Goal: Task Accomplishment & Management: Use online tool/utility

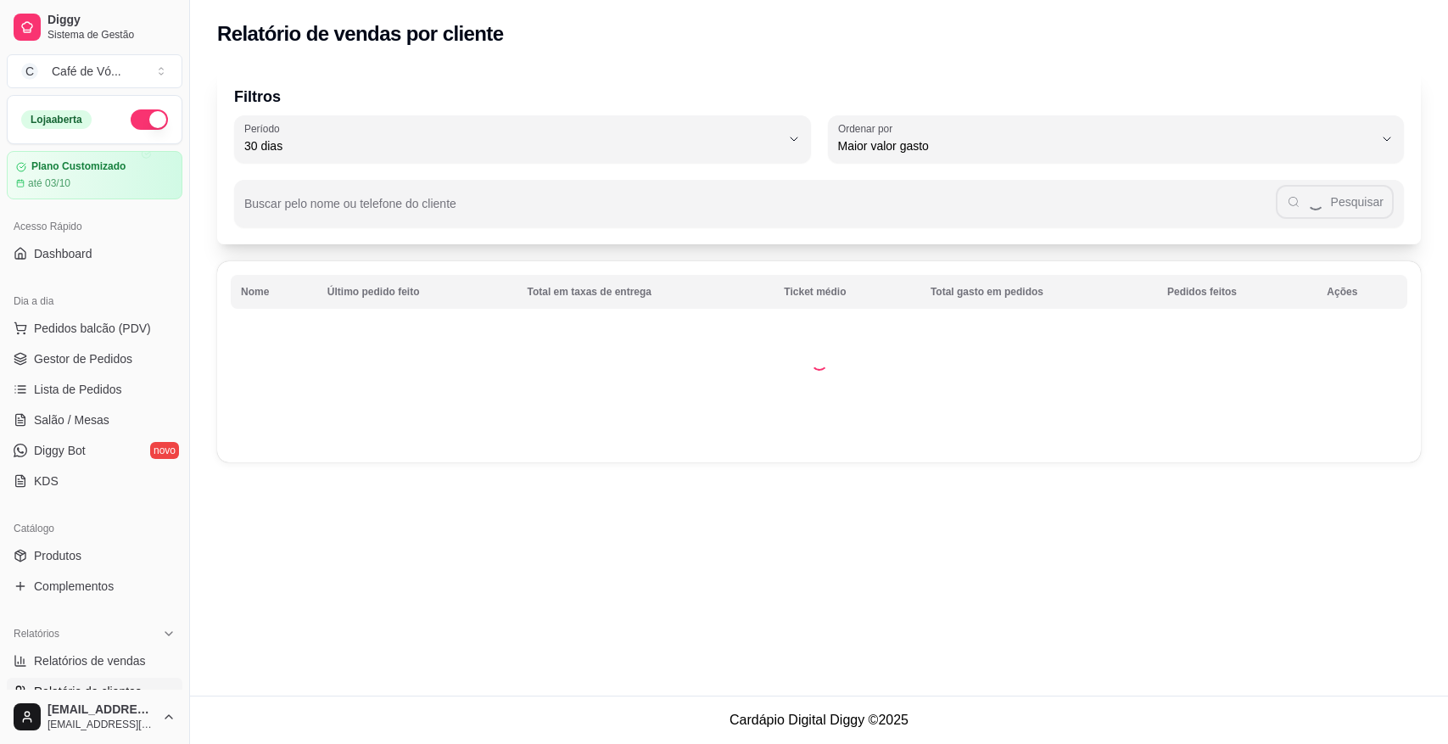
select select "30"
select select "HIGHEST_TOTAL_SPENT_WITH_ORDERS"
click at [107, 669] on span "Relatórios de vendas" at bounding box center [90, 660] width 112 height 17
select select "ALL"
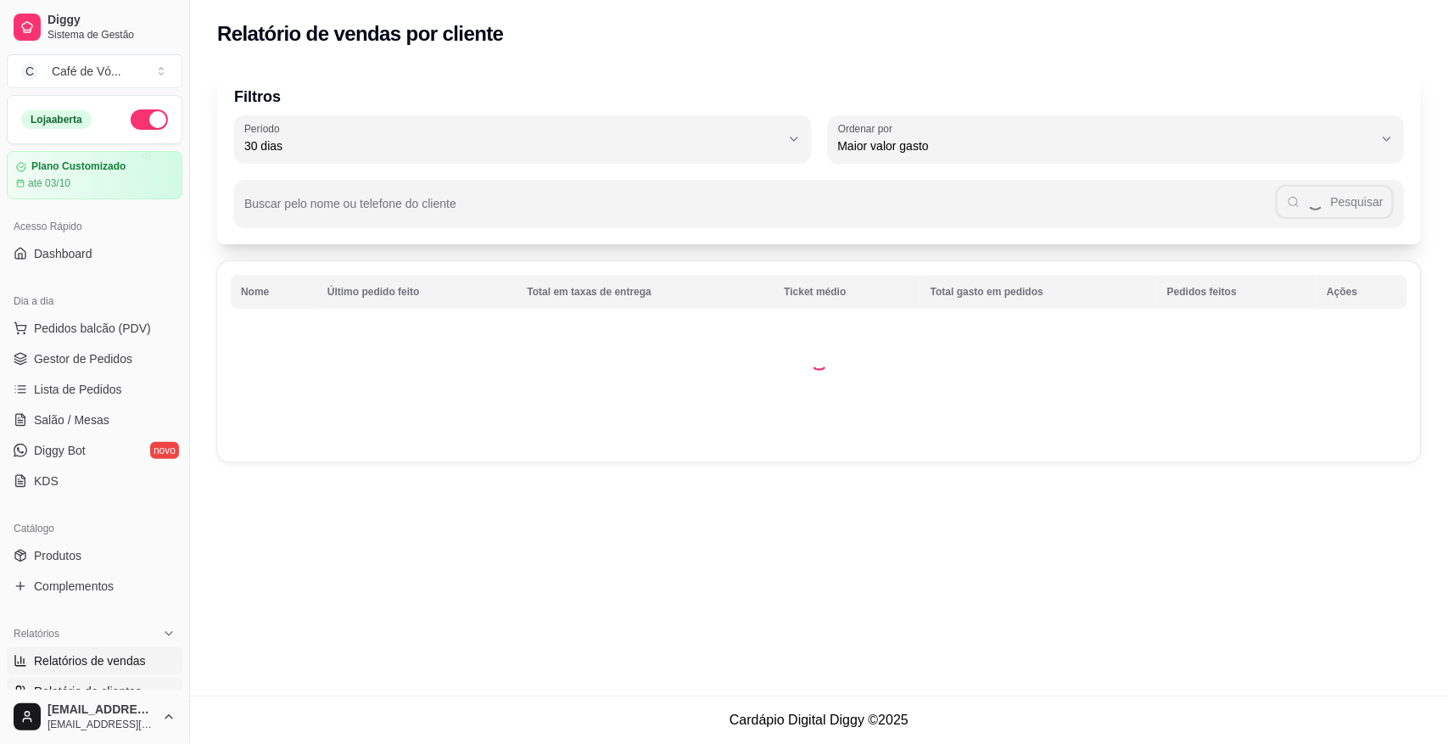
select select "0"
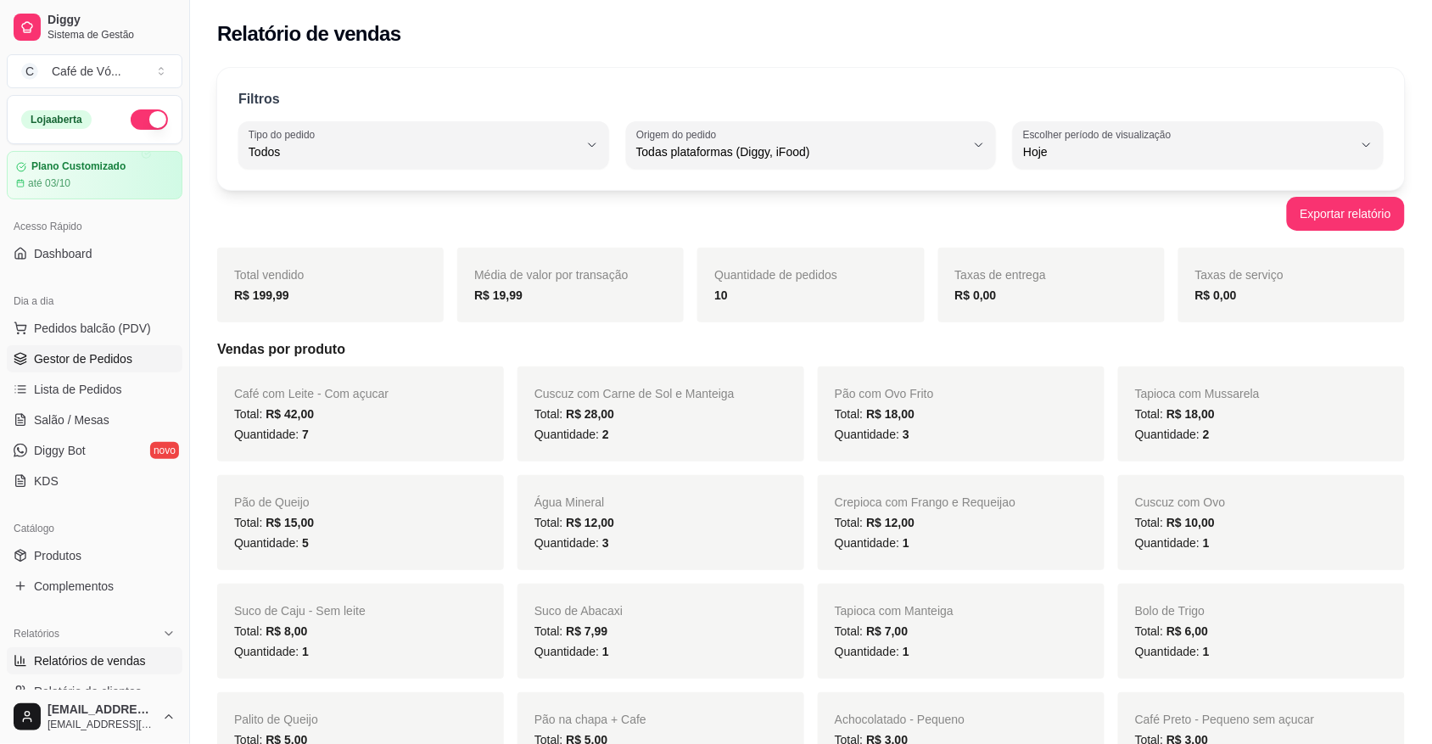
click at [39, 356] on span "Gestor de Pedidos" at bounding box center [83, 358] width 98 height 17
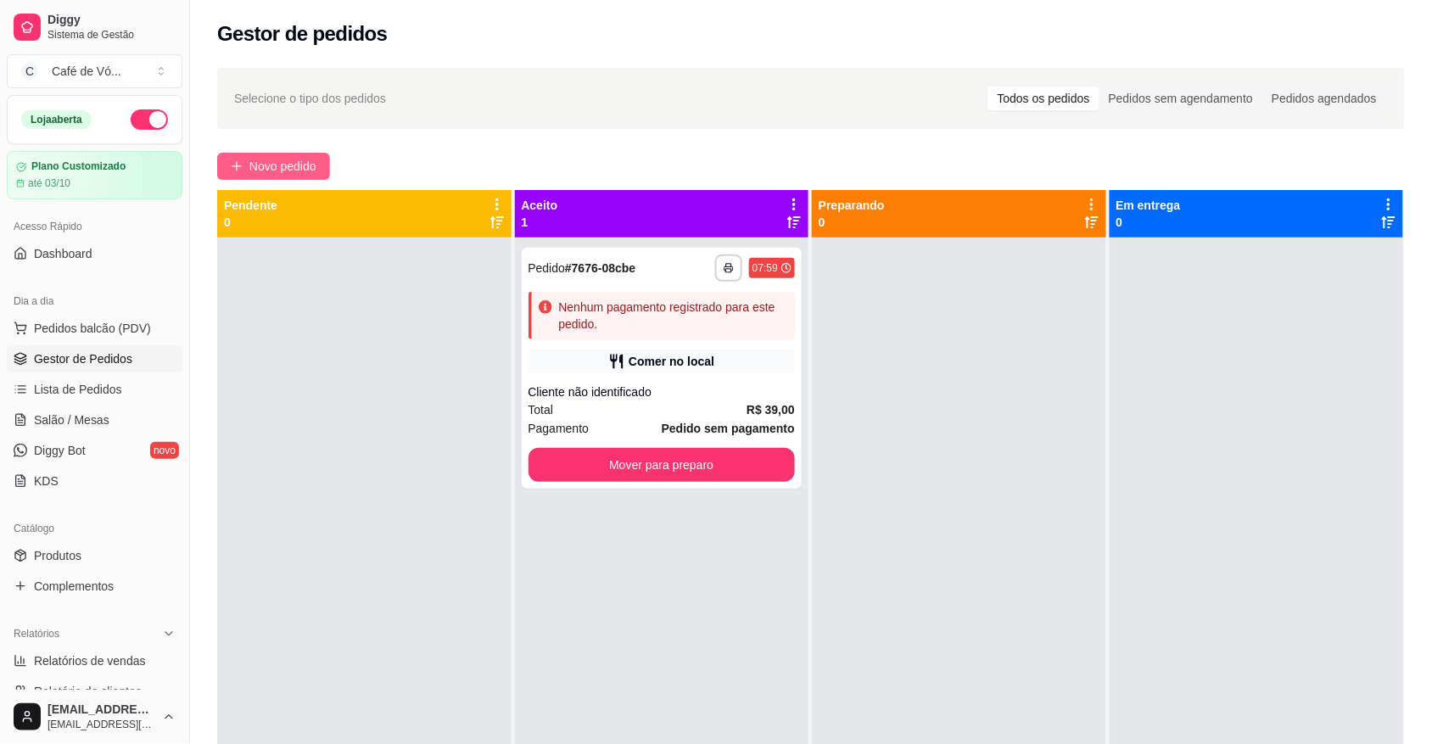
click at [280, 179] on button "Novo pedido" at bounding box center [273, 166] width 113 height 27
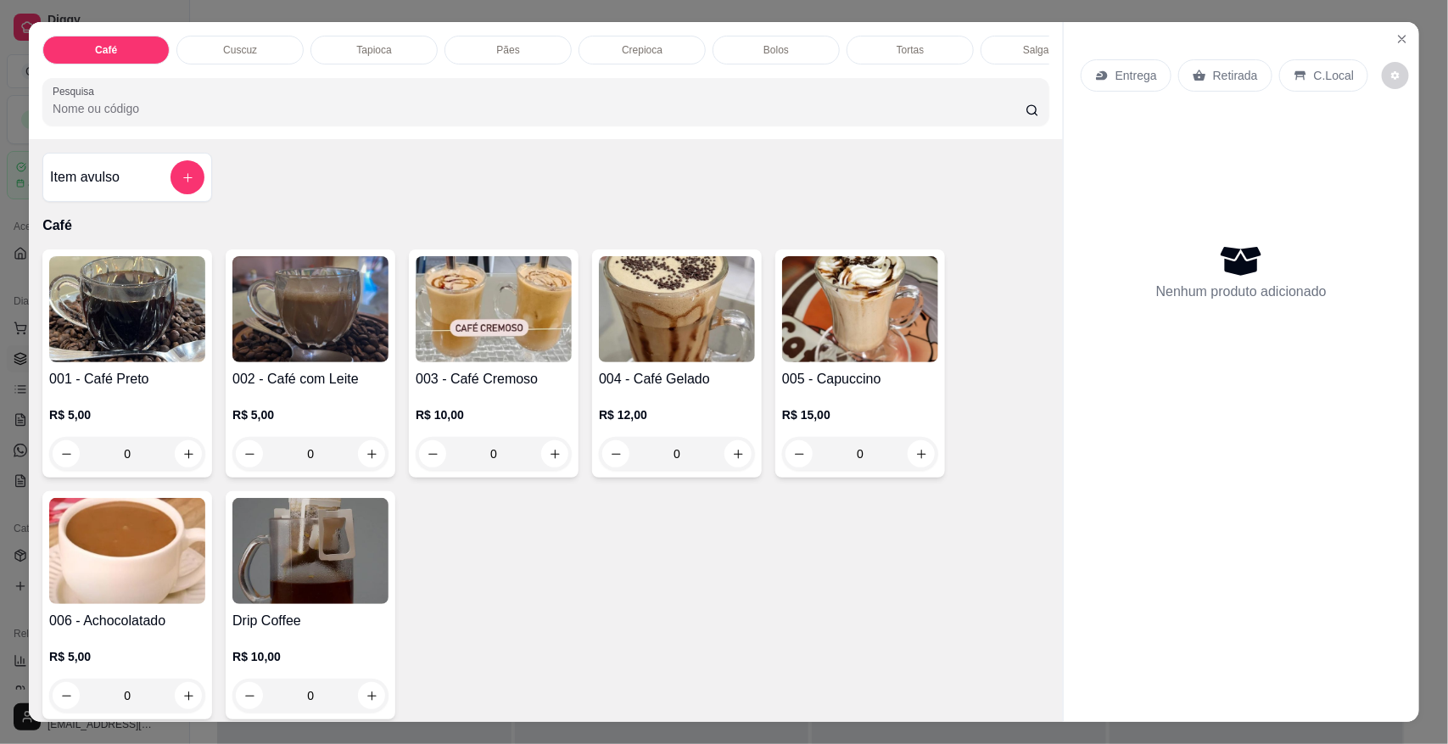
drag, startPoint x: 1380, startPoint y: 41, endPoint x: 1273, endPoint y: 107, distance: 125.7
click at [1383, 41] on section "Café Cuscuz Tapioca Pães Crepioca Bolos Tortas Salgados Sucos Bebidas Caldos Pr…" at bounding box center [724, 371] width 1391 height 699
click at [1389, 41] on button "Close" at bounding box center [1402, 38] width 27 height 27
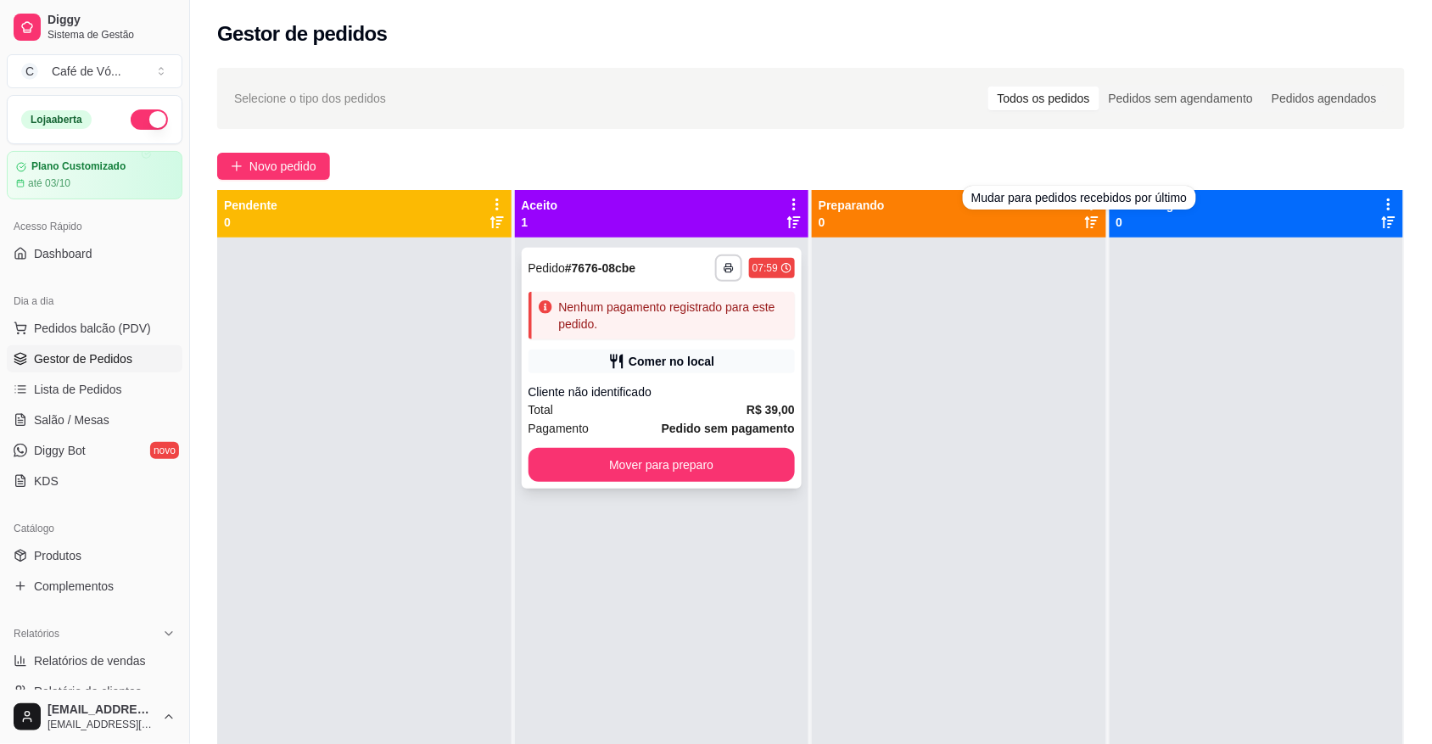
click at [697, 322] on div "Nenhum pagamento registrado para este pedido." at bounding box center [674, 316] width 230 height 34
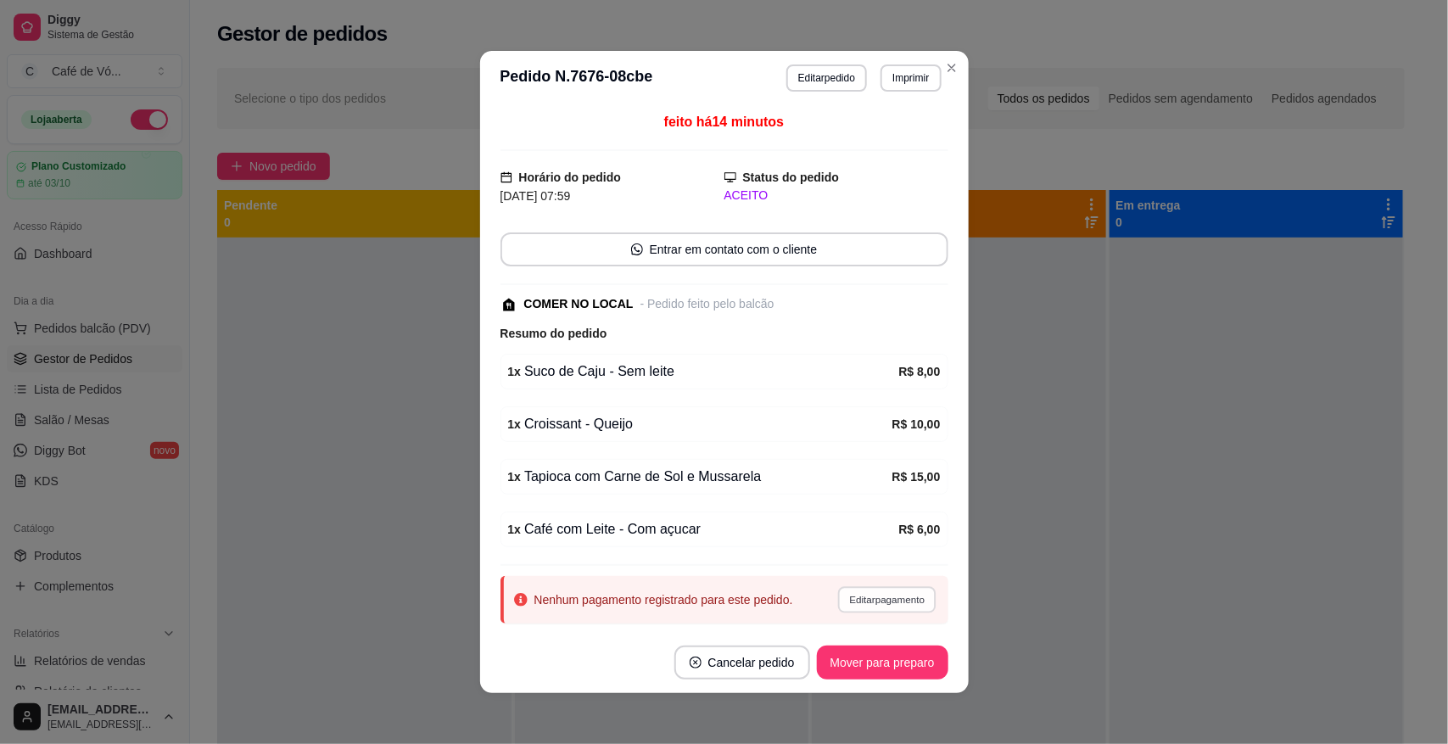
click at [859, 609] on button "Editar pagamento" at bounding box center [887, 599] width 98 height 26
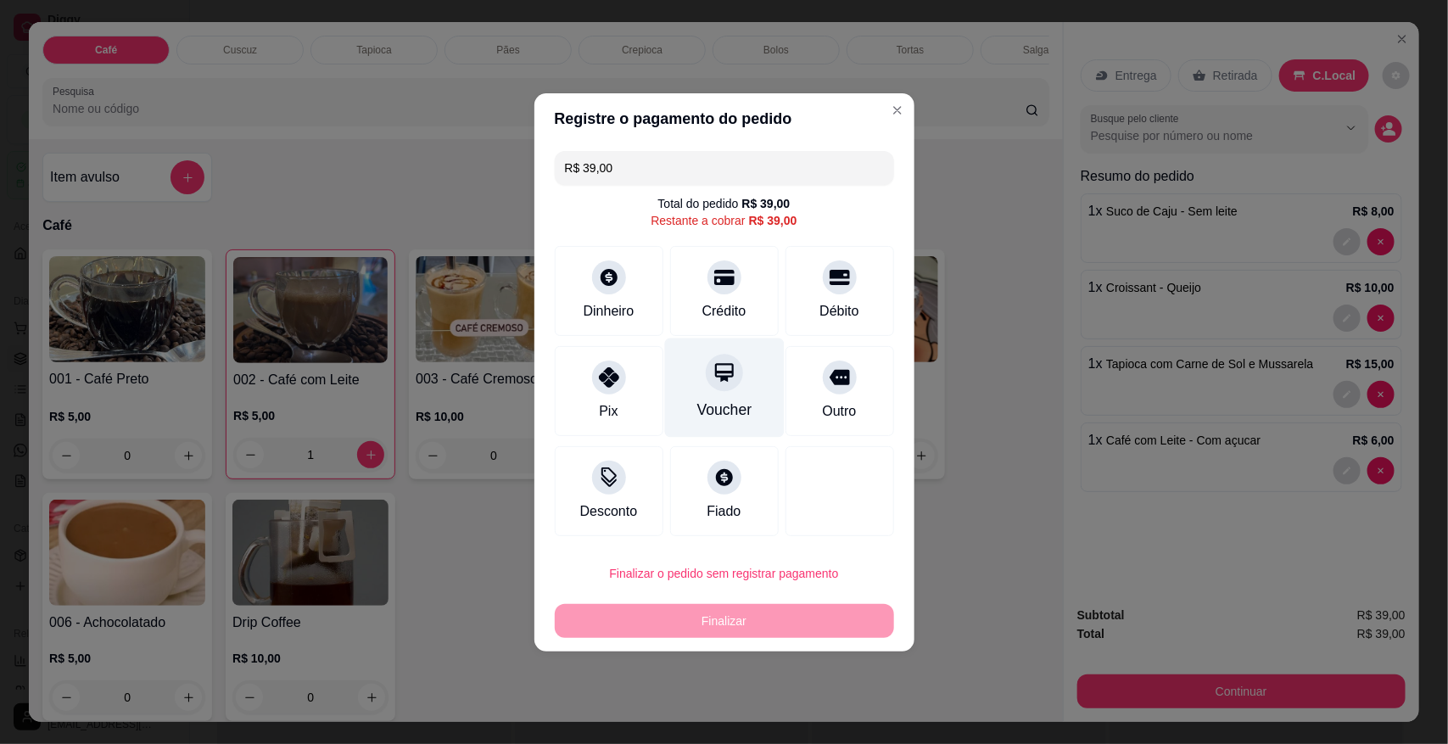
drag, startPoint x: 692, startPoint y: 298, endPoint x: 687, endPoint y: 397, distance: 99.4
click at [703, 301] on div "Crédito" at bounding box center [725, 311] width 44 height 20
type input "R$ 0,00"
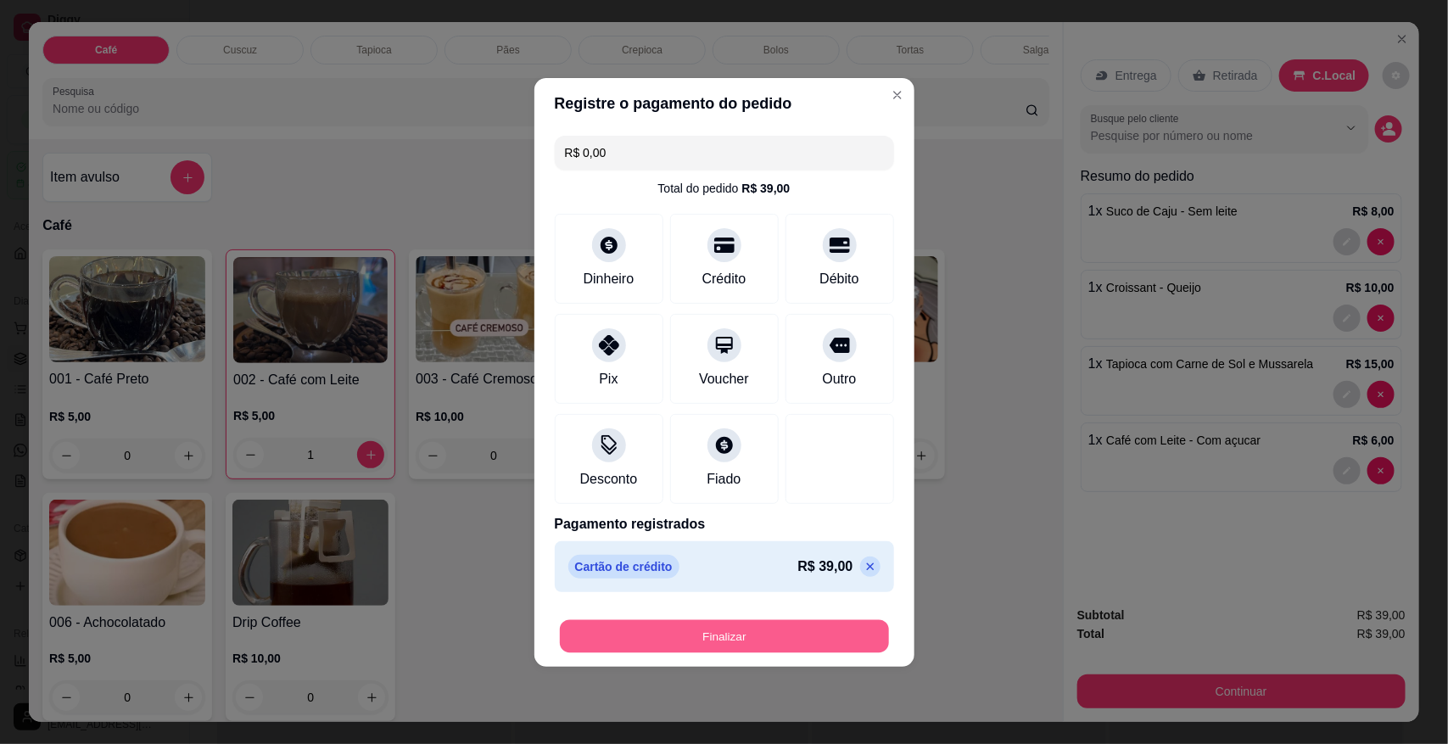
click at [675, 634] on button "Finalizar" at bounding box center [724, 635] width 329 height 33
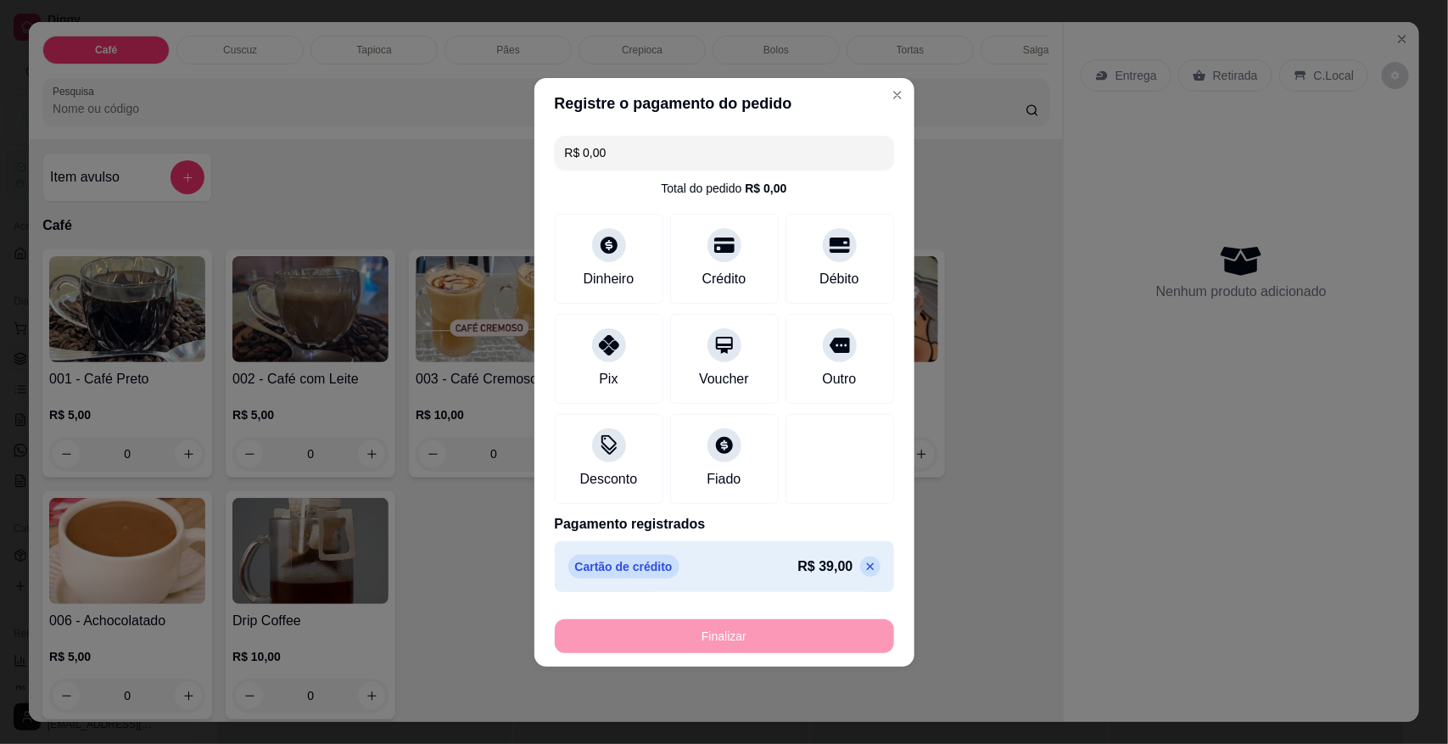
type input "0"
type input "-R$ 39,00"
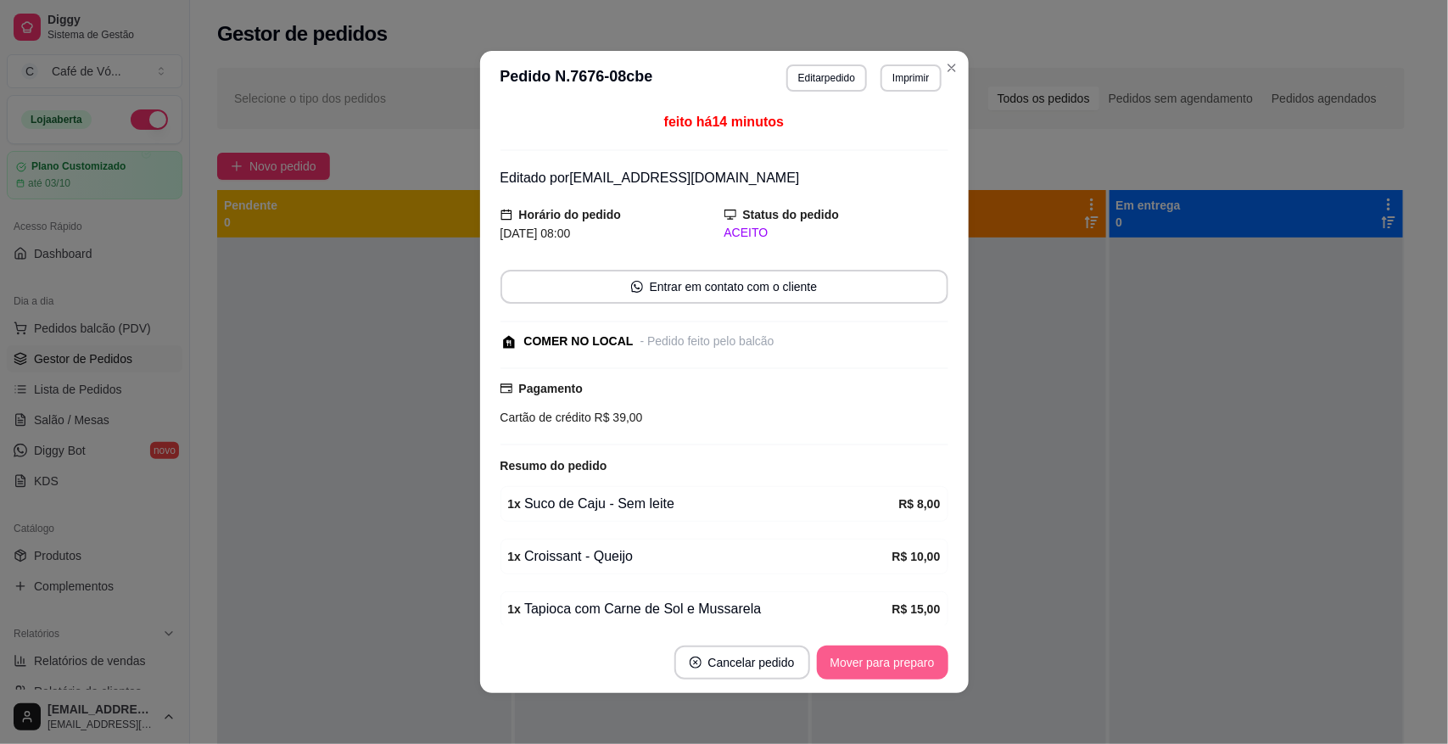
click at [885, 647] on button "Mover para preparo" at bounding box center [883, 663] width 132 height 34
click at [885, 647] on div "Mover para preparo" at bounding box center [870, 663] width 155 height 34
drag, startPoint x: 885, startPoint y: 647, endPoint x: 854, endPoint y: 673, distance: 39.8
click at [882, 649] on div "Mover para preparo" at bounding box center [870, 663] width 155 height 34
click at [854, 673] on div "Mover para preparo" at bounding box center [870, 663] width 155 height 34
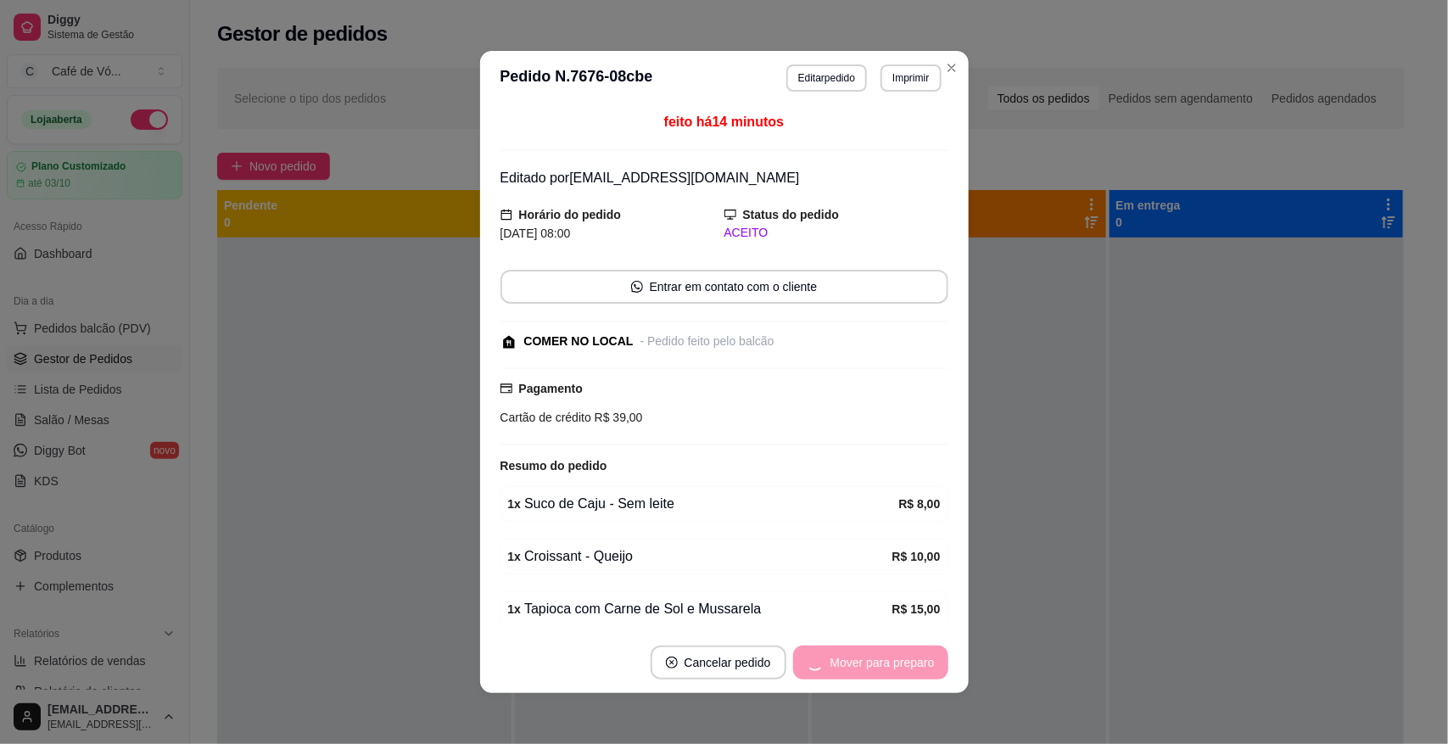
click at [854, 673] on div "Mover para preparo" at bounding box center [870, 663] width 155 height 34
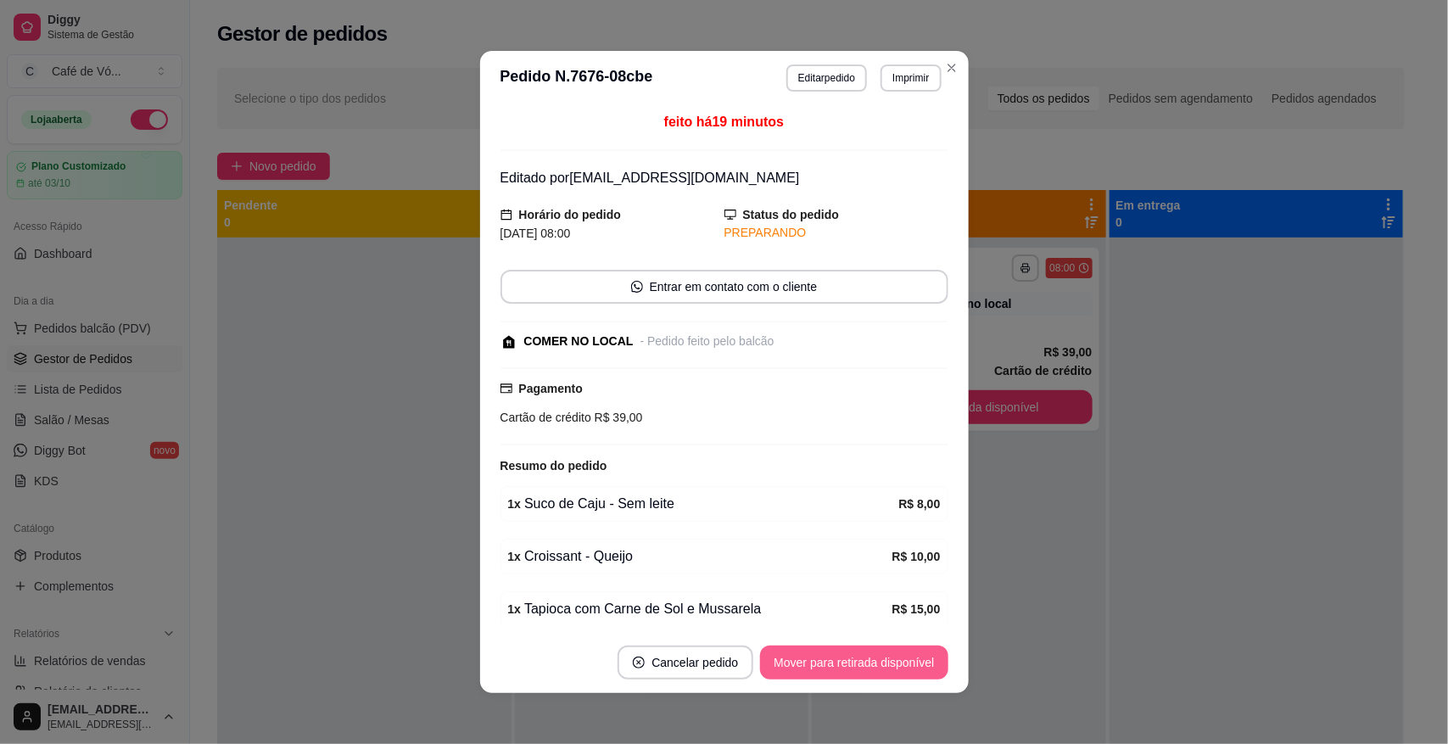
click at [854, 673] on button "Mover para retirada disponível" at bounding box center [854, 663] width 188 height 34
click at [854, 673] on div "Mover para retirada disponível" at bounding box center [854, 663] width 188 height 34
click at [854, 673] on div "Mover para retirada disponível" at bounding box center [841, 663] width 211 height 34
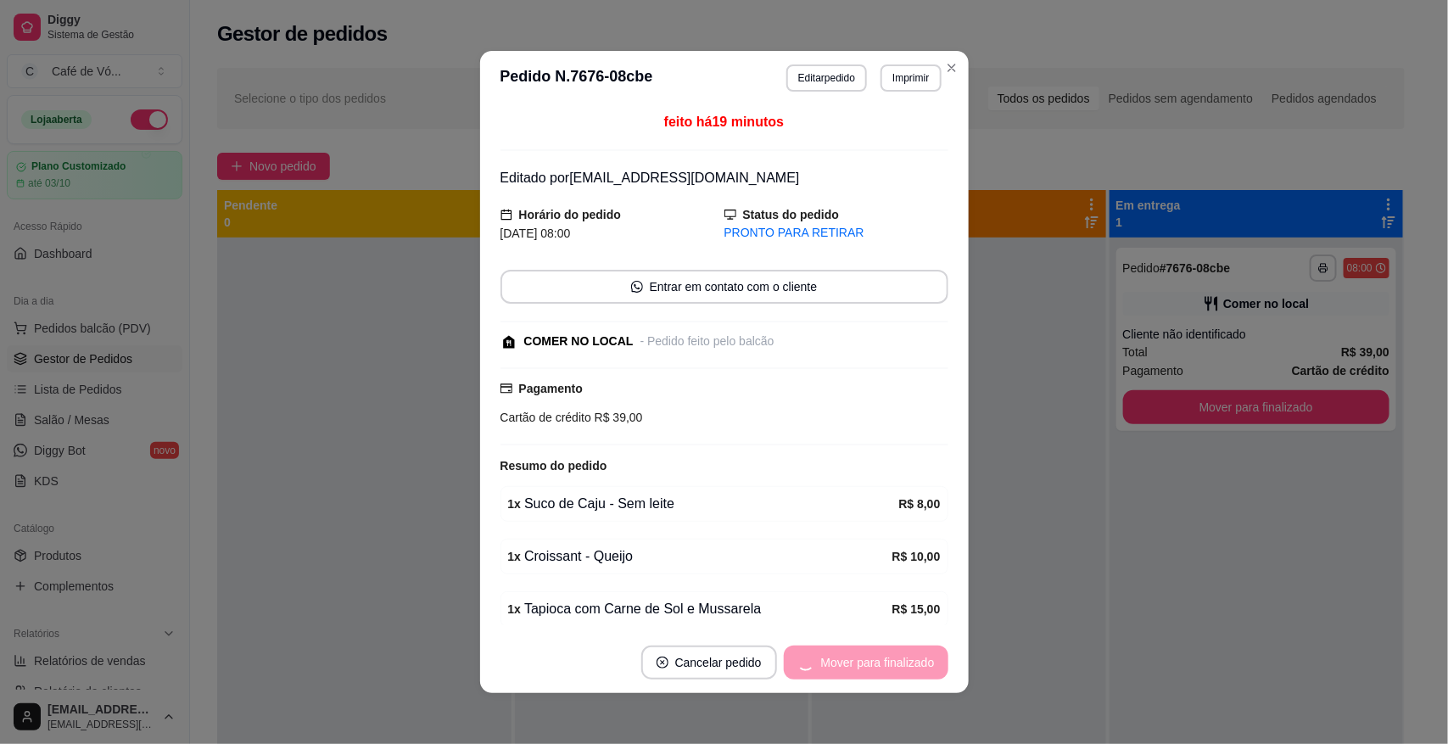
click at [854, 671] on div "Mover para finalizado" at bounding box center [866, 663] width 165 height 34
click at [855, 671] on div "Mover para finalizado" at bounding box center [866, 663] width 165 height 34
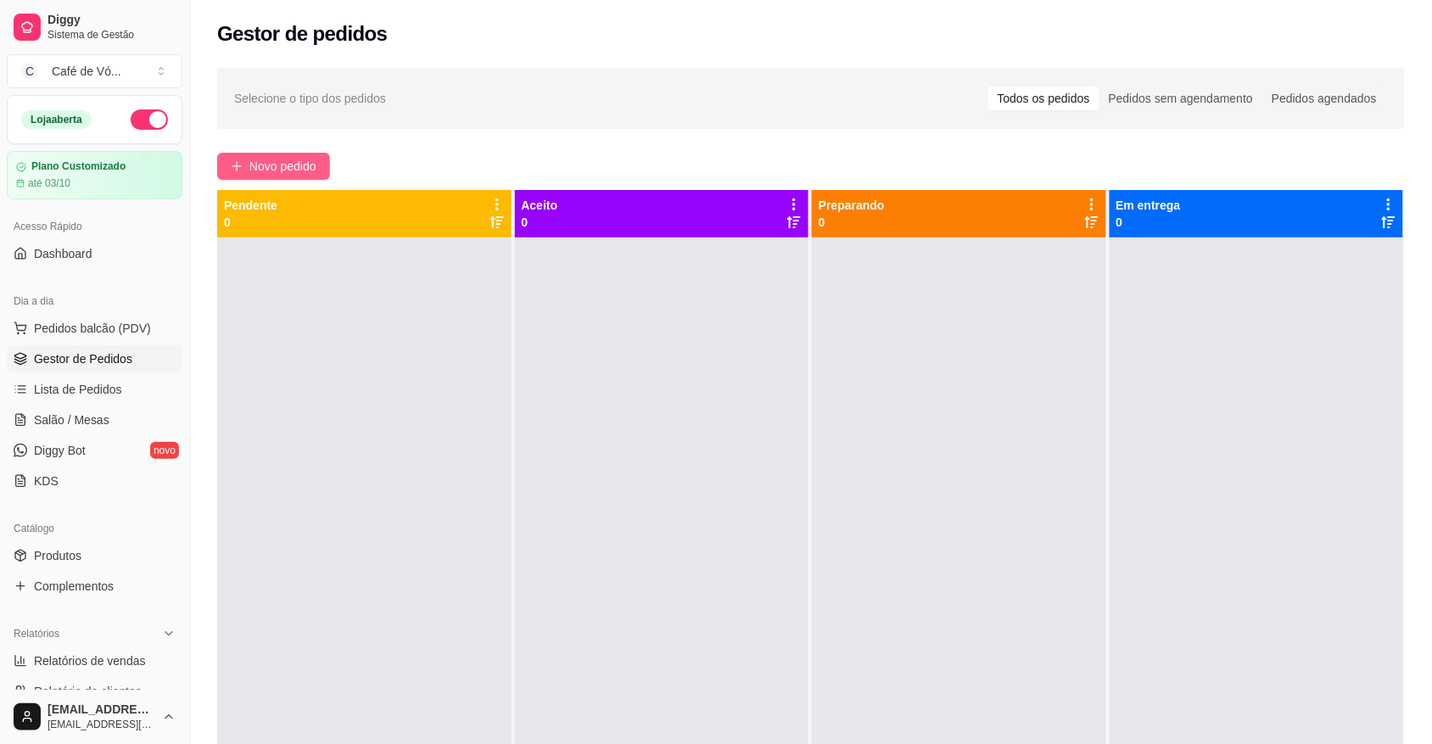
click at [293, 168] on span "Novo pedido" at bounding box center [282, 166] width 67 height 19
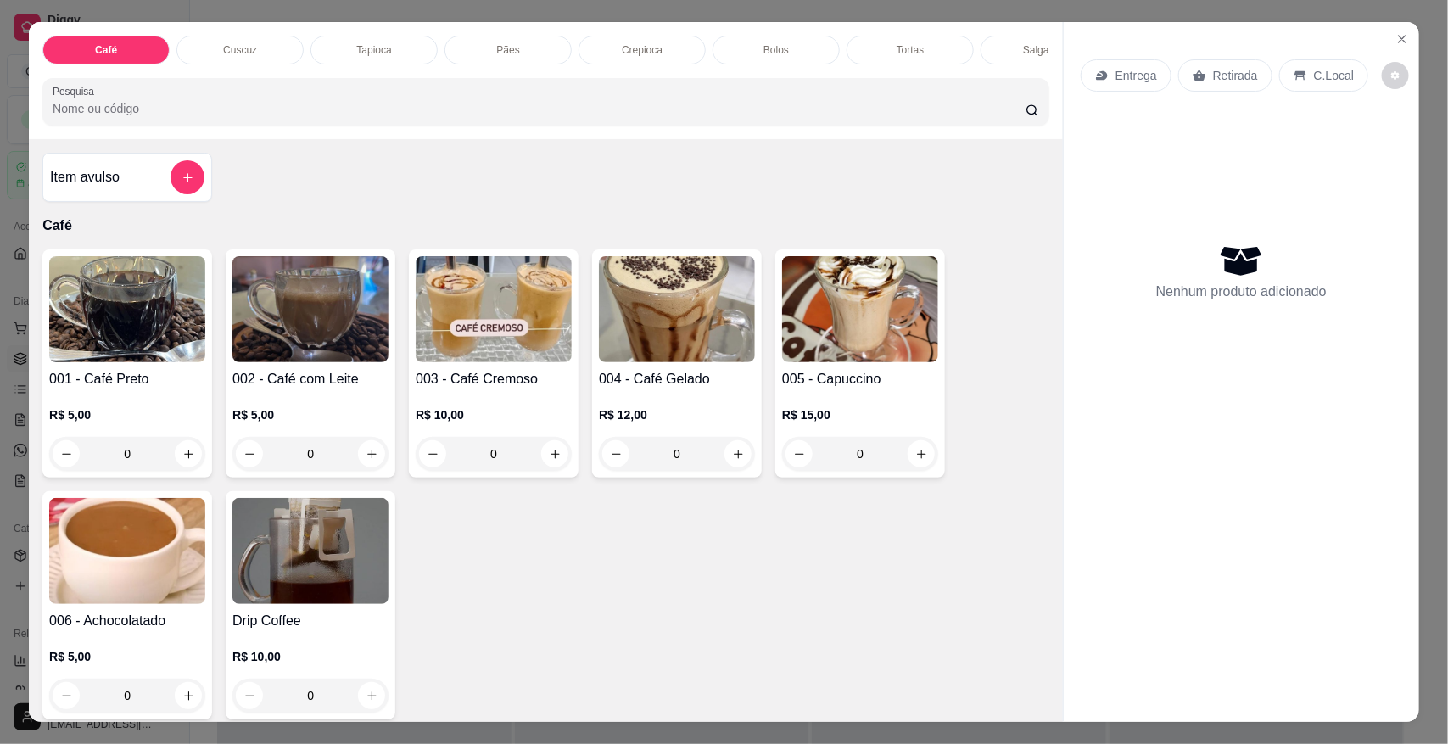
click at [524, 36] on div "Pães" at bounding box center [508, 50] width 127 height 29
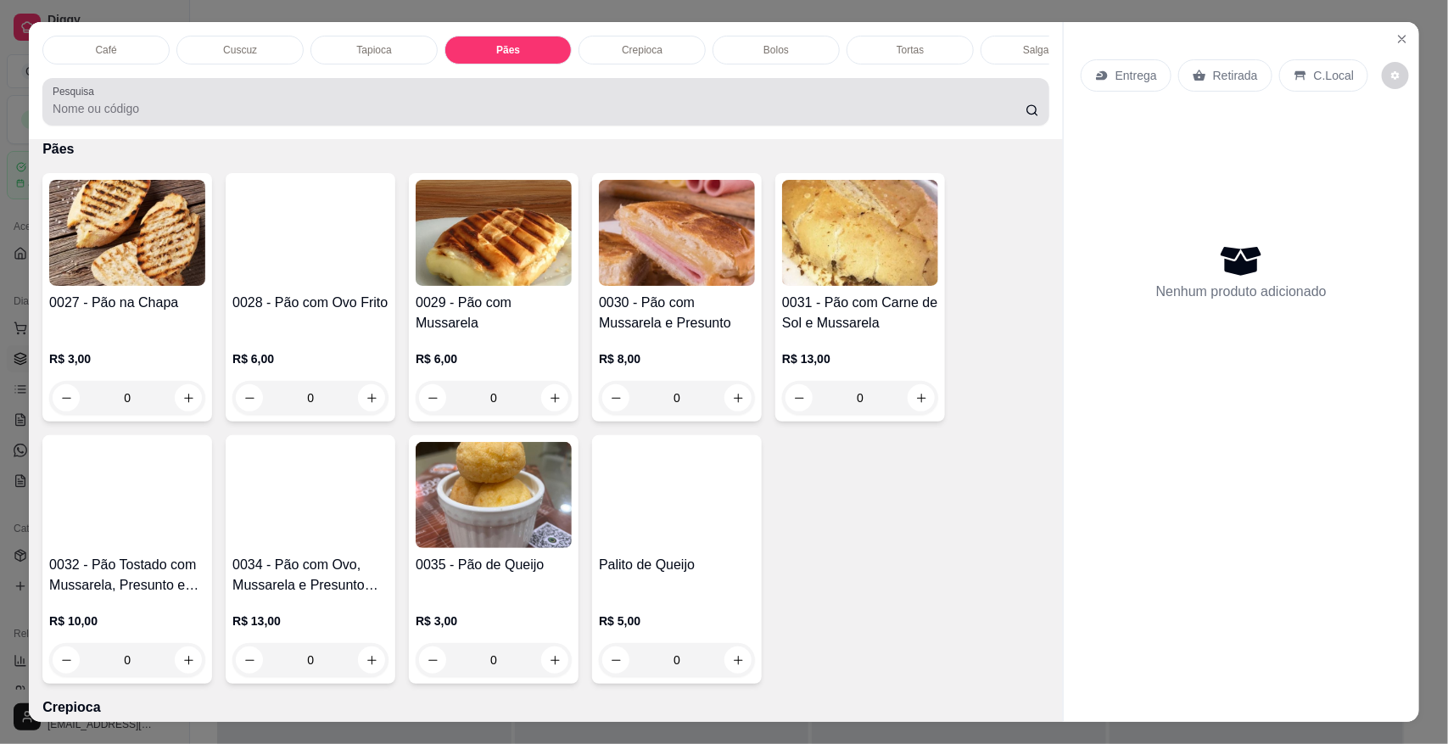
scroll to position [31, 0]
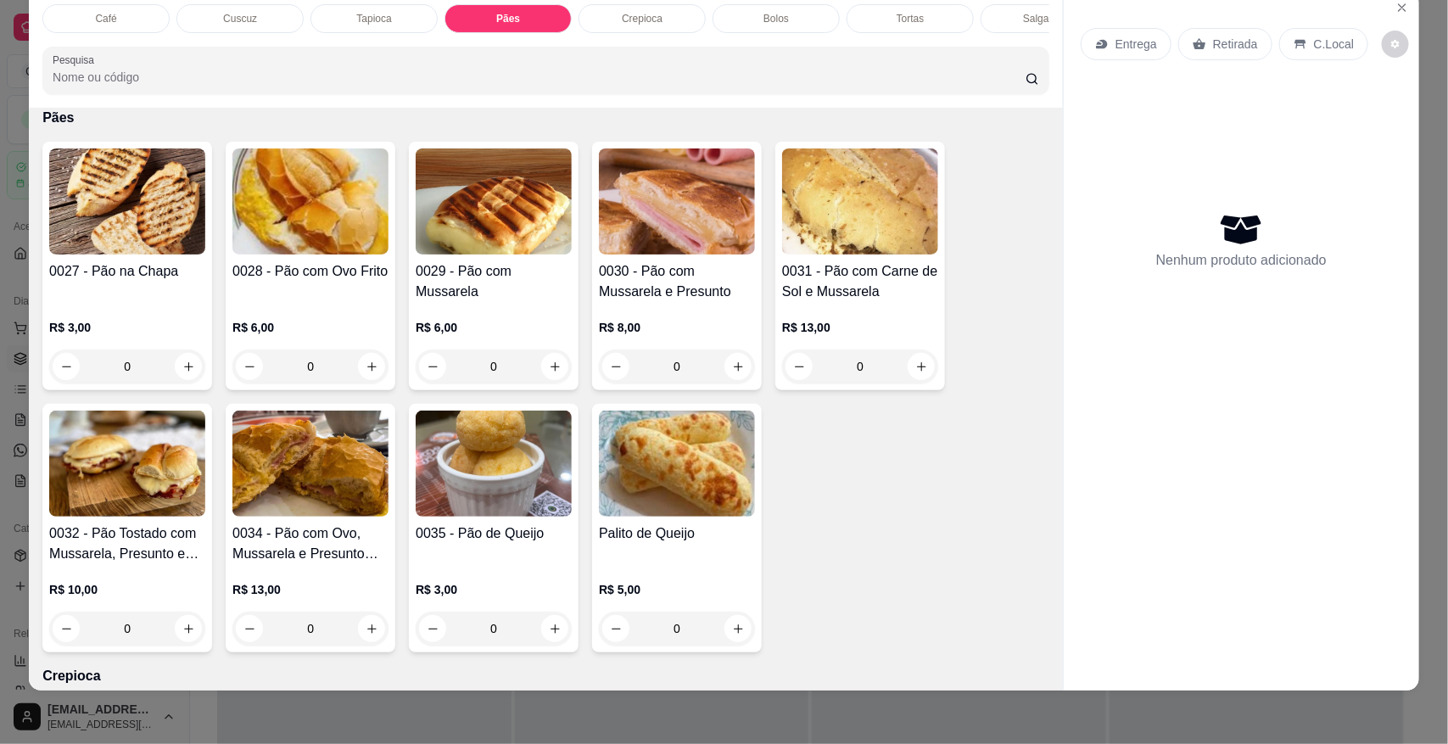
click at [272, 239] on img at bounding box center [310, 201] width 156 height 106
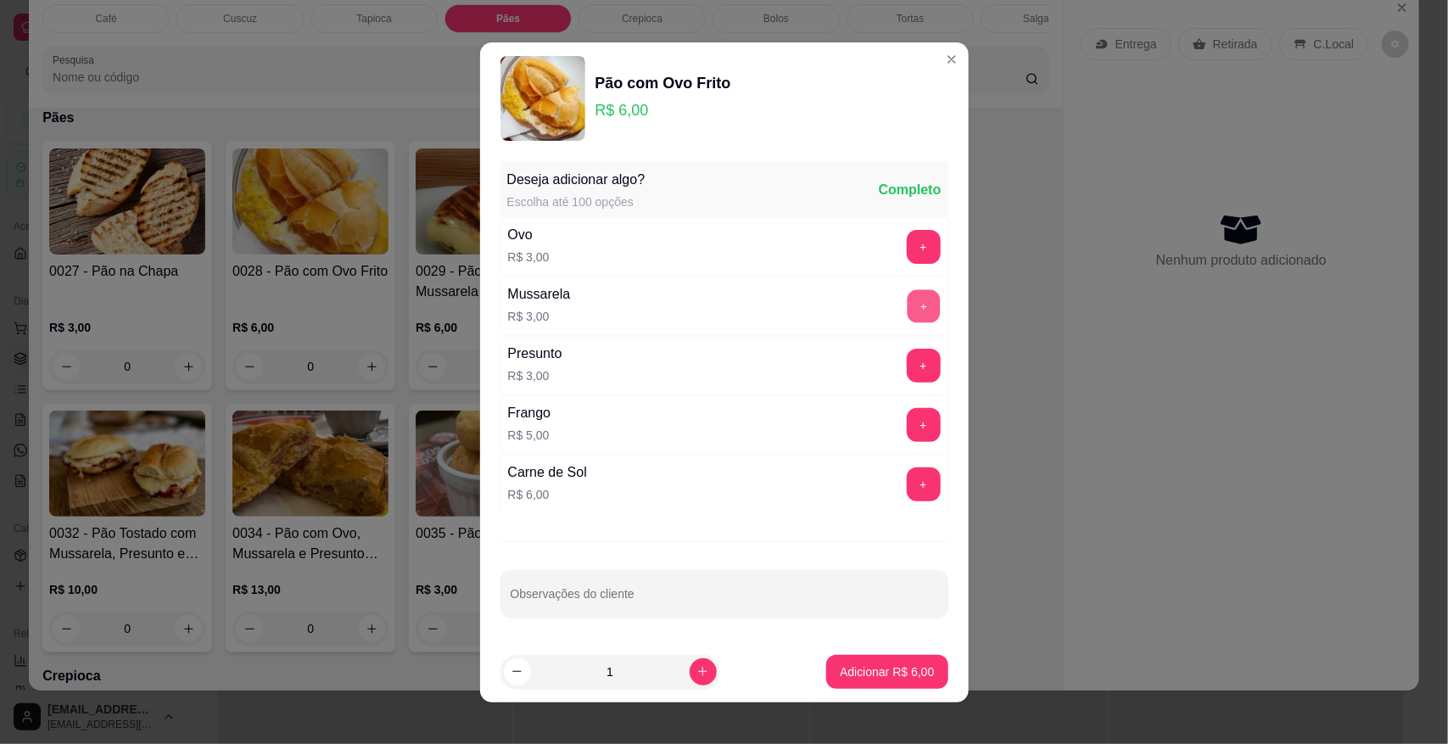
click at [907, 298] on button "+" at bounding box center [923, 305] width 33 height 33
click at [883, 664] on button "Adicionar R$ 9,00" at bounding box center [886, 672] width 121 height 34
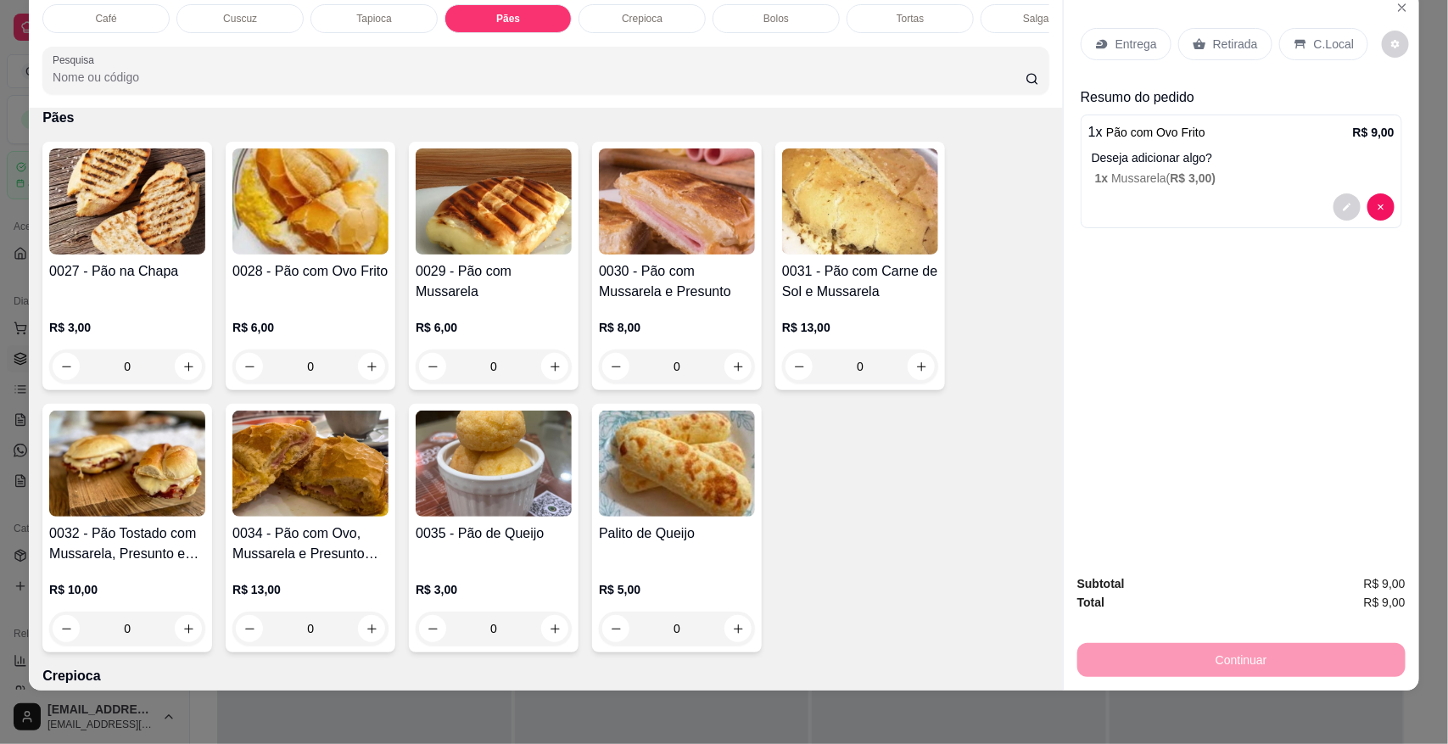
scroll to position [0, 558]
click at [659, 21] on div "Sucos" at bounding box center [620, 18] width 127 height 29
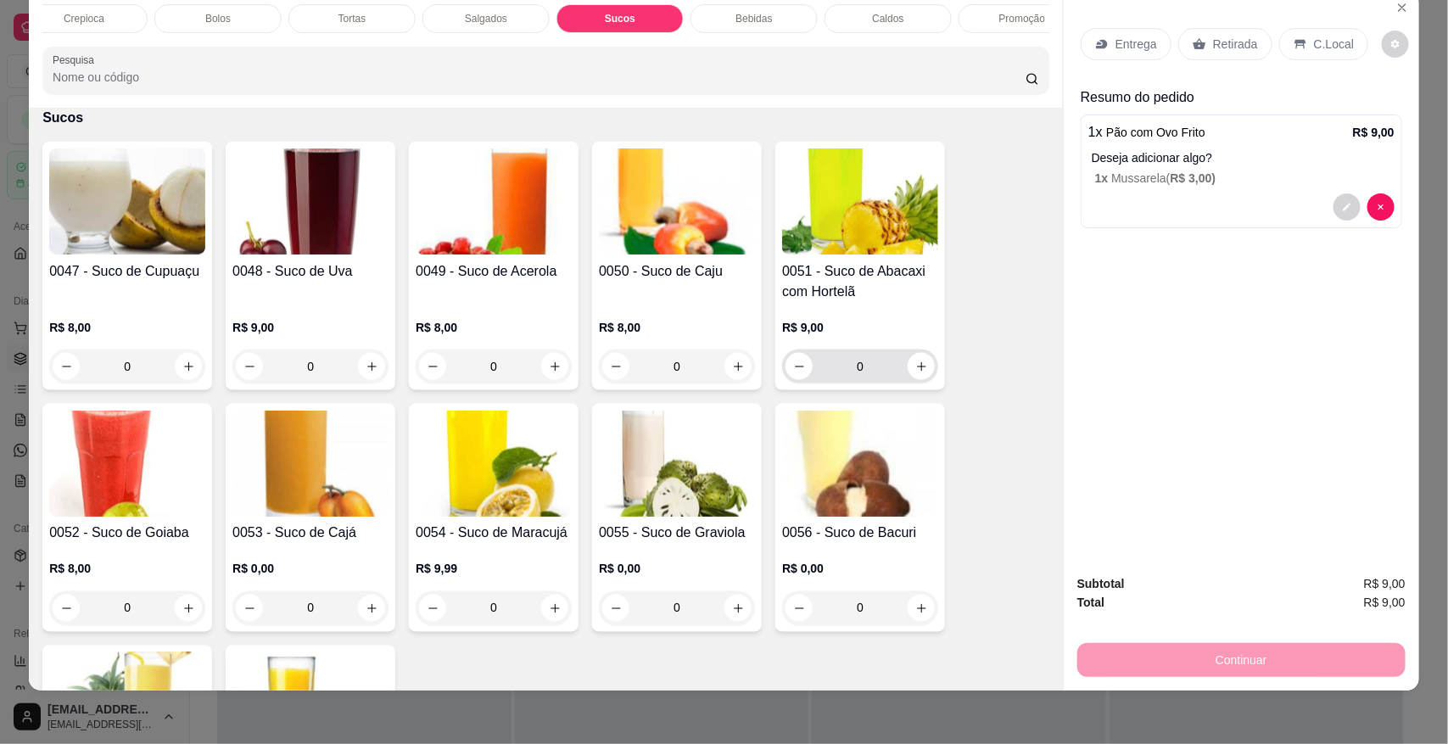
click at [845, 371] on input "0" at bounding box center [860, 367] width 95 height 34
click at [883, 378] on input "0" at bounding box center [860, 367] width 95 height 34
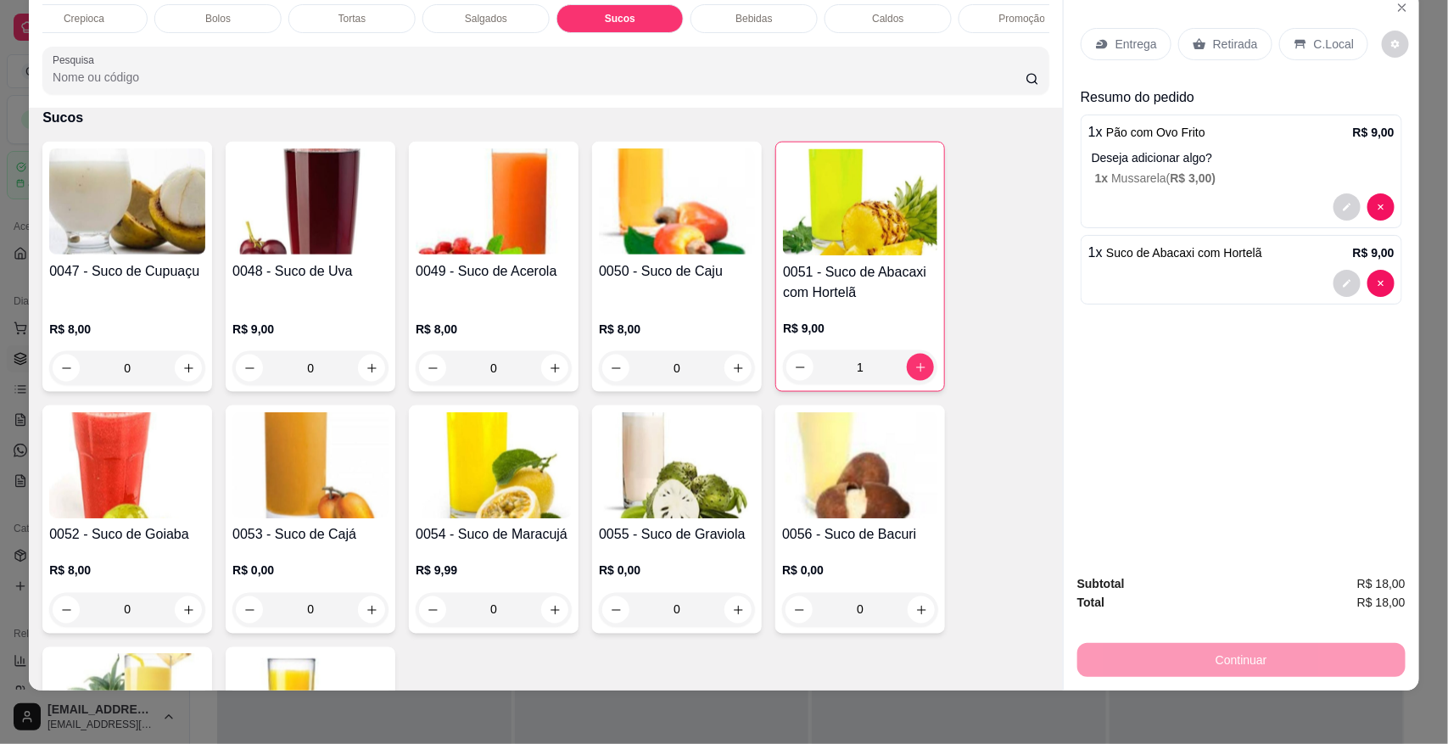
type input "1"
click at [1295, 43] on icon at bounding box center [1300, 44] width 11 height 9
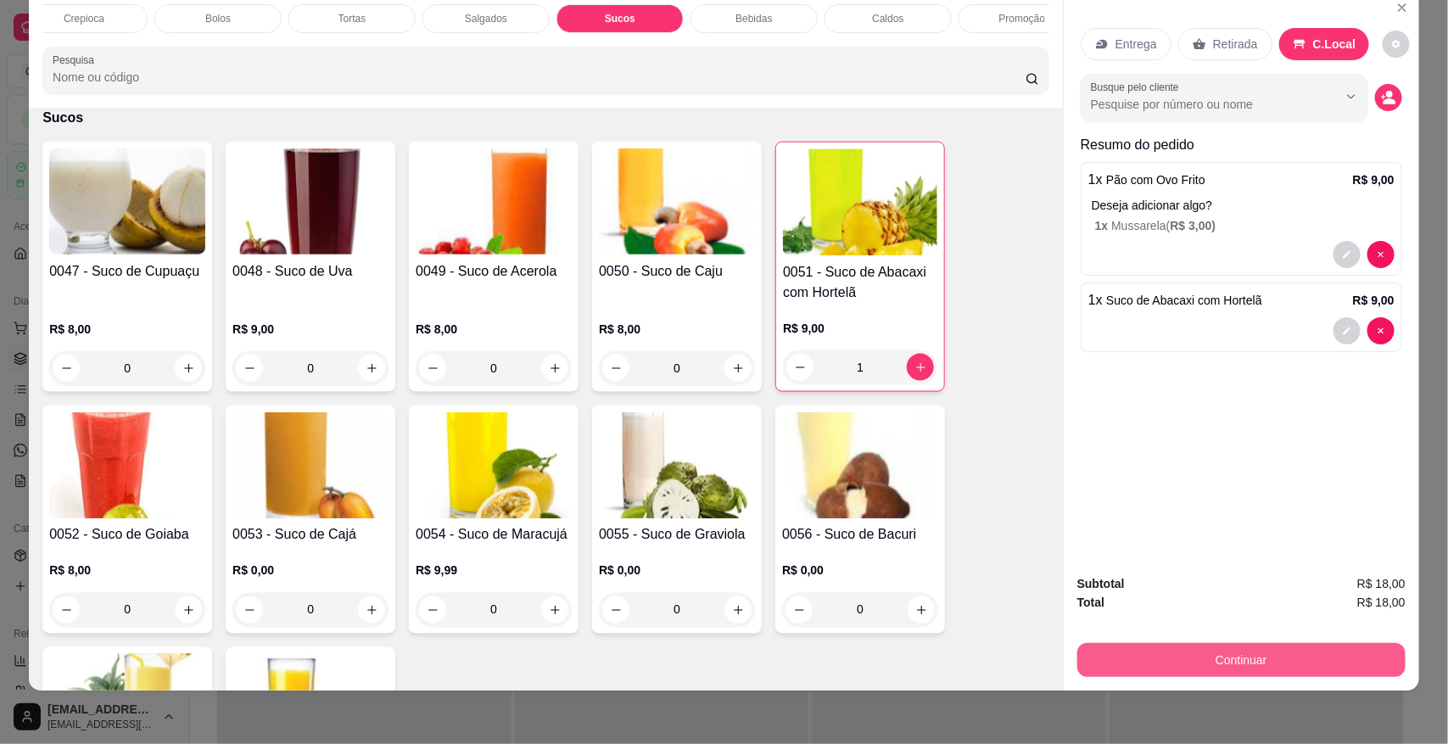
click at [1165, 656] on button "Continuar" at bounding box center [1242, 660] width 328 height 34
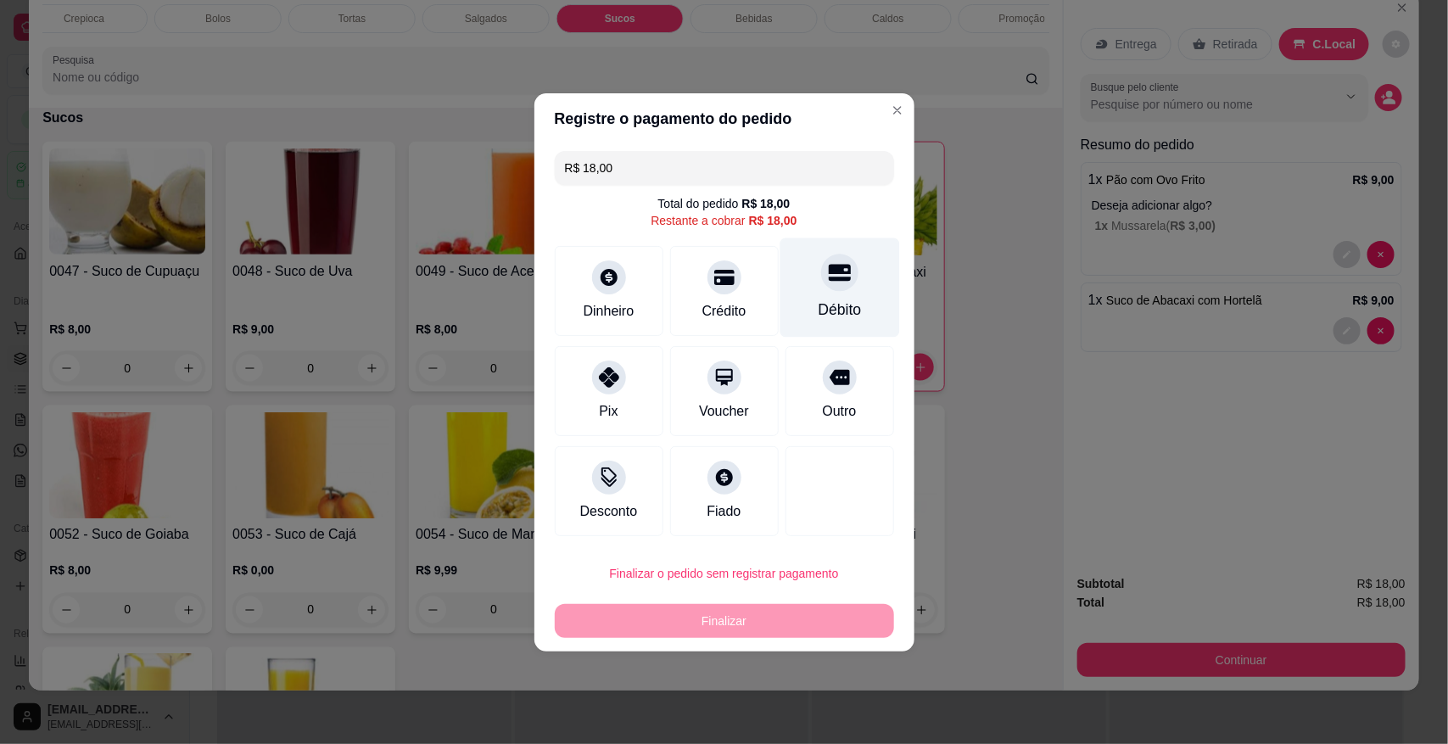
click at [858, 272] on div "Débito" at bounding box center [840, 287] width 120 height 99
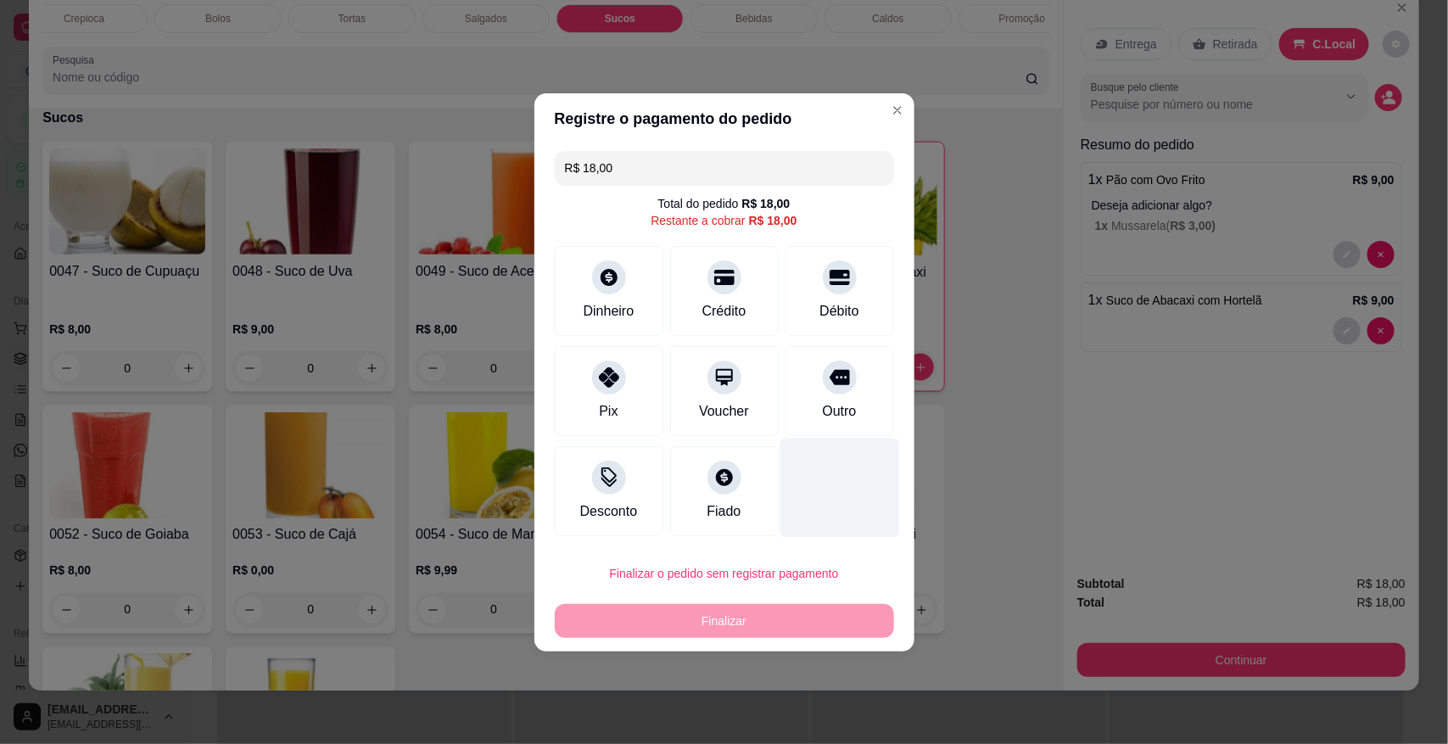
type input "R$ 0,00"
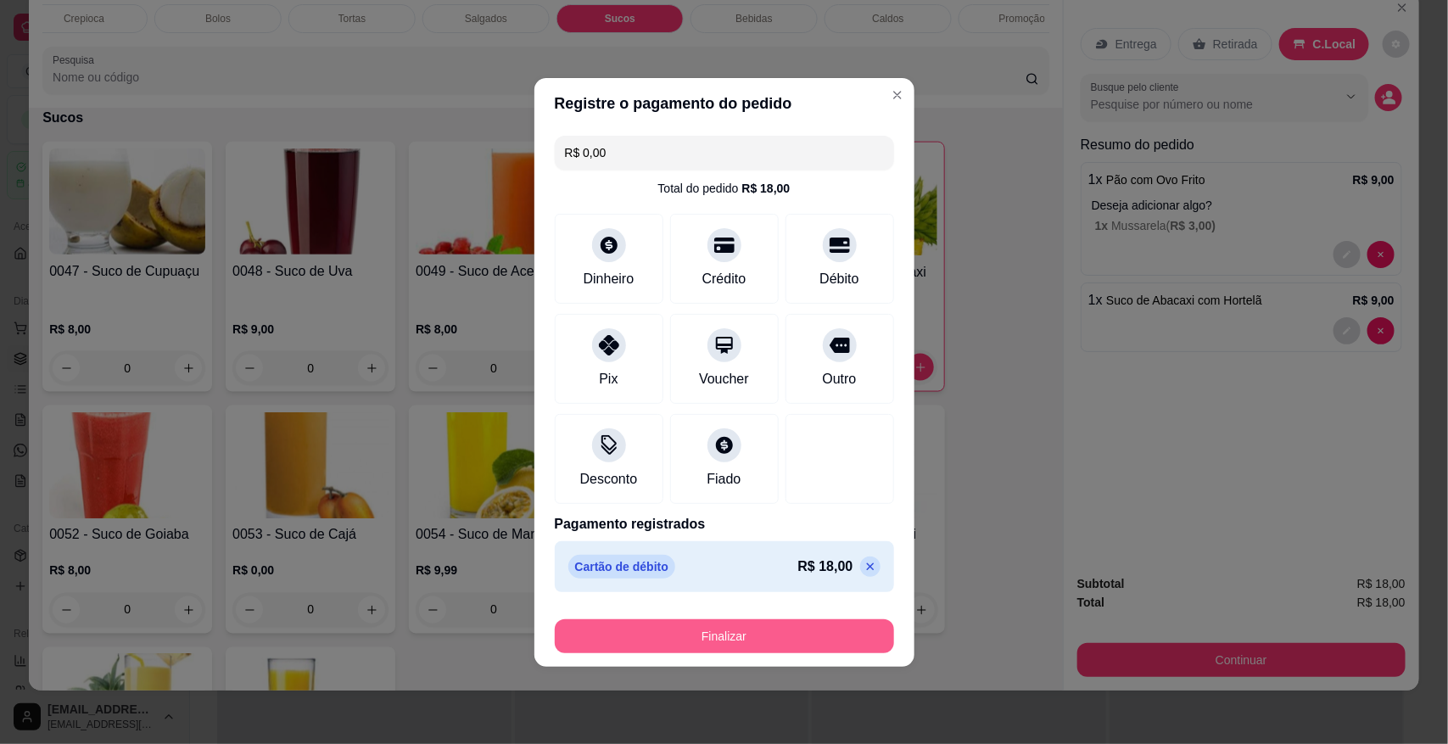
click at [723, 647] on button "Finalizar" at bounding box center [724, 636] width 339 height 34
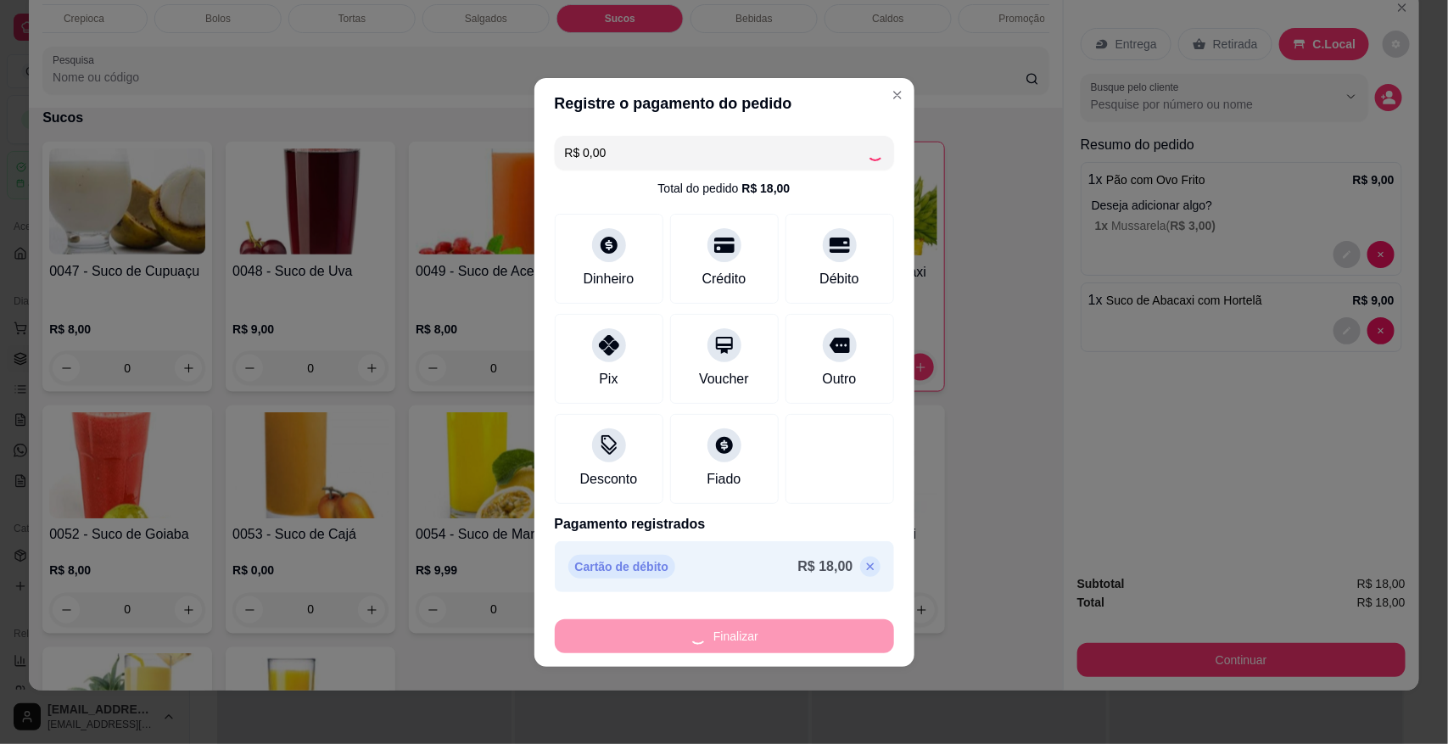
type input "0"
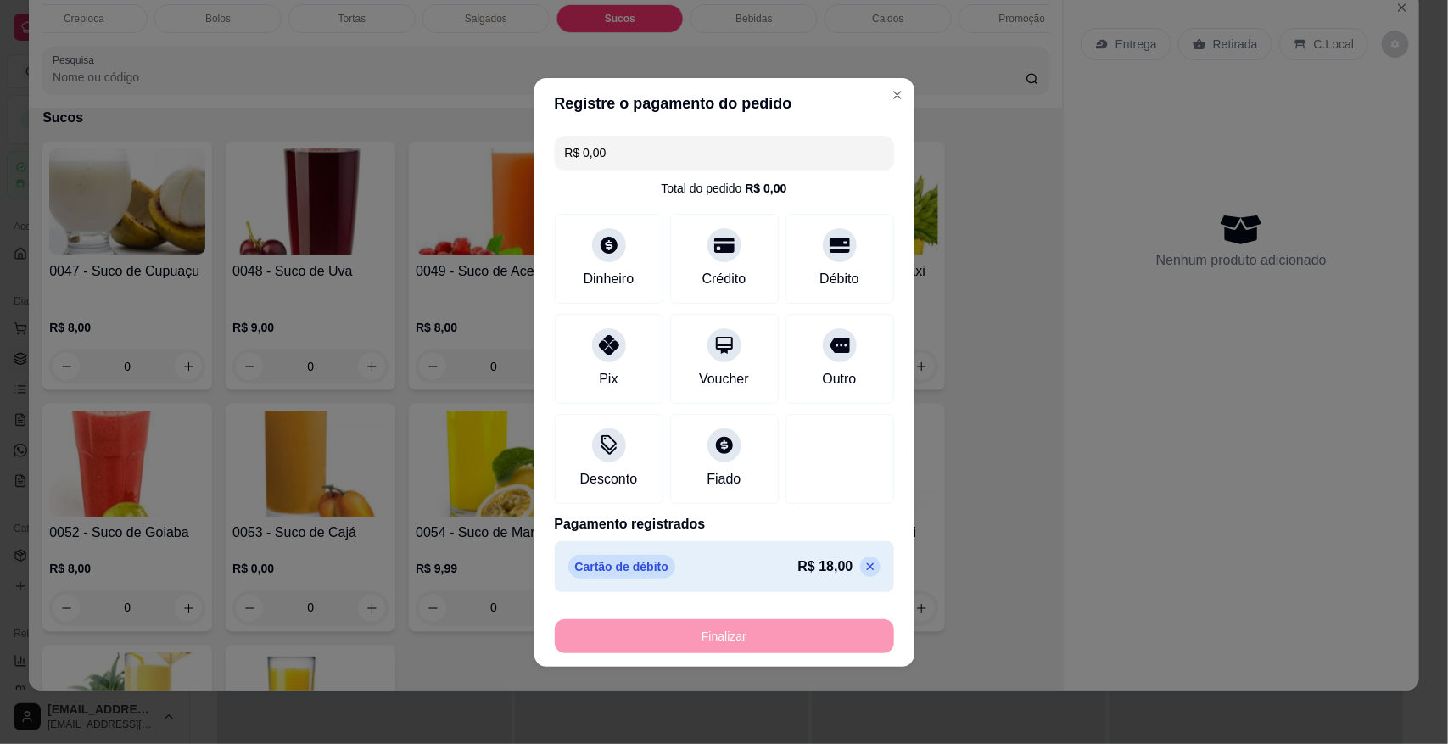
type input "-R$ 18,00"
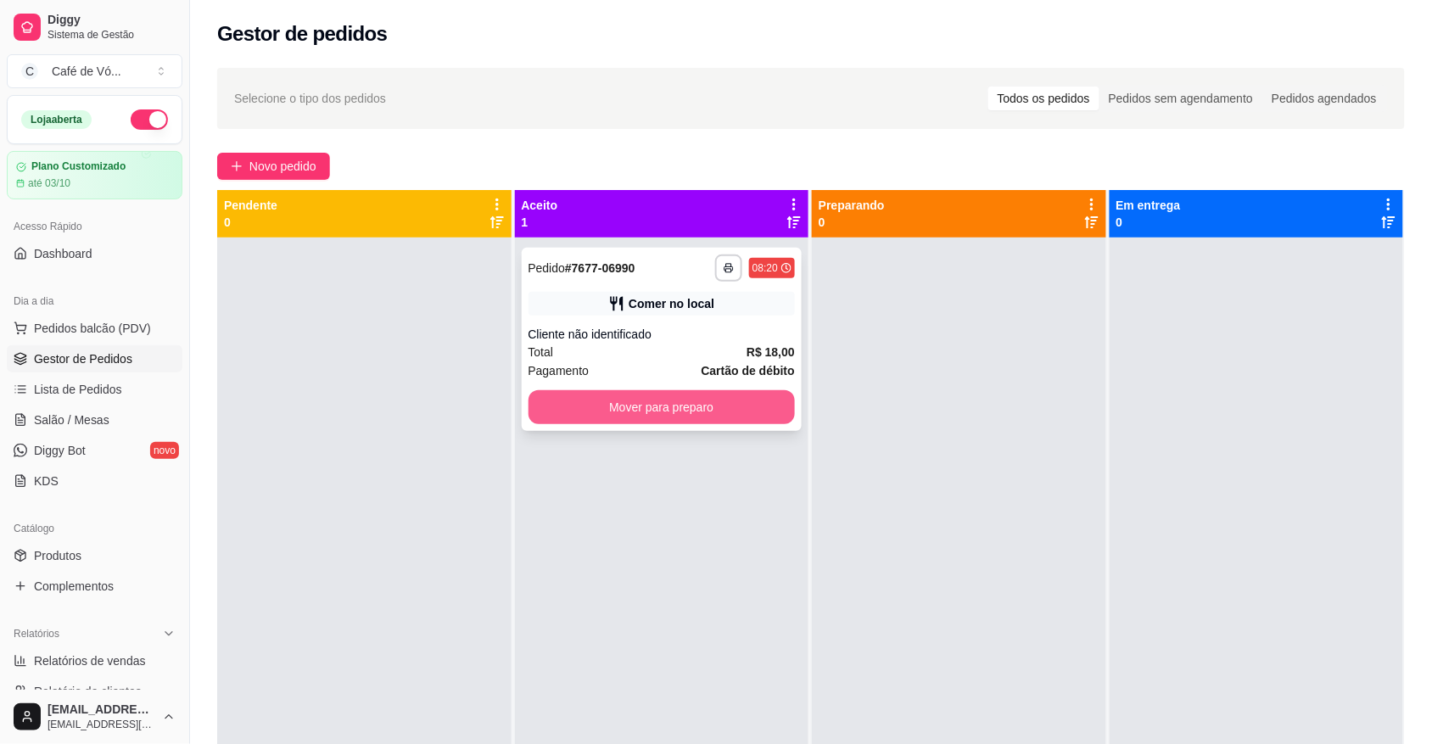
click at [738, 323] on div "**********" at bounding box center [662, 339] width 281 height 183
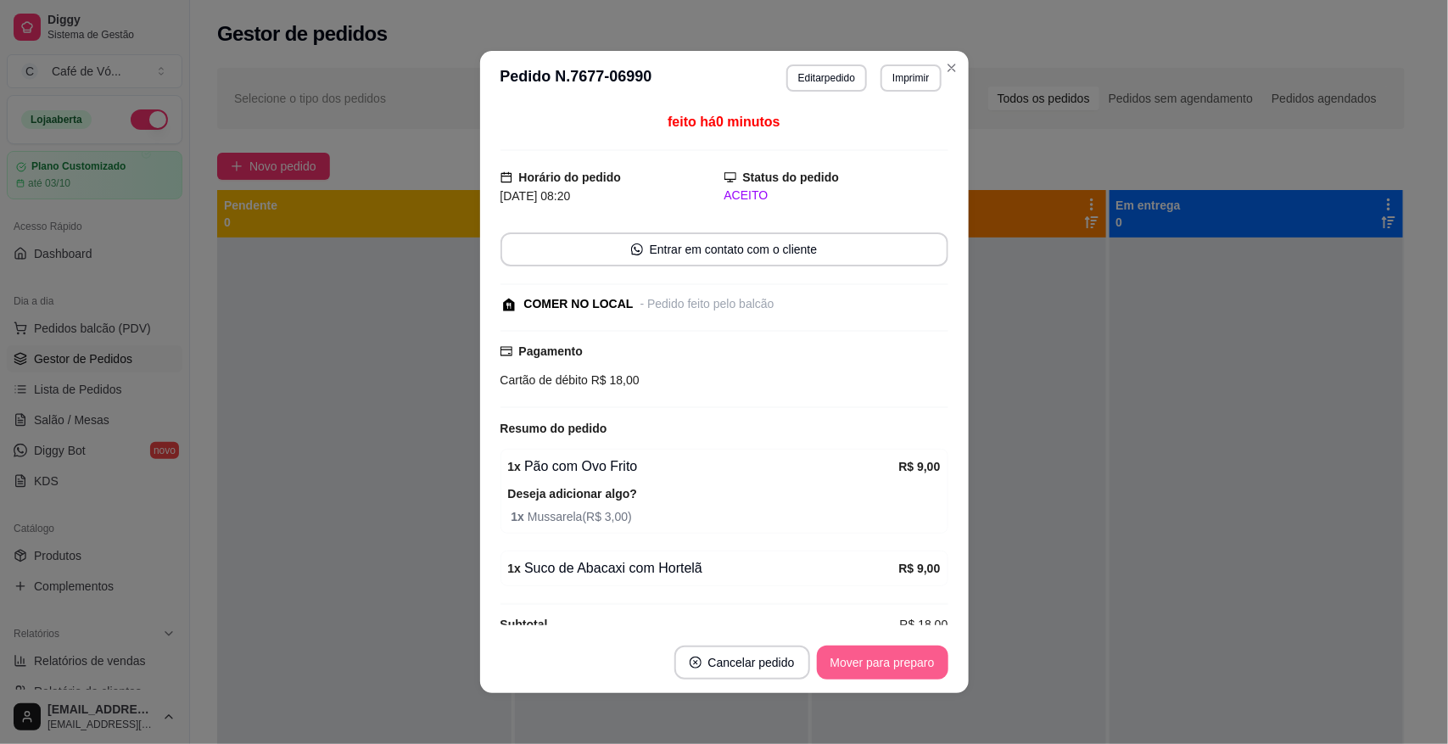
click at [838, 656] on button "Mover para preparo" at bounding box center [883, 663] width 132 height 34
click at [838, 656] on div "Mover para preparo" at bounding box center [883, 663] width 132 height 34
click at [838, 656] on div "Mover para preparo" at bounding box center [870, 663] width 155 height 34
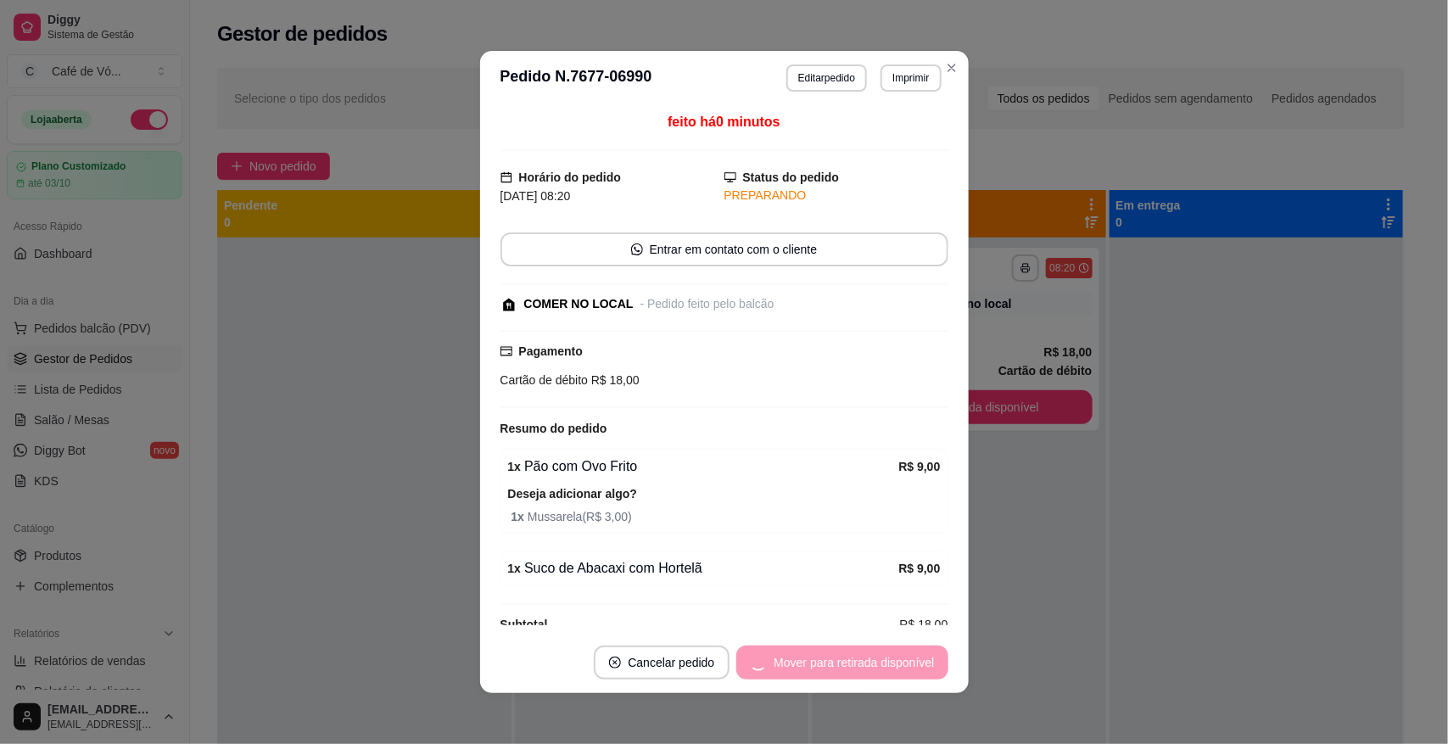
click at [838, 656] on div "Mover para retirada disponível" at bounding box center [841, 663] width 211 height 34
click at [837, 656] on div "Mover para retirada disponível" at bounding box center [841, 663] width 211 height 34
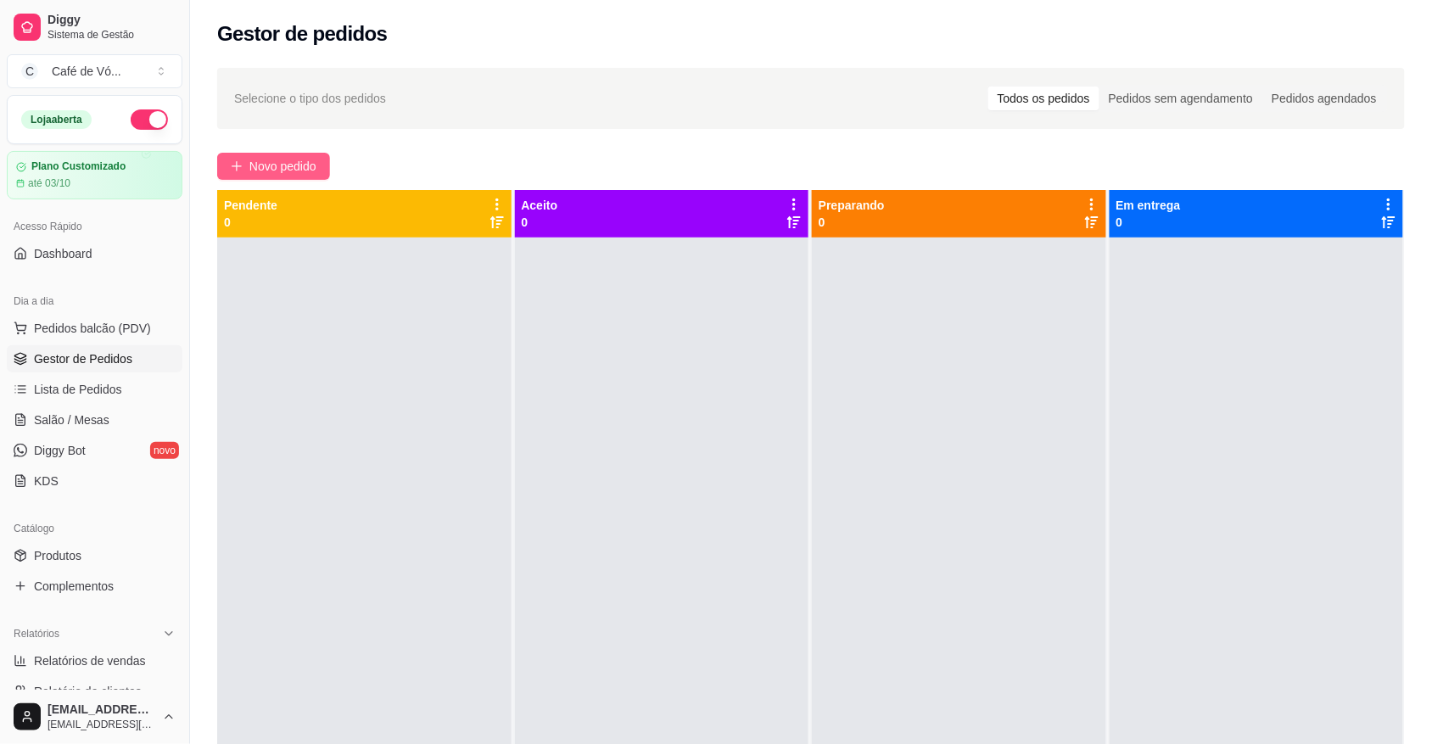
click at [231, 172] on button "Novo pedido" at bounding box center [273, 166] width 113 height 27
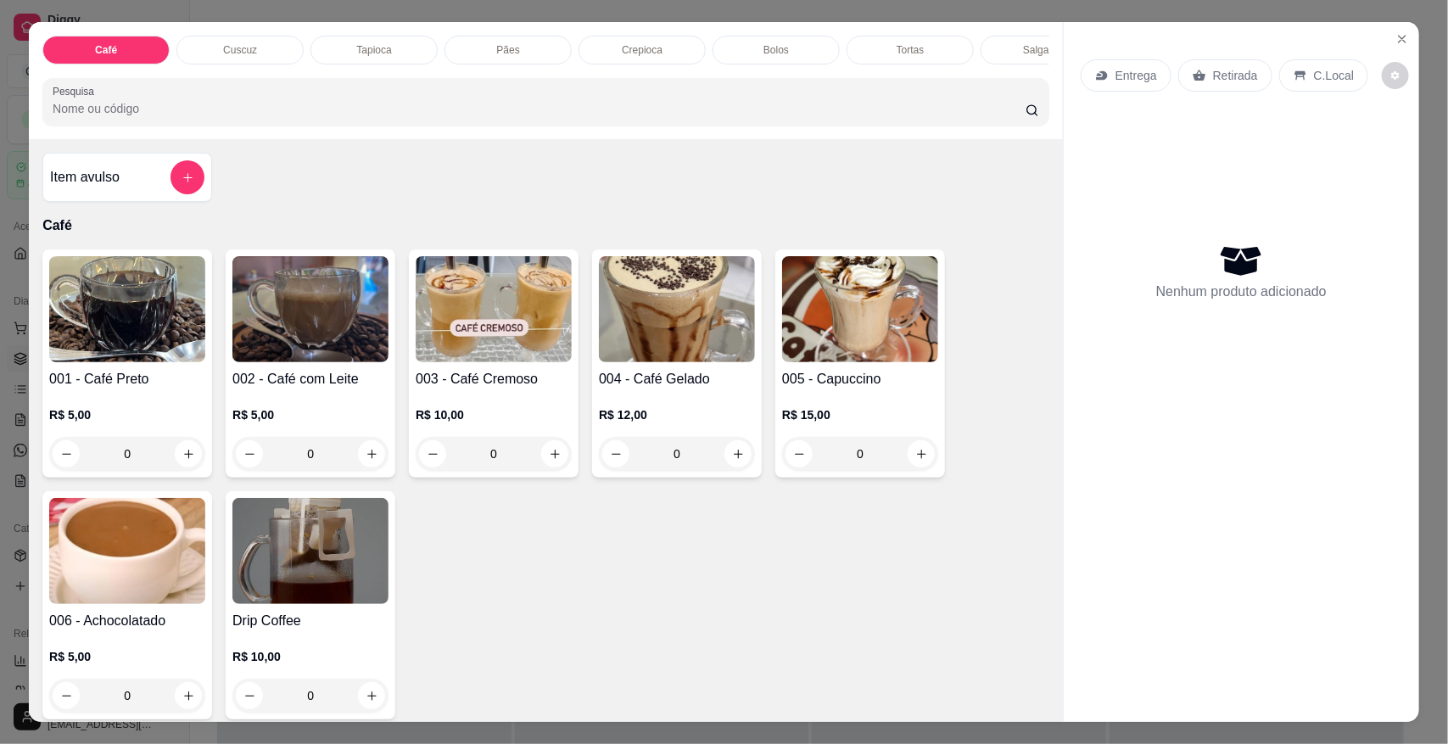
click at [58, 362] on img at bounding box center [127, 309] width 156 height 106
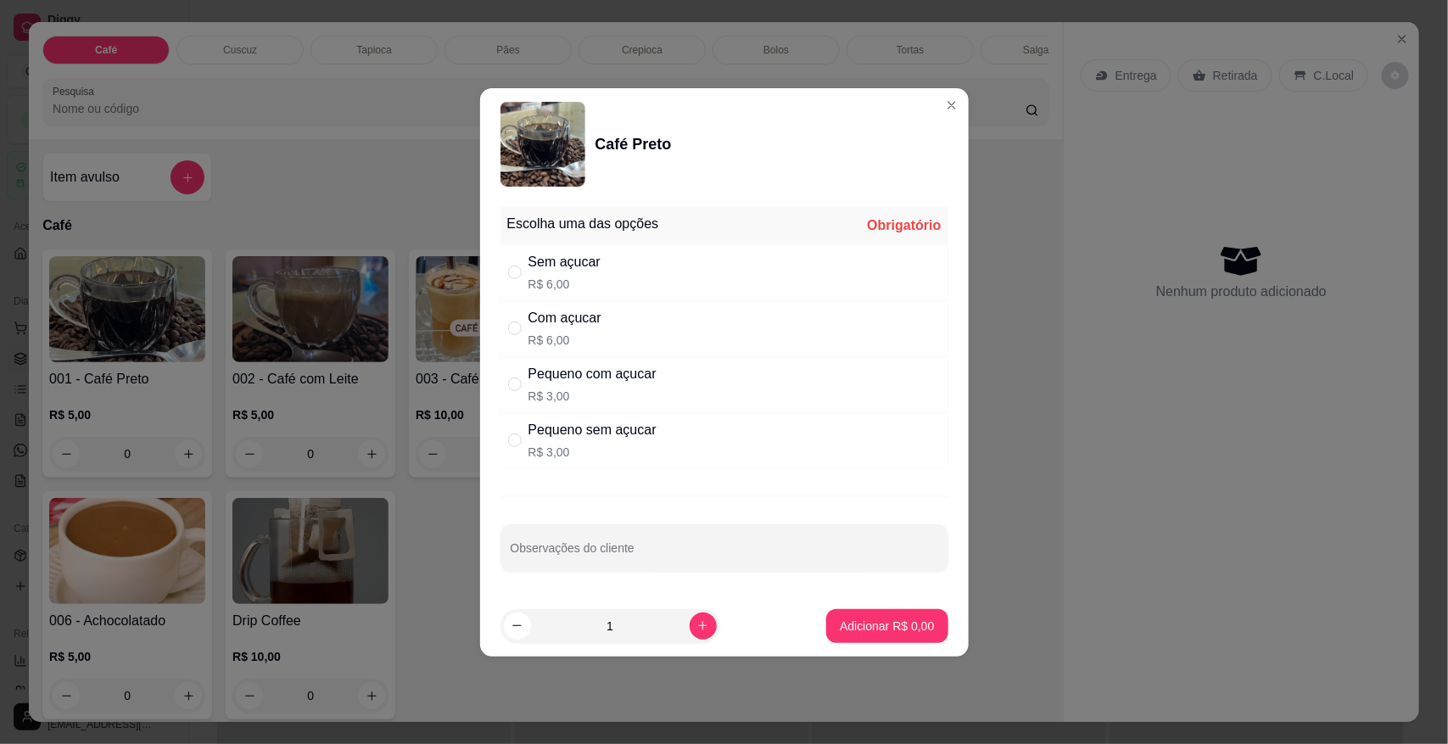
click at [557, 282] on p "R$ 6,00" at bounding box center [565, 284] width 72 height 17
radio input "true"
click at [859, 632] on p "Adicionar R$ 6,00" at bounding box center [888, 626] width 92 height 16
type input "1"
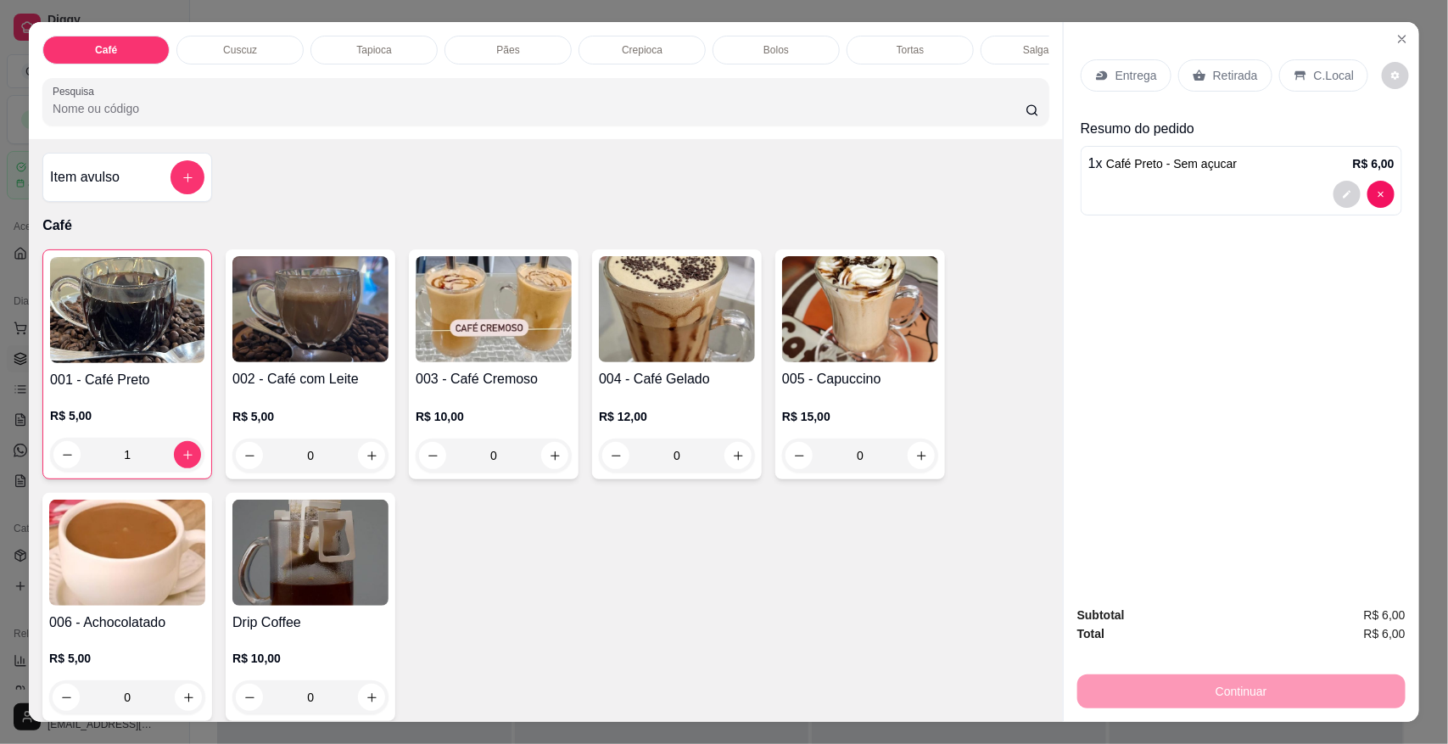
drag, startPoint x: 452, startPoint y: 59, endPoint x: 384, endPoint y: 248, distance: 200.2
click at [456, 59] on div "Pães" at bounding box center [508, 50] width 127 height 29
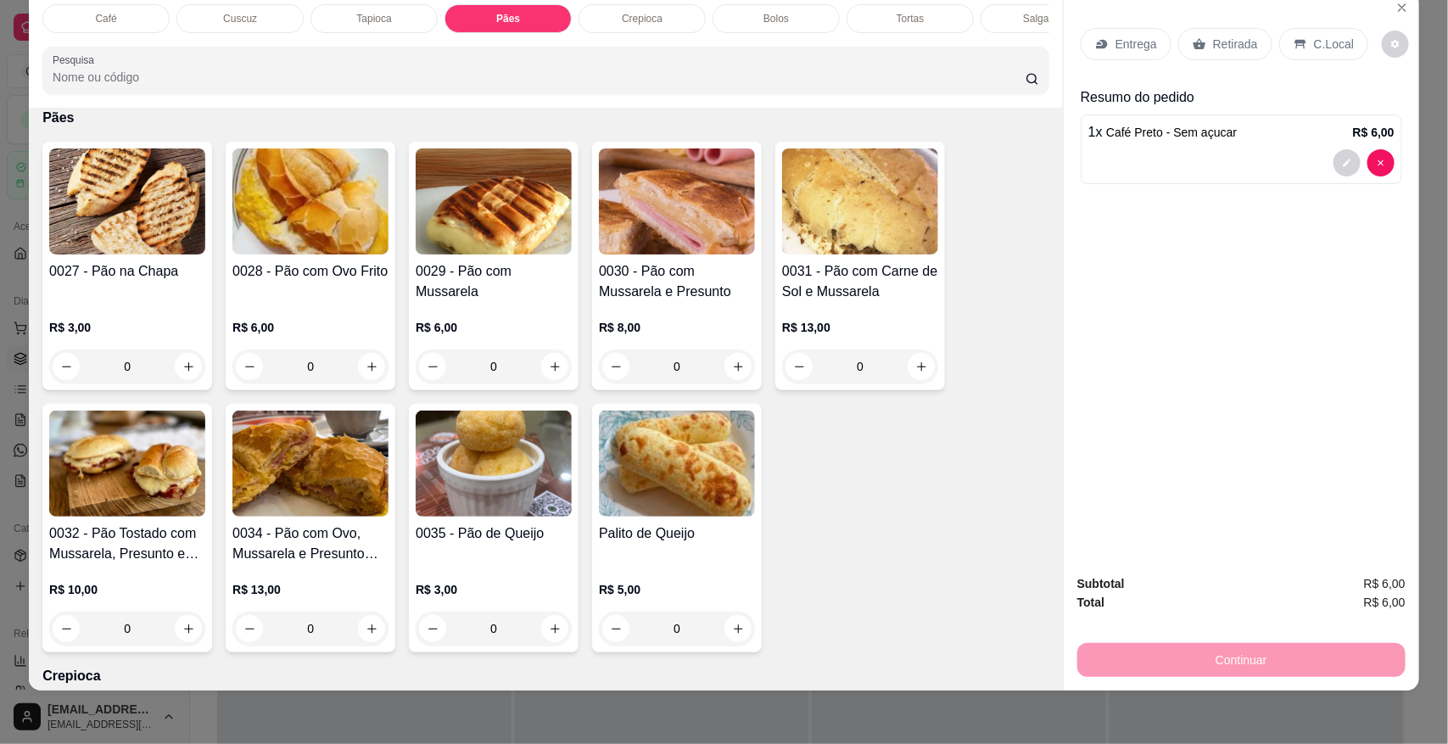
click at [322, 383] on div "0" at bounding box center [310, 367] width 156 height 34
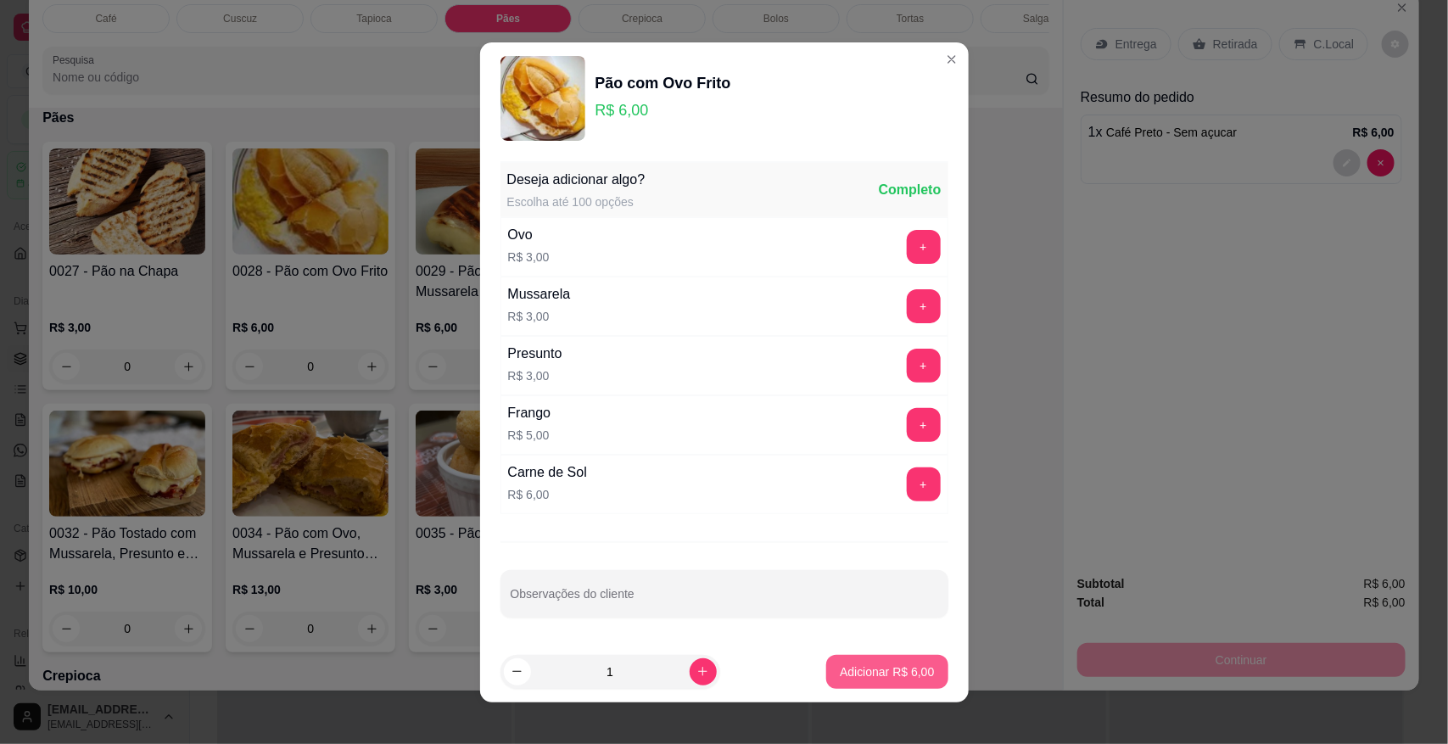
click at [857, 666] on p "Adicionar R$ 6,00" at bounding box center [887, 671] width 94 height 17
type input "1"
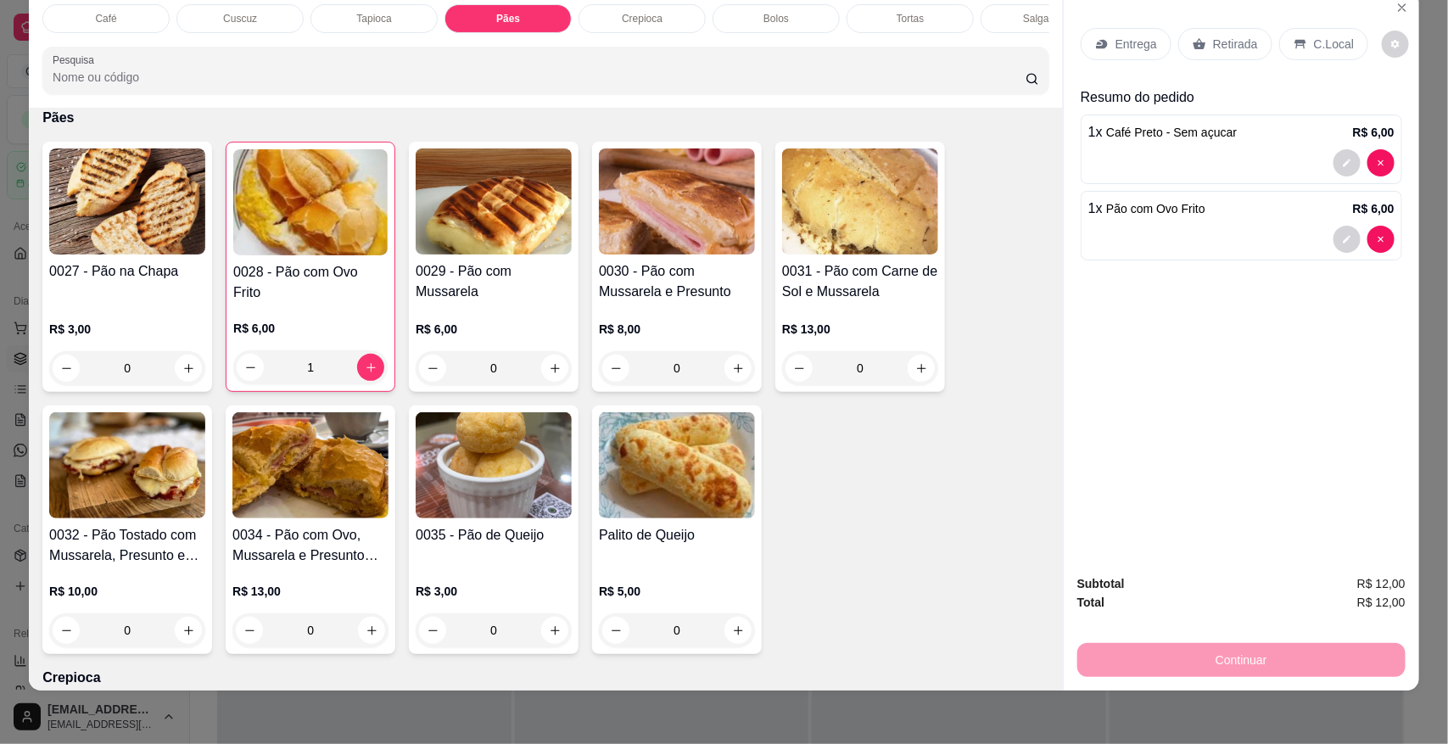
click at [1295, 45] on icon at bounding box center [1300, 44] width 11 height 9
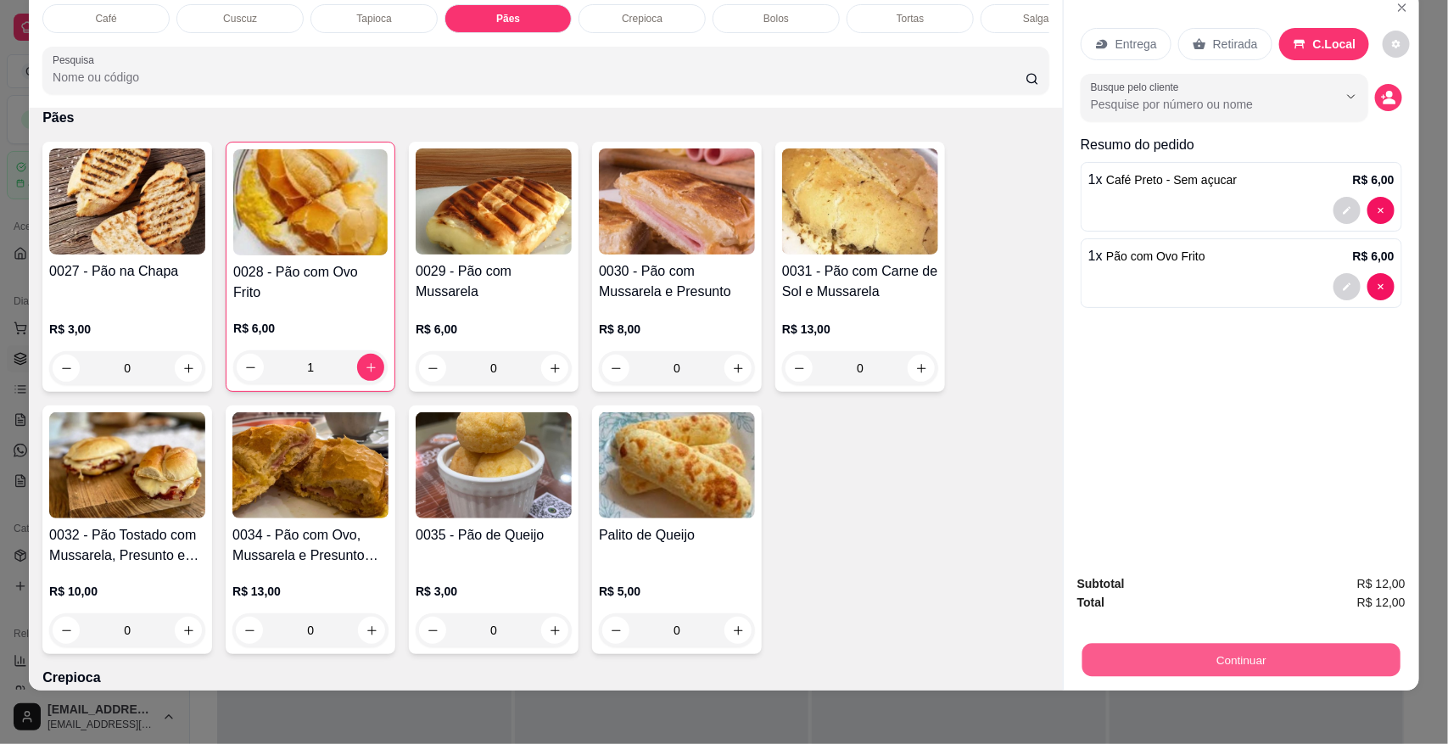
click at [1160, 658] on button "Continuar" at bounding box center [1242, 659] width 318 height 33
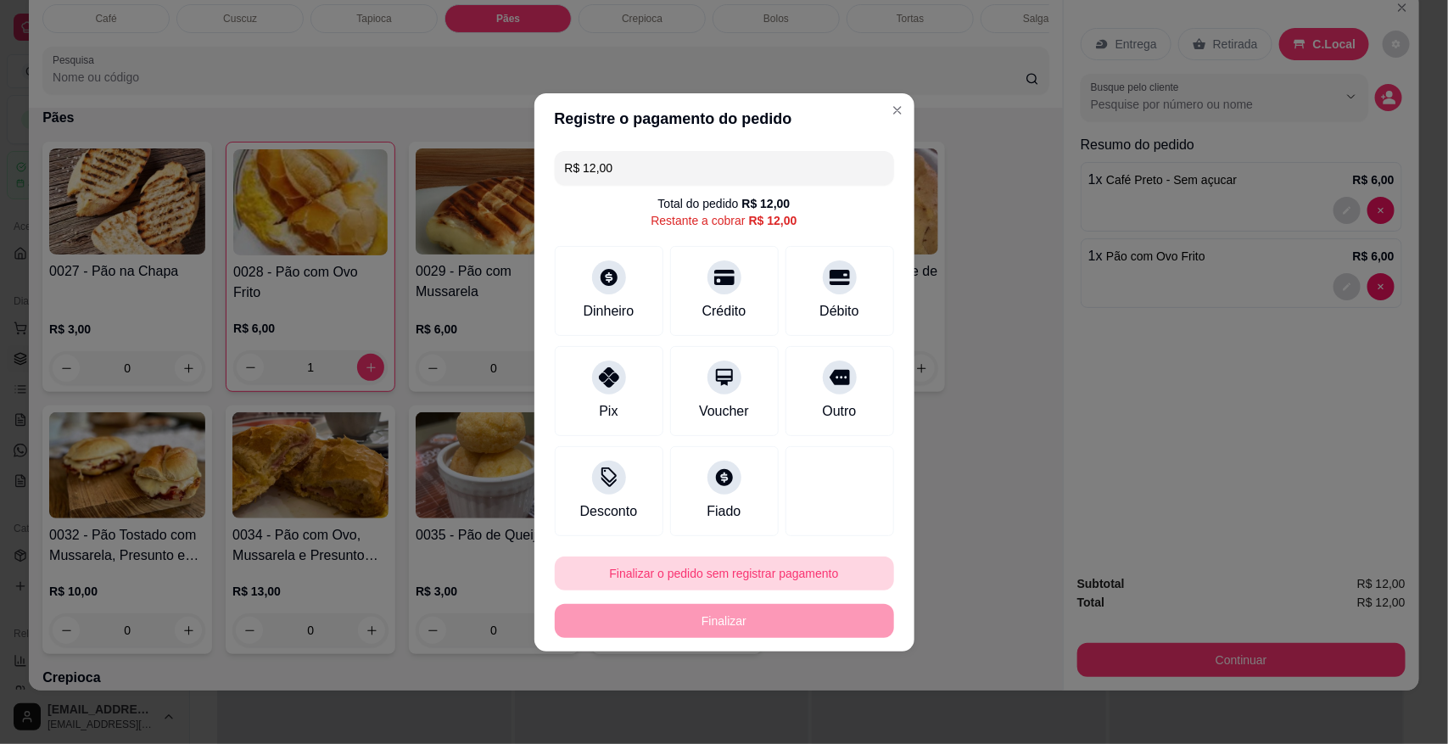
click at [734, 568] on button "Finalizar o pedido sem registrar pagamento" at bounding box center [724, 574] width 339 height 34
click at [836, 526] on button "Confirmar" at bounding box center [826, 525] width 63 height 26
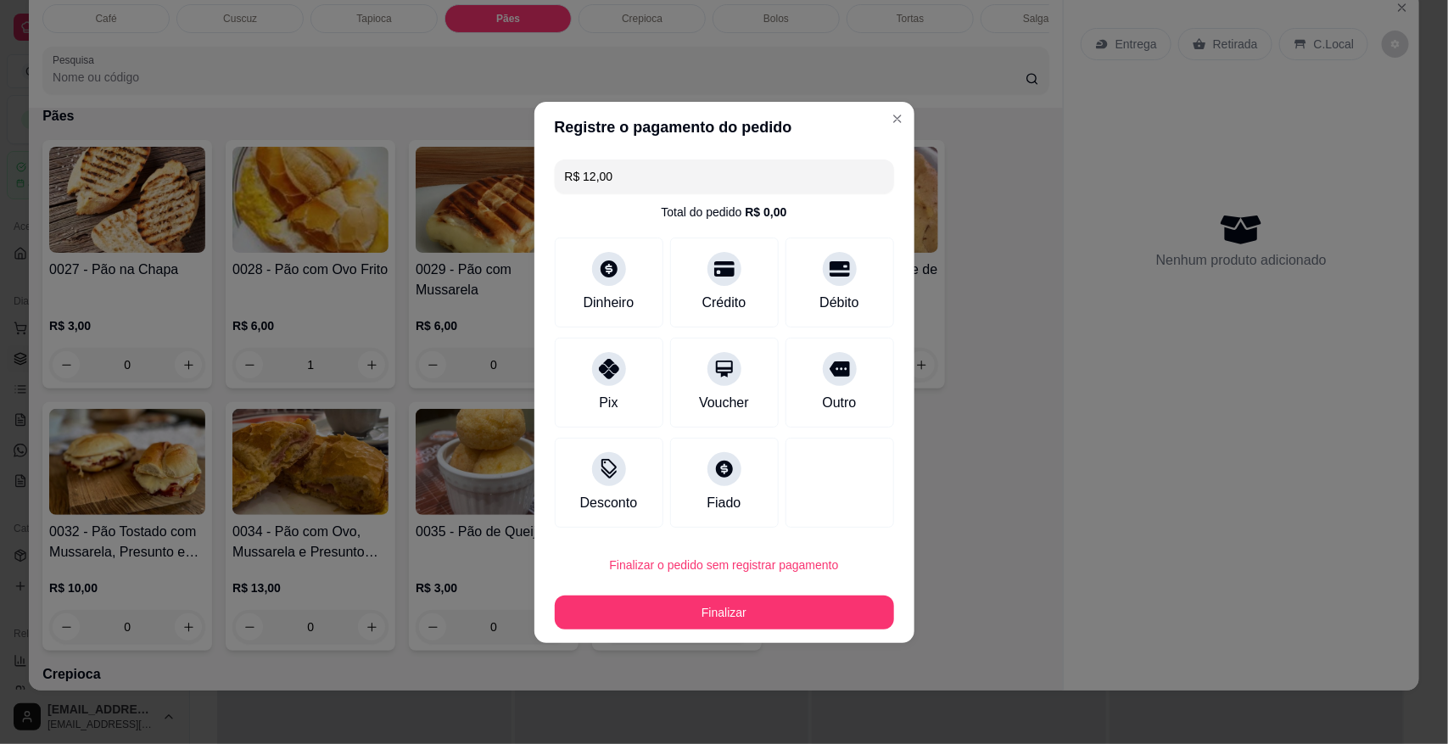
type input "0"
type input "R$ 0,00"
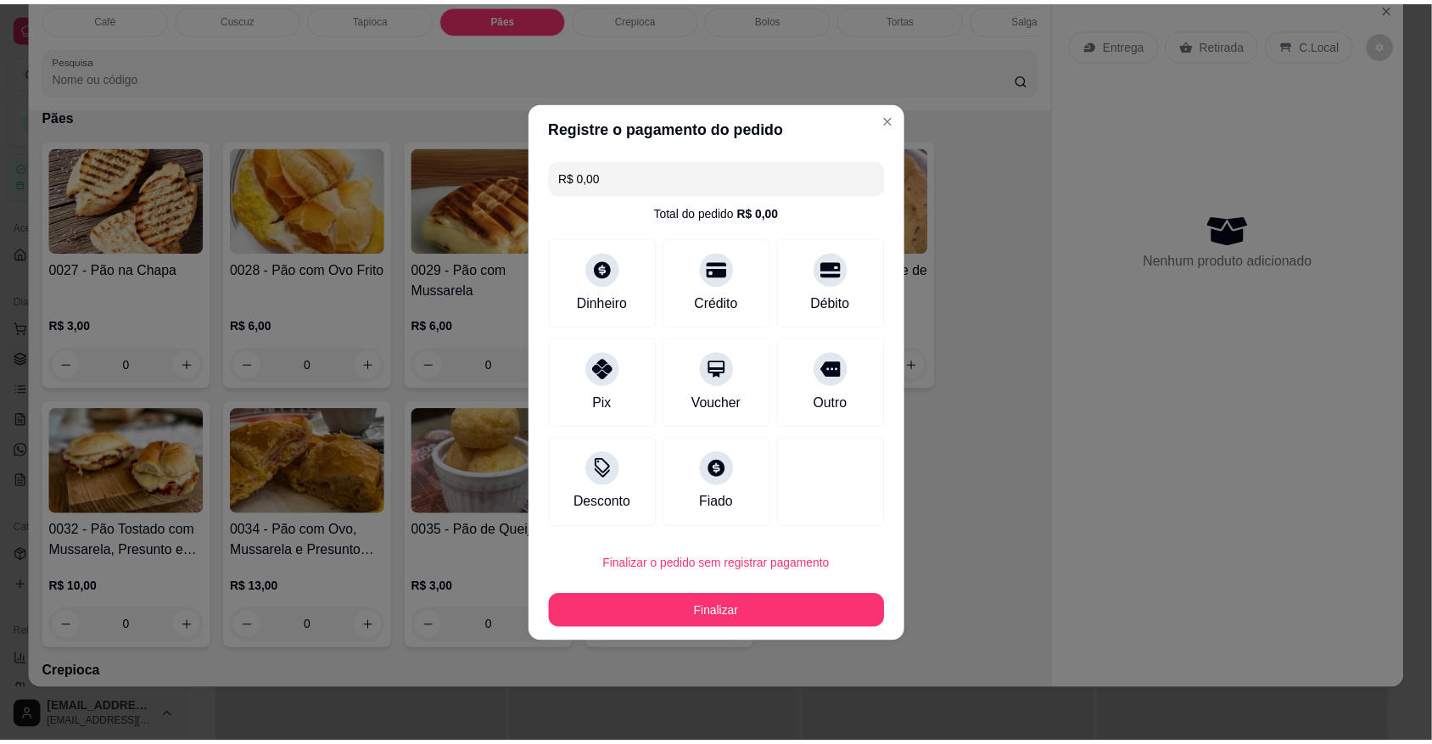
scroll to position [1710, 0]
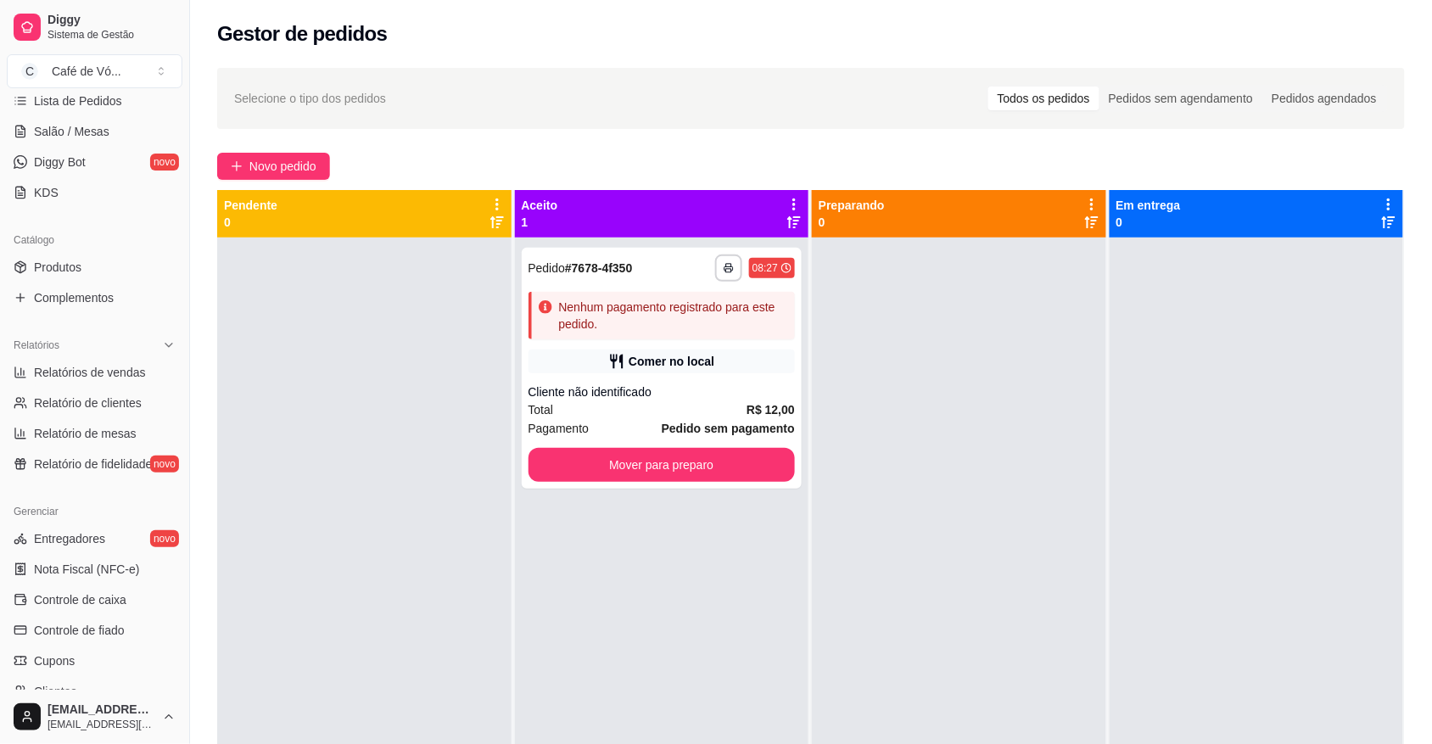
scroll to position [294, 0]
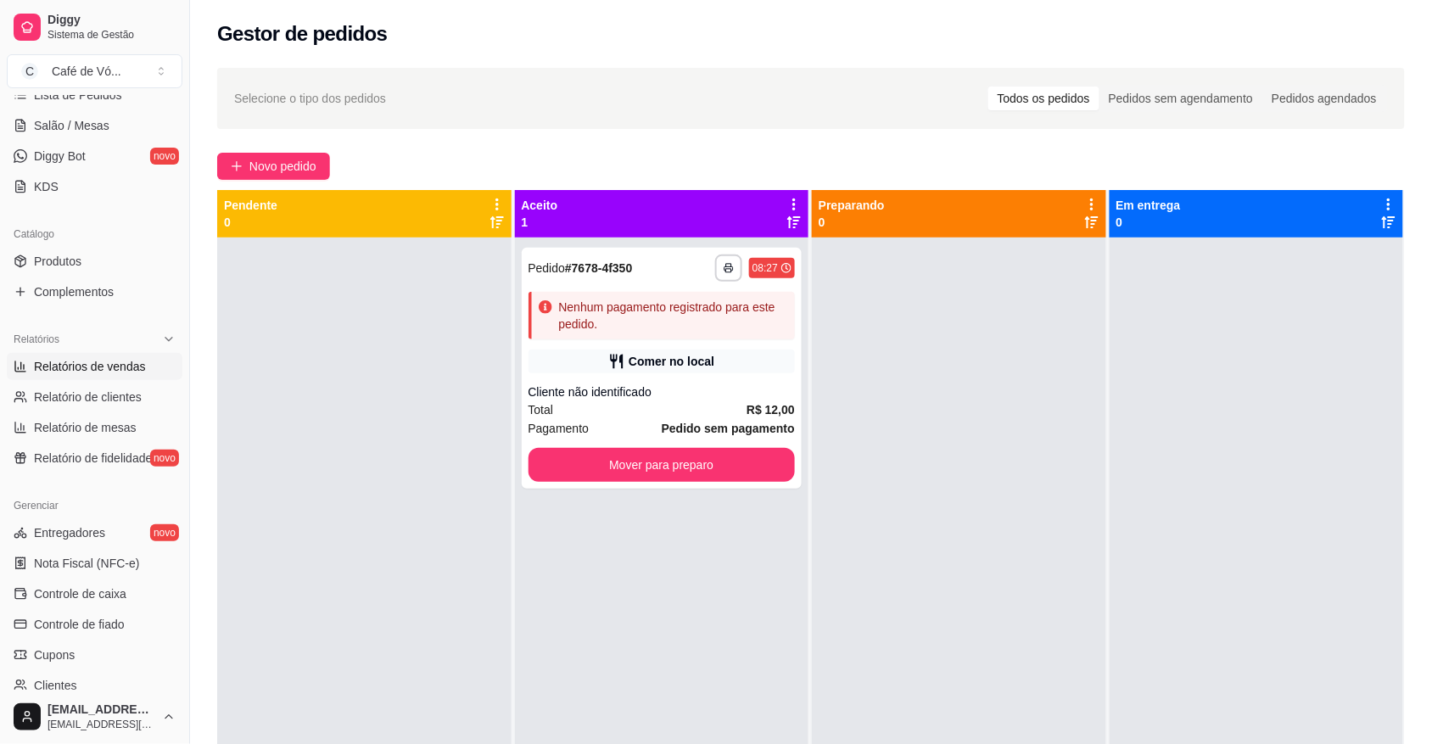
click at [100, 356] on link "Relatórios de vendas" at bounding box center [95, 366] width 176 height 27
select select "ALL"
select select "0"
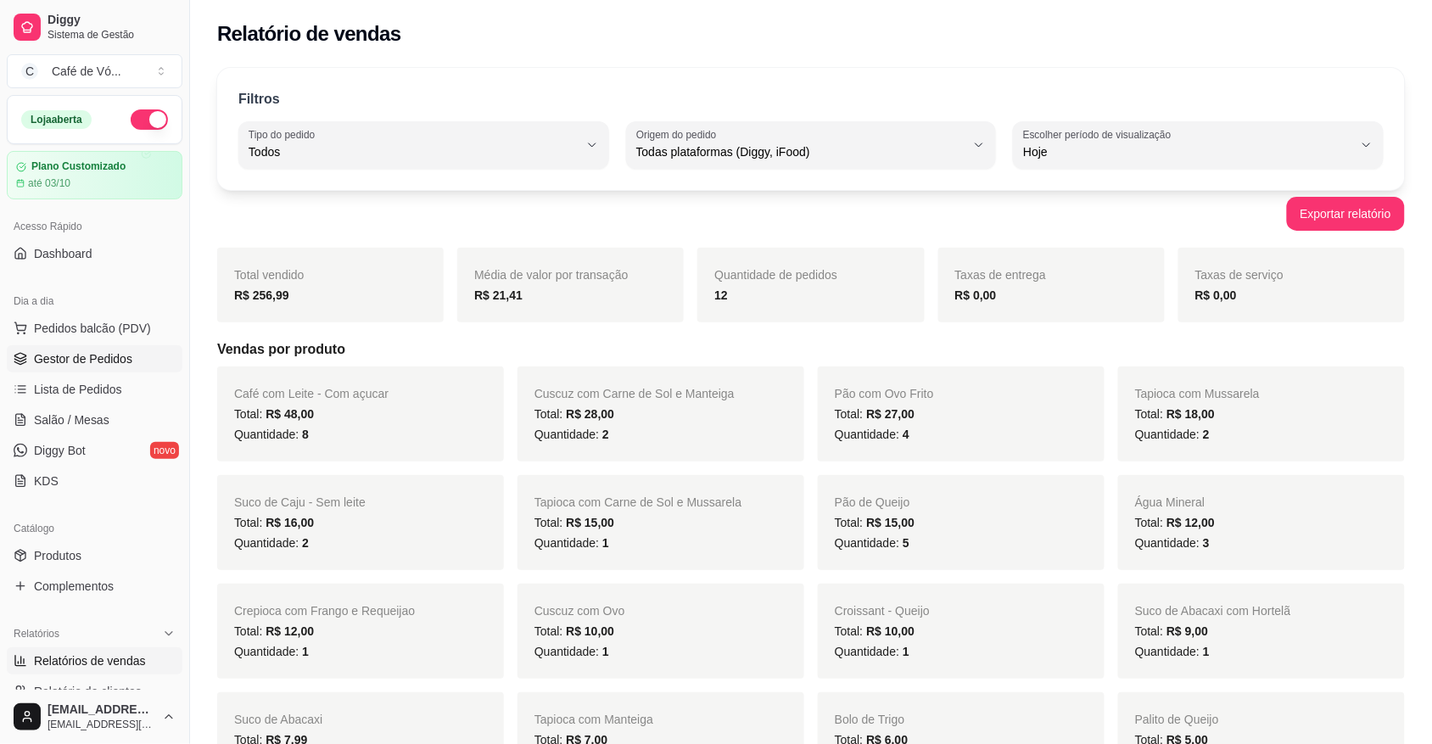
click at [20, 357] on icon at bounding box center [21, 359] width 14 height 14
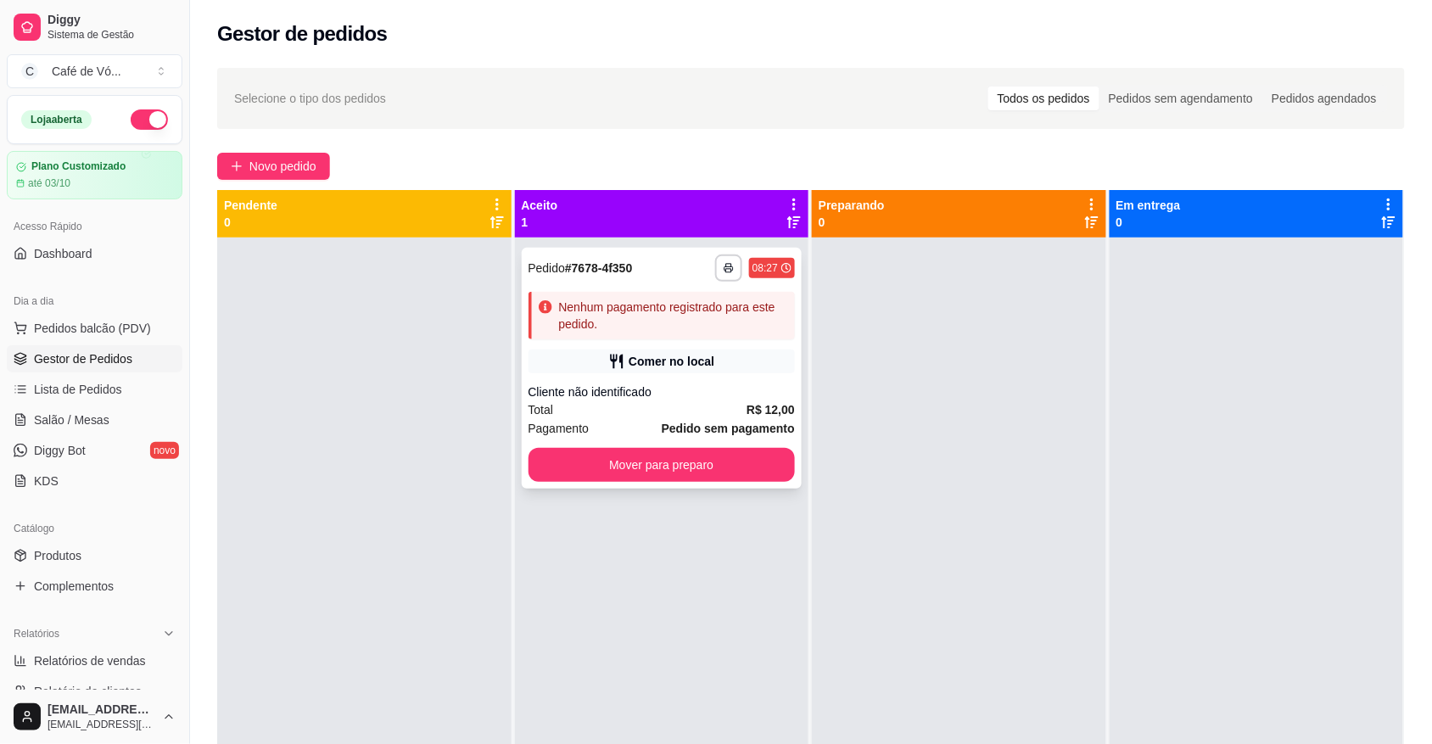
click at [646, 337] on div "Nenhum pagamento registrado para este pedido." at bounding box center [662, 316] width 267 height 48
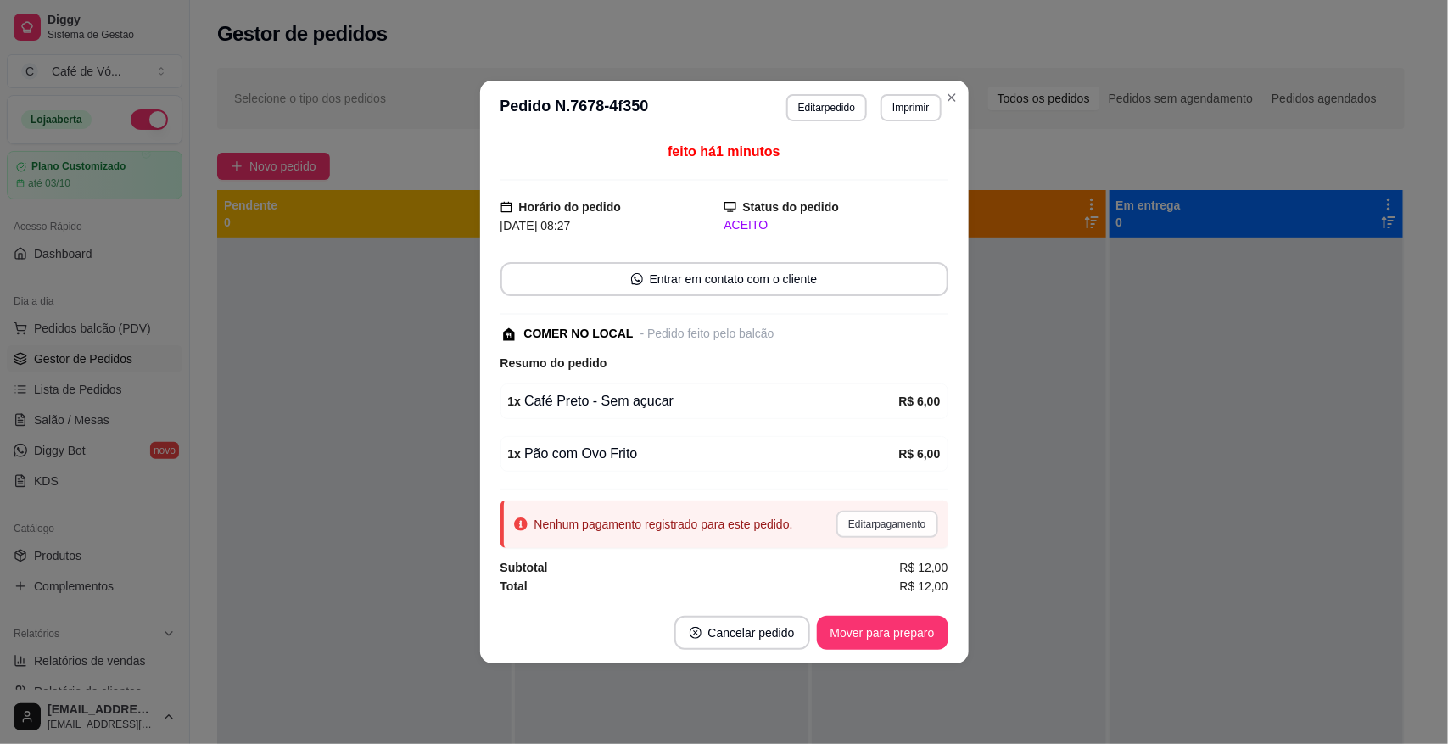
click at [908, 529] on button "Editar pagamento" at bounding box center [887, 524] width 101 height 27
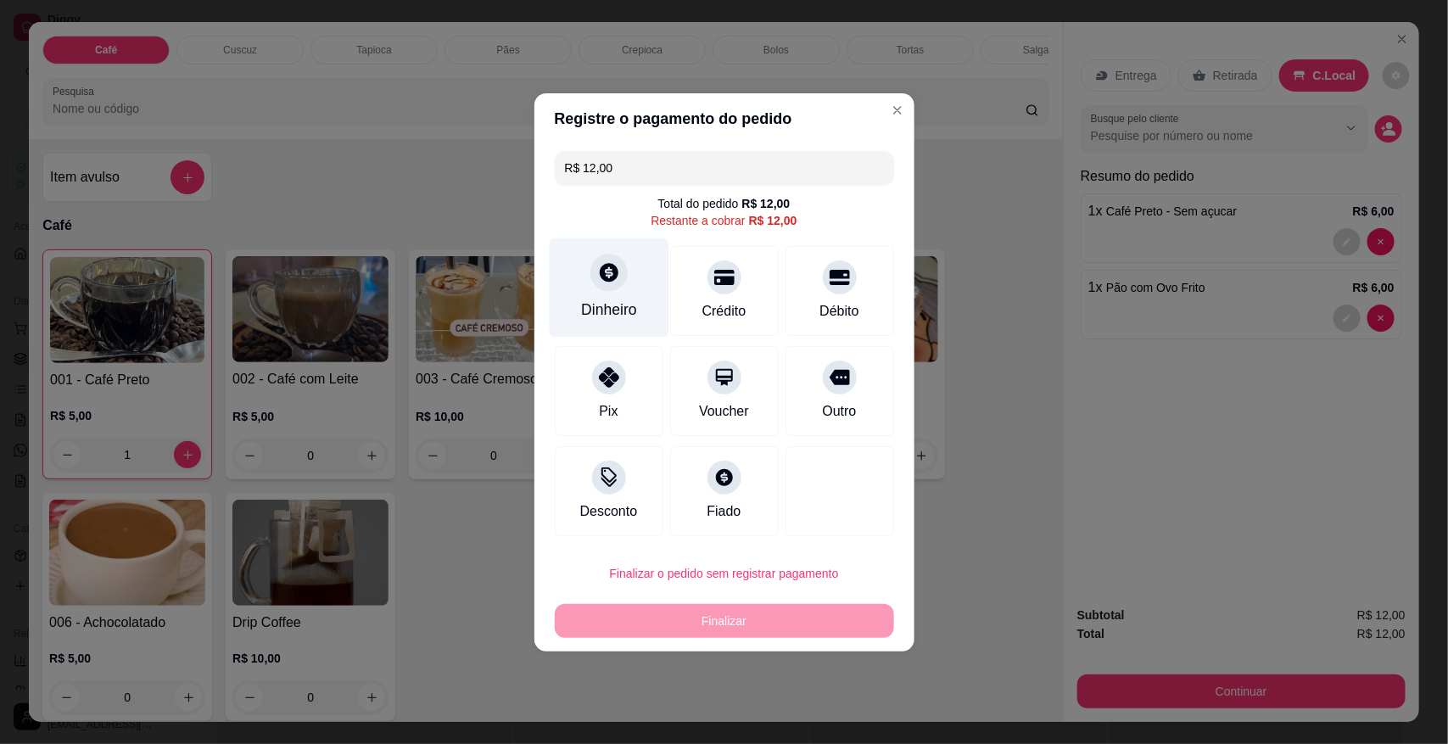
click at [616, 264] on div at bounding box center [609, 272] width 37 height 37
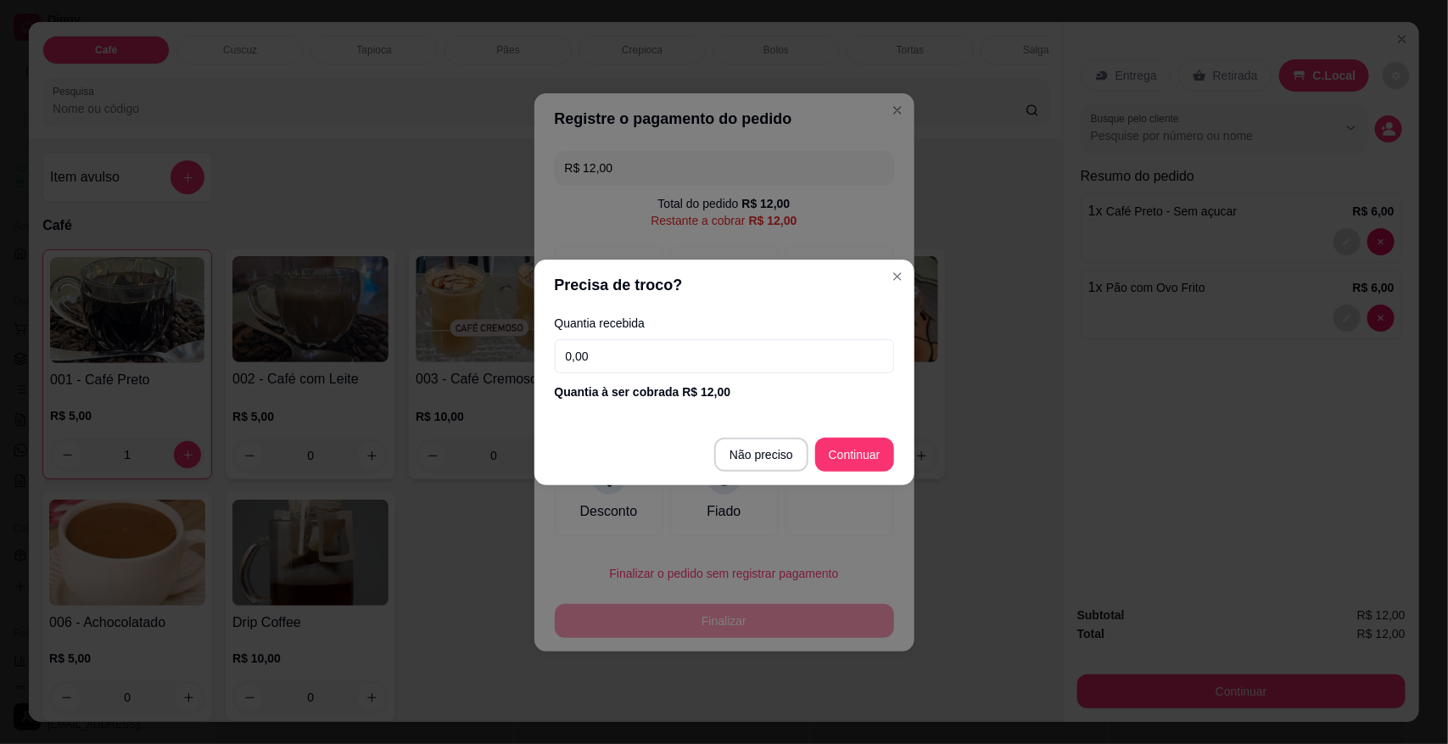
click at [649, 363] on input "0,00" at bounding box center [724, 356] width 339 height 34
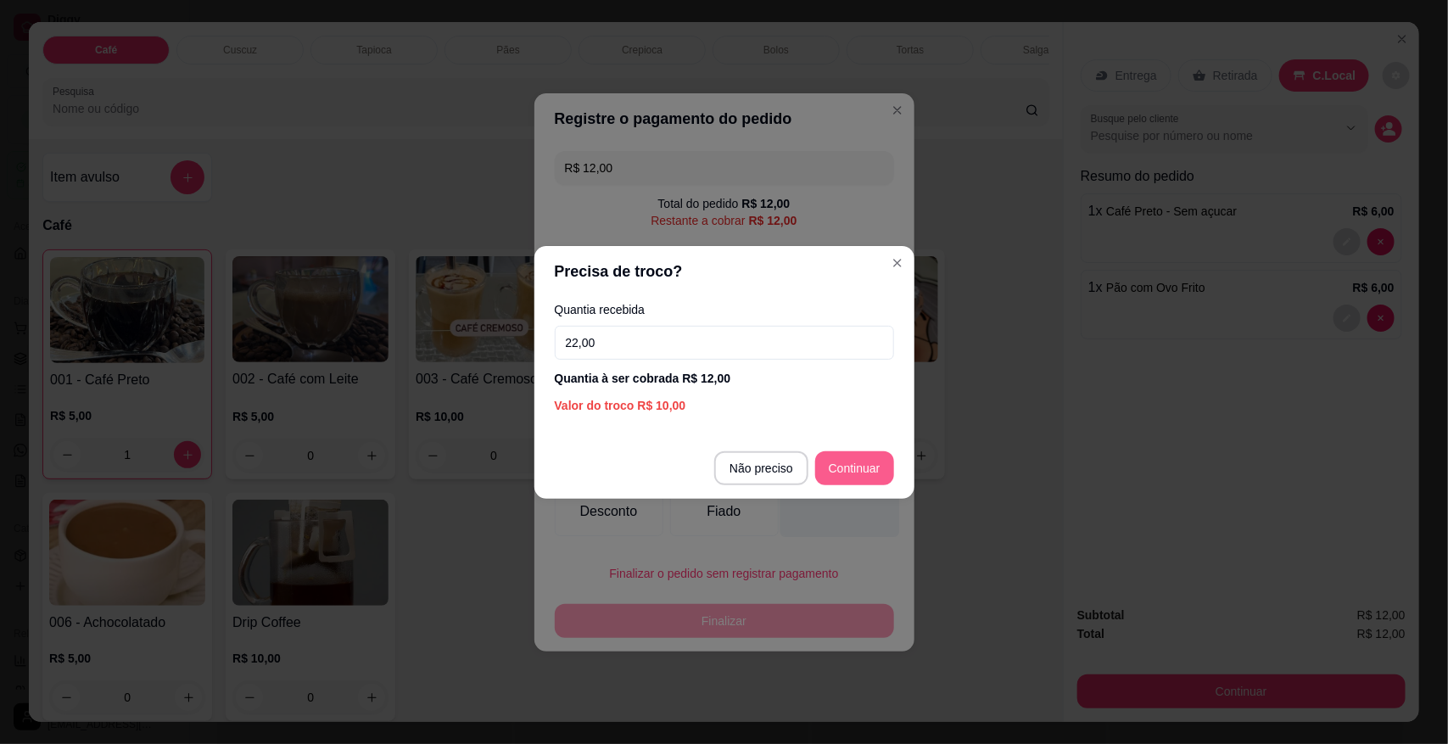
type input "22,00"
type input "R$ 0,00"
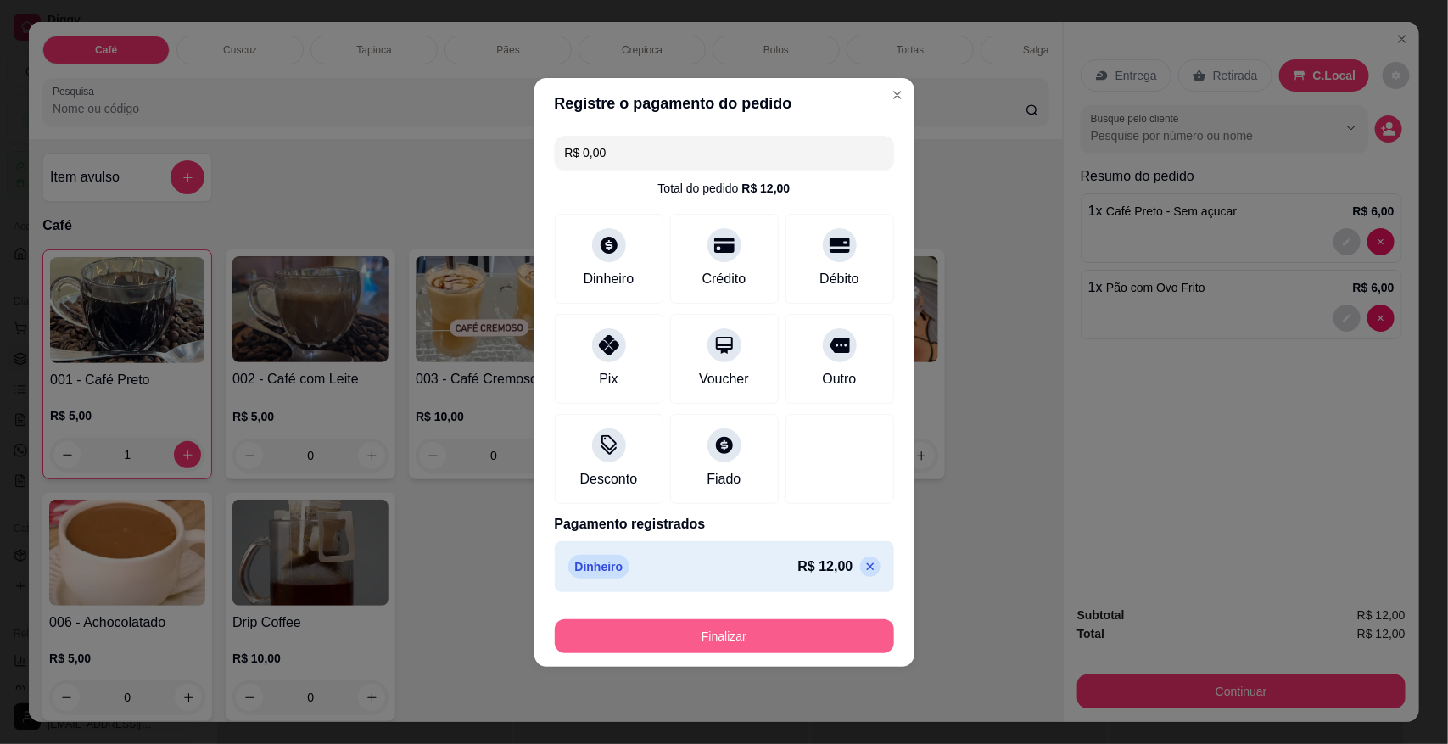
click at [796, 647] on button "Finalizar" at bounding box center [724, 636] width 339 height 34
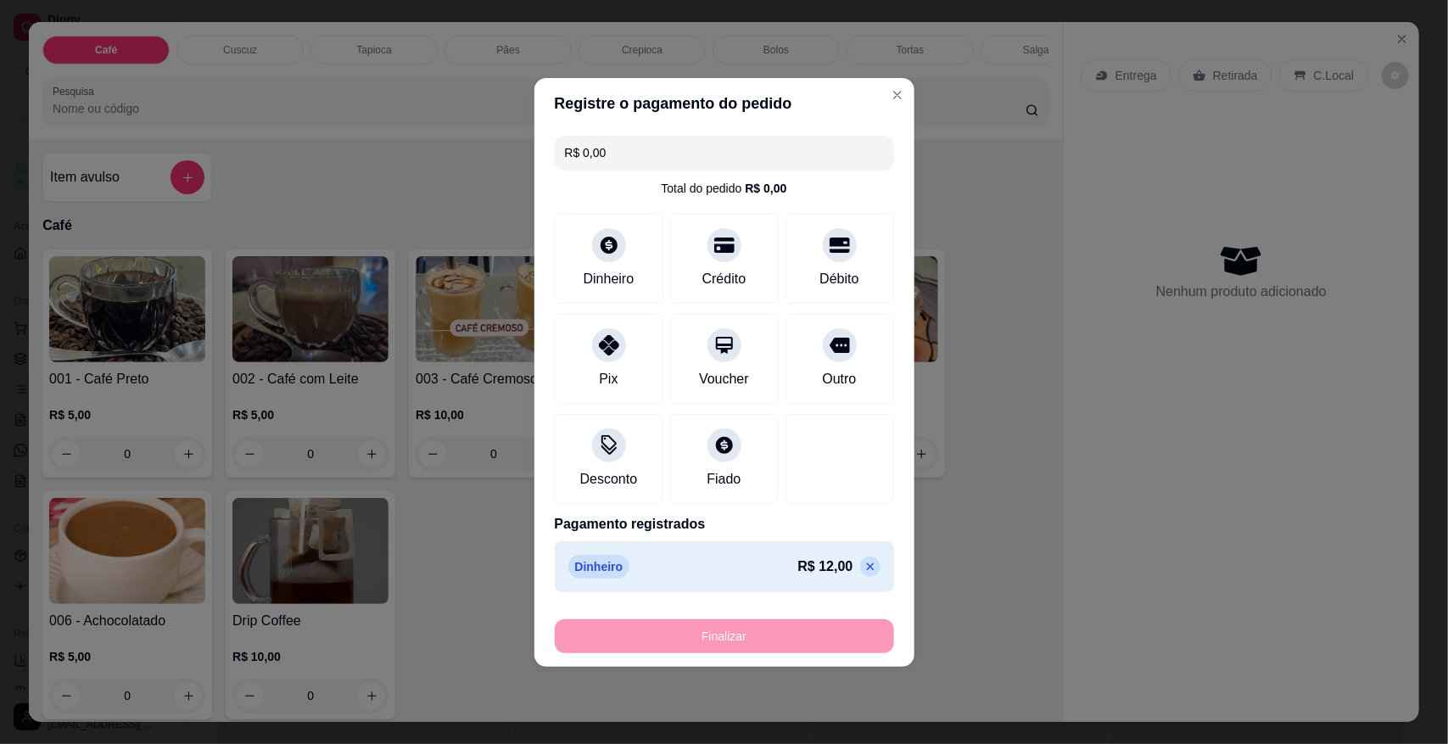
type input "0"
type input "-R$ 12,00"
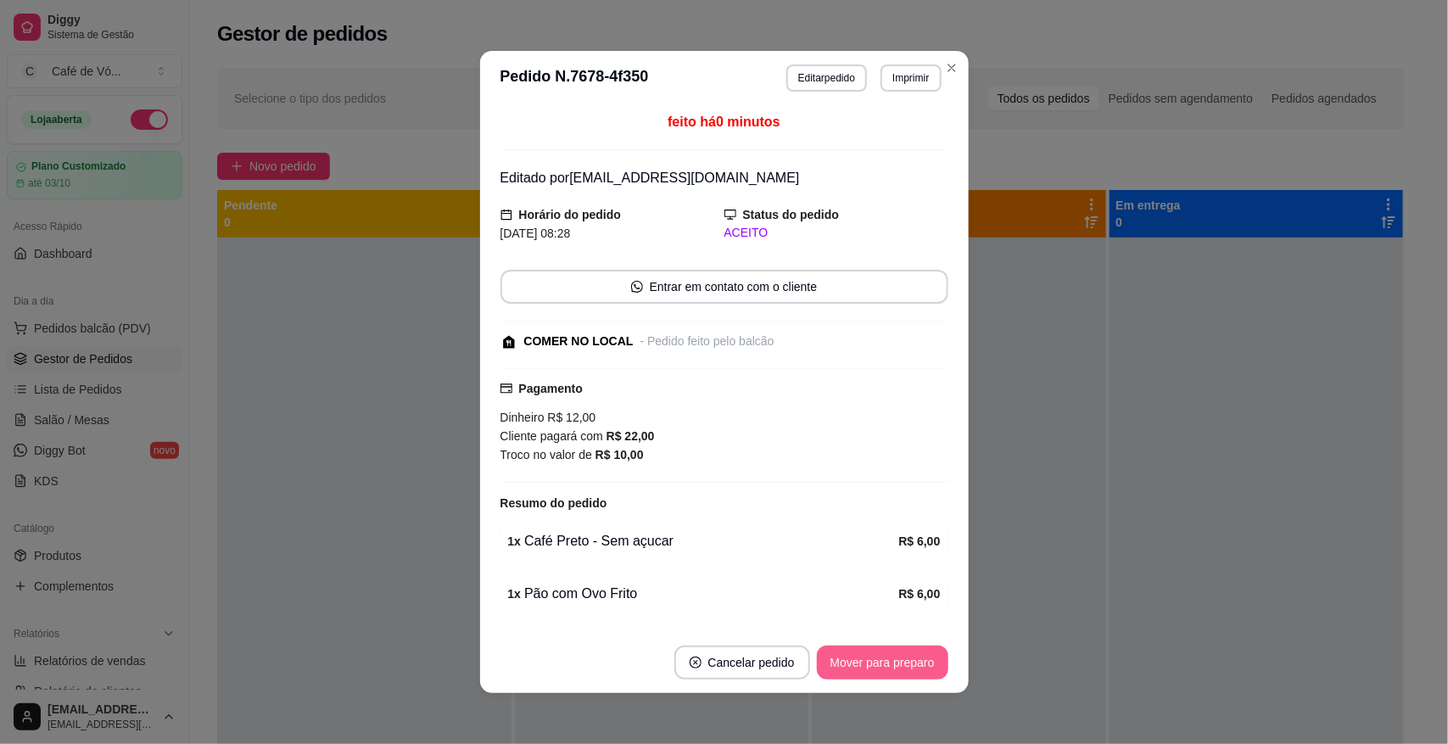
click at [868, 646] on button "Mover para preparo" at bounding box center [883, 663] width 132 height 34
click at [871, 649] on button "Mover para preparo" at bounding box center [882, 663] width 127 height 33
click at [871, 649] on div "Mover para preparo" at bounding box center [870, 663] width 155 height 34
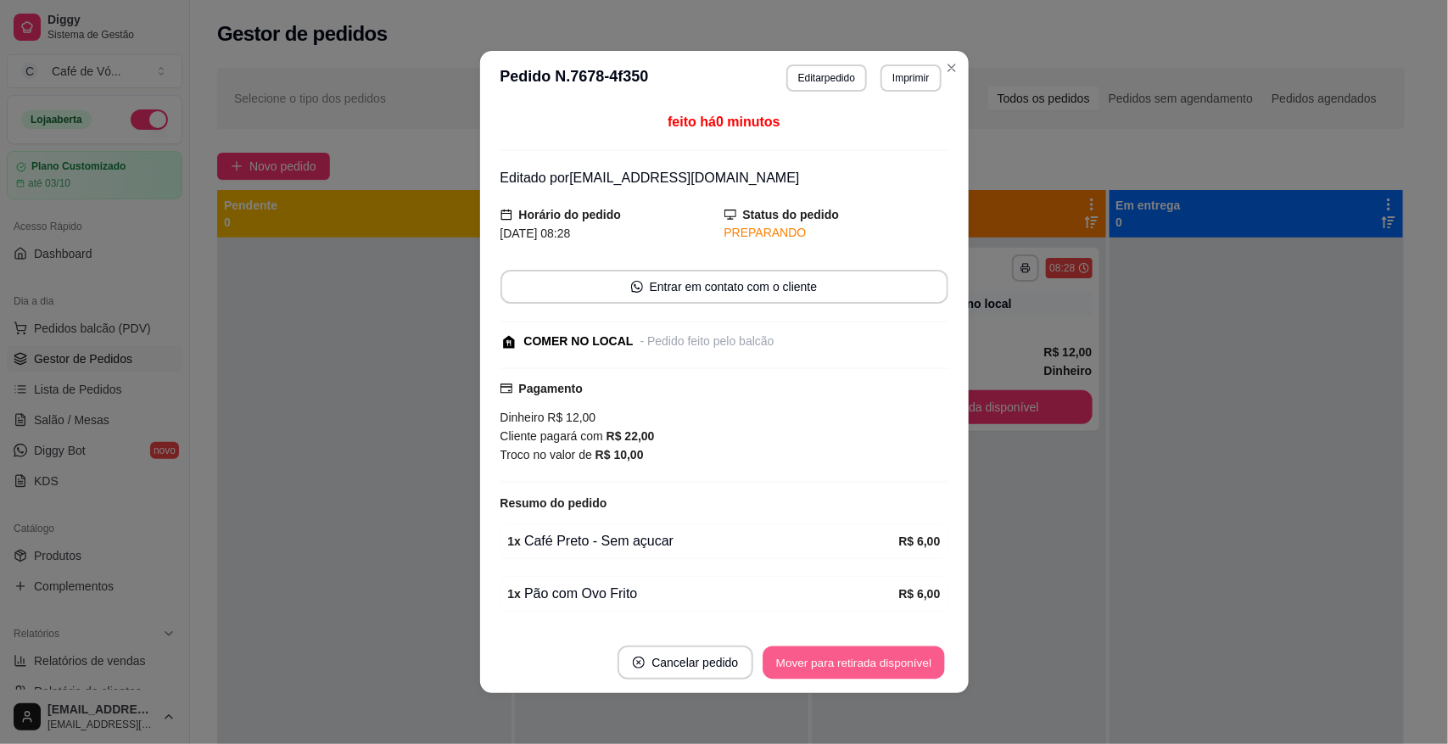
click at [871, 649] on button "Mover para retirada disponível" at bounding box center [855, 663] width 182 height 33
click at [872, 651] on div "Mover para retirada disponível" at bounding box center [841, 663] width 211 height 34
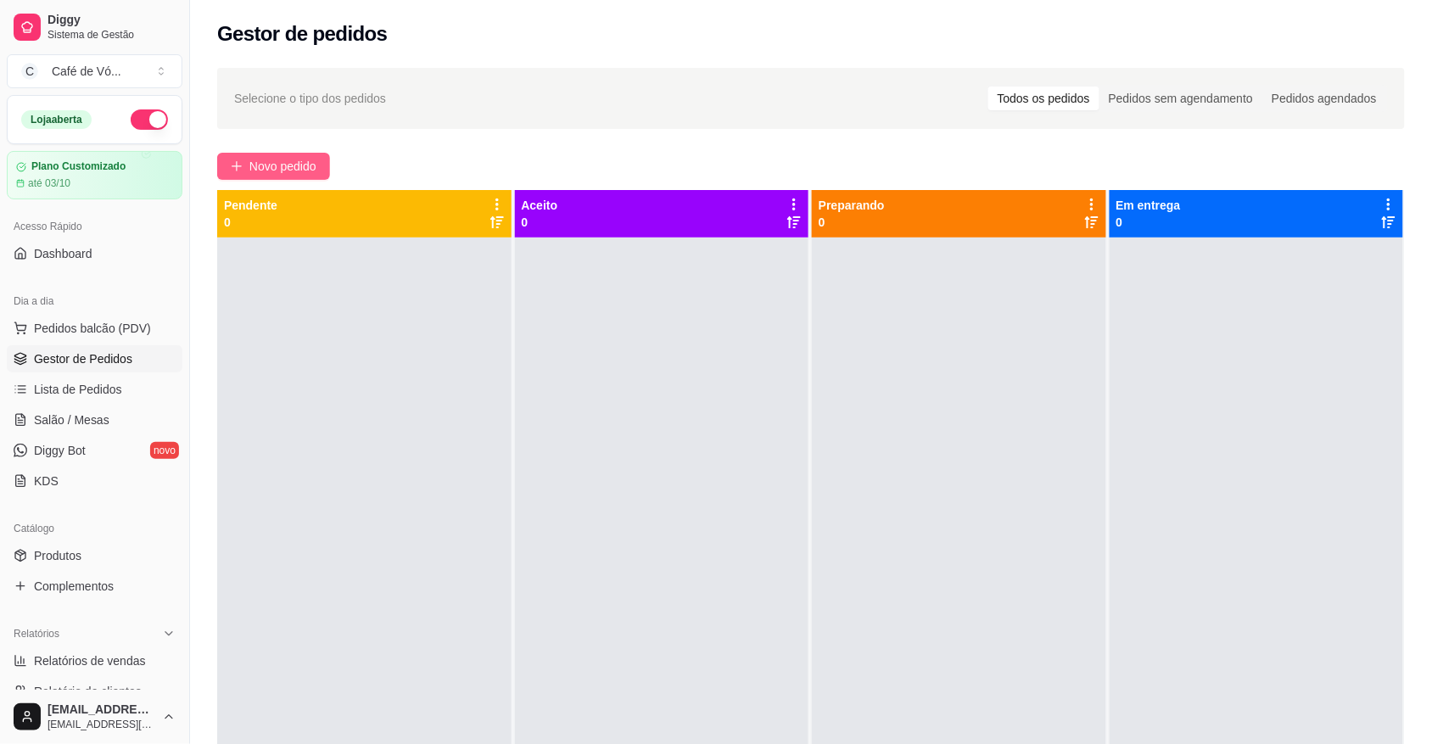
click at [314, 161] on span "Novo pedido" at bounding box center [282, 166] width 67 height 19
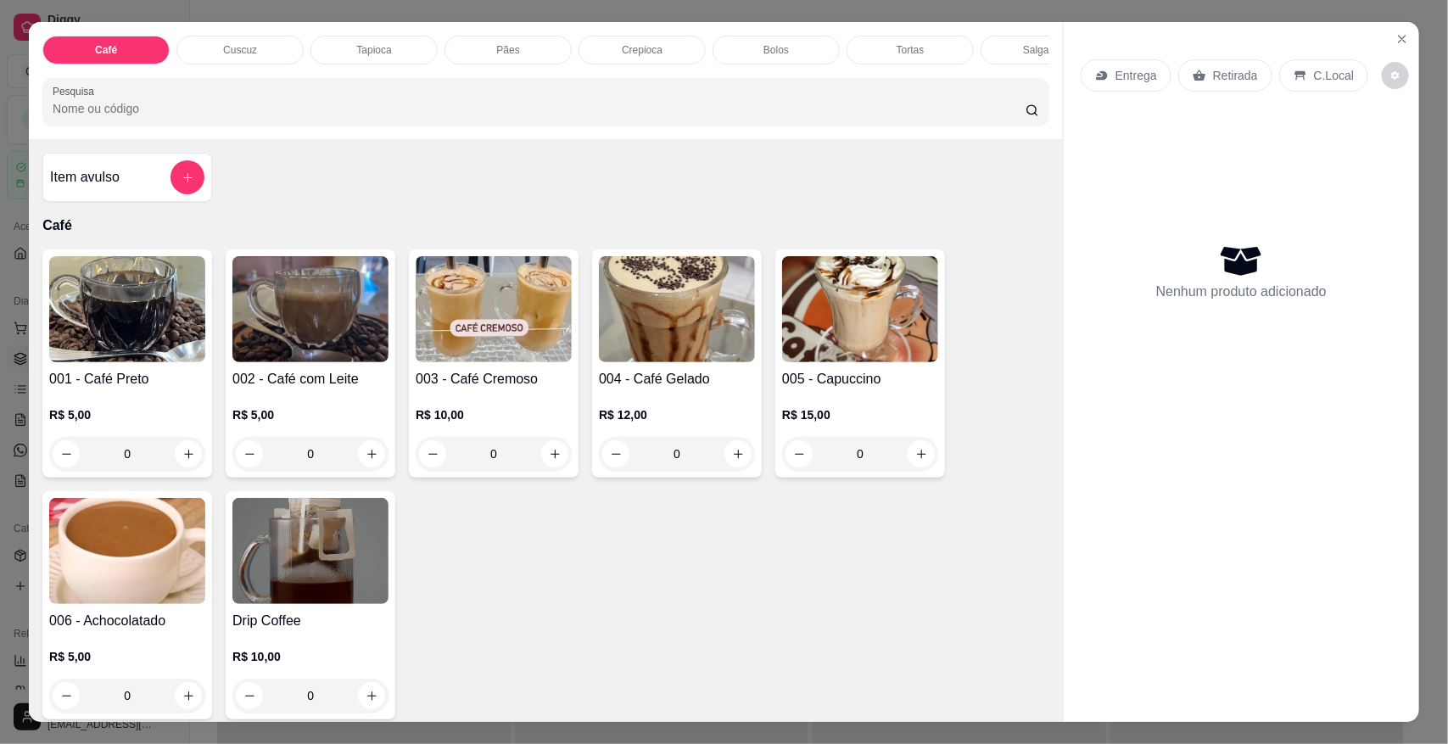
click at [316, 336] on img at bounding box center [310, 309] width 156 height 106
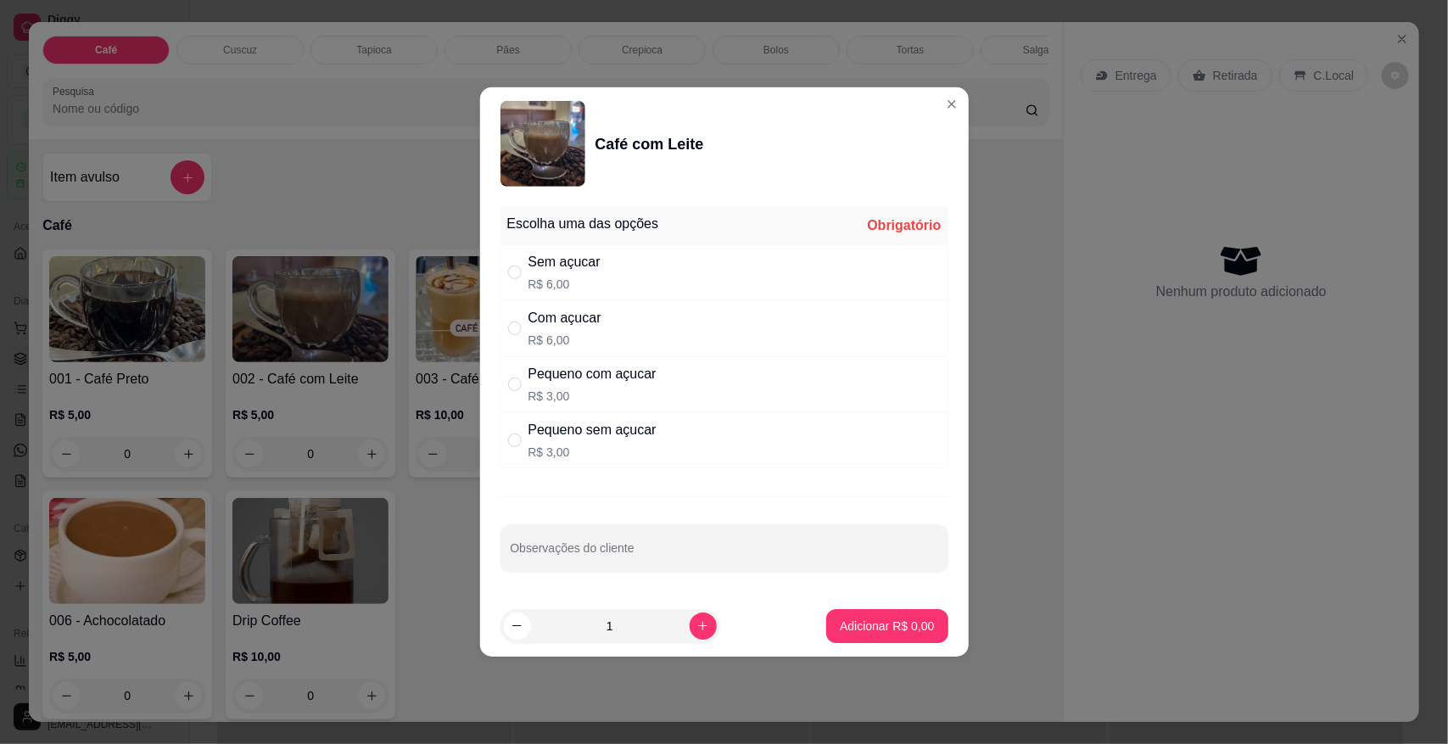
click at [599, 395] on p "R$ 3,00" at bounding box center [592, 396] width 128 height 17
radio input "true"
click at [840, 630] on p "Adicionar R$ 3,00" at bounding box center [887, 626] width 94 height 17
type input "1"
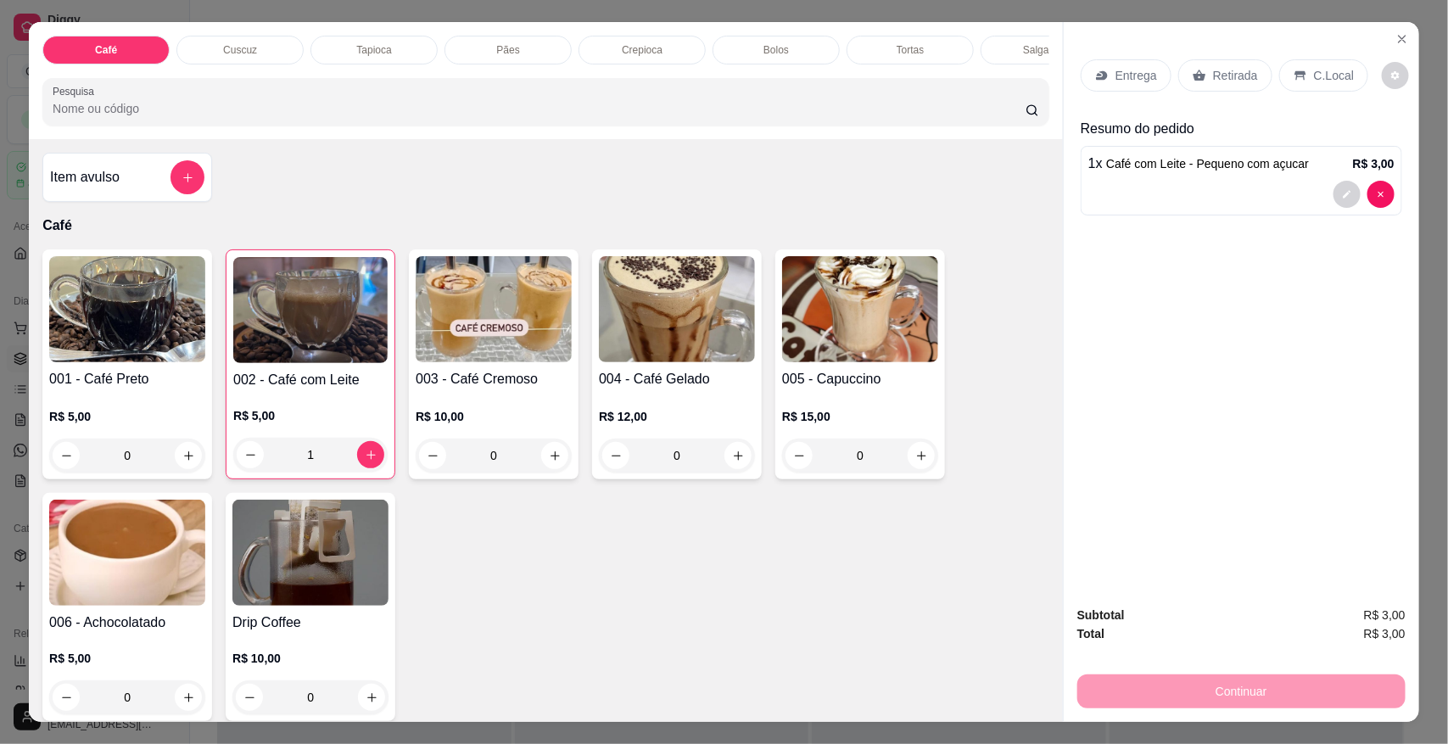
scroll to position [0, 594]
click at [484, 52] on div "Salgados" at bounding box center [450, 50] width 127 height 29
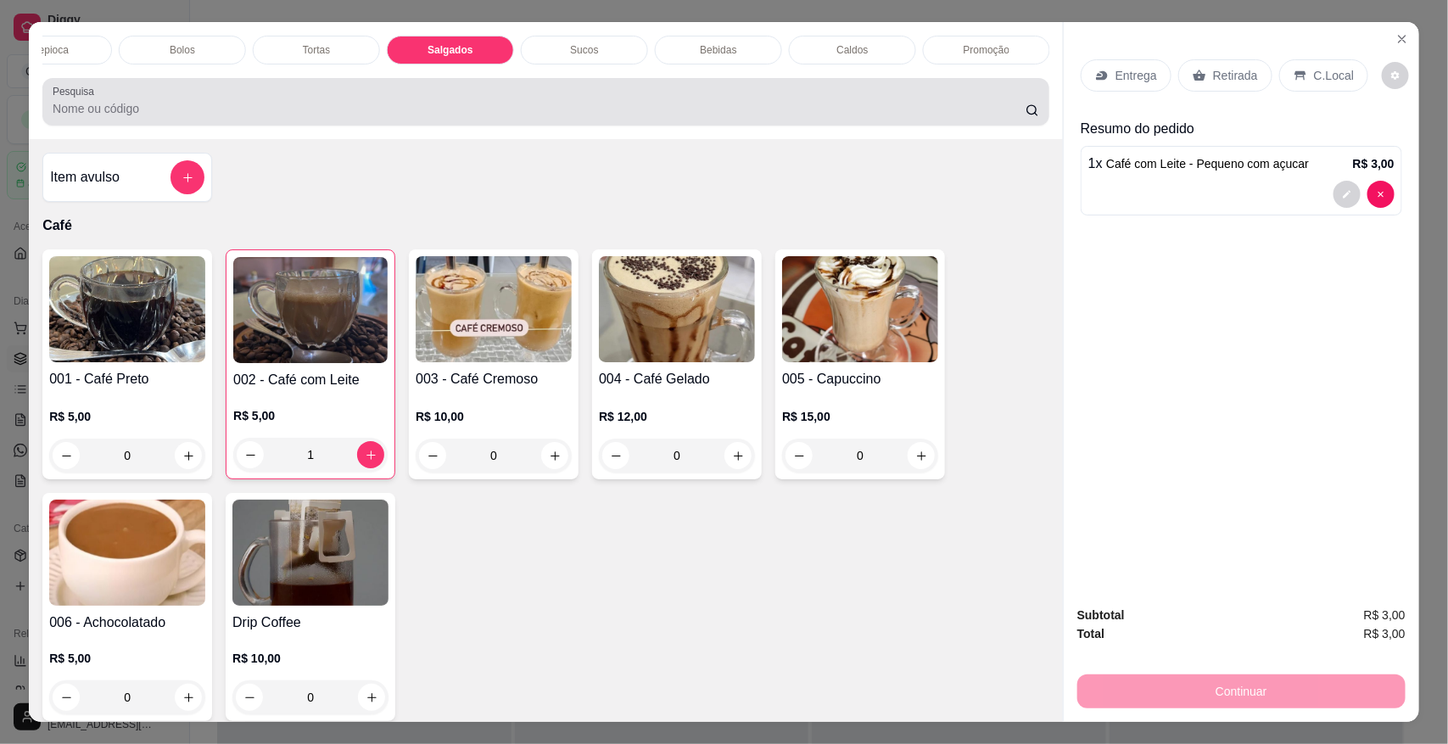
scroll to position [31, 0]
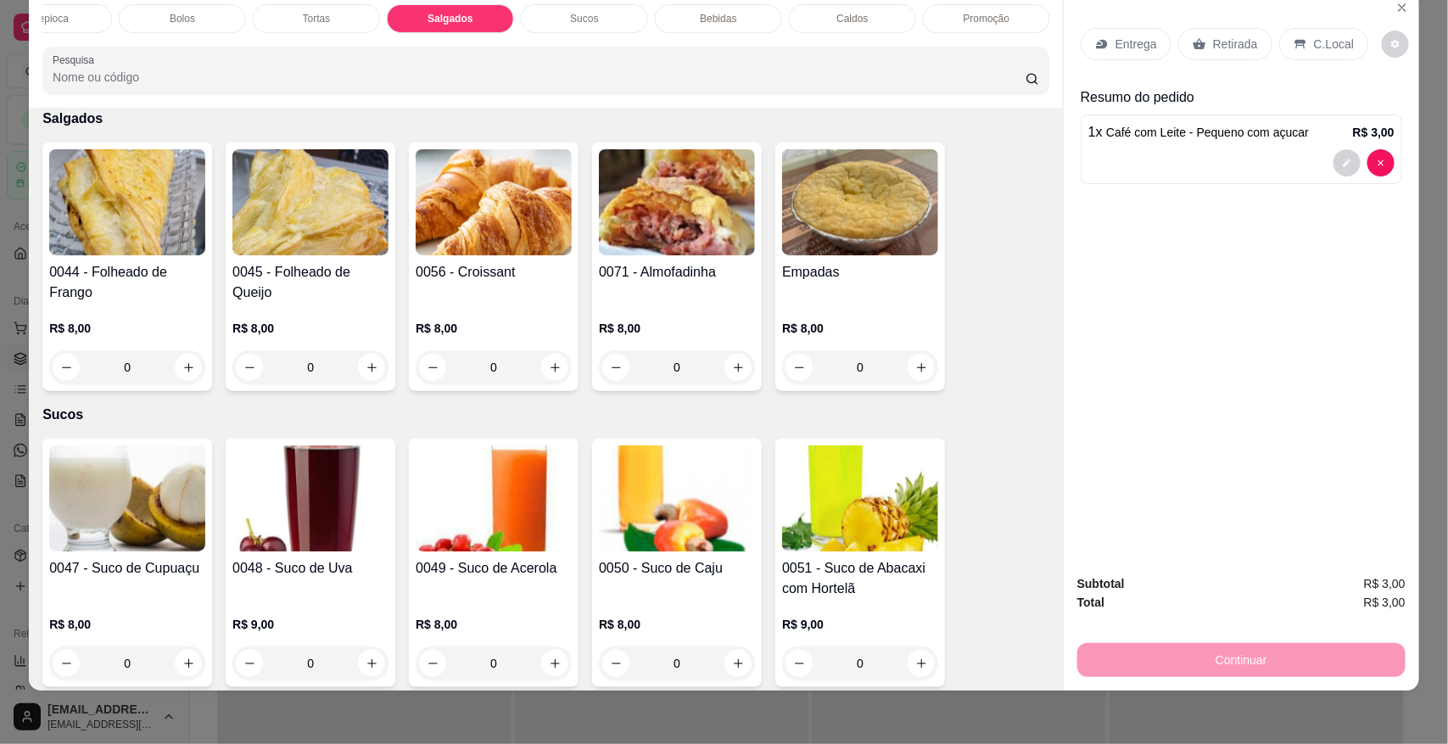
click at [342, 373] on div "R$ 8,00 0" at bounding box center [310, 352] width 156 height 64
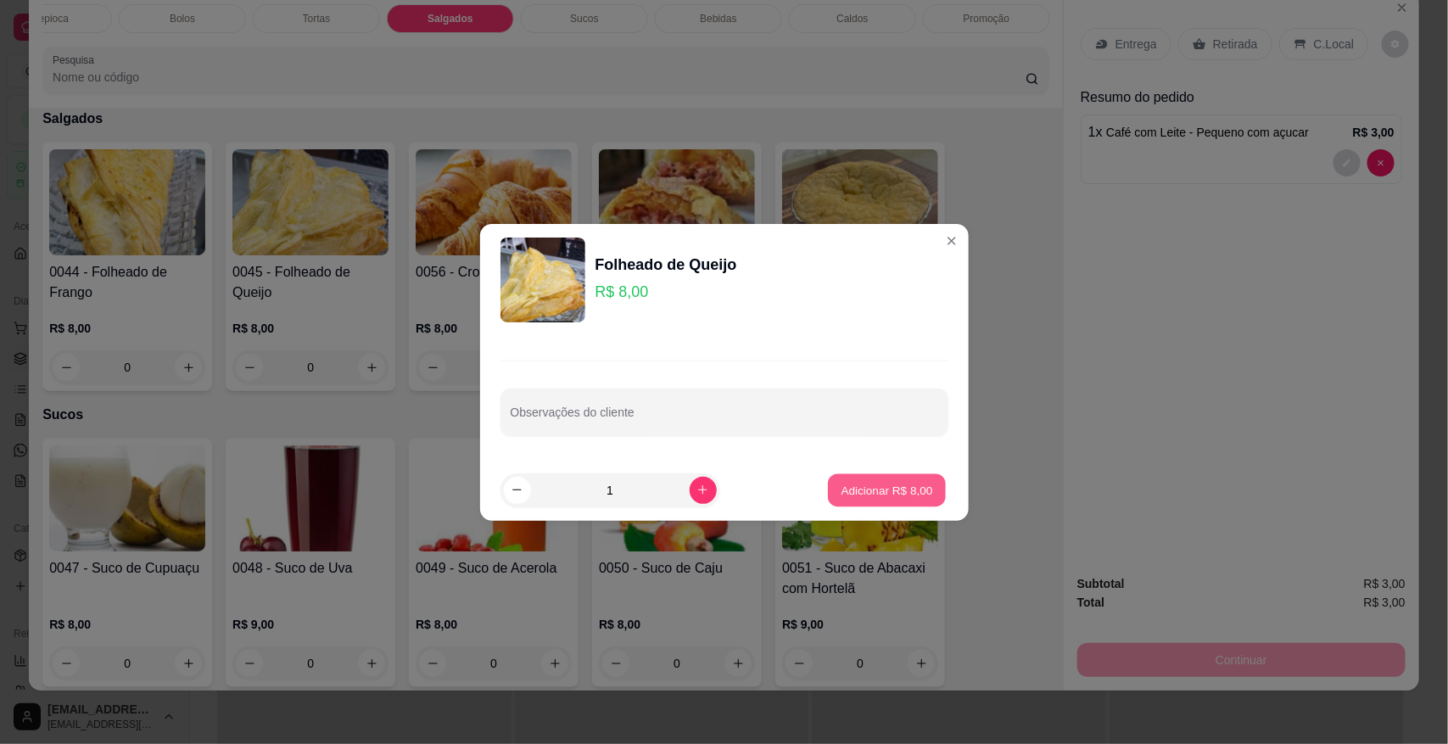
click at [863, 499] on button "Adicionar R$ 8,00" at bounding box center [887, 489] width 118 height 33
type input "1"
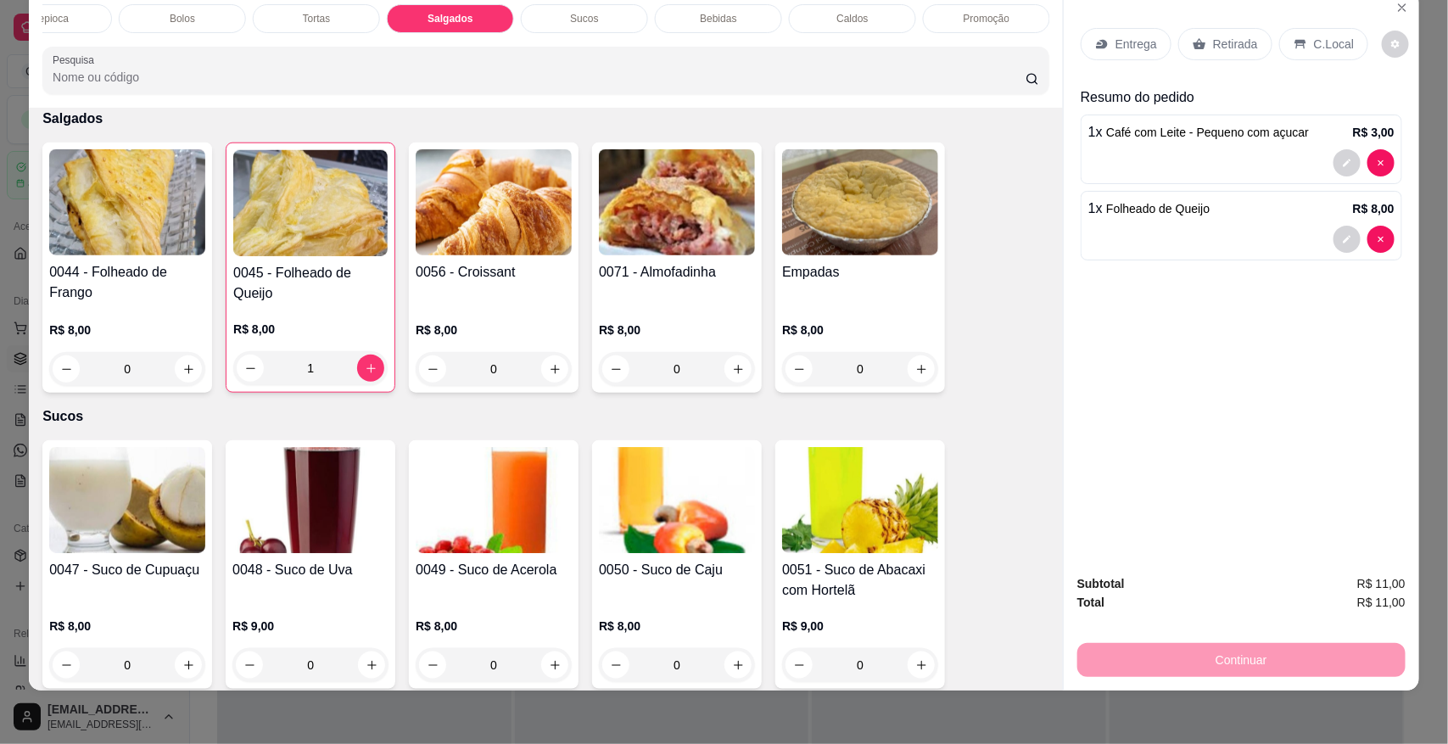
click at [1314, 43] on p "C.Local" at bounding box center [1334, 44] width 40 height 17
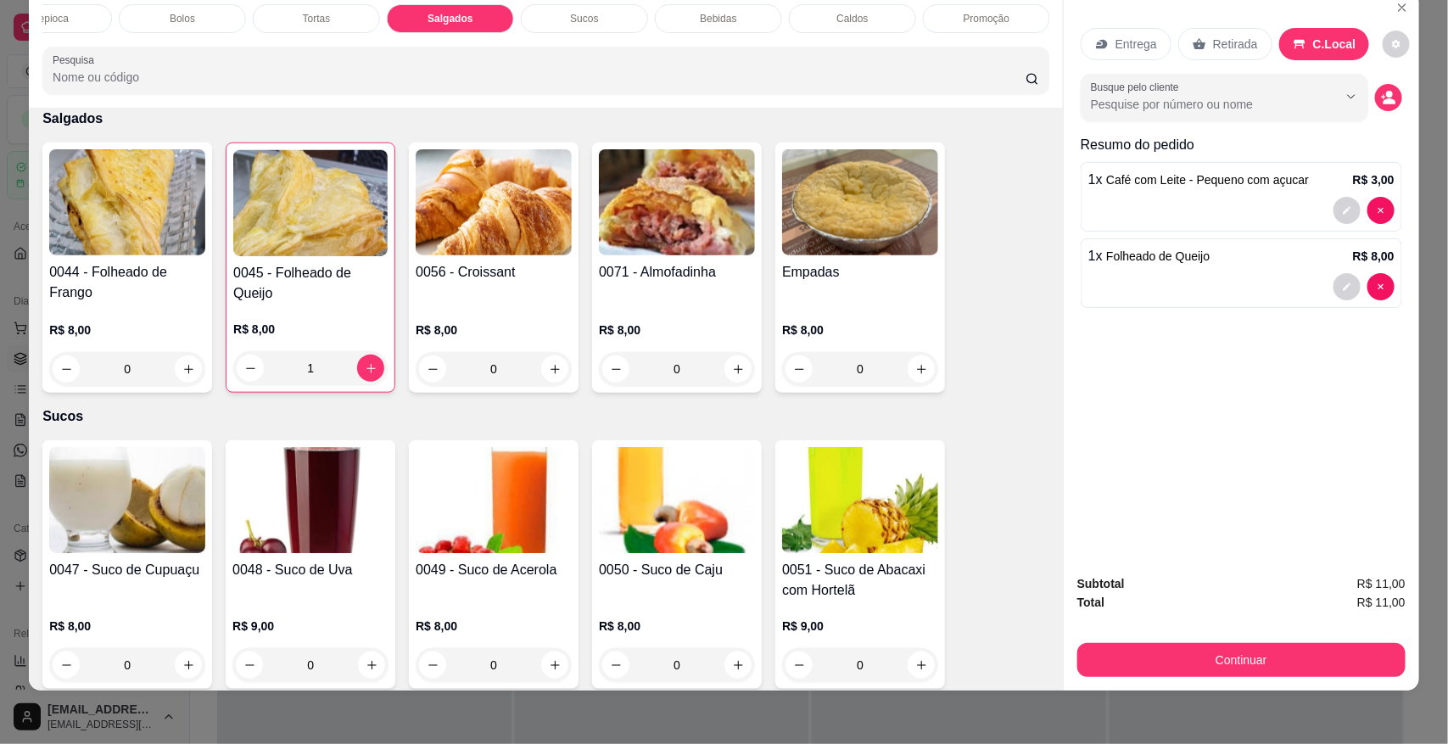
click at [1159, 637] on div "Subtotal R$ 11,00 Total R$ 11,00 Continuar" at bounding box center [1242, 625] width 328 height 103
click at [1169, 646] on div "Continuar" at bounding box center [1242, 658] width 328 height 38
click at [1173, 653] on button "Continuar" at bounding box center [1242, 660] width 328 height 34
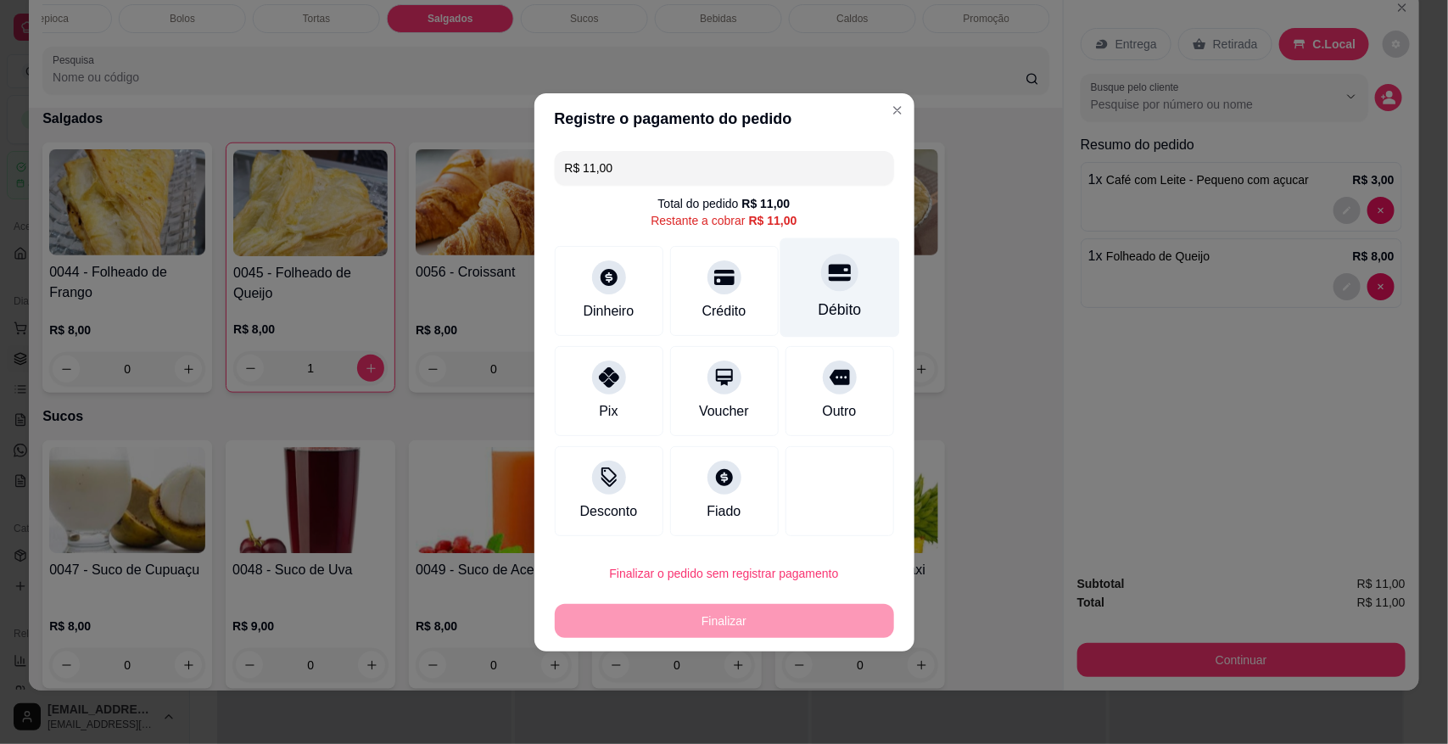
click at [815, 287] on div "Débito" at bounding box center [840, 287] width 120 height 99
type input "R$ 0,00"
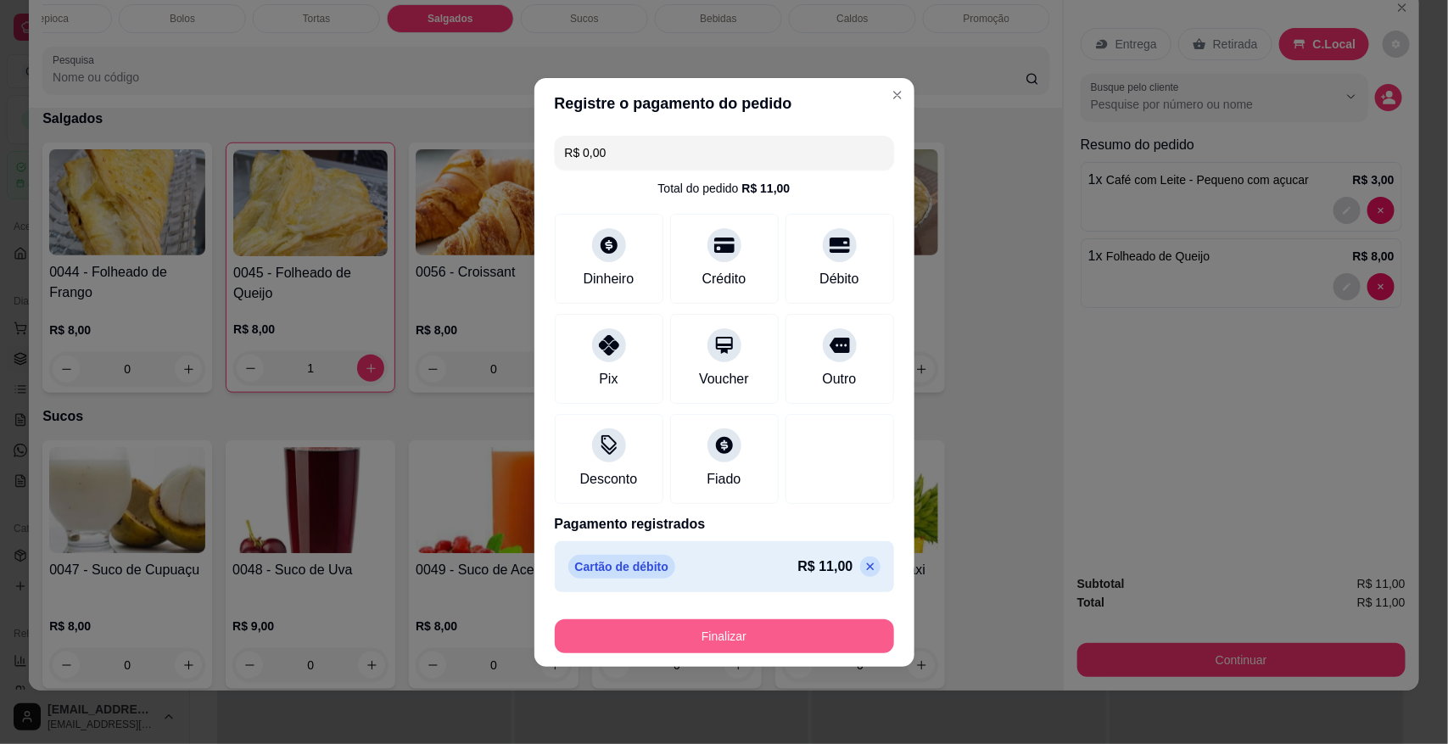
click at [745, 625] on button "Finalizar" at bounding box center [724, 636] width 339 height 34
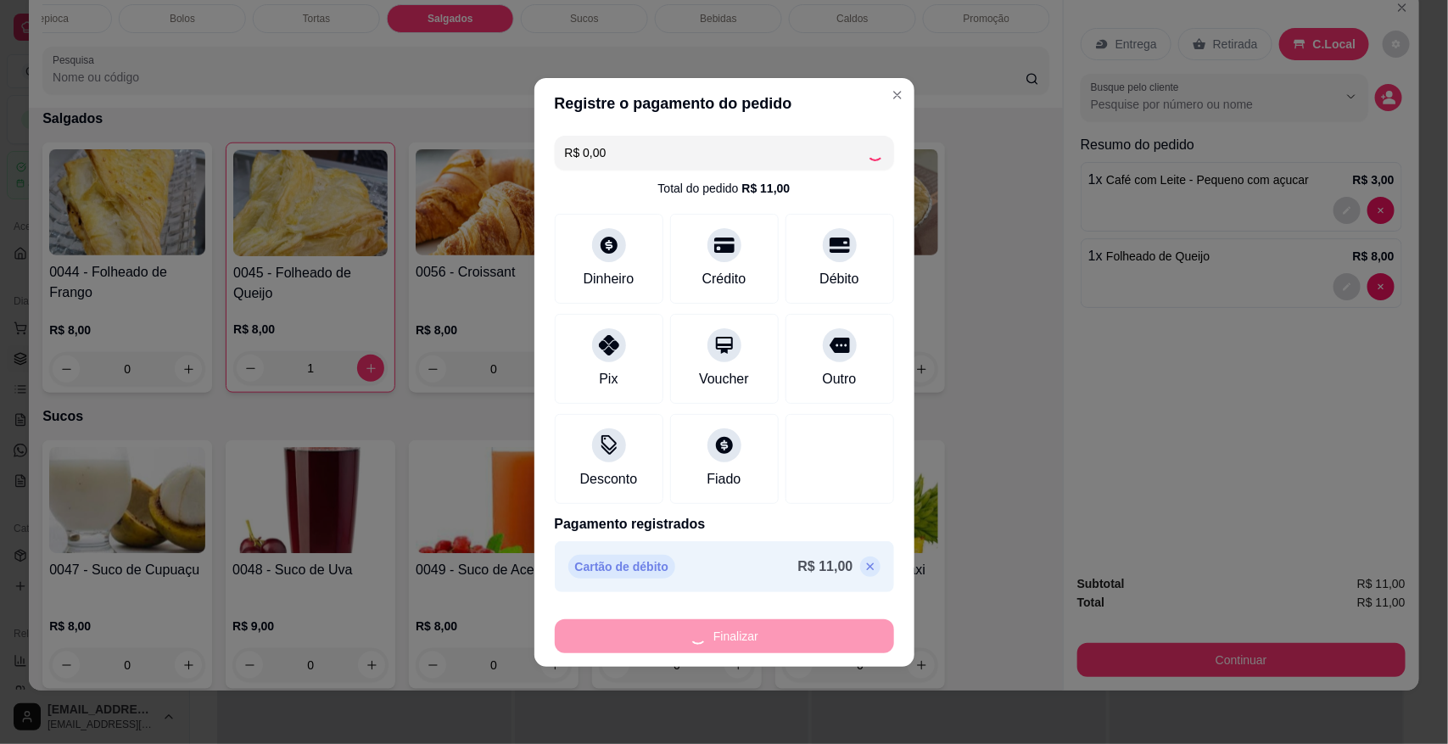
type input "0"
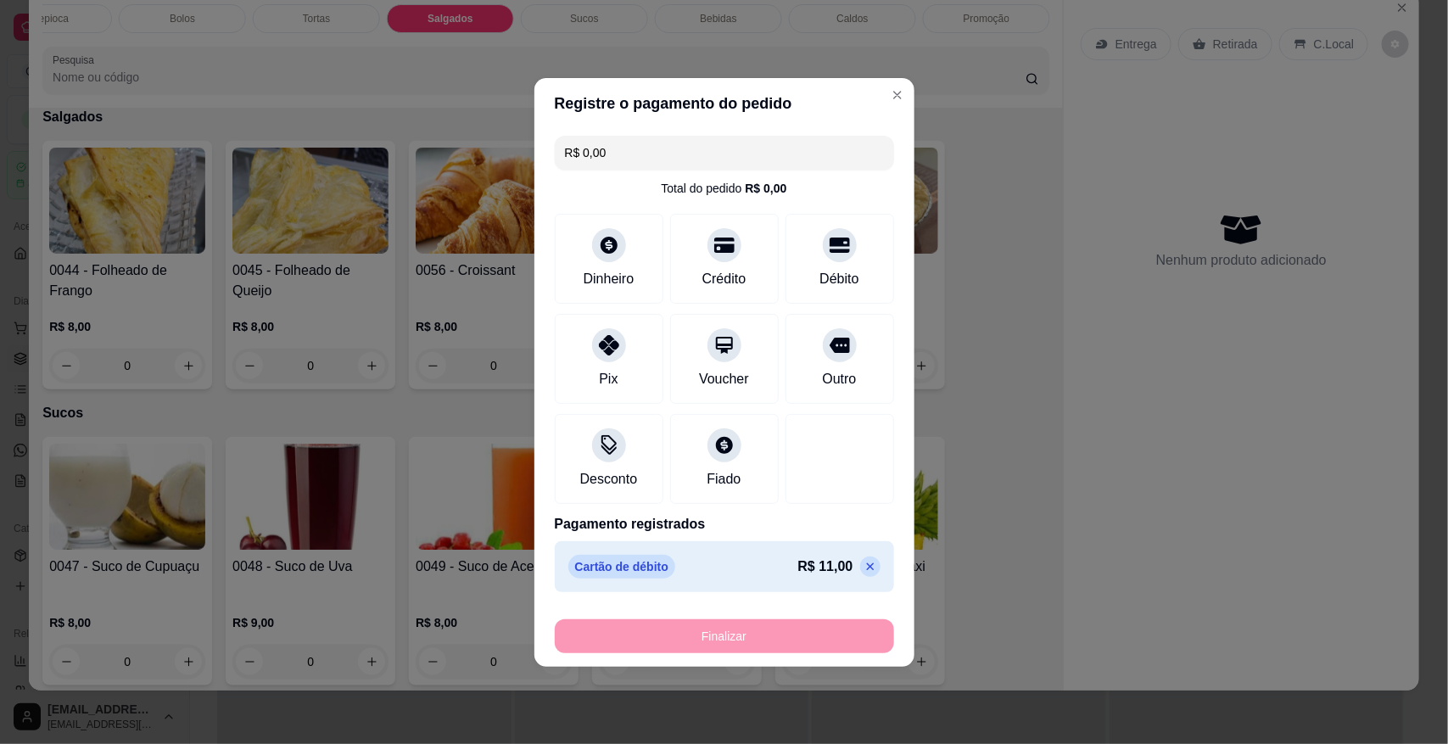
type input "-R$ 11,00"
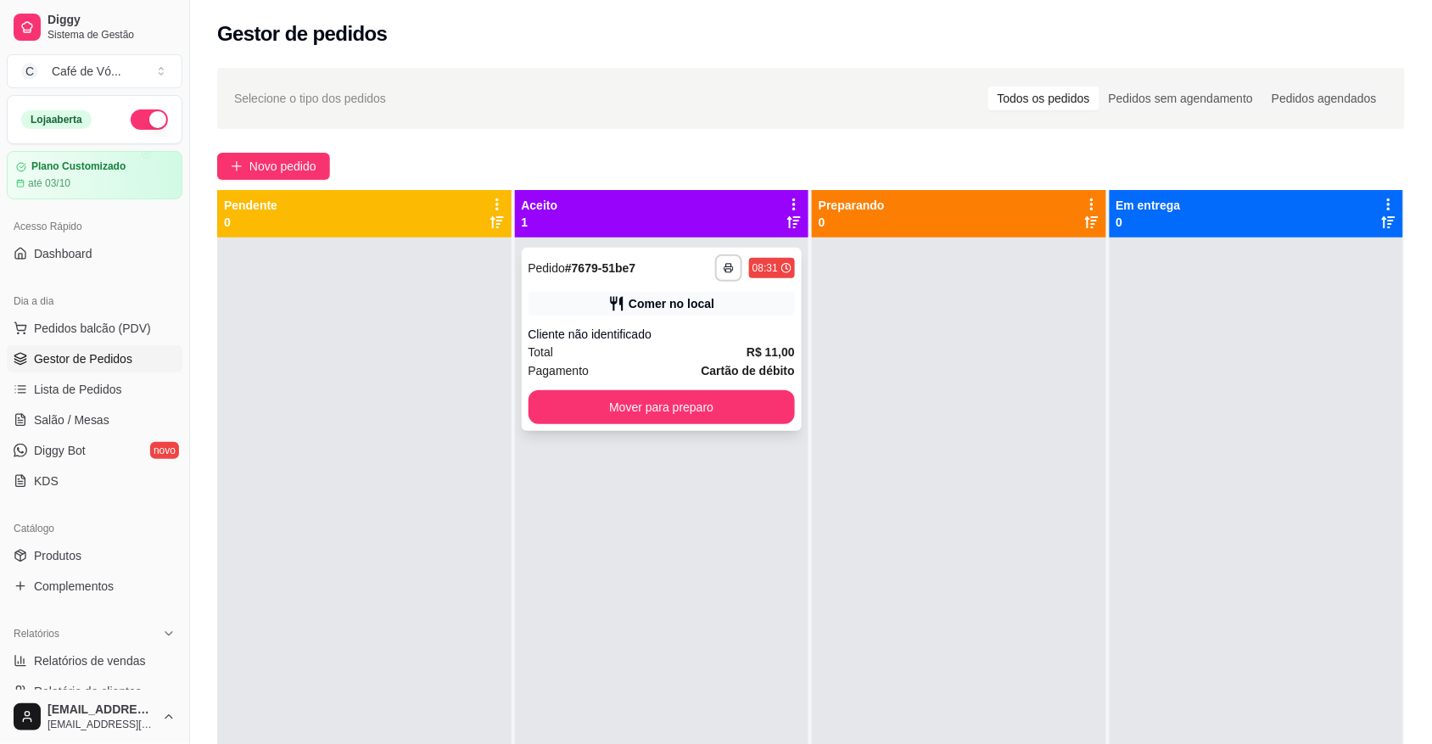
click at [731, 428] on div "**********" at bounding box center [662, 339] width 281 height 183
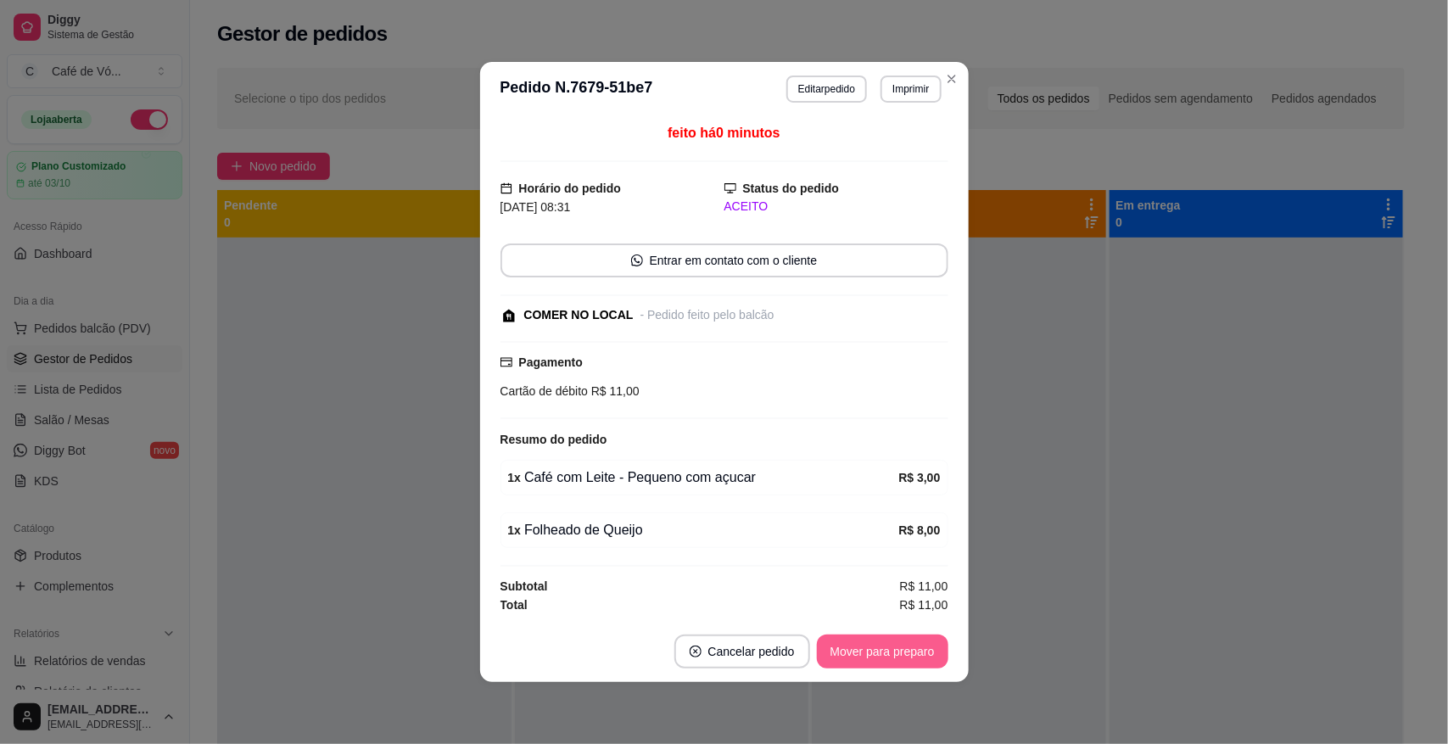
click at [887, 645] on button "Mover para preparo" at bounding box center [883, 652] width 132 height 34
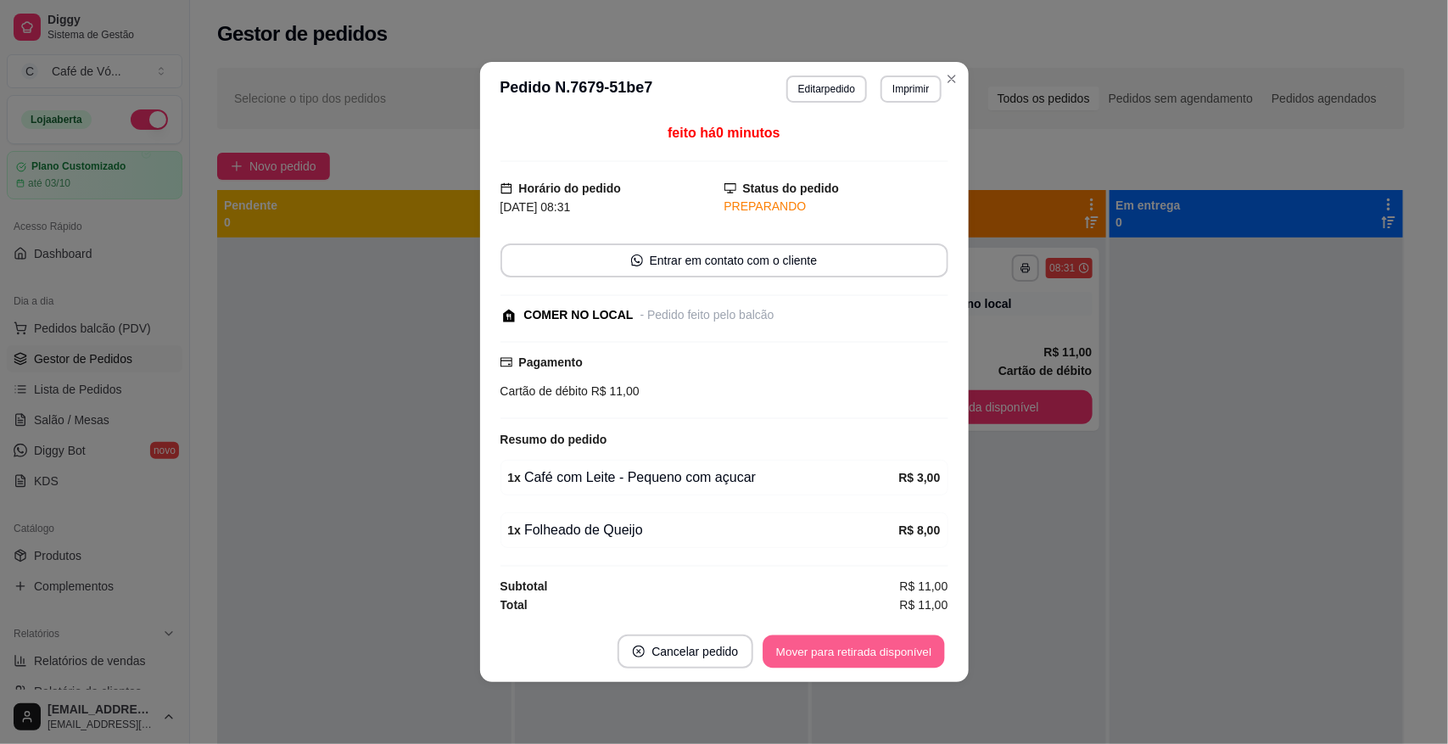
click at [885, 645] on button "Mover para retirada disponível" at bounding box center [855, 651] width 182 height 33
click at [885, 645] on div "Mover para retirada disponível" at bounding box center [854, 652] width 188 height 34
click at [885, 645] on div "Mover para retirada disponível" at bounding box center [841, 652] width 211 height 34
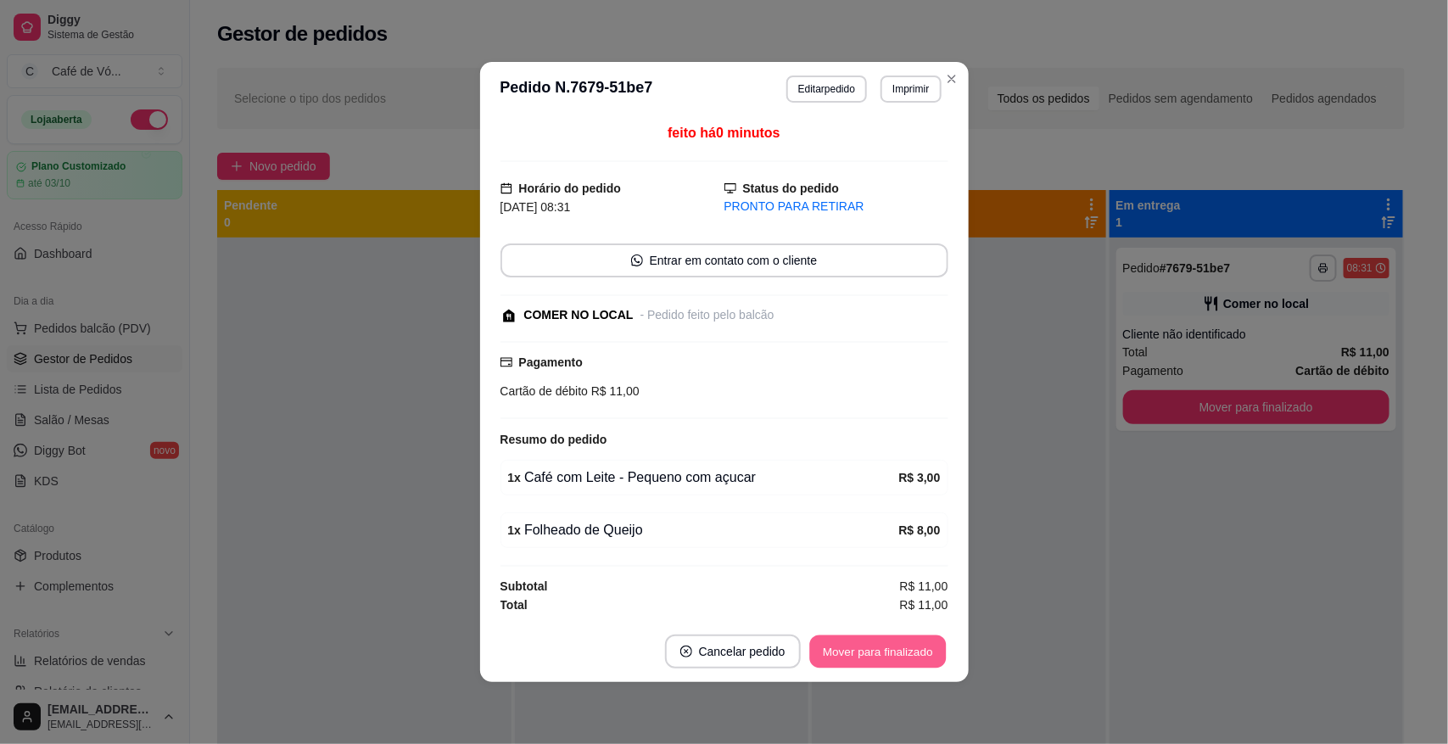
click at [885, 645] on button "Mover para finalizado" at bounding box center [877, 651] width 137 height 33
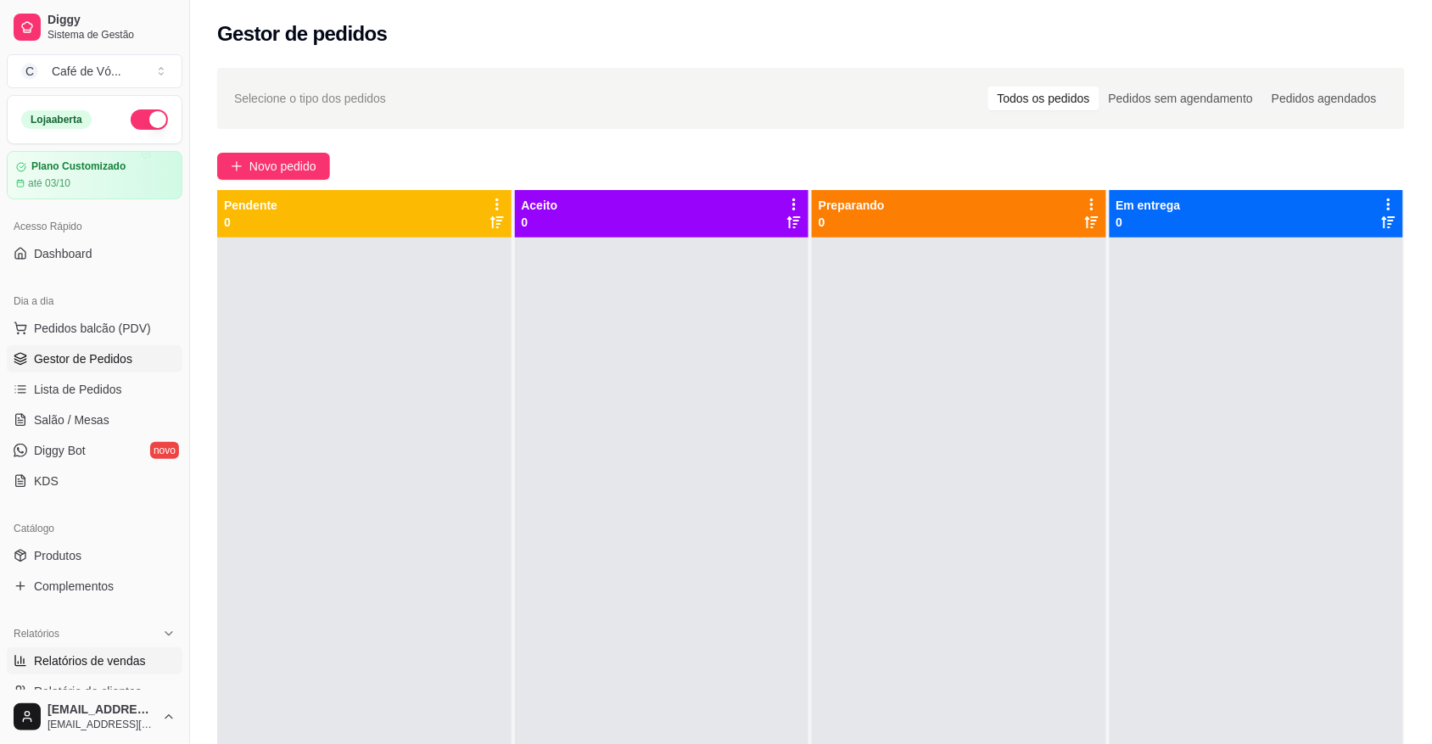
click at [74, 658] on span "Relatórios de vendas" at bounding box center [90, 660] width 112 height 17
select select "ALL"
select select "0"
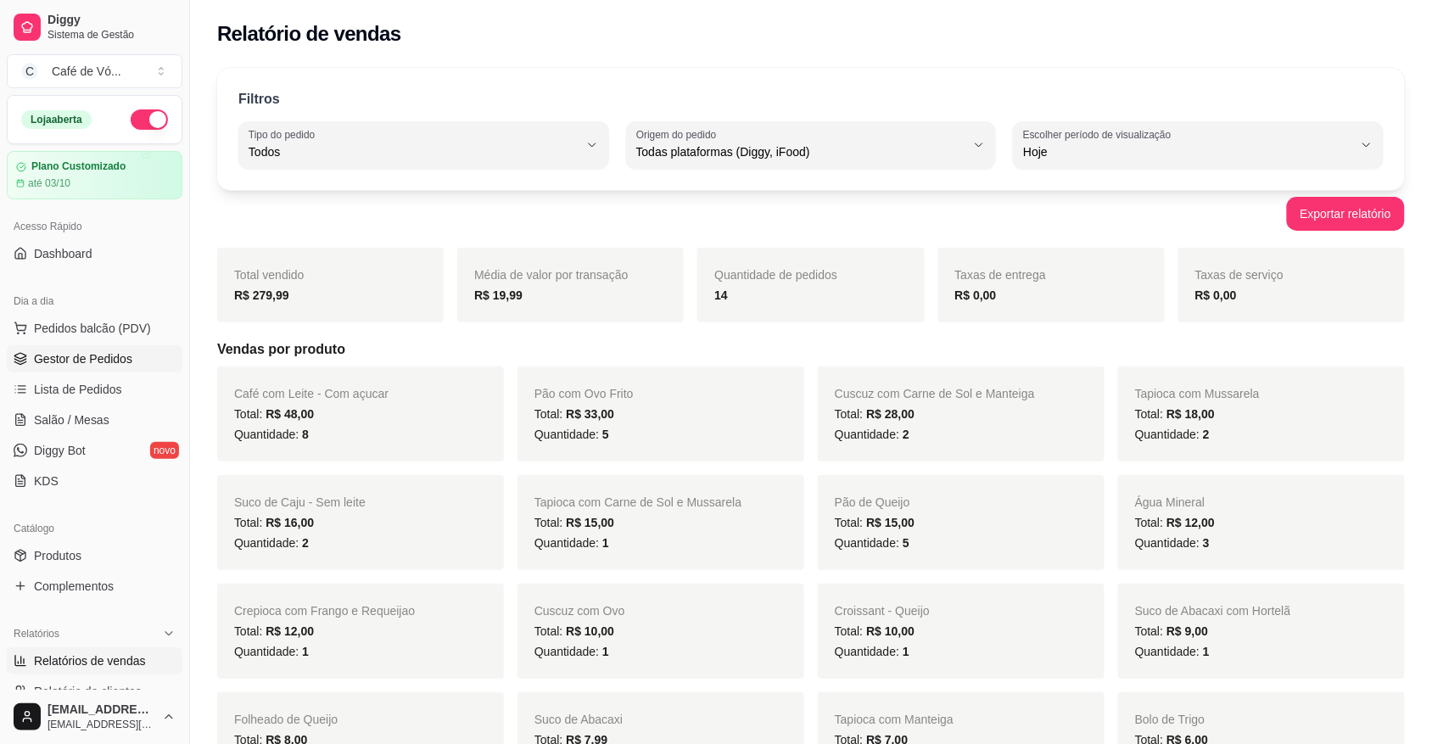
click at [115, 365] on span "Gestor de Pedidos" at bounding box center [83, 358] width 98 height 17
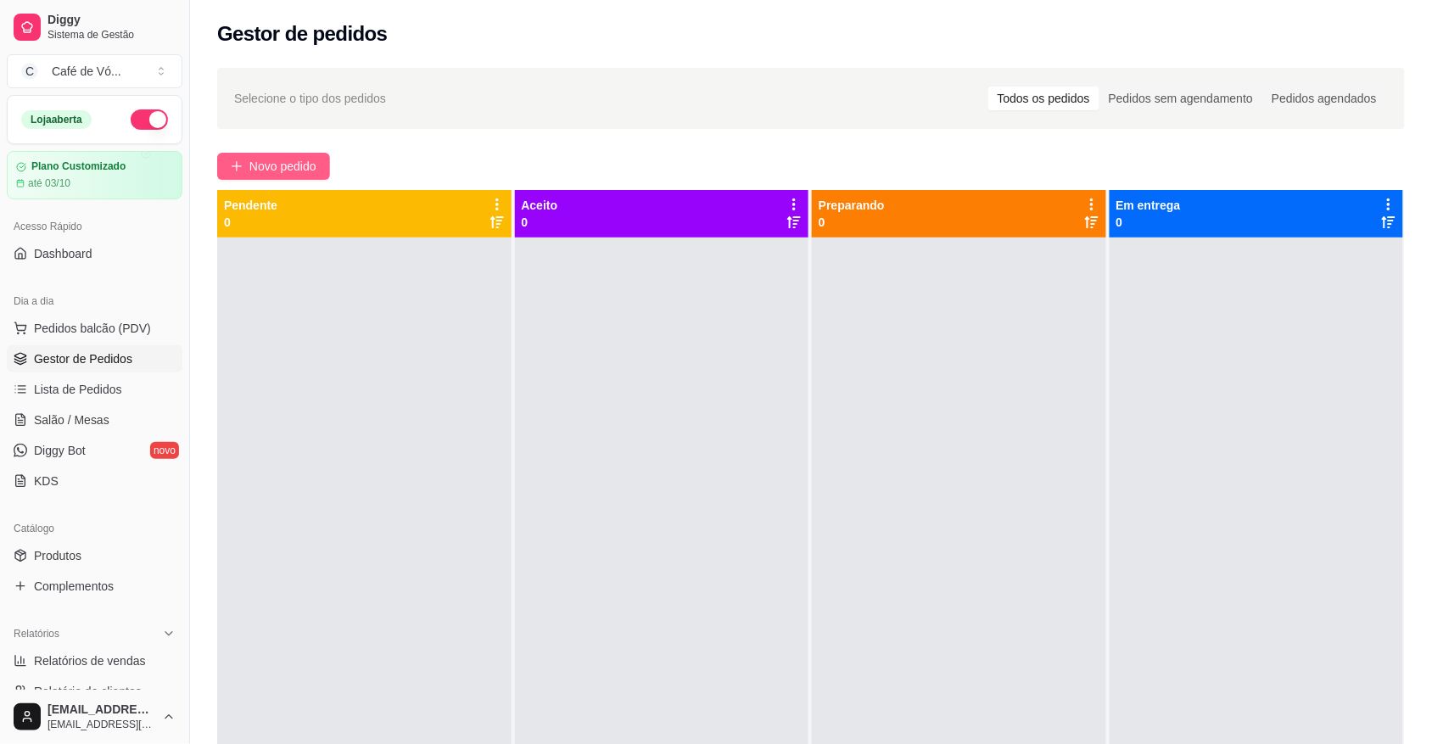
click at [283, 154] on button "Novo pedido" at bounding box center [273, 166] width 113 height 27
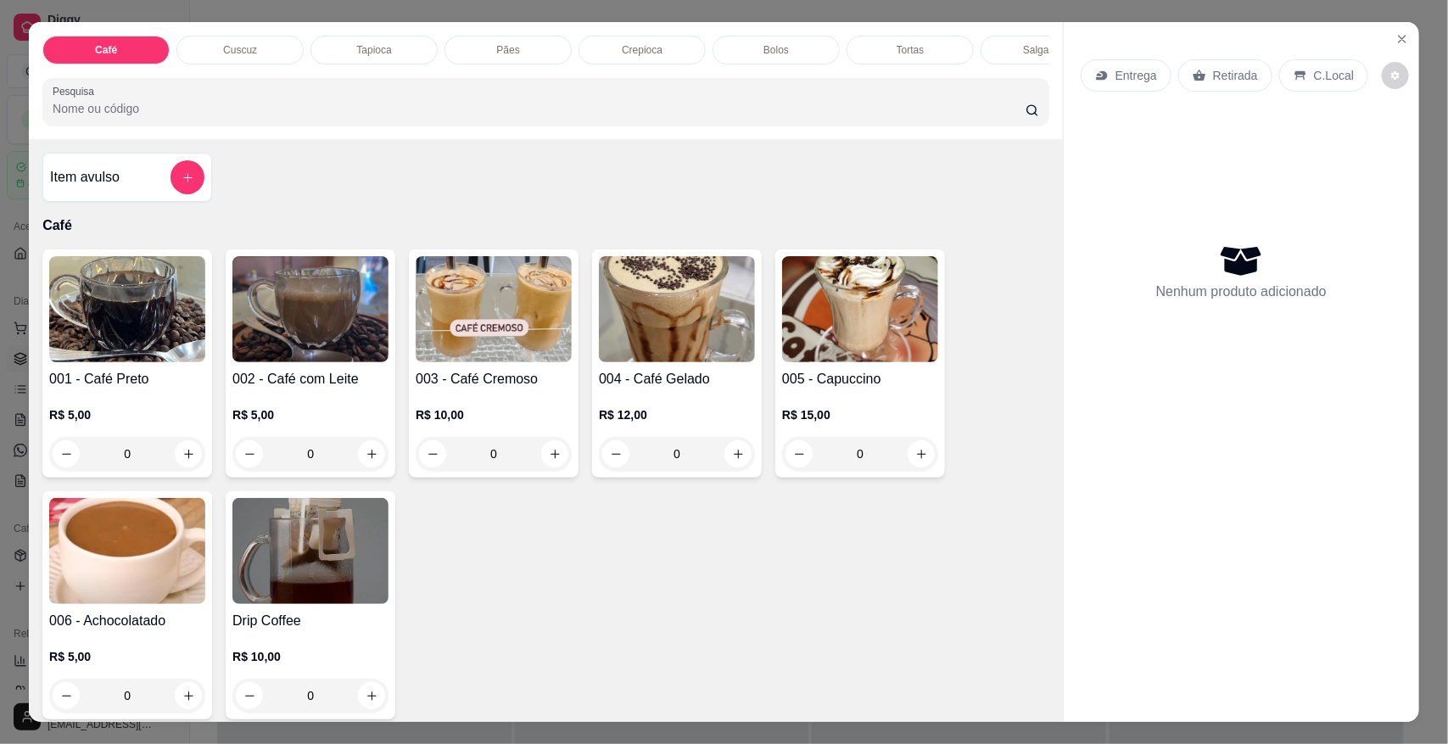
drag, startPoint x: 481, startPoint y: 45, endPoint x: 469, endPoint y: 104, distance: 59.7
click at [482, 43] on div "Pães" at bounding box center [508, 50] width 127 height 29
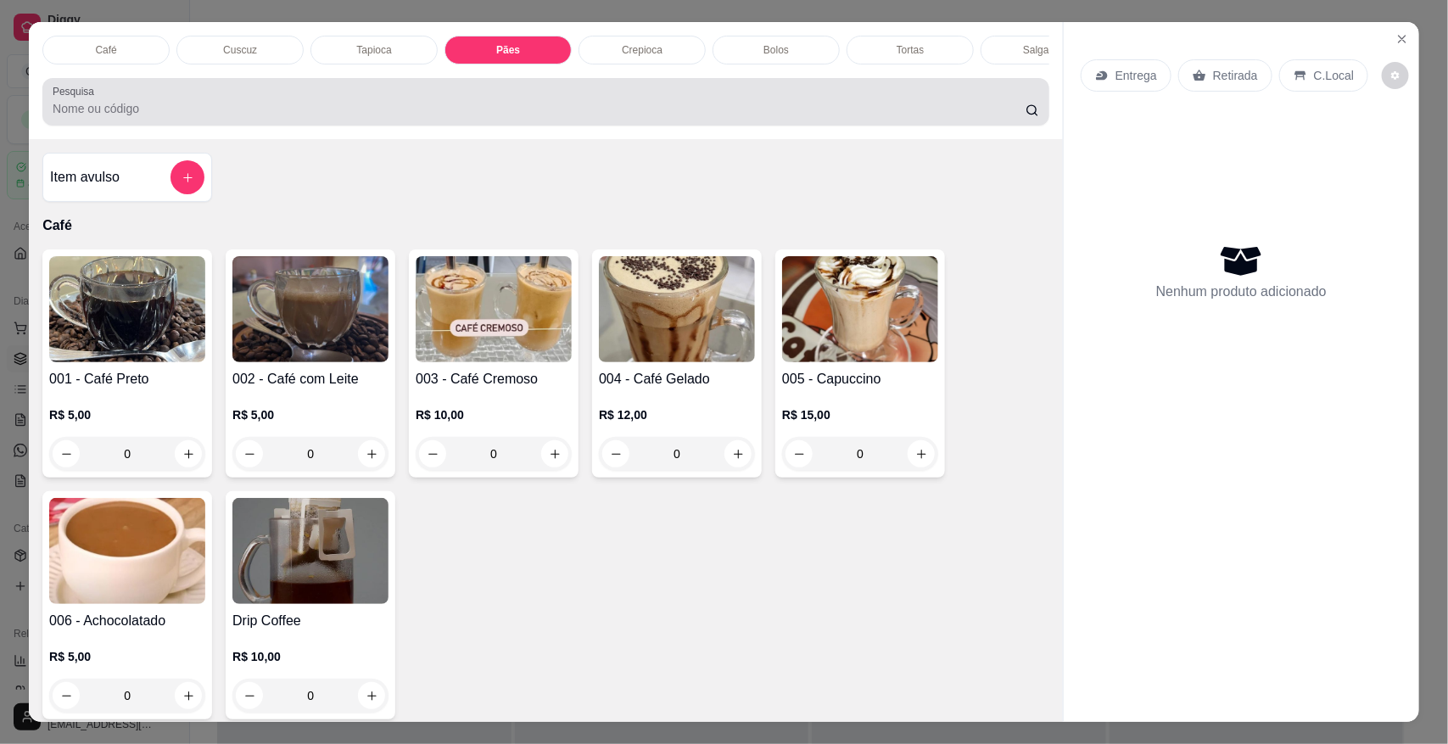
scroll to position [31, 0]
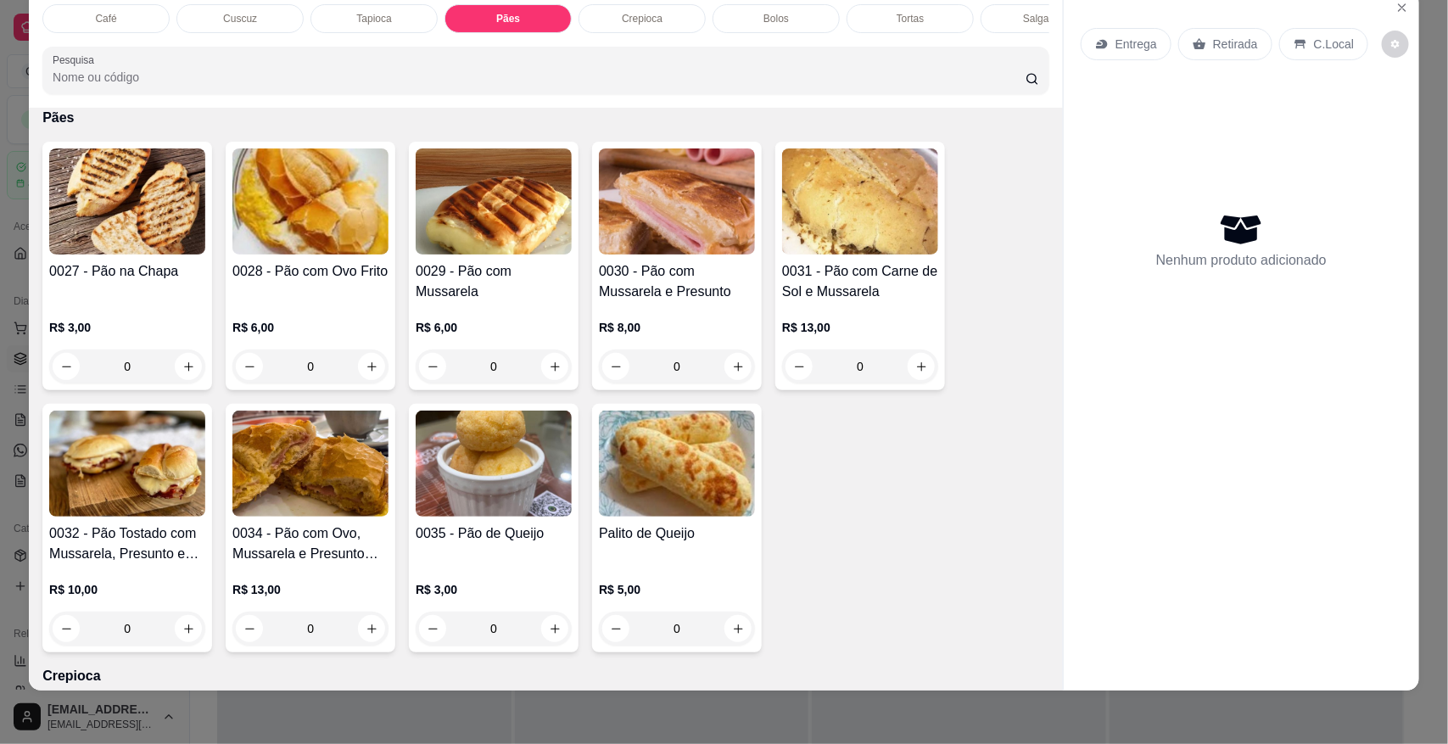
click at [261, 390] on div "0028 - Pão com Ovo Frito R$ 6,00 0" at bounding box center [311, 266] width 170 height 249
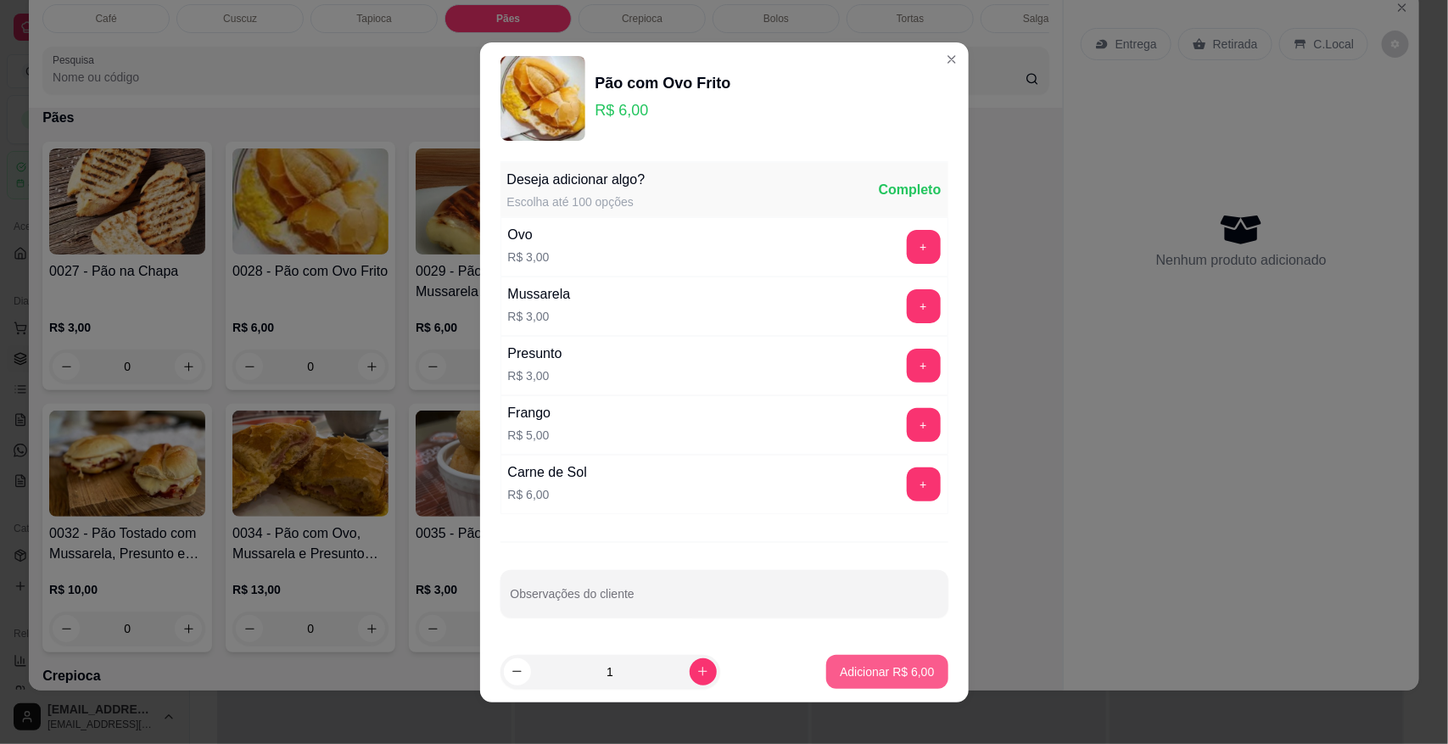
click at [854, 685] on button "Adicionar R$ 6,00" at bounding box center [886, 672] width 121 height 34
type input "1"
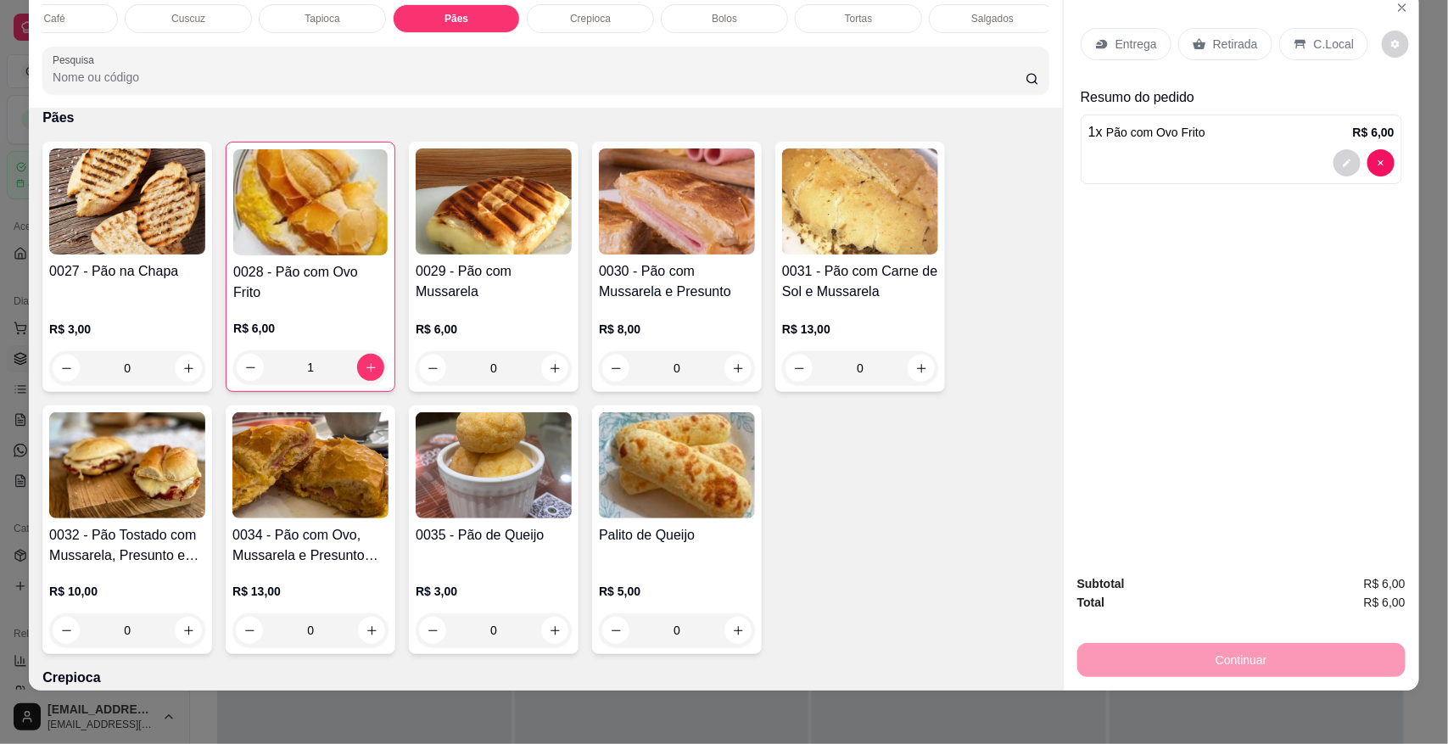
scroll to position [0, 250]
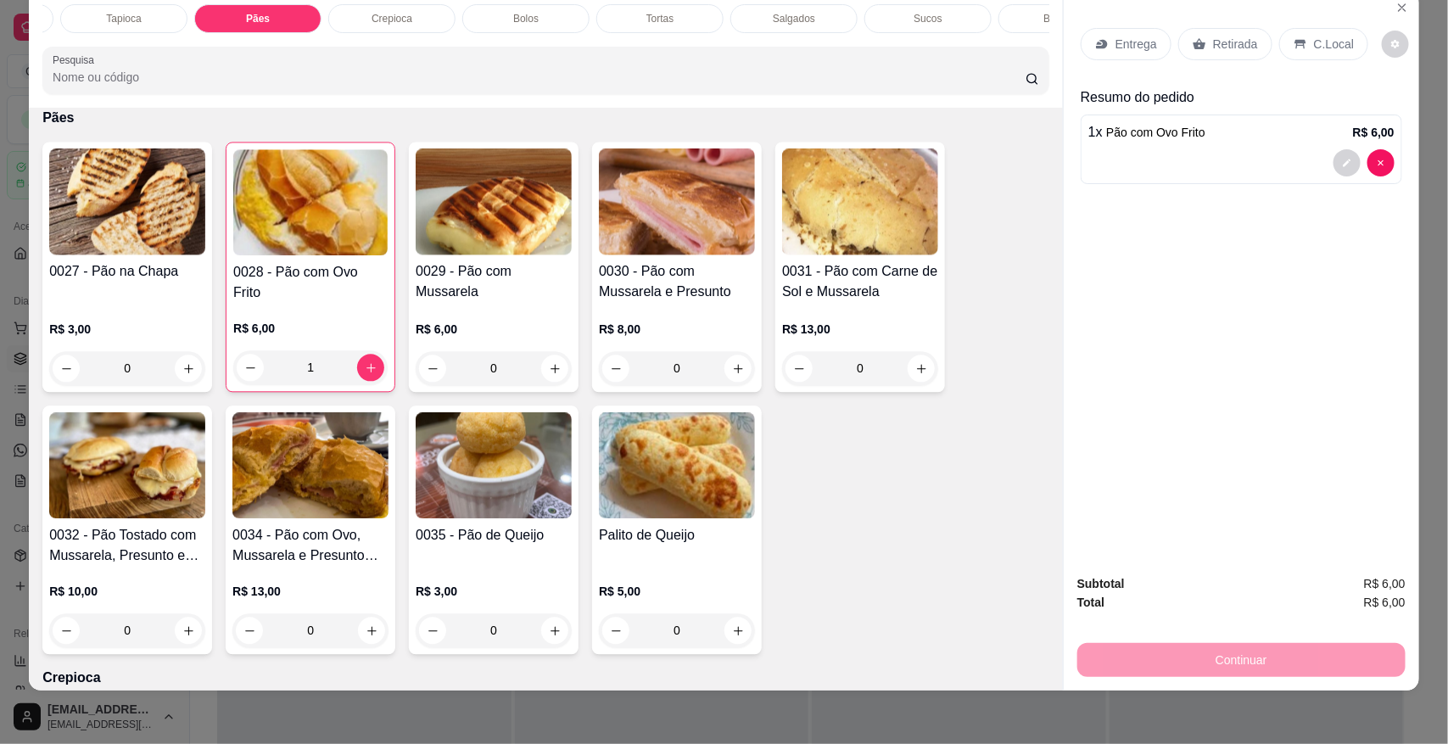
click at [871, 18] on div "Sucos" at bounding box center [928, 18] width 127 height 29
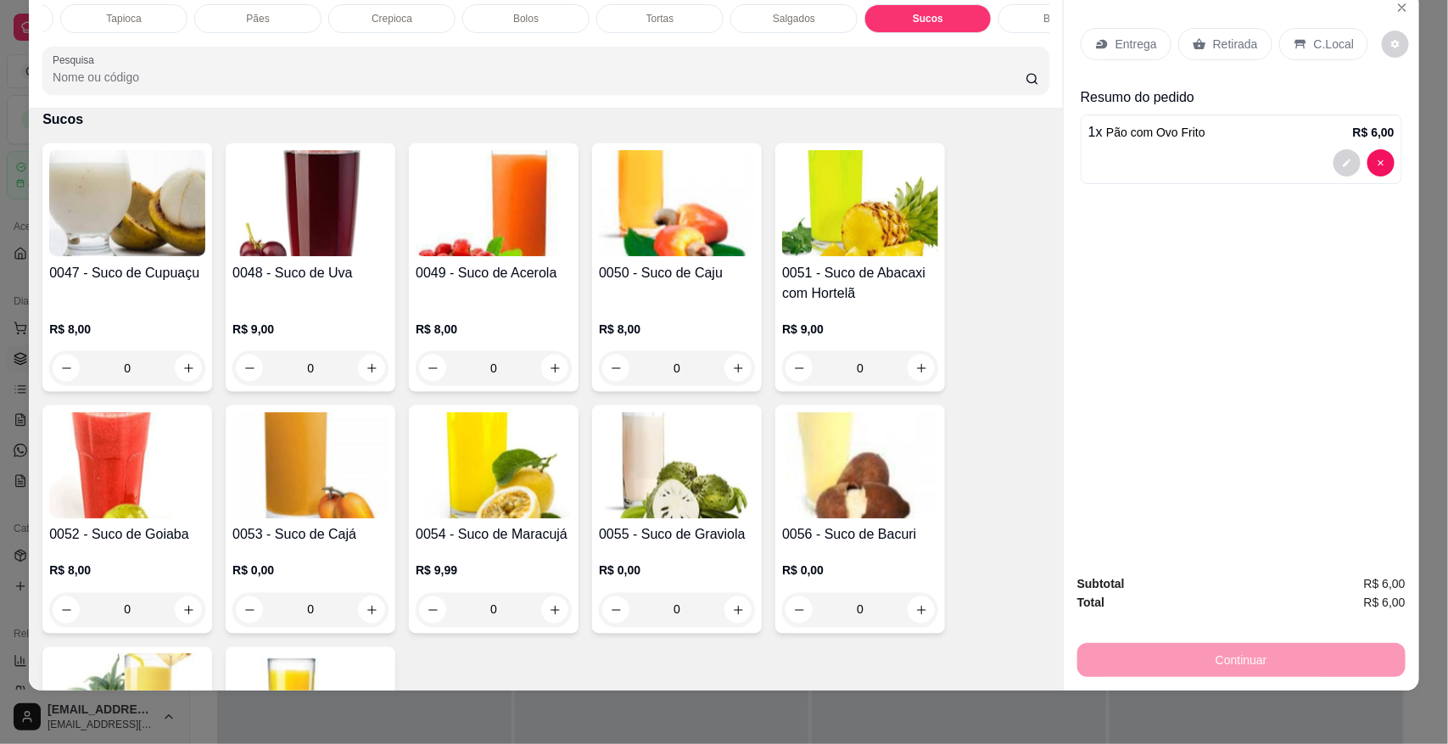
click at [690, 304] on div "0050 - Suco de Caju" at bounding box center [677, 283] width 156 height 41
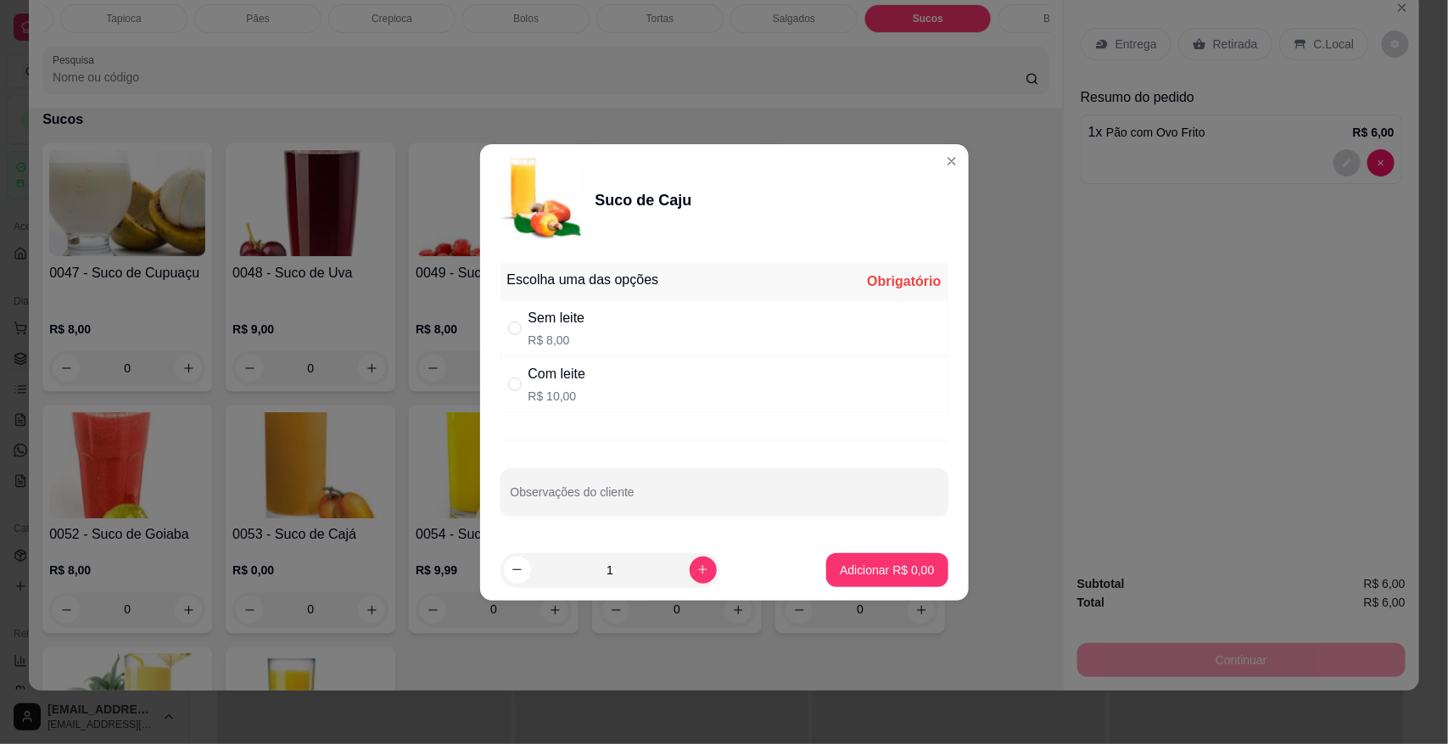
click at [628, 350] on div "Sem leite R$ 8,00" at bounding box center [725, 328] width 448 height 56
radio input "true"
click at [855, 568] on p "Adicionar R$ 8,00" at bounding box center [888, 570] width 92 height 16
type input "1"
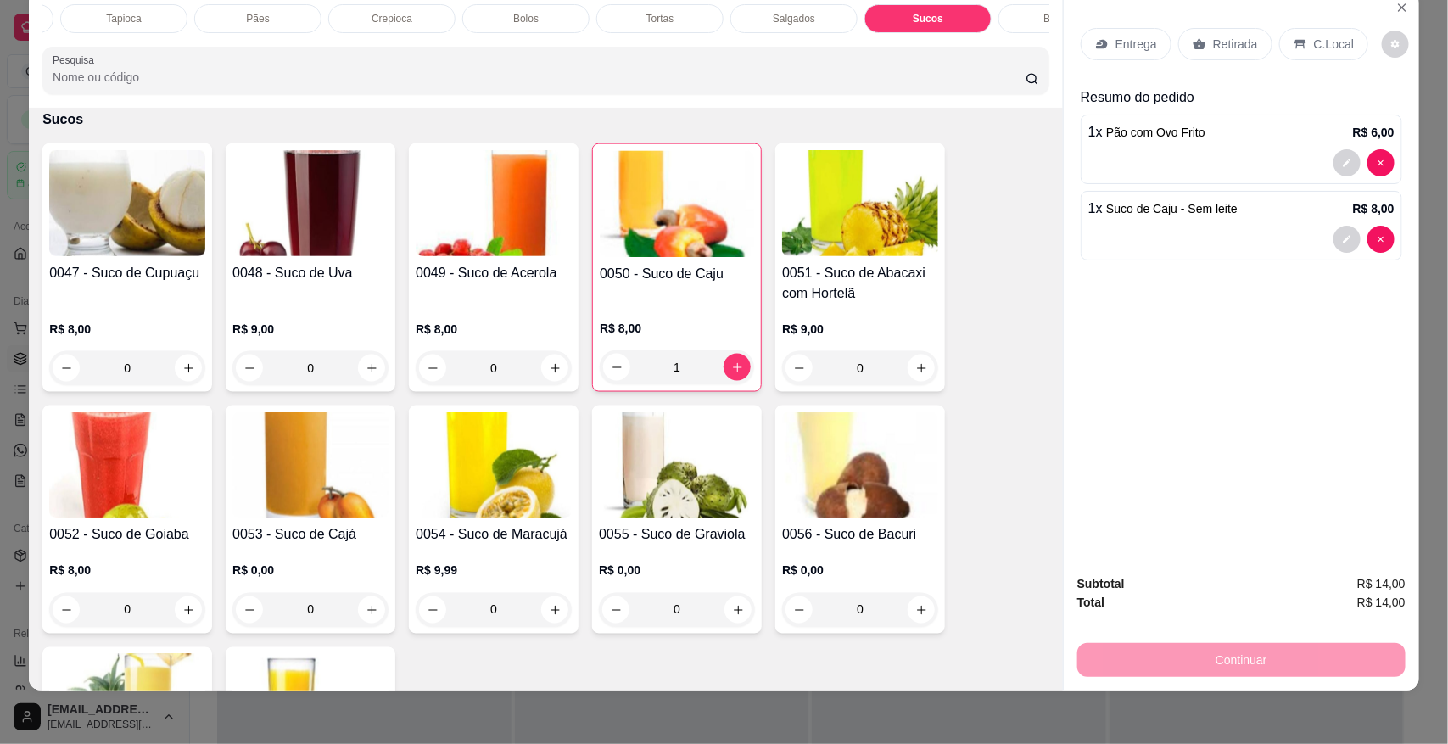
drag, startPoint x: 1296, startPoint y: 44, endPoint x: 1062, endPoint y: 553, distance: 560.0
click at [1295, 44] on icon at bounding box center [1301, 44] width 14 height 14
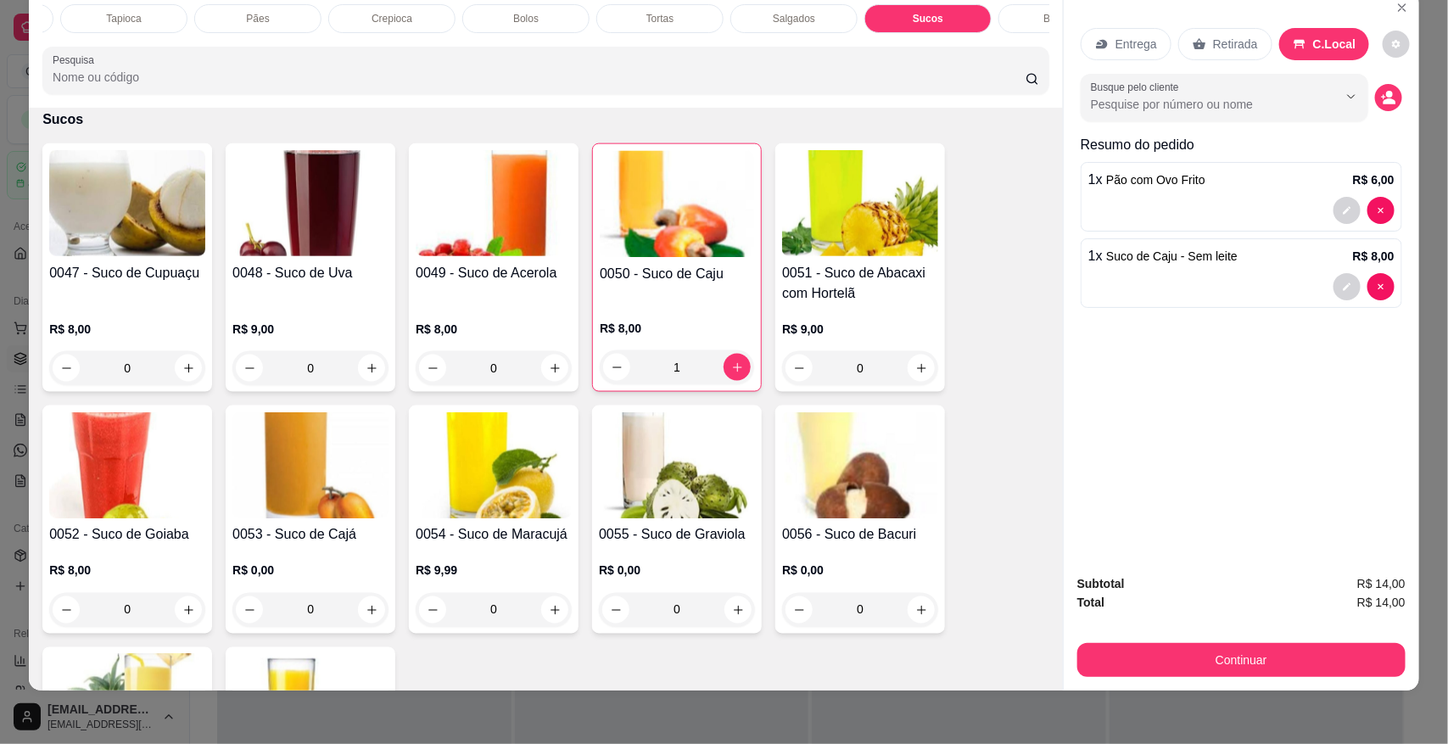
click at [1126, 652] on button "Continuar" at bounding box center [1242, 660] width 328 height 34
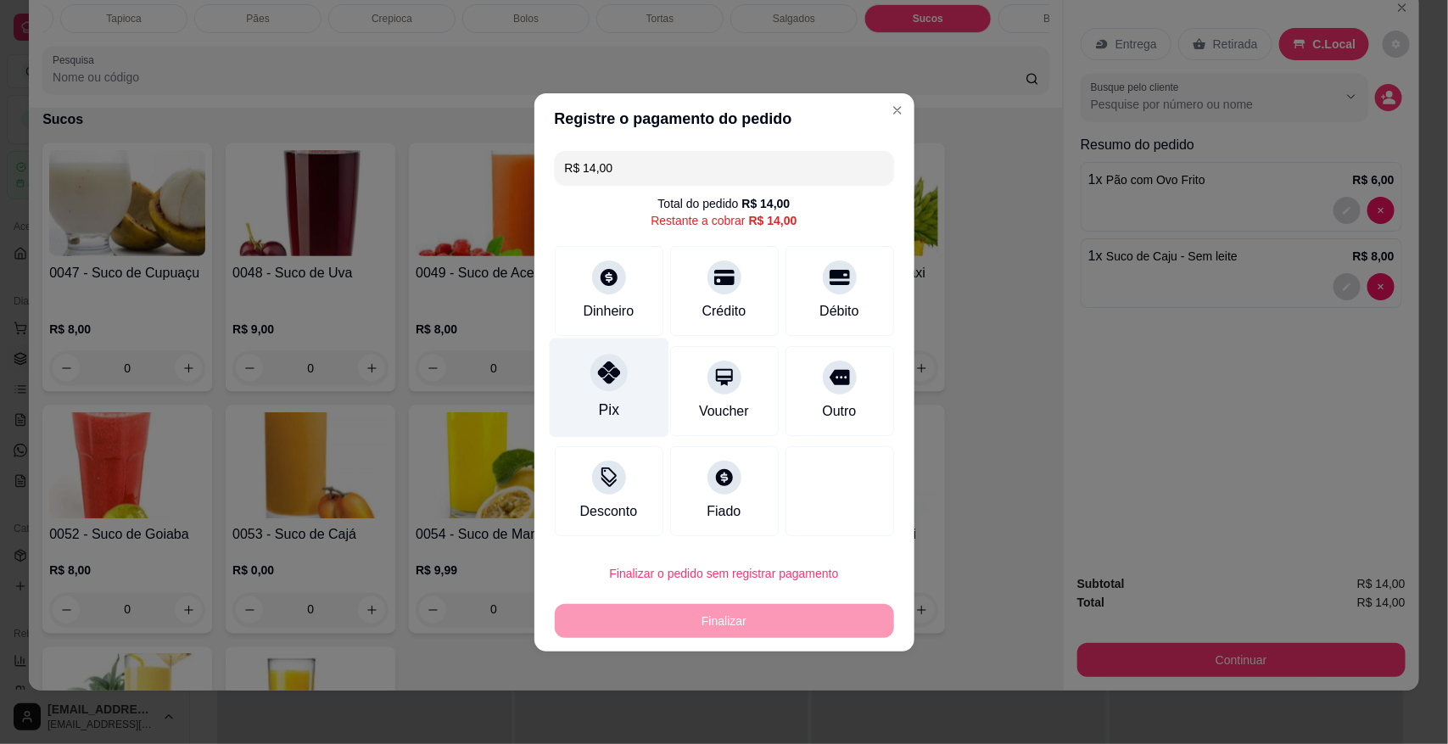
click at [590, 403] on div "Pix" at bounding box center [609, 387] width 120 height 99
type input "R$ 0,00"
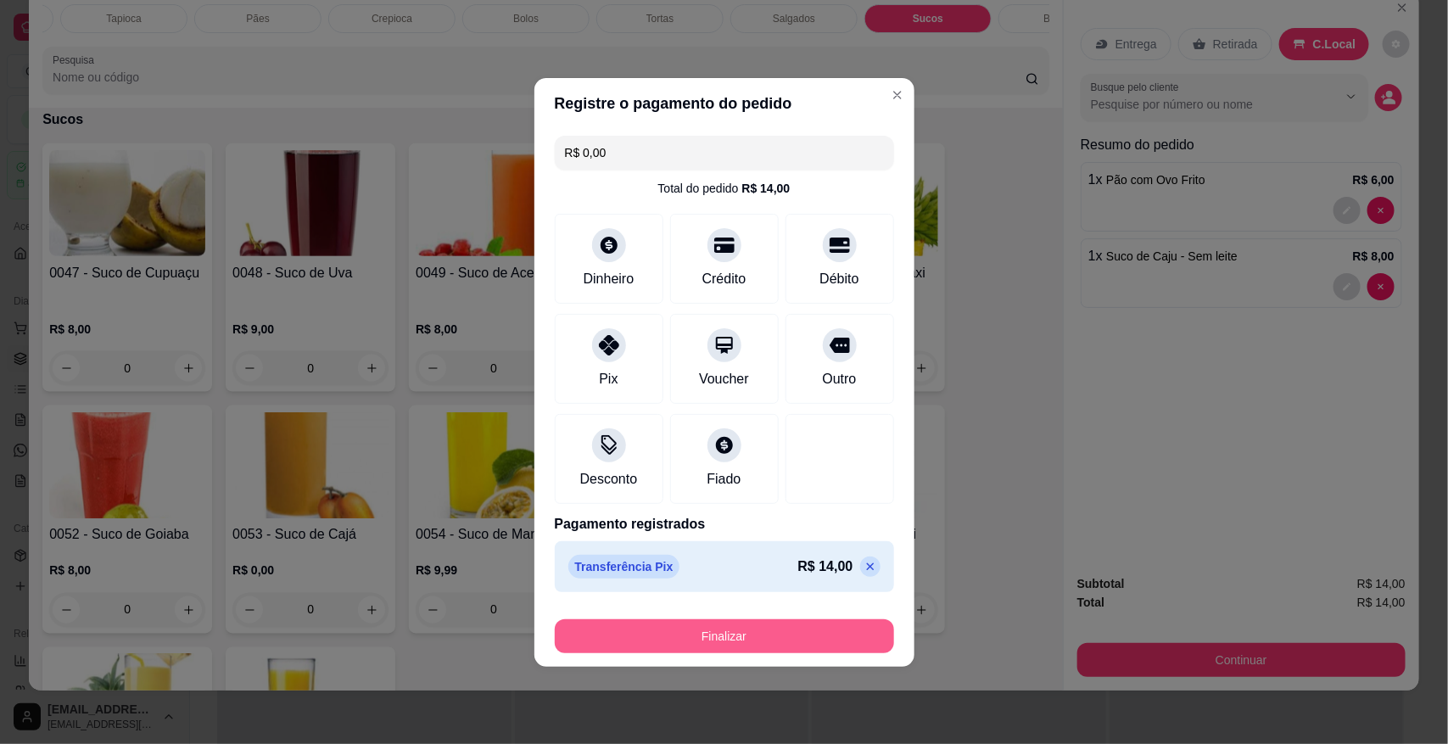
click at [651, 637] on button "Finalizar" at bounding box center [724, 636] width 339 height 34
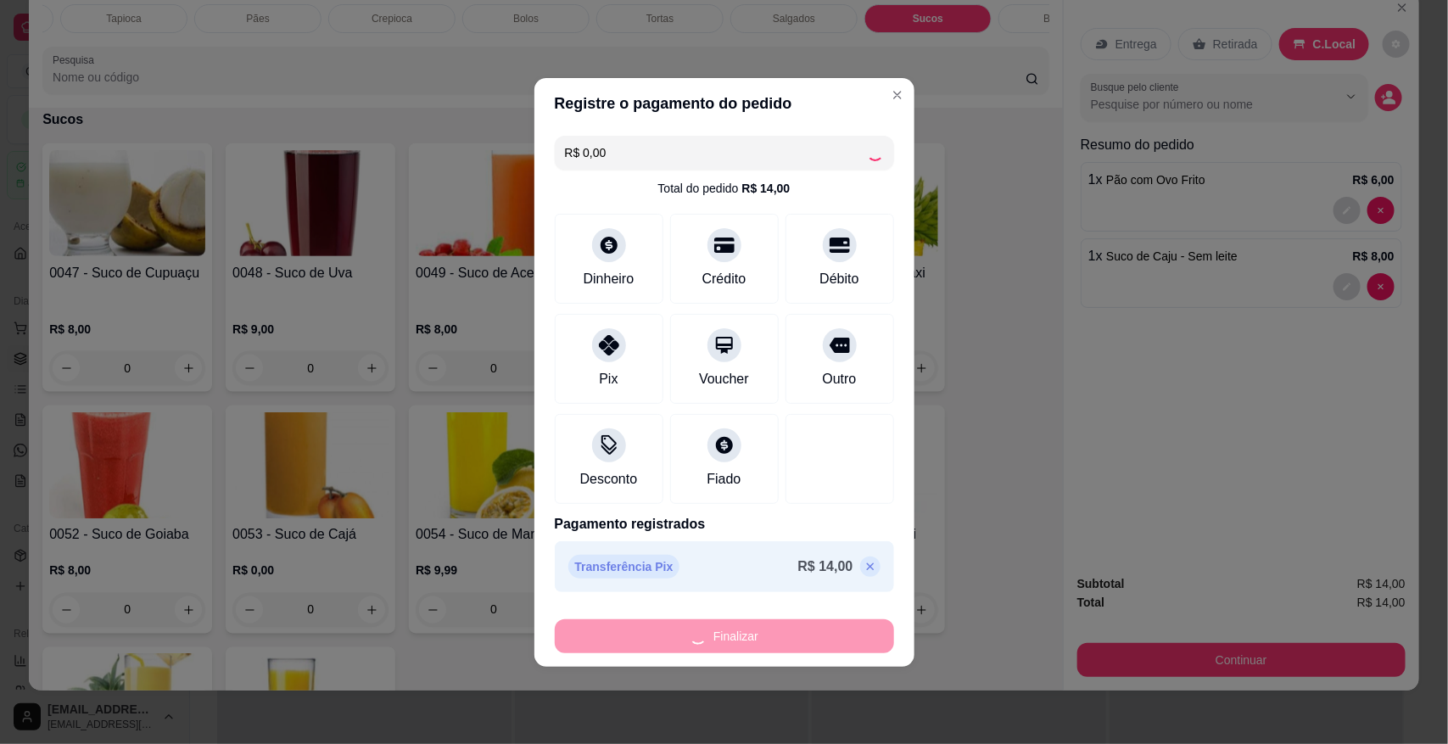
type input "0"
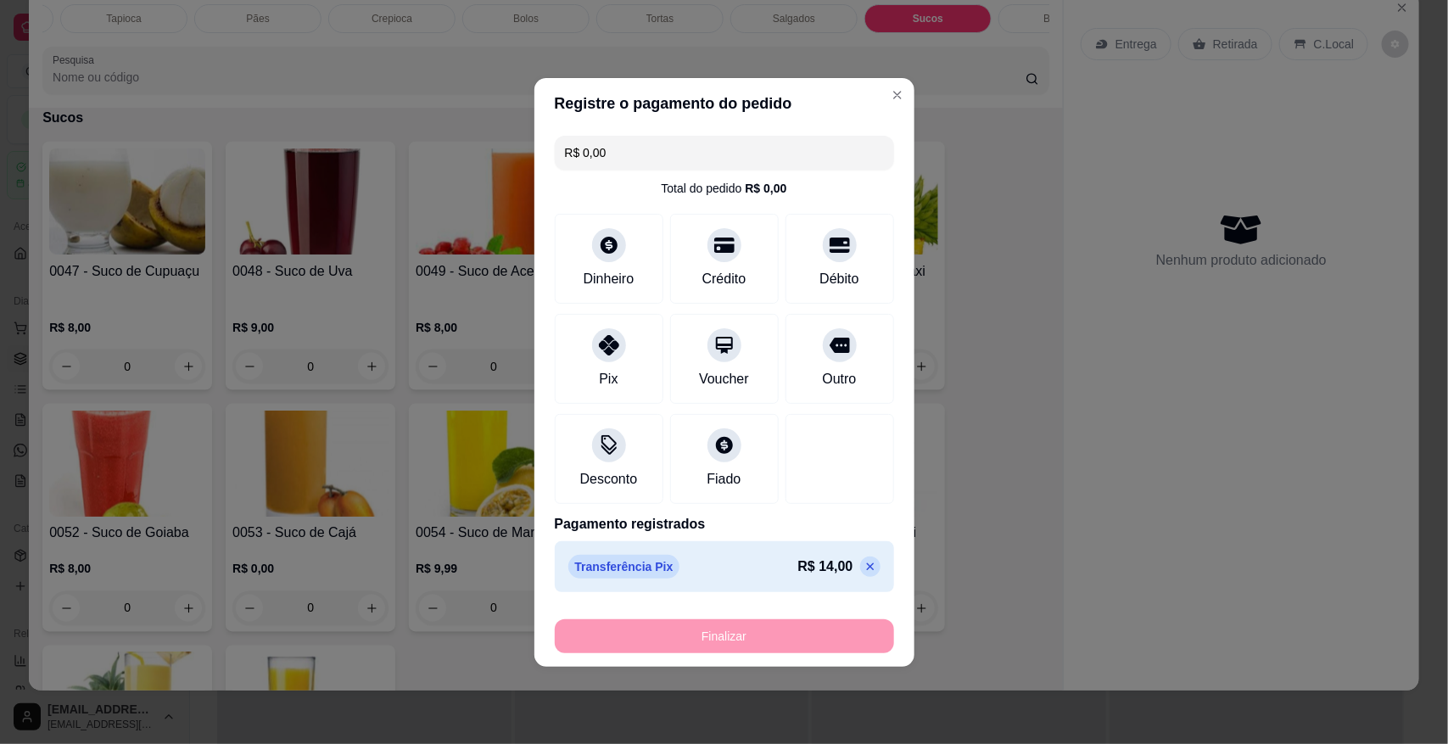
type input "-R$ 14,00"
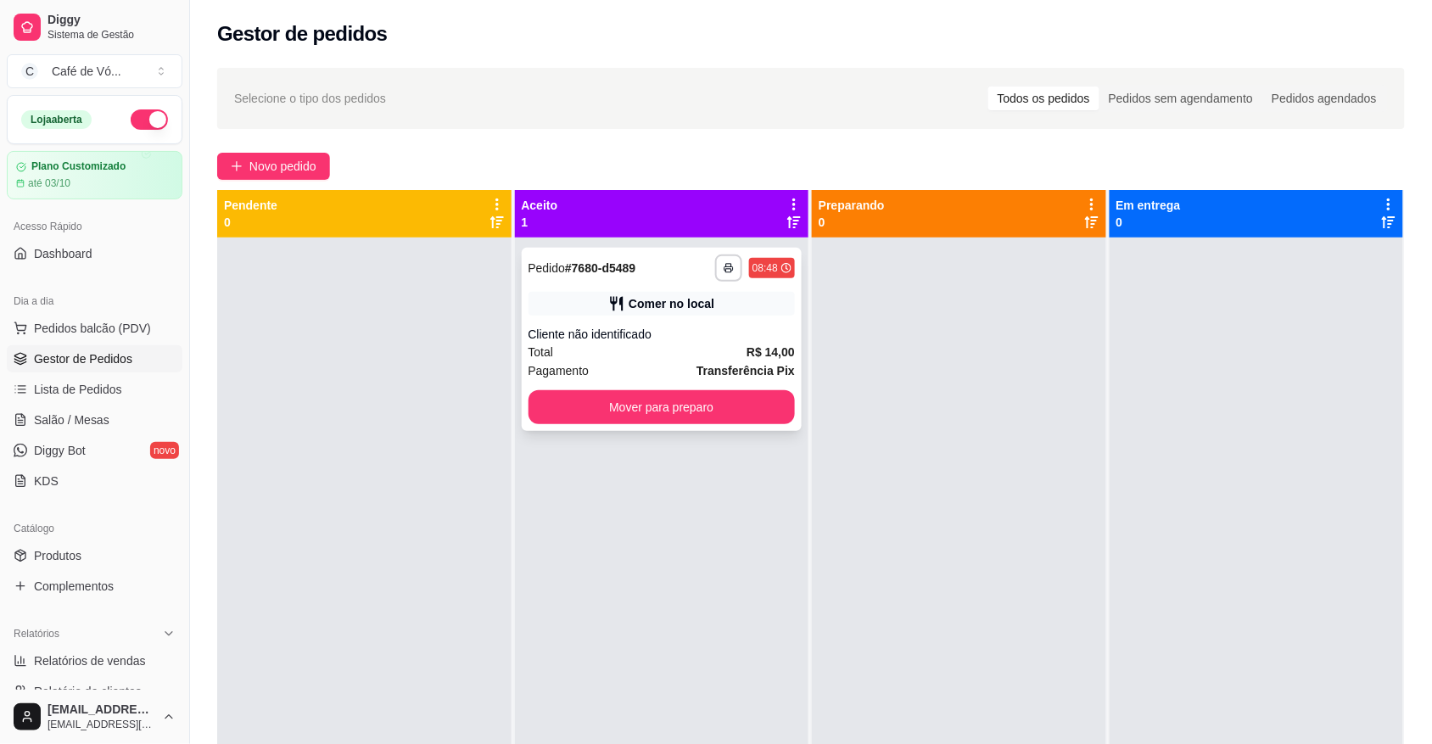
click at [759, 333] on div "Cliente não identificado" at bounding box center [662, 334] width 267 height 17
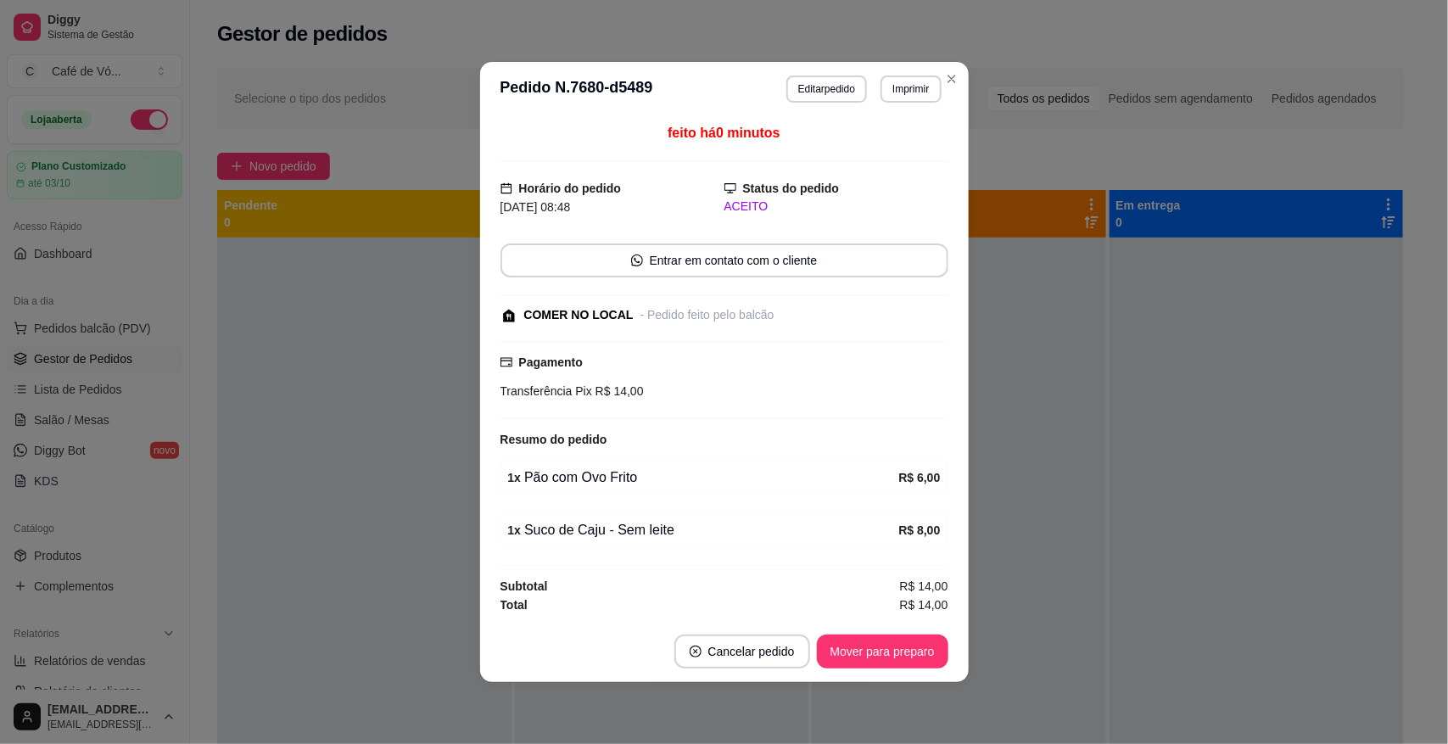
click at [837, 629] on footer "Cancelar pedido Mover para preparo" at bounding box center [724, 651] width 489 height 61
click at [855, 654] on button "Mover para preparo" at bounding box center [883, 652] width 132 height 34
click at [855, 654] on div "Mover para preparo" at bounding box center [870, 652] width 155 height 34
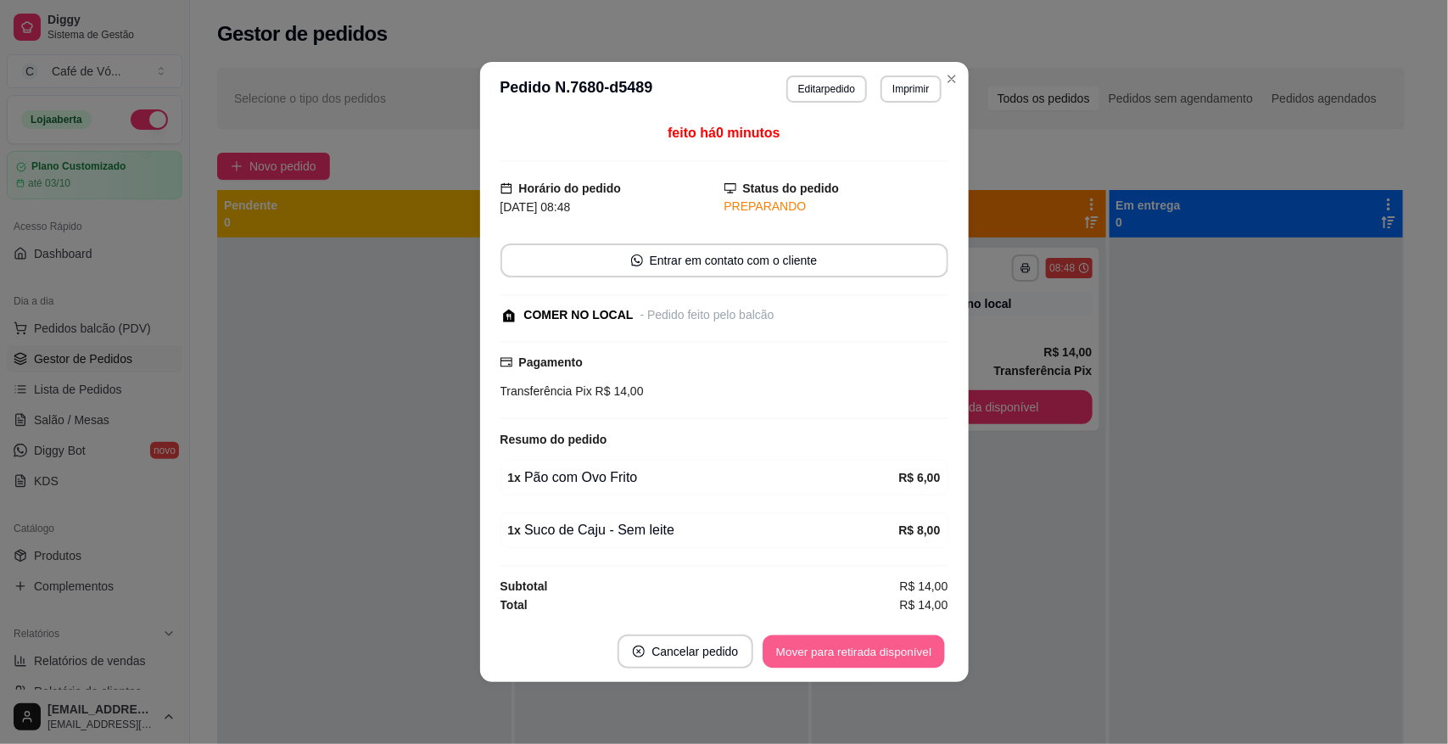
click at [862, 655] on button "Mover para retirada disponível" at bounding box center [855, 651] width 182 height 33
click at [862, 655] on div "Mover para retirada disponível" at bounding box center [854, 652] width 188 height 34
click at [862, 655] on div "Mover para retirada disponível" at bounding box center [841, 652] width 211 height 34
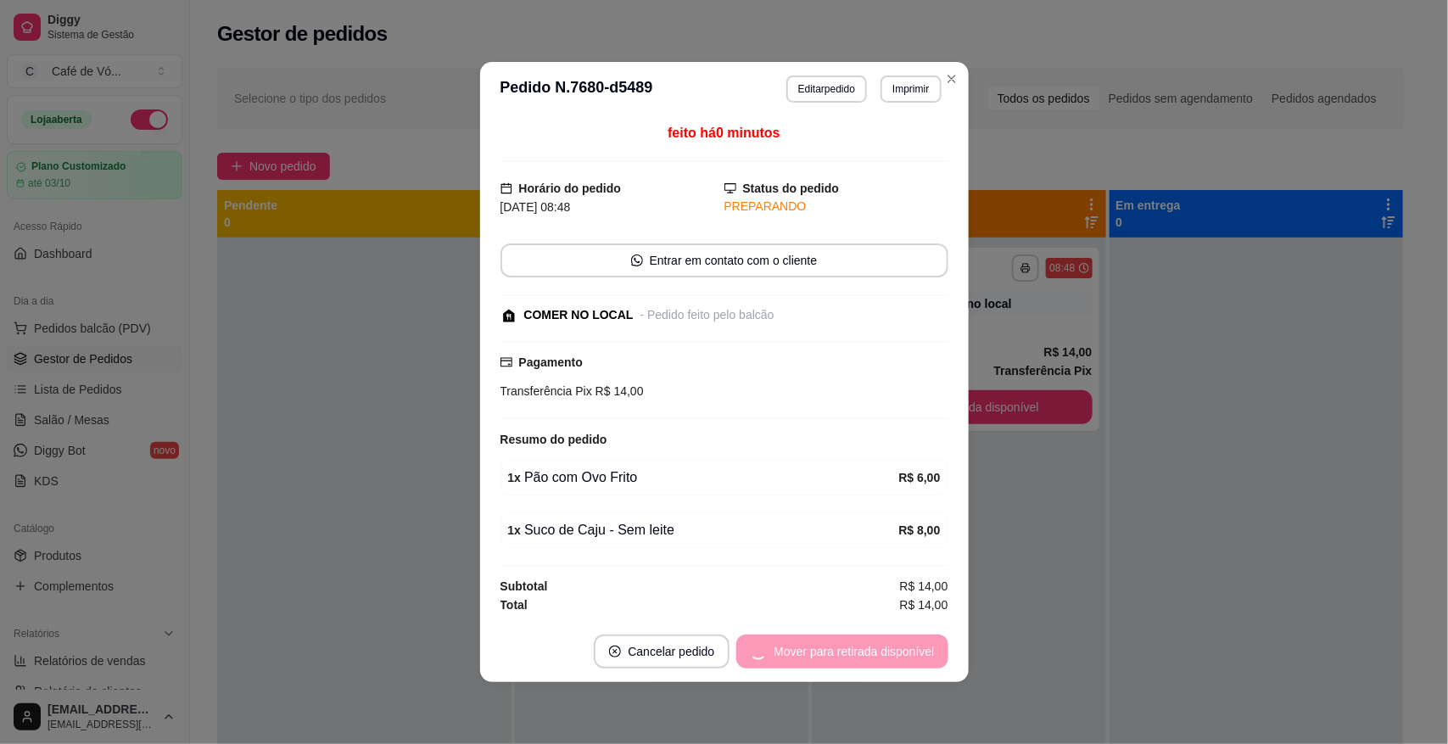
click at [863, 655] on div "Mover para retirada disponível" at bounding box center [841, 652] width 211 height 34
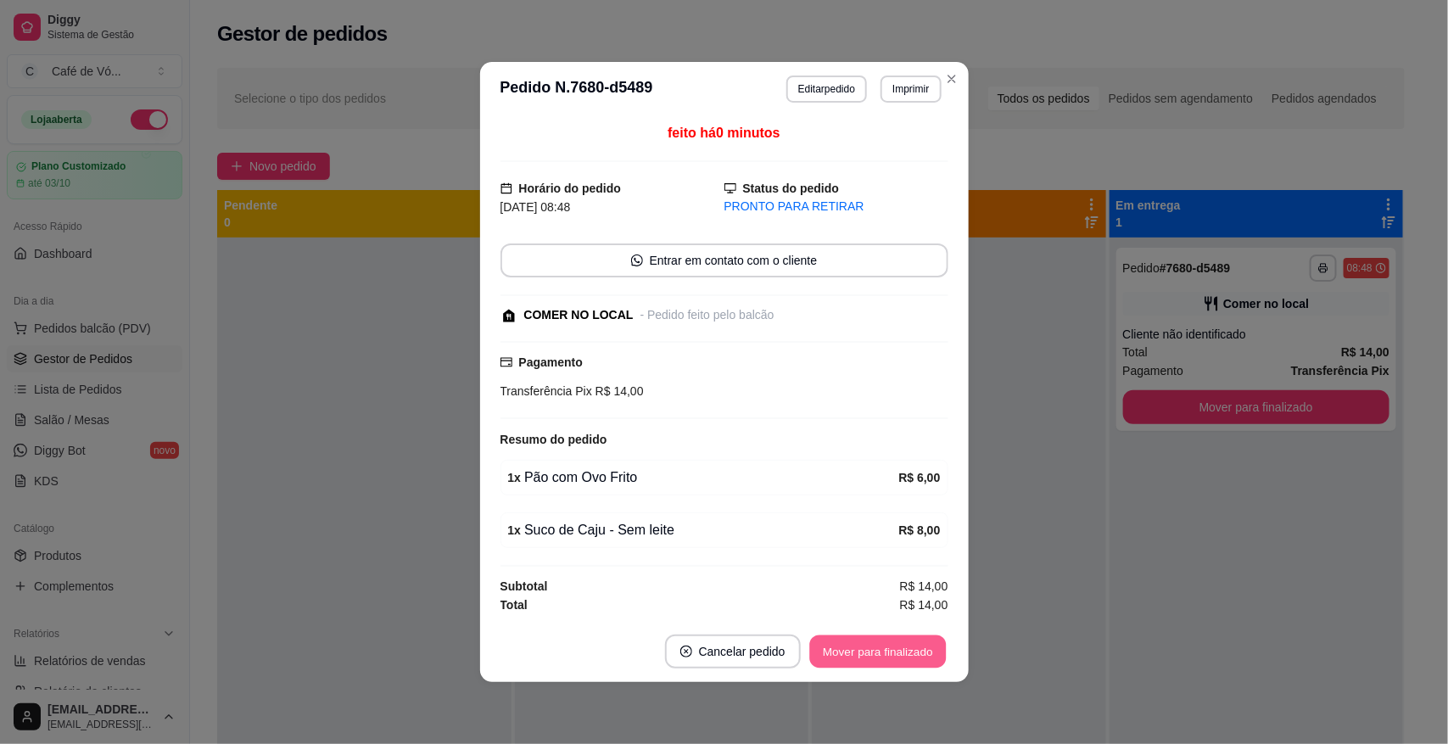
click at [863, 655] on button "Mover para finalizado" at bounding box center [877, 651] width 137 height 33
click at [863, 655] on div "Mover para finalizado" at bounding box center [878, 652] width 141 height 34
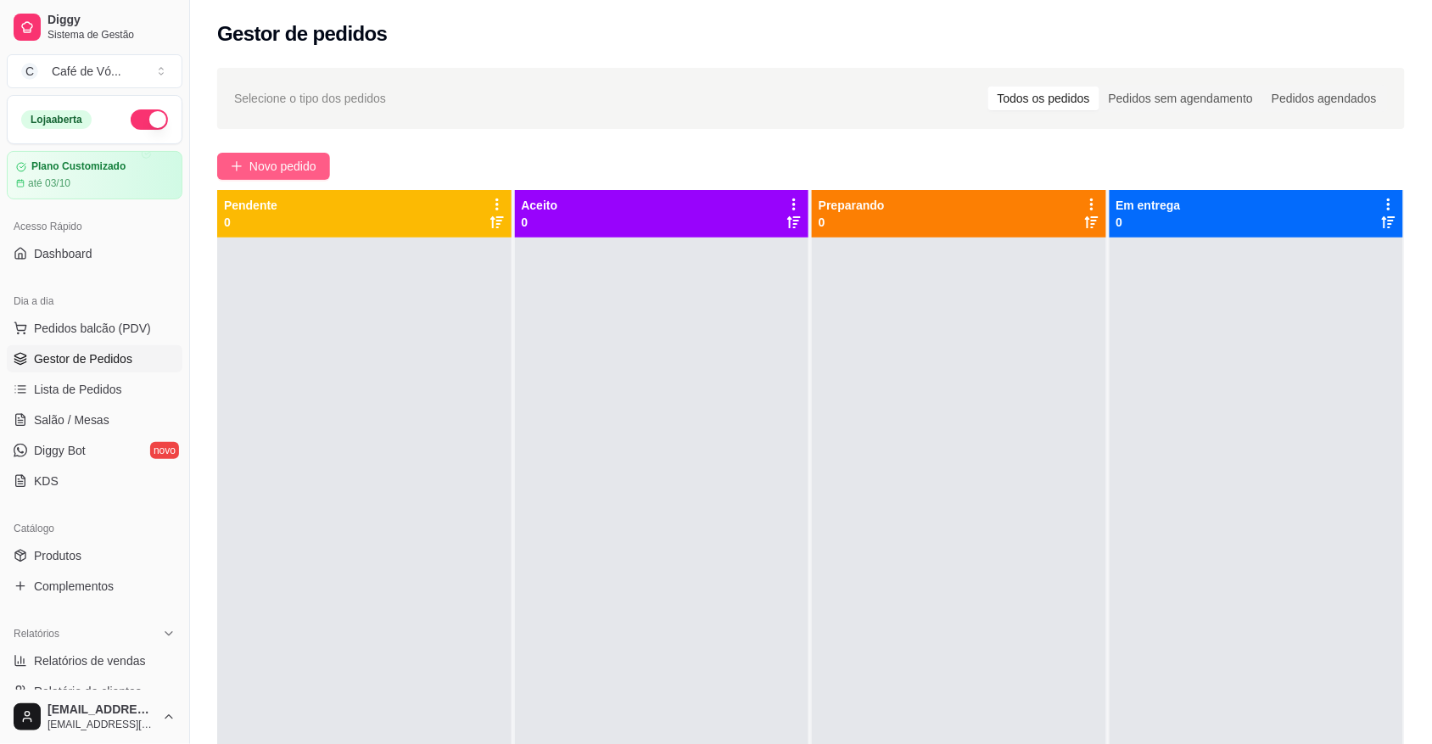
click at [227, 167] on button "Novo pedido" at bounding box center [273, 166] width 113 height 27
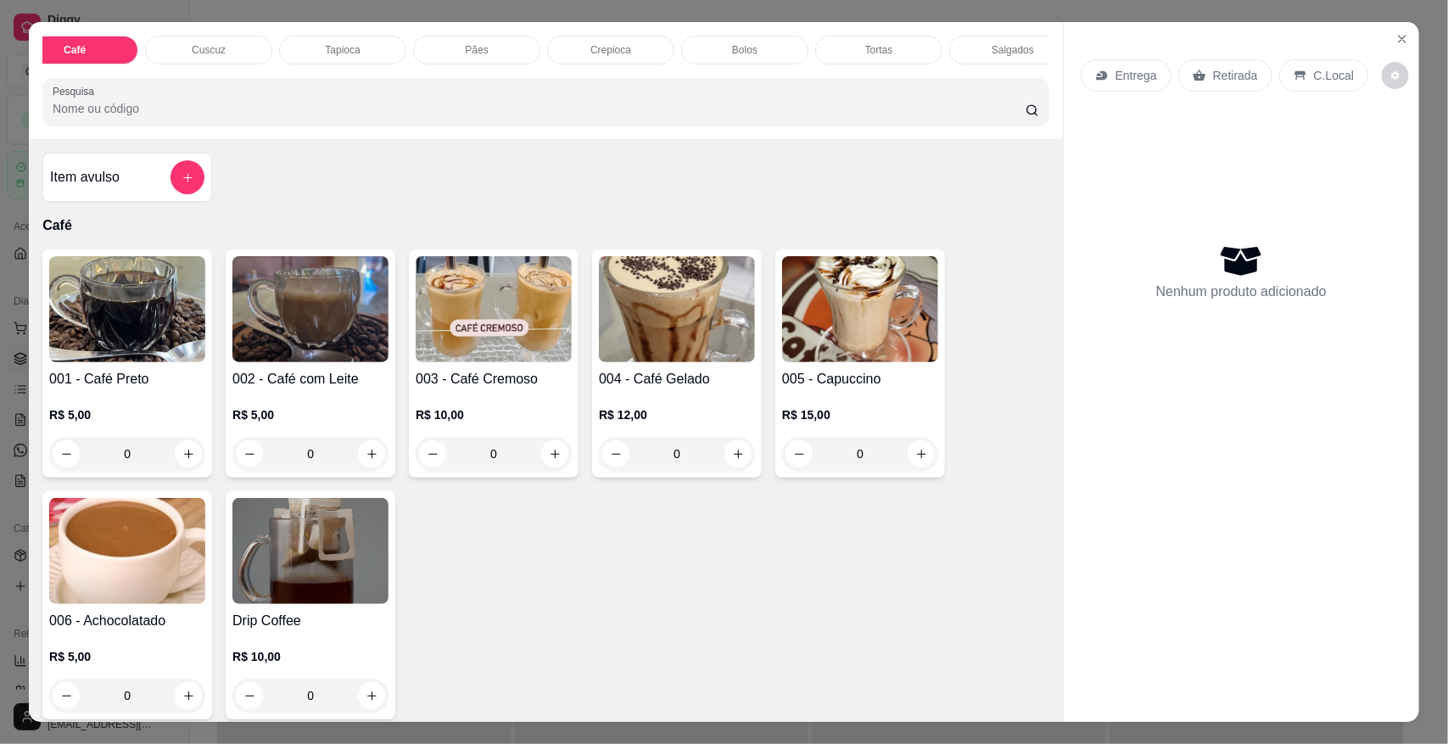
scroll to position [0, 352]
click at [689, 53] on p "Salgados" at bounding box center [692, 50] width 42 height 14
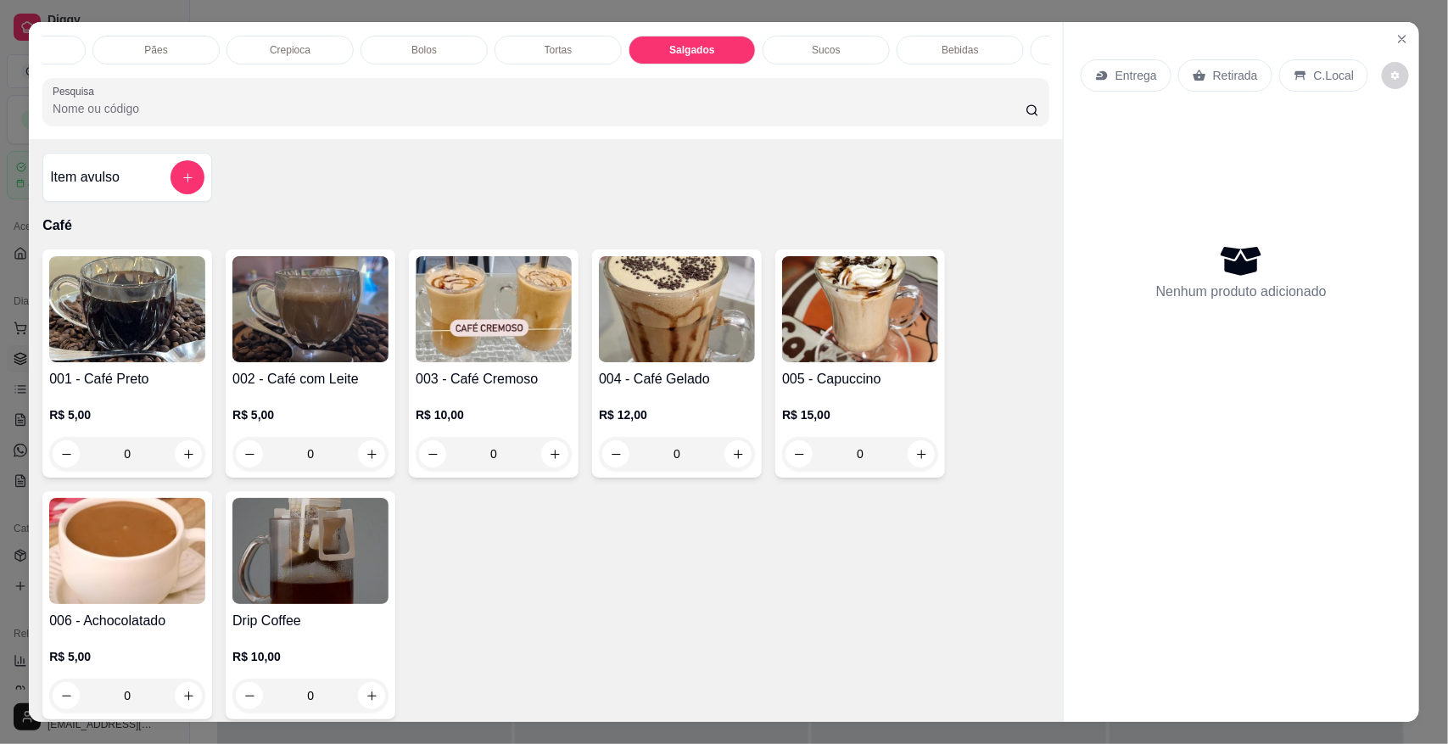
scroll to position [31, 0]
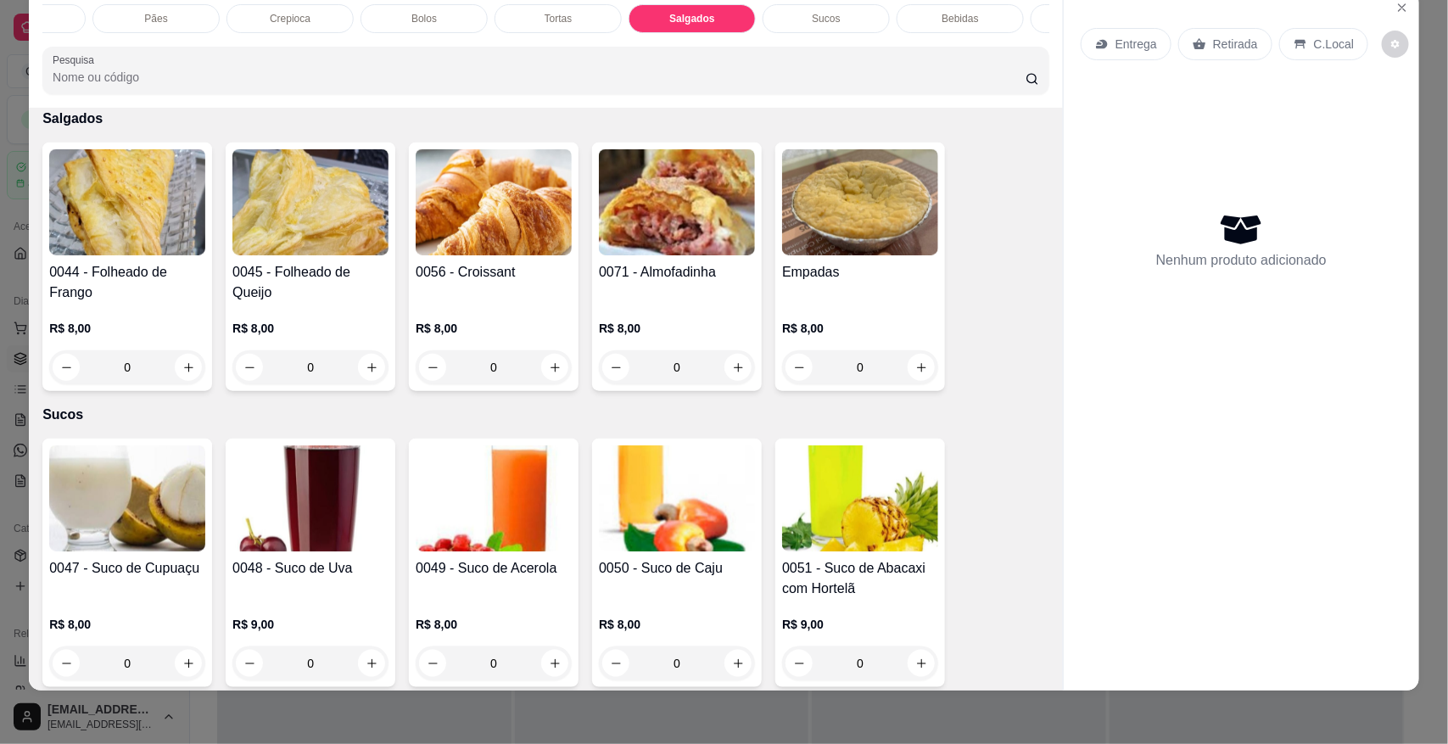
click at [325, 367] on input "0" at bounding box center [310, 367] width 95 height 34
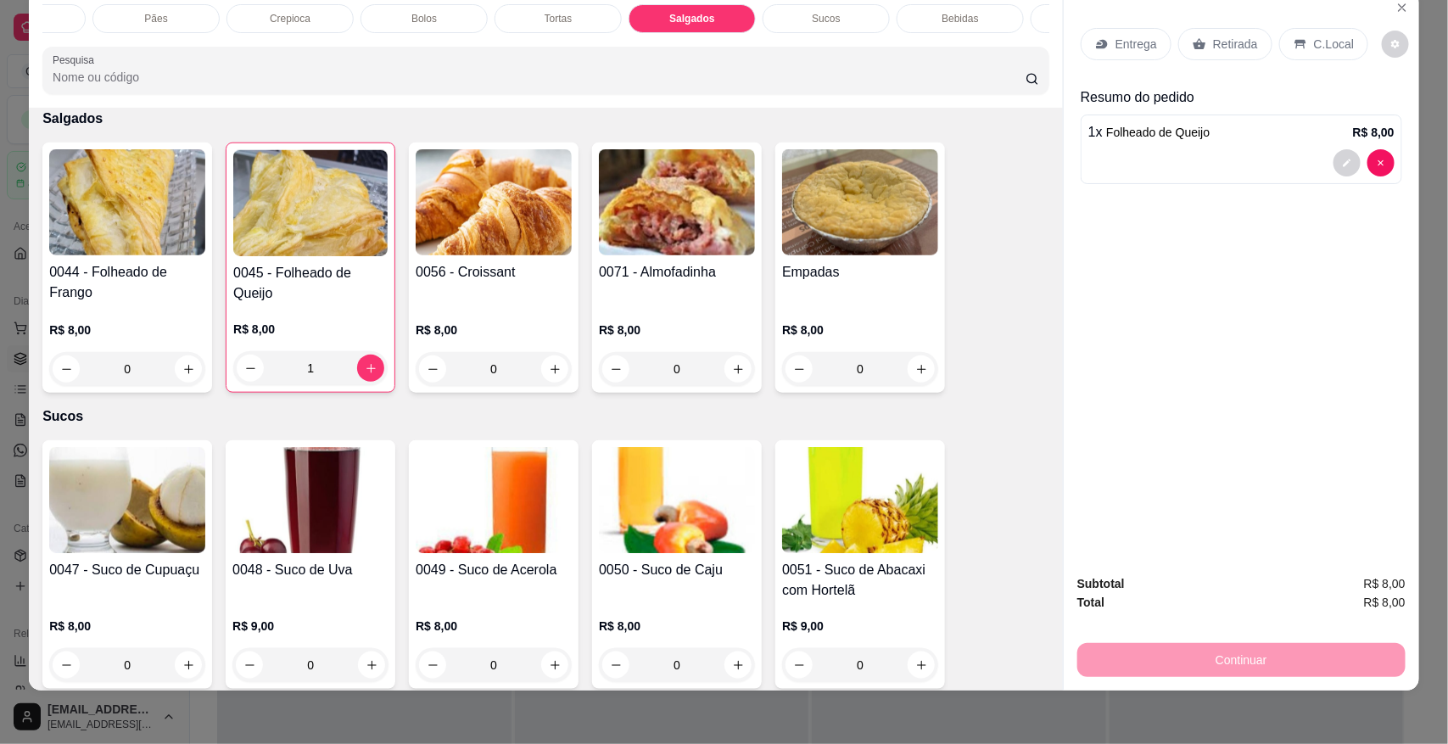
type input "1"
click at [116, 27] on div "Café" at bounding box center [105, 18] width 127 height 29
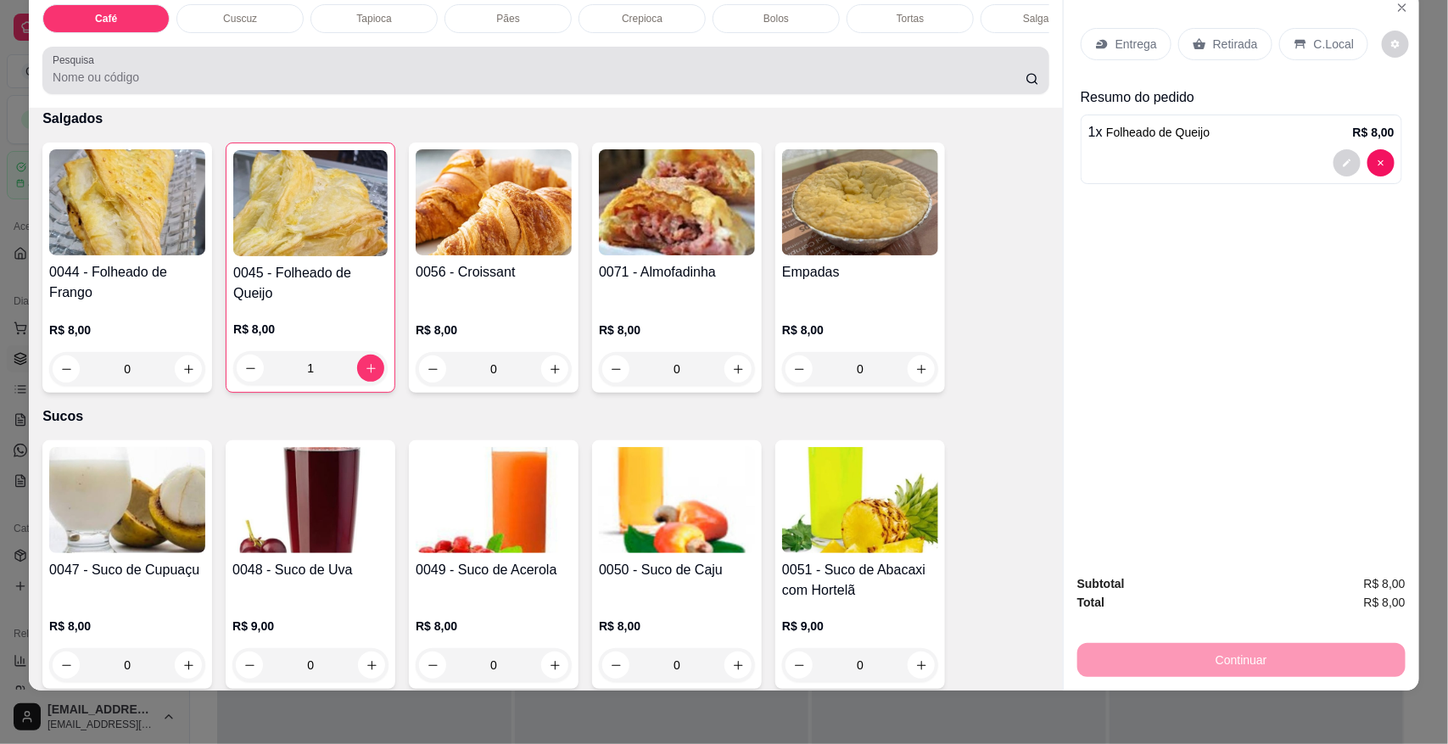
scroll to position [76, 0]
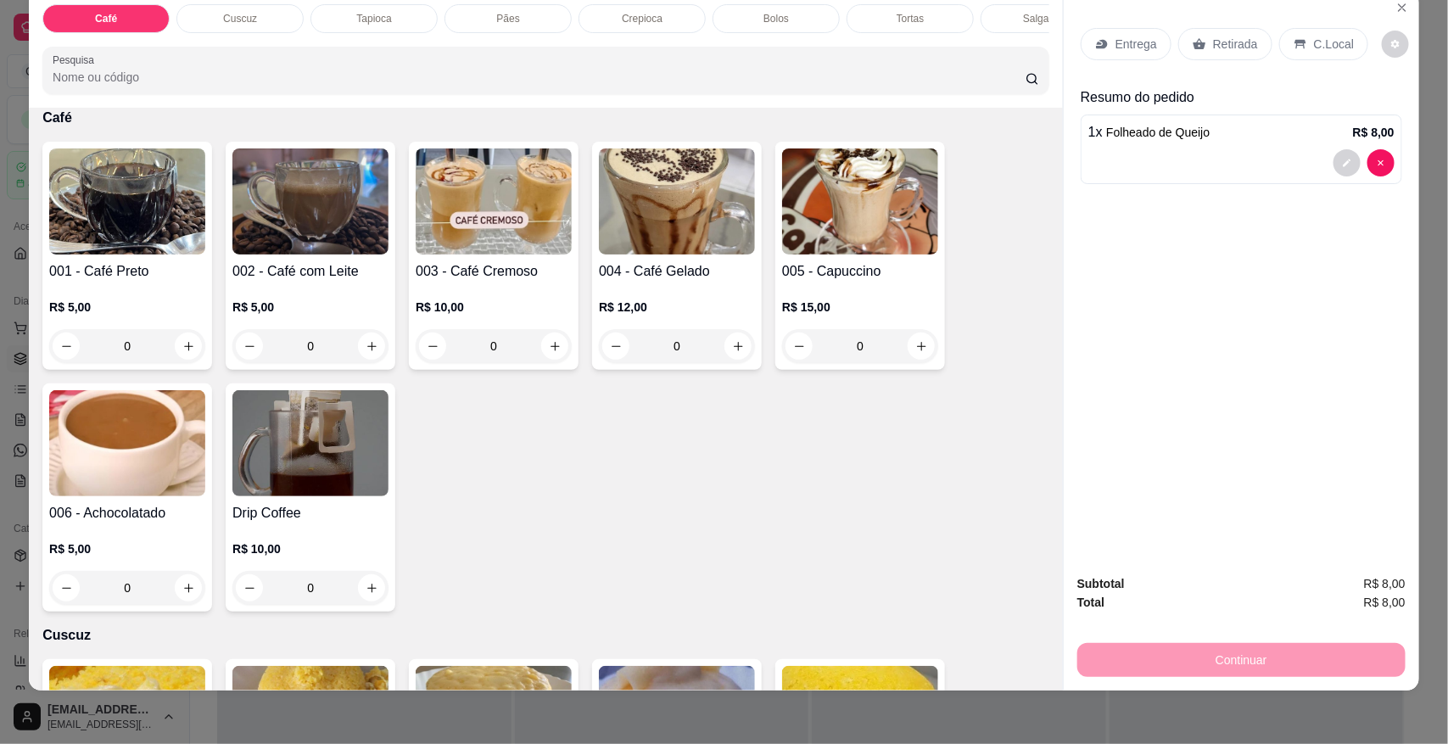
click at [276, 255] on img at bounding box center [310, 201] width 156 height 106
click at [594, 308] on div "Com açucar" at bounding box center [564, 318] width 73 height 20
radio input "true"
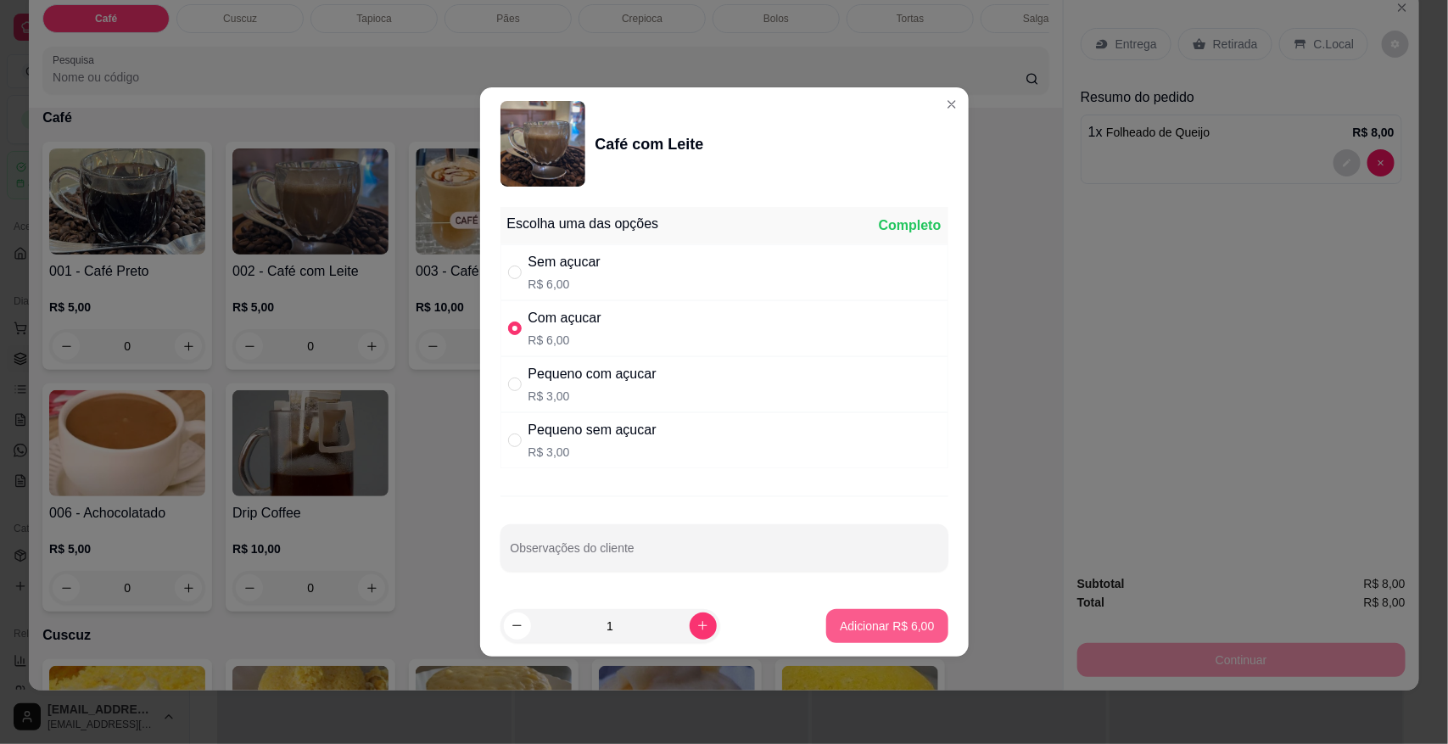
click at [897, 624] on p "Adicionar R$ 6,00" at bounding box center [887, 626] width 94 height 17
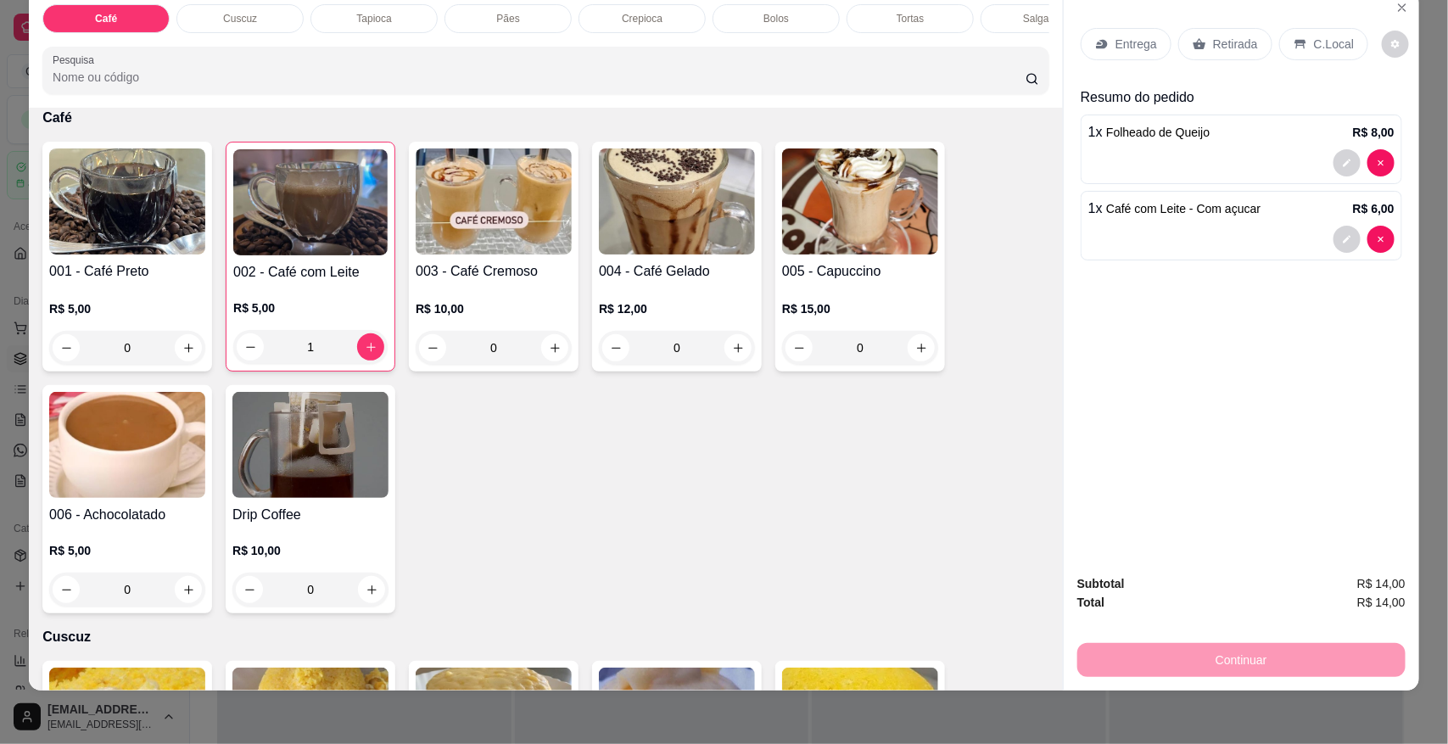
type input "1"
click at [679, 10] on div "Crepioca" at bounding box center [642, 18] width 127 height 29
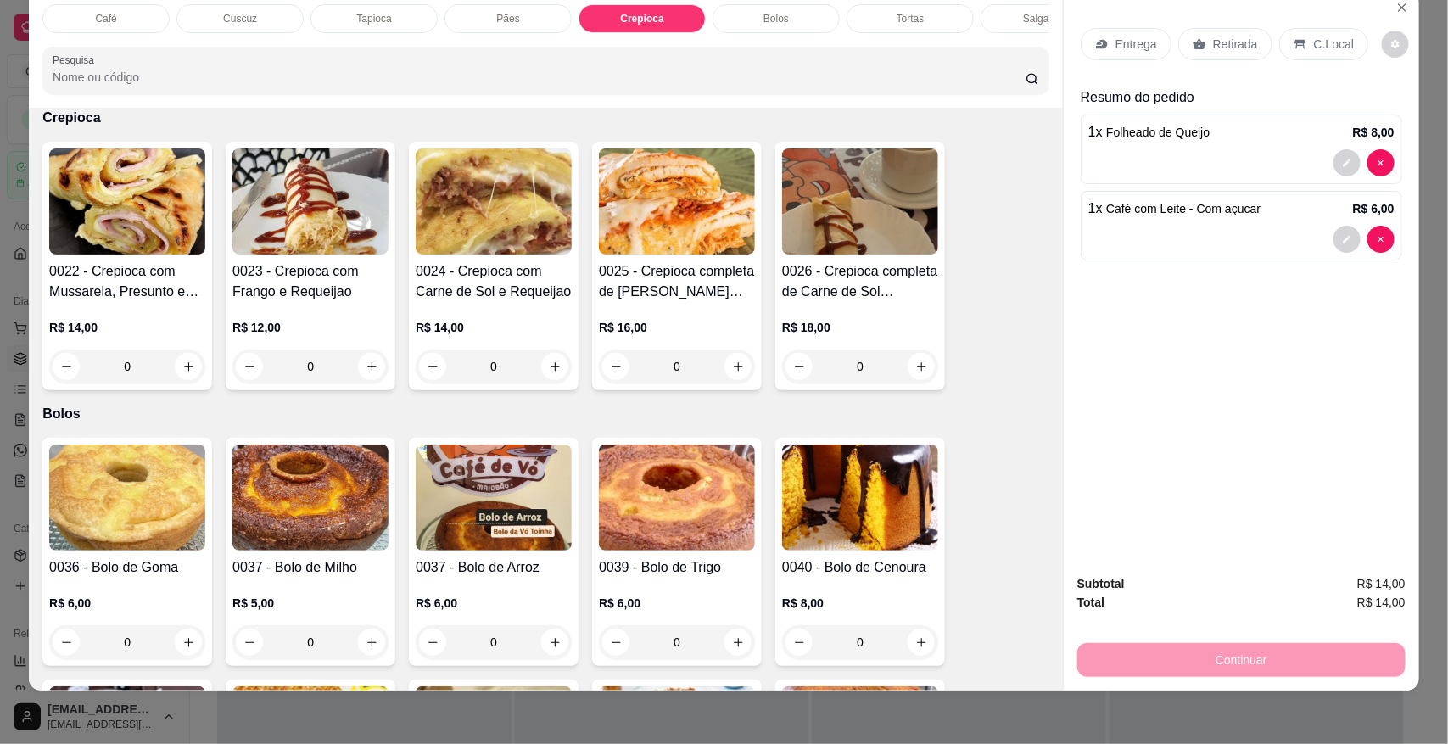
click at [344, 383] on div "0" at bounding box center [310, 367] width 156 height 34
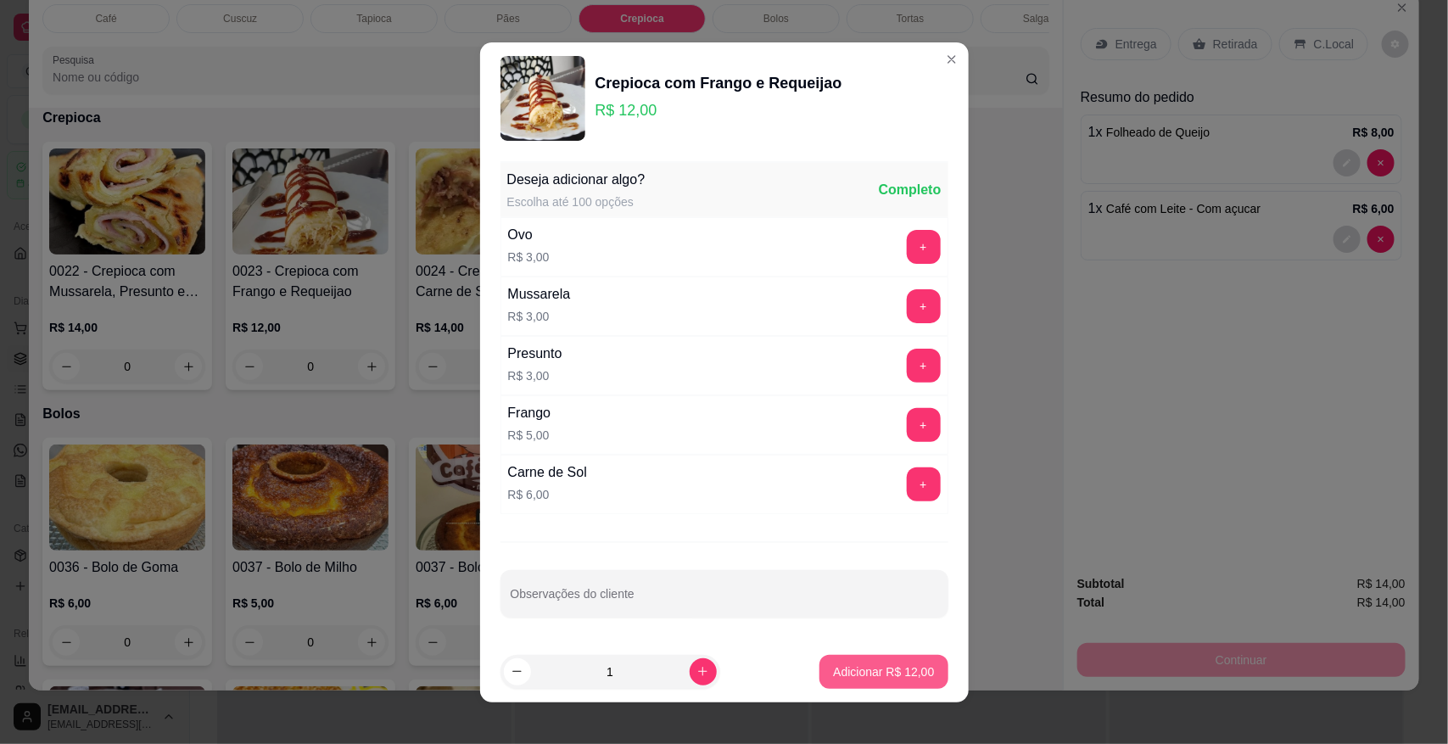
click at [853, 675] on p "Adicionar R$ 12,00" at bounding box center [883, 671] width 101 height 17
type input "1"
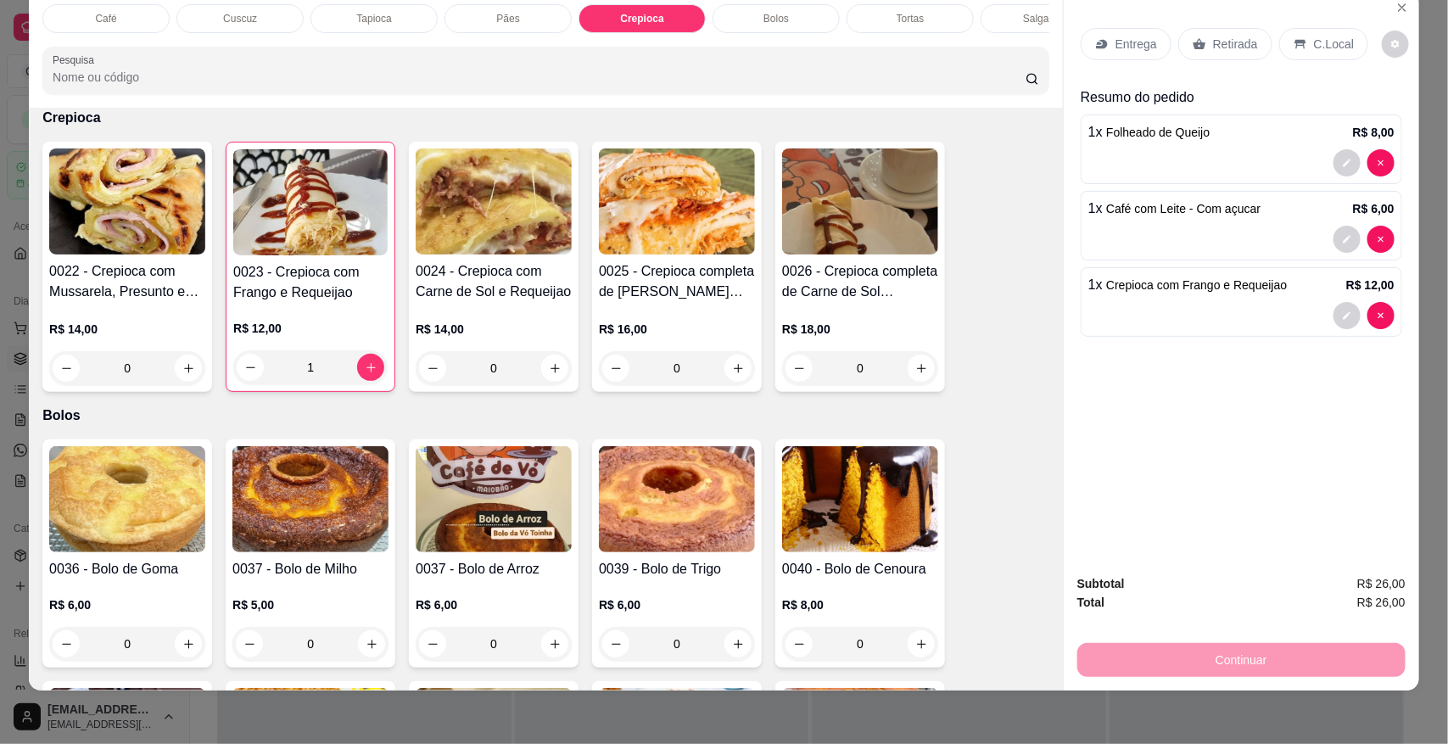
click at [1125, 223] on div "1 x Café com Leite - Com açucar R$ 6,00" at bounding box center [1242, 226] width 322 height 70
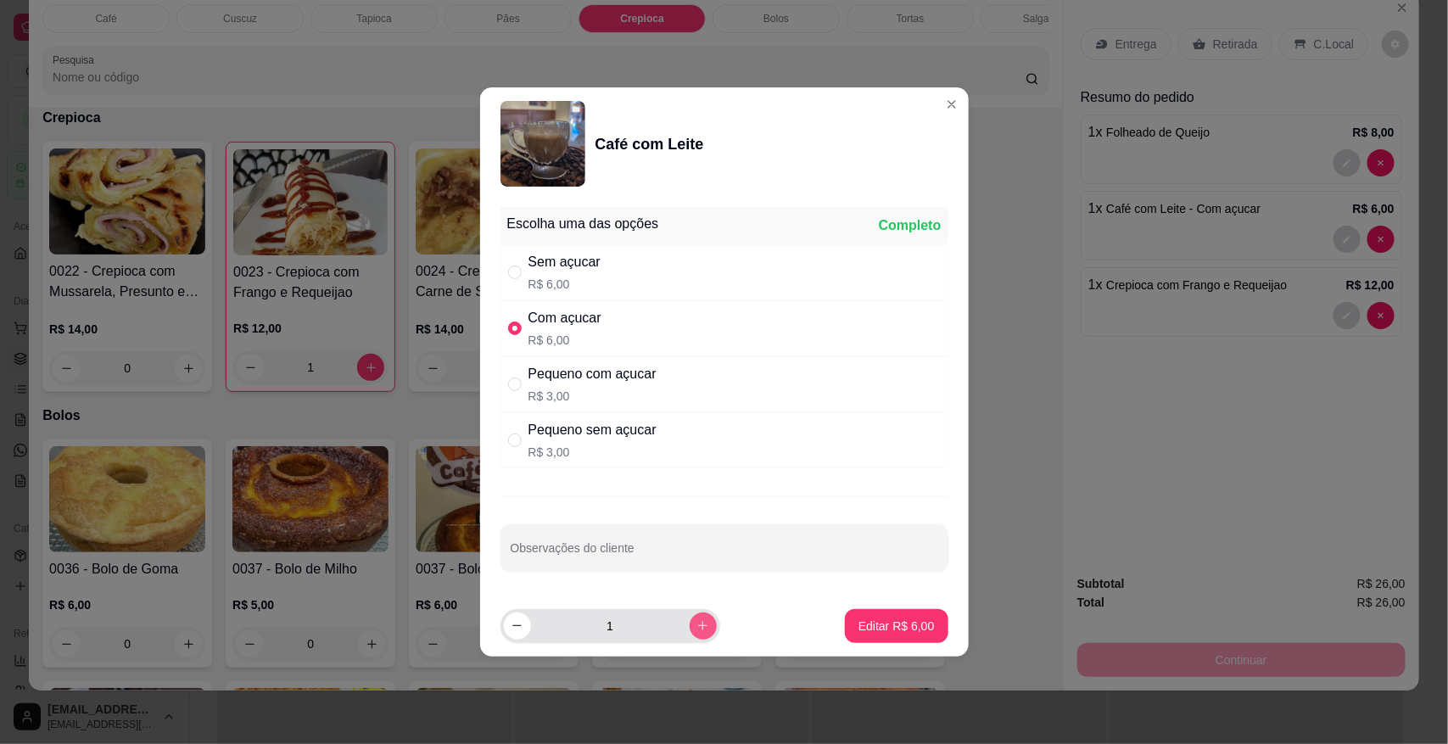
click at [697, 621] on icon "increase-product-quantity" at bounding box center [703, 625] width 13 height 13
type input "2"
click at [882, 622] on p "Editar R$ 12,00" at bounding box center [893, 626] width 82 height 17
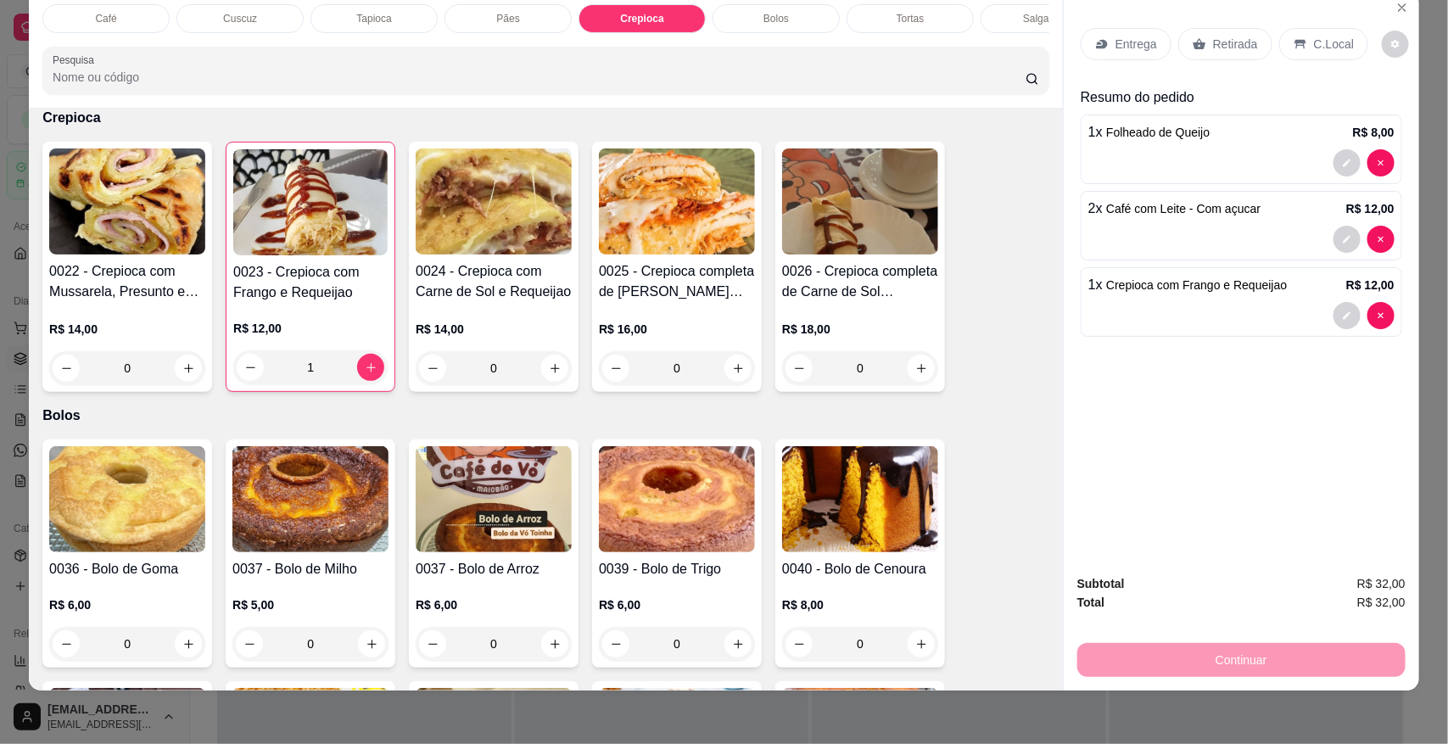
click at [1314, 40] on p "C.Local" at bounding box center [1334, 44] width 40 height 17
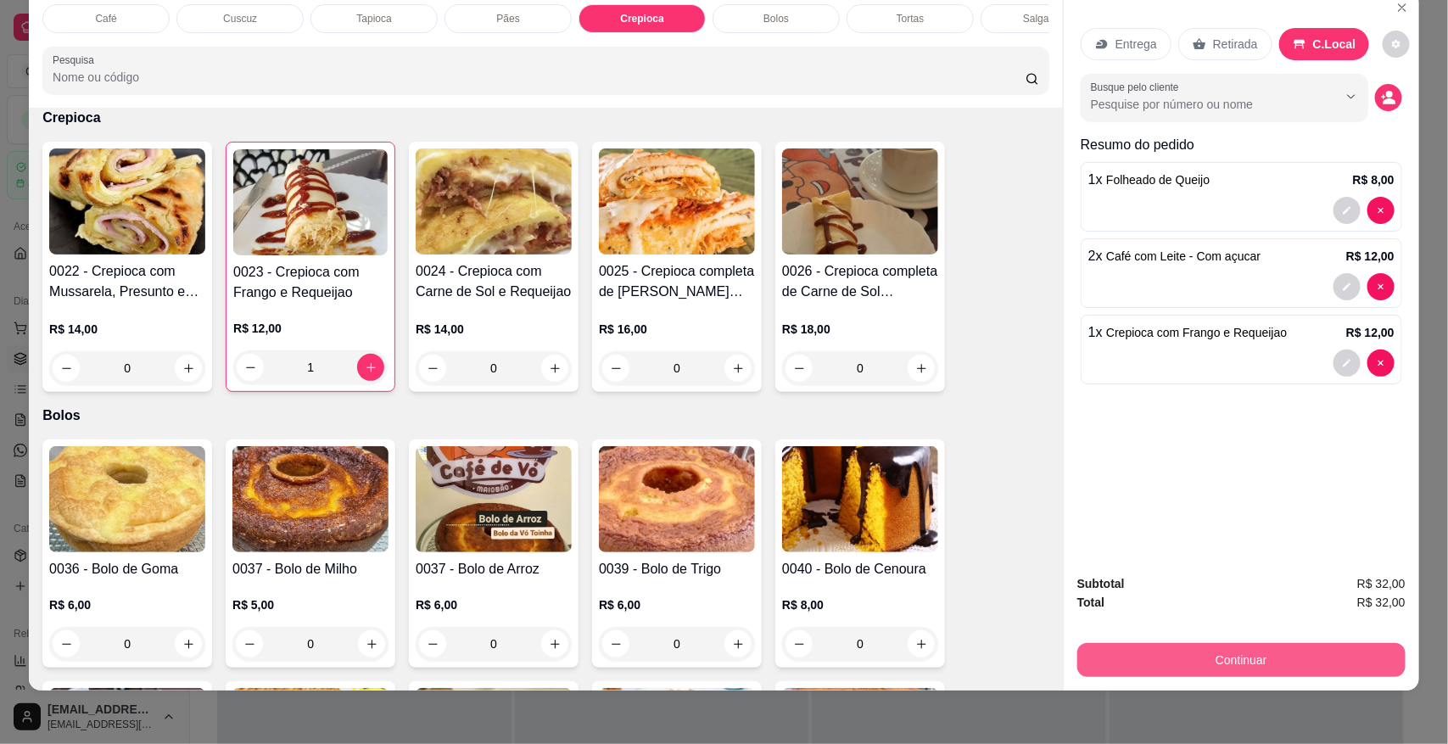
click at [1093, 671] on button "Continuar" at bounding box center [1242, 660] width 328 height 34
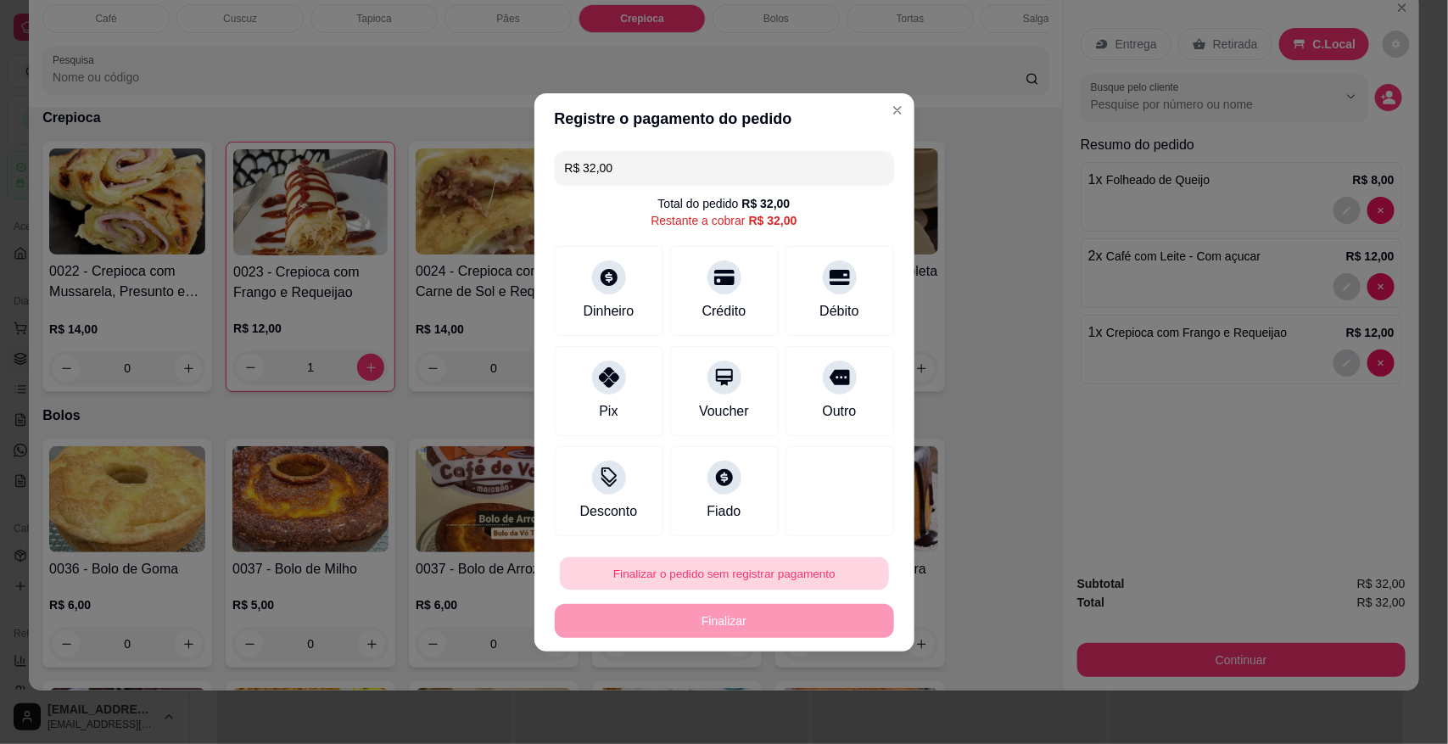
click at [653, 573] on button "Finalizar o pedido sem registrar pagamento" at bounding box center [724, 573] width 329 height 33
click at [845, 514] on button "Confirmar" at bounding box center [826, 525] width 63 height 26
type input "0"
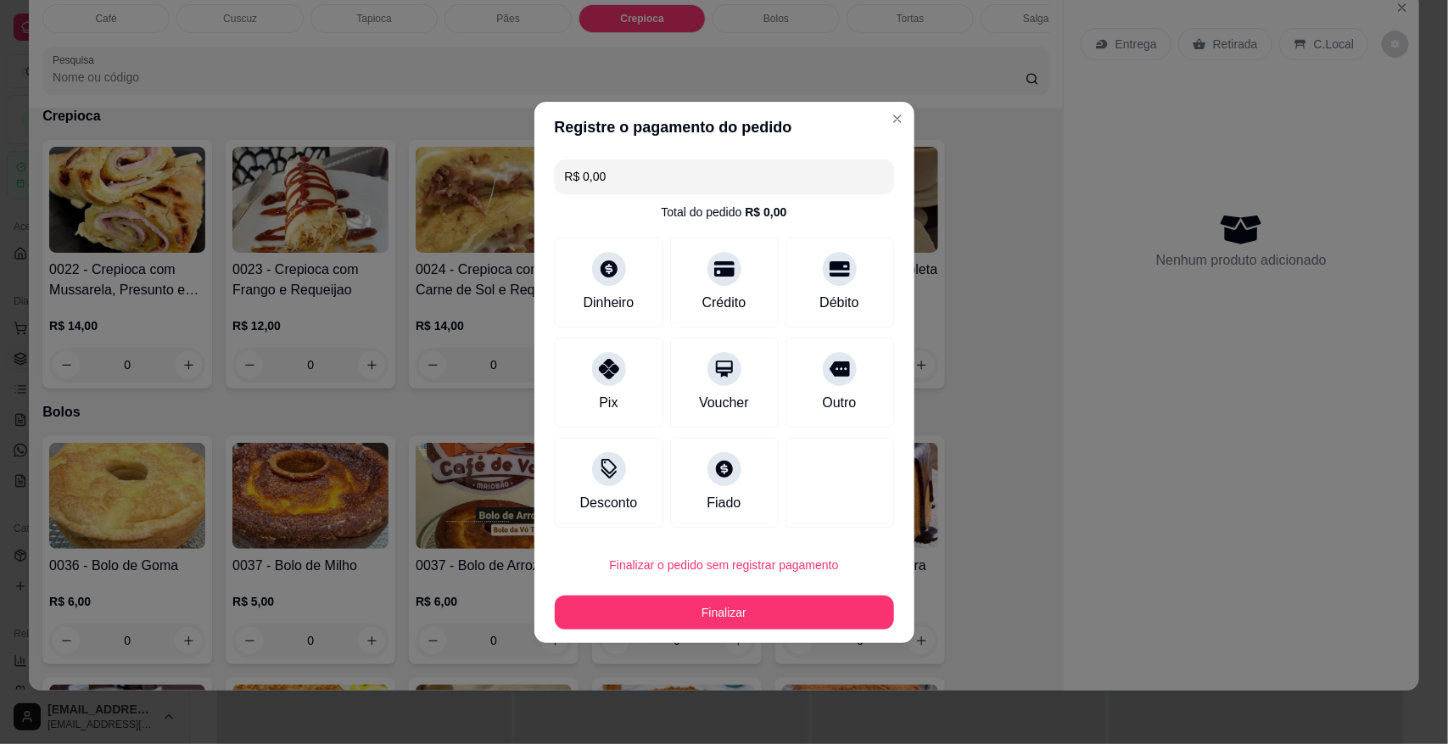
type input "R$ 0,00"
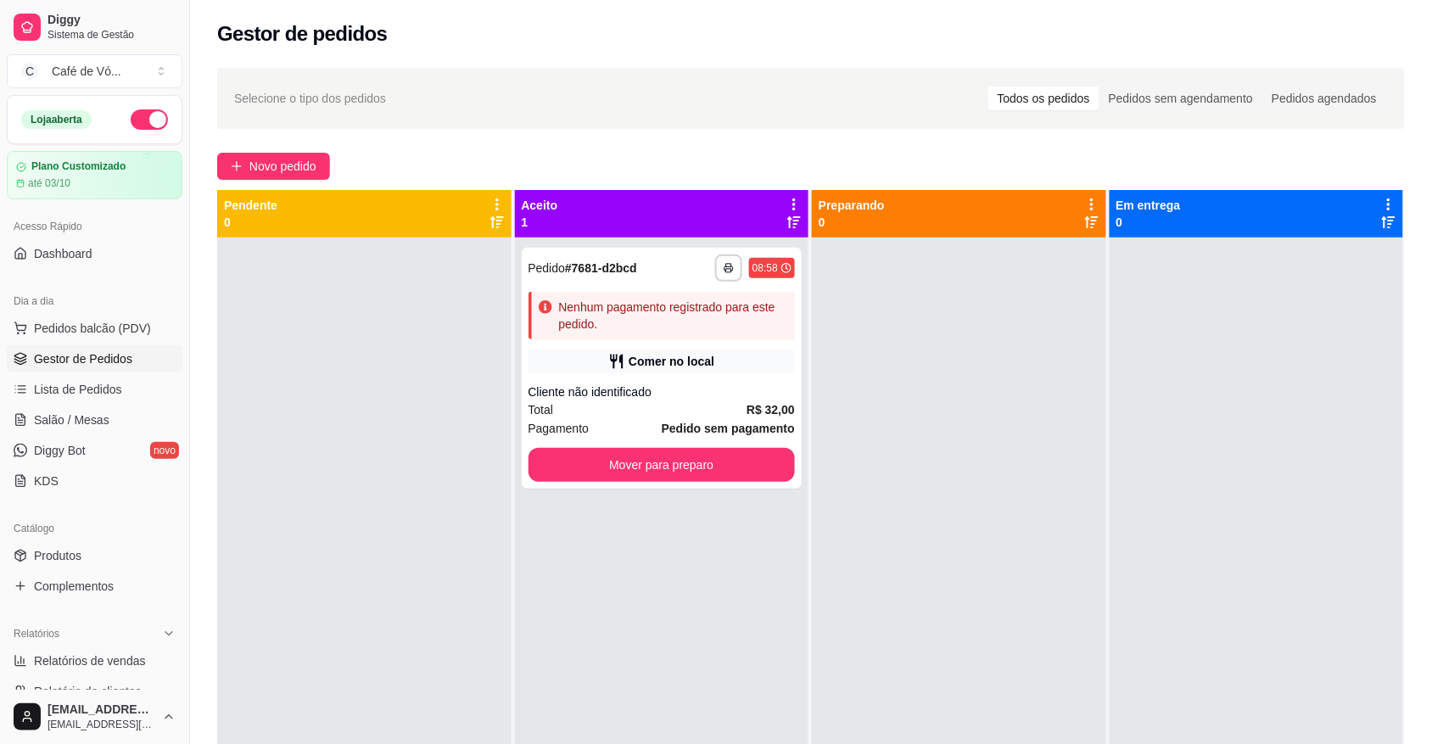
drag, startPoint x: 329, startPoint y: 30, endPoint x: 327, endPoint y: 21, distance: 8.9
click at [327, 21] on h2 "Gestor de pedidos" at bounding box center [302, 33] width 171 height 27
click at [314, 159] on span "Novo pedido" at bounding box center [282, 166] width 67 height 19
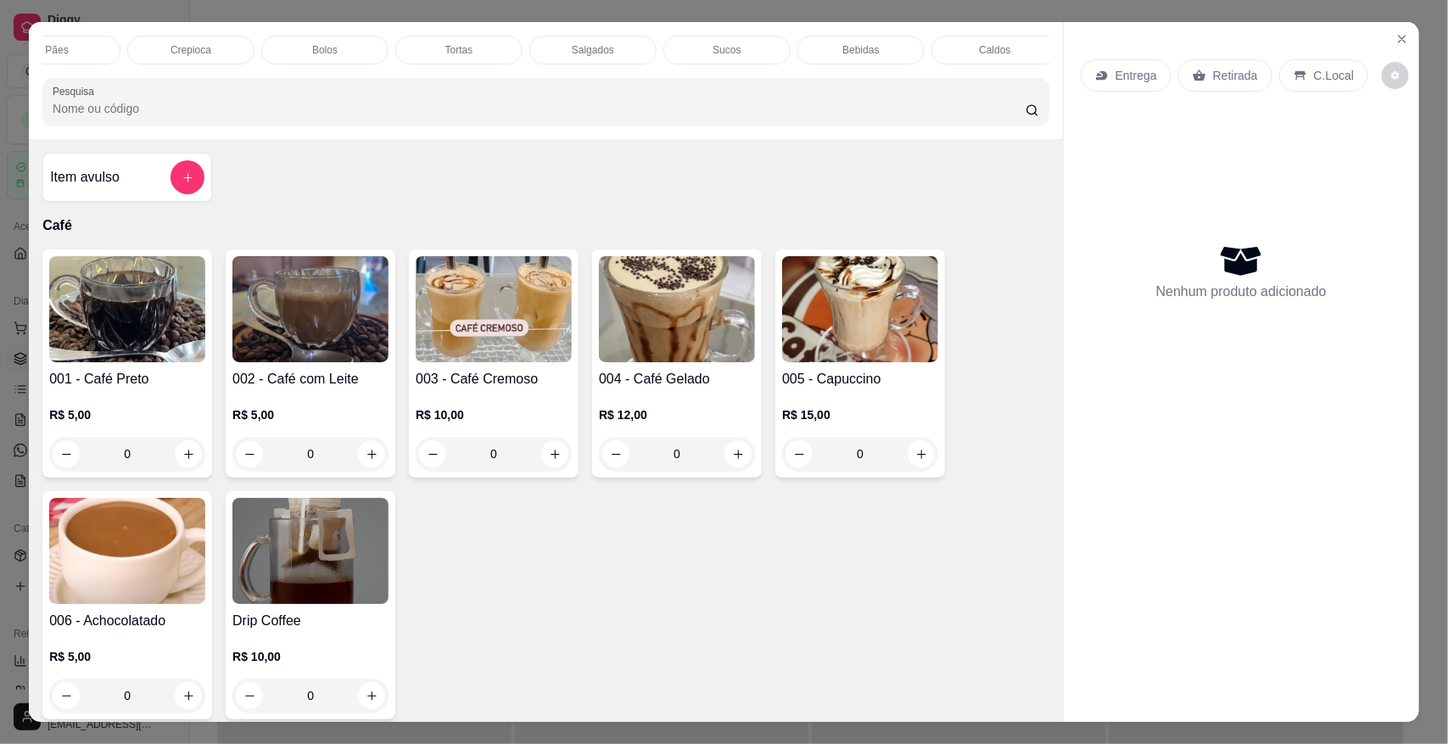
scroll to position [0, 505]
click at [619, 47] on div "Sucos" at bounding box center [673, 50] width 127 height 29
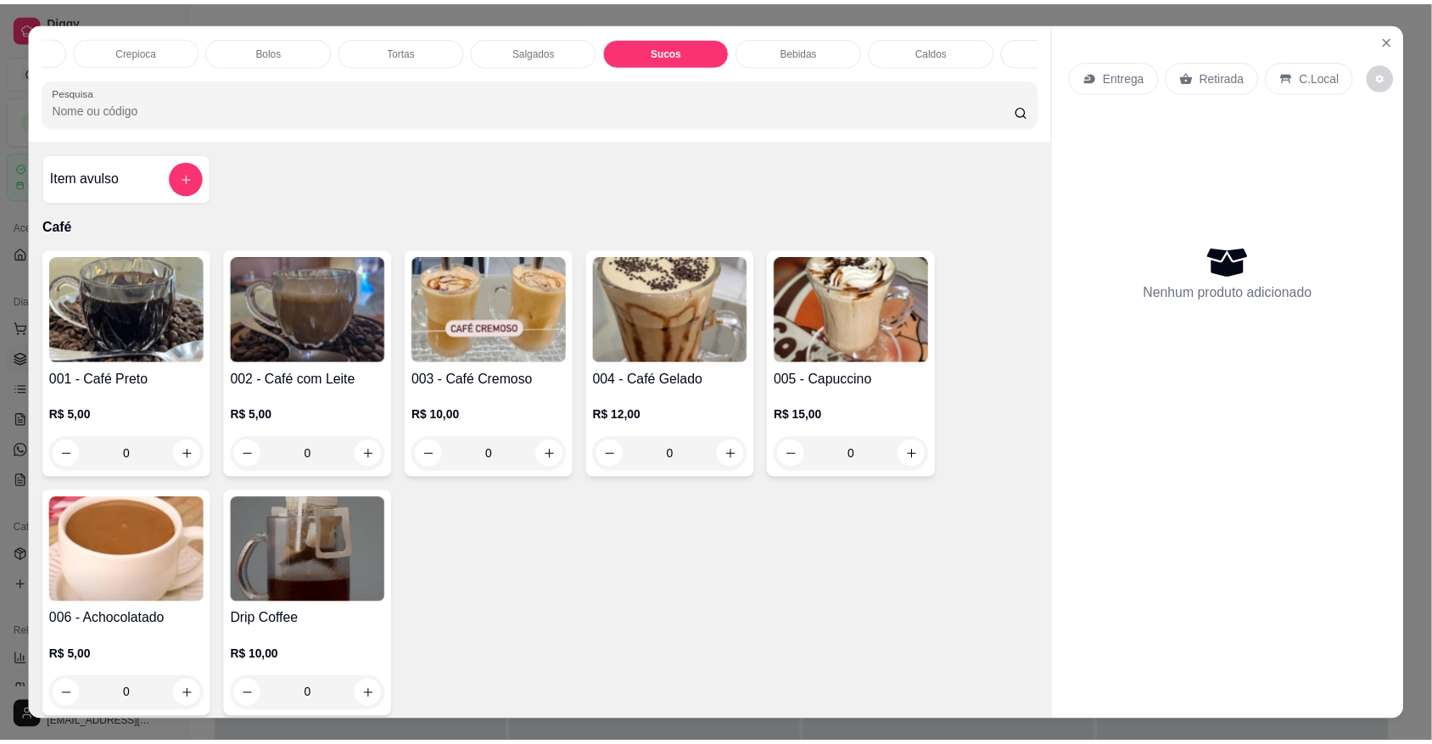
scroll to position [31, 0]
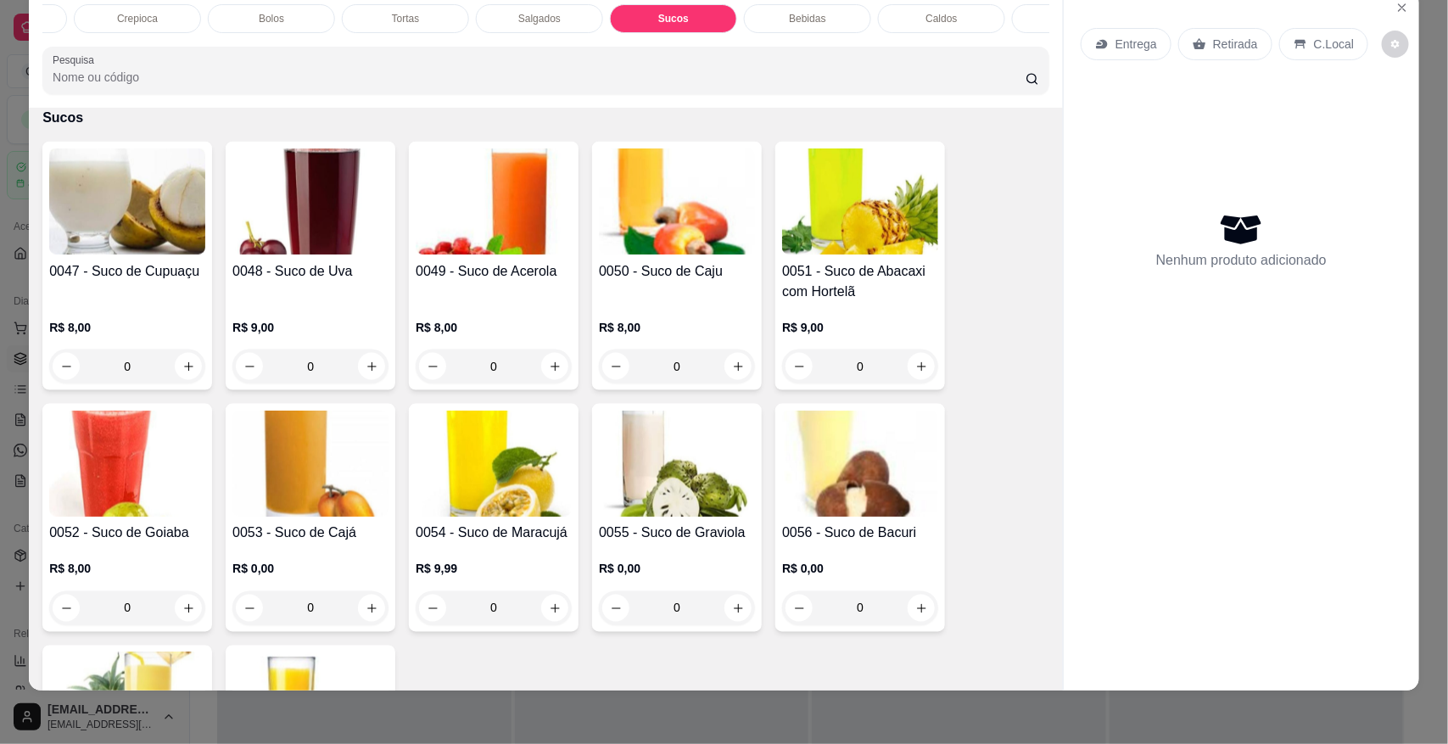
click at [867, 367] on input "0" at bounding box center [860, 367] width 95 height 34
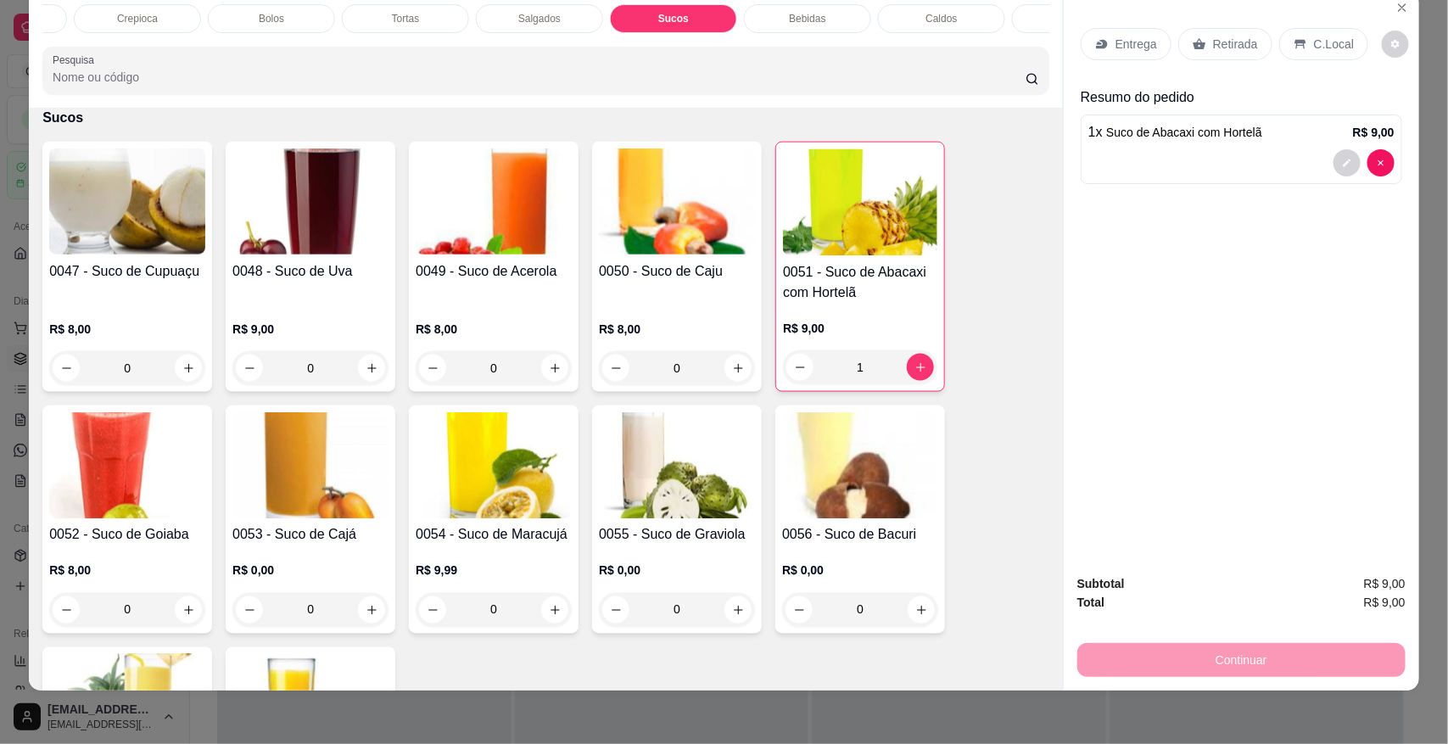
type input "1"
click at [1298, 39] on div "C.Local" at bounding box center [1323, 44] width 89 height 32
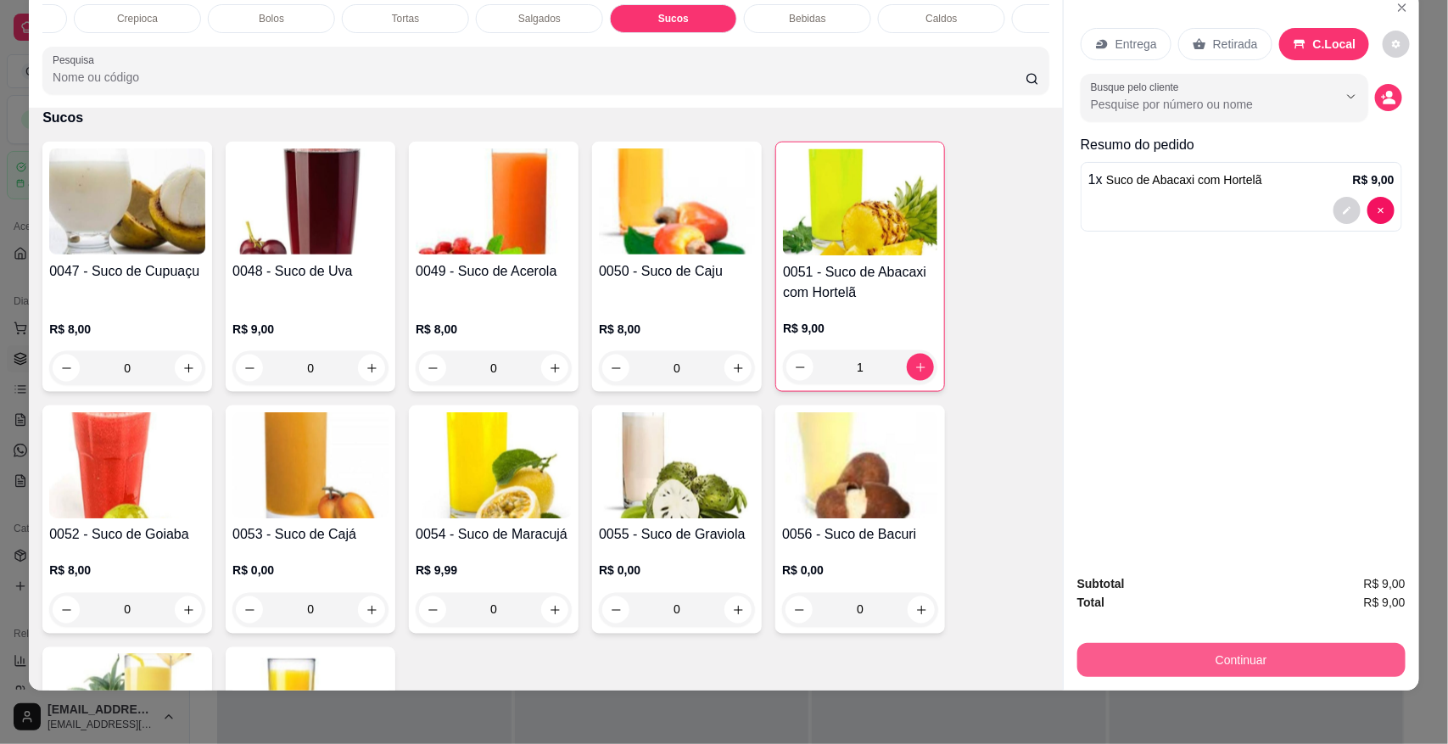
click at [1141, 668] on button "Continuar" at bounding box center [1242, 660] width 328 height 34
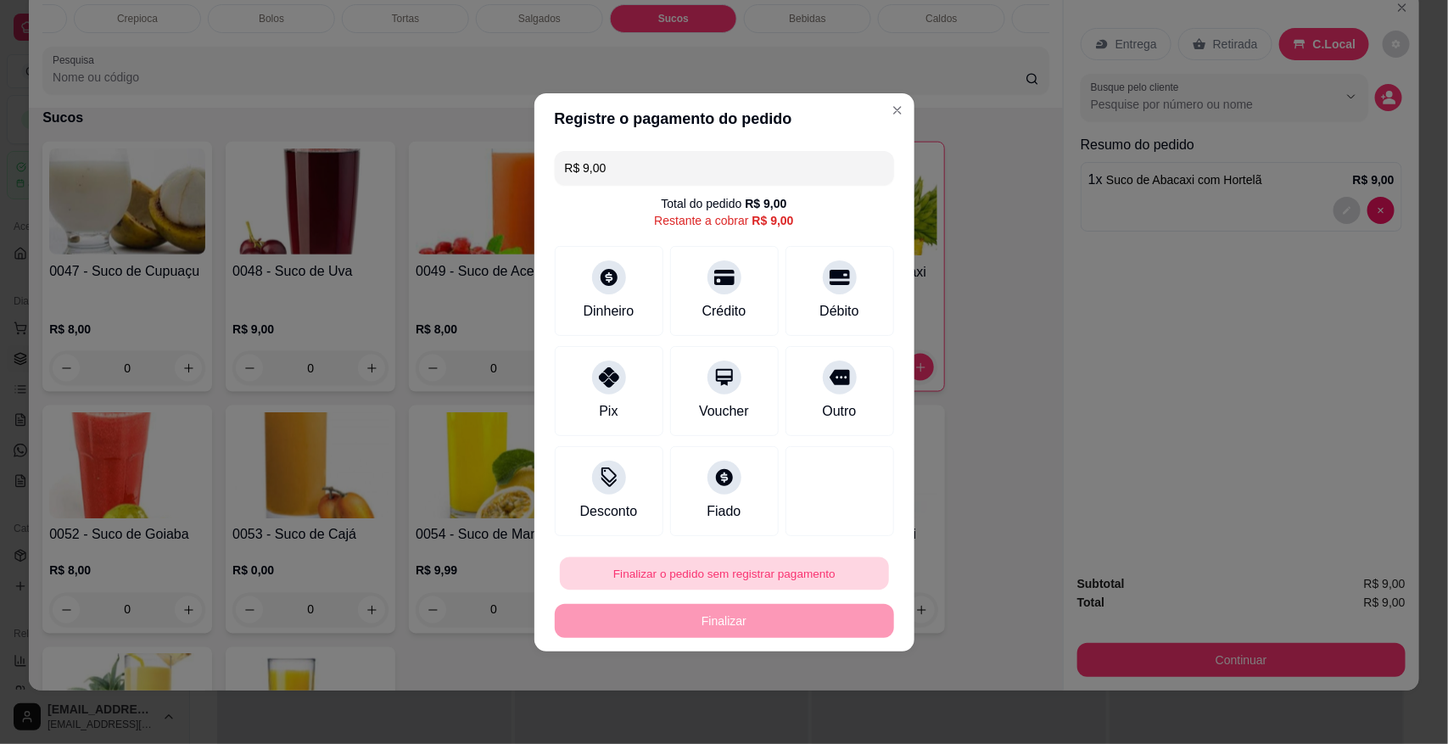
click at [761, 582] on button "Finalizar o pedido sem registrar pagamento" at bounding box center [724, 573] width 329 height 33
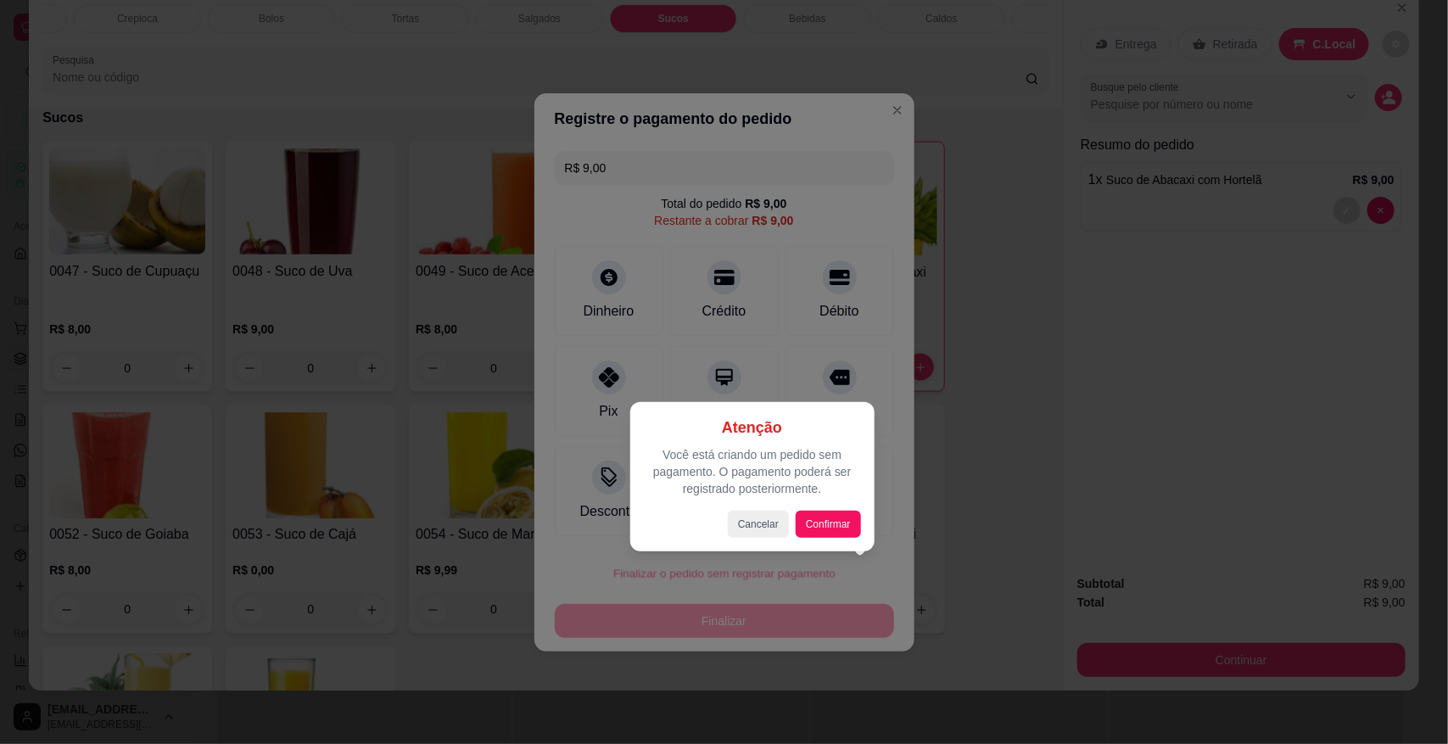
click at [646, 397] on div at bounding box center [724, 372] width 1448 height 744
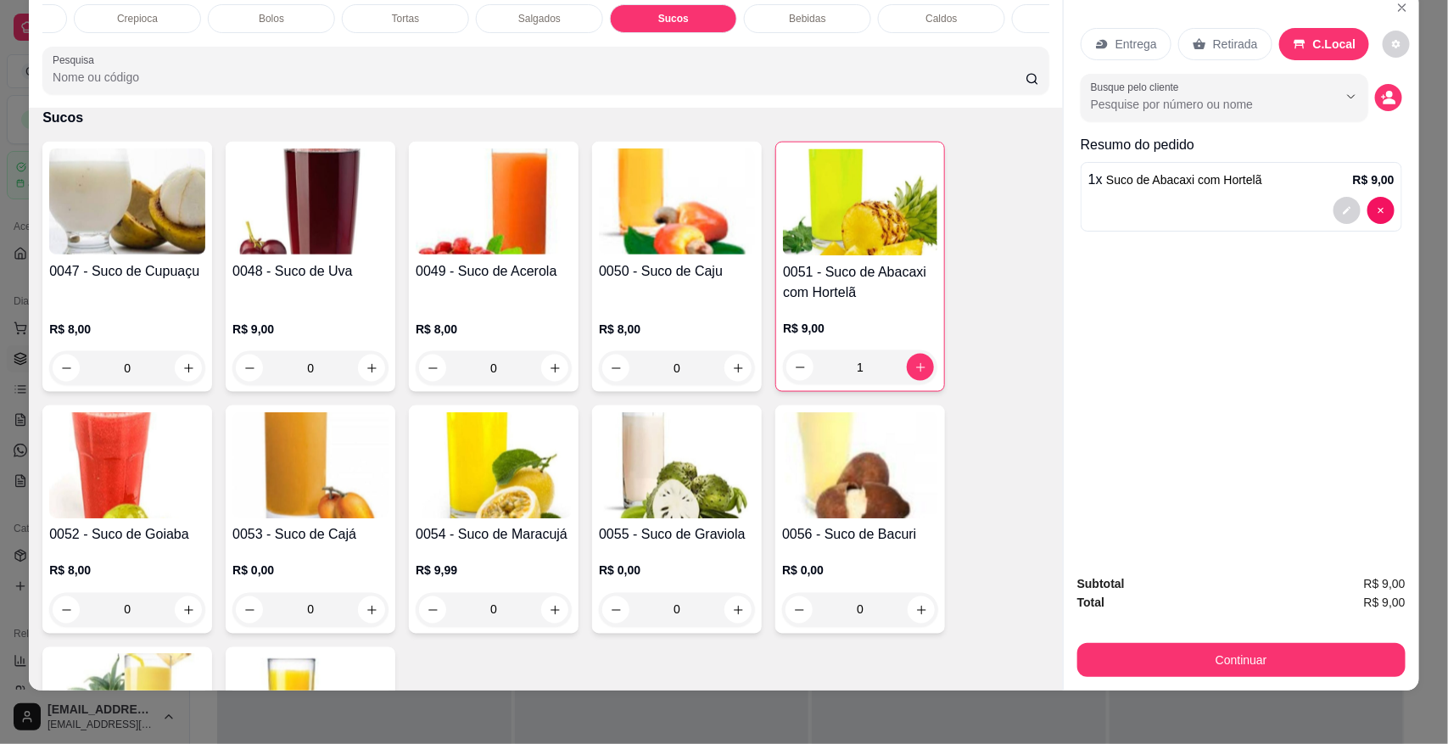
click at [1078, 652] on button "Continuar" at bounding box center [1242, 660] width 328 height 34
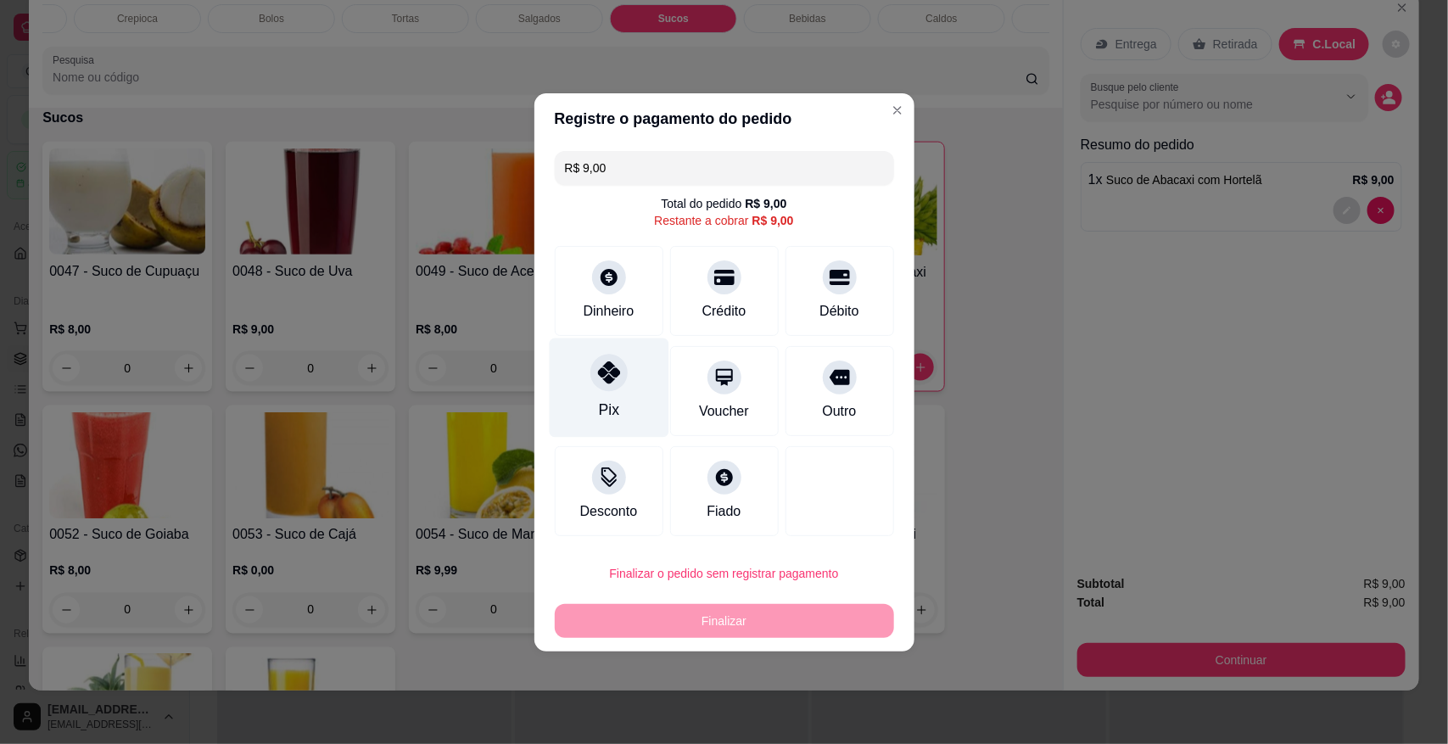
click at [613, 391] on div "Pix" at bounding box center [609, 387] width 120 height 99
type input "R$ 0,00"
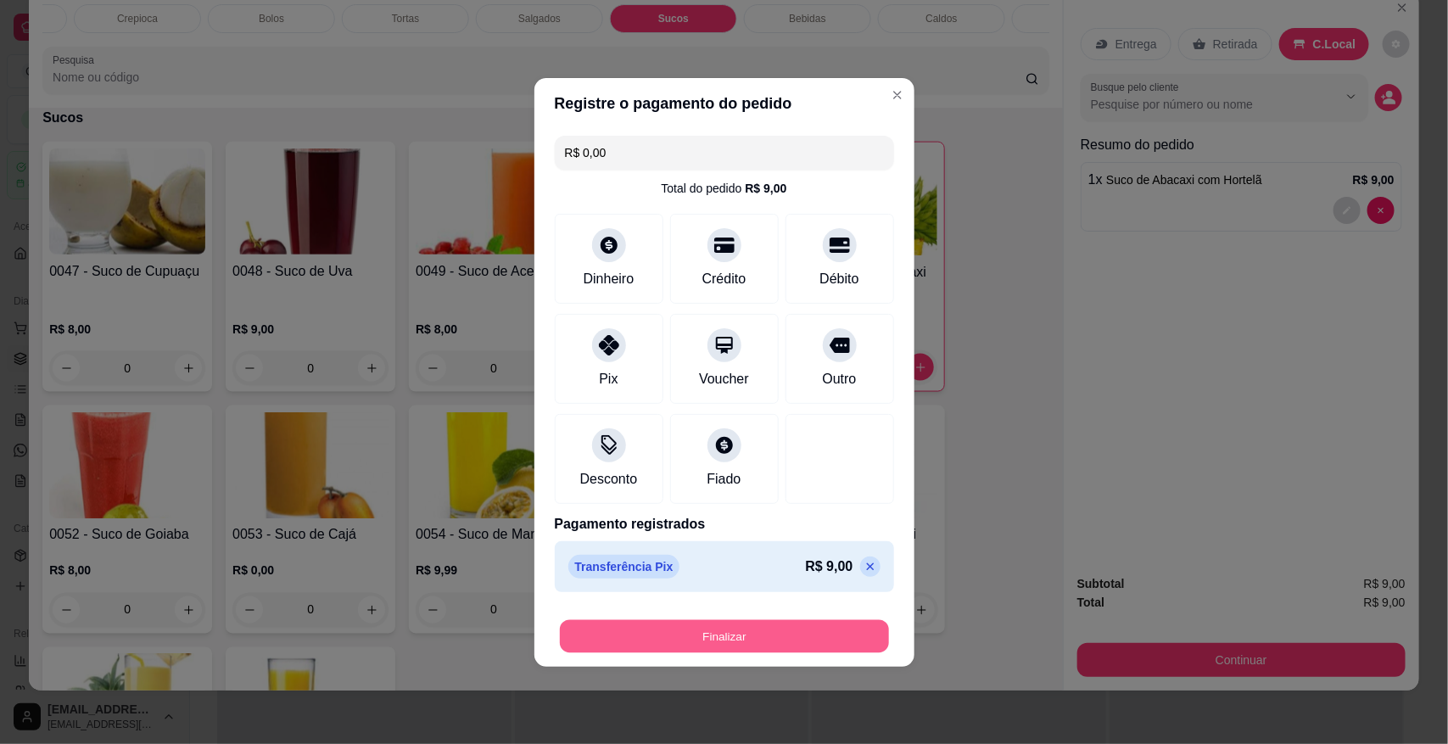
click at [607, 637] on button "Finalizar" at bounding box center [724, 635] width 329 height 33
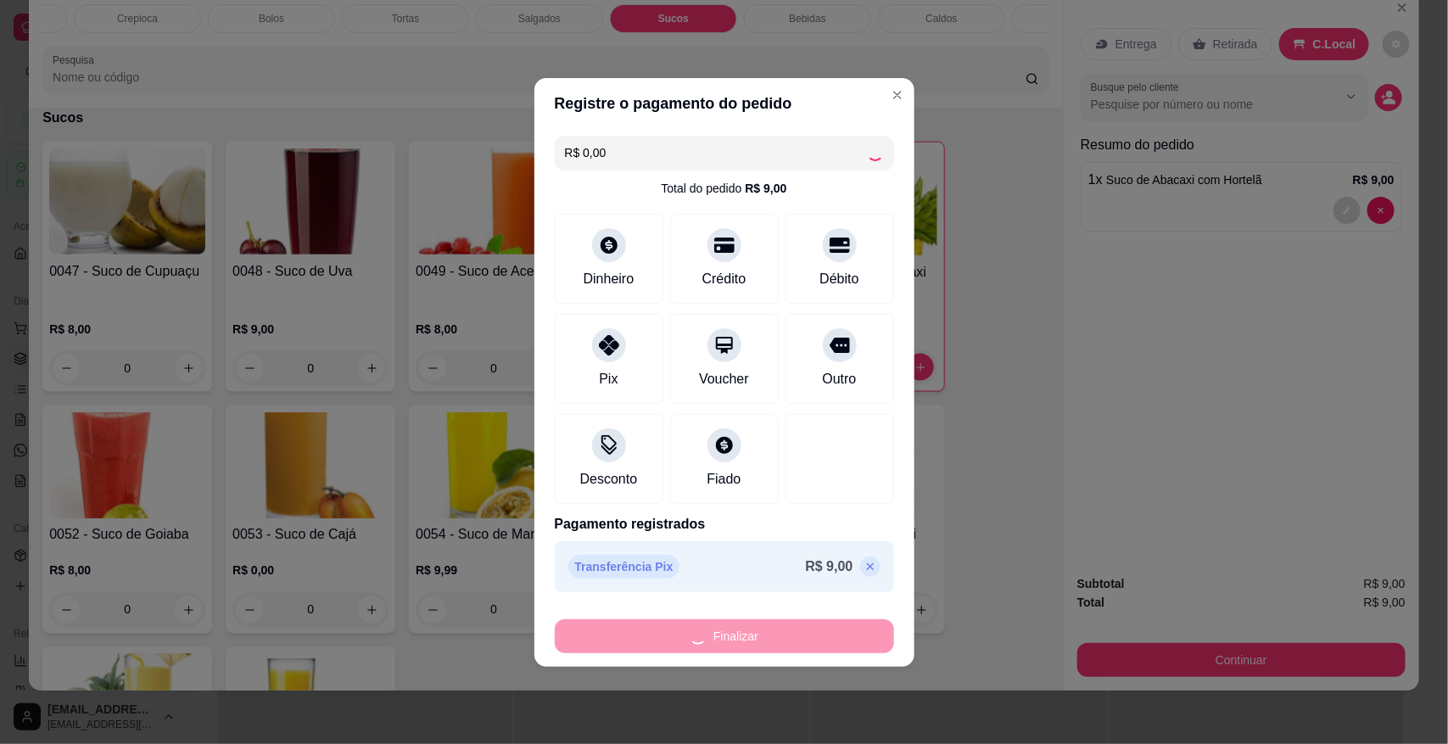
type input "0"
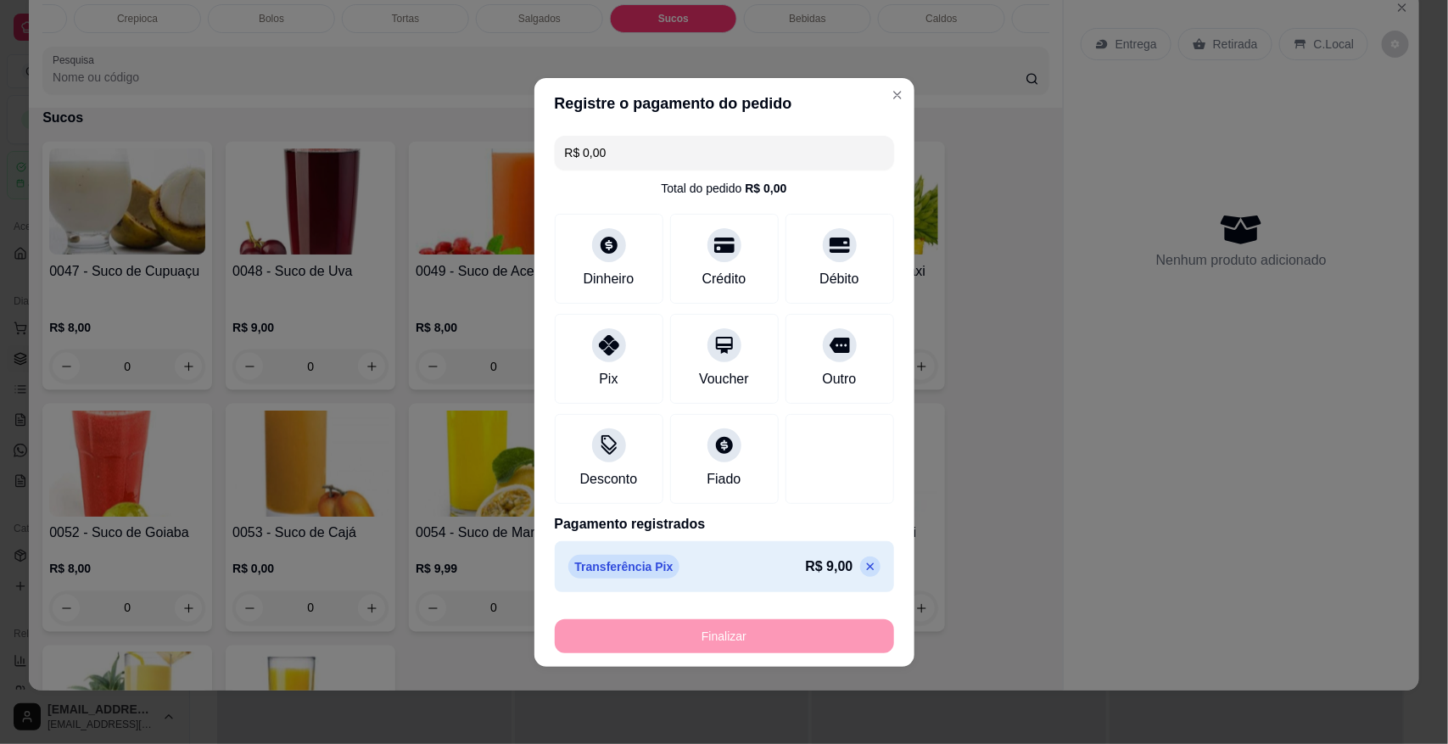
type input "-R$ 9,00"
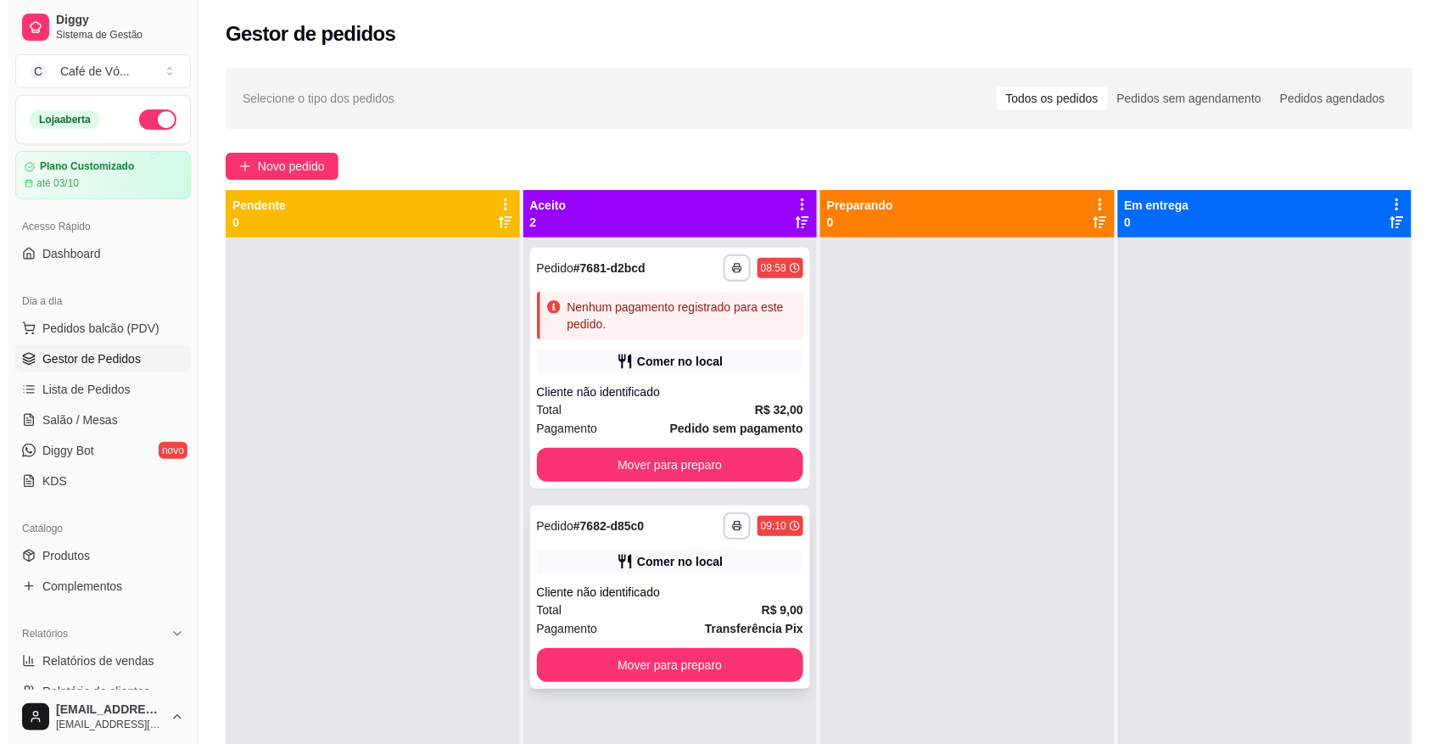
scroll to position [42, 0]
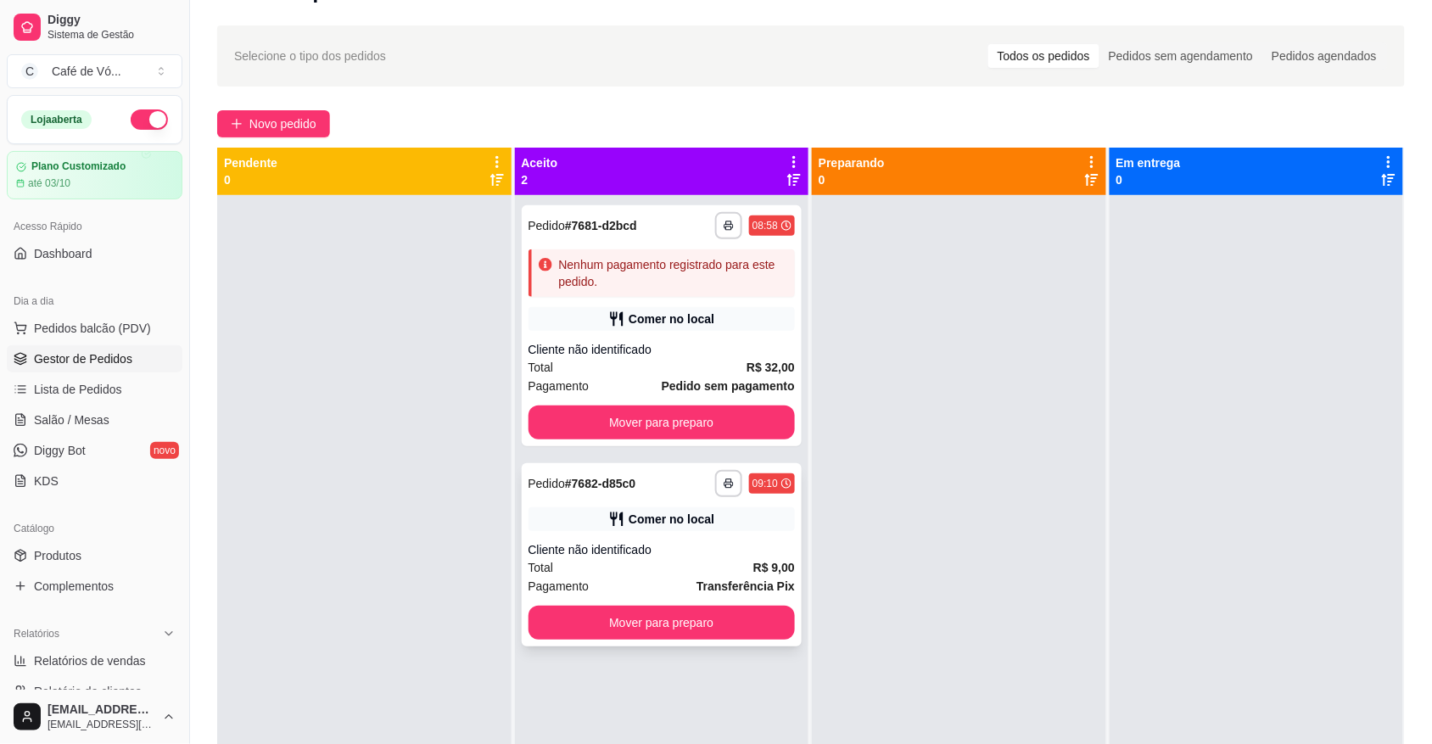
click at [641, 528] on div "Comer no local" at bounding box center [662, 519] width 267 height 24
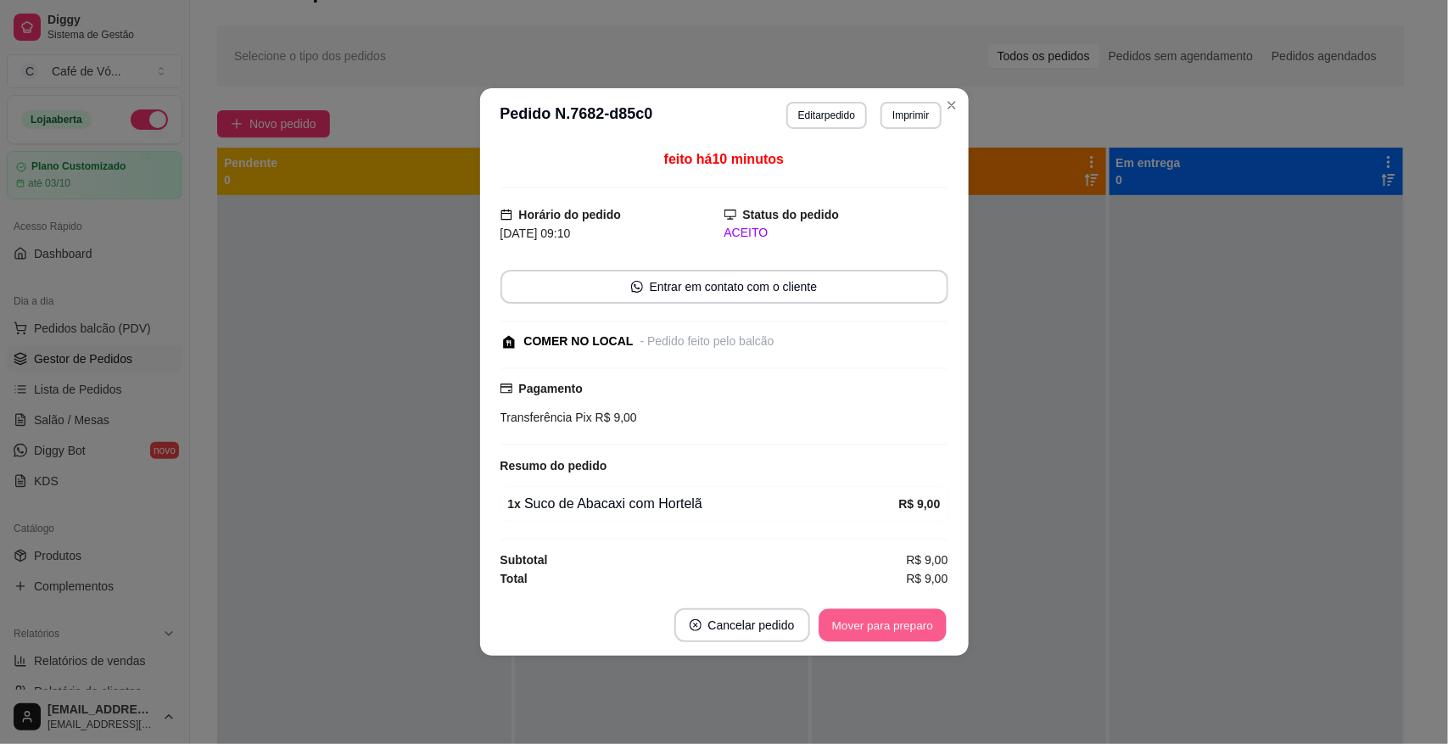
click at [848, 630] on button "Mover para preparo" at bounding box center [882, 625] width 127 height 33
click at [863, 613] on div "Mover para preparo" at bounding box center [883, 625] width 132 height 34
click at [863, 613] on div "Mover para preparo" at bounding box center [870, 625] width 155 height 34
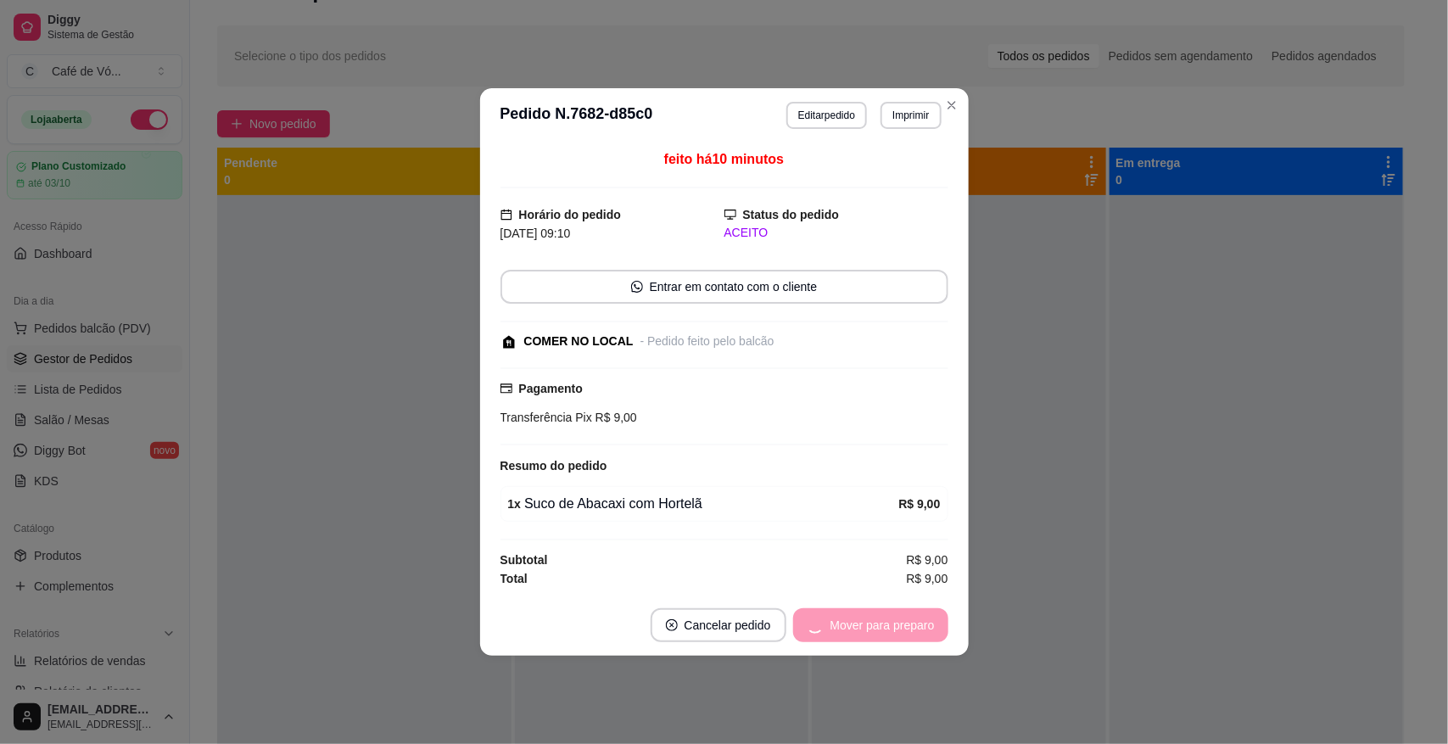
click at [866, 613] on div "Mover para preparo" at bounding box center [870, 625] width 155 height 34
click at [871, 615] on div "Mover para preparo" at bounding box center [870, 625] width 155 height 34
click at [871, 615] on button "Mover para preparo" at bounding box center [870, 625] width 155 height 34
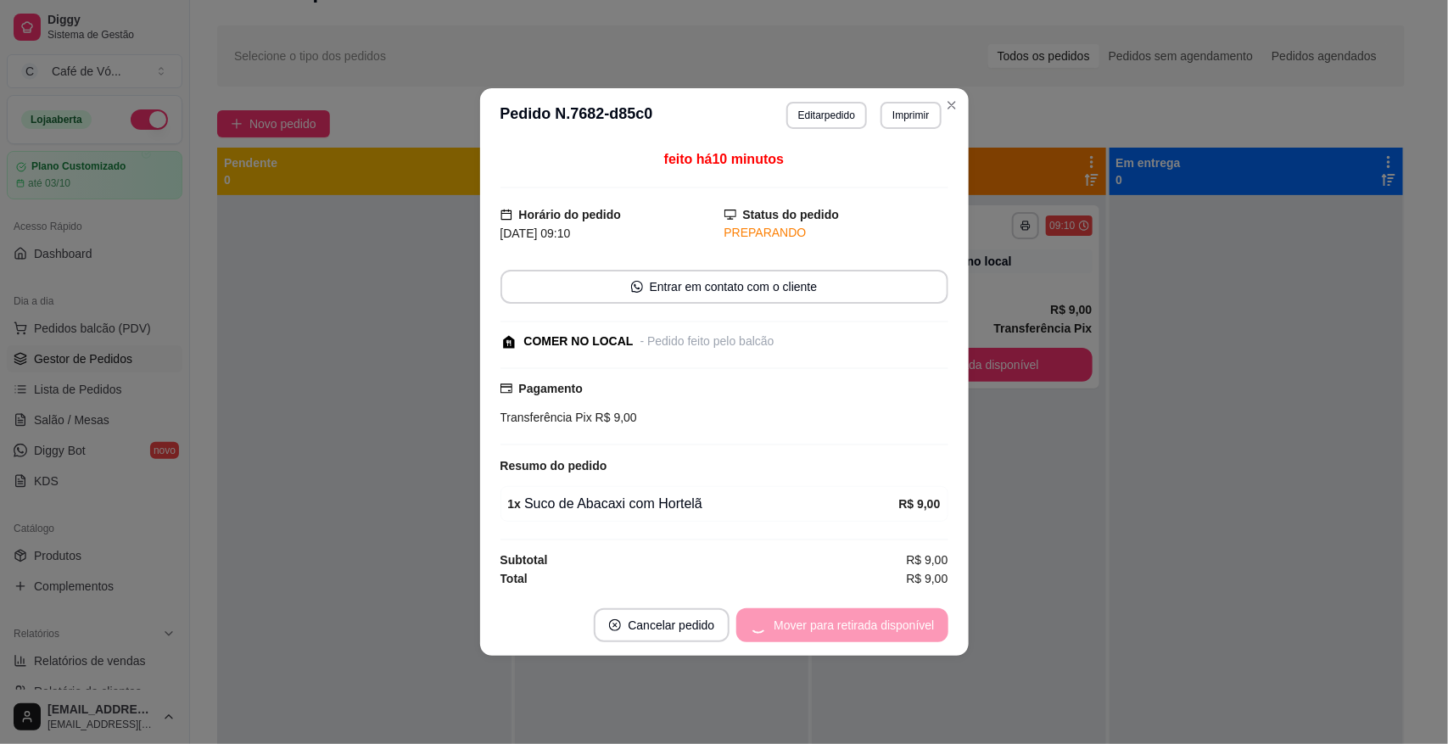
click at [874, 615] on div "Mover para retirada disponível" at bounding box center [841, 625] width 211 height 34
click at [880, 618] on button "Mover para retirada disponível" at bounding box center [854, 625] width 188 height 34
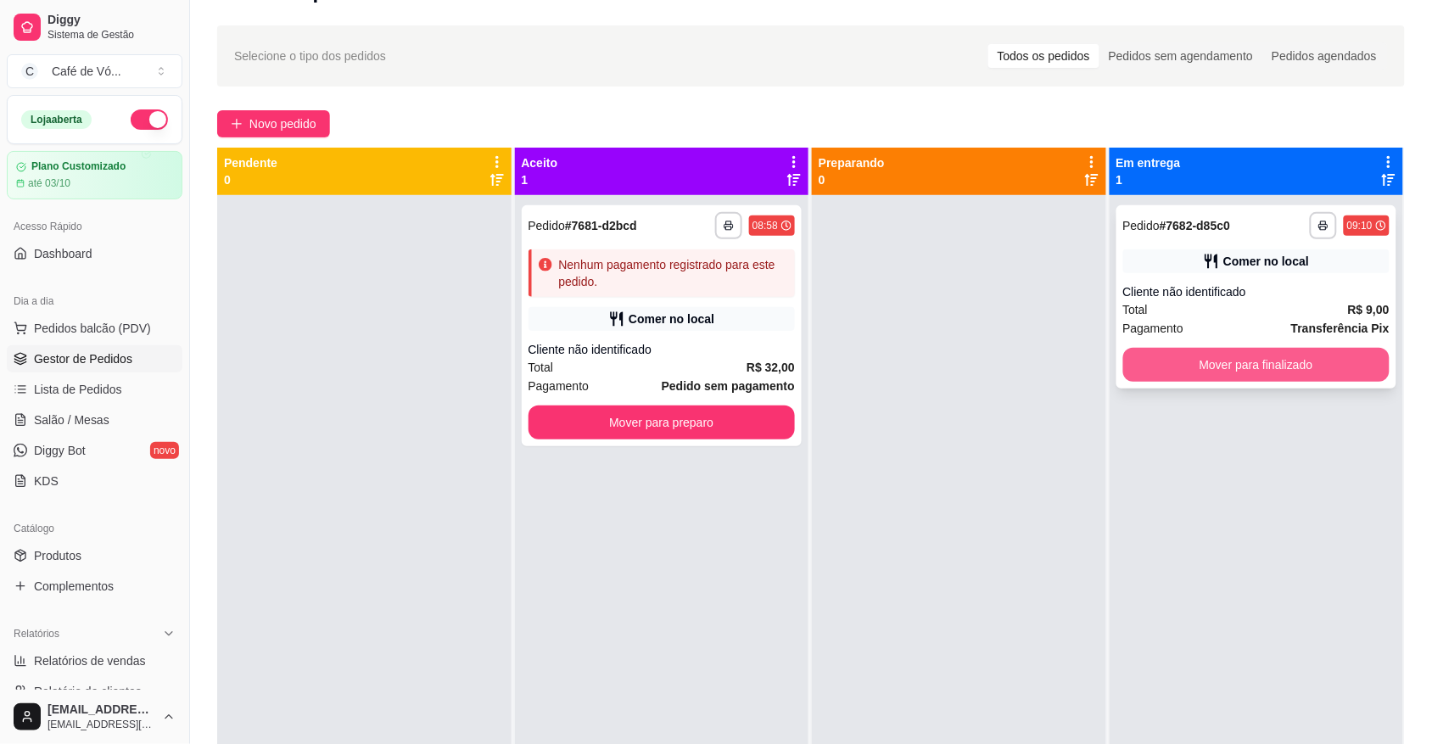
click at [1288, 370] on button "Mover para finalizado" at bounding box center [1256, 365] width 267 height 34
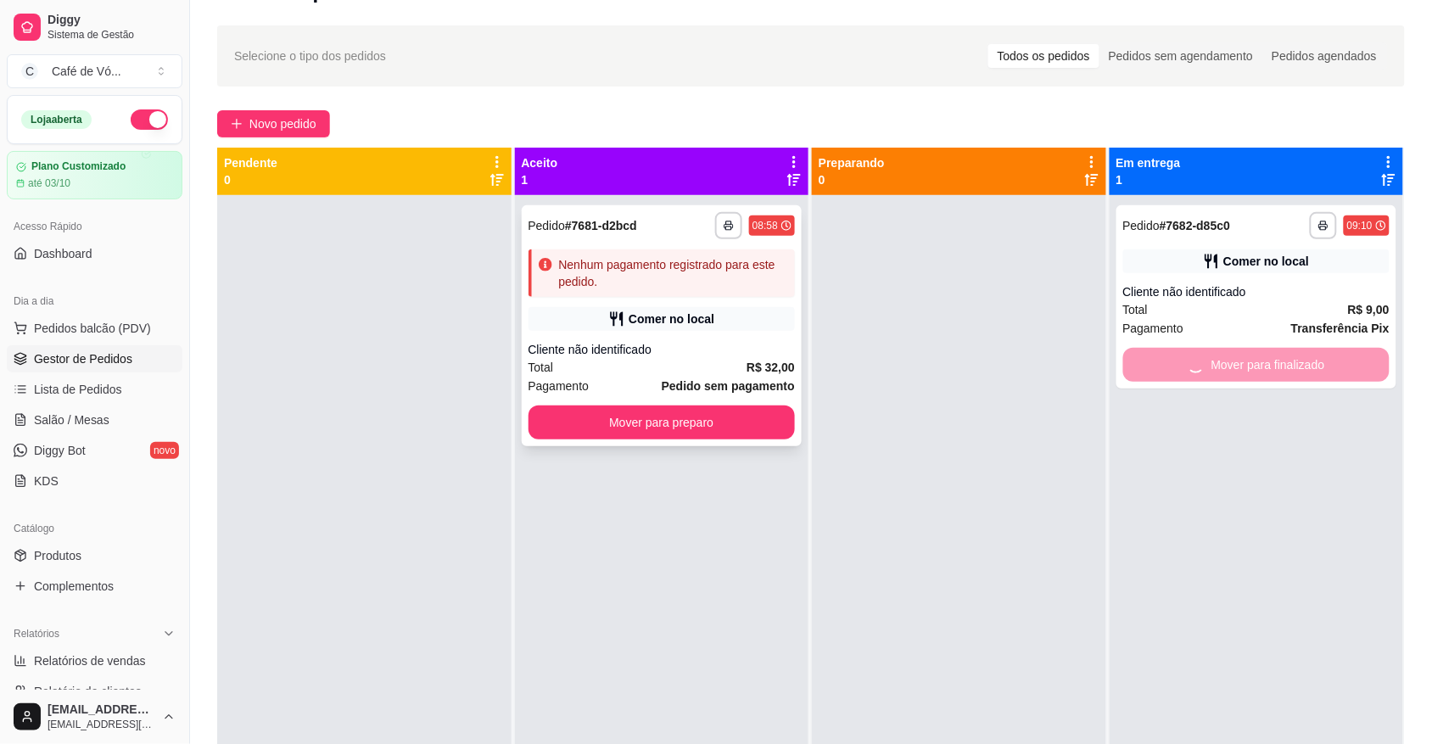
click at [675, 323] on div "Comer no local" at bounding box center [672, 319] width 86 height 17
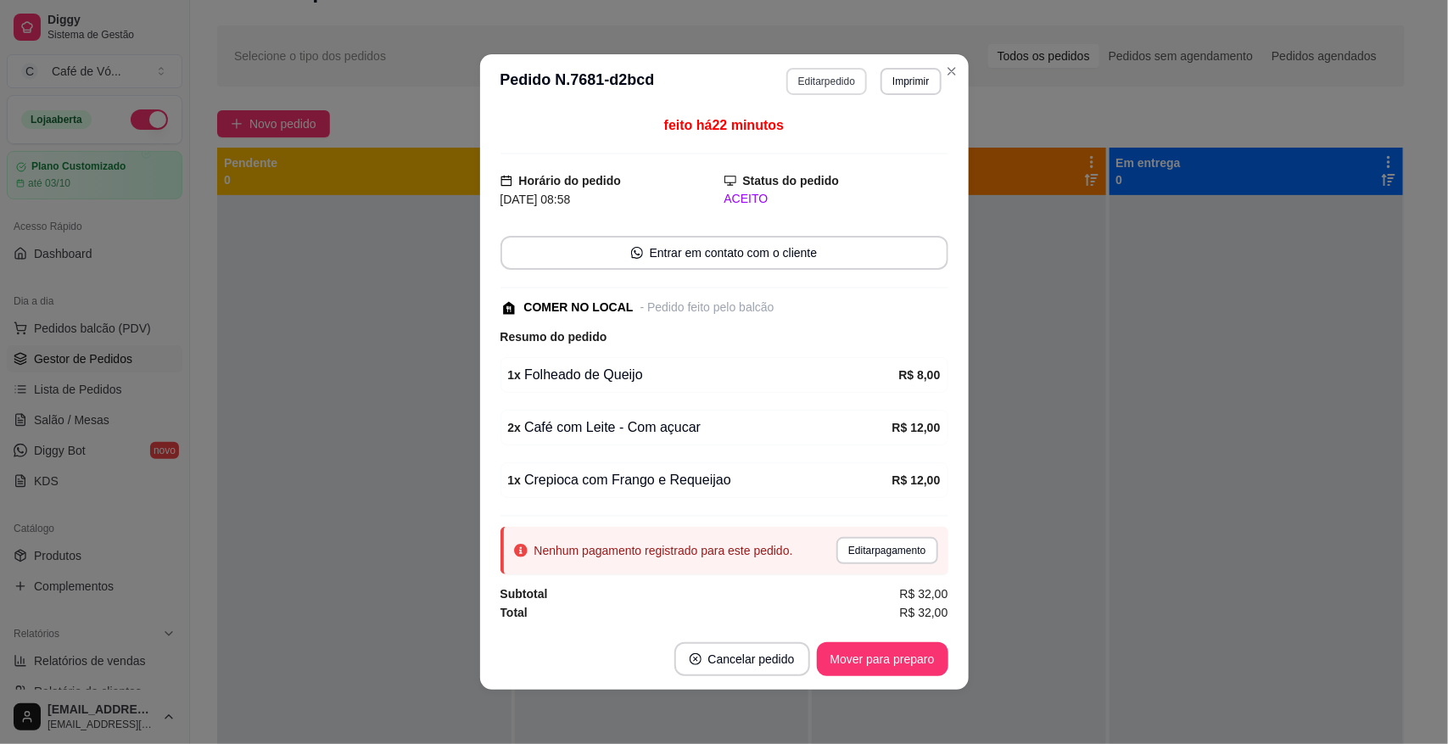
click at [787, 89] on button "Editar pedido" at bounding box center [827, 81] width 81 height 27
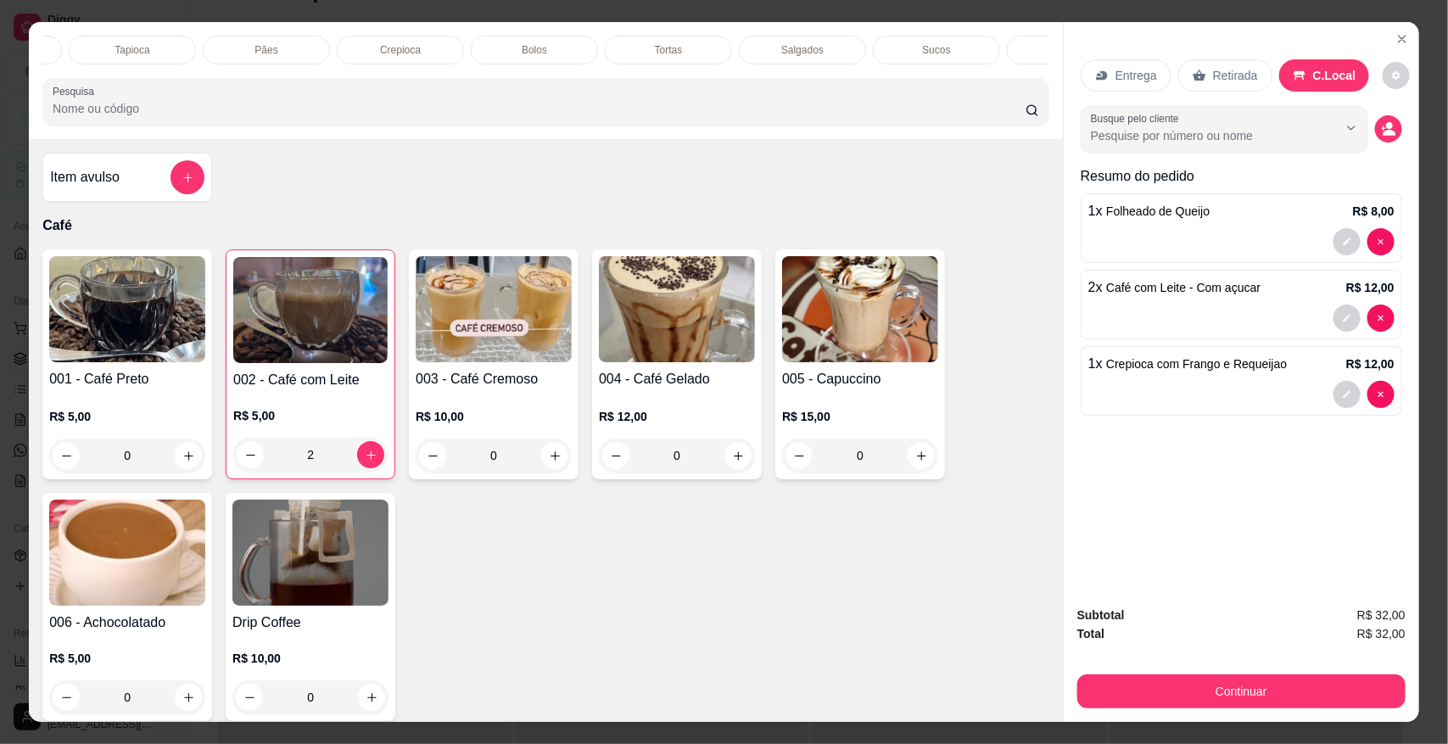
scroll to position [0, 266]
click at [728, 51] on div "Salgados" at bounding box center [778, 50] width 127 height 29
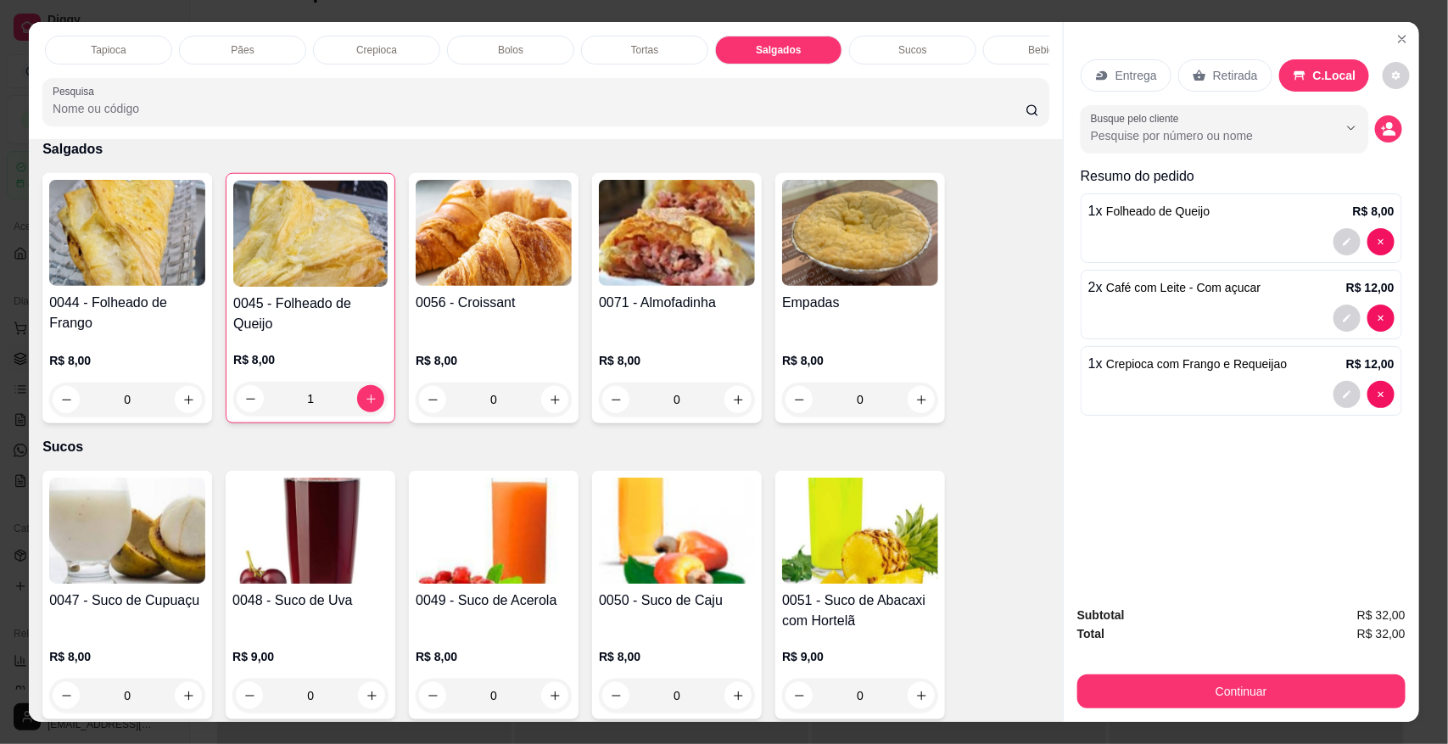
scroll to position [31, 0]
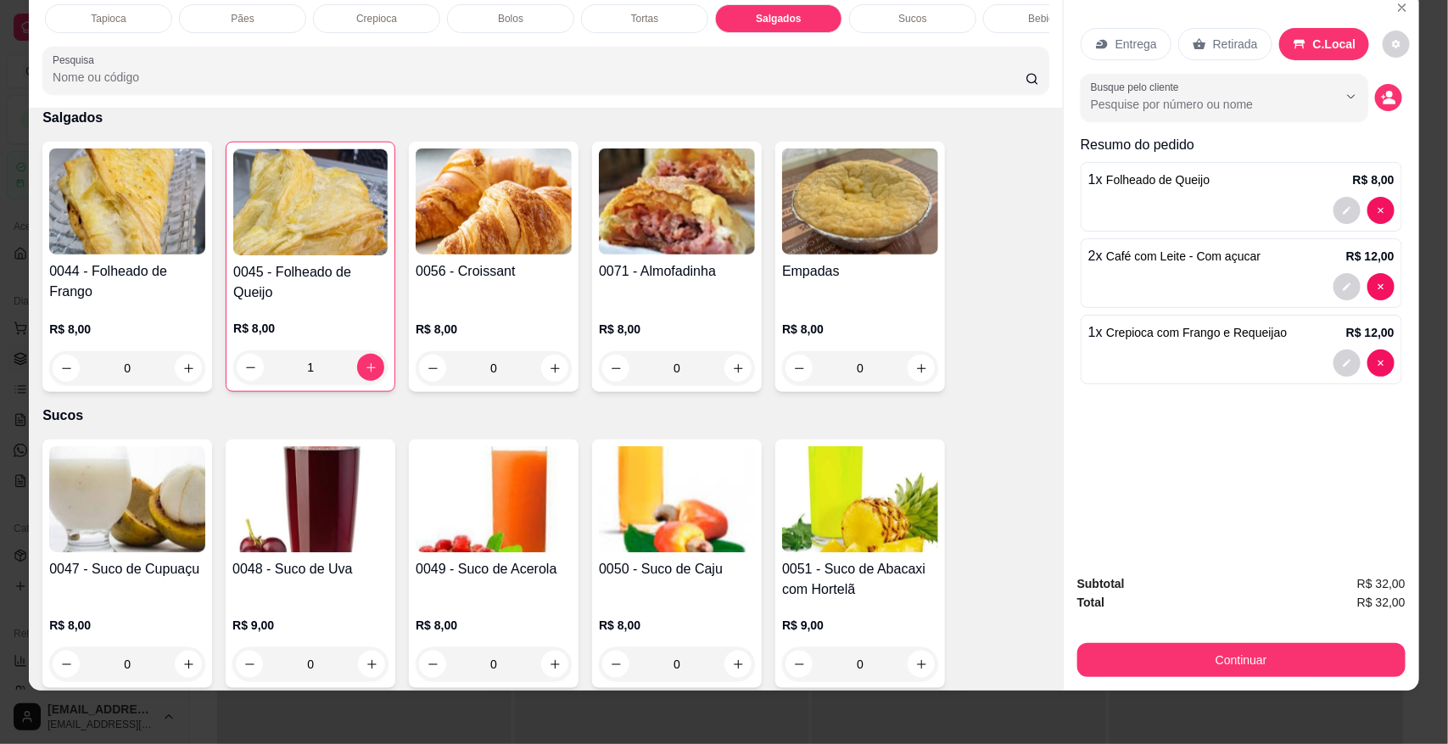
click at [111, 31] on div "Tapioca" at bounding box center [108, 18] width 127 height 29
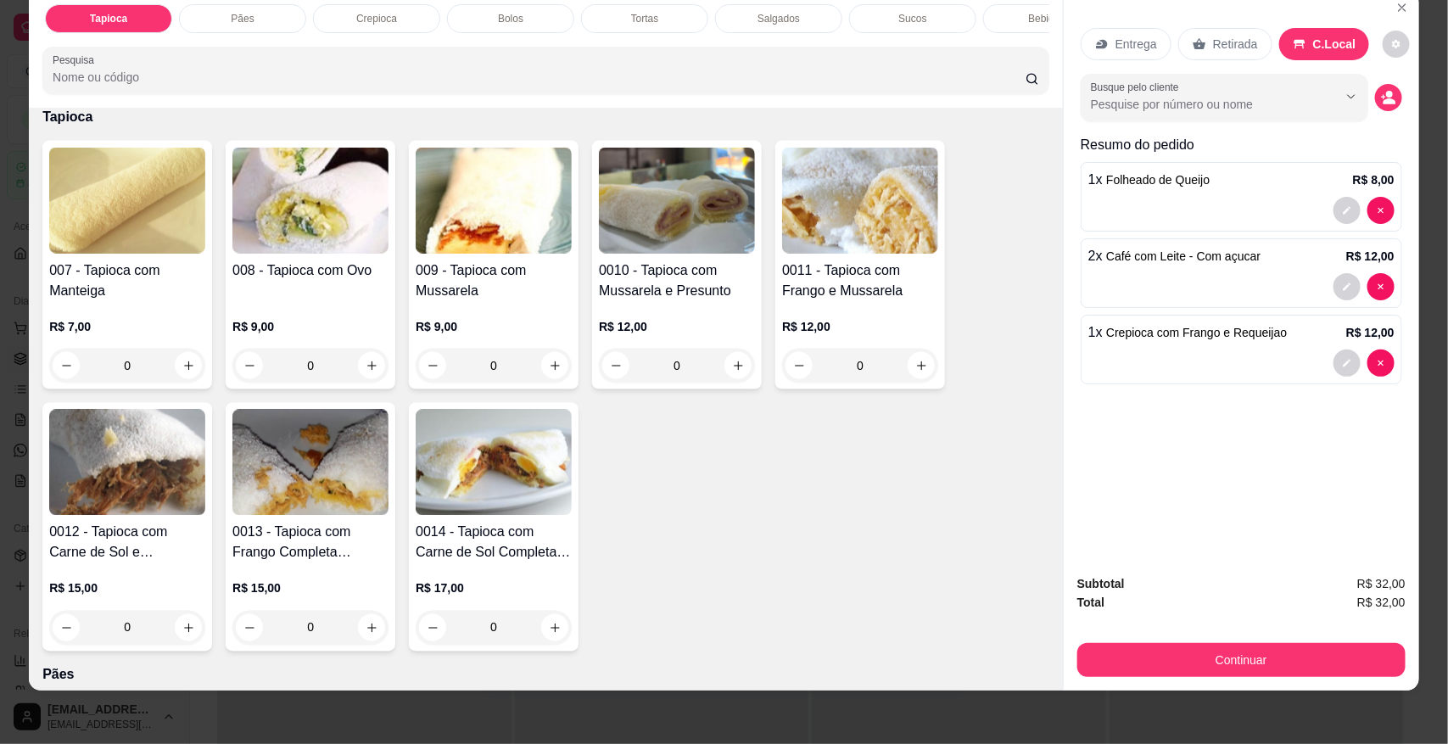
click at [503, 374] on div "0" at bounding box center [494, 366] width 156 height 34
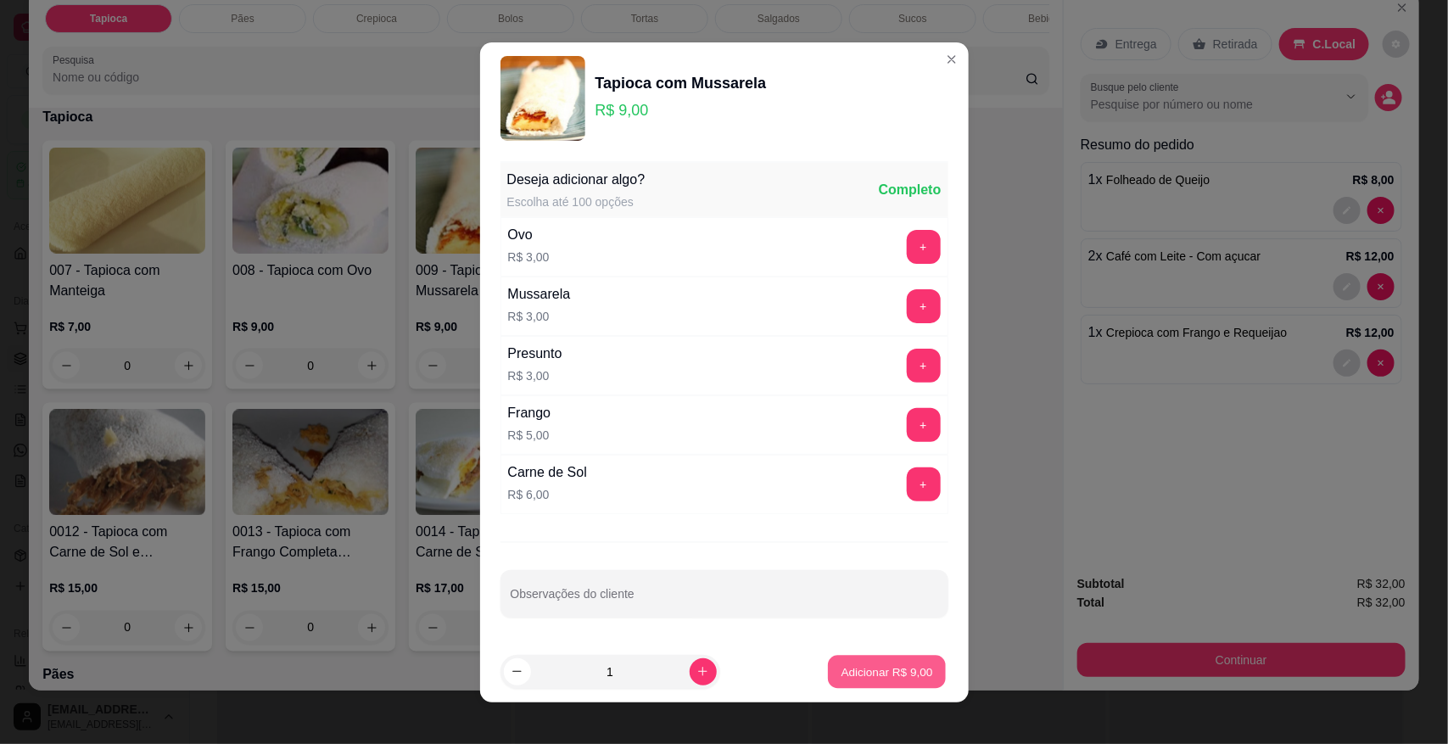
click at [898, 667] on p "Adicionar R$ 9,00" at bounding box center [888, 671] width 92 height 16
type input "1"
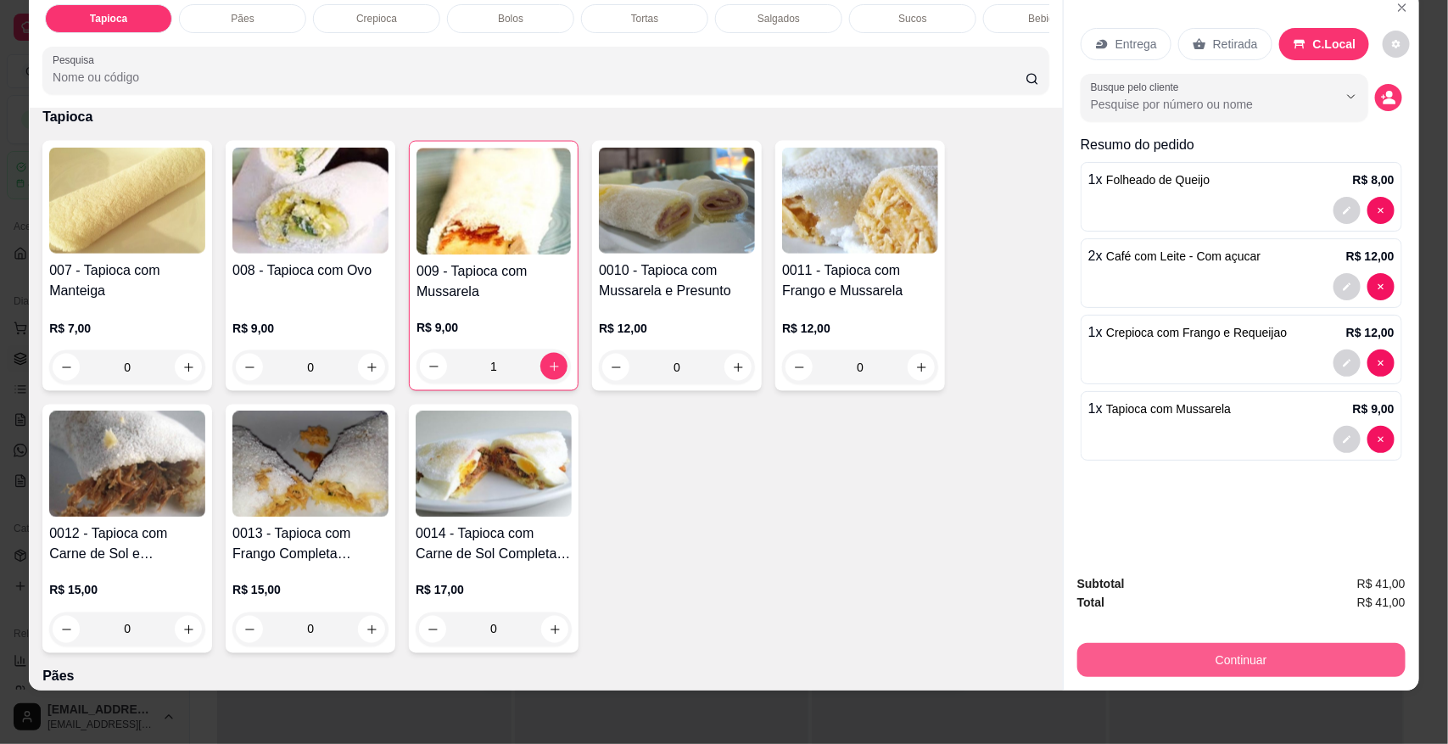
click at [1148, 650] on button "Continuar" at bounding box center [1242, 660] width 328 height 34
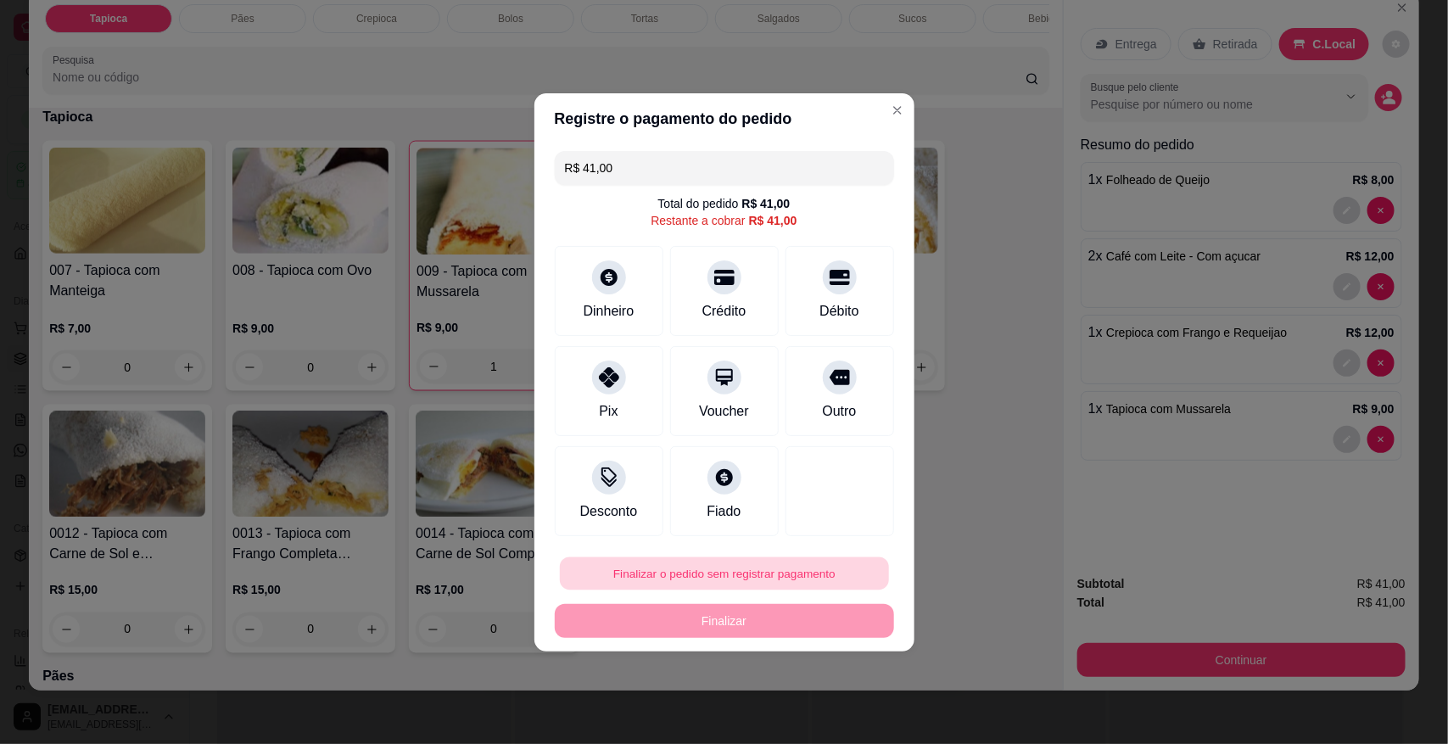
click at [773, 575] on button "Finalizar o pedido sem registrar pagamento" at bounding box center [724, 573] width 329 height 33
click at [832, 535] on button "Confirmar" at bounding box center [828, 525] width 63 height 26
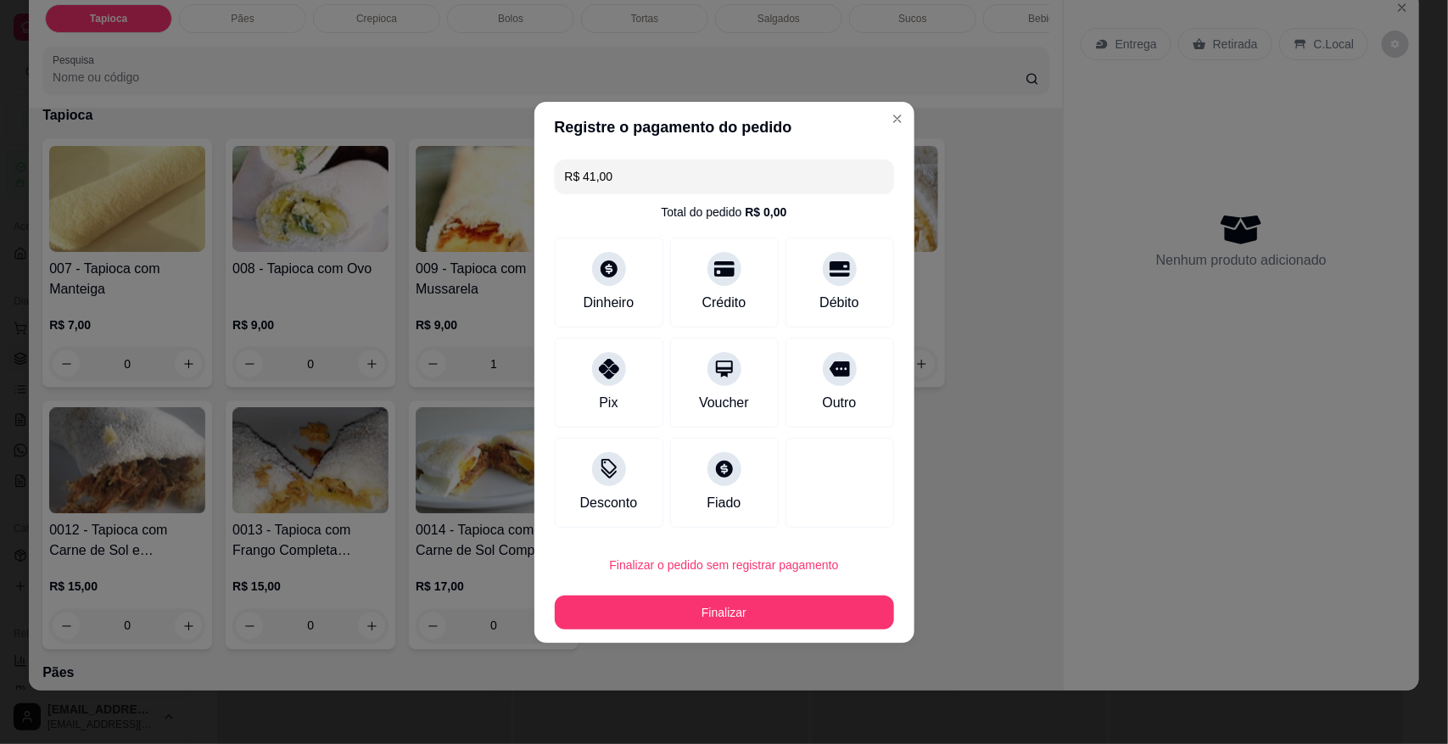
type input "0"
type input "R$ 0,00"
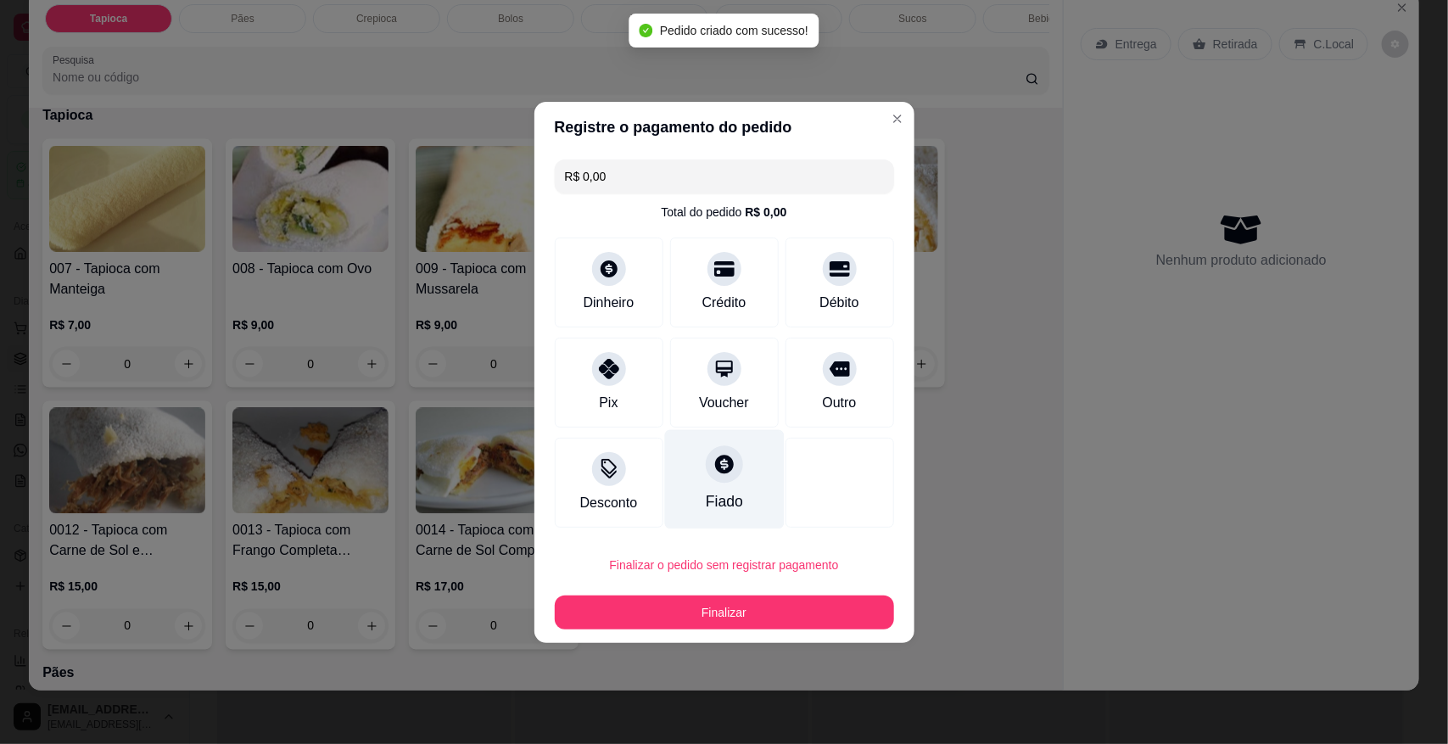
scroll to position [1152, 0]
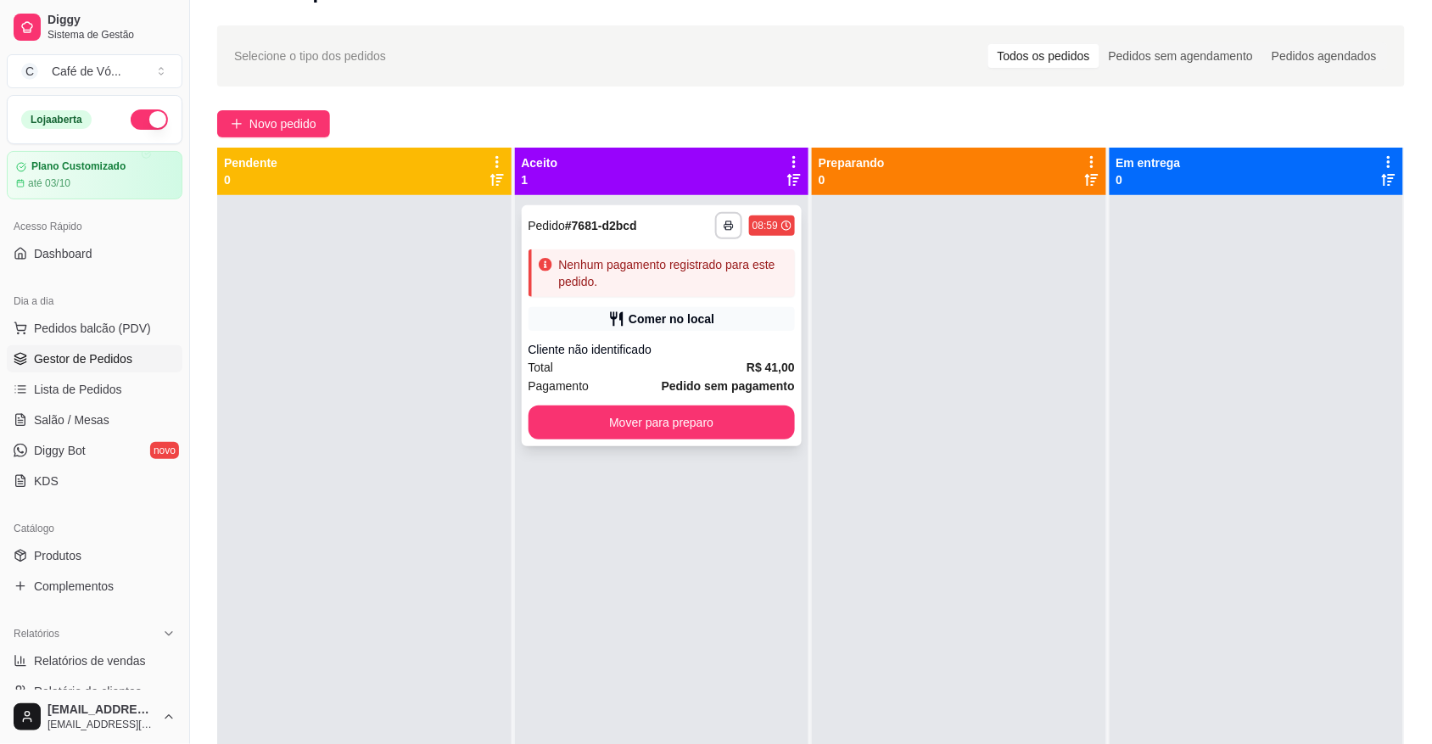
click at [651, 293] on div "Nenhum pagamento registrado para este pedido." at bounding box center [662, 273] width 267 height 48
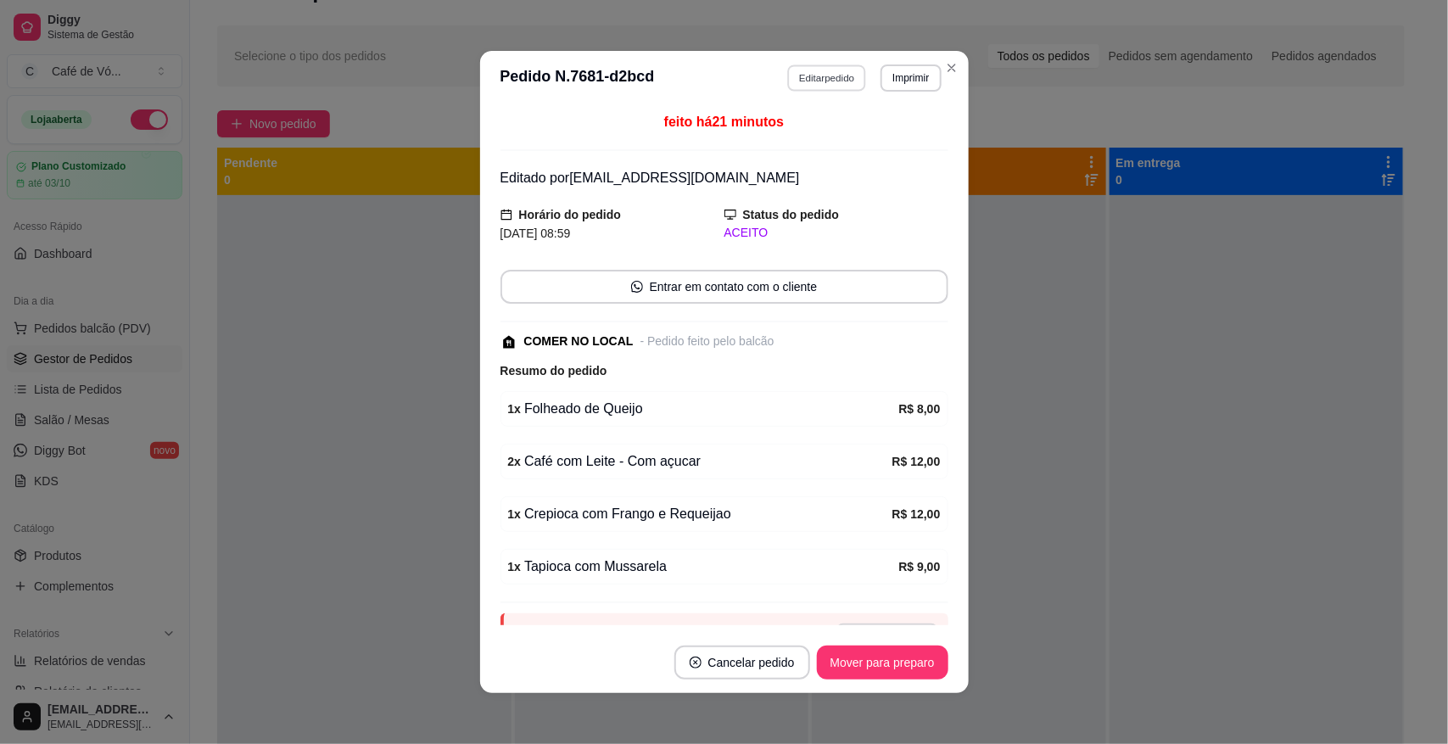
click at [831, 72] on button "Editar pedido" at bounding box center [826, 77] width 79 height 26
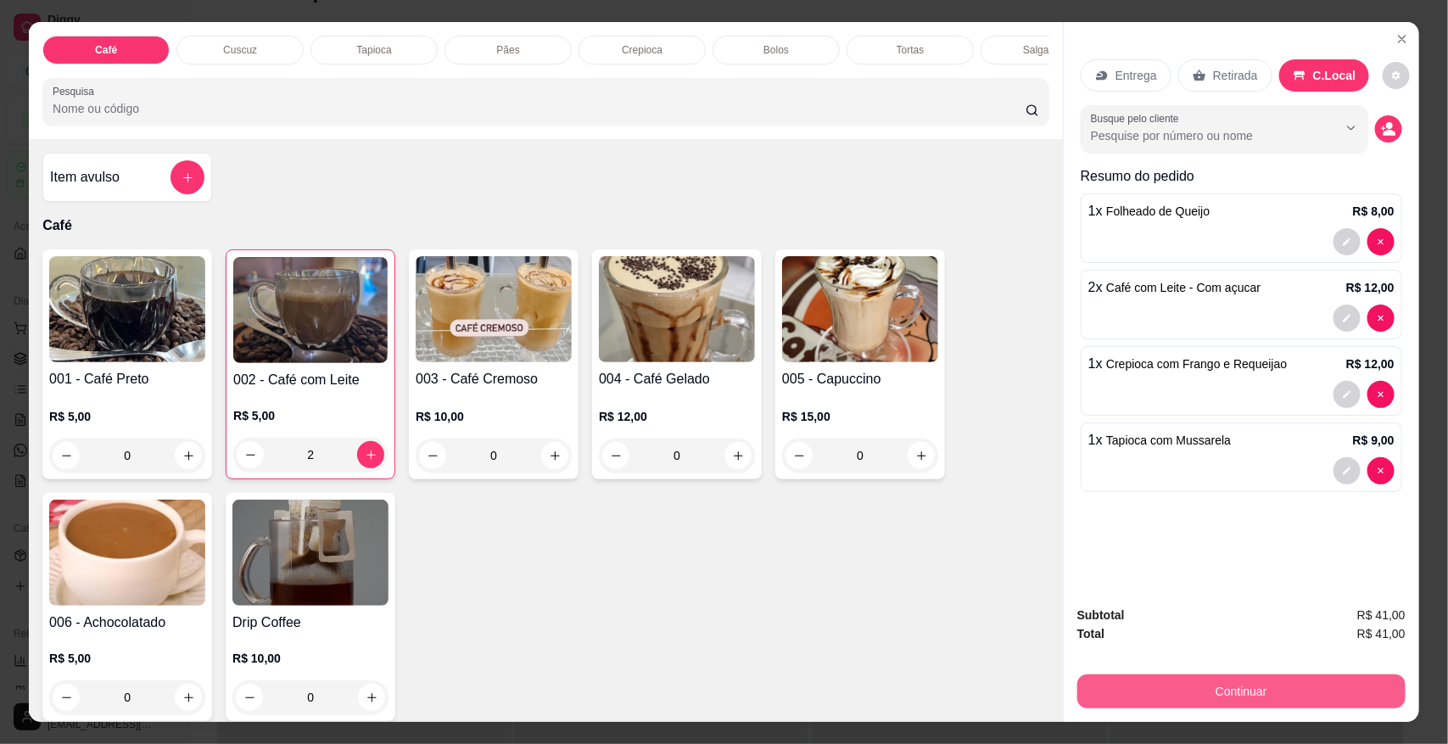
click at [1358, 681] on button "Continuar" at bounding box center [1242, 692] width 328 height 34
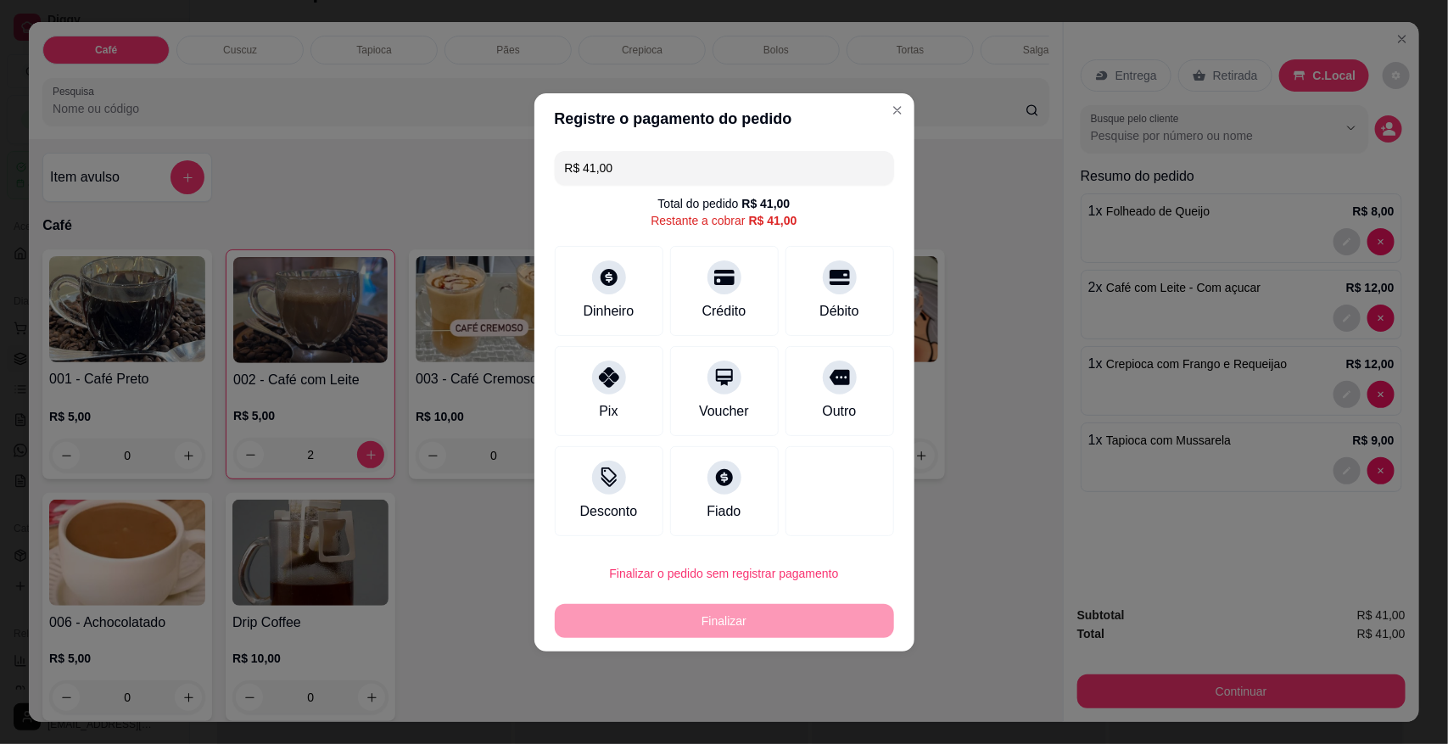
click at [715, 171] on input "R$ 41,00" at bounding box center [724, 168] width 319 height 34
click at [596, 261] on div at bounding box center [609, 272] width 37 height 37
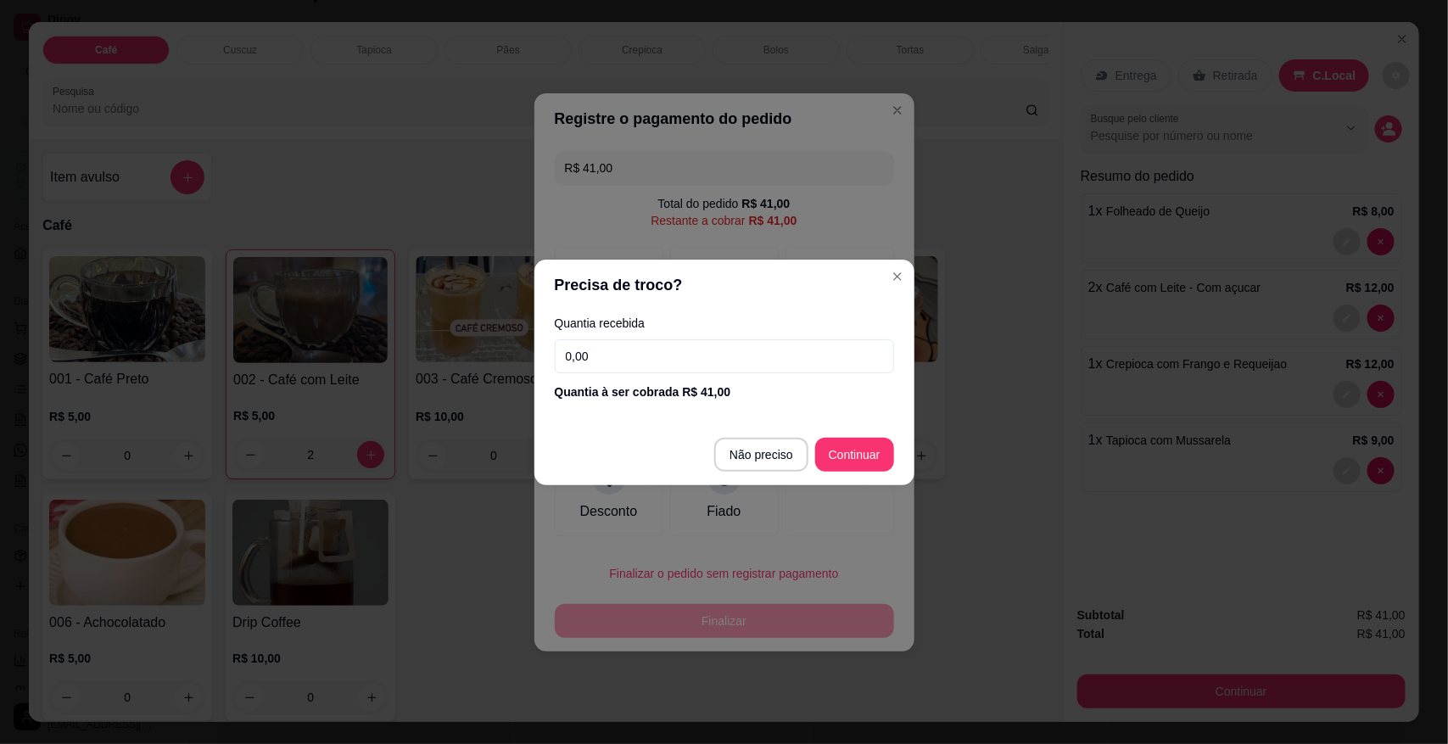
click at [617, 345] on input "0,00" at bounding box center [724, 356] width 339 height 34
type input "42,00"
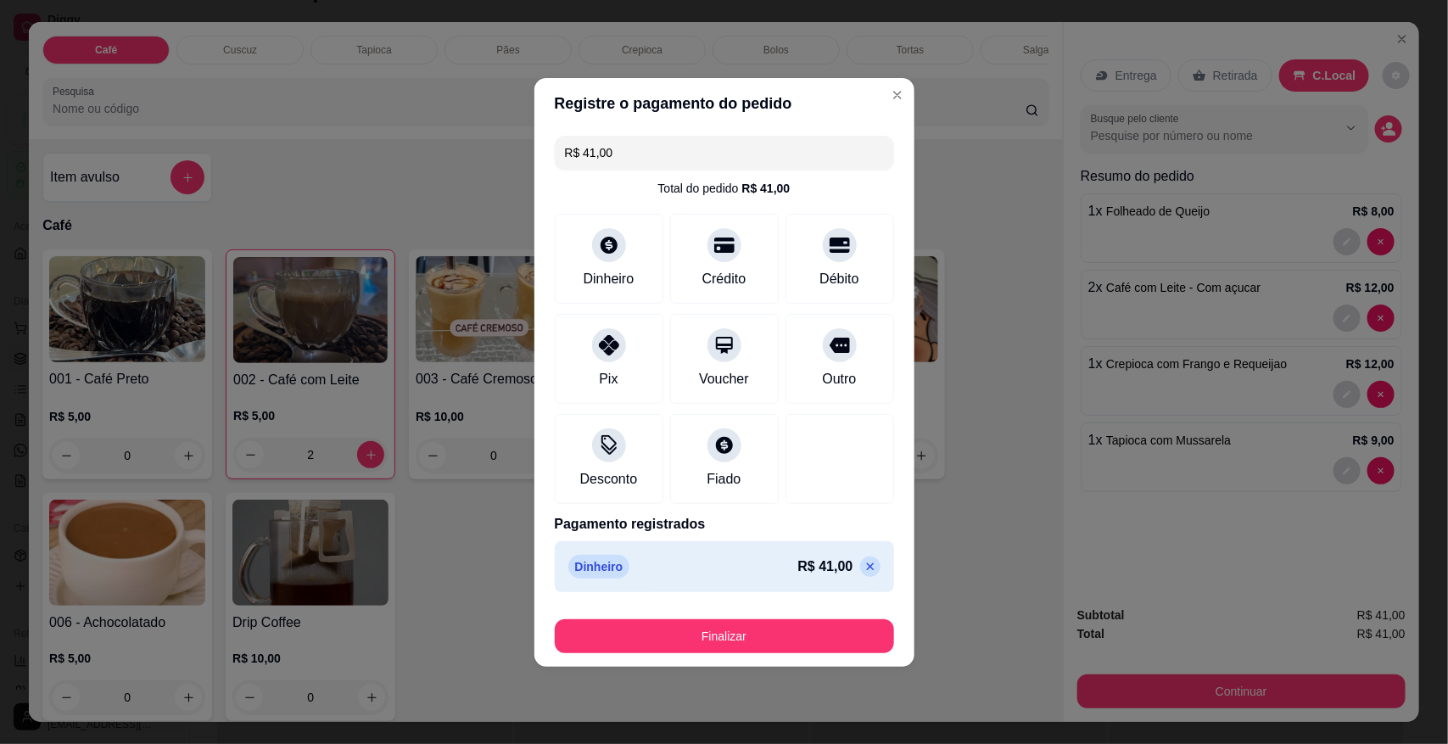
type input "R$ 0,00"
click at [815, 633] on button "Finalizar" at bounding box center [724, 636] width 339 height 34
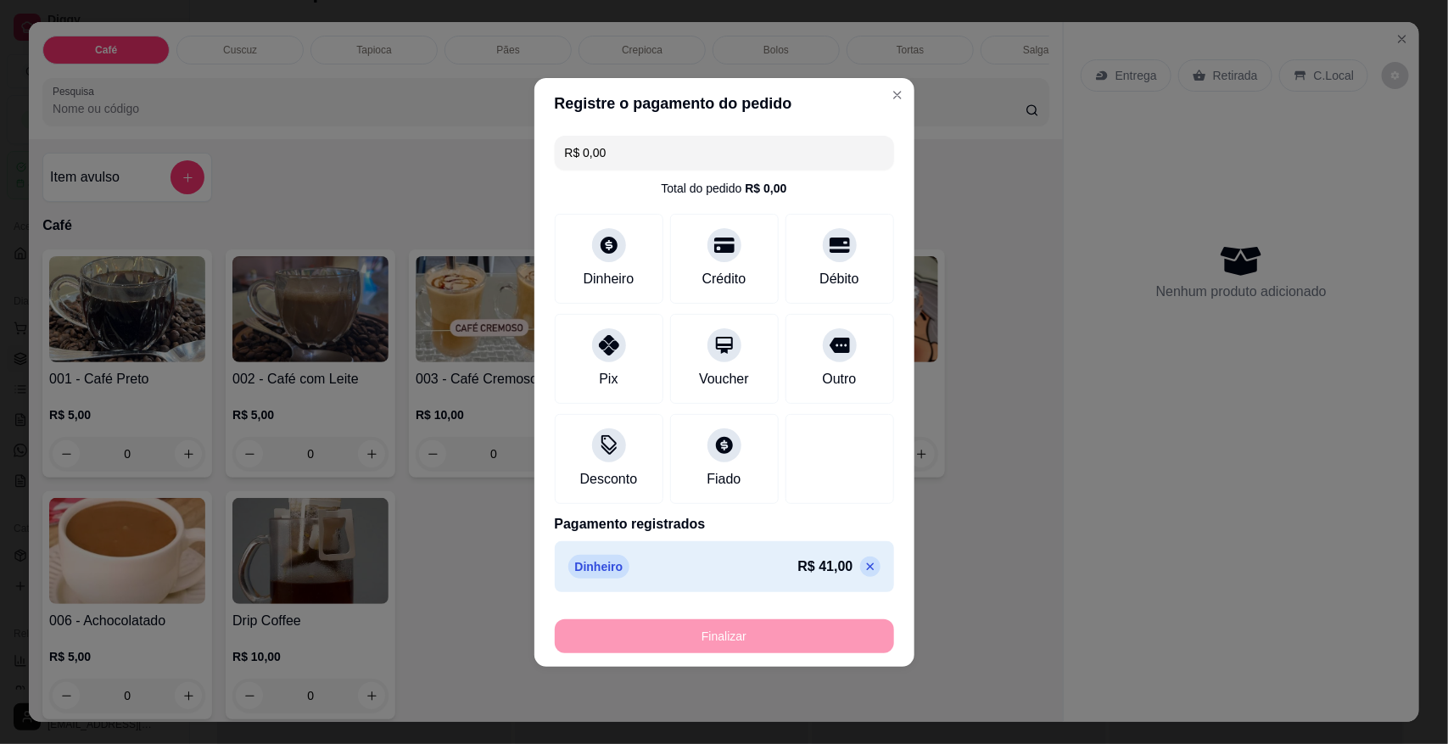
type input "0"
type input "-R$ 41,00"
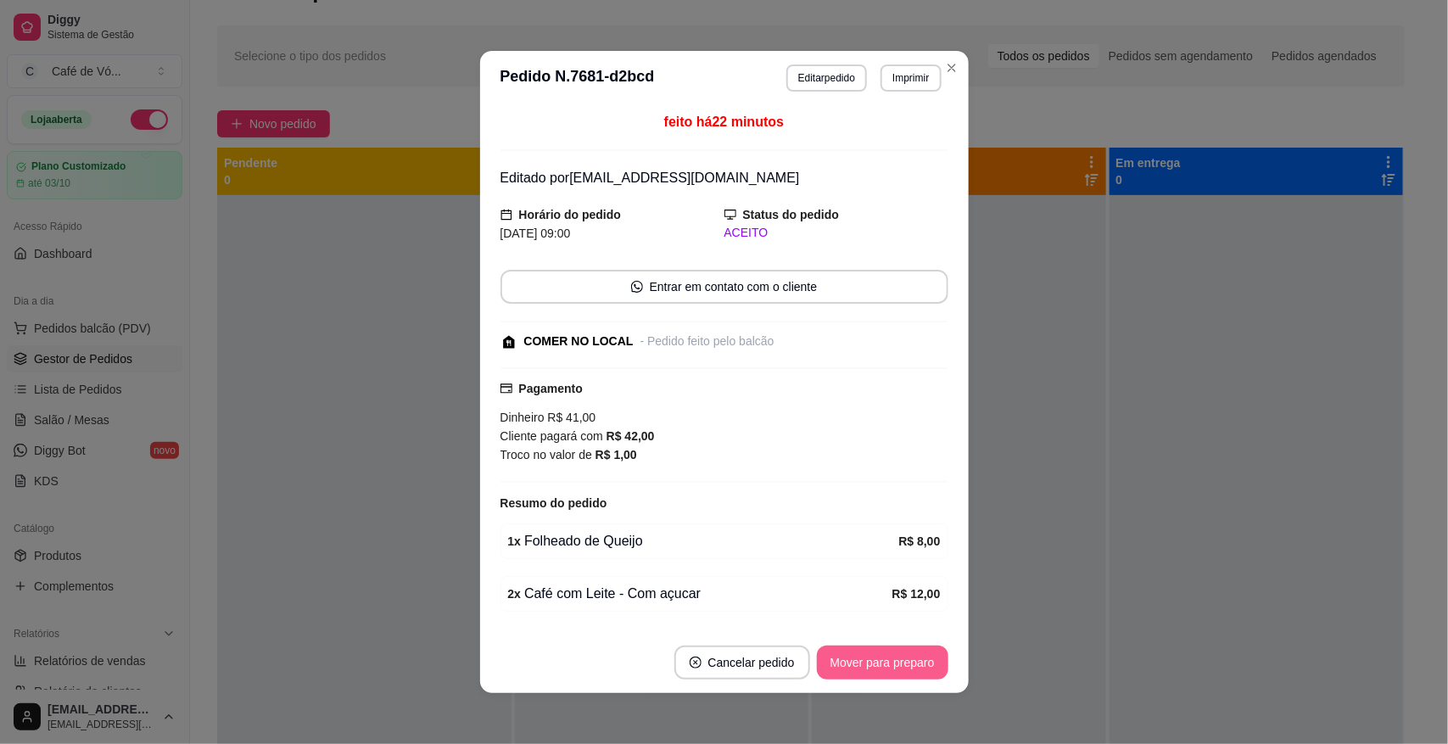
click at [853, 659] on button "Mover para preparo" at bounding box center [883, 663] width 132 height 34
click at [853, 659] on div "Mover para preparo" at bounding box center [870, 663] width 155 height 34
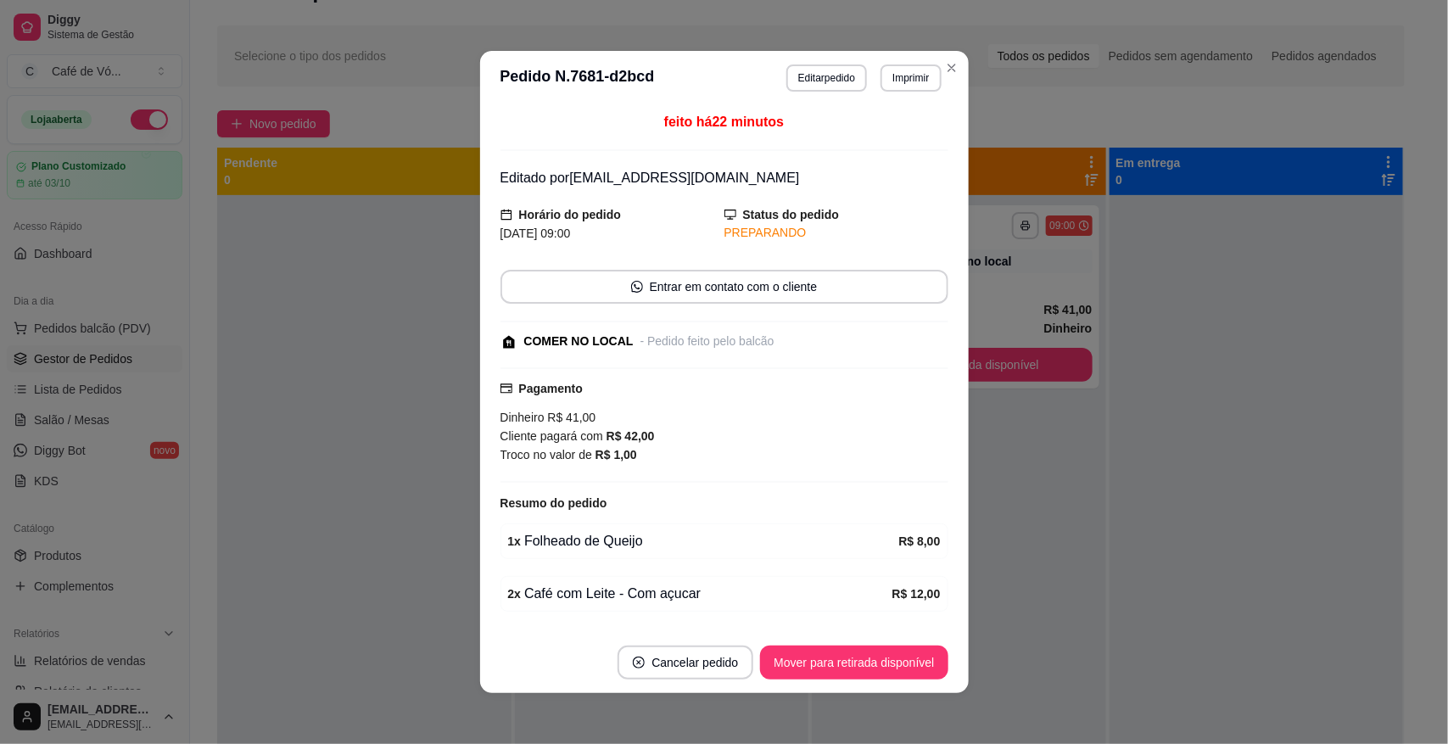
click at [853, 659] on button "Mover para retirada disponível" at bounding box center [854, 663] width 188 height 34
click at [853, 659] on div "Mover para retirada disponível" at bounding box center [841, 663] width 211 height 34
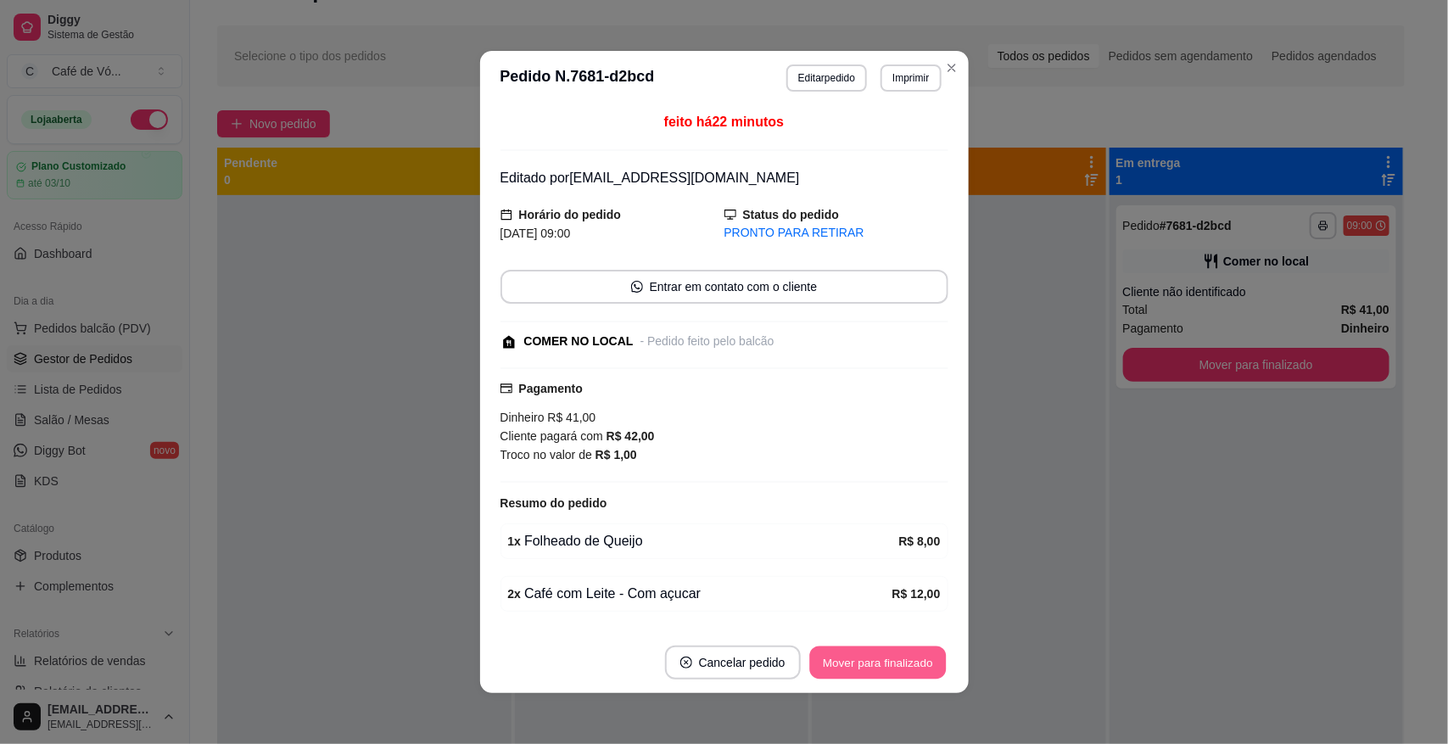
click at [853, 659] on button "Mover para finalizado" at bounding box center [877, 663] width 137 height 33
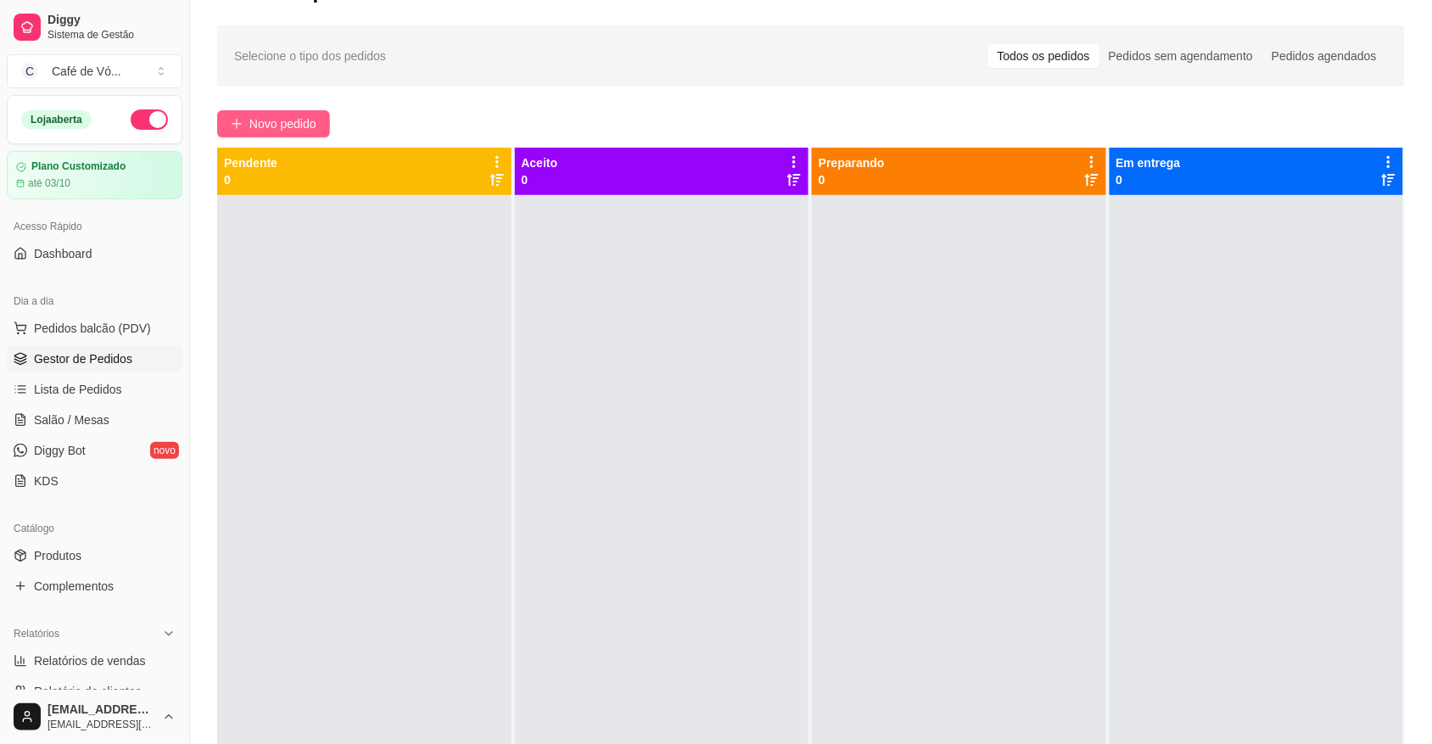
click at [263, 117] on span "Novo pedido" at bounding box center [282, 124] width 67 height 19
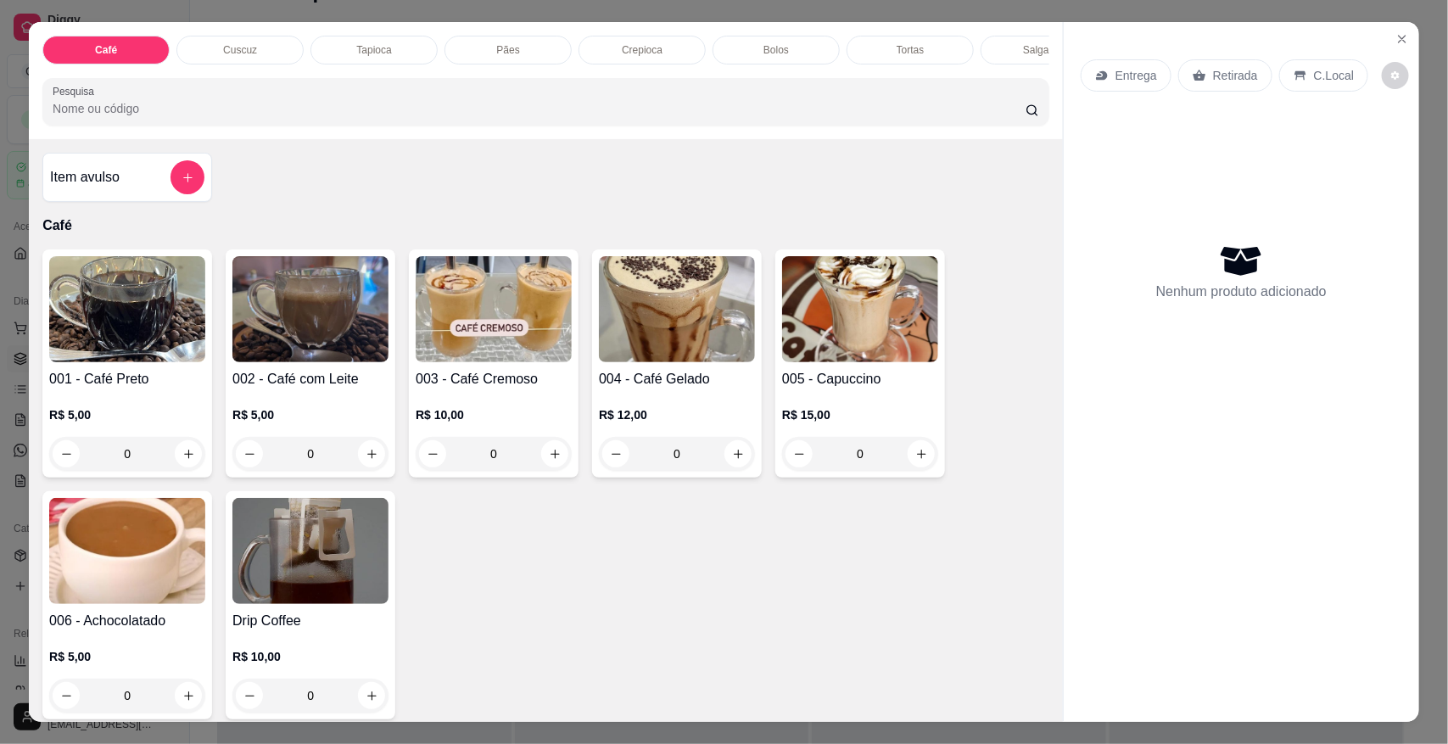
scroll to position [0, 594]
click at [723, 53] on p "Bebidas" at bounding box center [718, 50] width 36 height 14
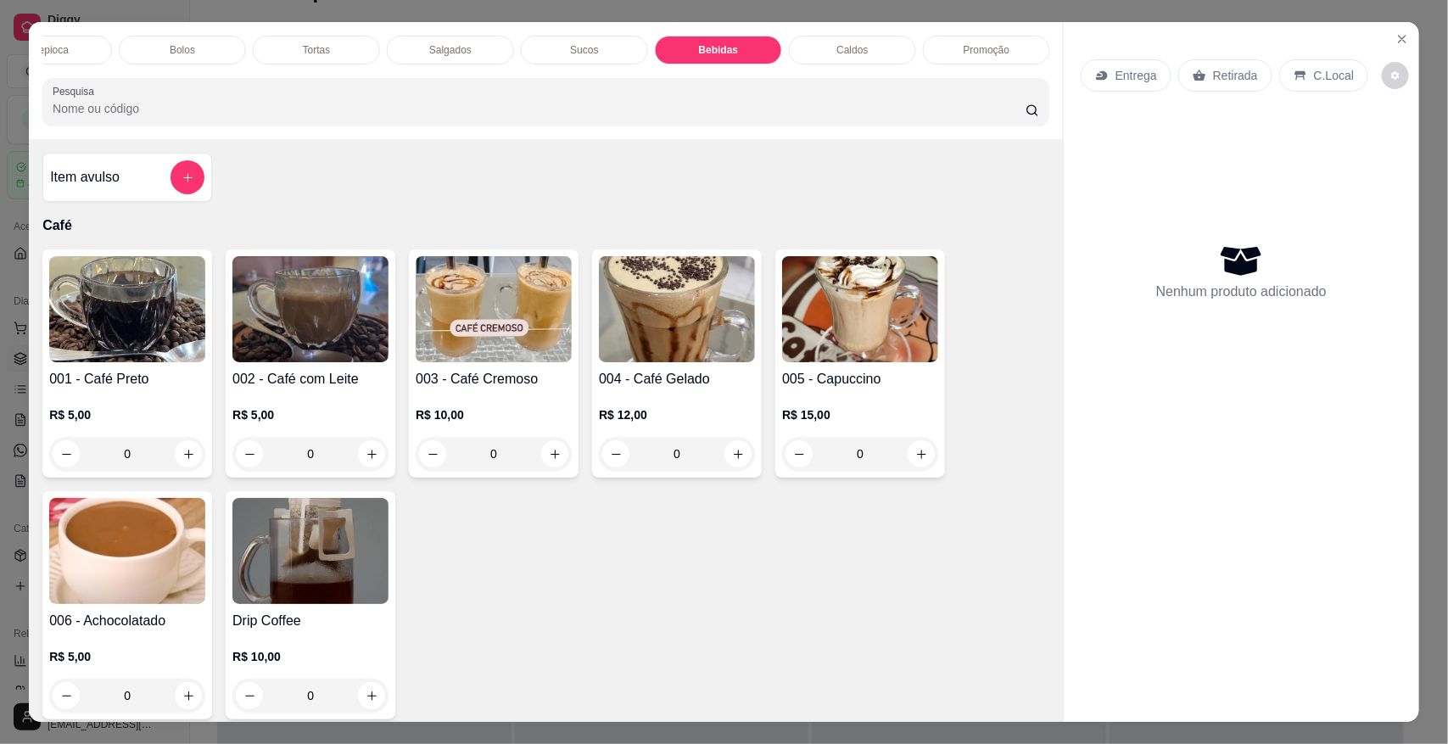
scroll to position [31, 0]
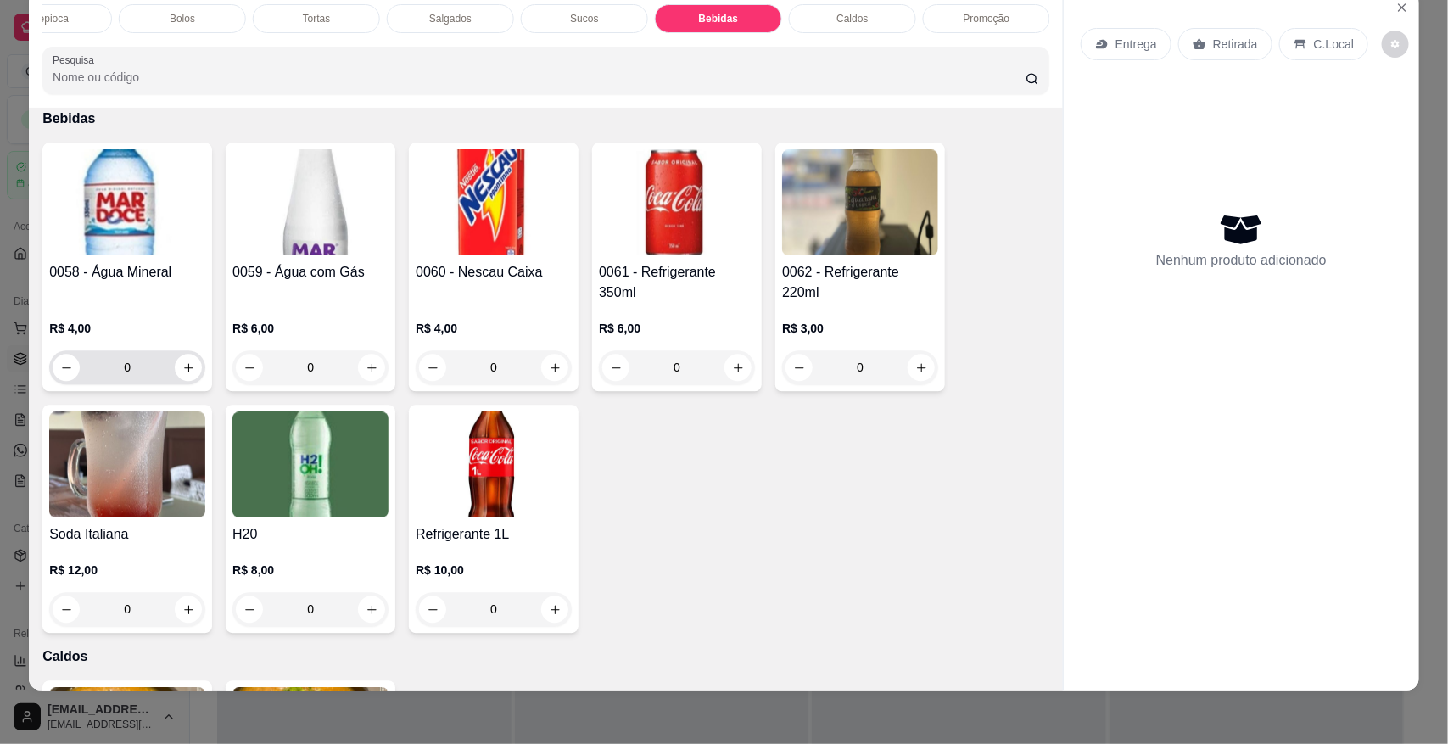
click at [168, 350] on div "0" at bounding box center [127, 367] width 149 height 34
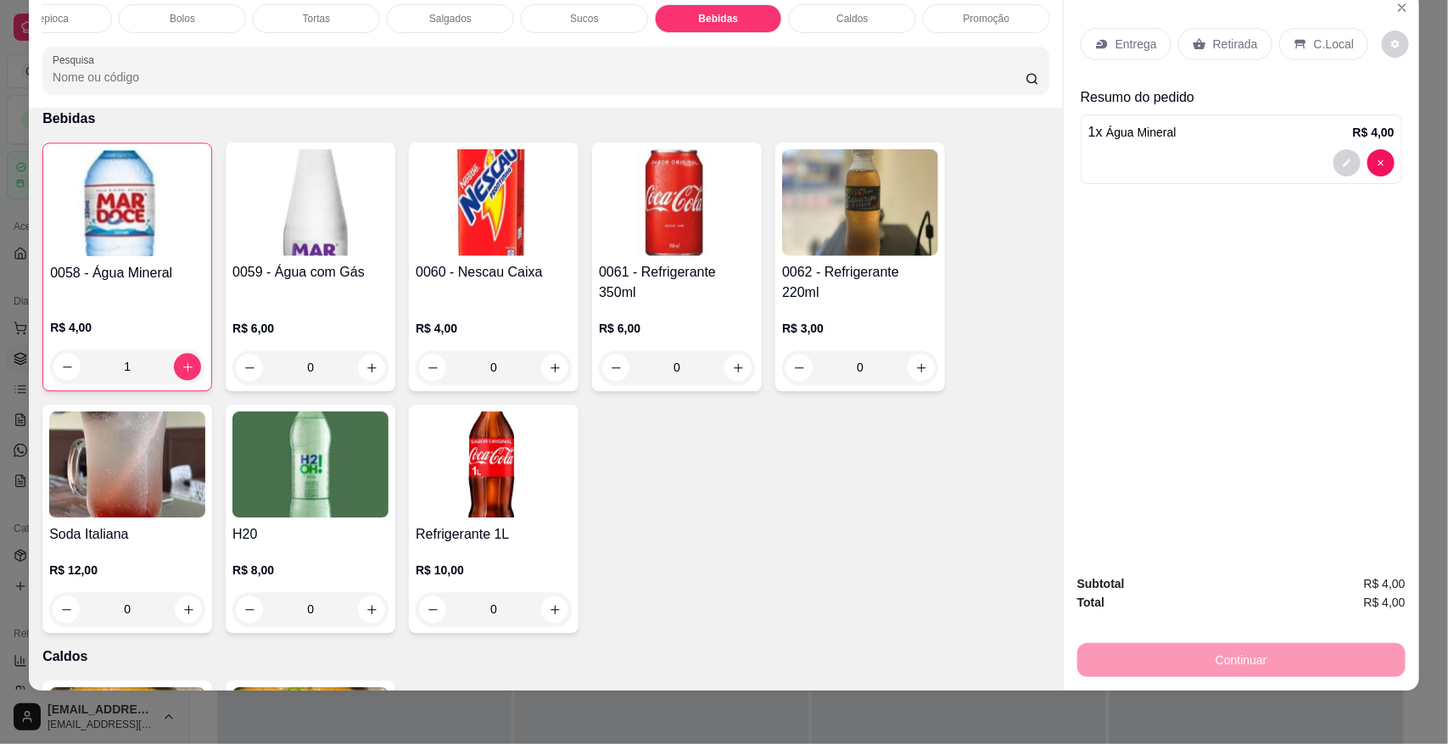
type input "1"
drag, startPoint x: 1313, startPoint y: 56, endPoint x: 1180, endPoint y: 414, distance: 381.7
click at [1311, 56] on div "C.Local" at bounding box center [1323, 44] width 89 height 32
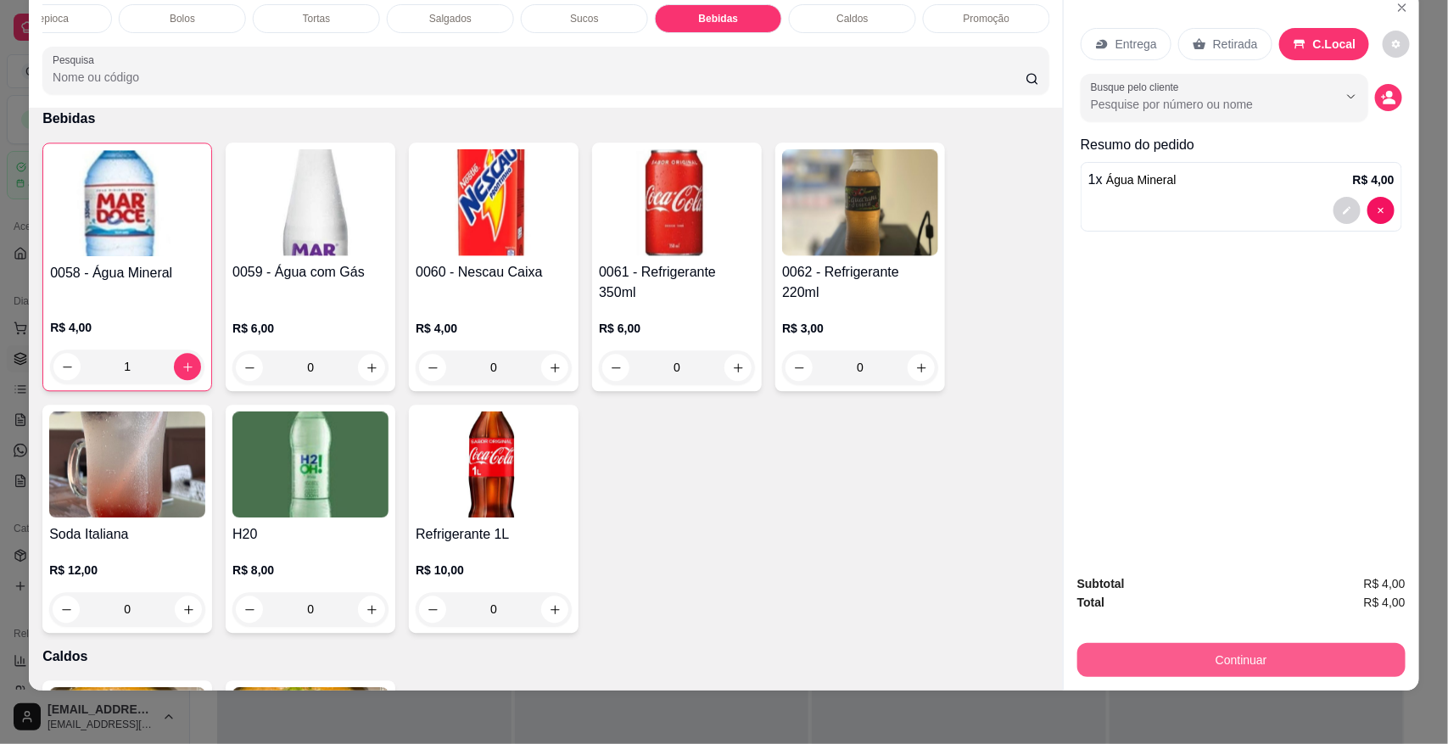
click at [1154, 663] on button "Continuar" at bounding box center [1242, 660] width 328 height 34
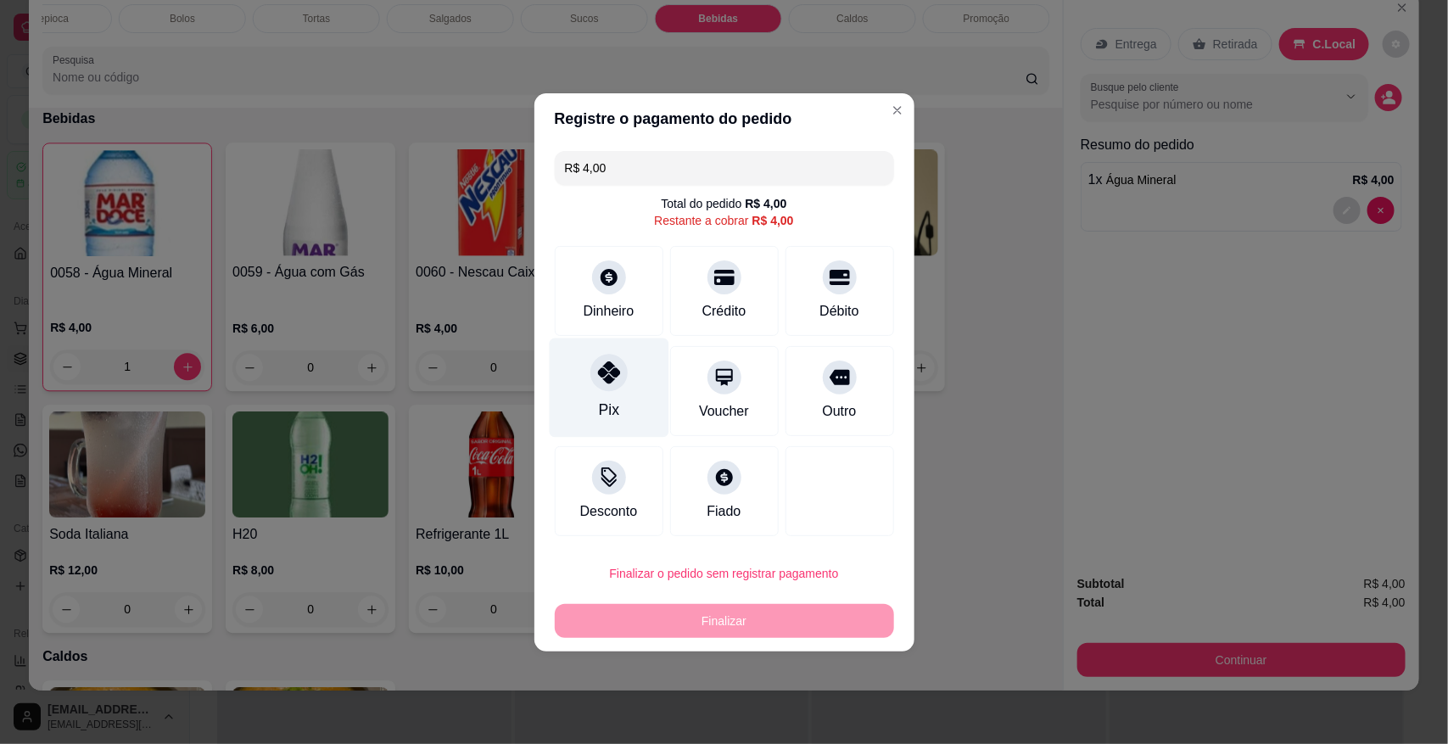
click at [585, 372] on div "Pix" at bounding box center [609, 387] width 120 height 99
type input "R$ 0,00"
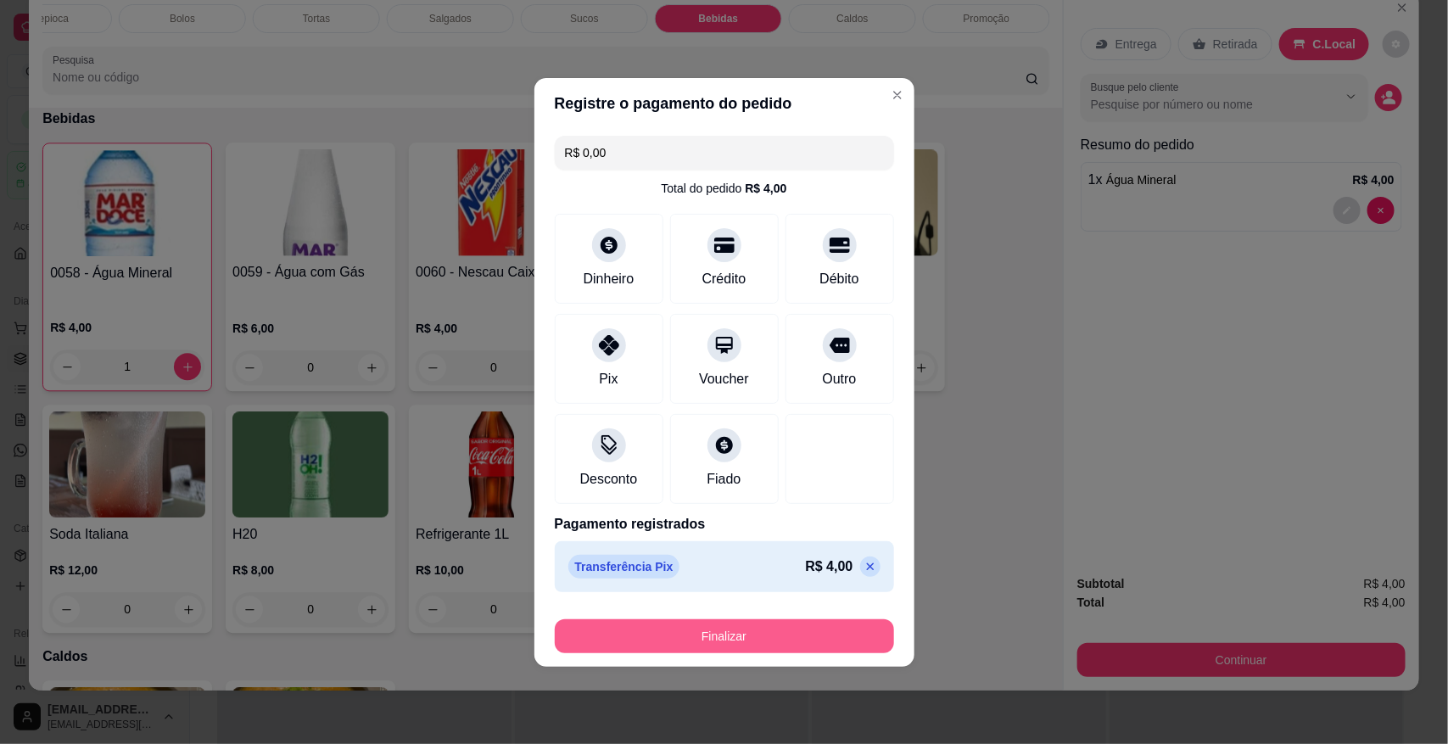
click at [638, 638] on button "Finalizar" at bounding box center [724, 636] width 339 height 34
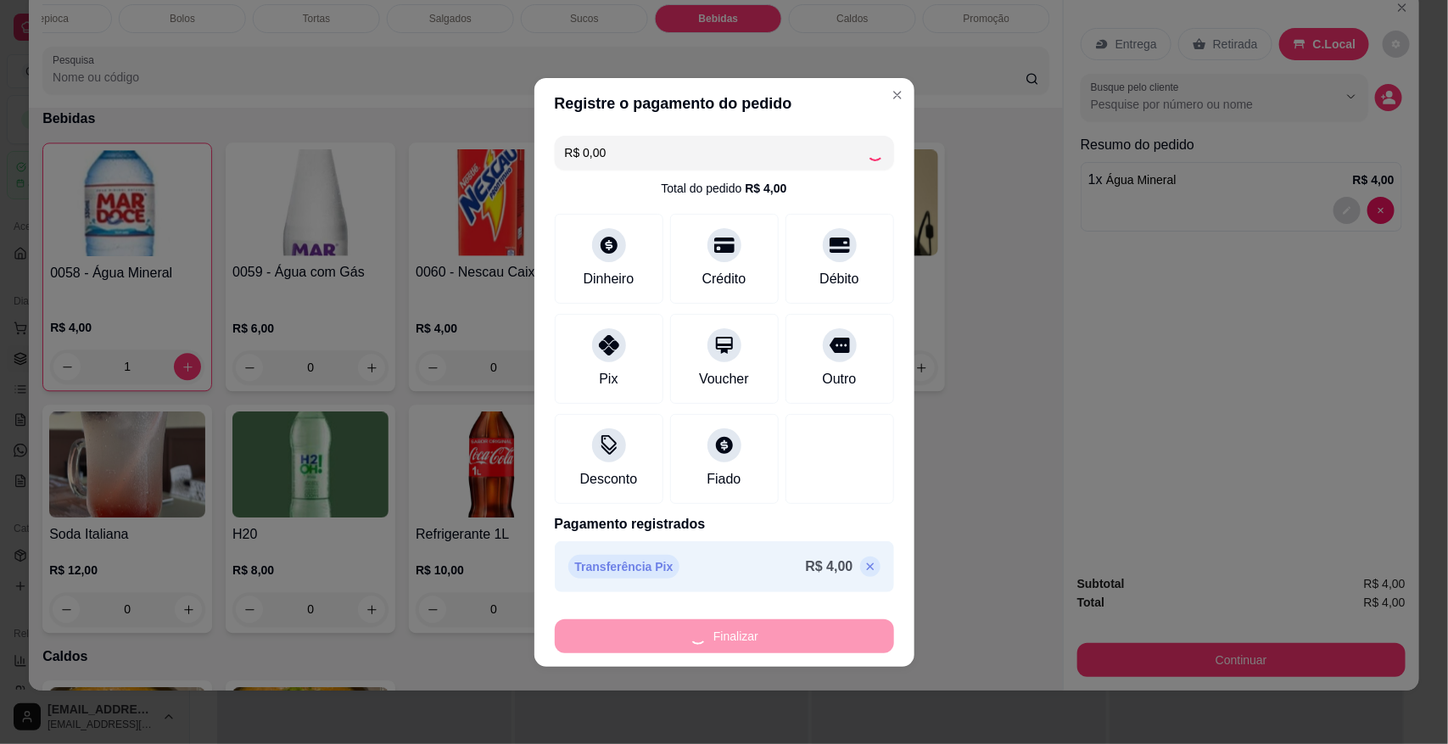
type input "0"
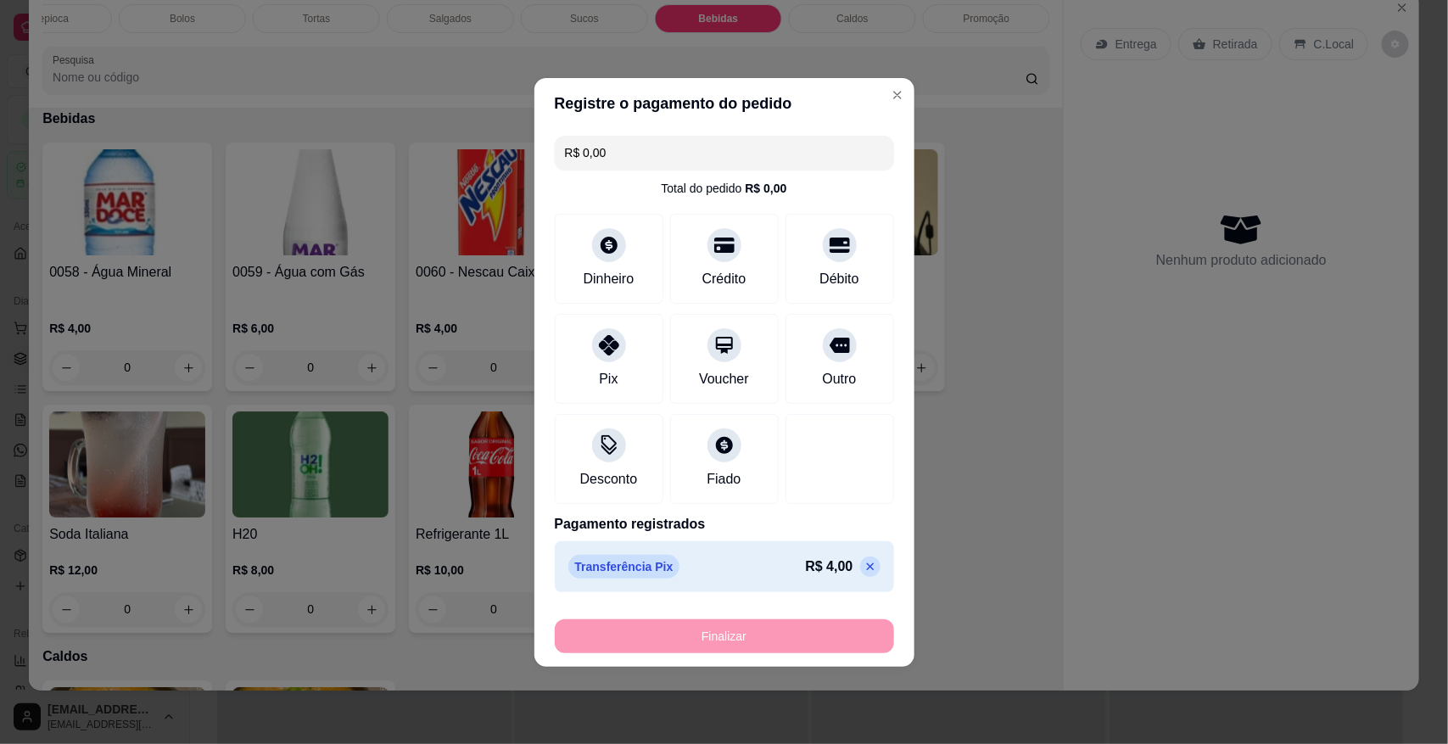
type input "-R$ 4,00"
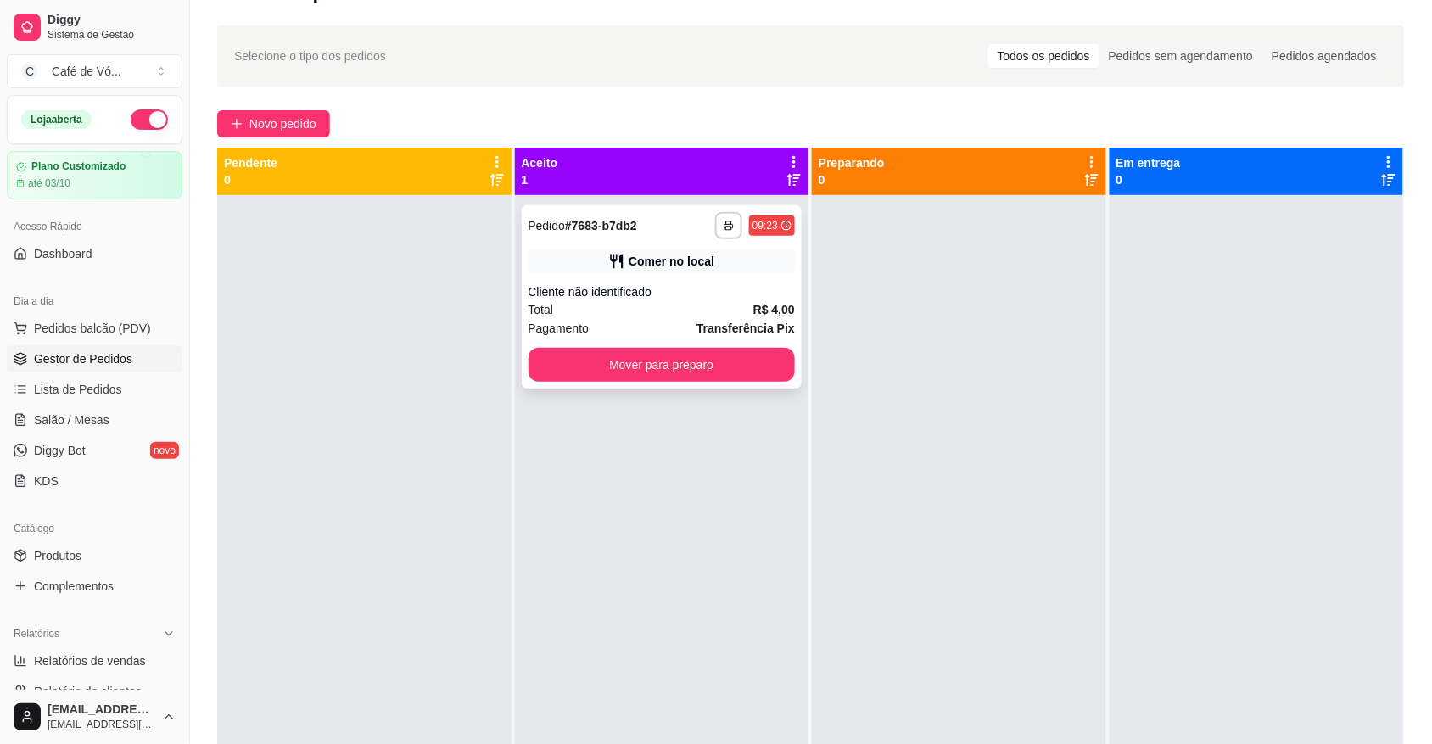
click at [753, 291] on div "Cliente não identificado" at bounding box center [662, 291] width 267 height 17
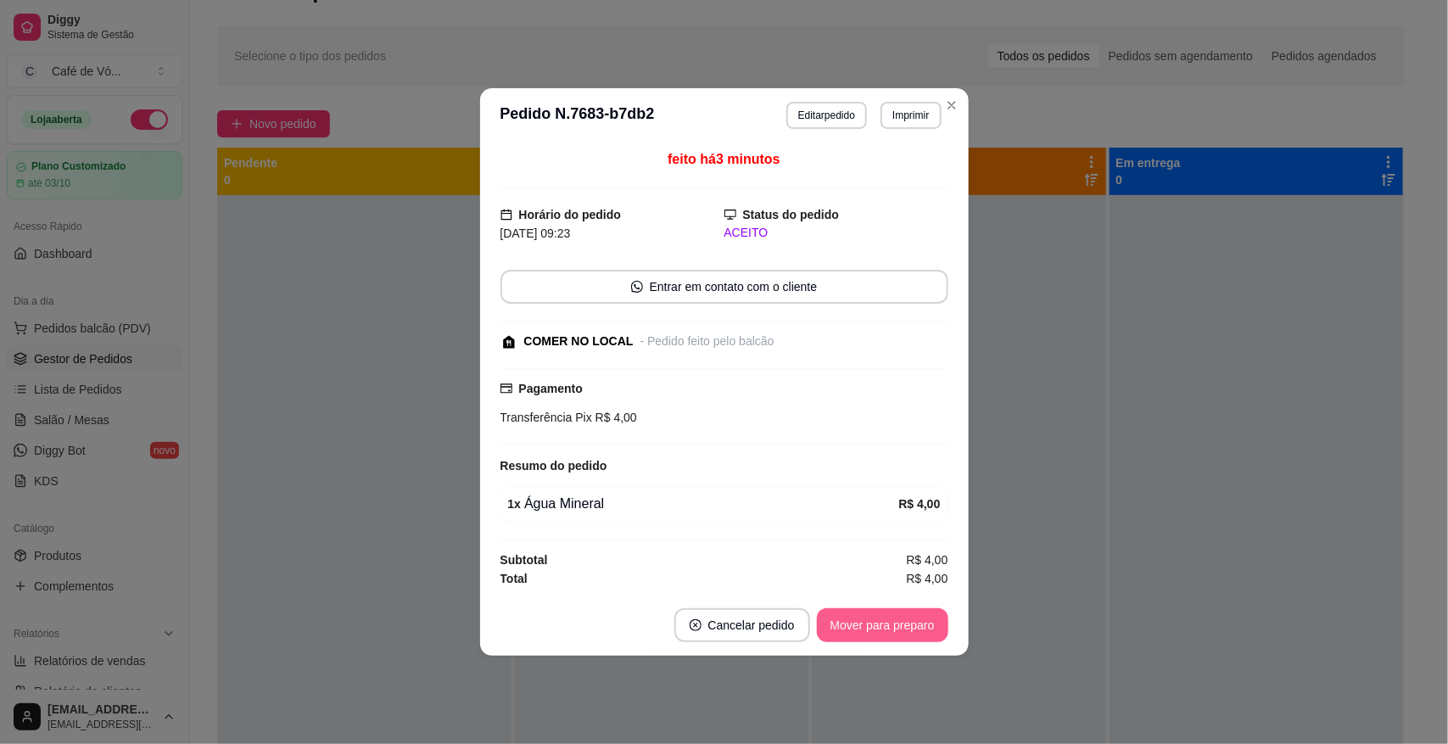
click at [871, 619] on button "Mover para preparo" at bounding box center [883, 625] width 132 height 34
click at [868, 619] on div "Mover para preparo" at bounding box center [870, 625] width 155 height 34
click at [871, 619] on div "Mover para preparo" at bounding box center [870, 625] width 155 height 34
click at [868, 620] on div "Mover para preparo" at bounding box center [870, 625] width 155 height 34
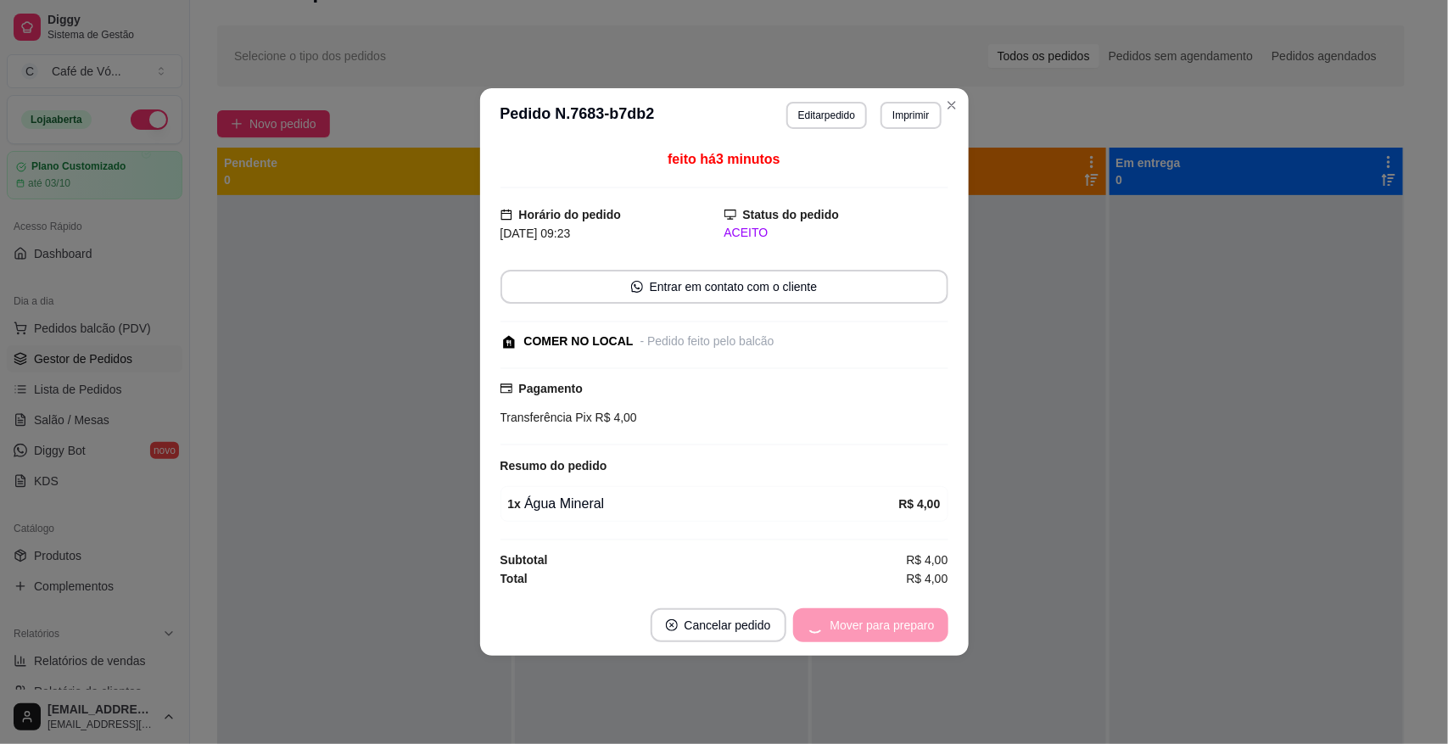
click at [871, 620] on div "Mover para preparo" at bounding box center [870, 625] width 155 height 34
click at [876, 624] on div "Mover para preparo" at bounding box center [870, 625] width 155 height 34
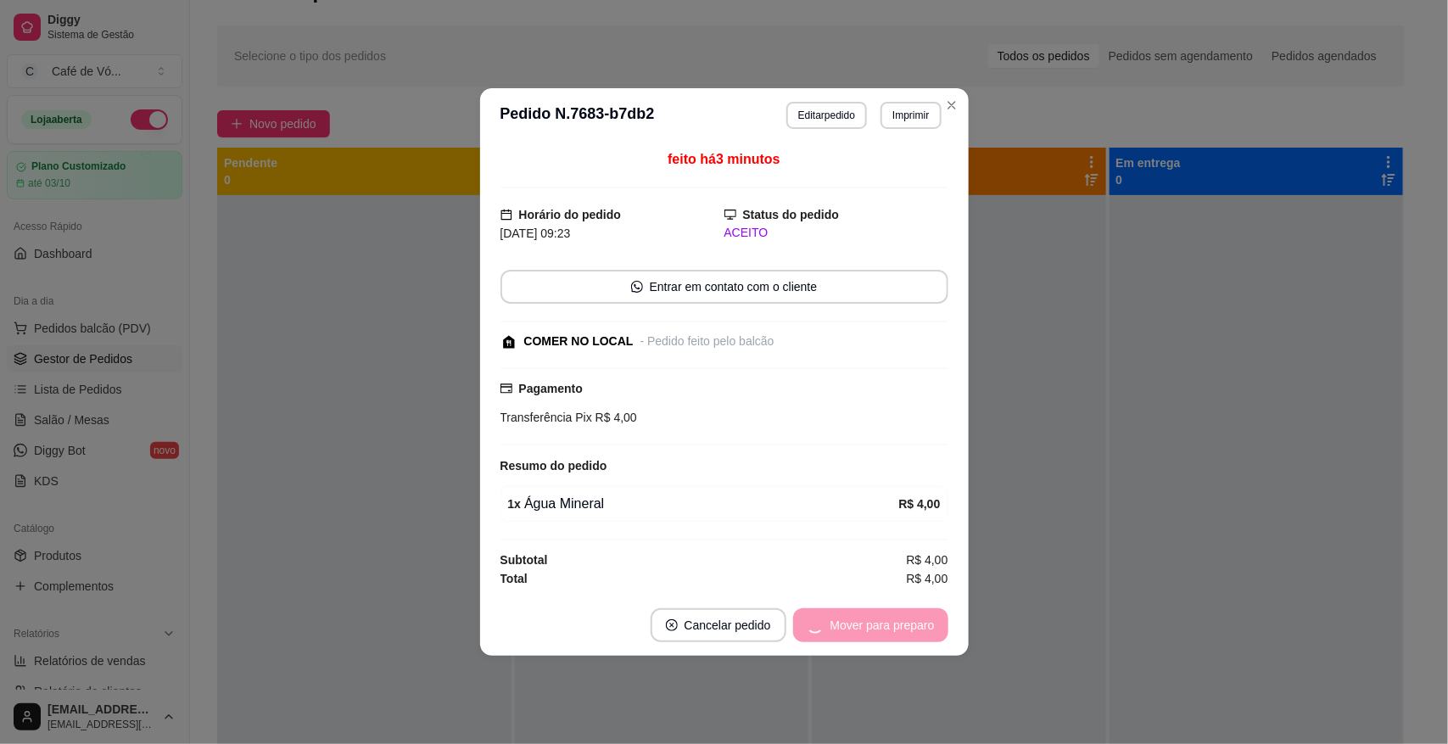
click at [880, 630] on div "Mover para preparo" at bounding box center [870, 625] width 155 height 34
click at [882, 633] on div "Mover para preparo" at bounding box center [870, 625] width 155 height 34
click at [887, 633] on div "Mover para preparo" at bounding box center [870, 625] width 155 height 34
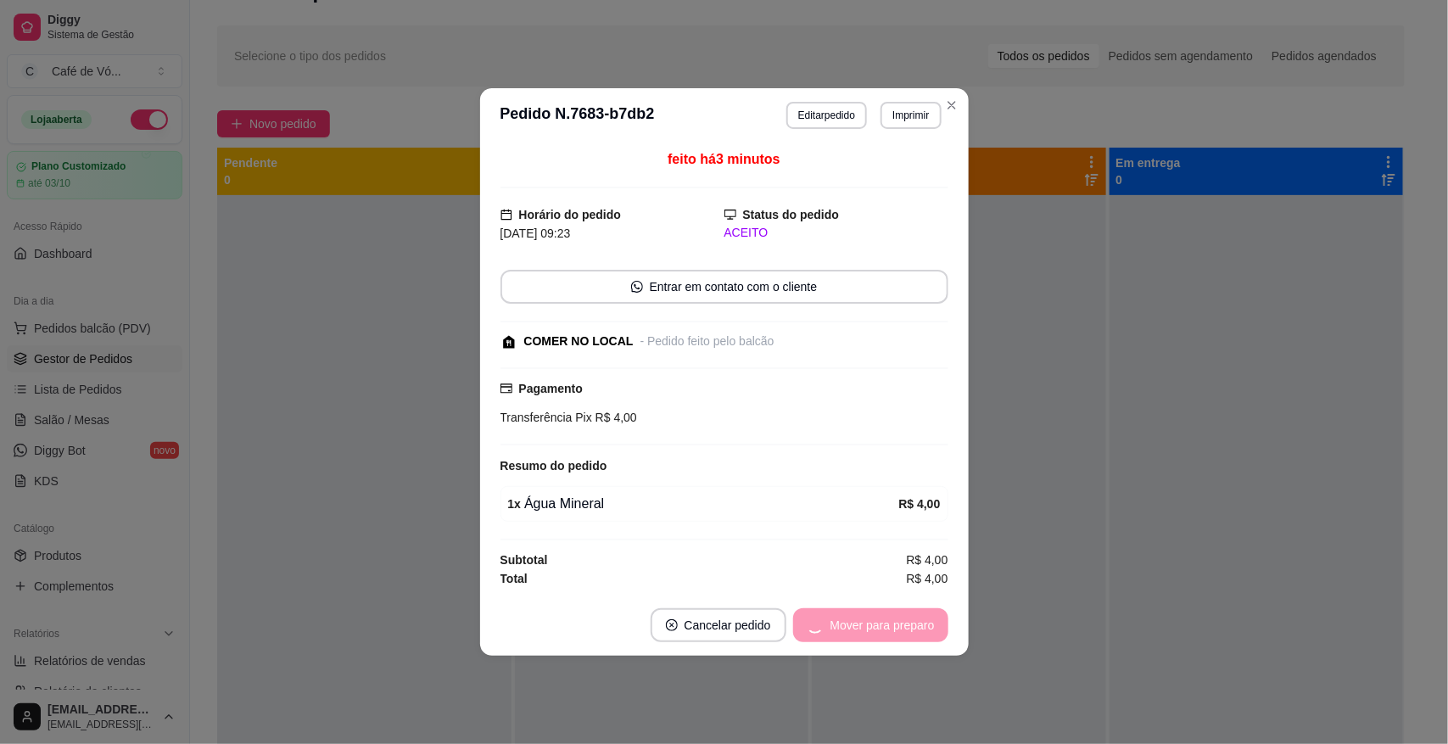
click at [888, 635] on div "Mover para preparo" at bounding box center [870, 625] width 155 height 34
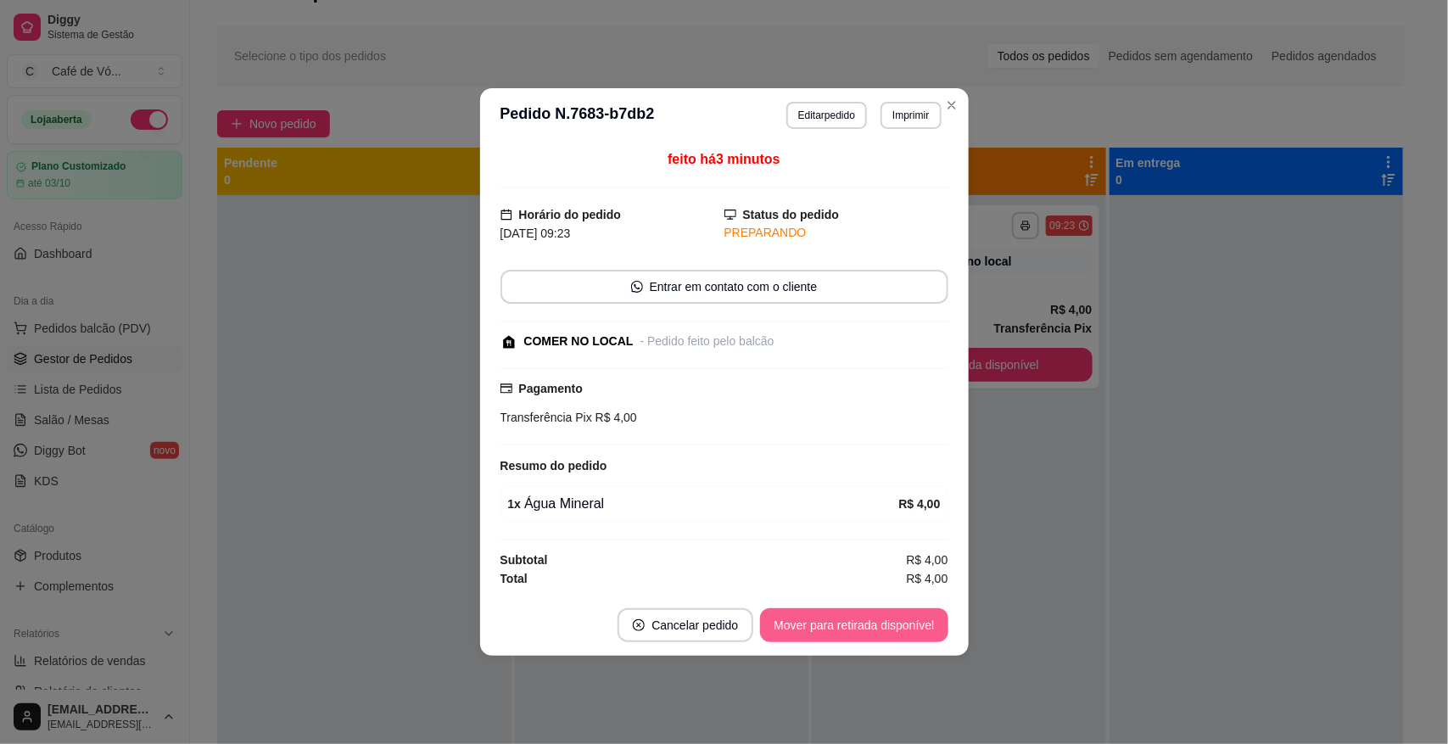
click at [854, 624] on button "Mover para retirada disponível" at bounding box center [854, 625] width 188 height 34
click at [854, 624] on div "Mover para retirada disponível" at bounding box center [841, 625] width 211 height 34
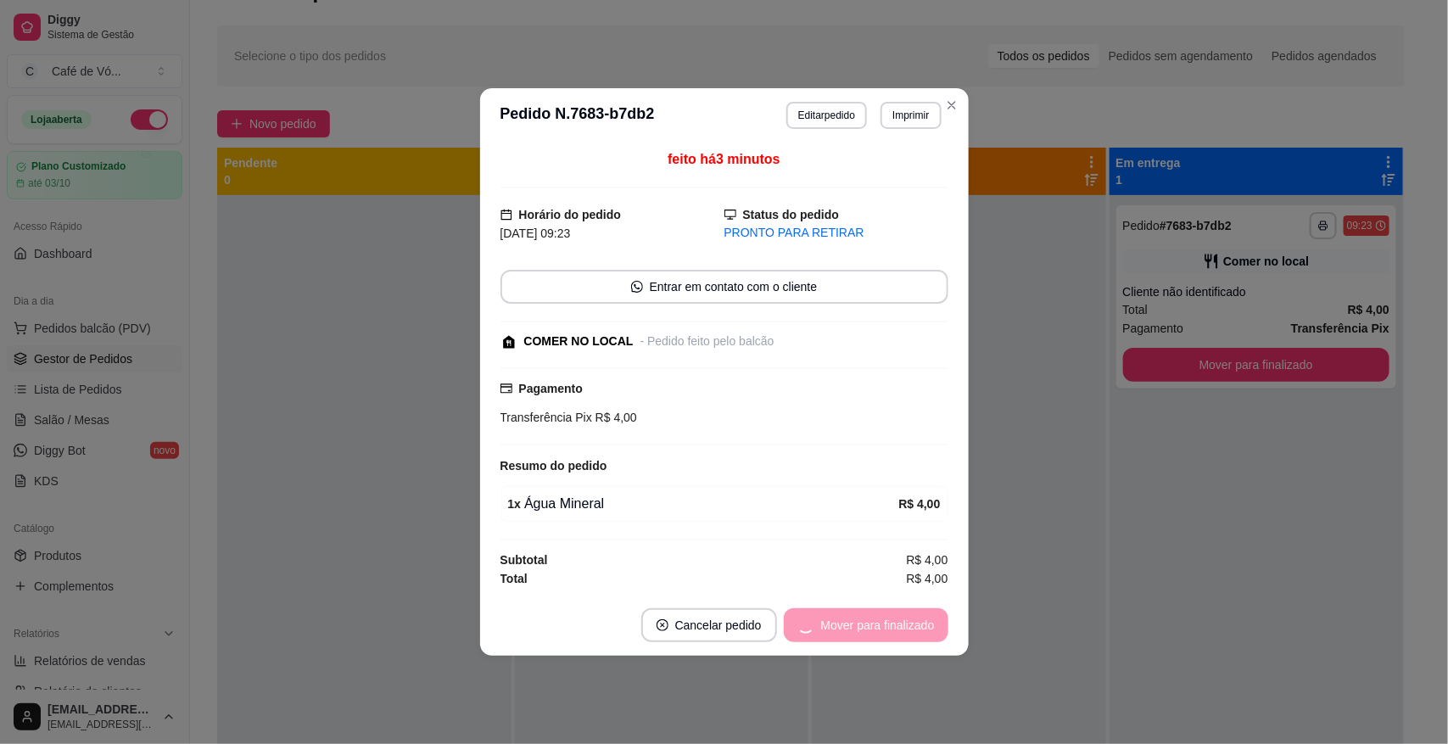
click at [853, 624] on div "Mover para finalizado" at bounding box center [866, 625] width 165 height 34
click at [854, 624] on div "Mover para finalizado" at bounding box center [866, 625] width 165 height 34
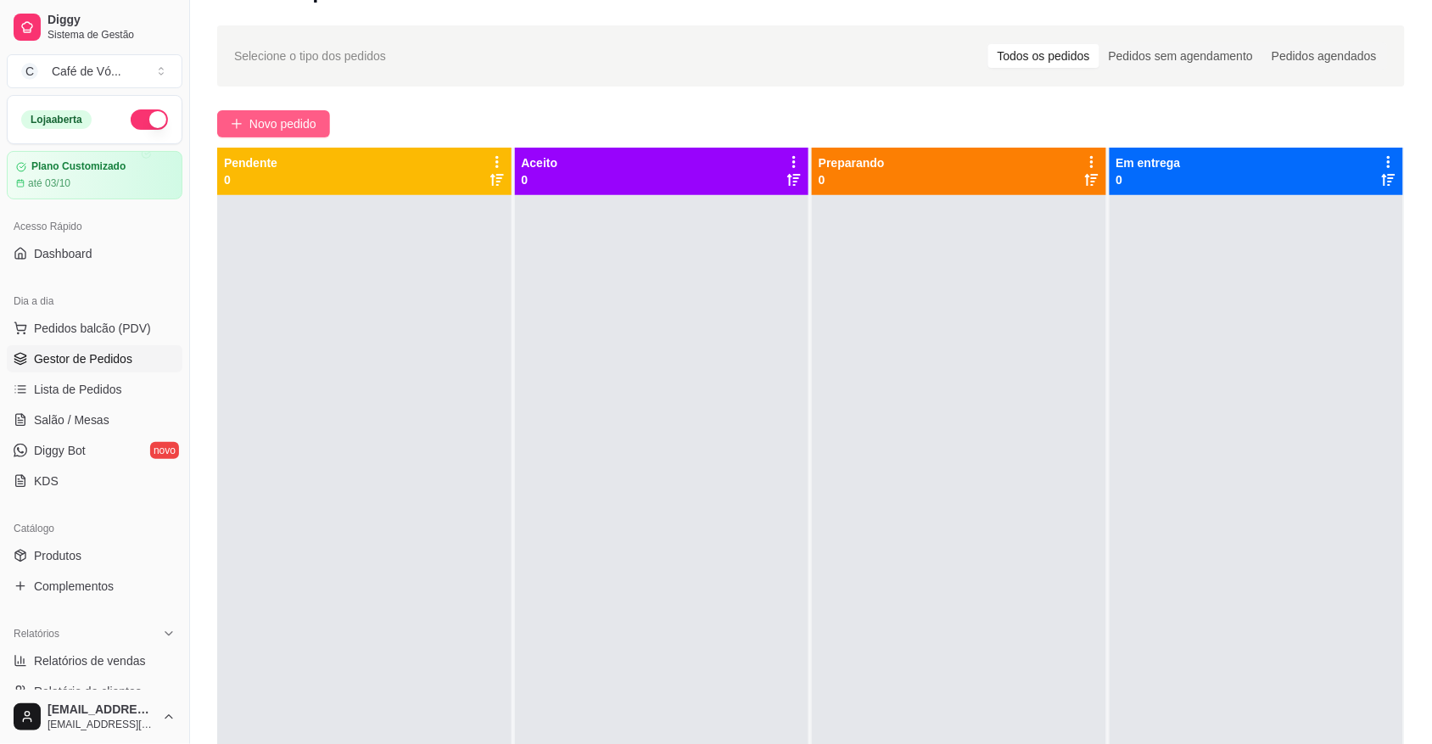
click at [255, 128] on span "Novo pedido" at bounding box center [282, 124] width 67 height 19
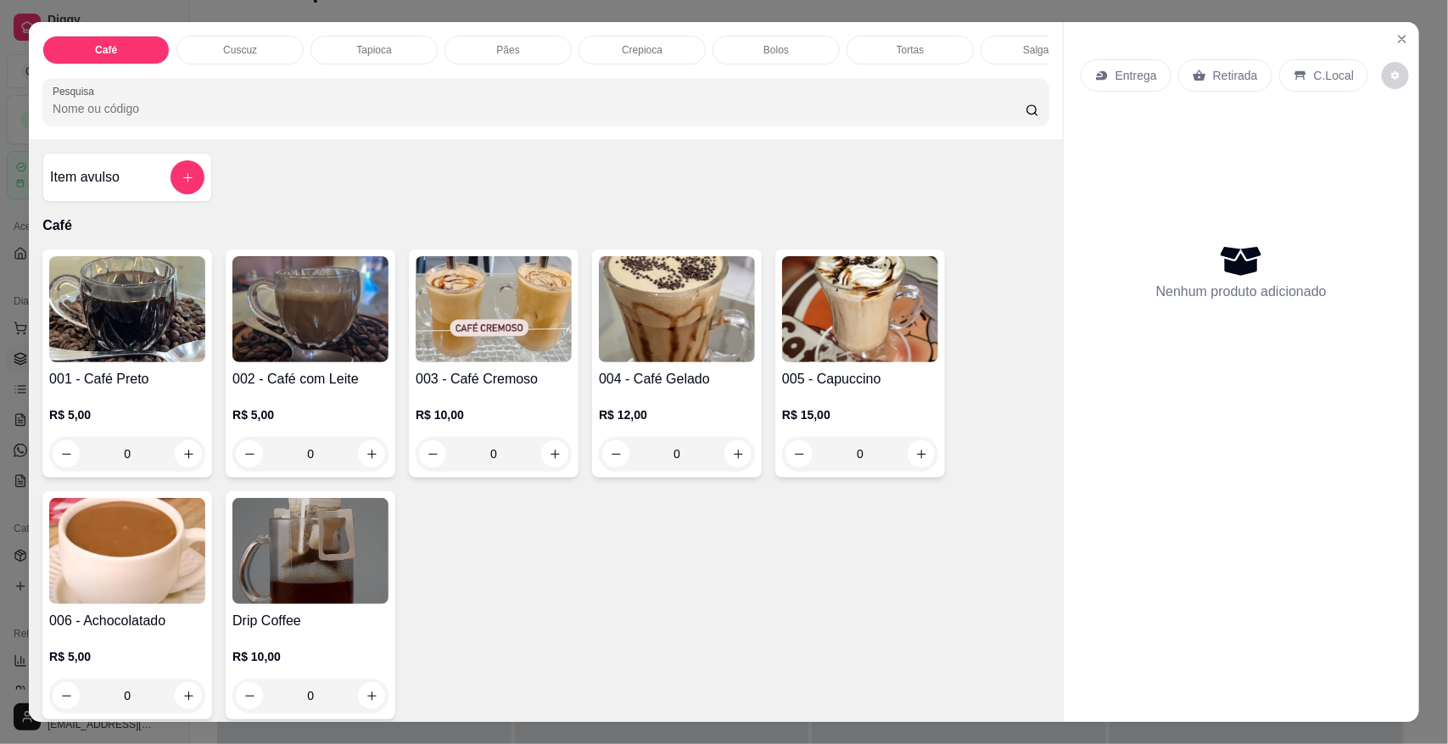
click at [477, 31] on div "Café Cuscuz Tapioca Pães Crepioca Bolos Tortas Salgados Sucos Bebidas Caldos Pr…" at bounding box center [546, 80] width 1034 height 117
click at [496, 45] on p "Pães" at bounding box center [507, 50] width 23 height 14
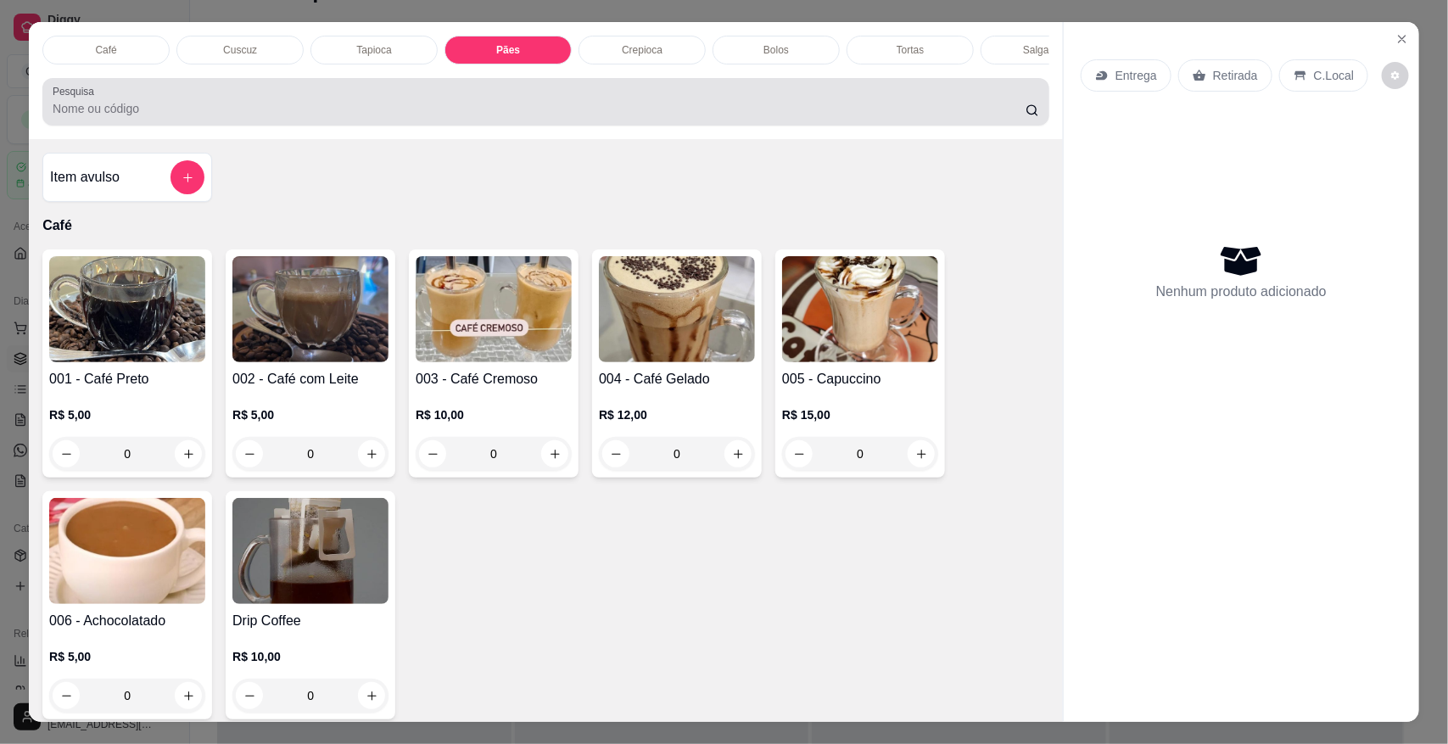
scroll to position [31, 0]
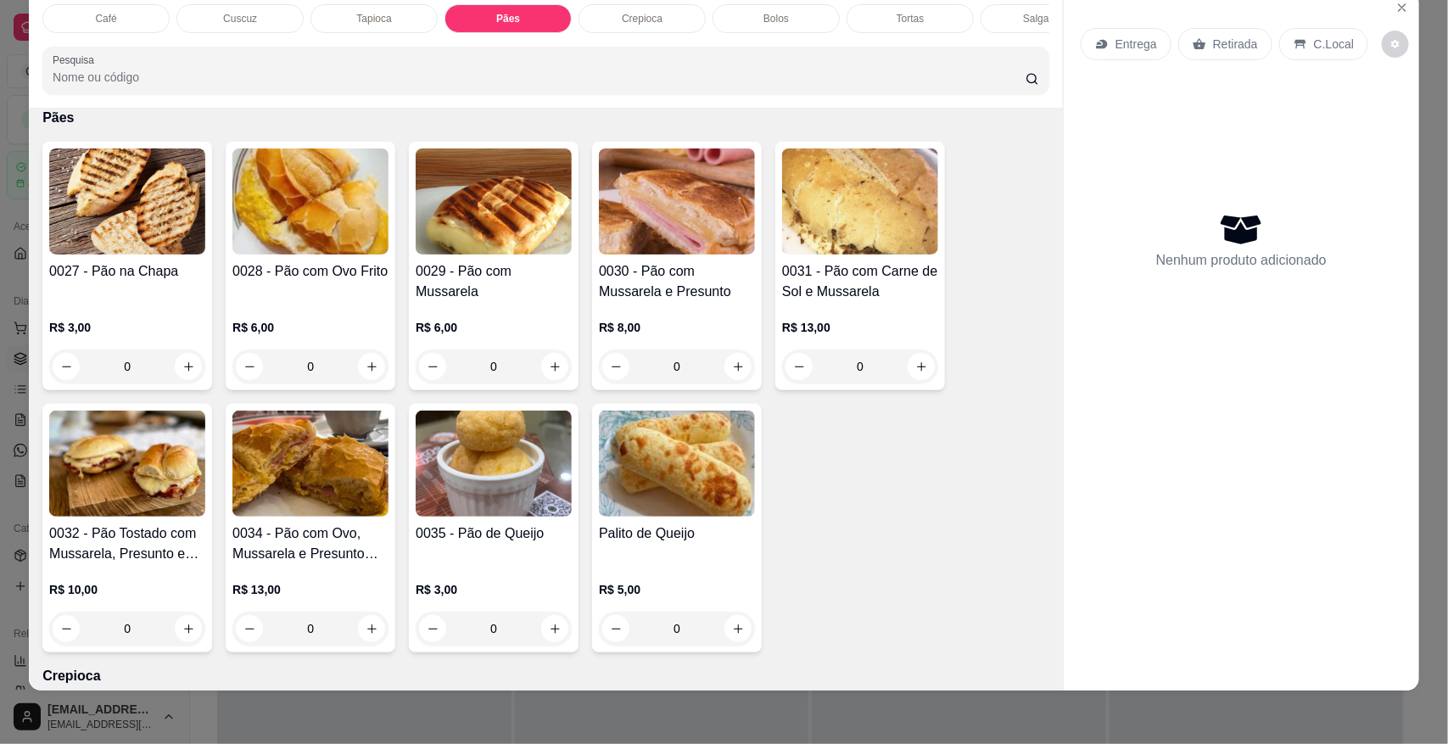
click at [272, 517] on img at bounding box center [310, 464] width 156 height 106
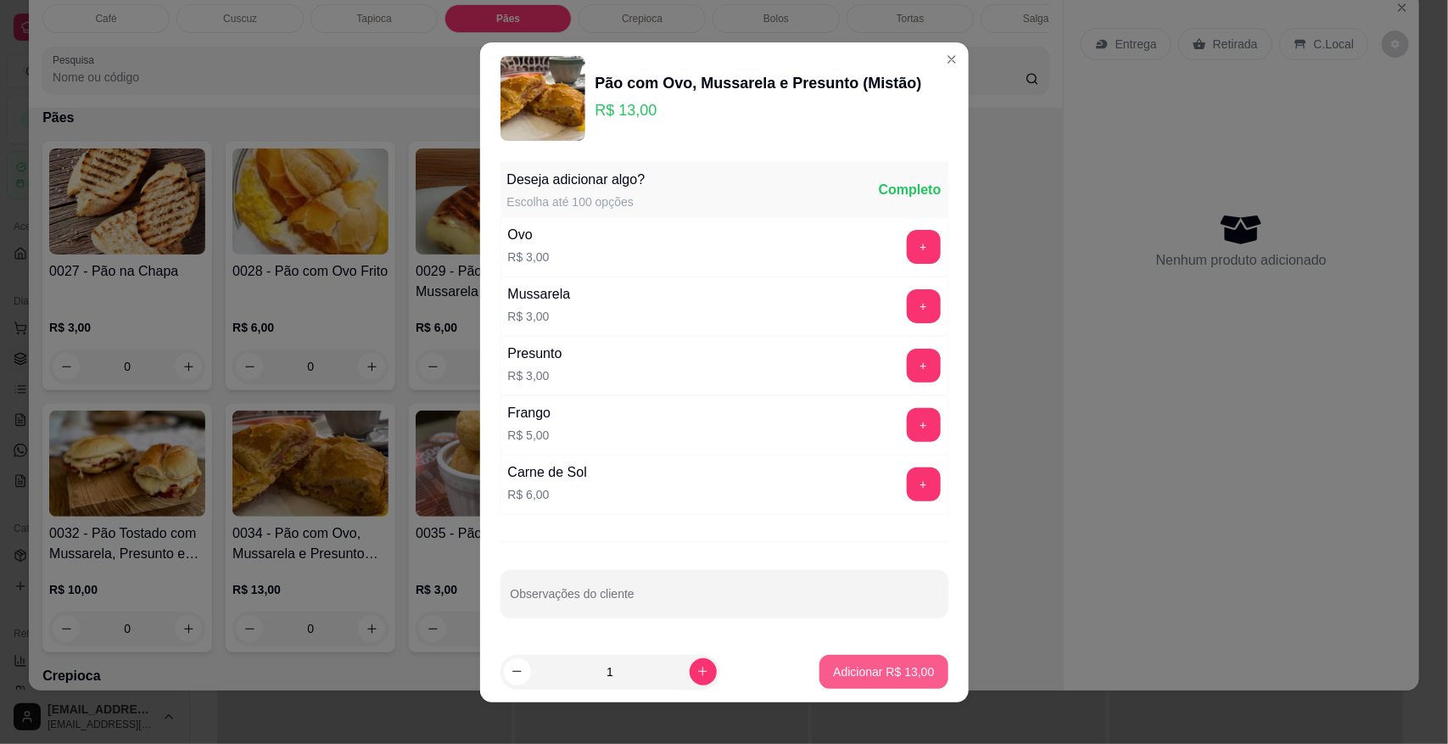
click at [833, 673] on p "Adicionar R$ 13,00" at bounding box center [883, 671] width 101 height 17
type input "1"
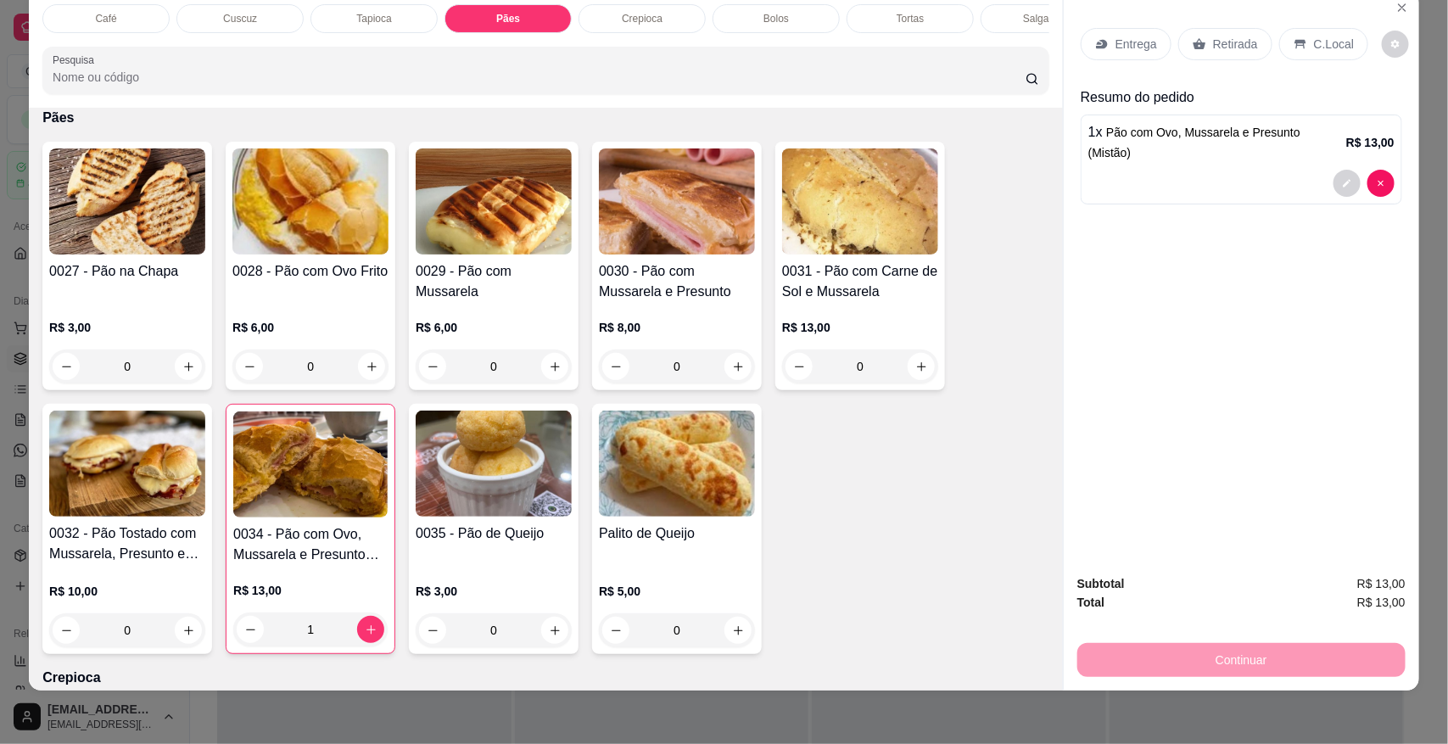
scroll to position [0, 594]
click at [543, 19] on div "Sucos" at bounding box center [584, 18] width 127 height 29
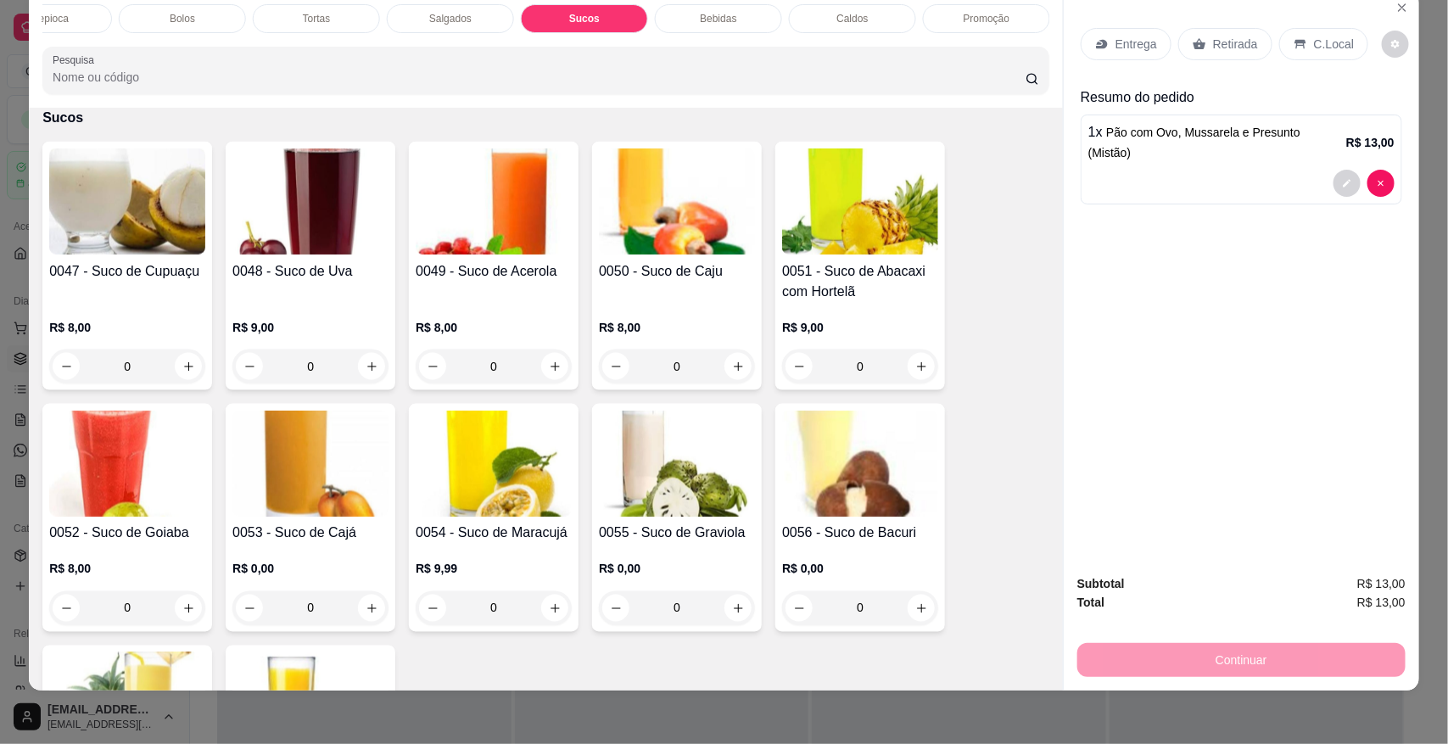
click at [622, 516] on img at bounding box center [677, 464] width 156 height 106
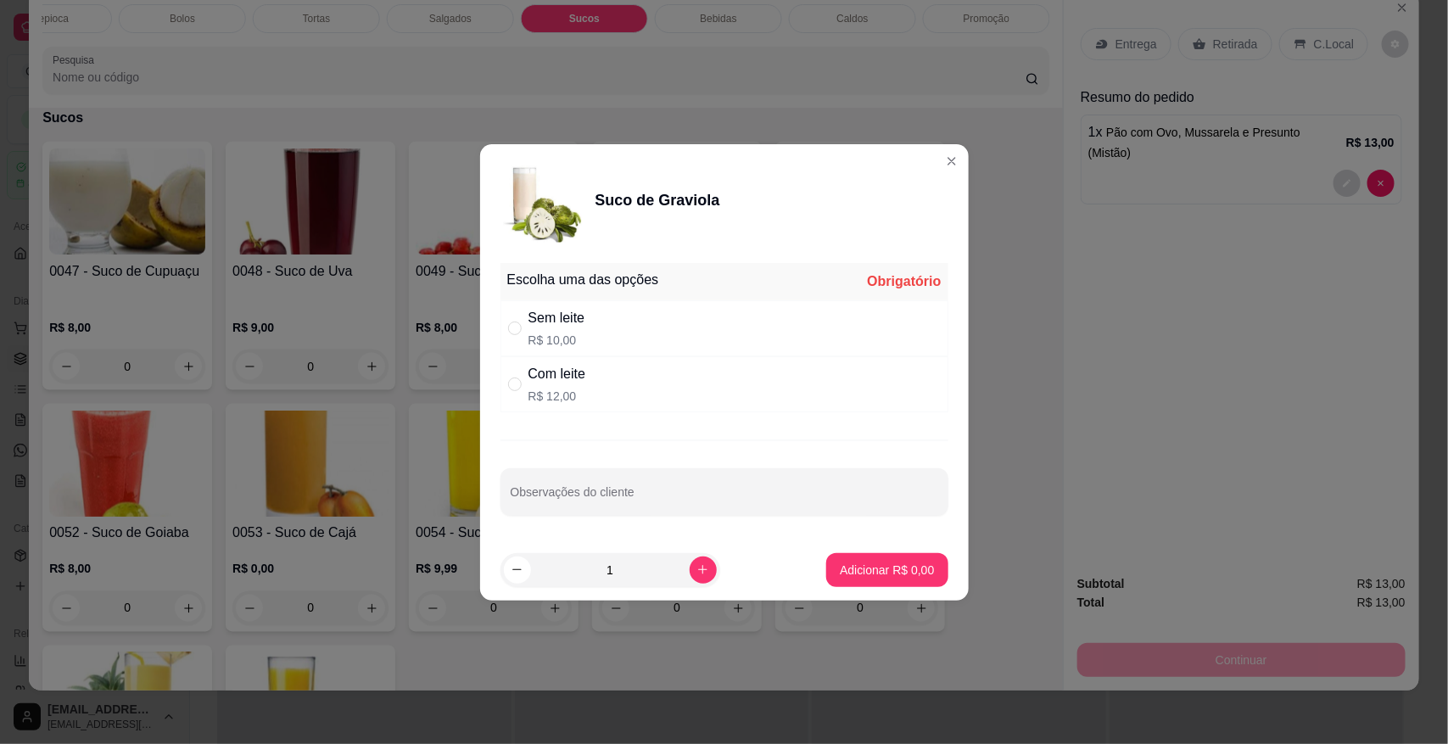
click at [622, 374] on div "Com leite R$ 12,00" at bounding box center [725, 384] width 448 height 56
radio input "true"
click at [837, 558] on button "Adicionar R$ 12,00" at bounding box center [884, 570] width 128 height 34
click at [842, 566] on div "R$ 0,00 0" at bounding box center [860, 584] width 156 height 81
type input "1"
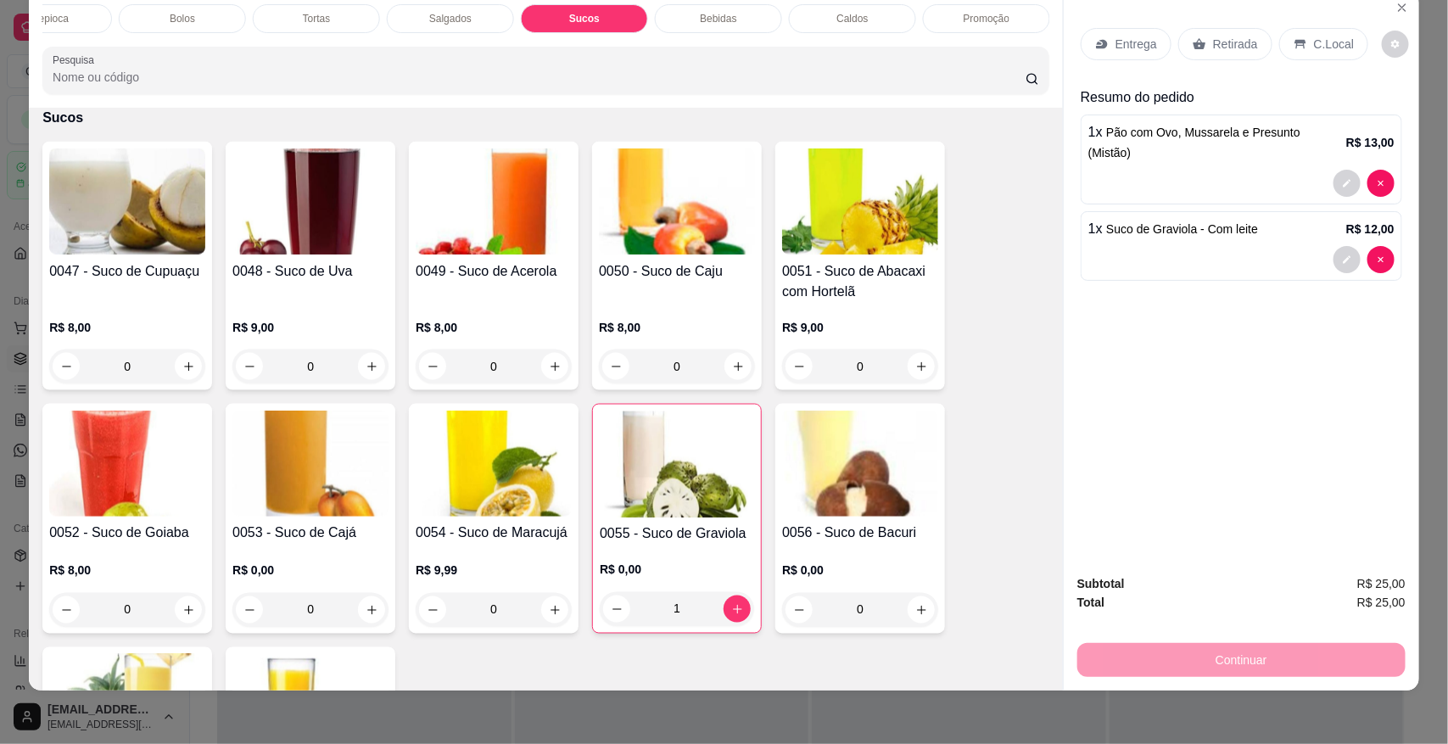
click at [451, 252] on img at bounding box center [494, 201] width 156 height 106
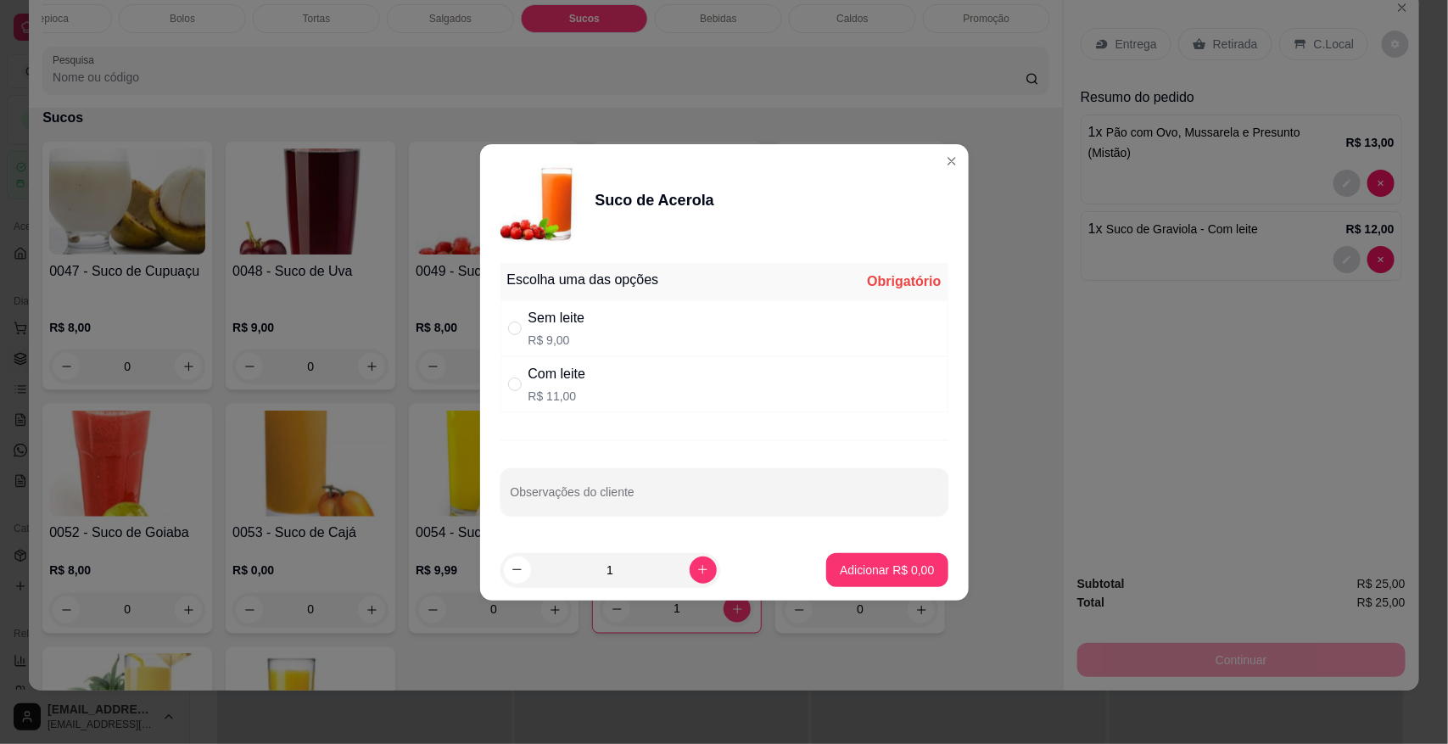
click at [558, 390] on p "R$ 11,00" at bounding box center [558, 396] width 58 height 17
radio input "true"
click at [854, 560] on button "Adicionar R$ 11,00" at bounding box center [884, 569] width 125 height 33
type input "1"
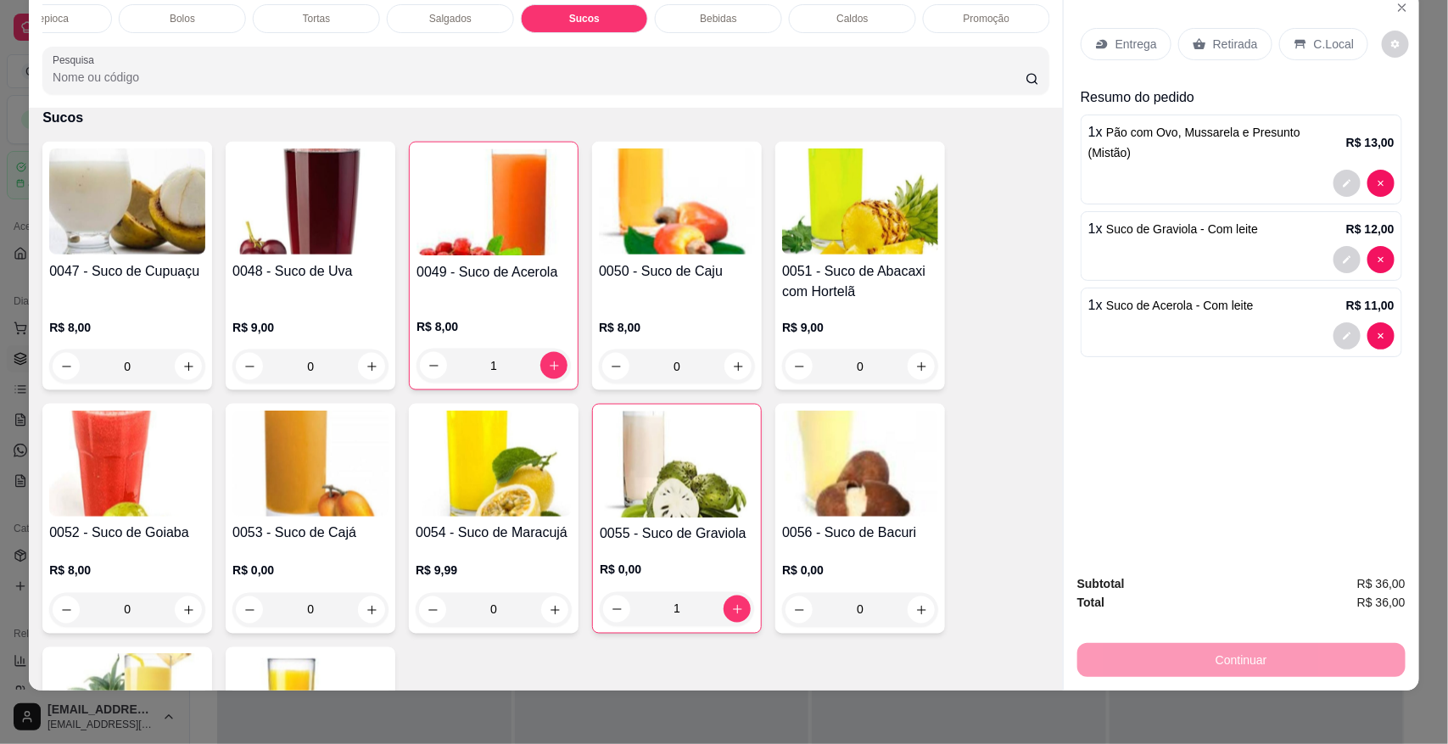
click at [1114, 170] on div at bounding box center [1242, 183] width 306 height 27
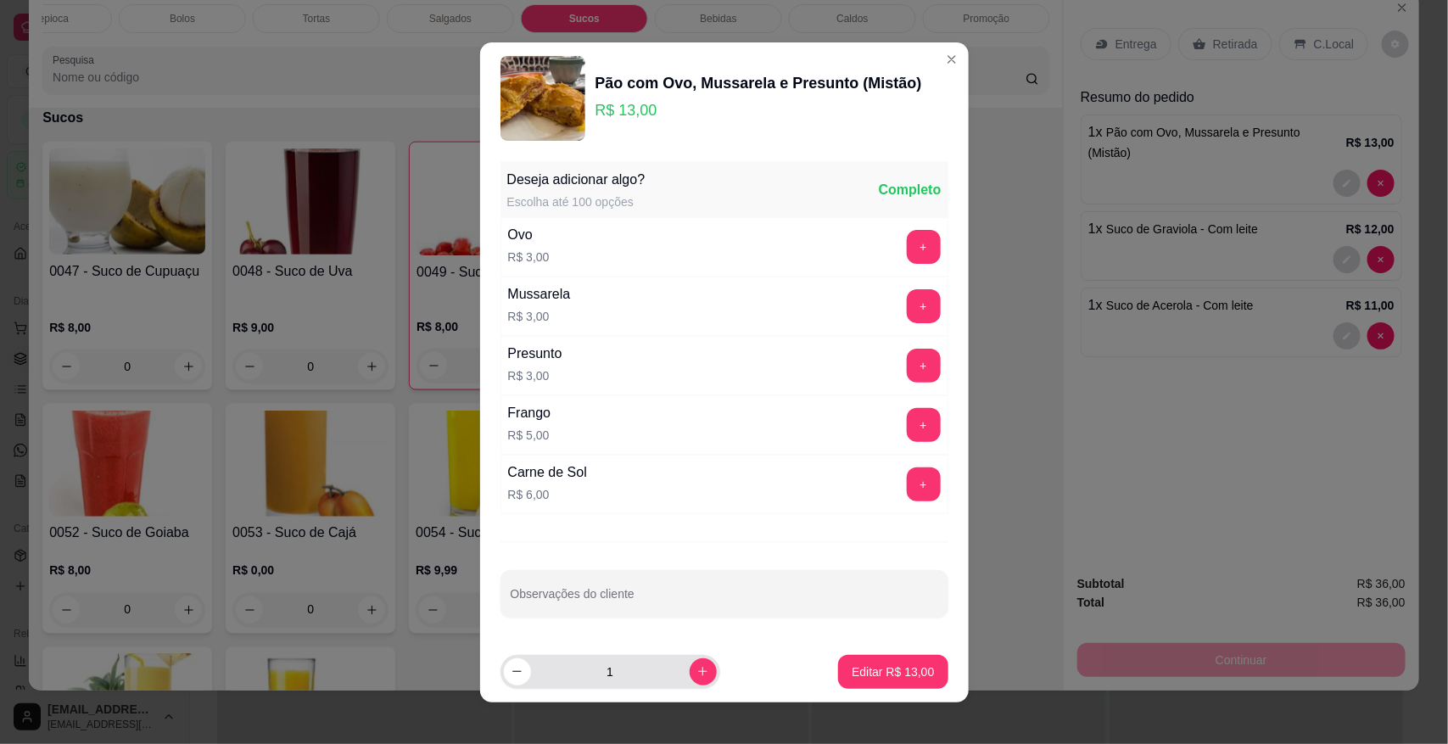
click at [646, 676] on input "1" at bounding box center [610, 672] width 159 height 34
type input "2"
click at [853, 677] on p "Editar R$ 26,00" at bounding box center [893, 671] width 82 height 17
type input "2"
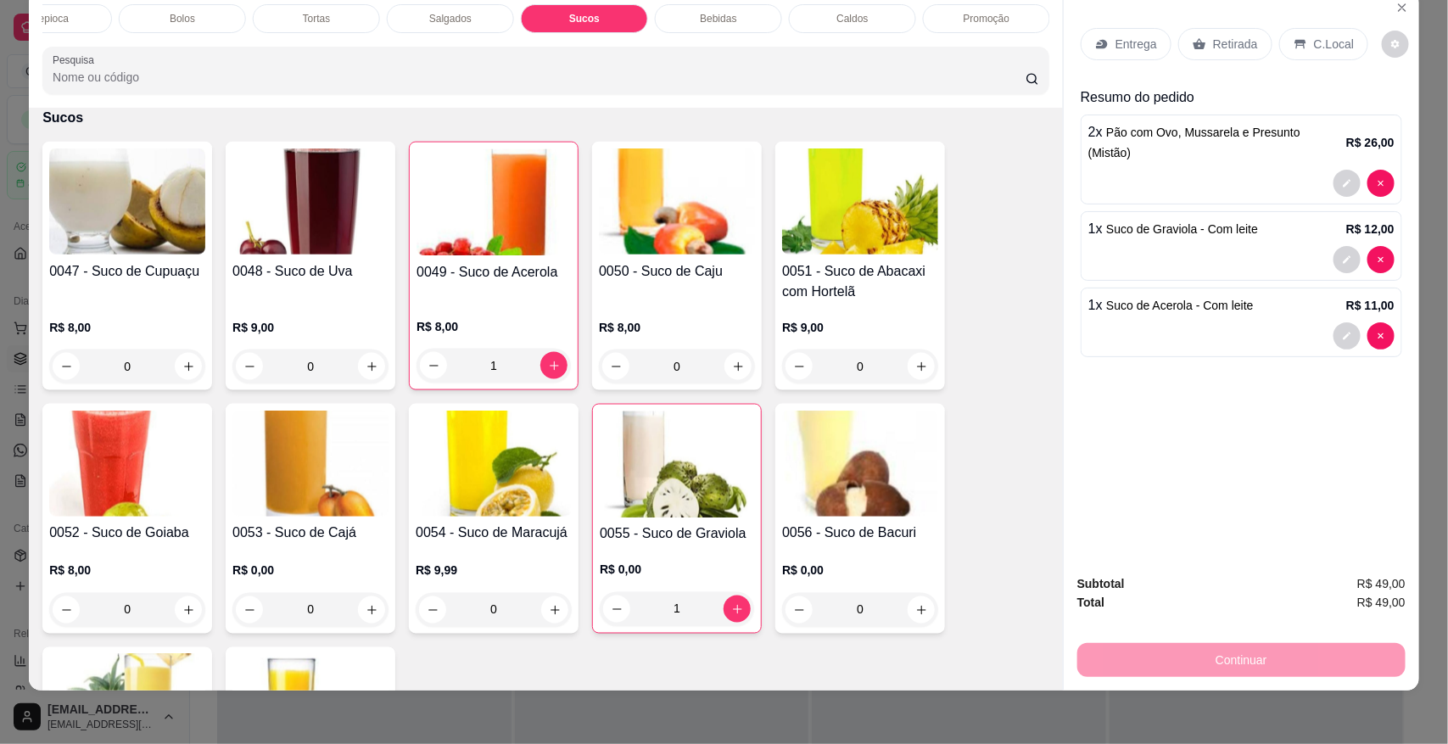
click at [1320, 44] on p "C.Local" at bounding box center [1334, 44] width 40 height 17
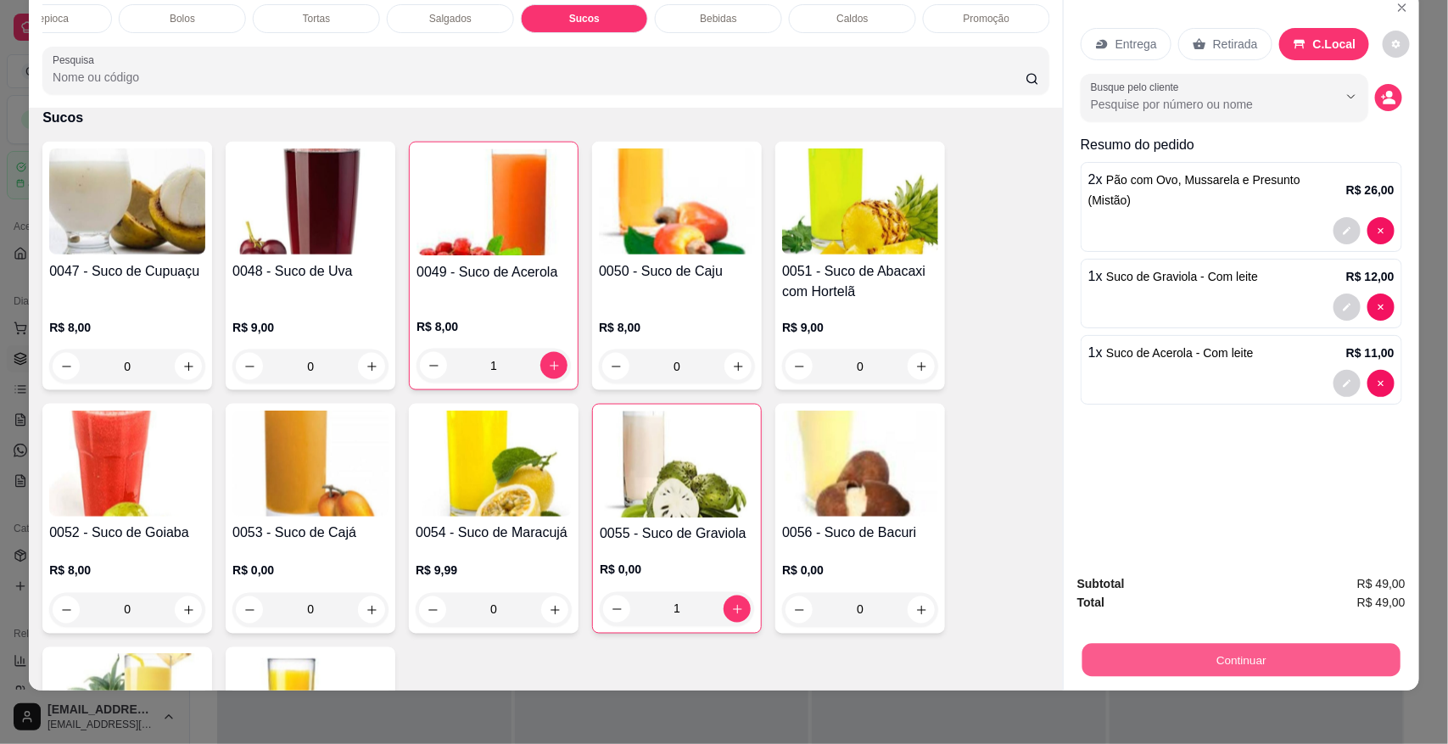
click at [1160, 666] on button "Continuar" at bounding box center [1242, 659] width 318 height 33
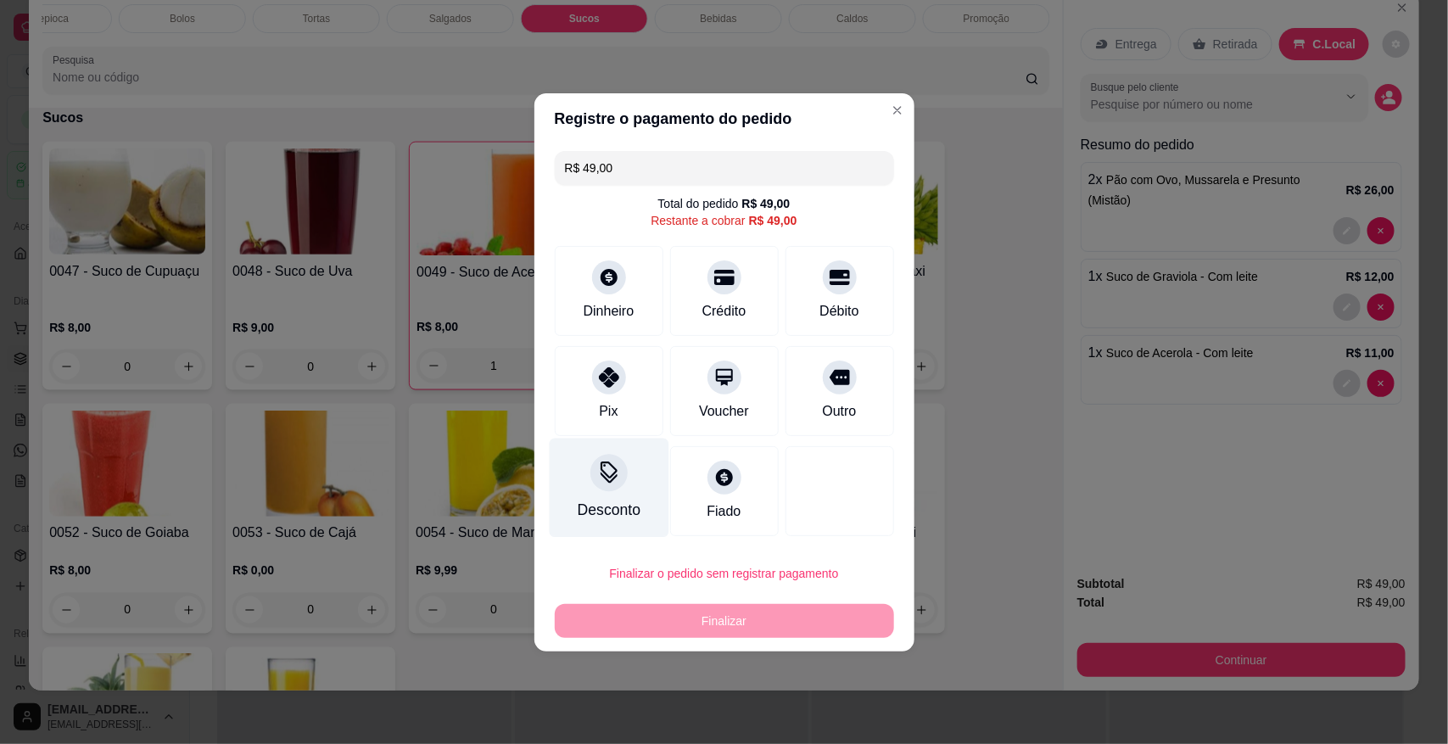
click at [592, 417] on div "Pix" at bounding box center [609, 391] width 109 height 90
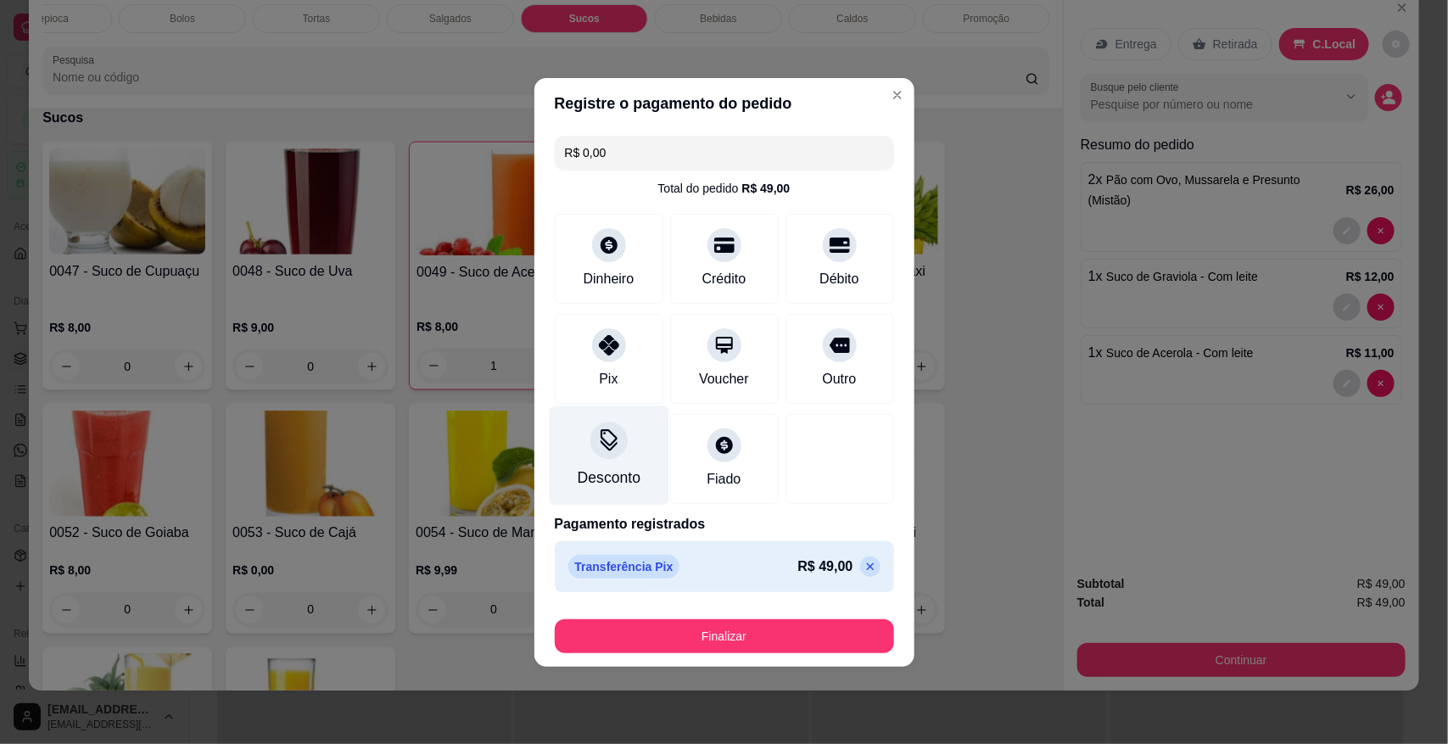
type input "R$ 0,00"
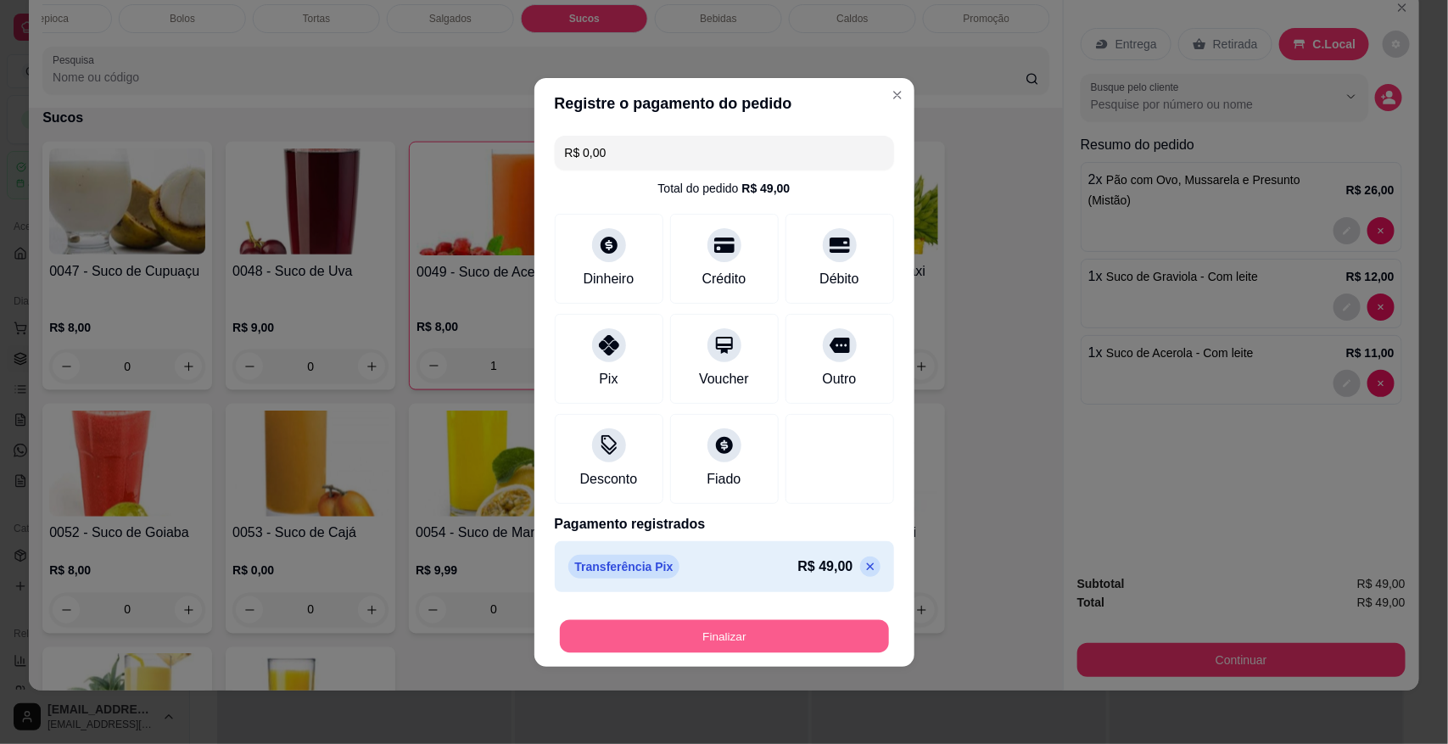
click at [630, 626] on button "Finalizar" at bounding box center [724, 635] width 329 height 33
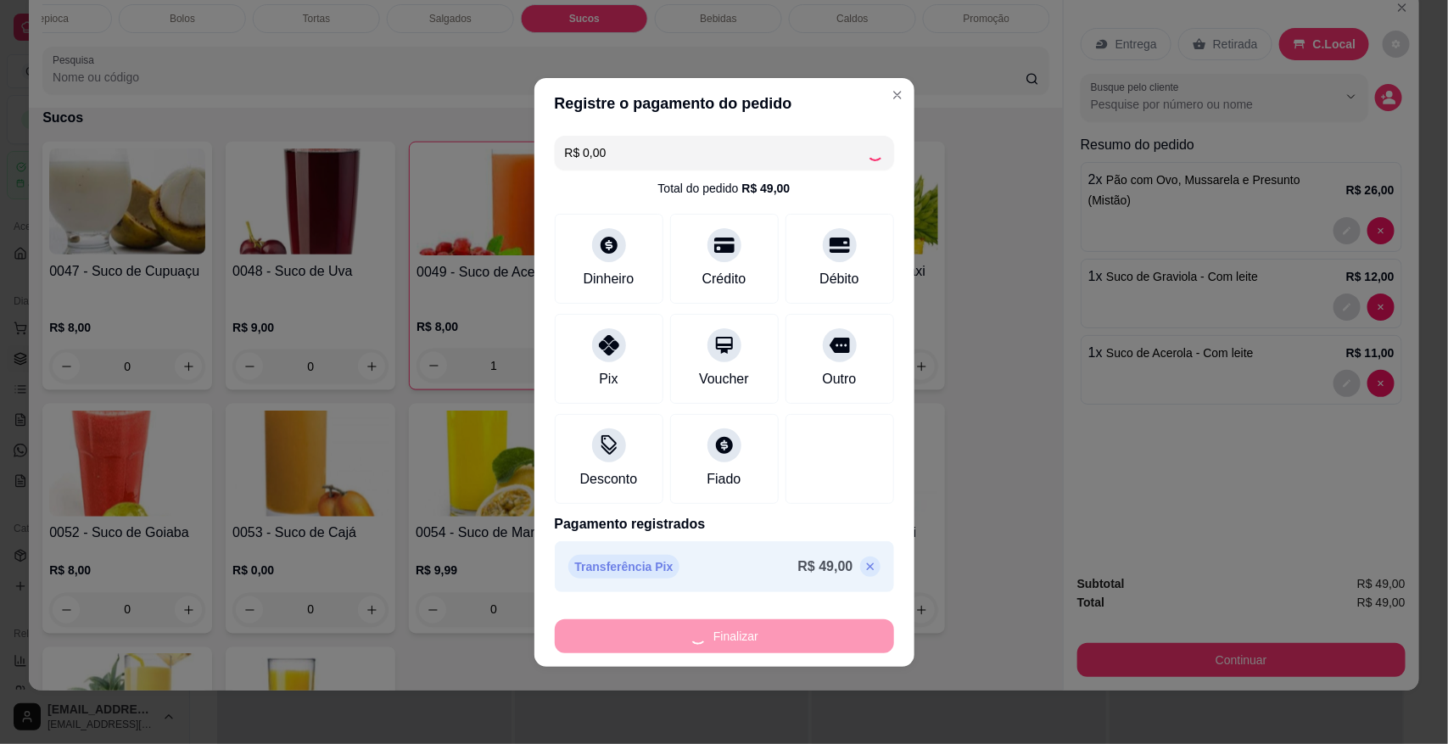
type input "0"
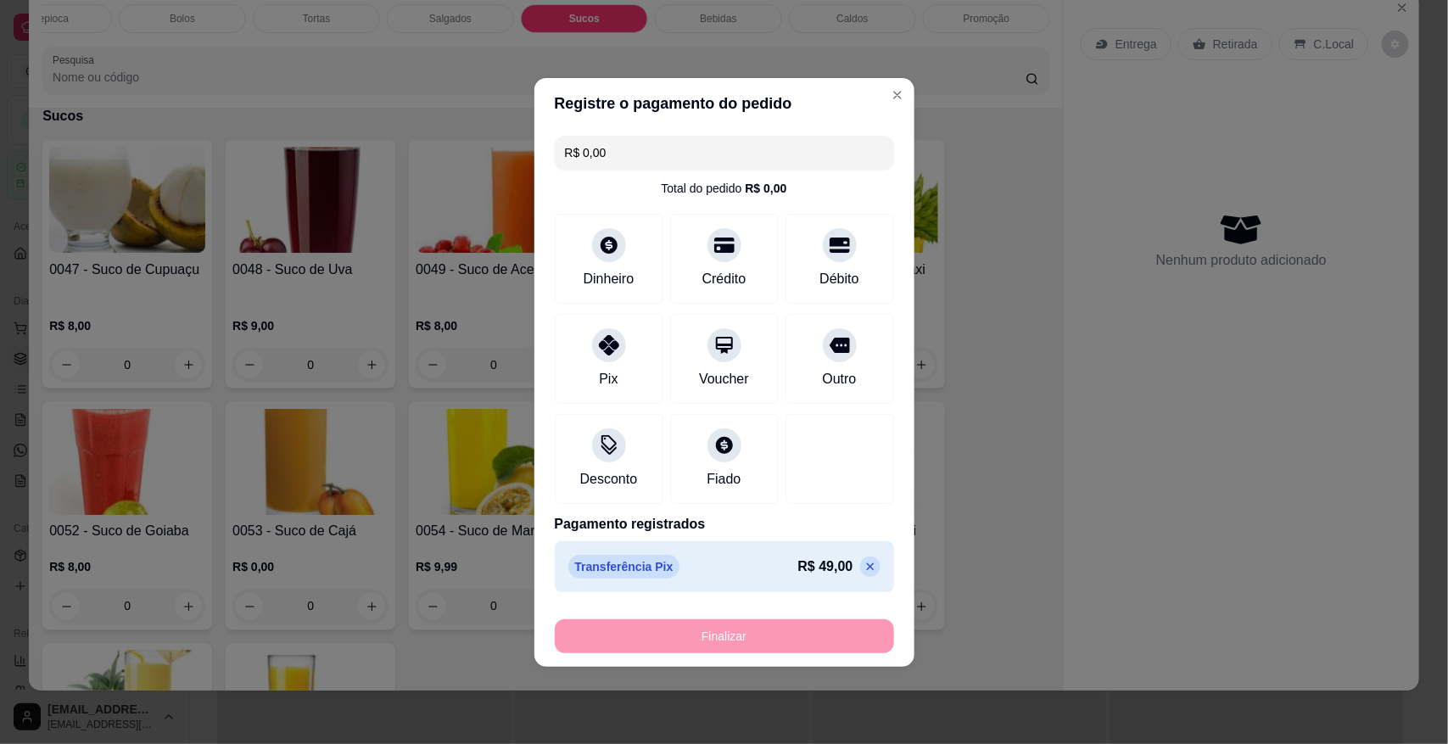
type input "-R$ 49,00"
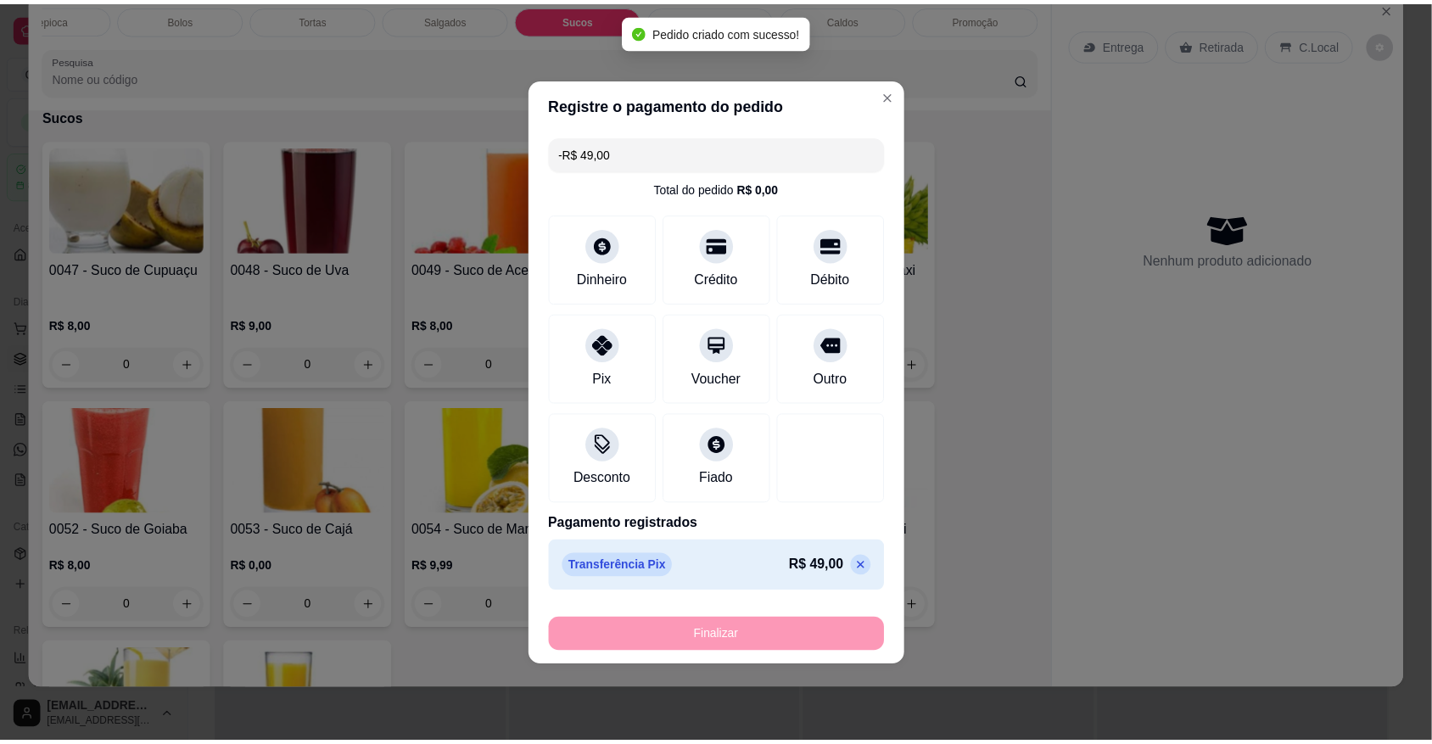
scroll to position [3937, 0]
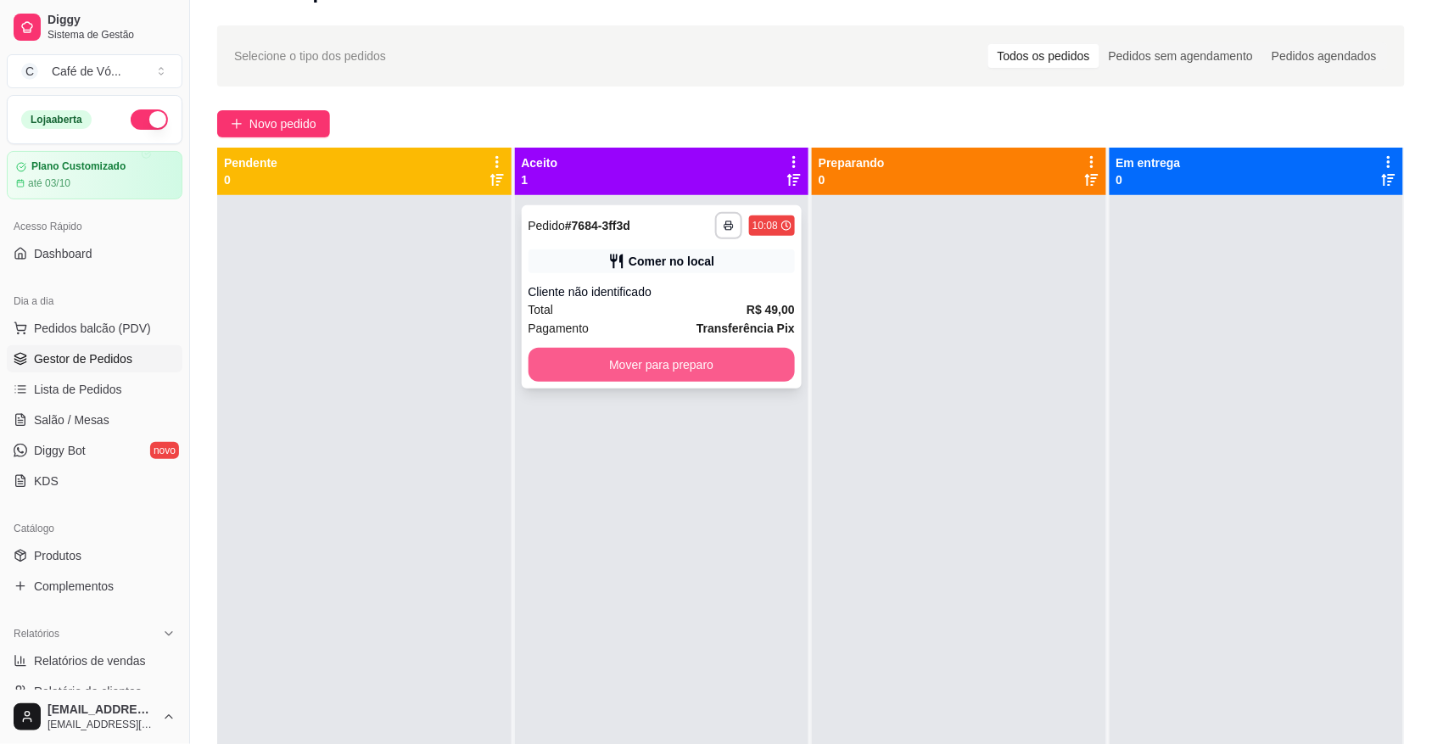
click at [748, 362] on button "Mover para preparo" at bounding box center [662, 365] width 267 height 34
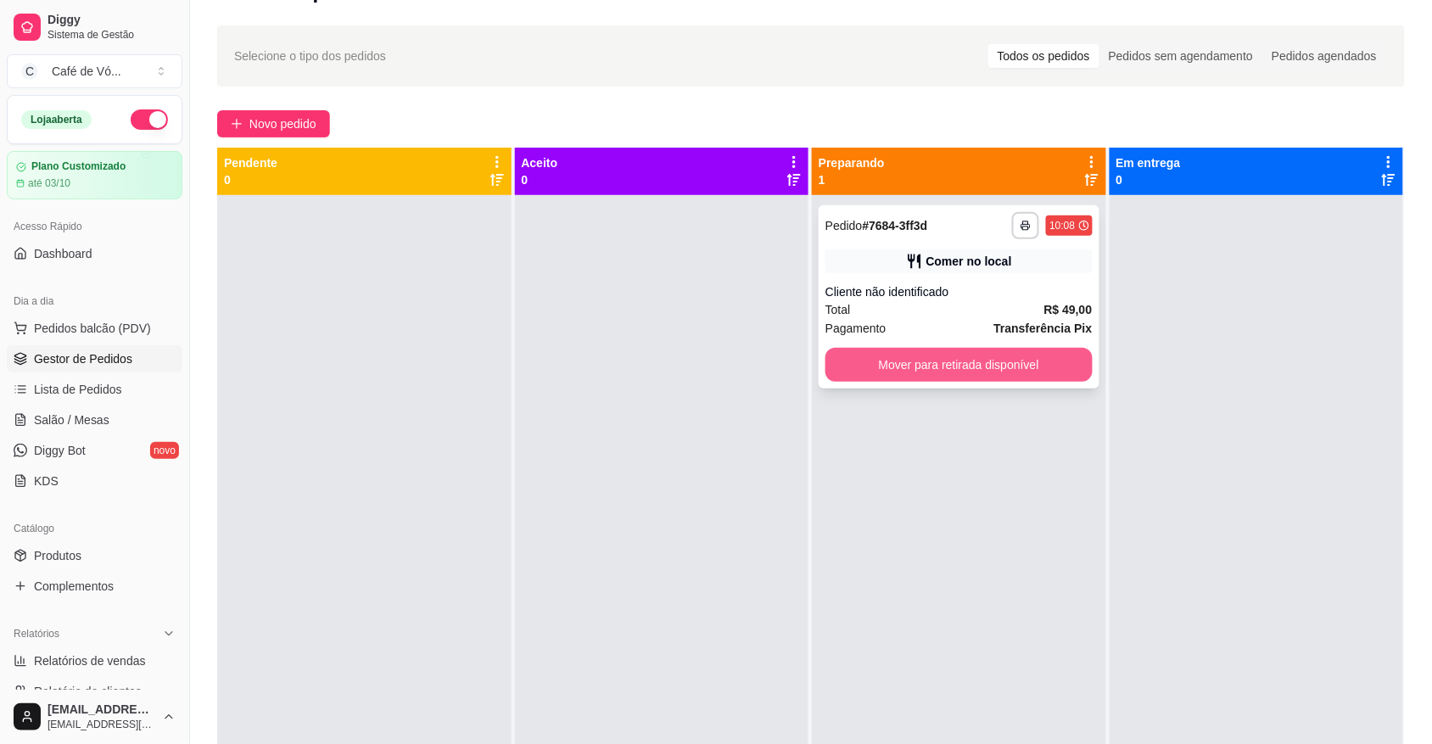
click at [925, 367] on button "Mover para retirada disponível" at bounding box center [959, 365] width 267 height 34
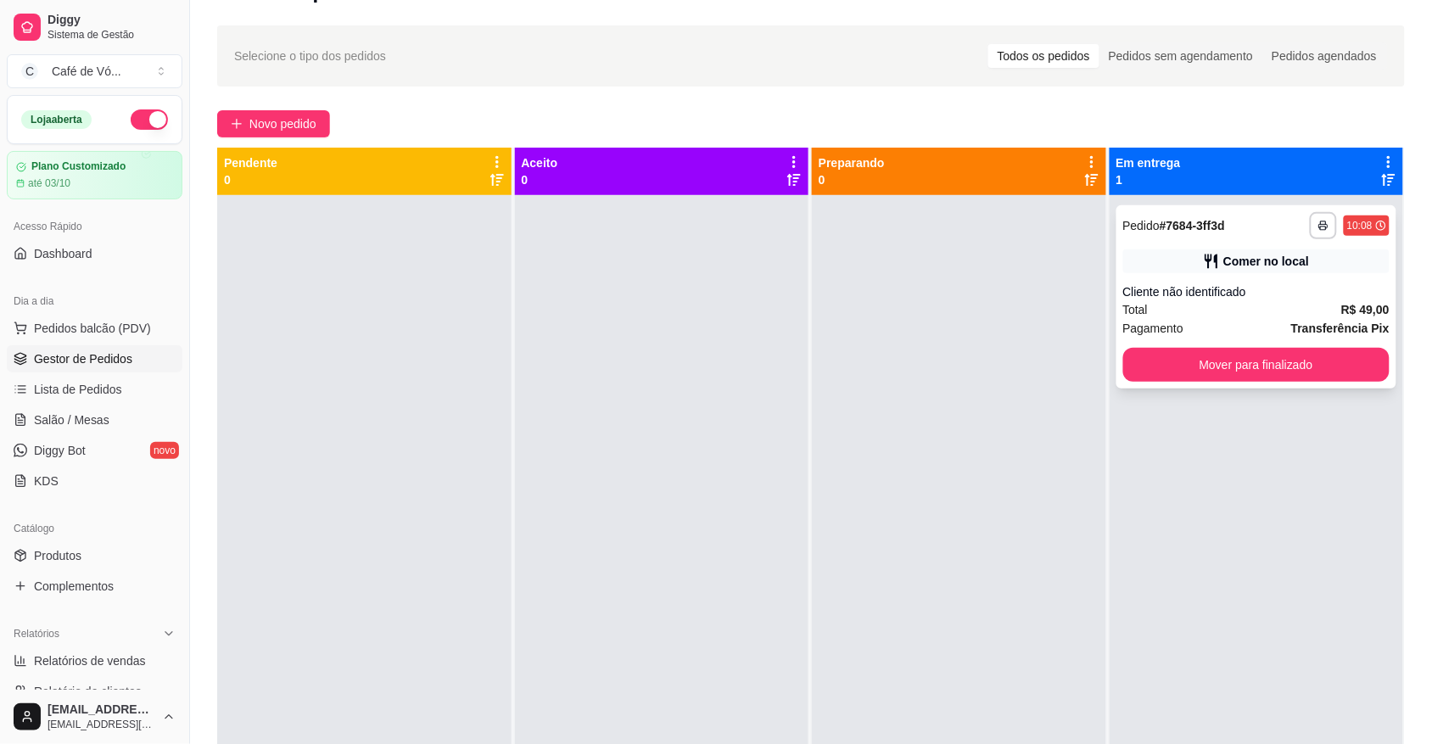
click at [1210, 384] on div "**********" at bounding box center [1257, 296] width 281 height 183
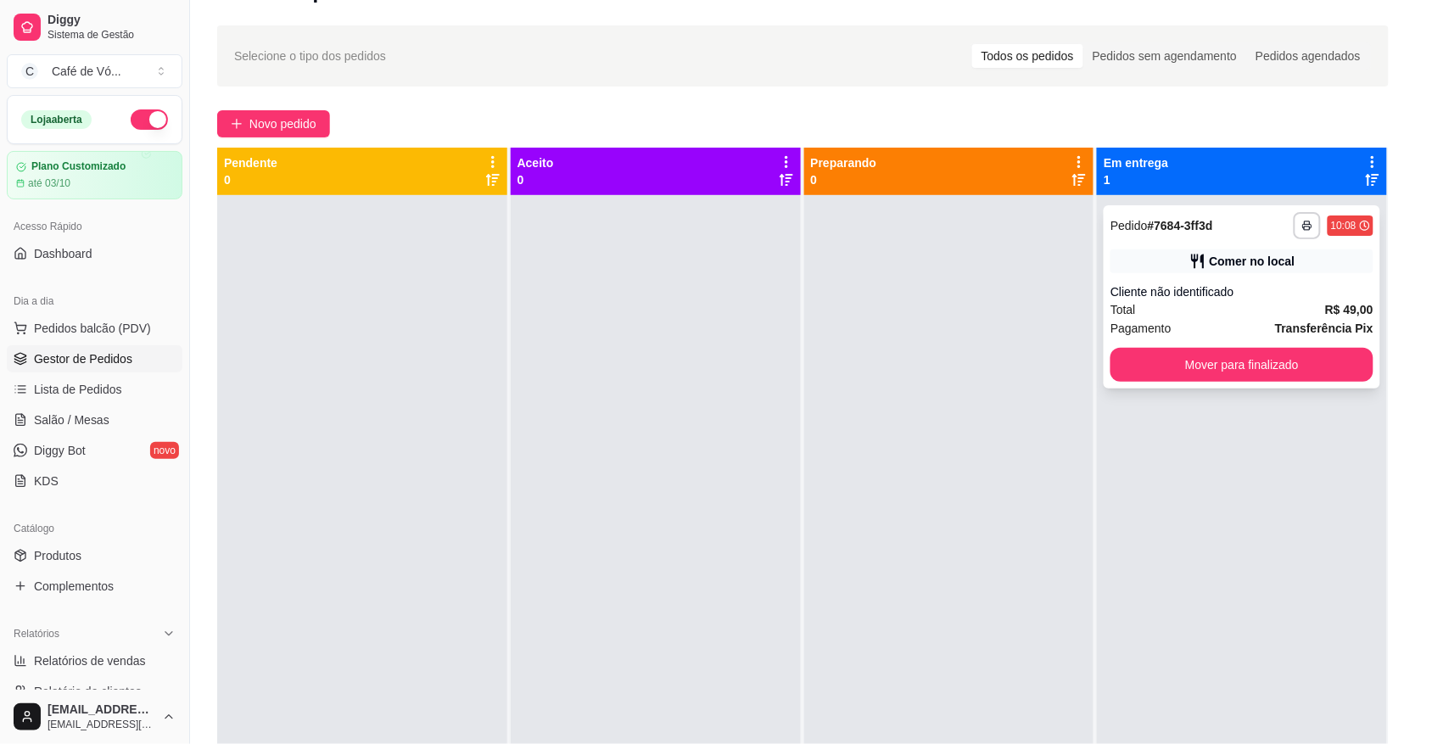
click at [1246, 365] on button "Mover para finalizado" at bounding box center [1242, 365] width 263 height 34
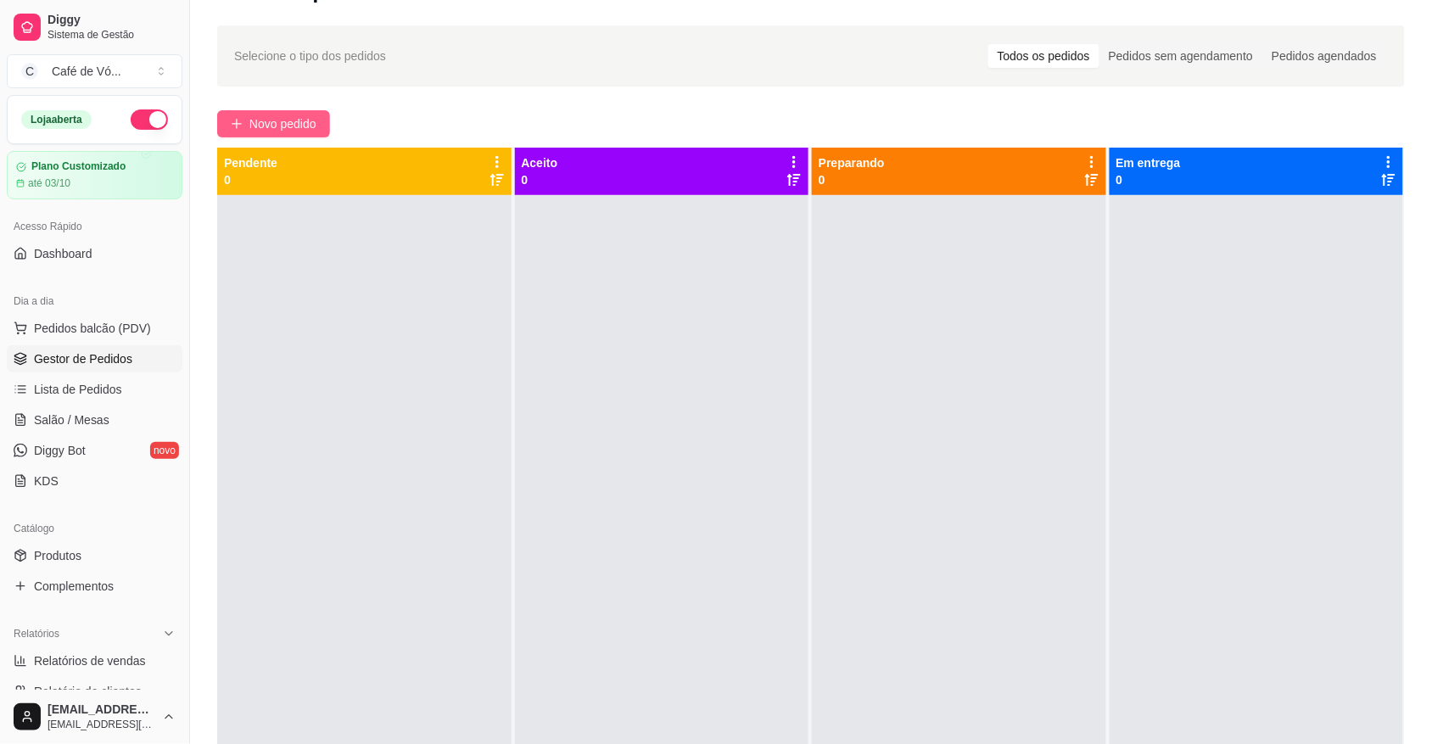
click at [294, 113] on button "Novo pedido" at bounding box center [273, 123] width 113 height 27
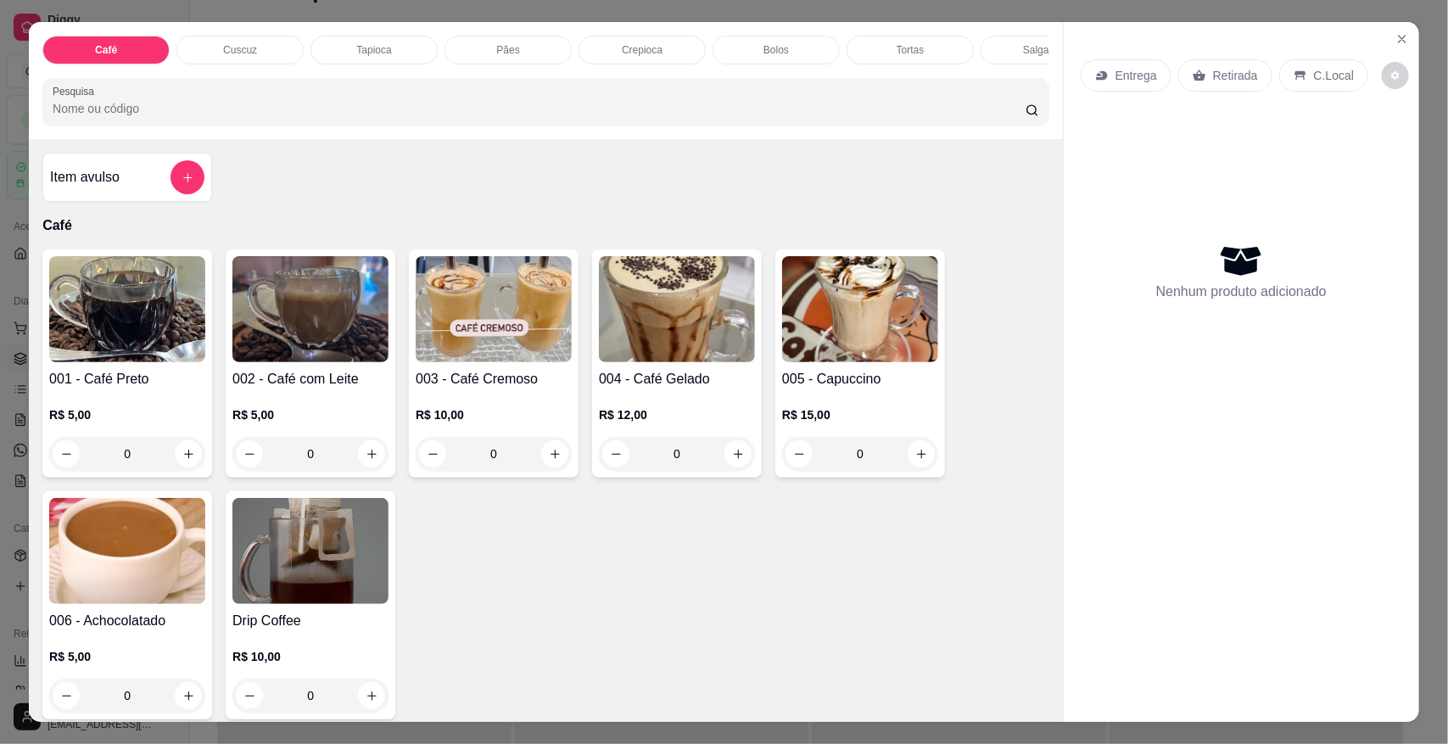
click at [1380, 49] on div "Entrega Retirada C.Local" at bounding box center [1242, 75] width 322 height 59
click at [1396, 47] on button "Close" at bounding box center [1402, 38] width 27 height 27
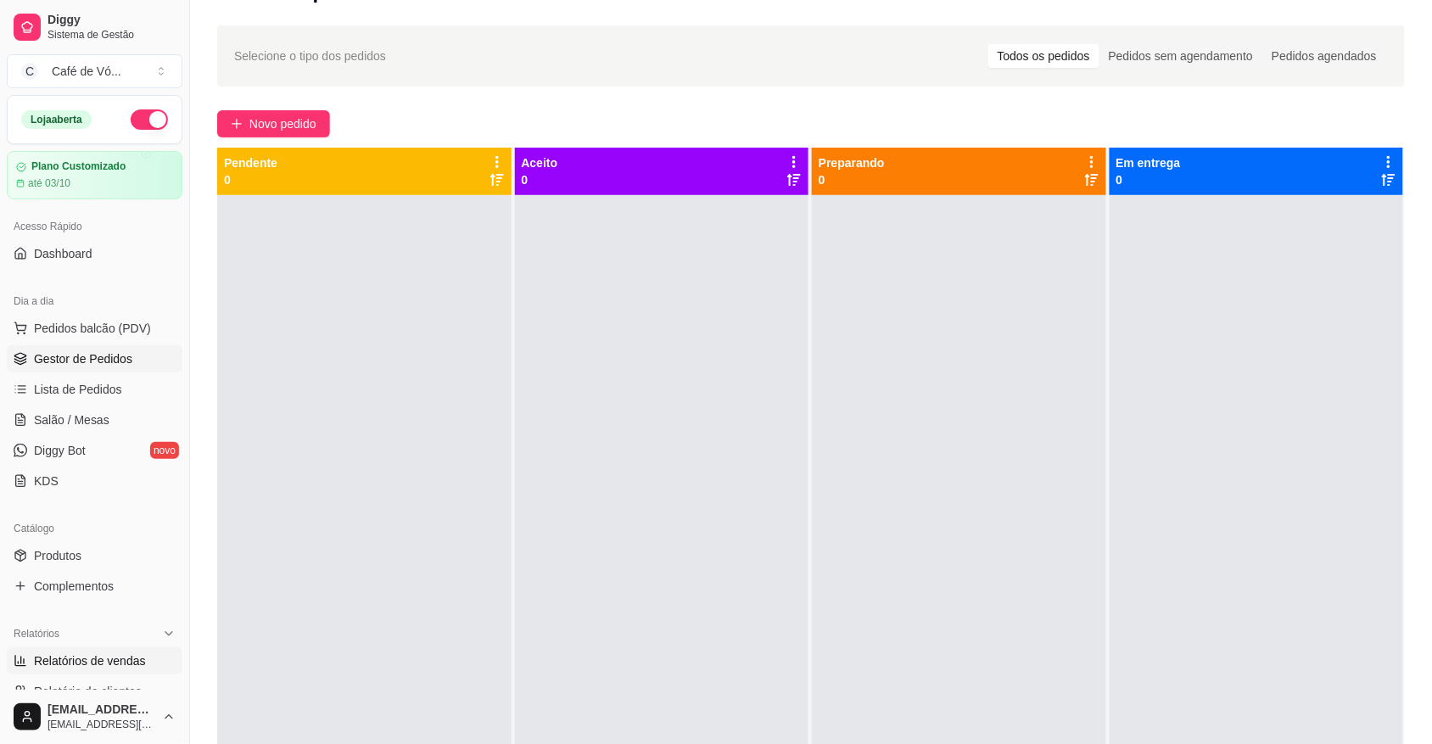
click at [74, 663] on span "Relatórios de vendas" at bounding box center [90, 660] width 112 height 17
select select "ALL"
select select "0"
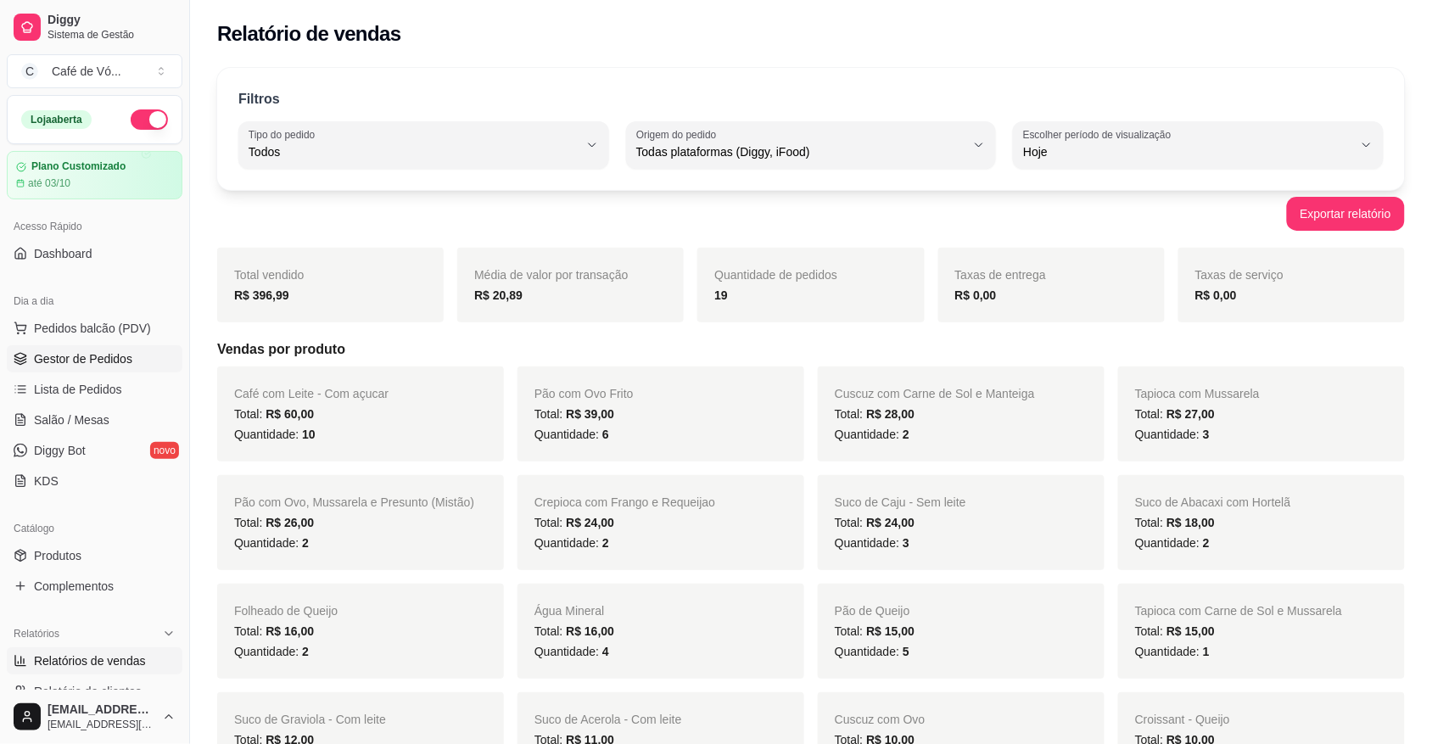
click at [116, 356] on span "Gestor de Pedidos" at bounding box center [83, 358] width 98 height 17
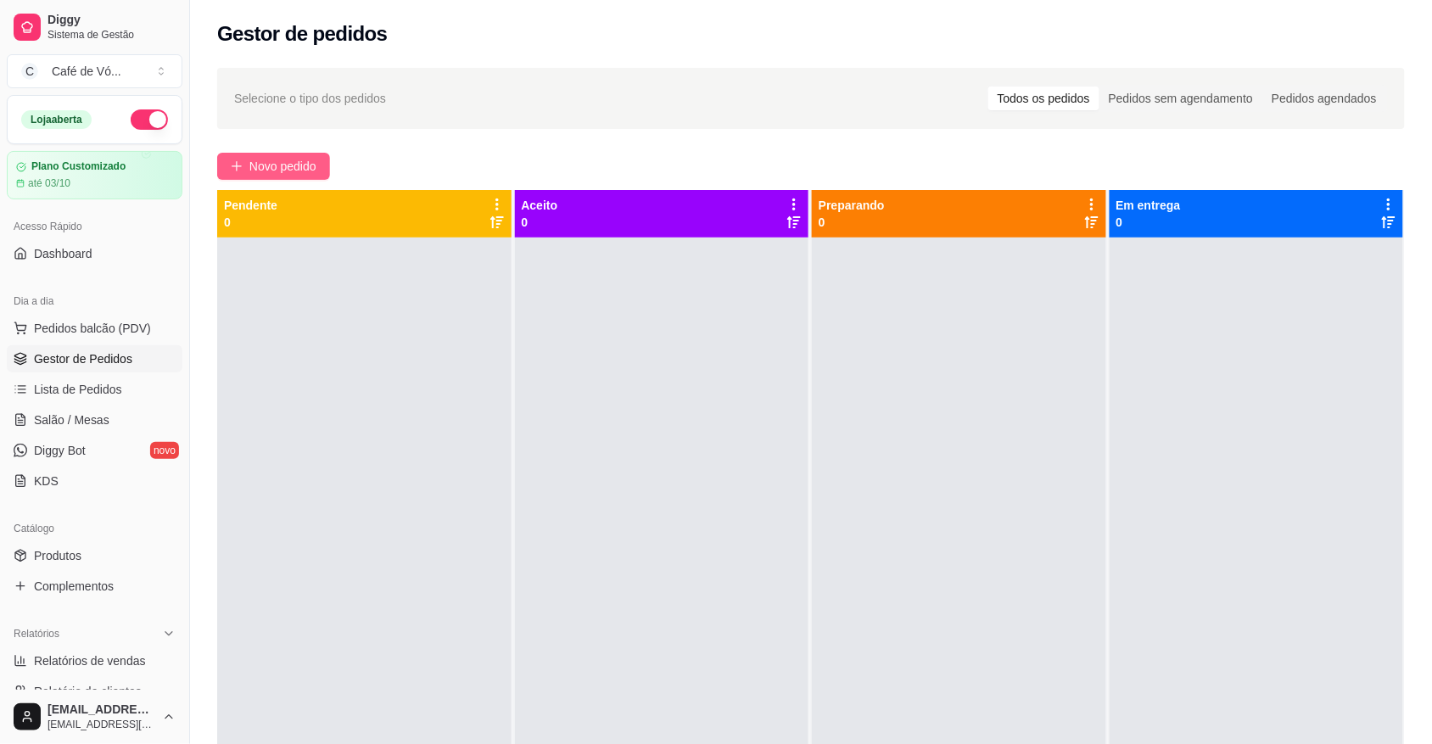
click at [230, 179] on button "Novo pedido" at bounding box center [273, 166] width 113 height 27
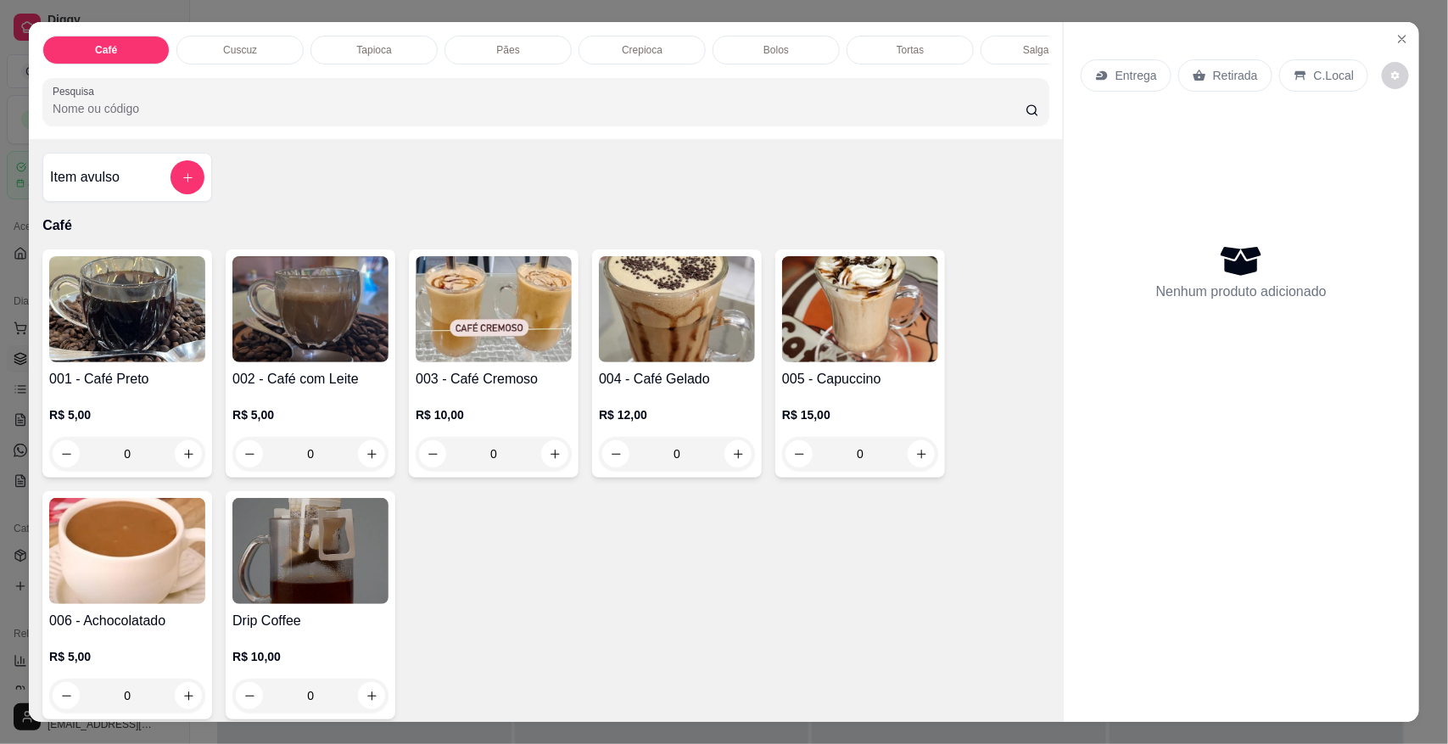
click at [311, 160] on div "Item avulso Café 001 - Café Preto R$ 5,00 0 002 - Café com Leite R$ 5,00 0 003 …" at bounding box center [546, 430] width 1034 height 582
click at [540, 45] on div "Pães" at bounding box center [508, 50] width 127 height 29
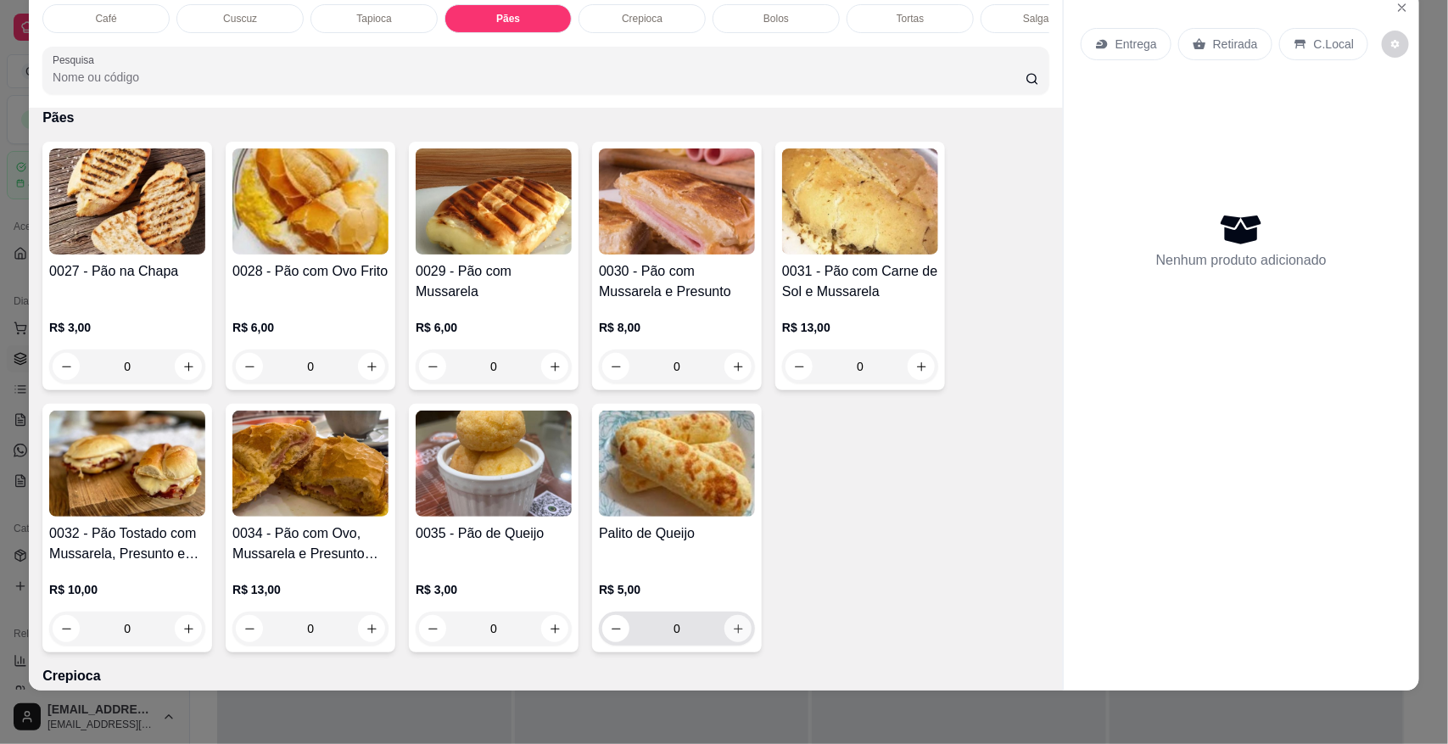
click at [725, 642] on button "increase-product-quantity" at bounding box center [738, 628] width 27 height 27
type input "1"
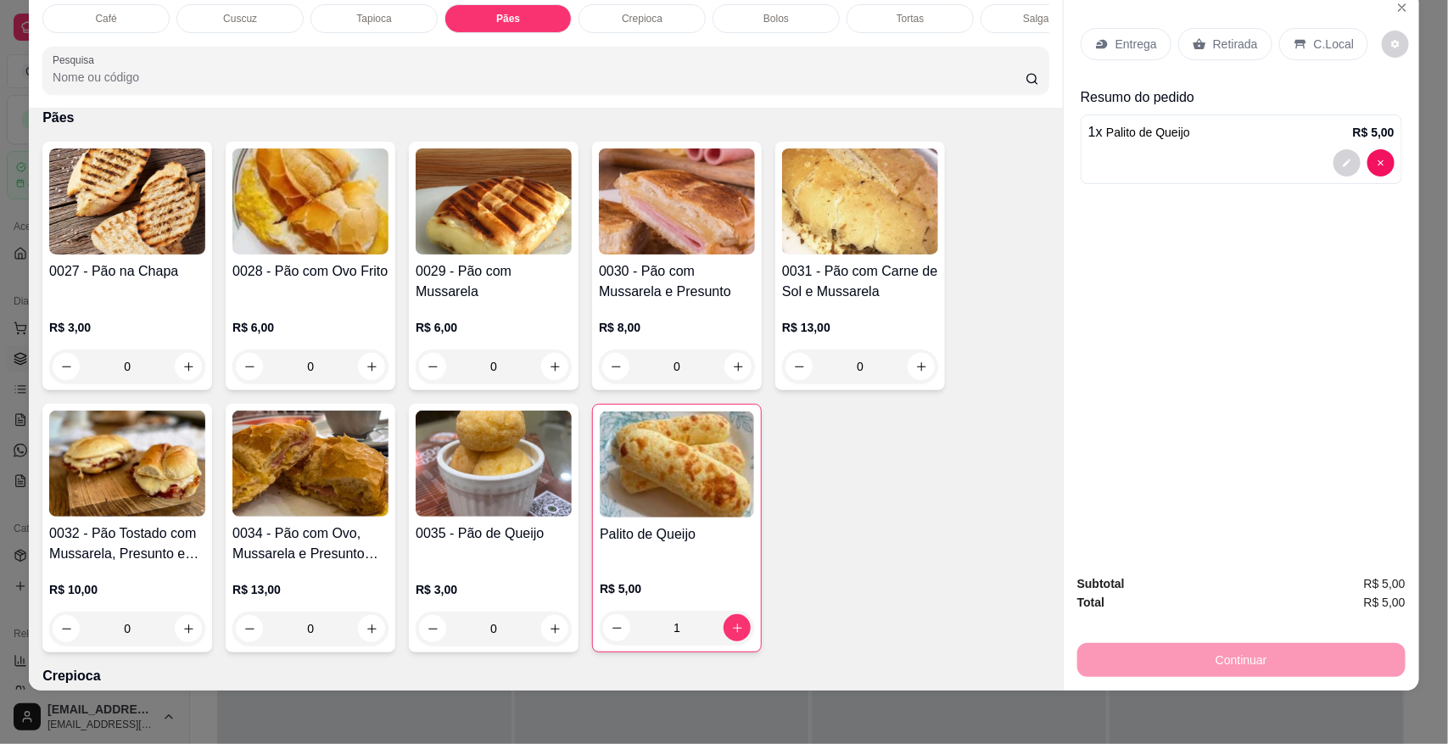
click at [747, 13] on div "Bolos" at bounding box center [776, 18] width 127 height 29
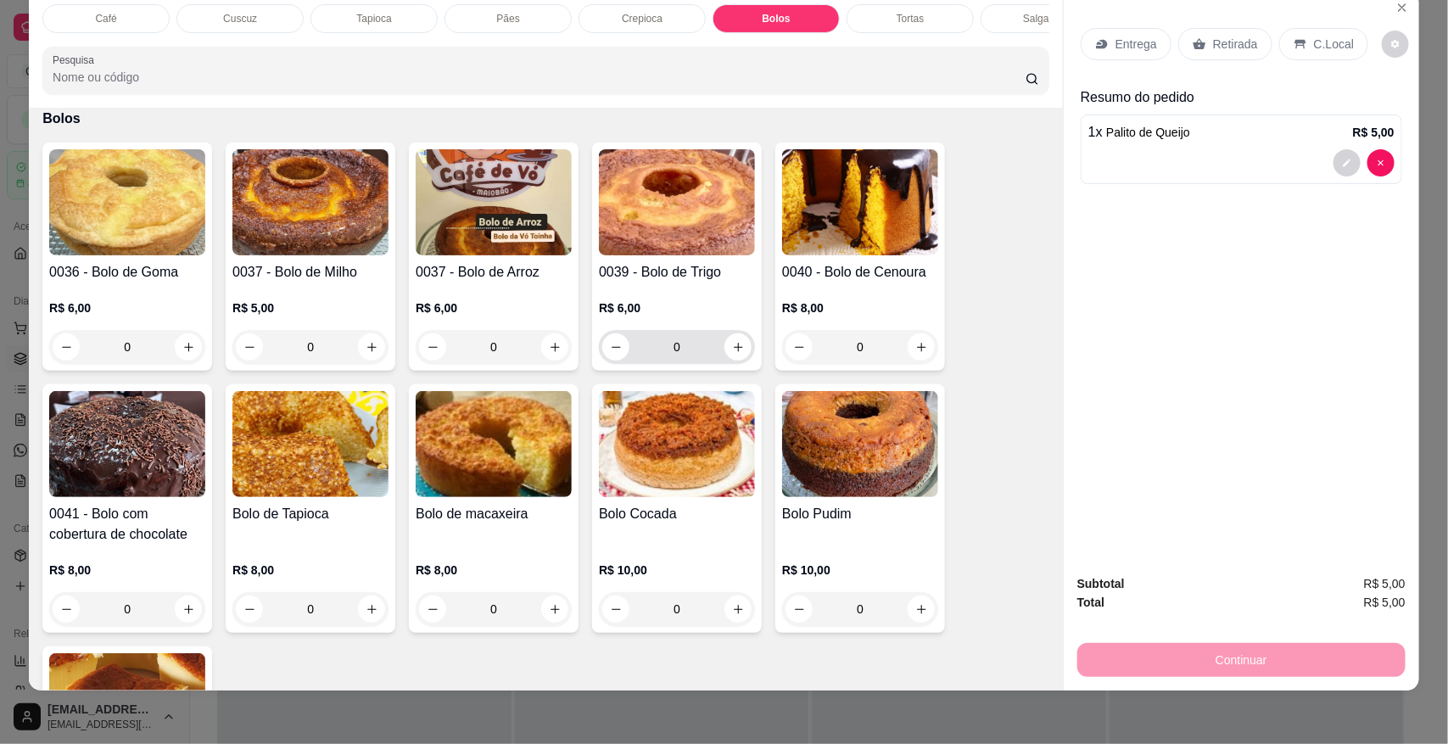
click at [647, 364] on input "0" at bounding box center [677, 347] width 95 height 34
click at [690, 364] on input "0" at bounding box center [677, 347] width 95 height 34
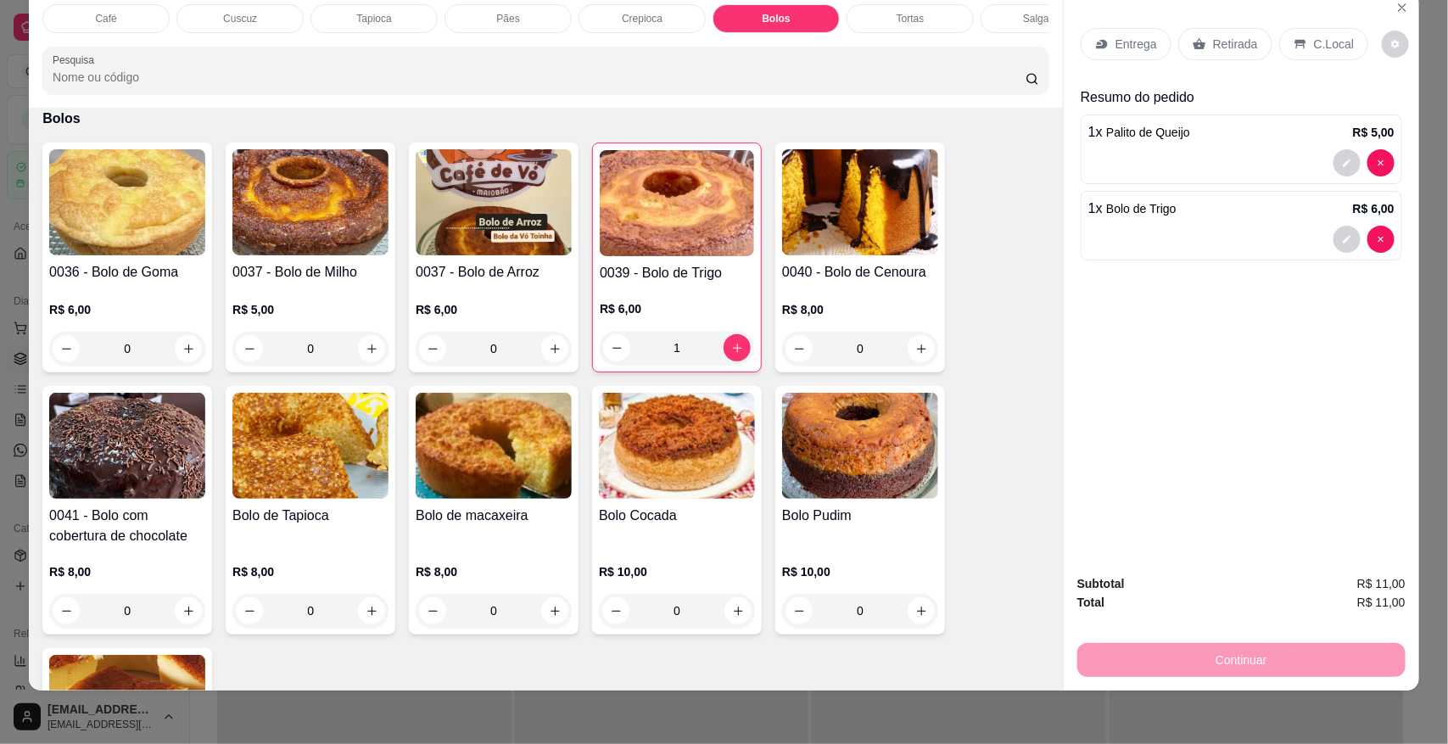
type input "1"
drag, startPoint x: 468, startPoint y: 4, endPoint x: 511, endPoint y: 187, distance: 187.3
click at [471, 4] on div "Pães" at bounding box center [508, 18] width 127 height 29
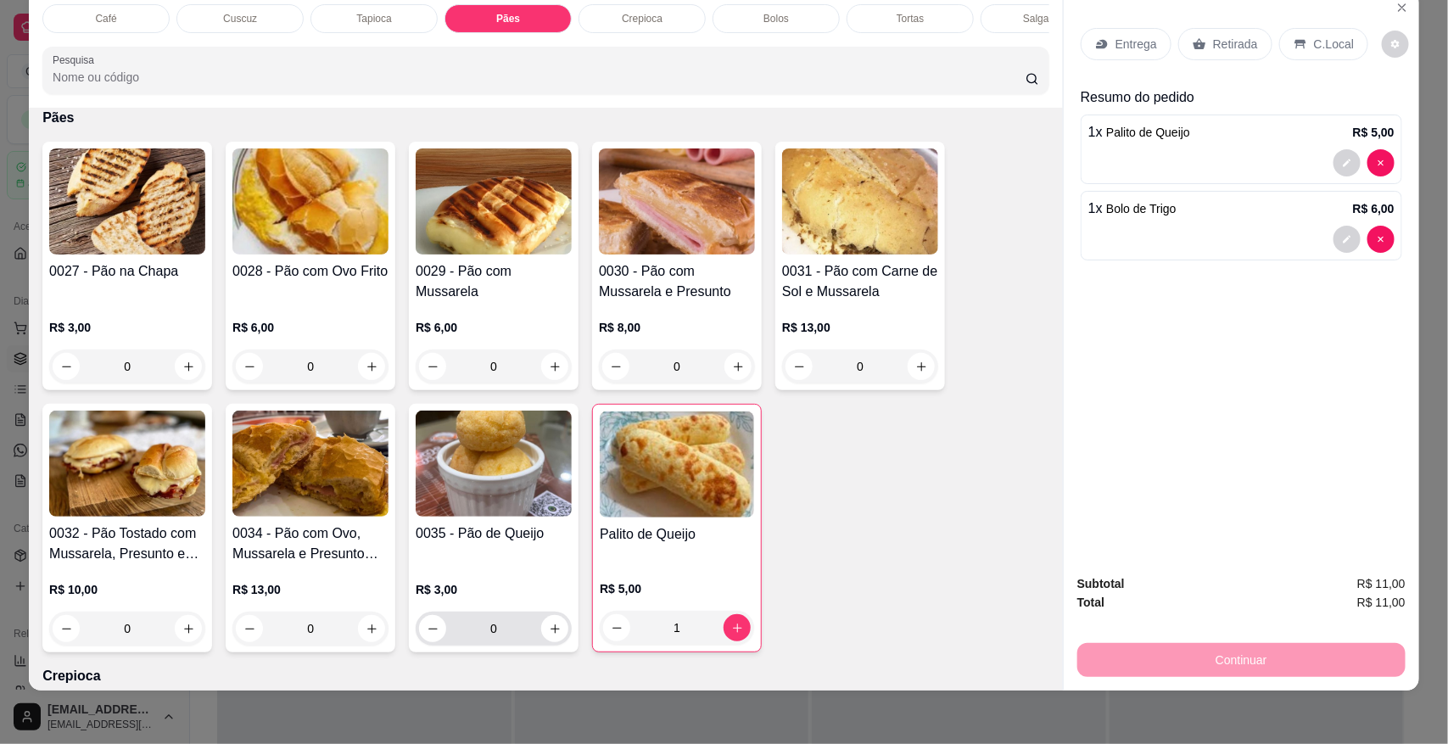
click at [529, 629] on input "0" at bounding box center [493, 629] width 95 height 34
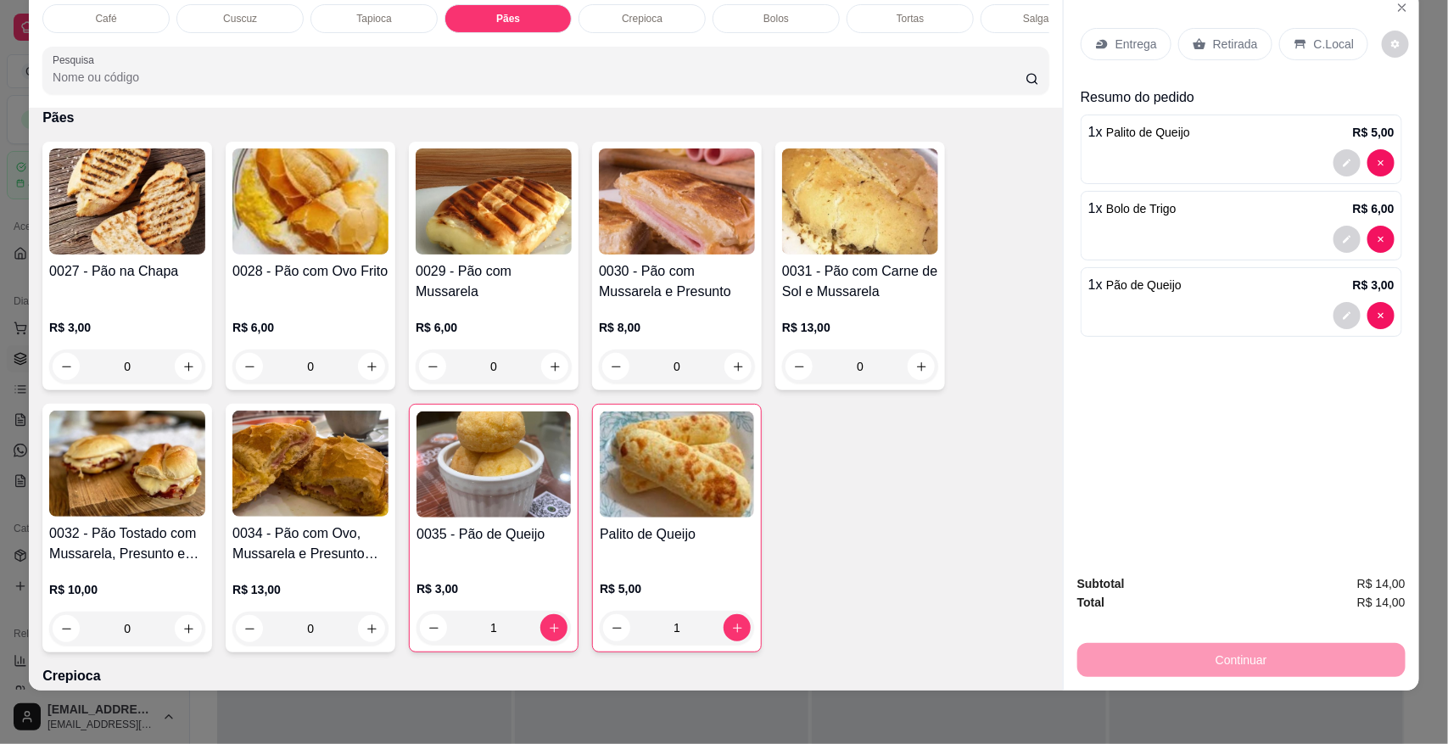
type input "1"
click at [1296, 39] on icon at bounding box center [1301, 44] width 14 height 14
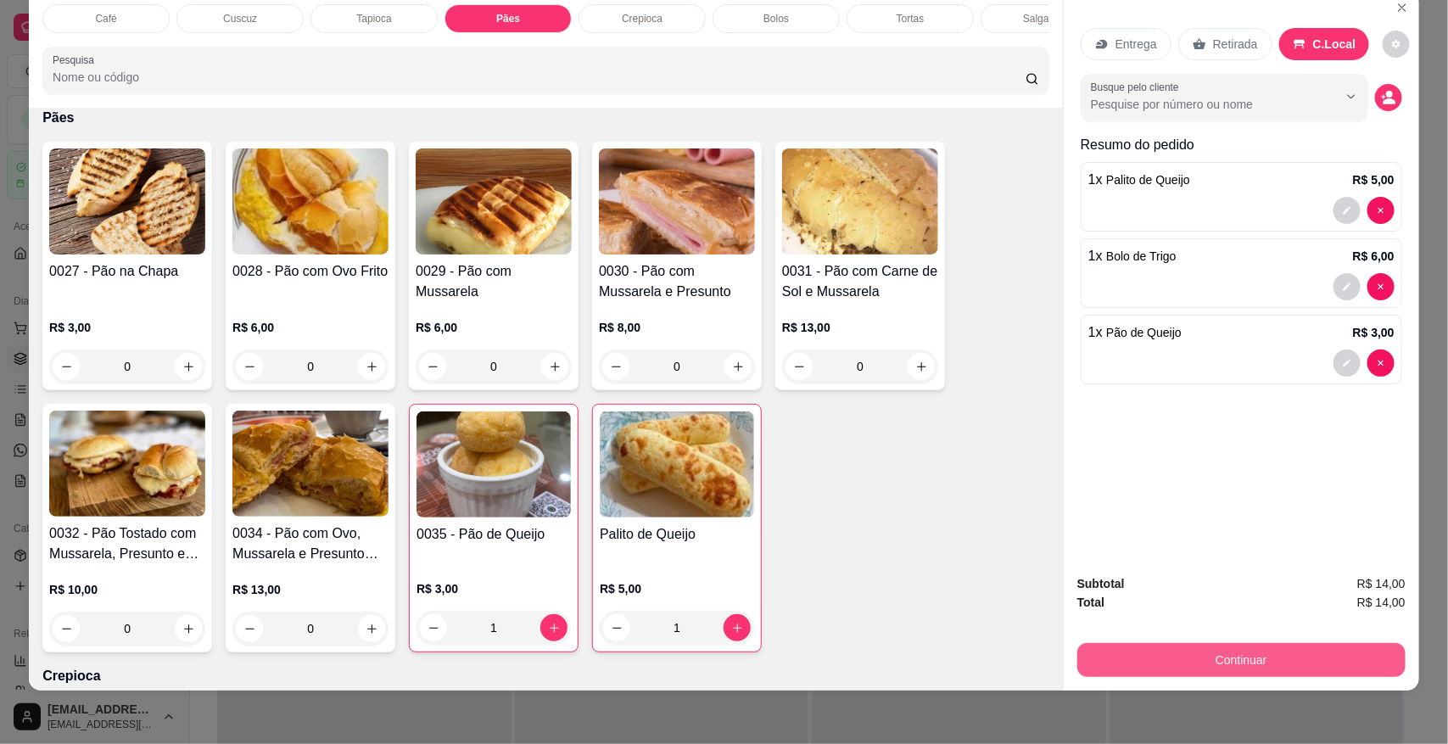
click at [1206, 663] on button "Continuar" at bounding box center [1242, 660] width 328 height 34
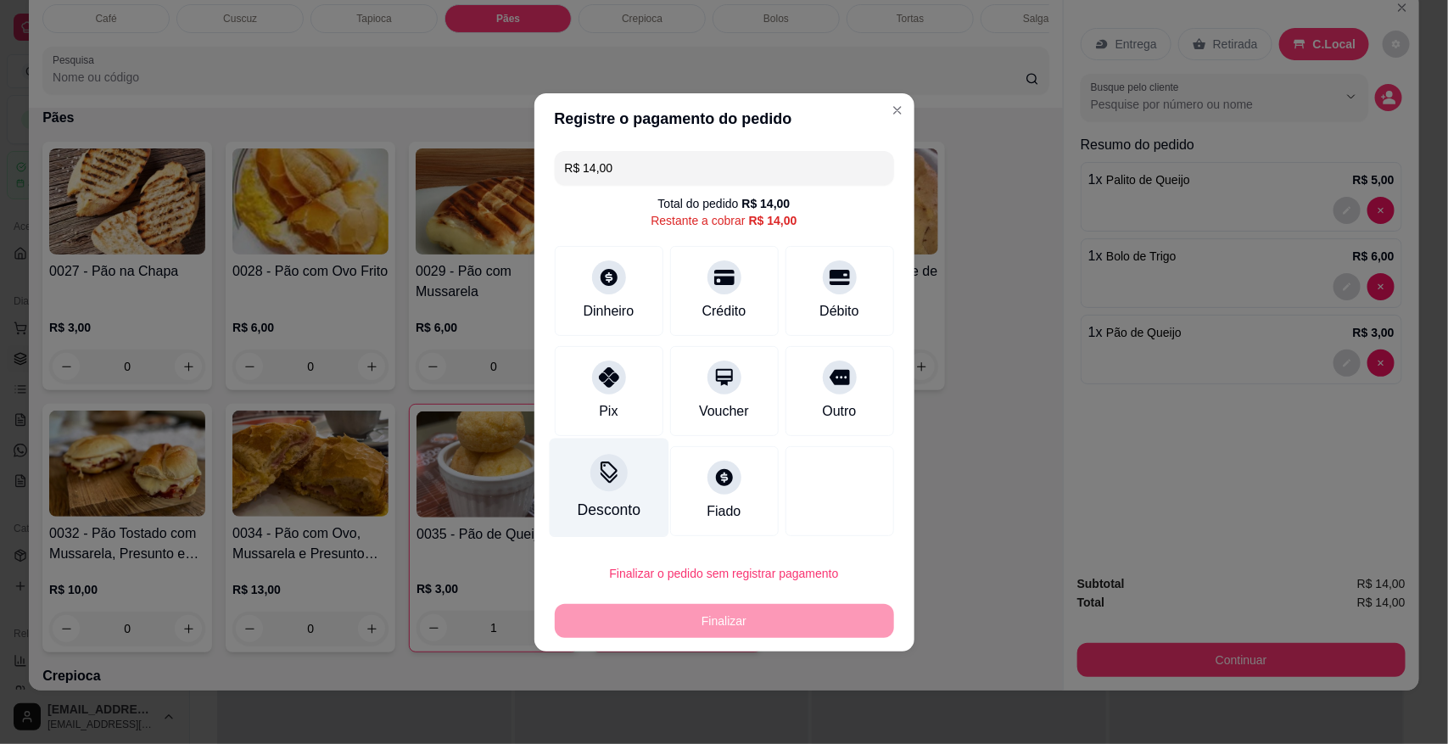
click at [596, 490] on div "Desconto" at bounding box center [609, 487] width 120 height 99
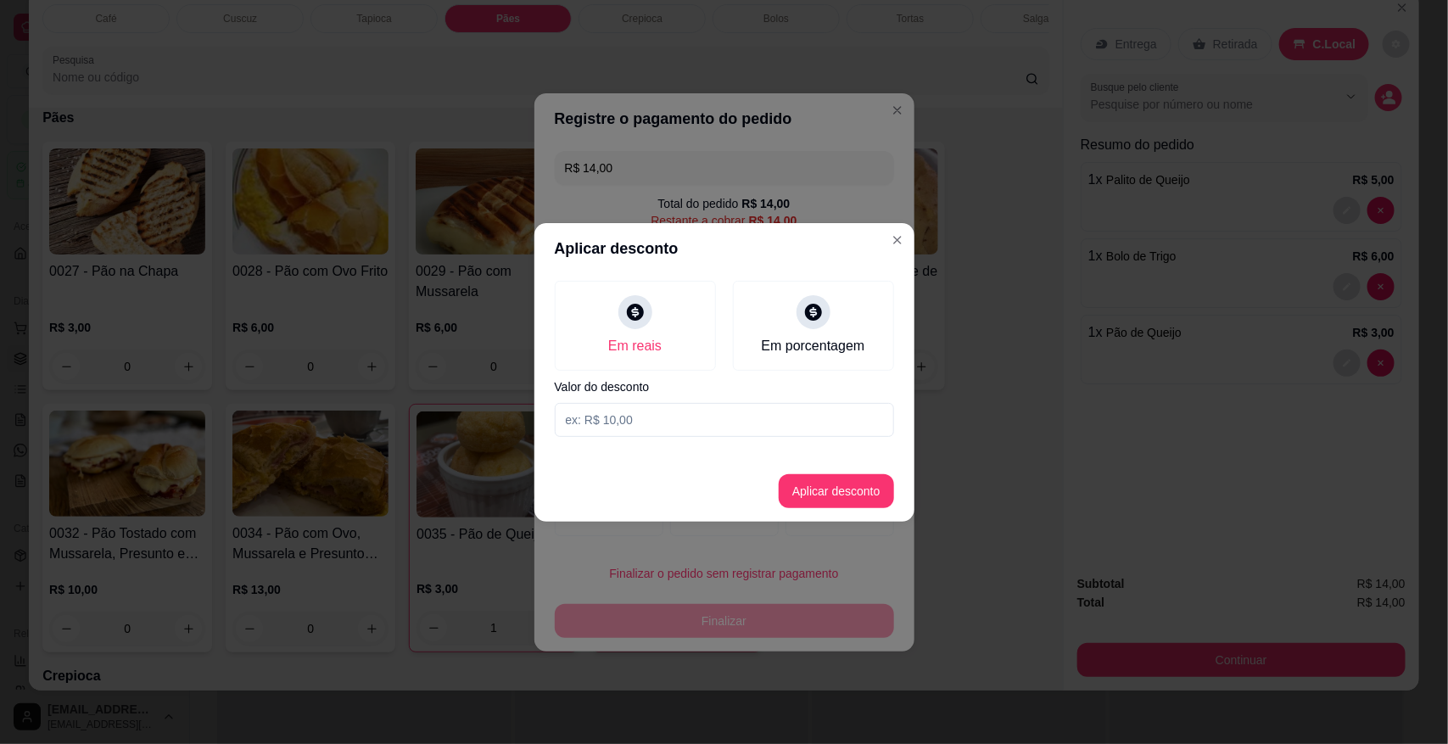
click at [642, 434] on input at bounding box center [724, 420] width 339 height 34
type input "1,00"
click at [794, 488] on button "Aplicar desconto" at bounding box center [836, 491] width 115 height 34
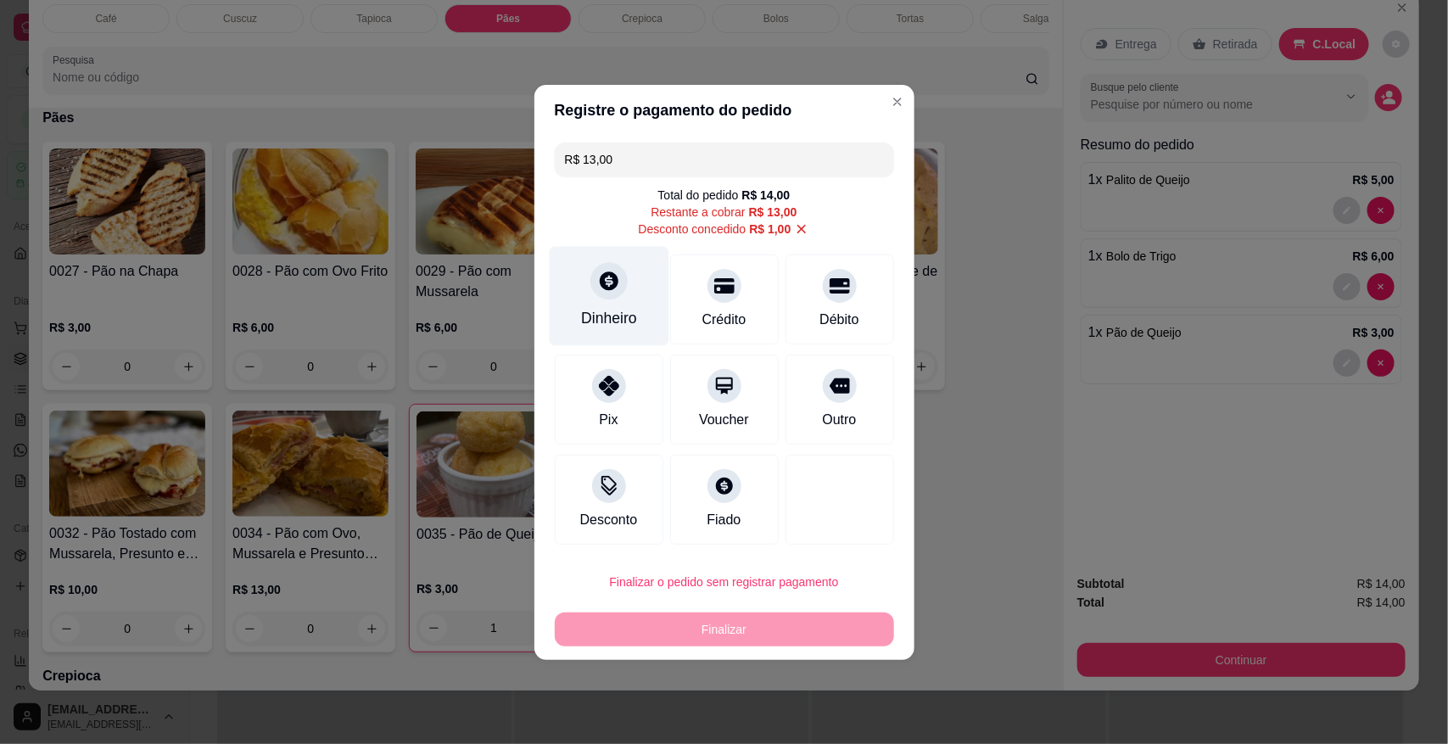
click at [633, 310] on div "Dinheiro" at bounding box center [609, 295] width 120 height 99
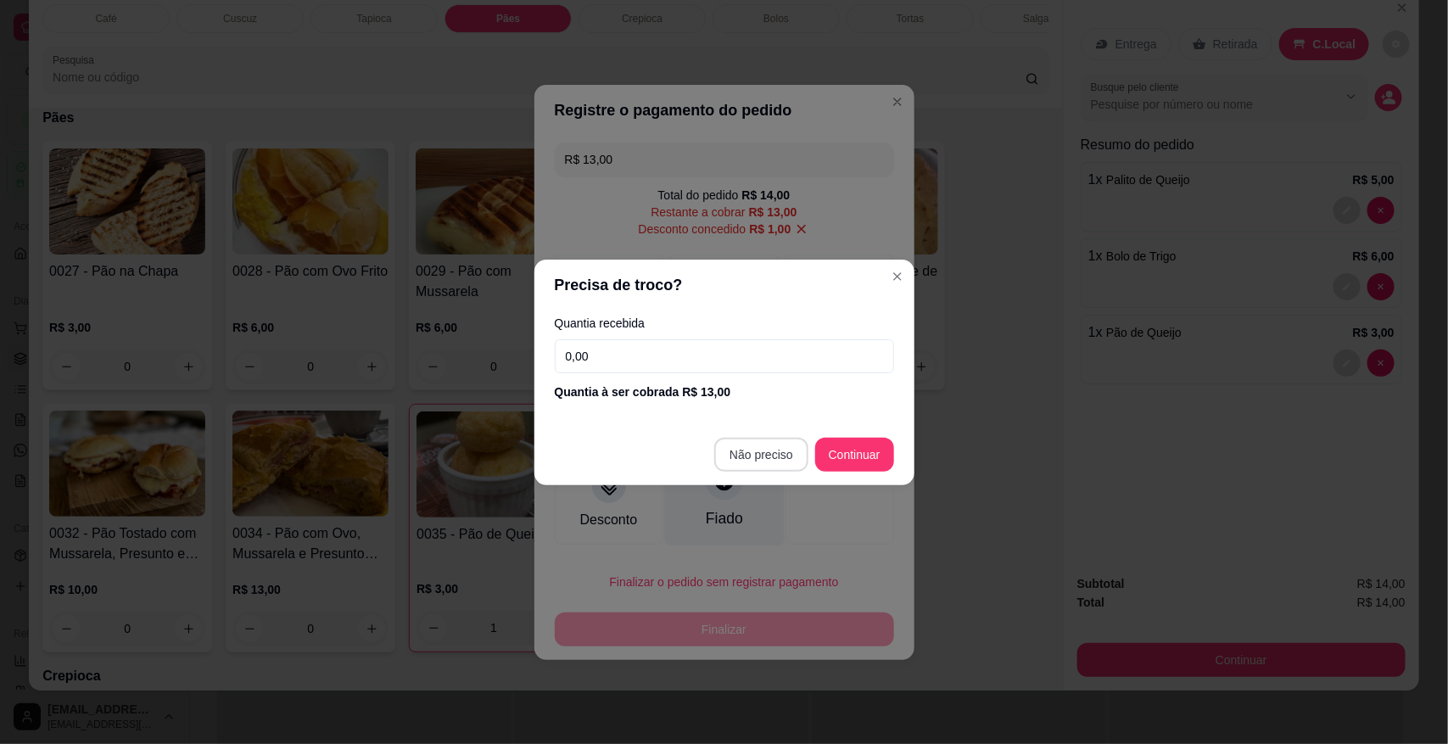
type input "R$ 0,00"
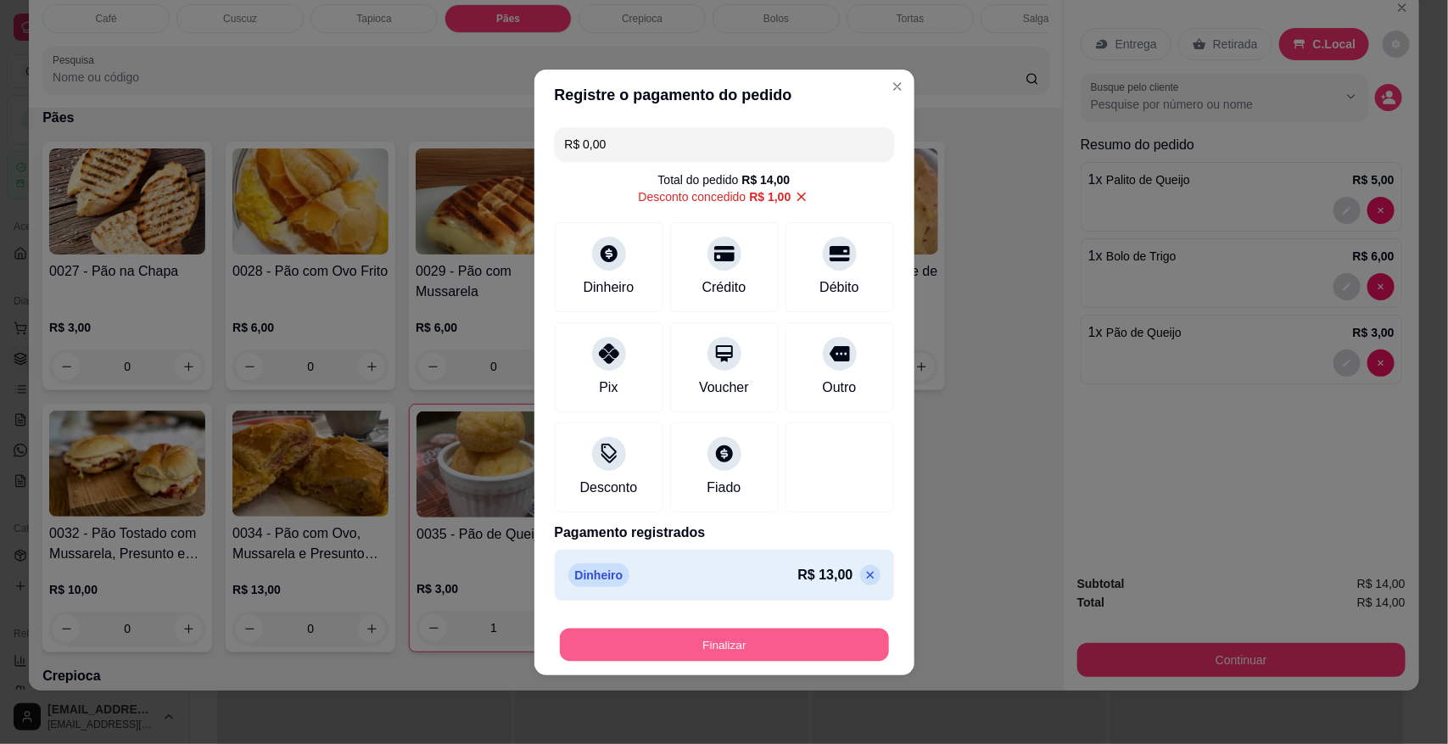
click at [736, 642] on button "Finalizar" at bounding box center [724, 644] width 329 height 33
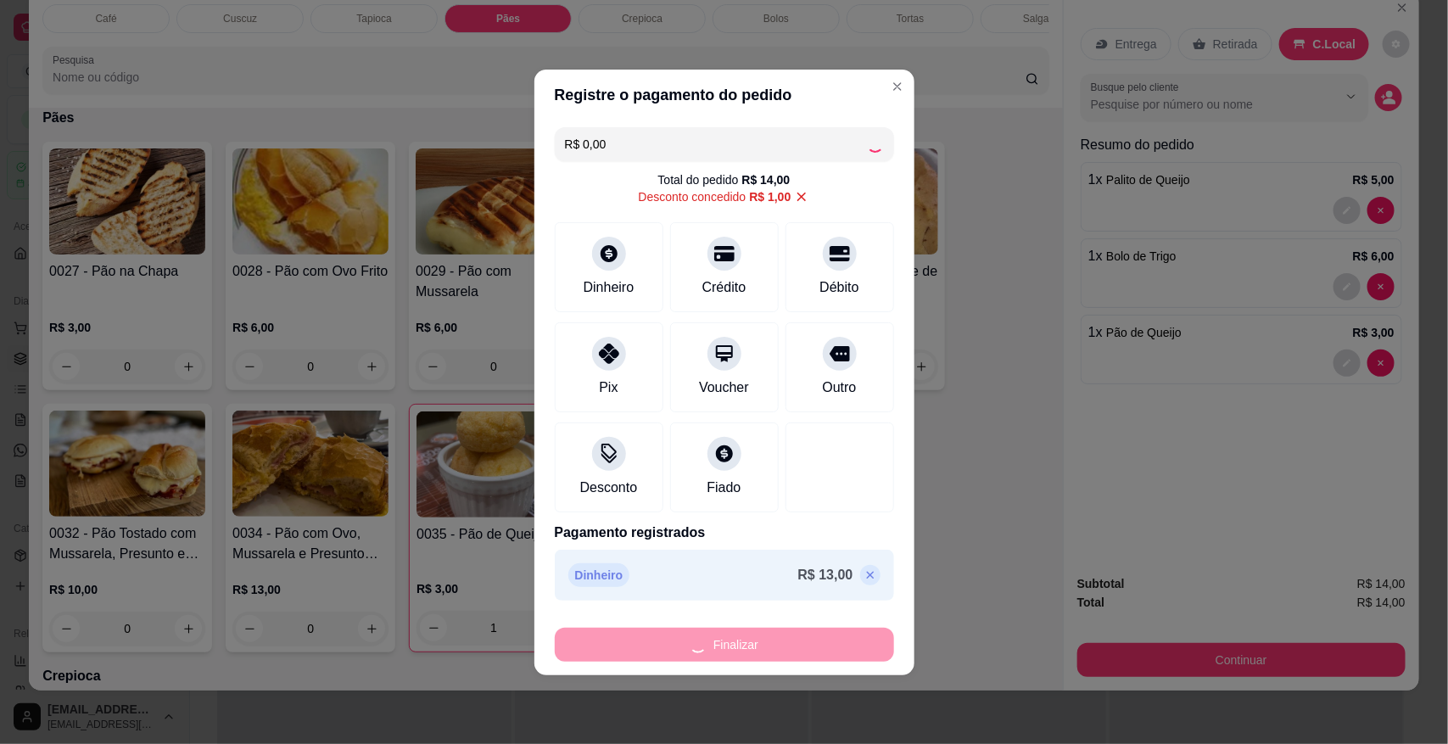
type input "0"
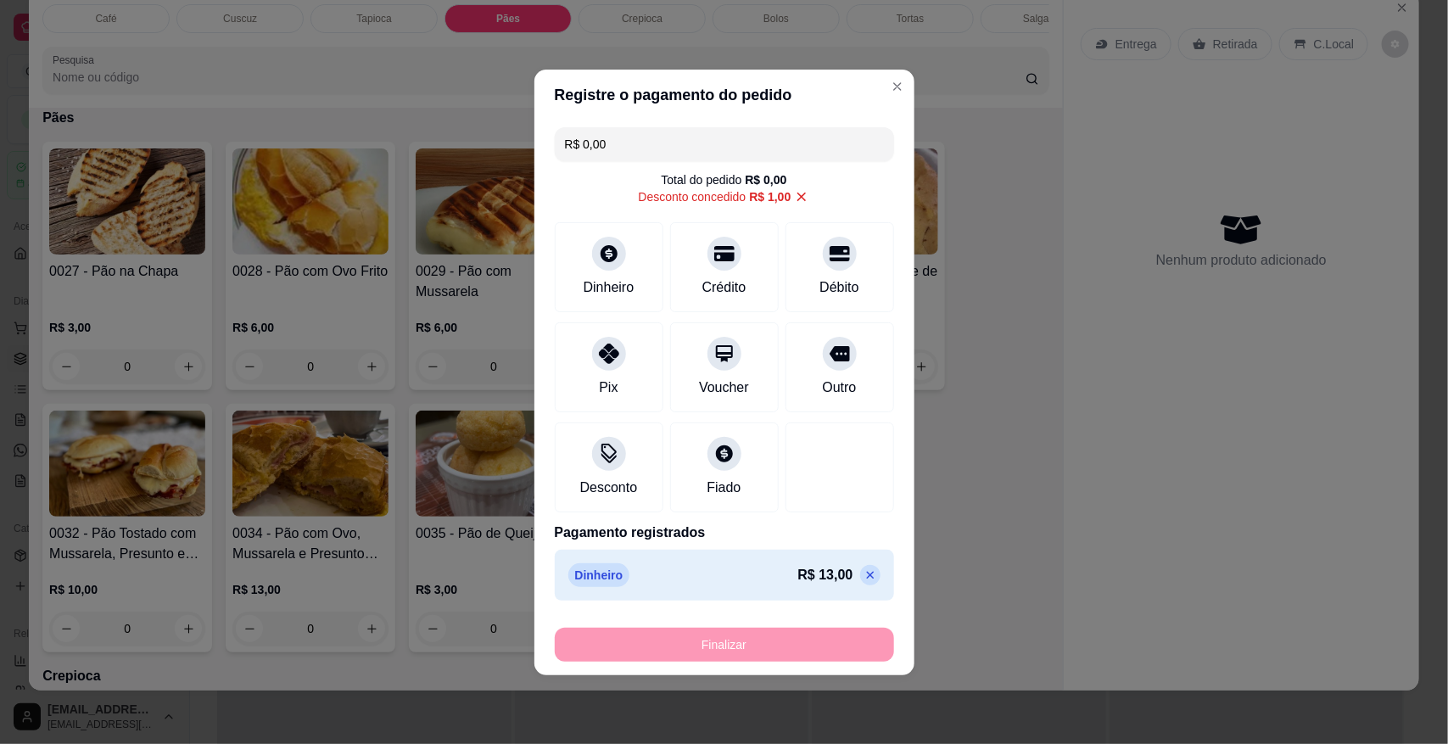
type input "-R$ 14,00"
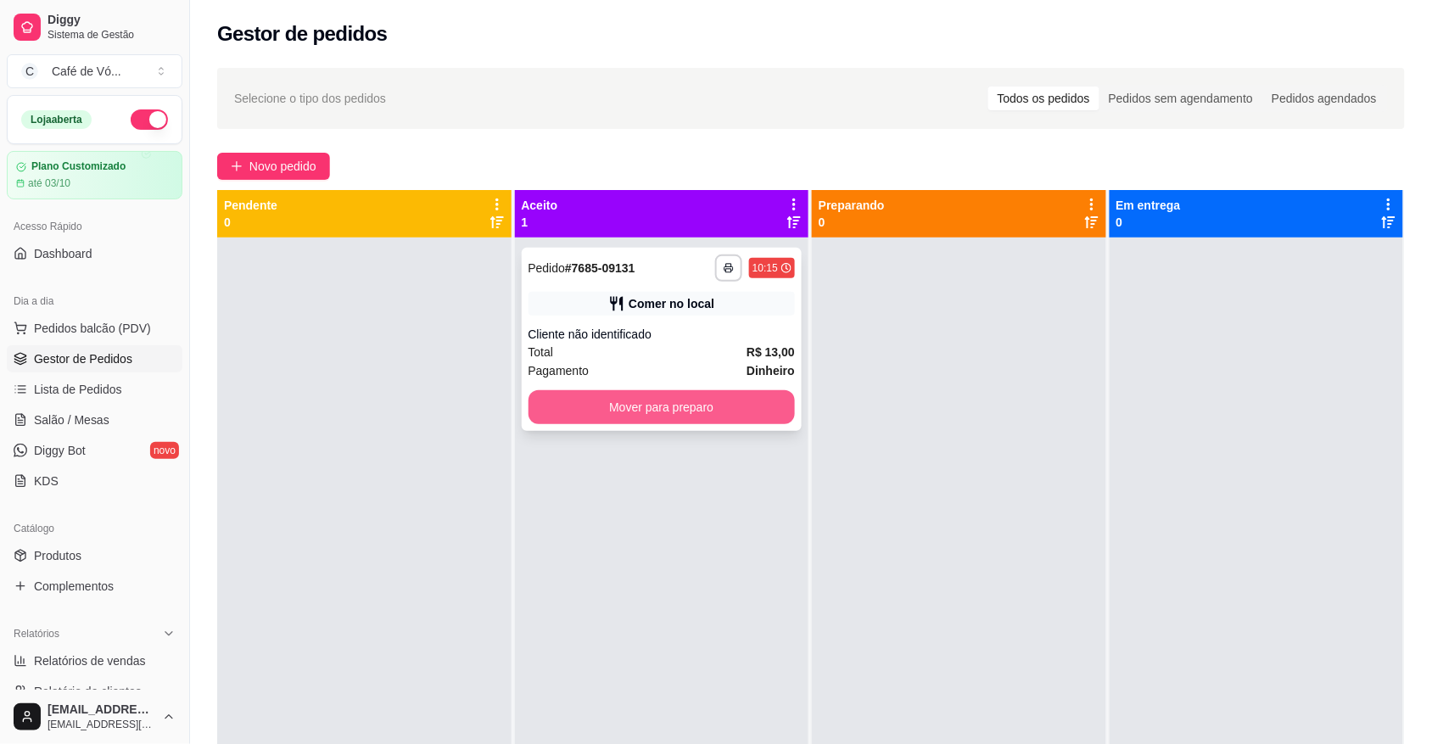
click at [761, 417] on button "Mover para preparo" at bounding box center [662, 407] width 267 height 34
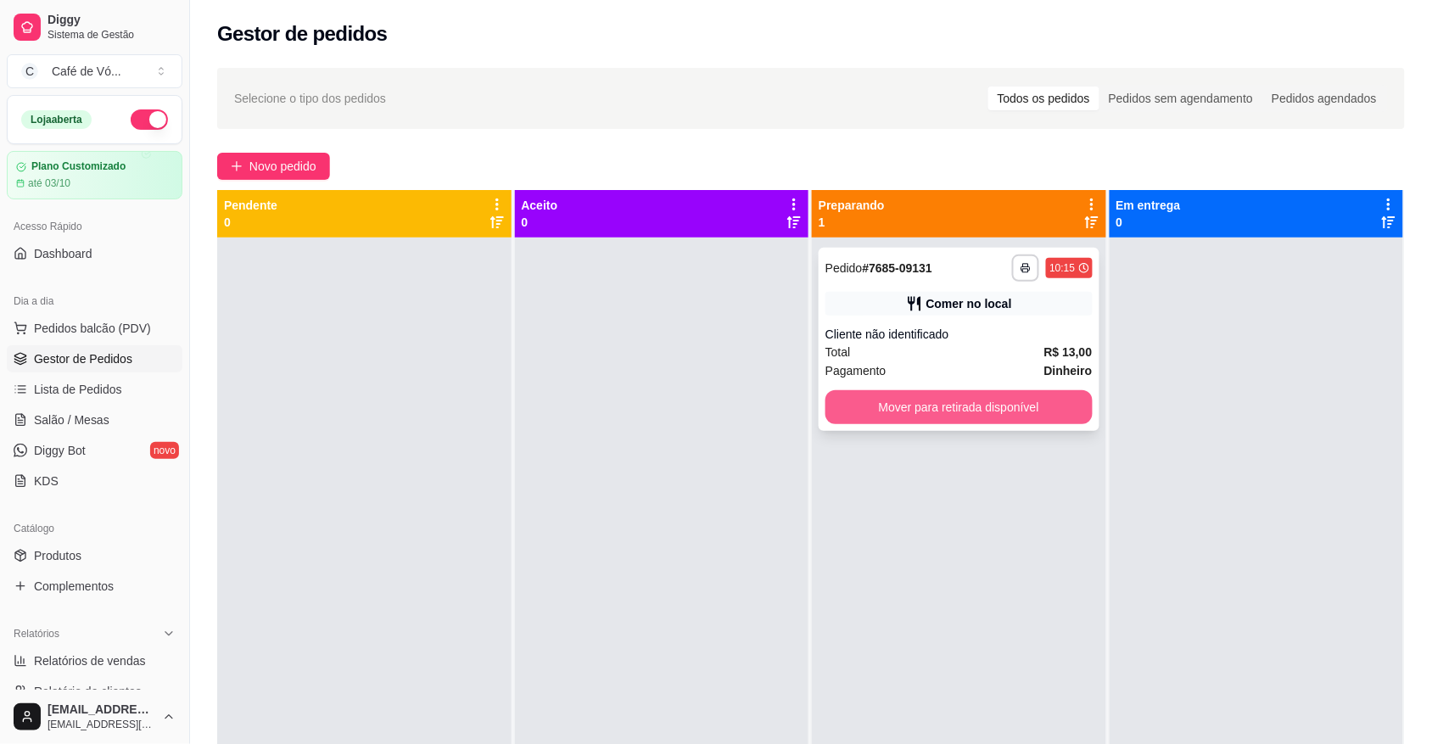
click at [929, 404] on button "Mover para retirada disponível" at bounding box center [959, 407] width 267 height 34
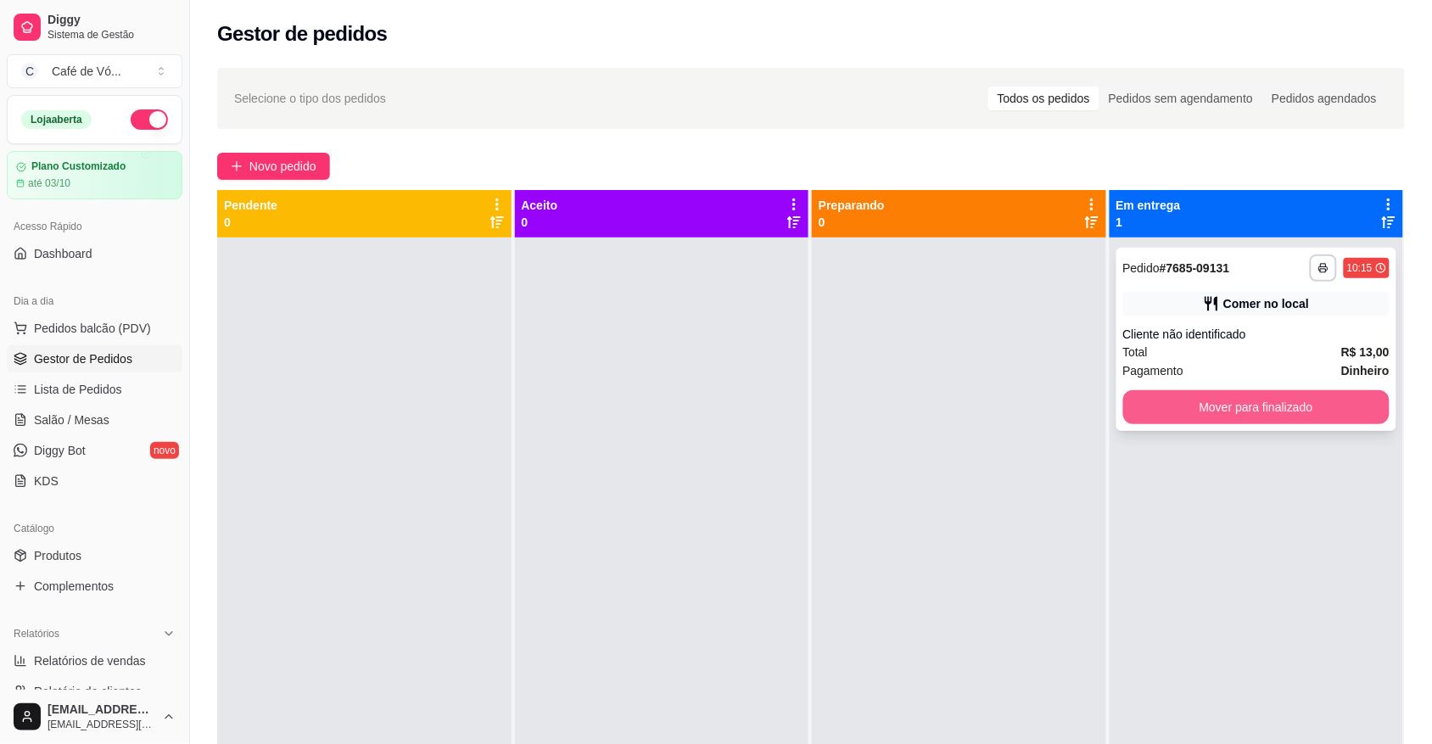
click at [1145, 408] on button "Mover para finalizado" at bounding box center [1256, 407] width 267 height 34
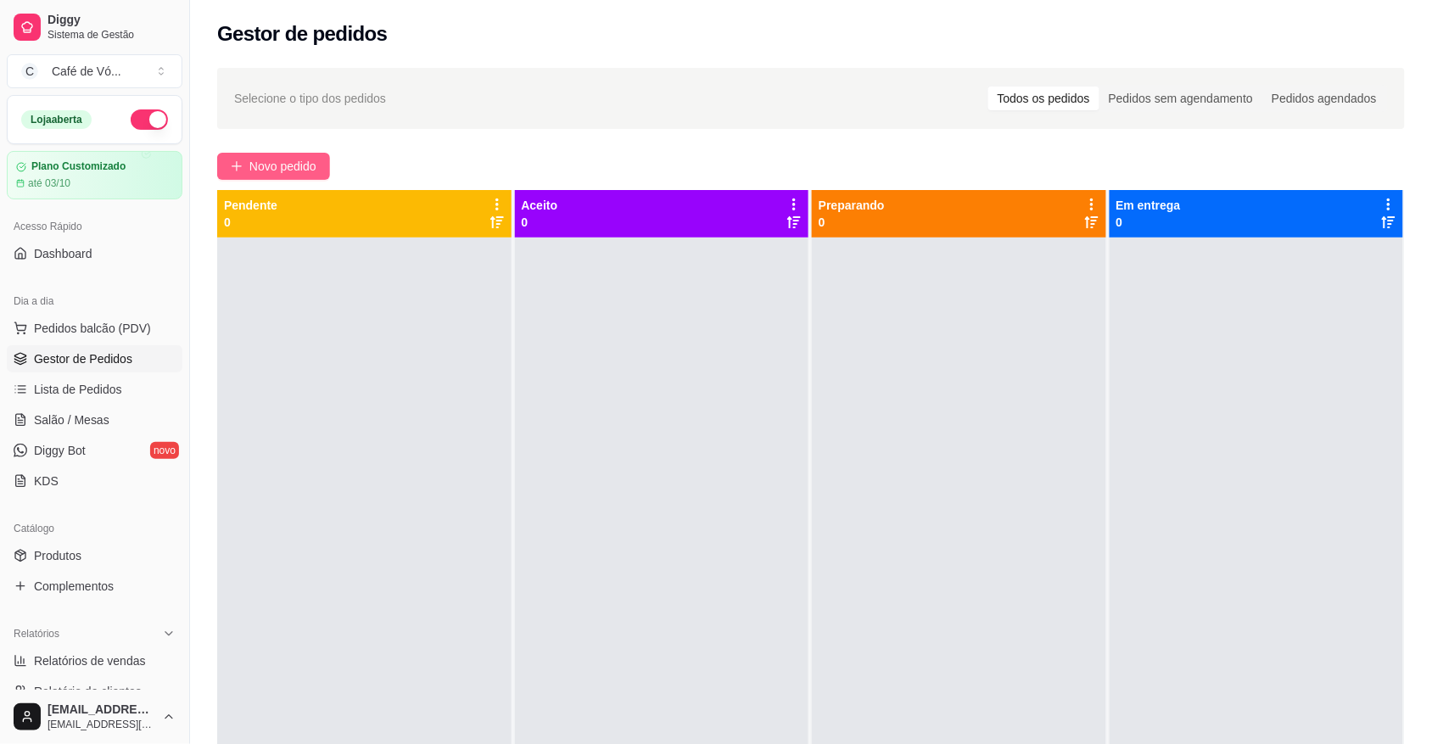
click at [225, 158] on button "Novo pedido" at bounding box center [273, 166] width 113 height 27
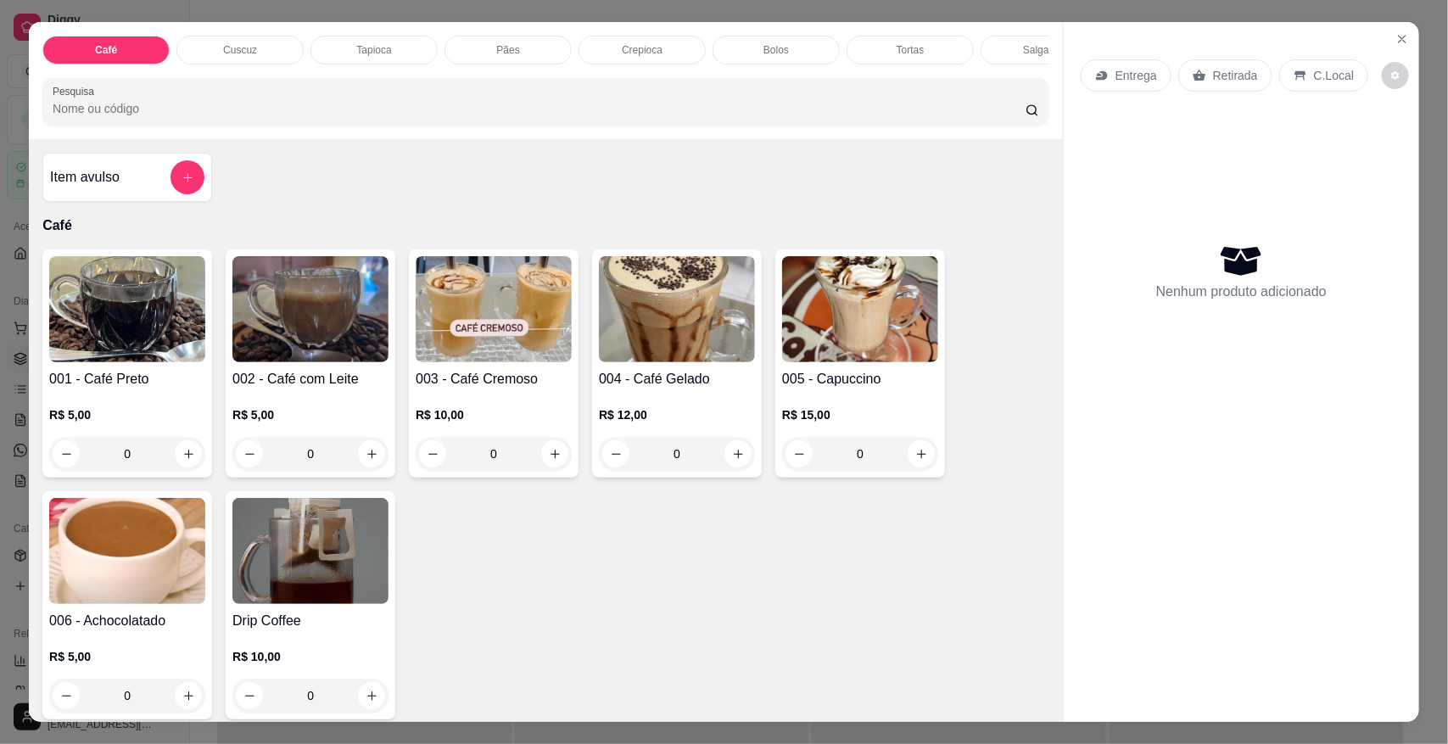
scroll to position [0, 594]
click at [927, 47] on div "Promoção" at bounding box center [986, 50] width 127 height 29
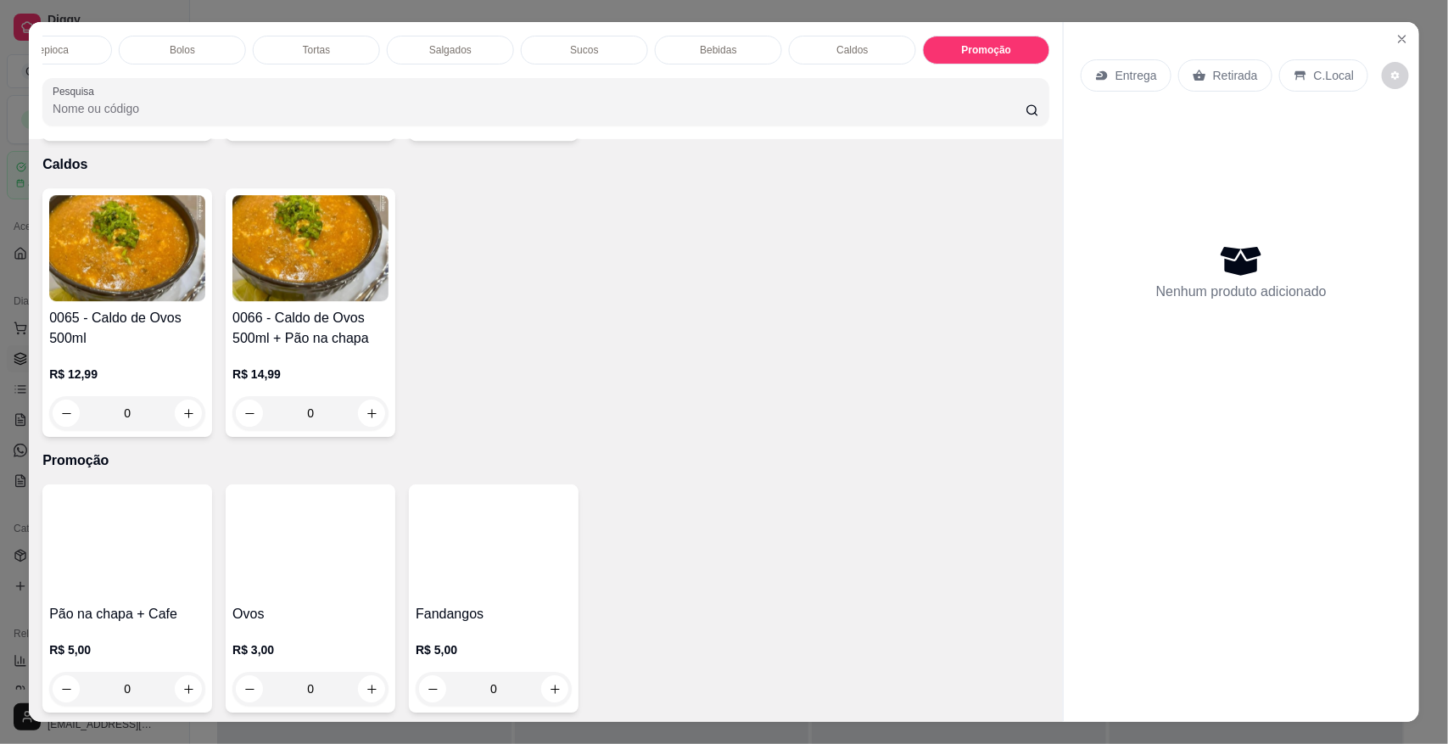
scroll to position [31, 0]
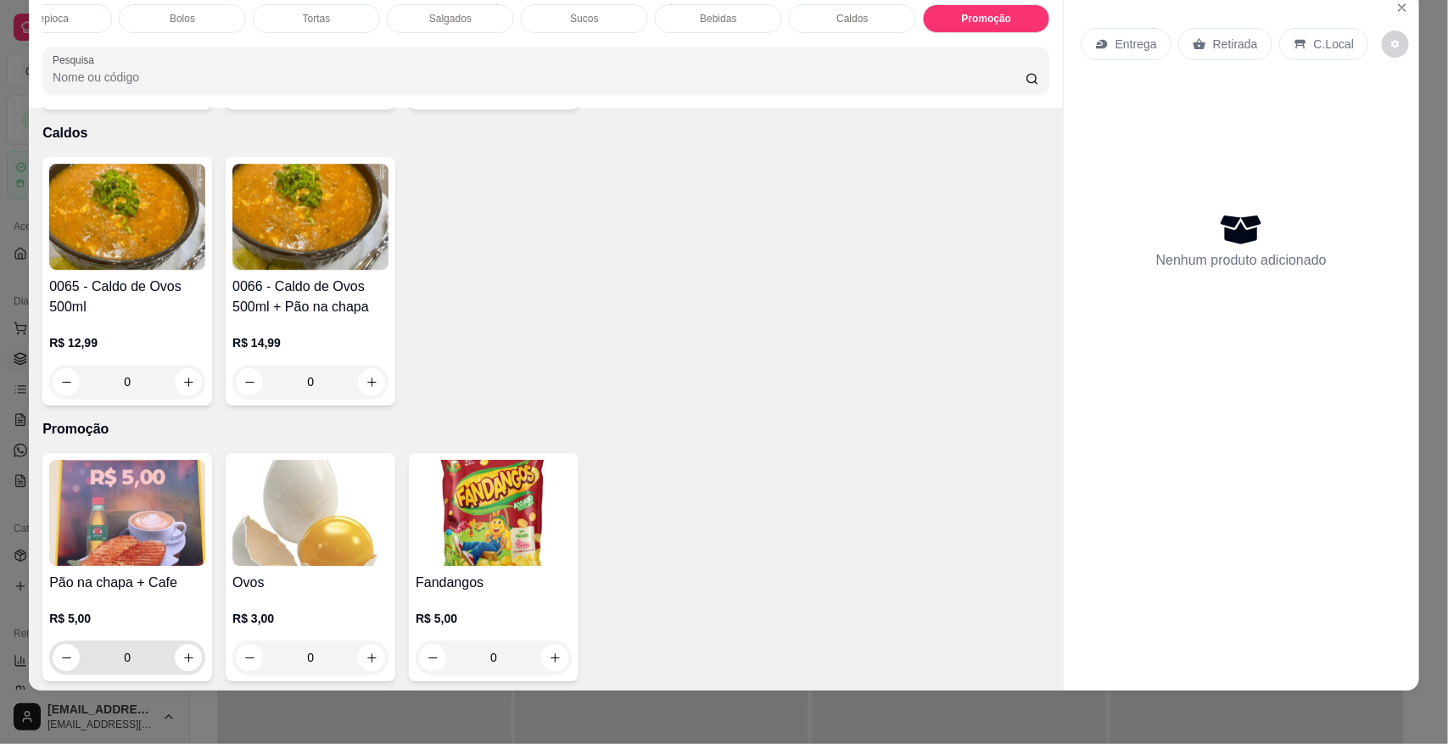
click at [141, 646] on input "0" at bounding box center [127, 658] width 95 height 34
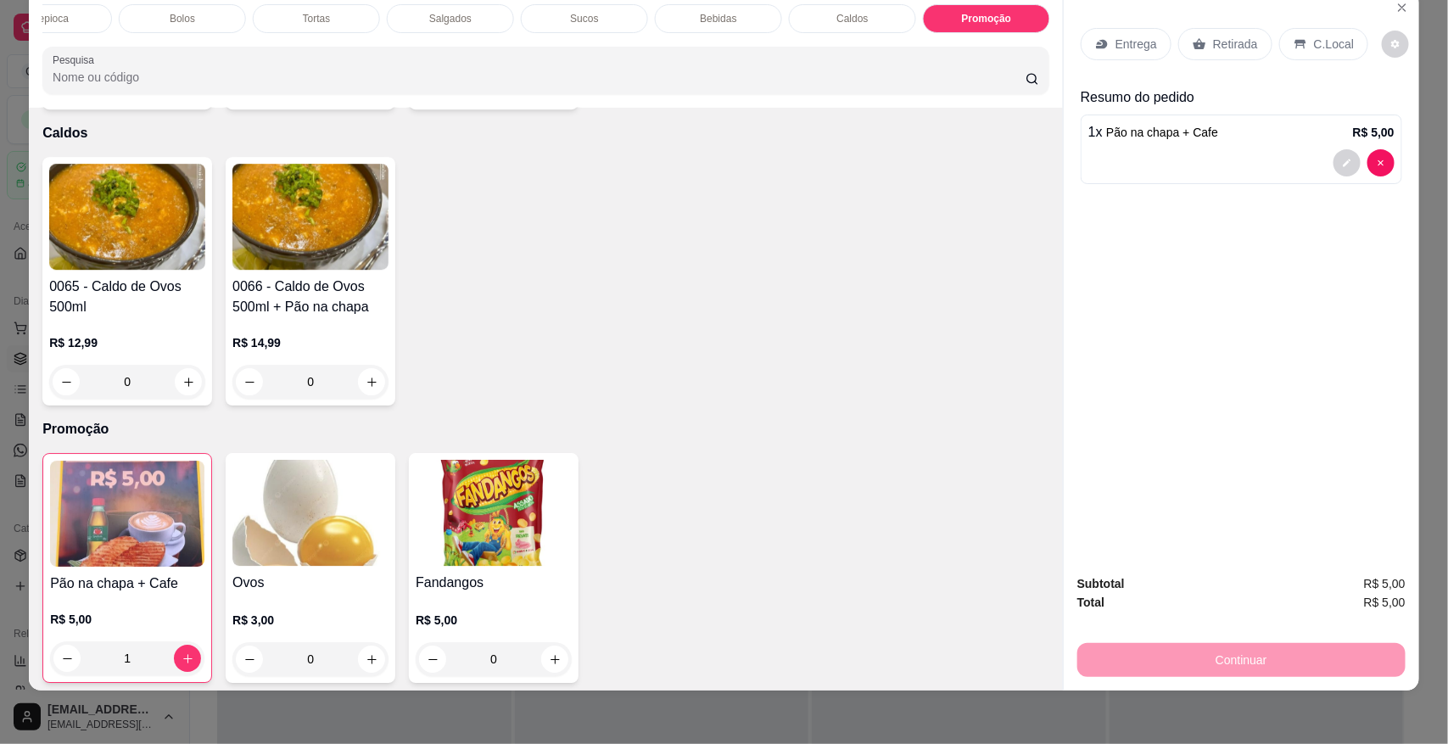
type input "1"
click at [549, 22] on div "Pães" at bounding box center [508, 18] width 127 height 29
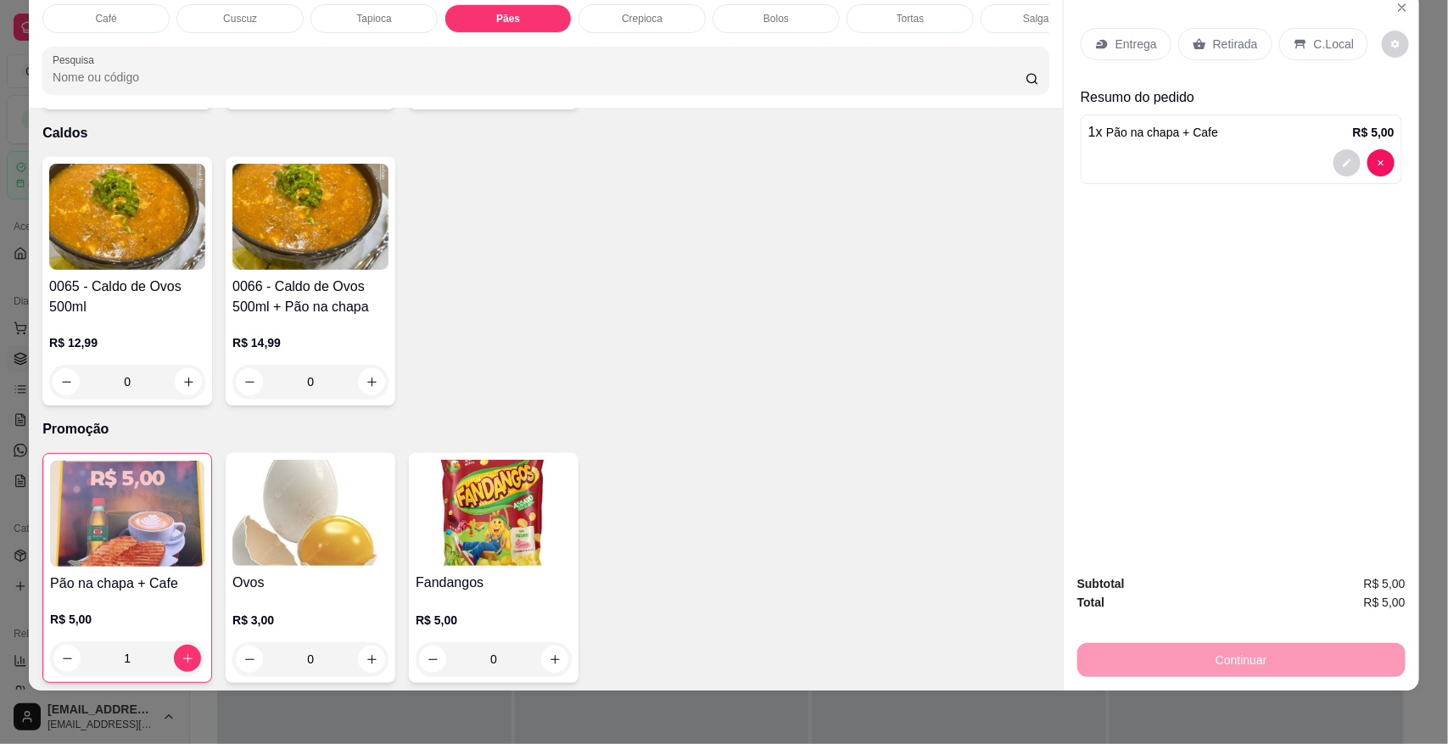
scroll to position [1710, 0]
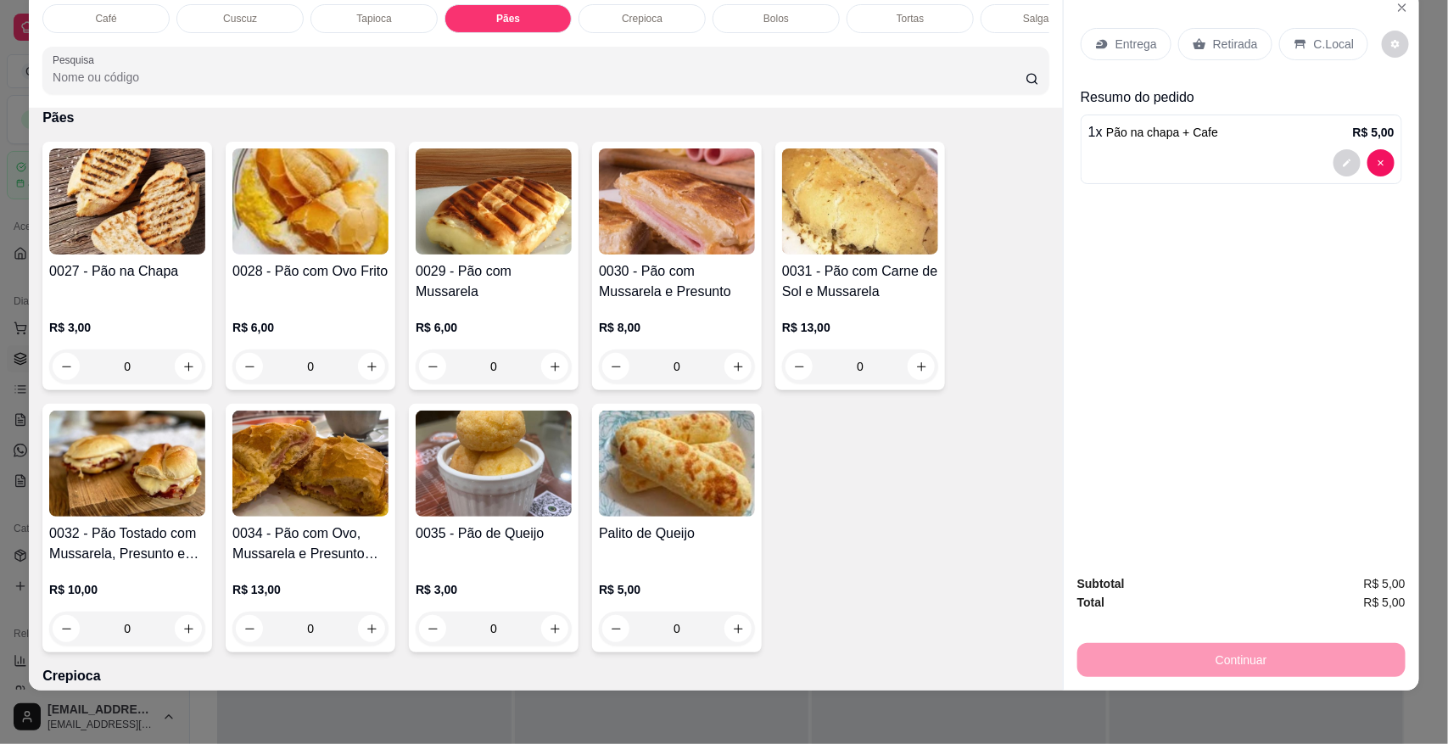
click at [94, 383] on div "0" at bounding box center [127, 367] width 156 height 34
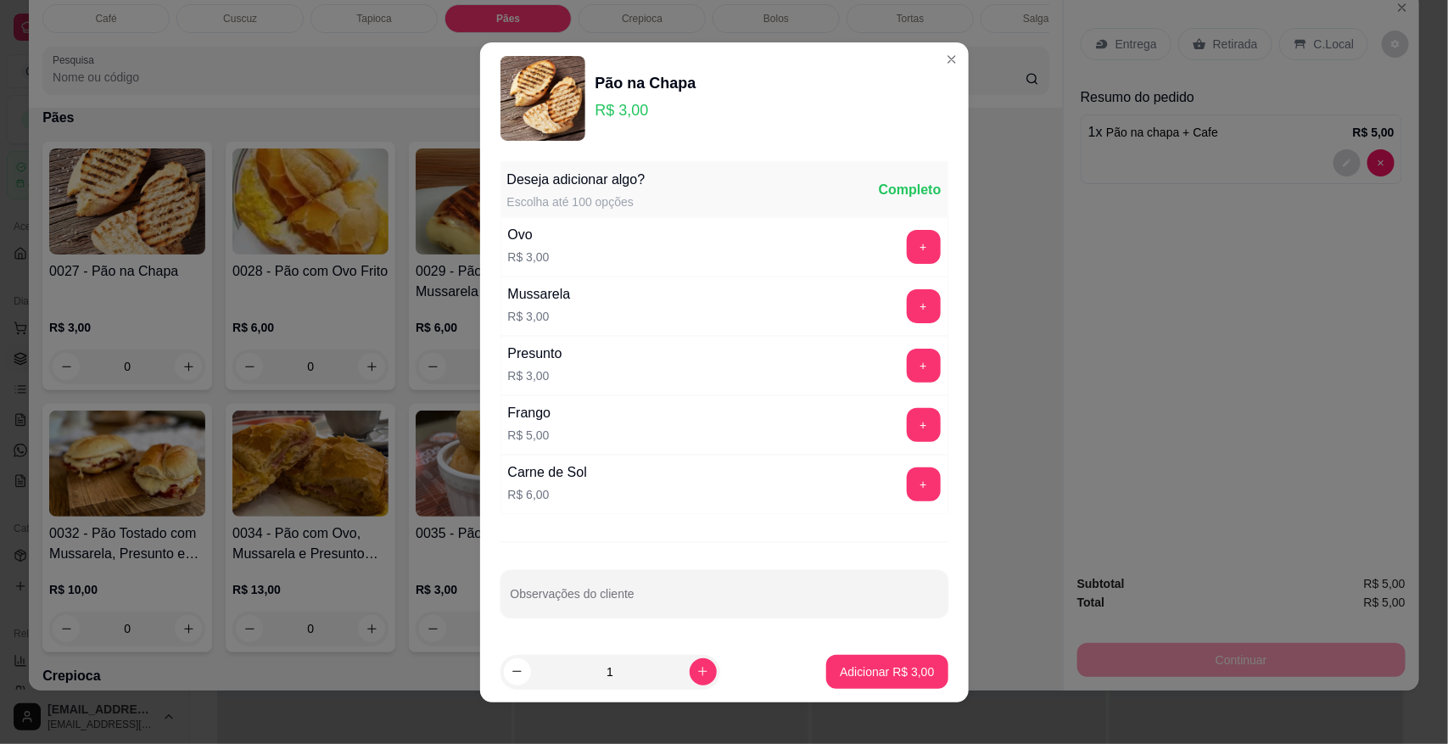
click at [846, 660] on button "Adicionar R$ 3,00" at bounding box center [886, 672] width 121 height 34
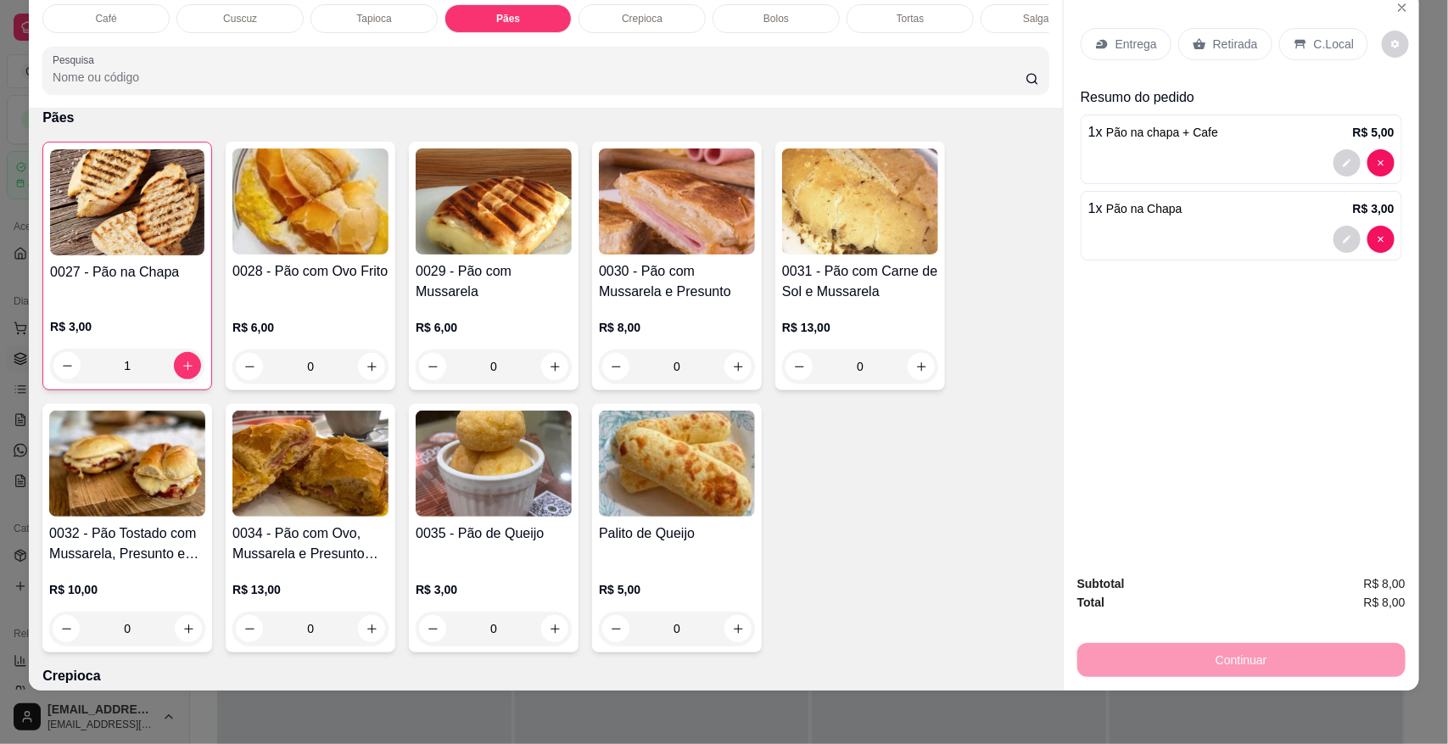
click at [1294, 43] on icon at bounding box center [1301, 44] width 14 height 14
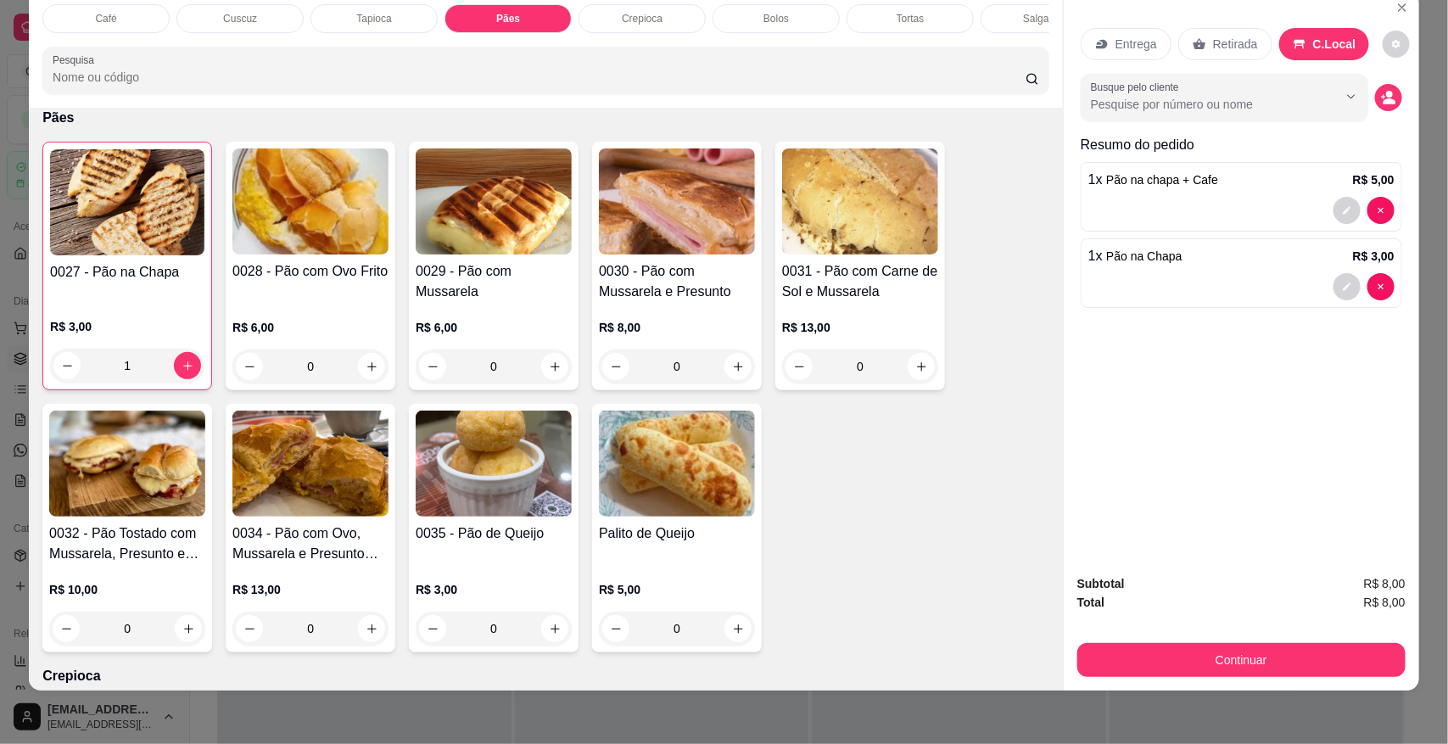
click at [1150, 662] on button "Continuar" at bounding box center [1242, 660] width 328 height 34
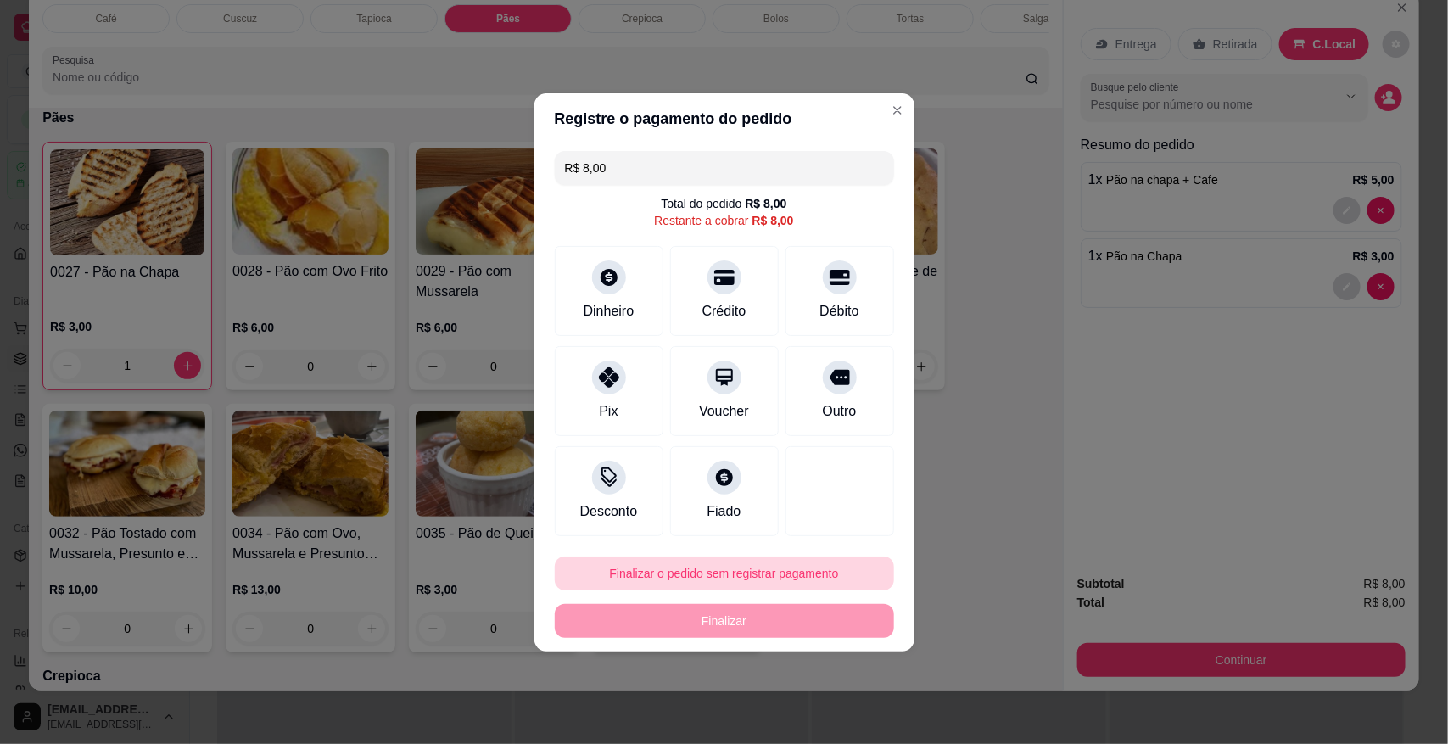
click at [794, 575] on button "Finalizar o pedido sem registrar pagamento" at bounding box center [724, 574] width 339 height 34
click at [849, 513] on button "Confirmar" at bounding box center [828, 525] width 63 height 26
type input "0"
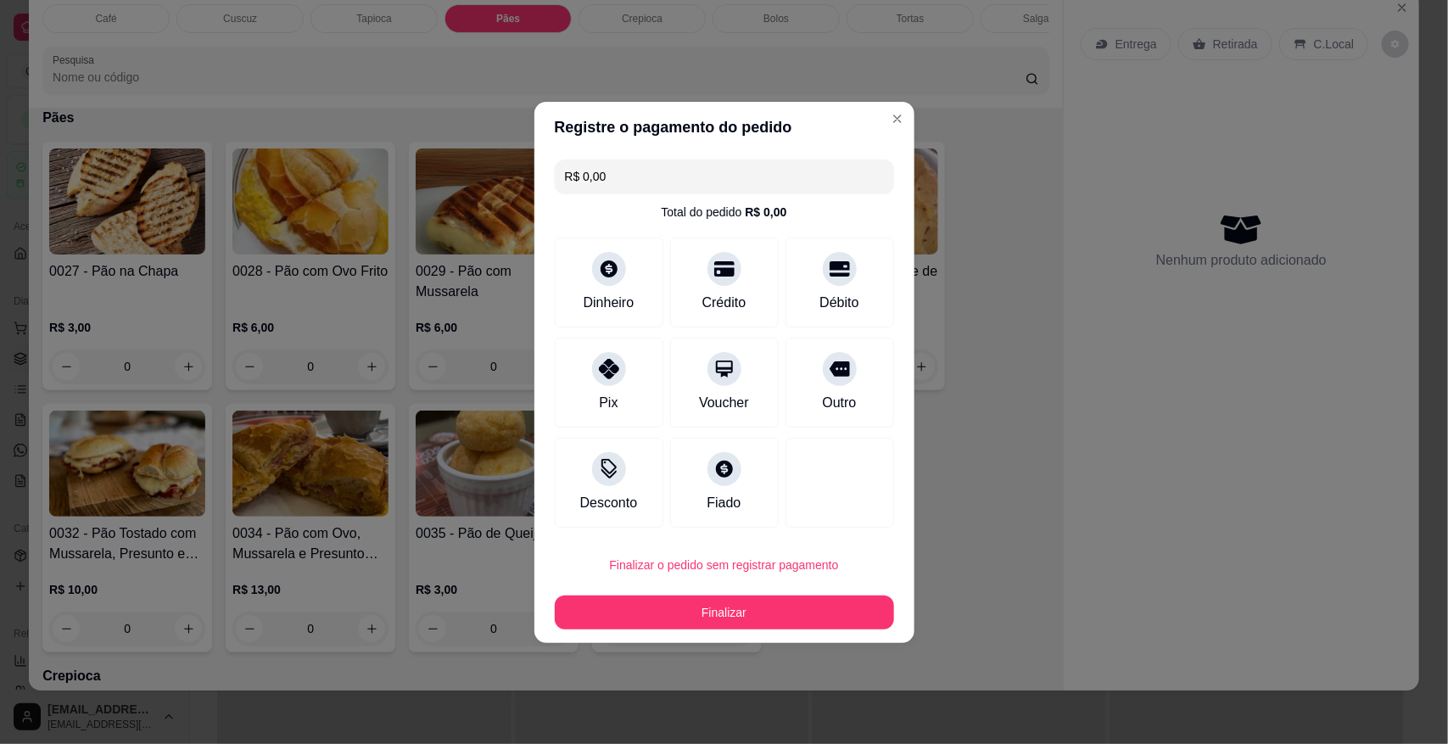
type input "R$ 0,00"
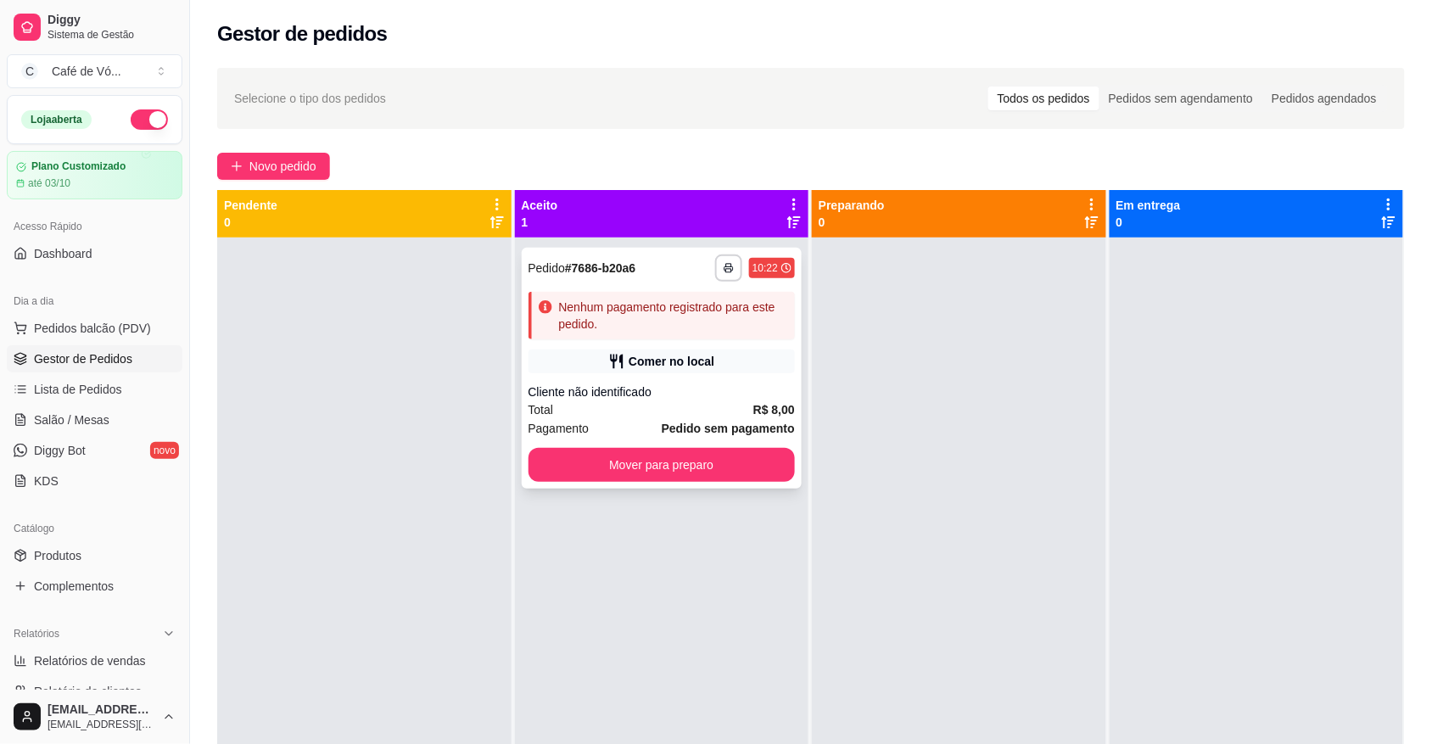
click at [671, 287] on div "**********" at bounding box center [662, 368] width 281 height 241
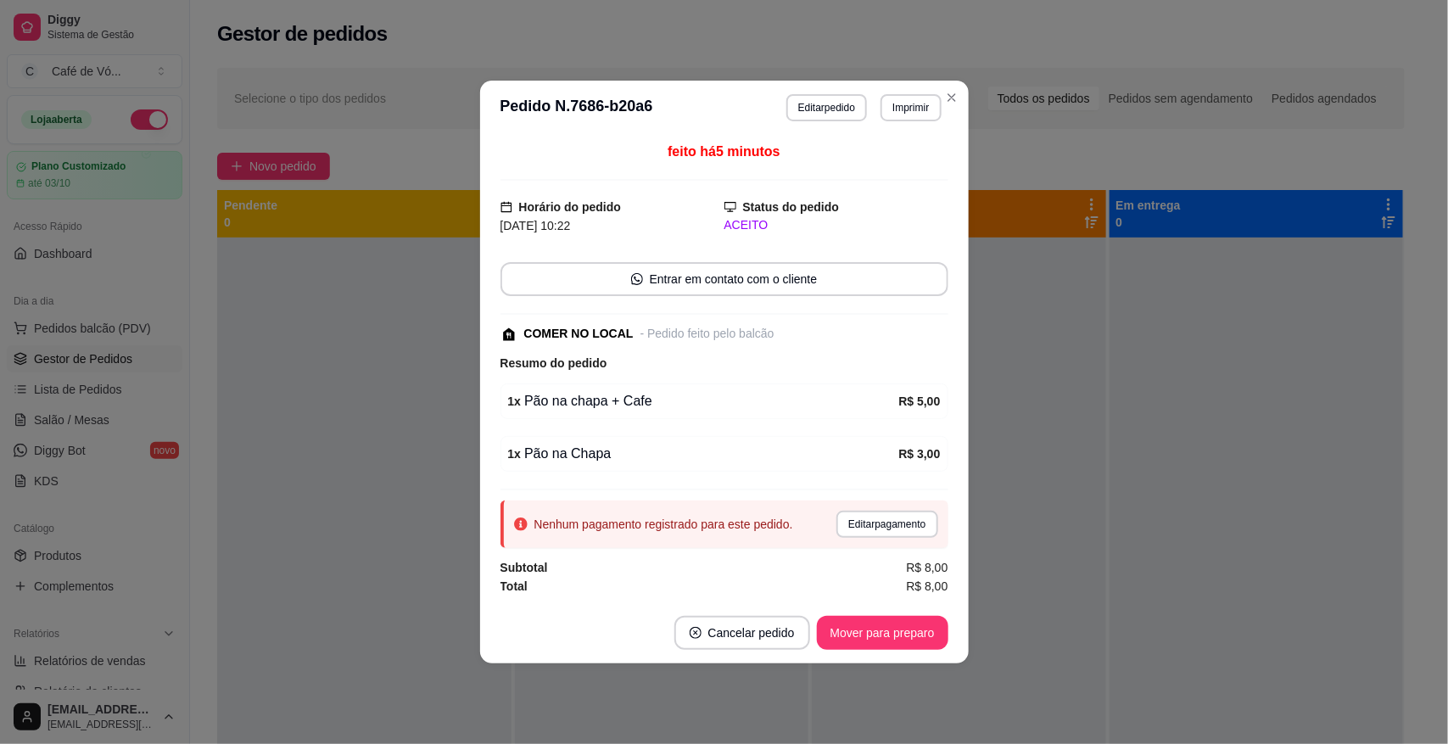
click at [846, 85] on header "**********" at bounding box center [724, 108] width 489 height 54
click at [830, 94] on button "Editar pedido" at bounding box center [827, 107] width 81 height 27
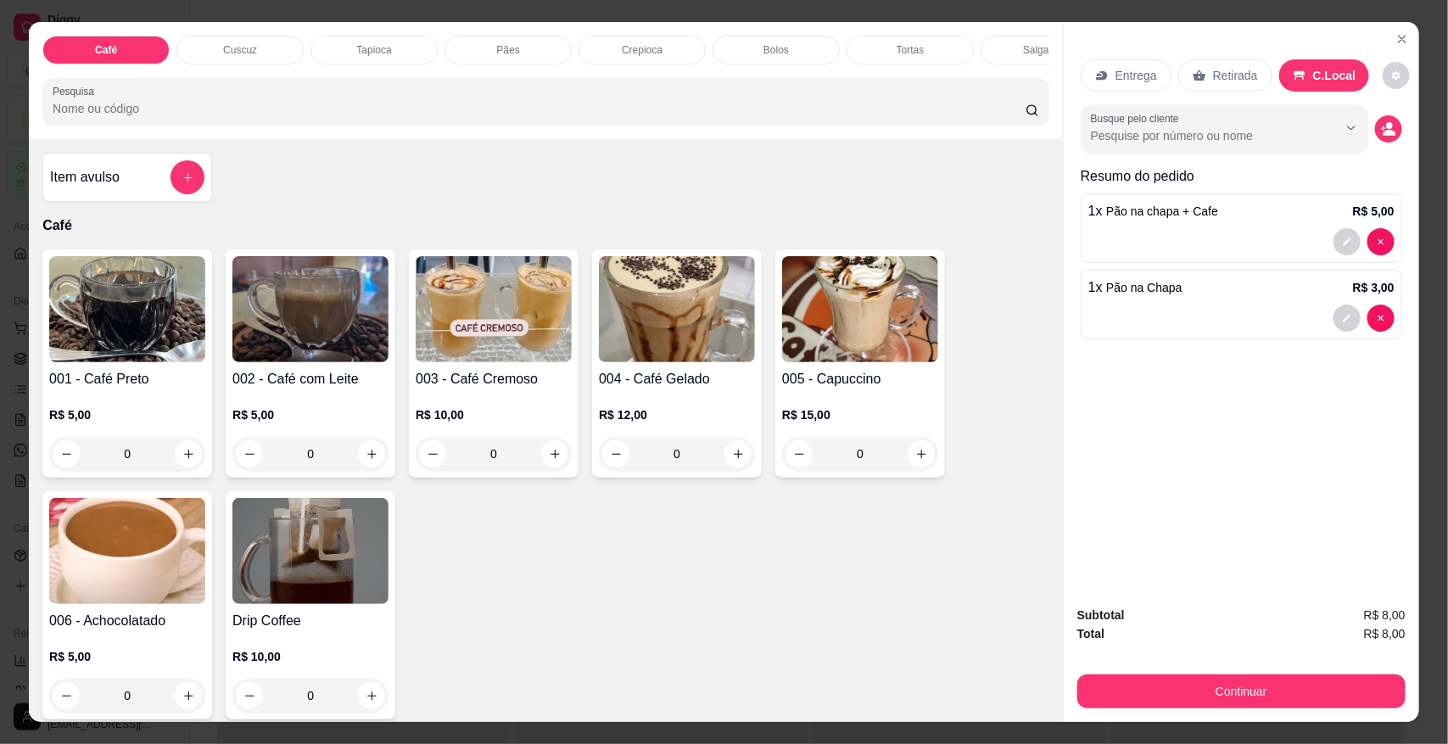
scroll to position [0, 516]
click at [776, 62] on div "Bebidas" at bounding box center [796, 50] width 127 height 29
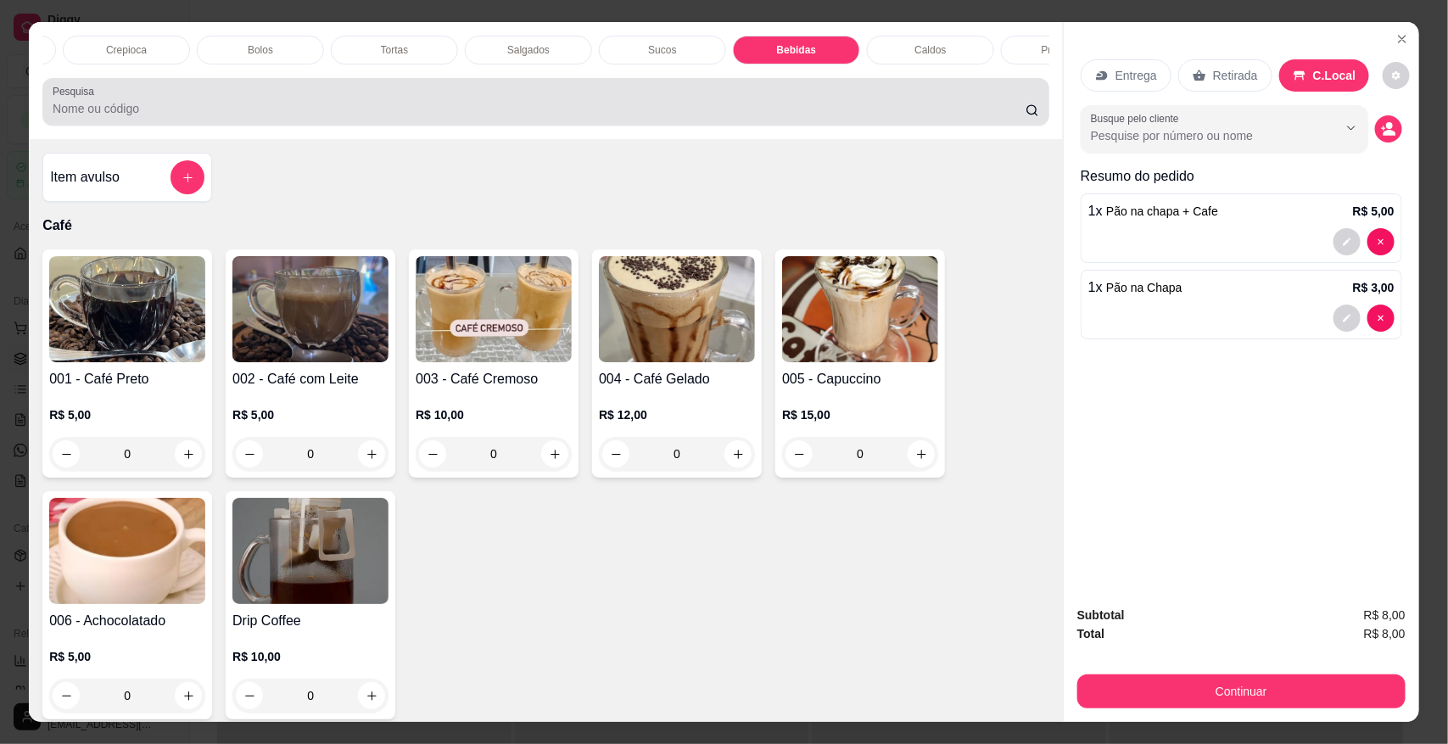
scroll to position [31, 0]
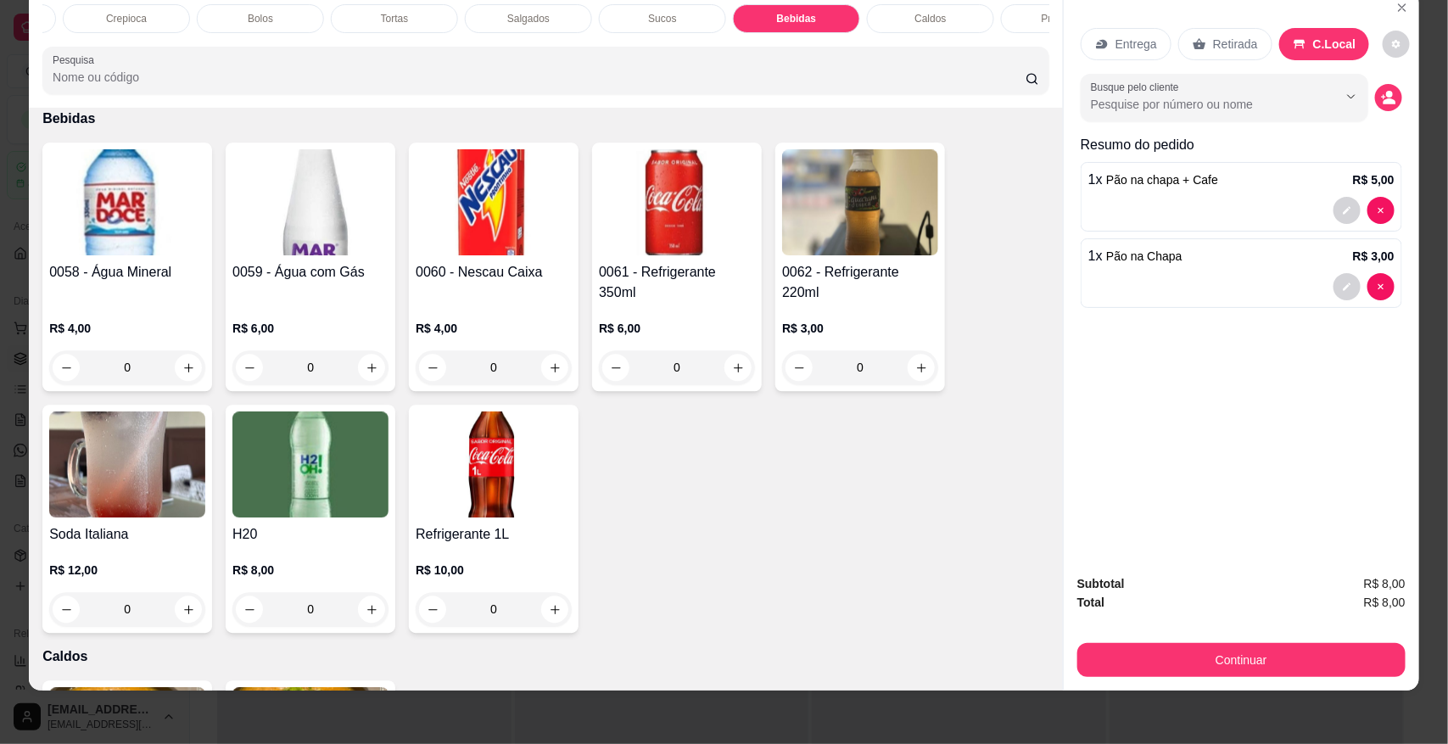
click at [496, 355] on input "0" at bounding box center [493, 367] width 95 height 34
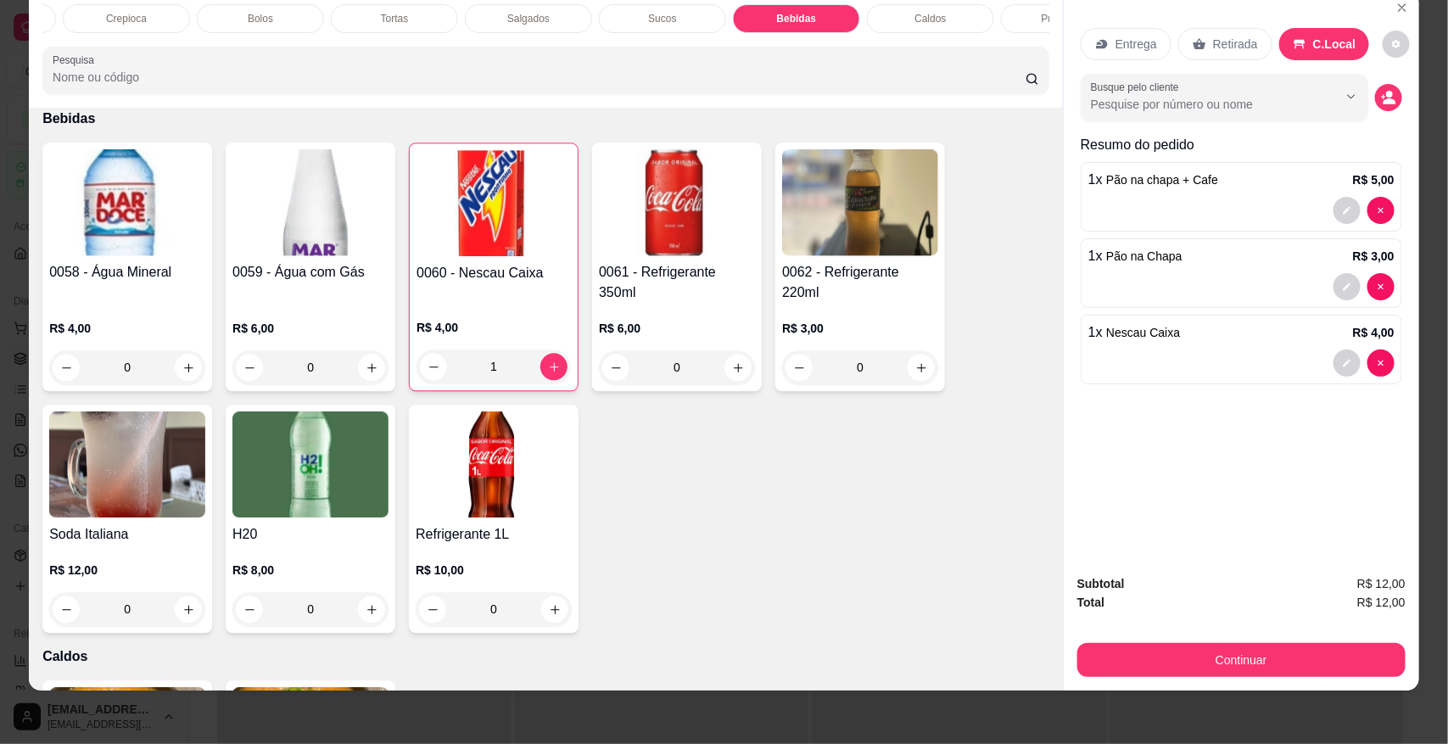
type input "1"
click at [1224, 659] on button "Continuar" at bounding box center [1242, 660] width 328 height 34
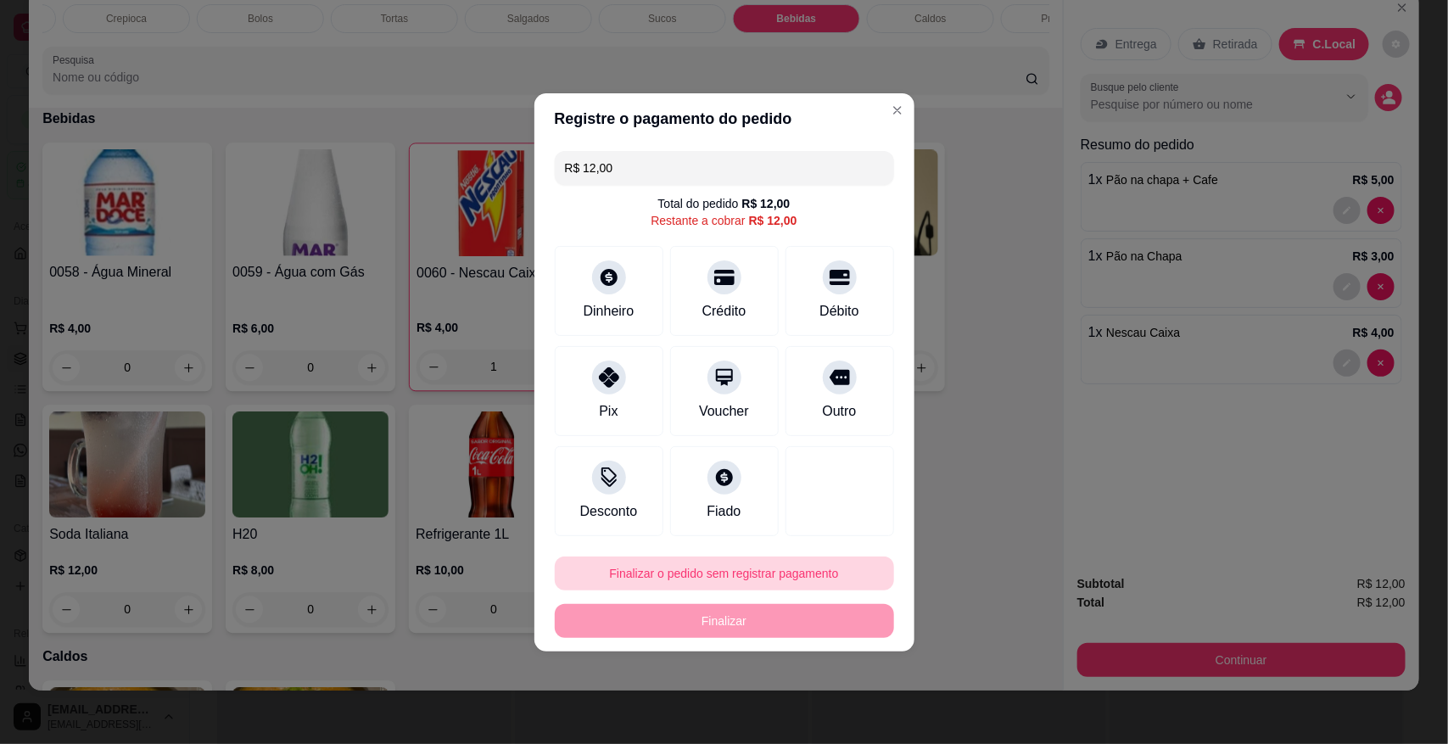
click at [608, 566] on button "Finalizar o pedido sem registrar pagamento" at bounding box center [724, 574] width 339 height 34
click at [837, 513] on button "Confirmar" at bounding box center [825, 524] width 60 height 25
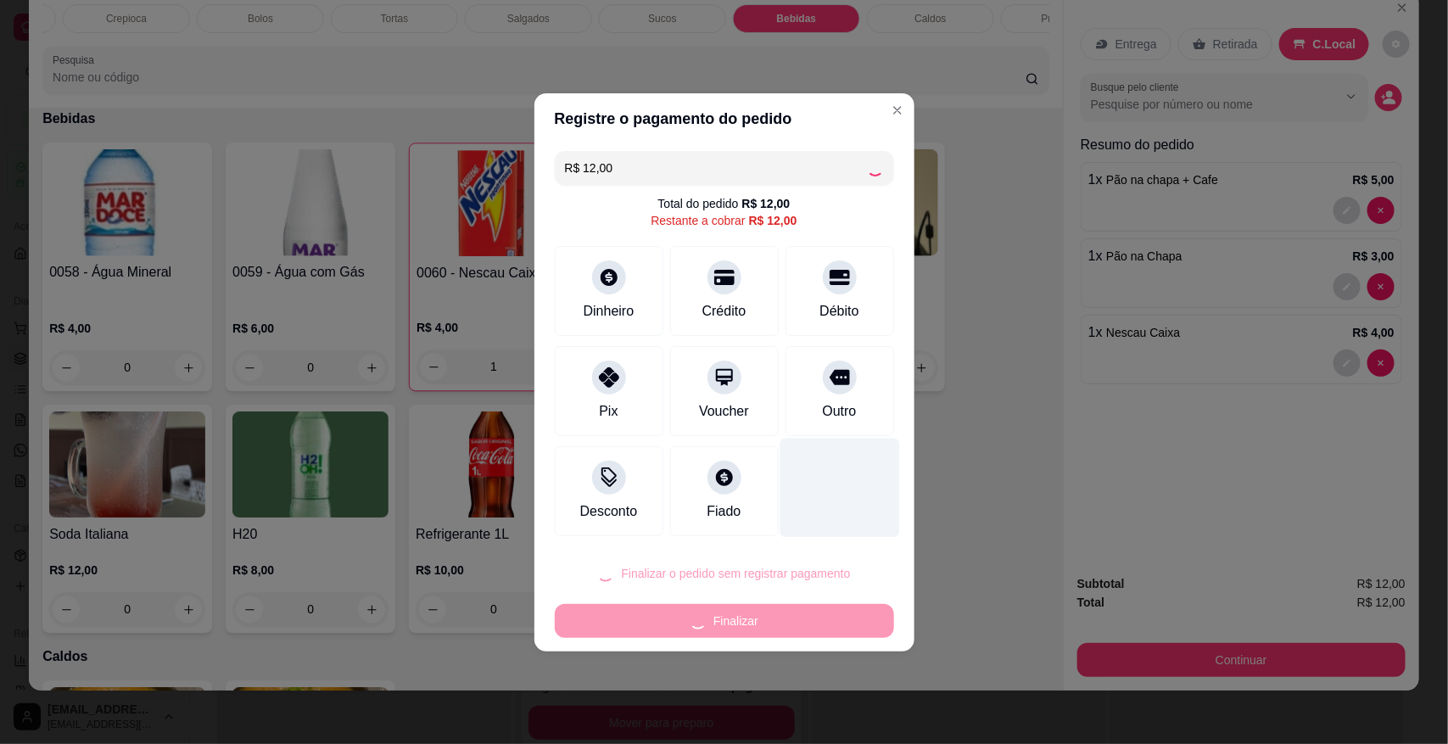
type input "0"
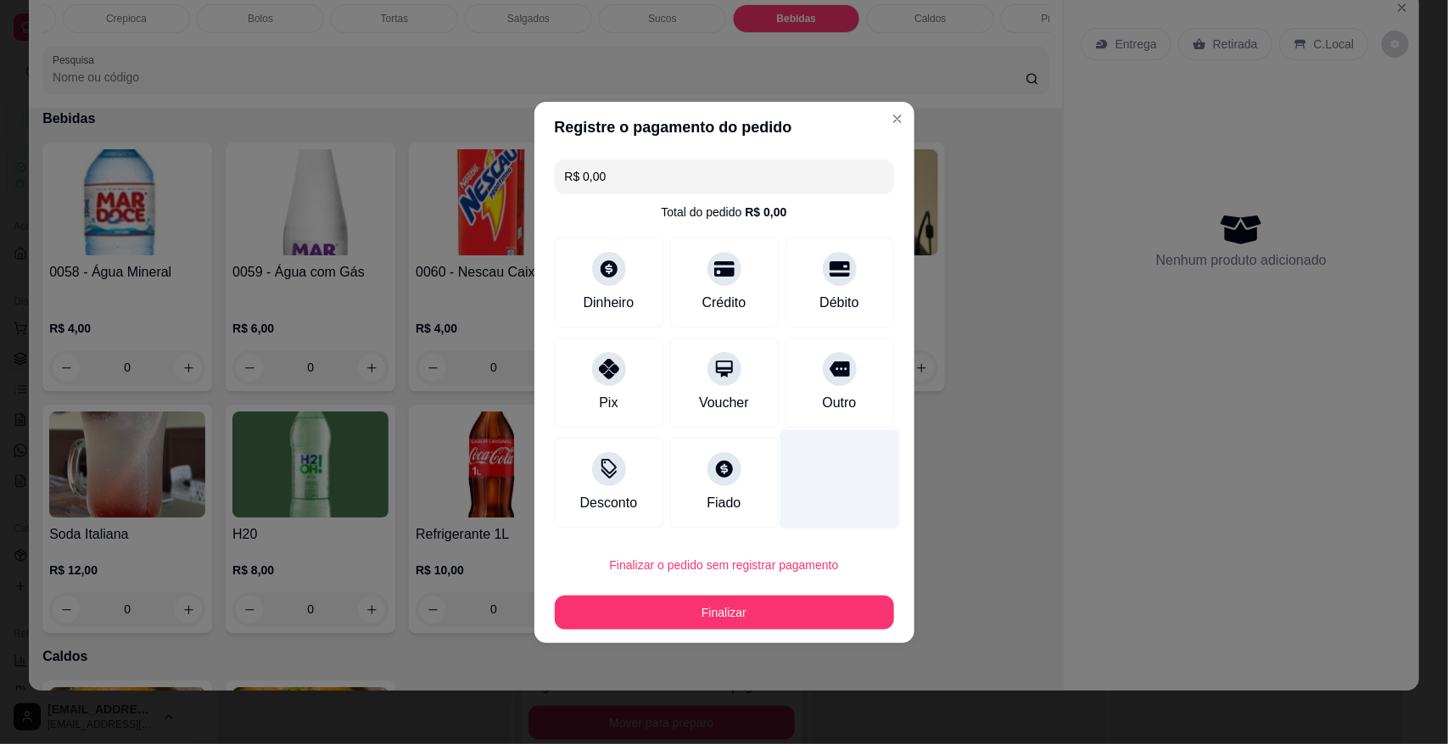
type input "R$ 0,00"
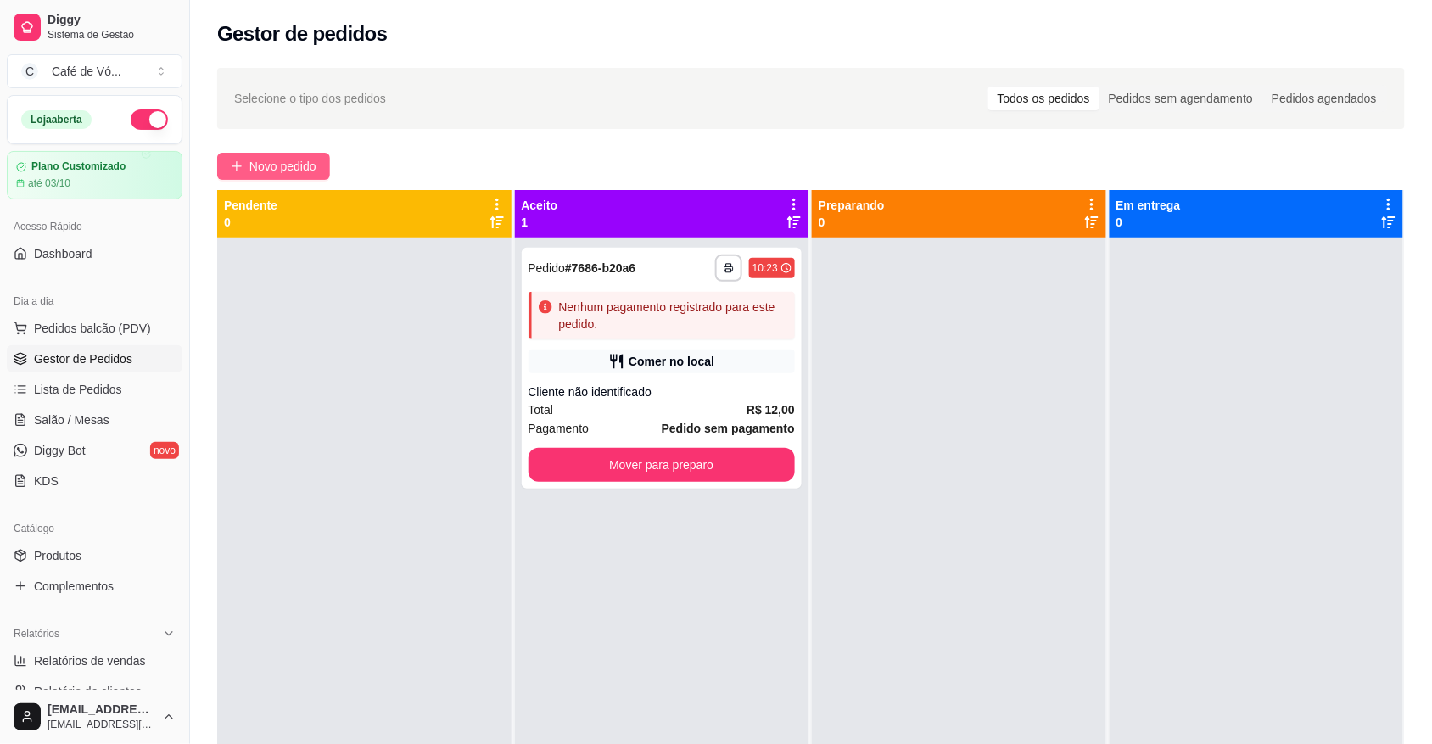
click at [299, 153] on button "Novo pedido" at bounding box center [273, 166] width 113 height 27
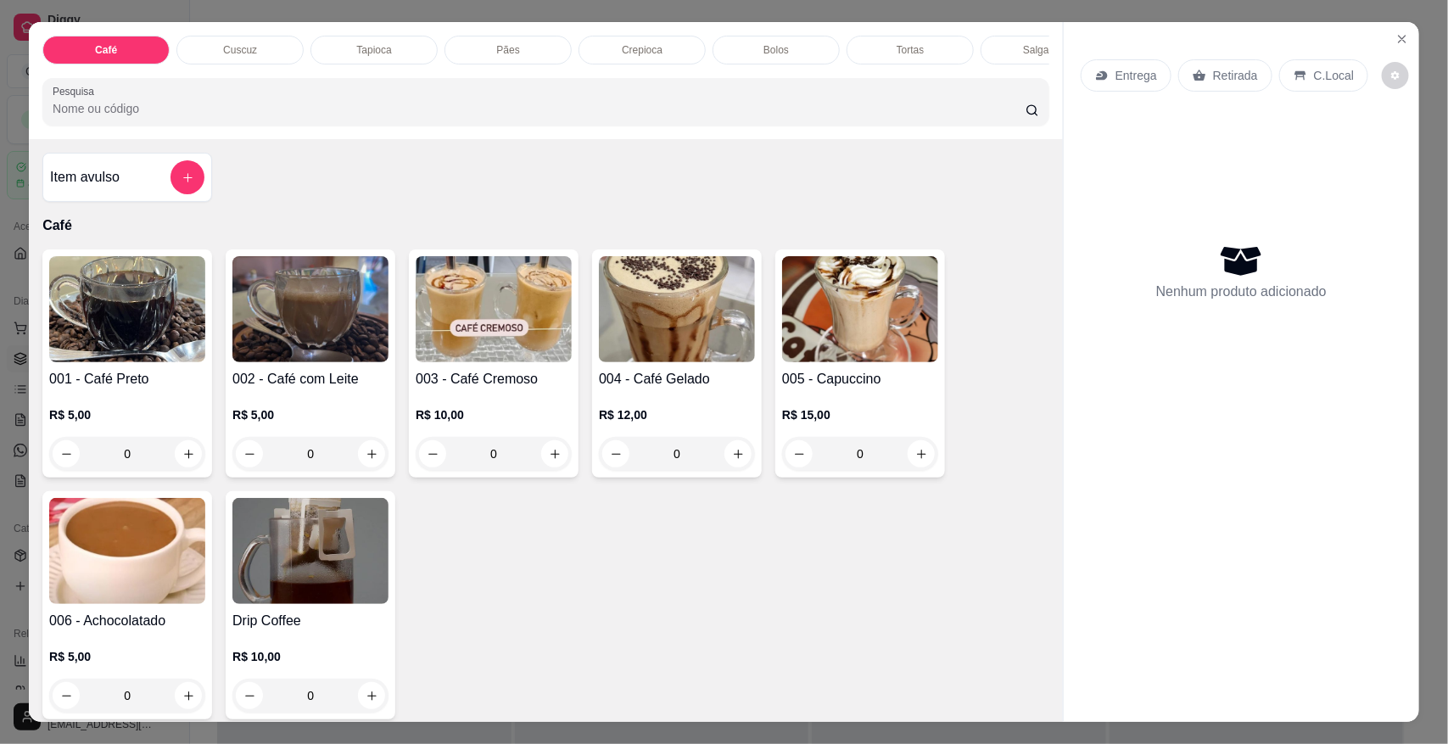
click at [512, 41] on div "Pães" at bounding box center [508, 50] width 127 height 29
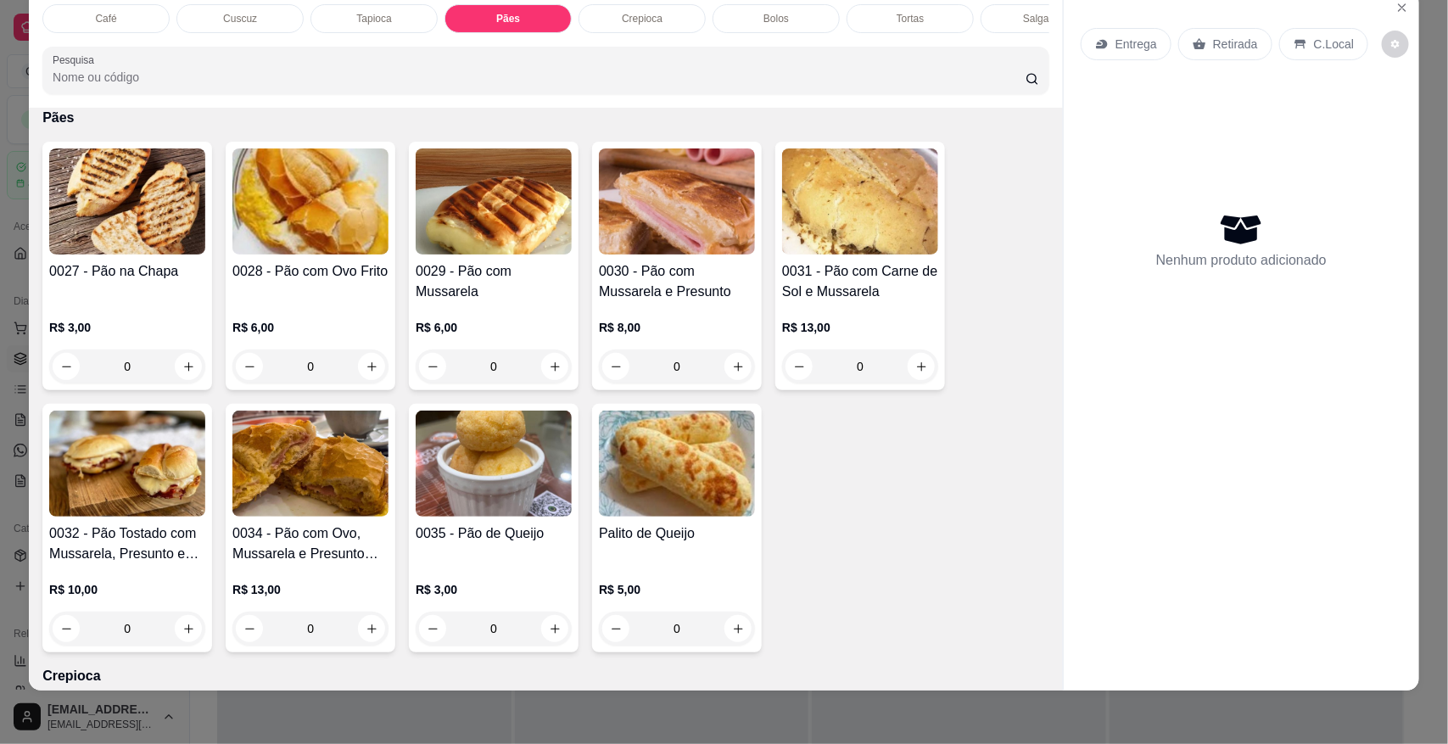
click at [356, 626] on div "0" at bounding box center [310, 629] width 156 height 34
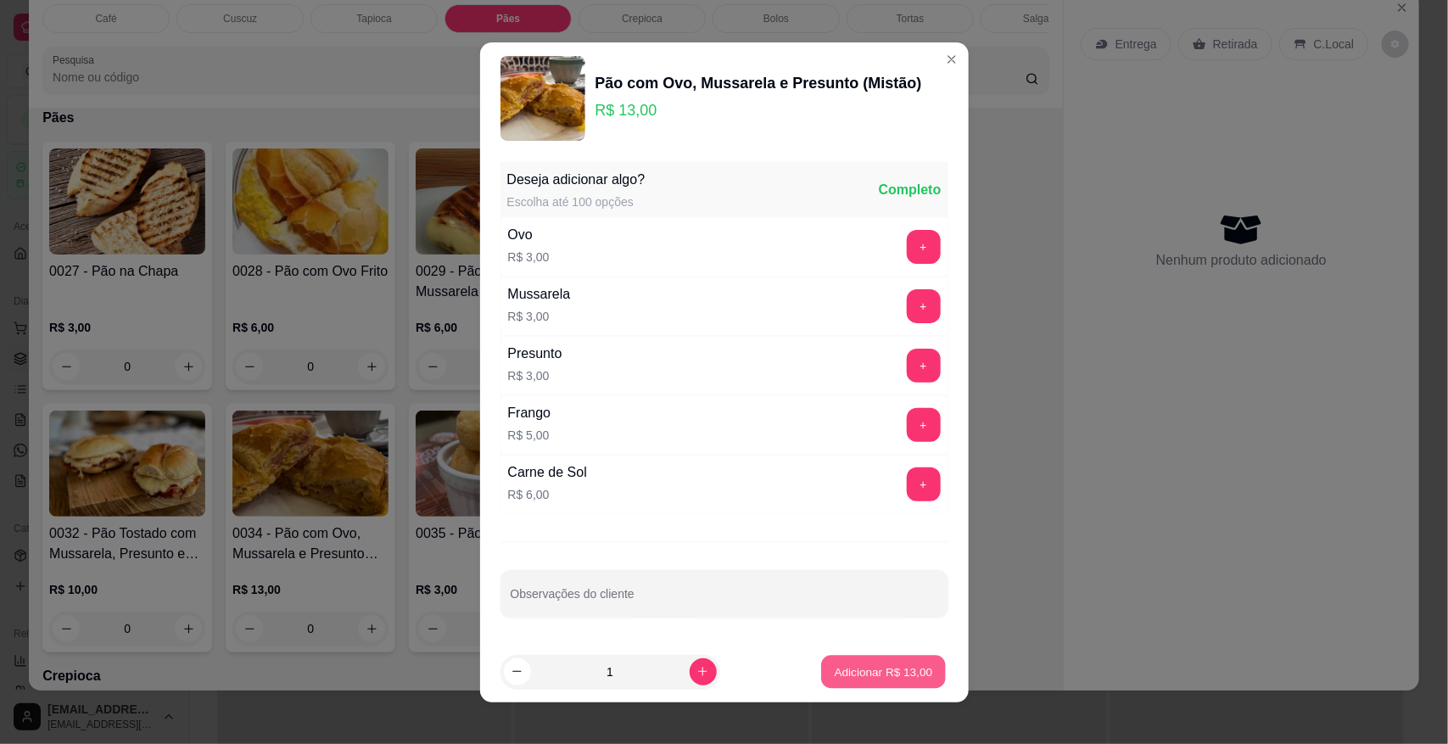
click at [902, 681] on button "Adicionar R$ 13,00" at bounding box center [884, 671] width 125 height 33
type input "1"
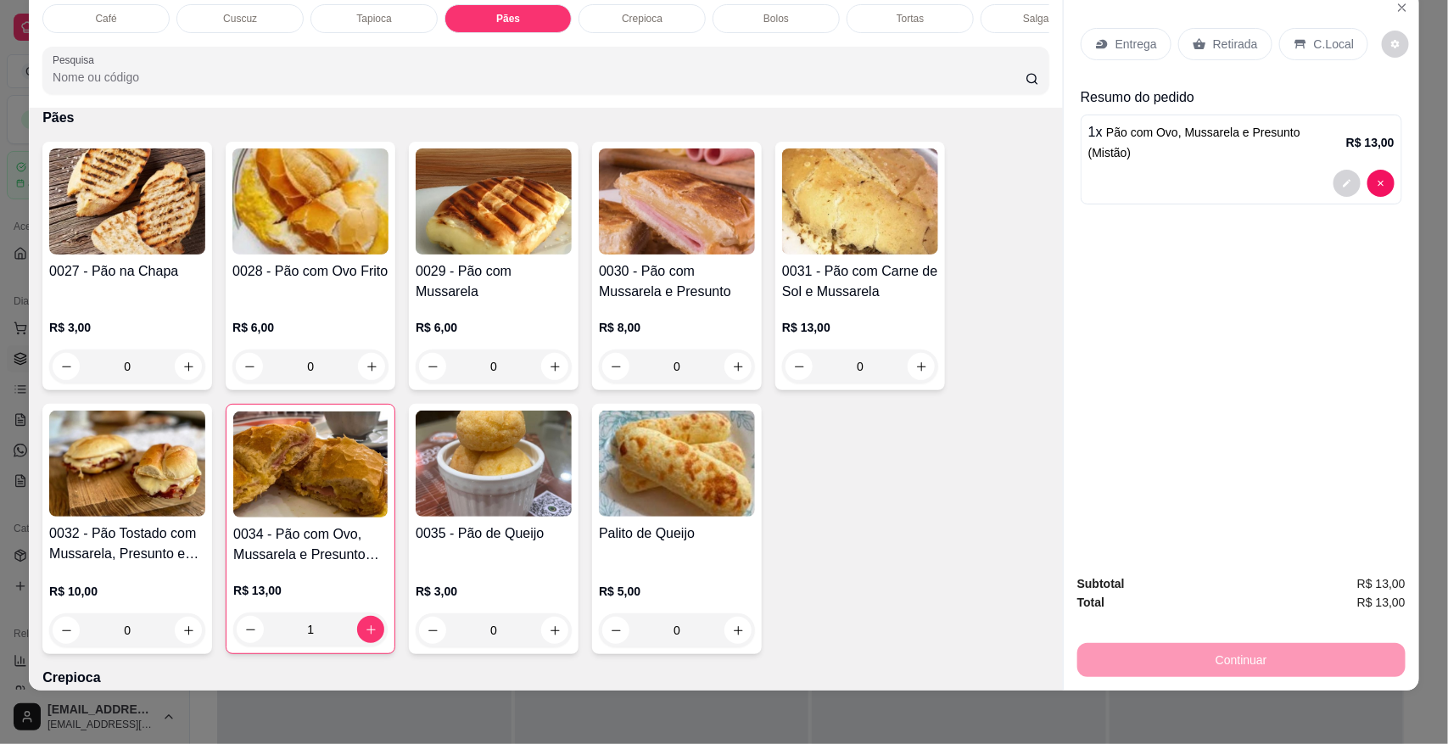
click at [128, 19] on div "Café" at bounding box center [105, 18] width 127 height 29
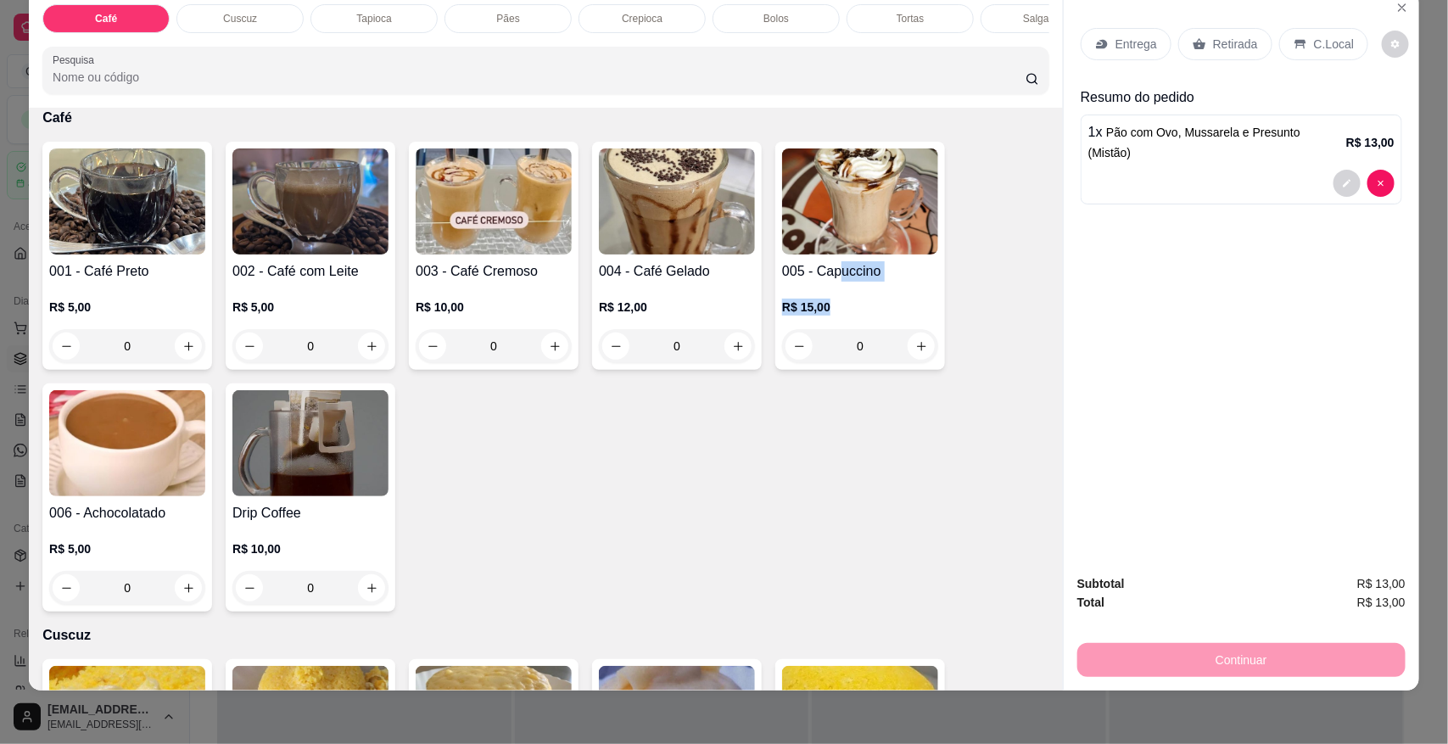
click at [829, 294] on div "005 - Capuccino R$ 15,00 0" at bounding box center [860, 256] width 170 height 228
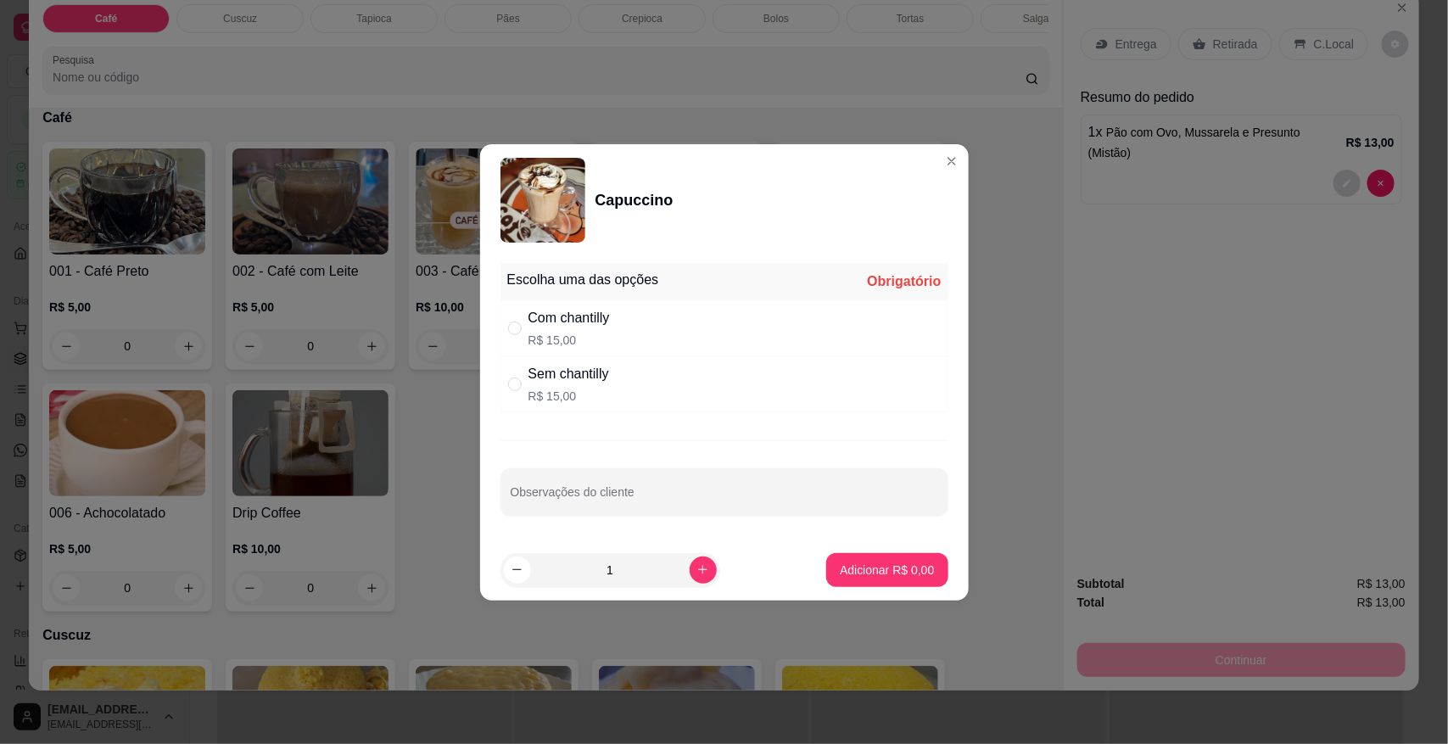
click at [568, 335] on p "R$ 15,00" at bounding box center [569, 340] width 81 height 17
radio input "true"
click at [853, 567] on p "Adicionar R$ 15,00" at bounding box center [883, 570] width 101 height 17
type input "1"
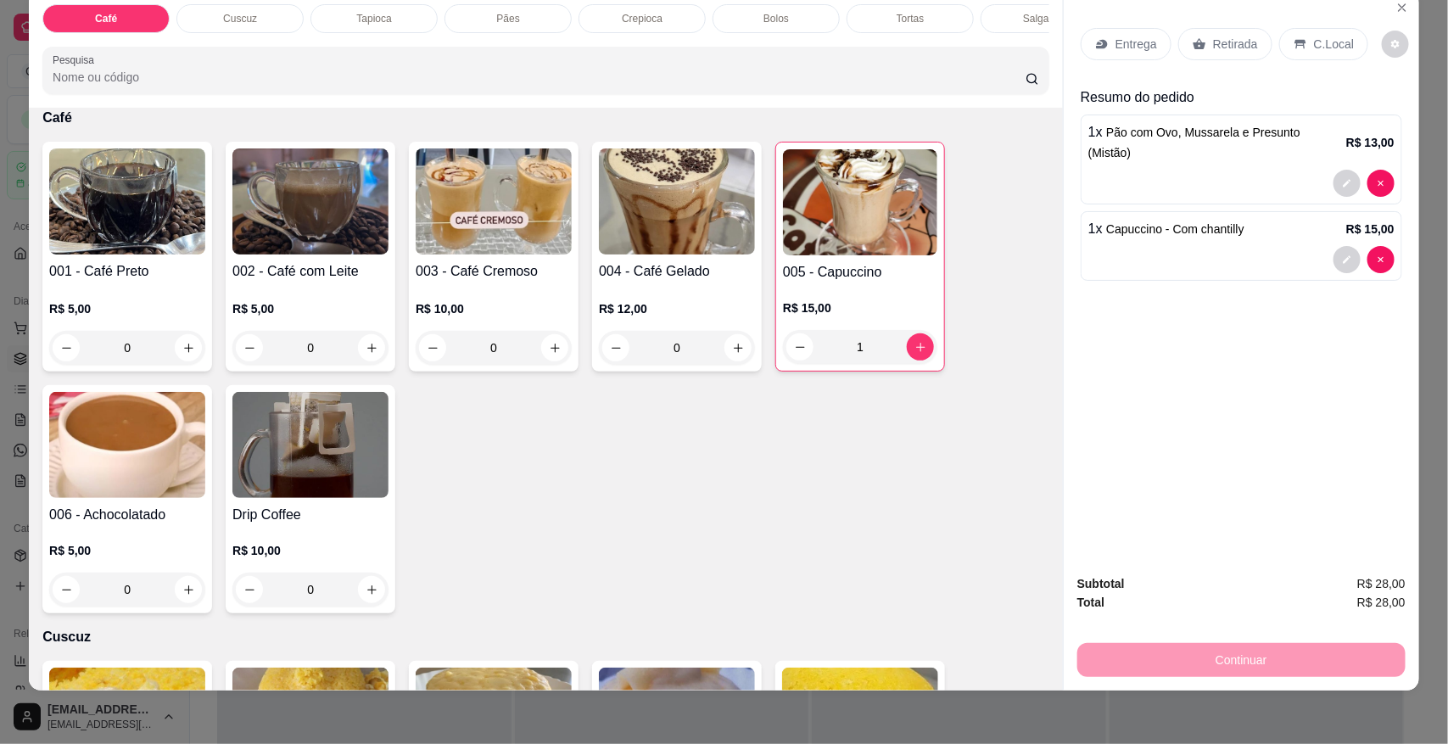
click at [1314, 38] on p "C.Local" at bounding box center [1334, 44] width 40 height 17
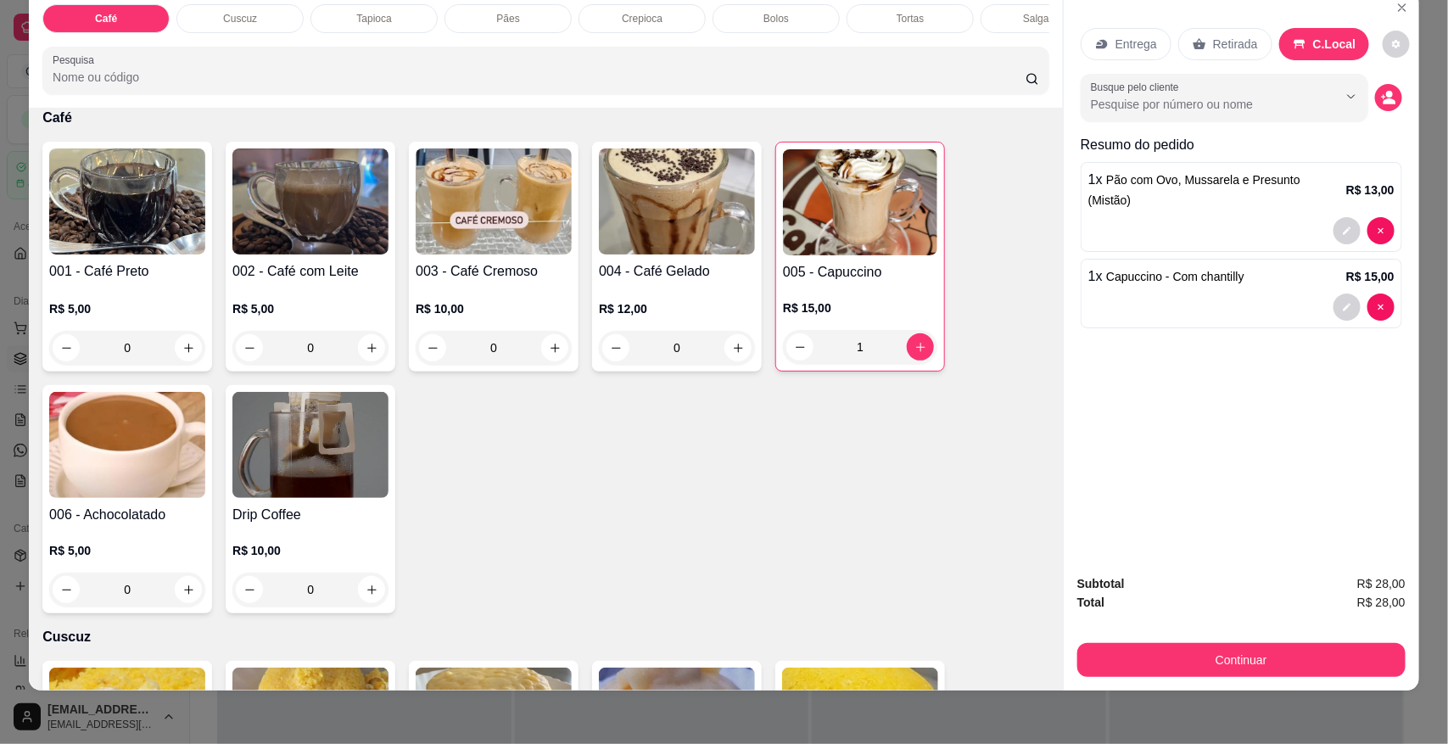
click at [1159, 667] on button "Continuar" at bounding box center [1242, 660] width 328 height 34
click at [725, 570] on button "Finalizar o pedido sem registrar pagamento" at bounding box center [723, 574] width 339 height 34
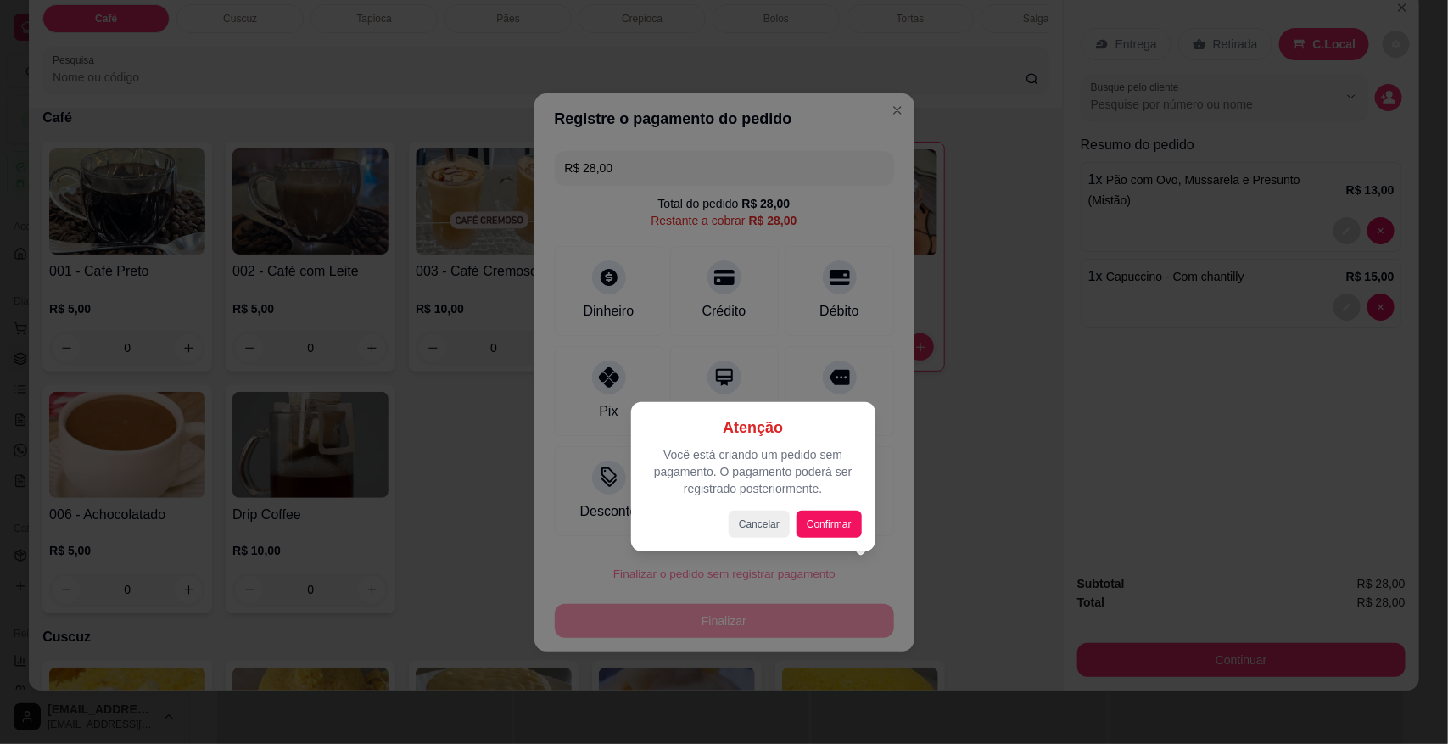
click at [972, 344] on div at bounding box center [724, 372] width 1448 height 744
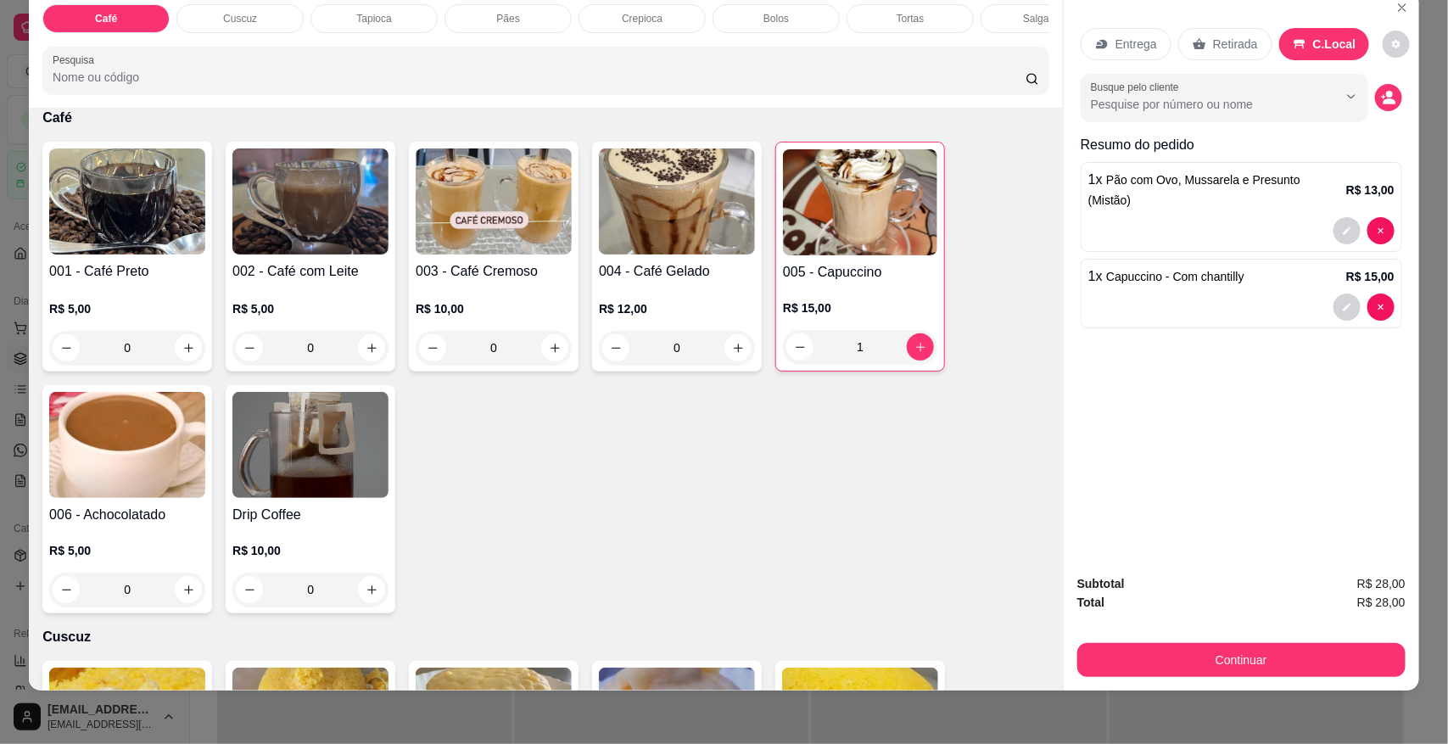
click at [1401, 1] on button "Close" at bounding box center [1402, 7] width 27 height 27
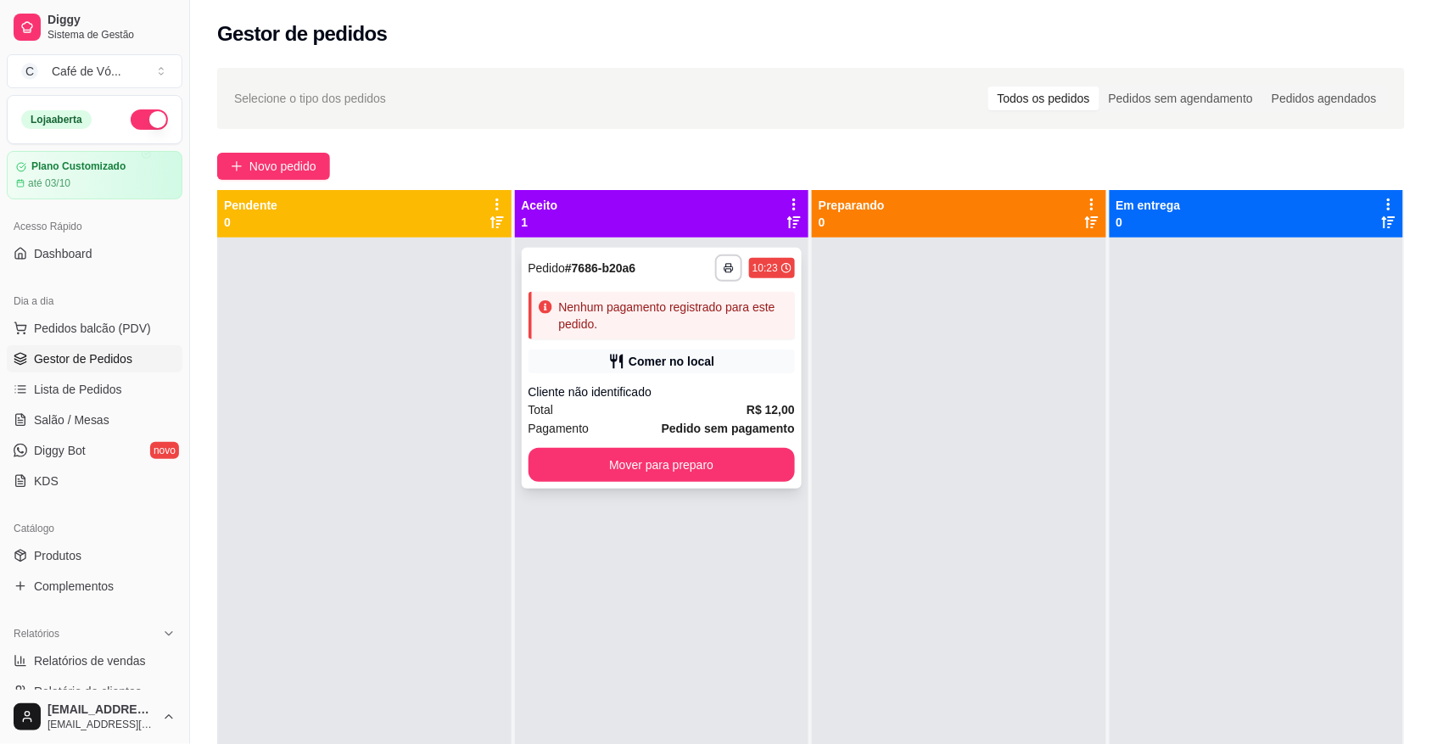
click at [641, 333] on div "Nenhum pagamento registrado para este pedido." at bounding box center [662, 316] width 267 height 48
click at [316, 160] on span "Novo pedido" at bounding box center [282, 166] width 67 height 19
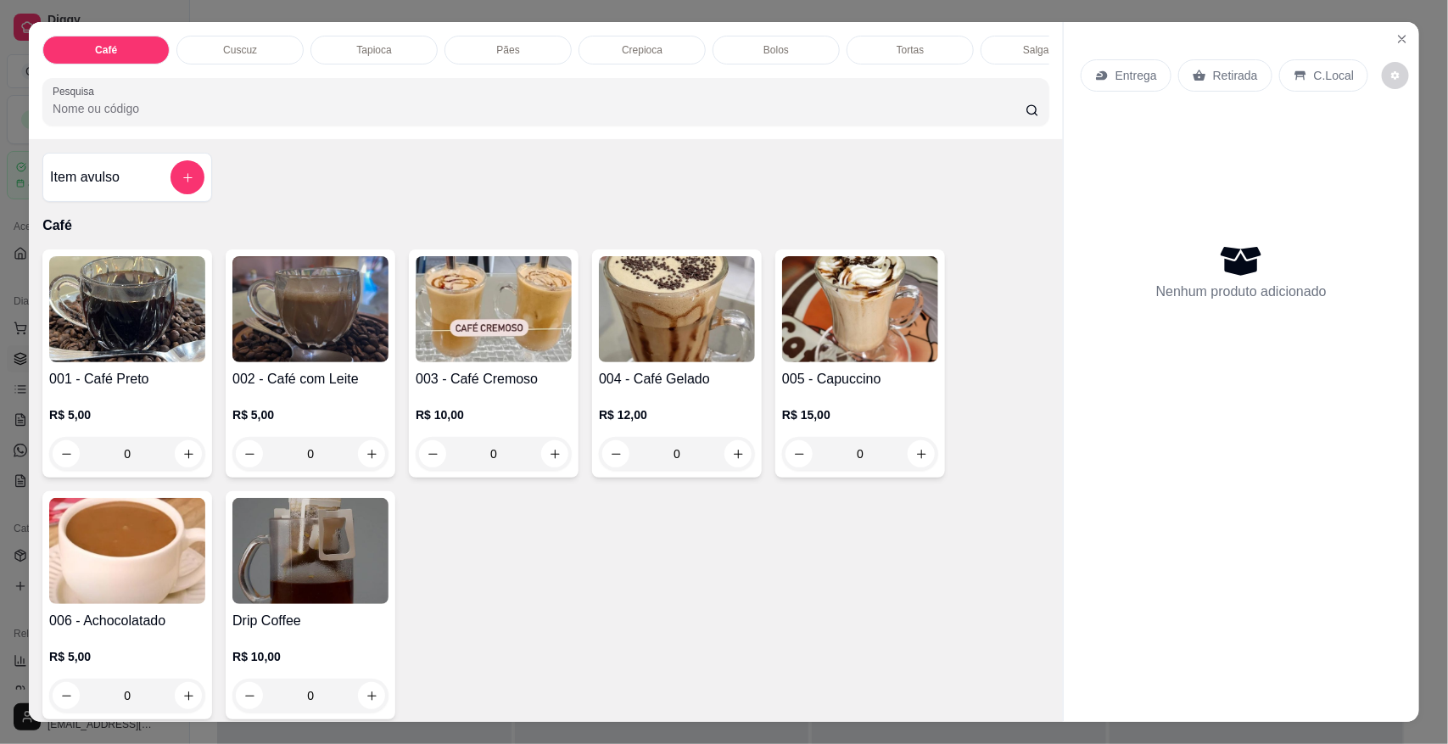
click at [496, 44] on p "Pães" at bounding box center [507, 50] width 23 height 14
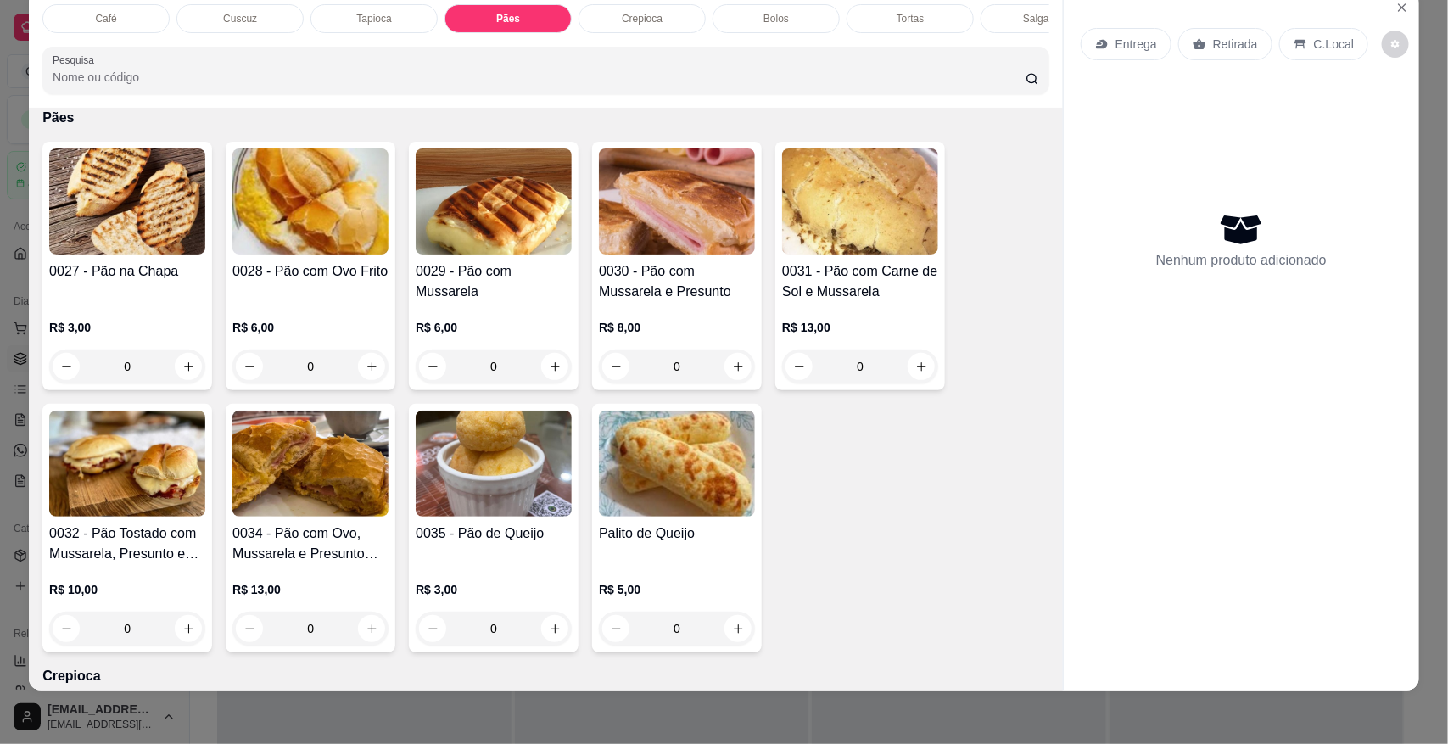
click at [361, 540] on h4 "0034 - Pão com Ovo, Mussarela e Presunto (Mistão)" at bounding box center [310, 543] width 156 height 41
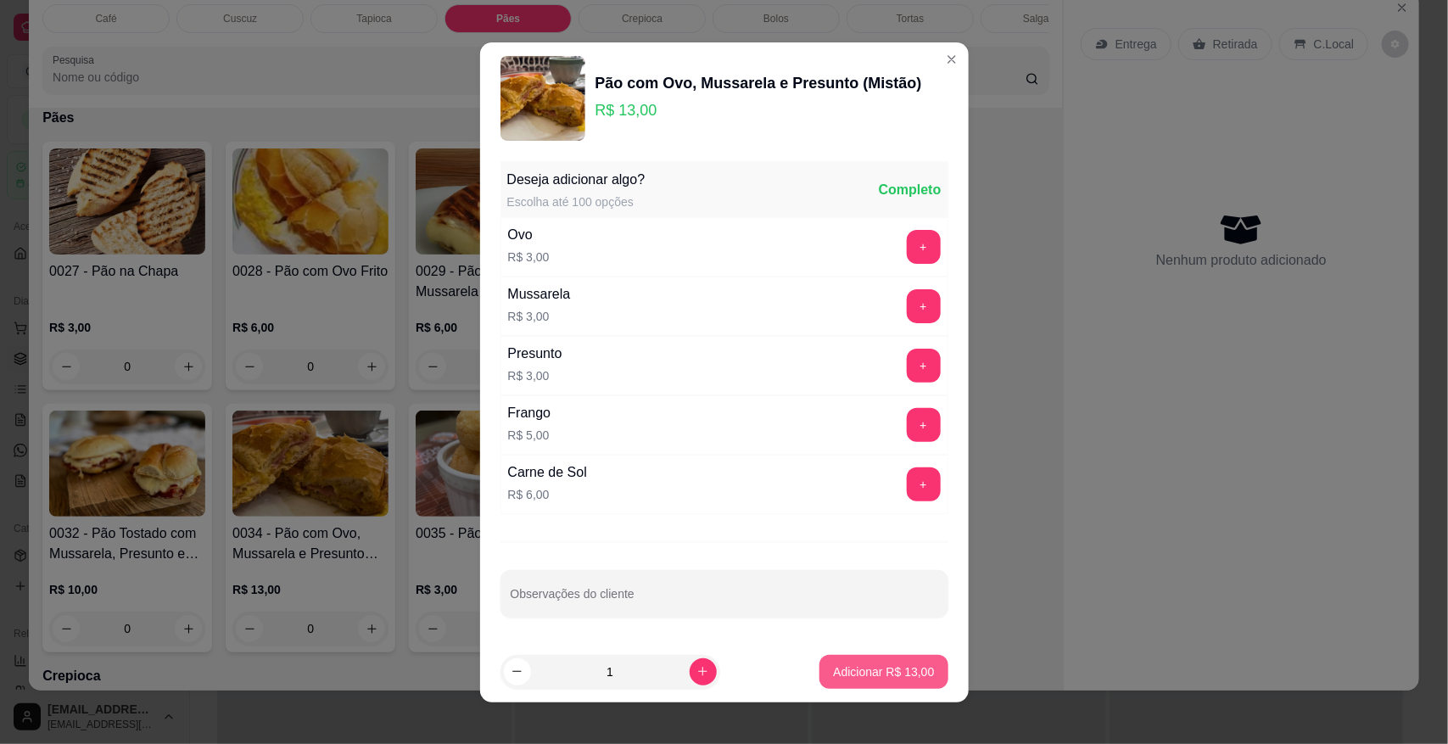
click at [879, 677] on p "Adicionar R$ 13,00" at bounding box center [883, 671] width 101 height 17
type input "1"
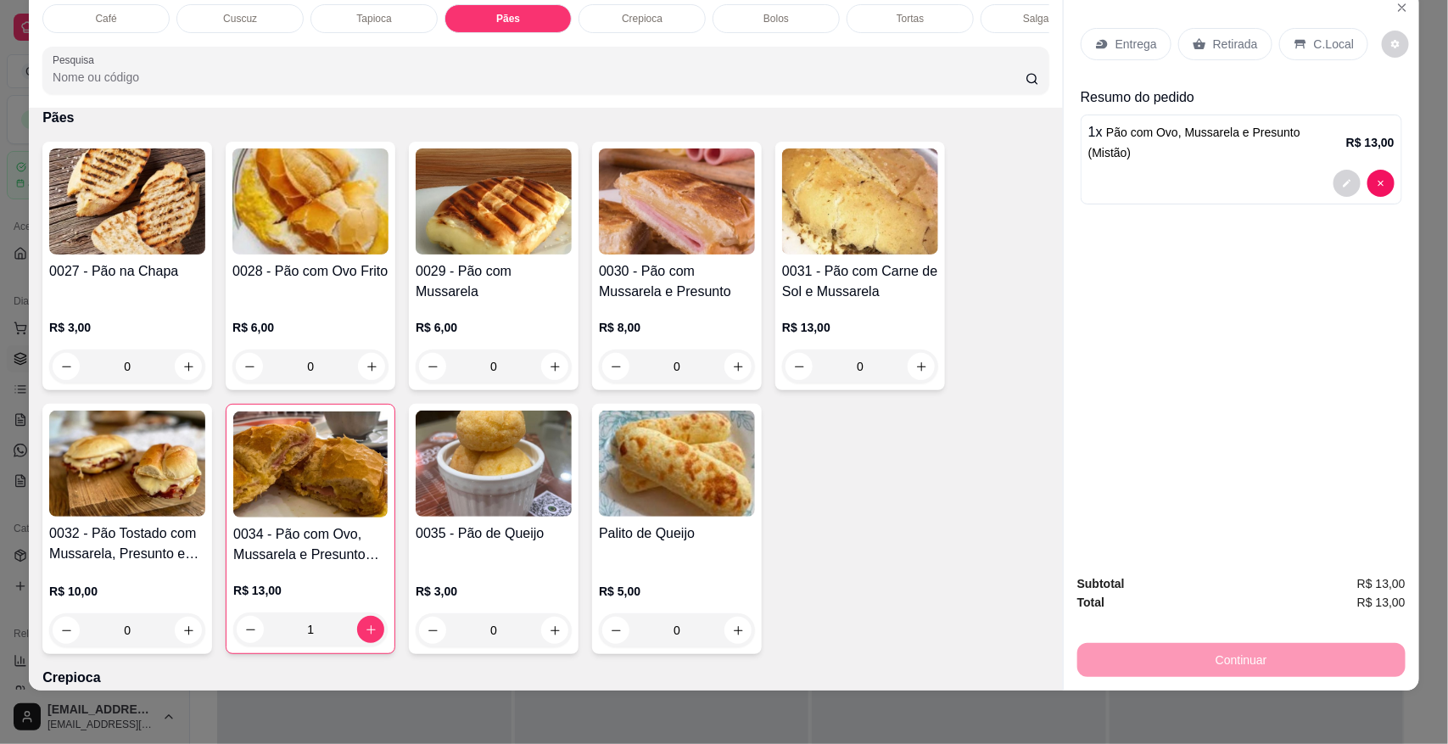
click at [605, 27] on div "Crepioca" at bounding box center [642, 18] width 127 height 29
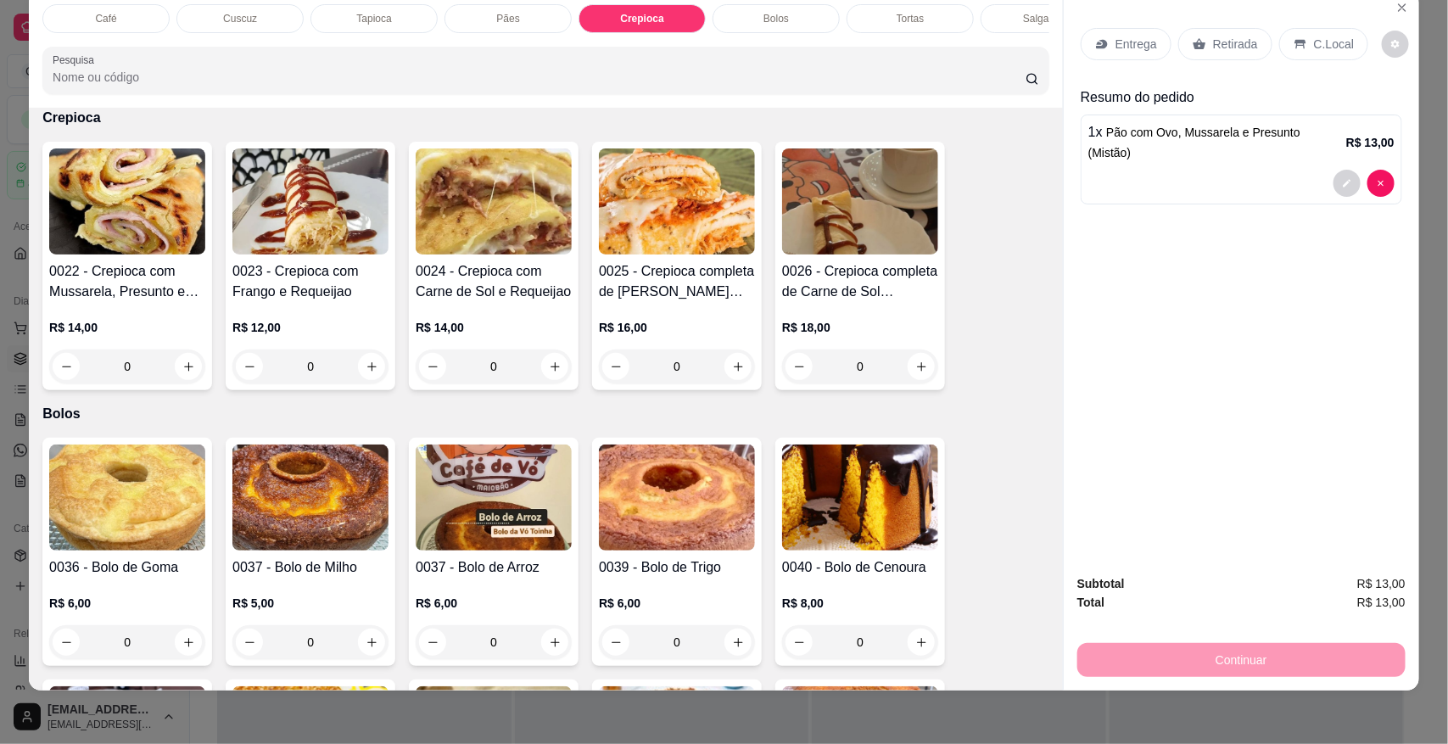
click at [306, 225] on img at bounding box center [310, 201] width 156 height 106
click at [680, 316] on div "0025 - Crepioca completa de Frango (Mussarela, Presunto e Requeijao) R$ 16,00 0" at bounding box center [677, 266] width 170 height 249
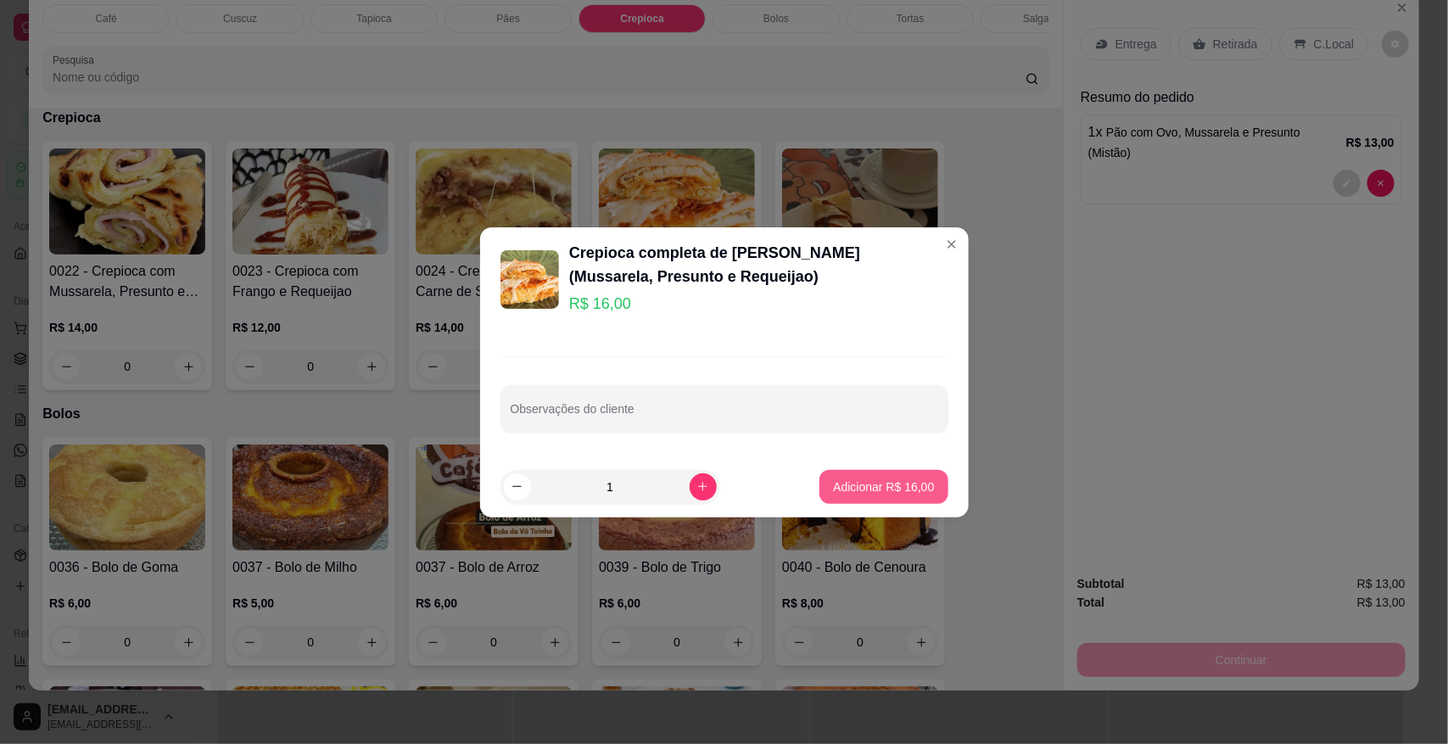
click at [872, 488] on p "Adicionar R$ 16,00" at bounding box center [883, 487] width 101 height 17
type input "1"
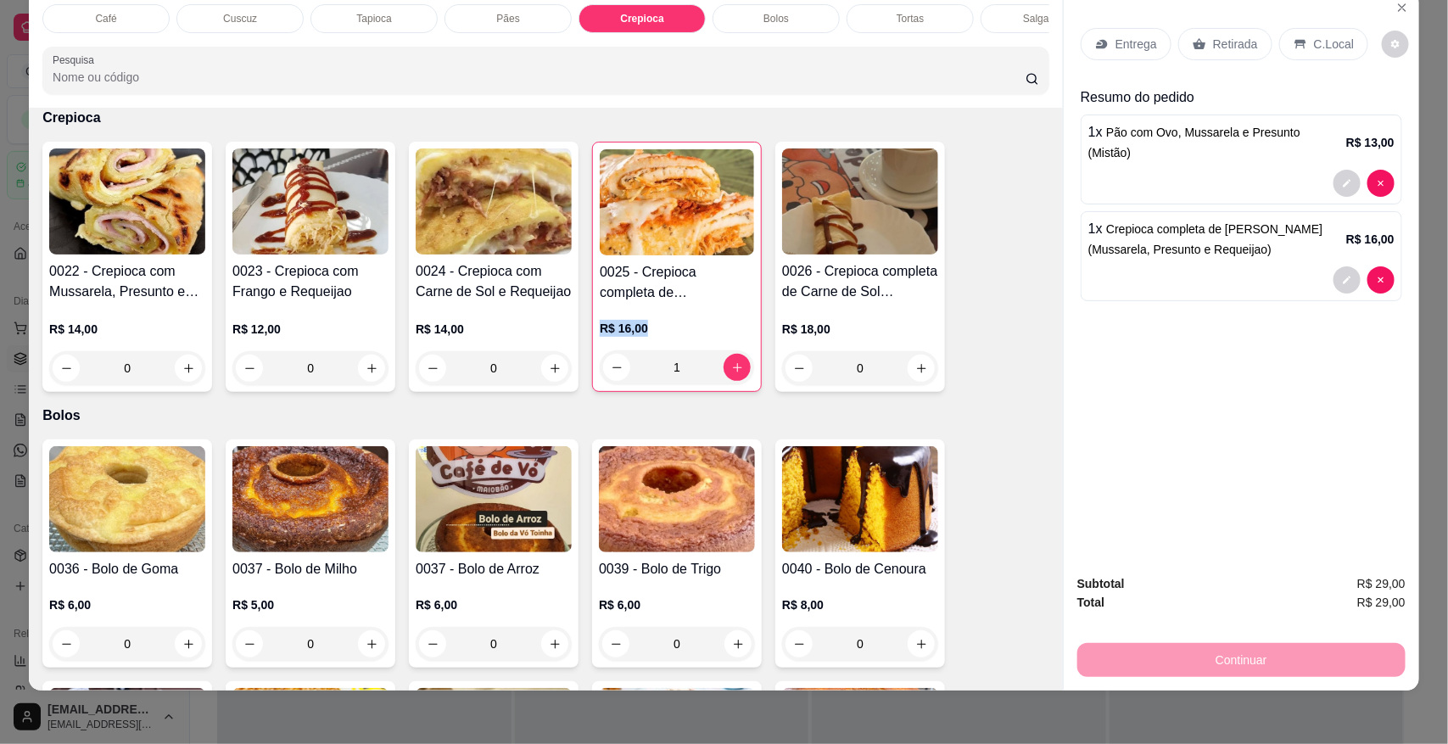
scroll to position [0, 433]
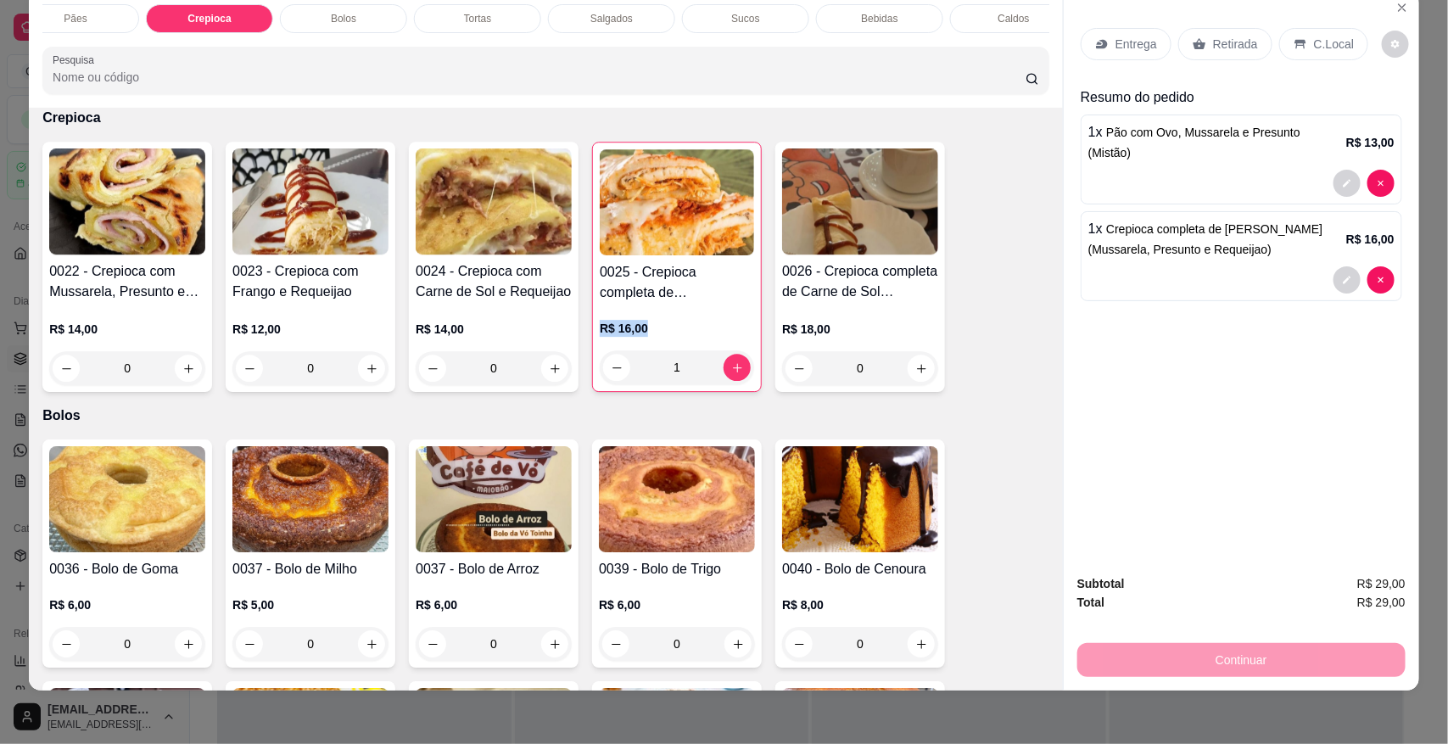
click at [731, 13] on p "Sucos" at bounding box center [745, 19] width 28 height 14
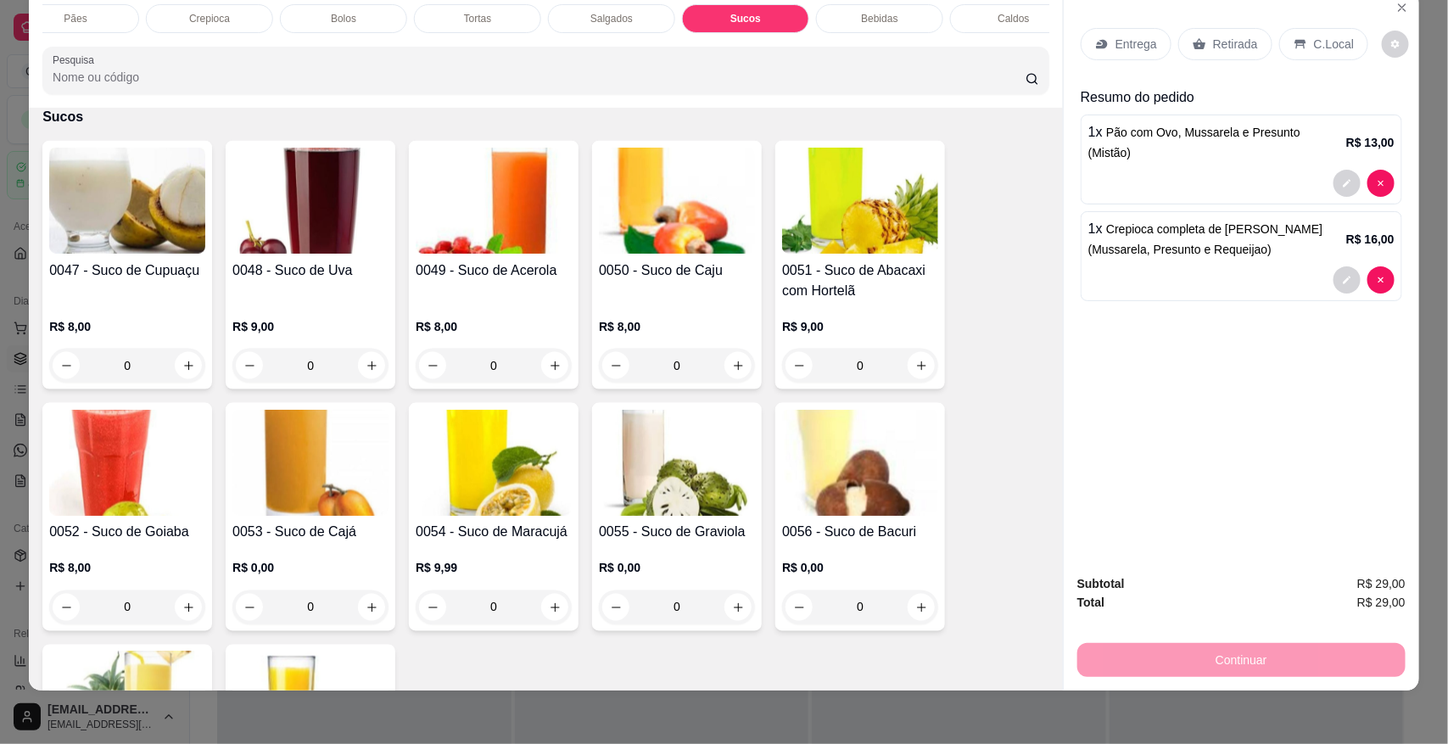
click at [391, 494] on div "0047 - Suco de Cupuaçu R$ 8,00 0 0048 - Suco de Uva R$ 9,00 0 0049 - Suco de Ac…" at bounding box center [545, 507] width 1007 height 732
click at [329, 506] on img at bounding box center [310, 463] width 156 height 106
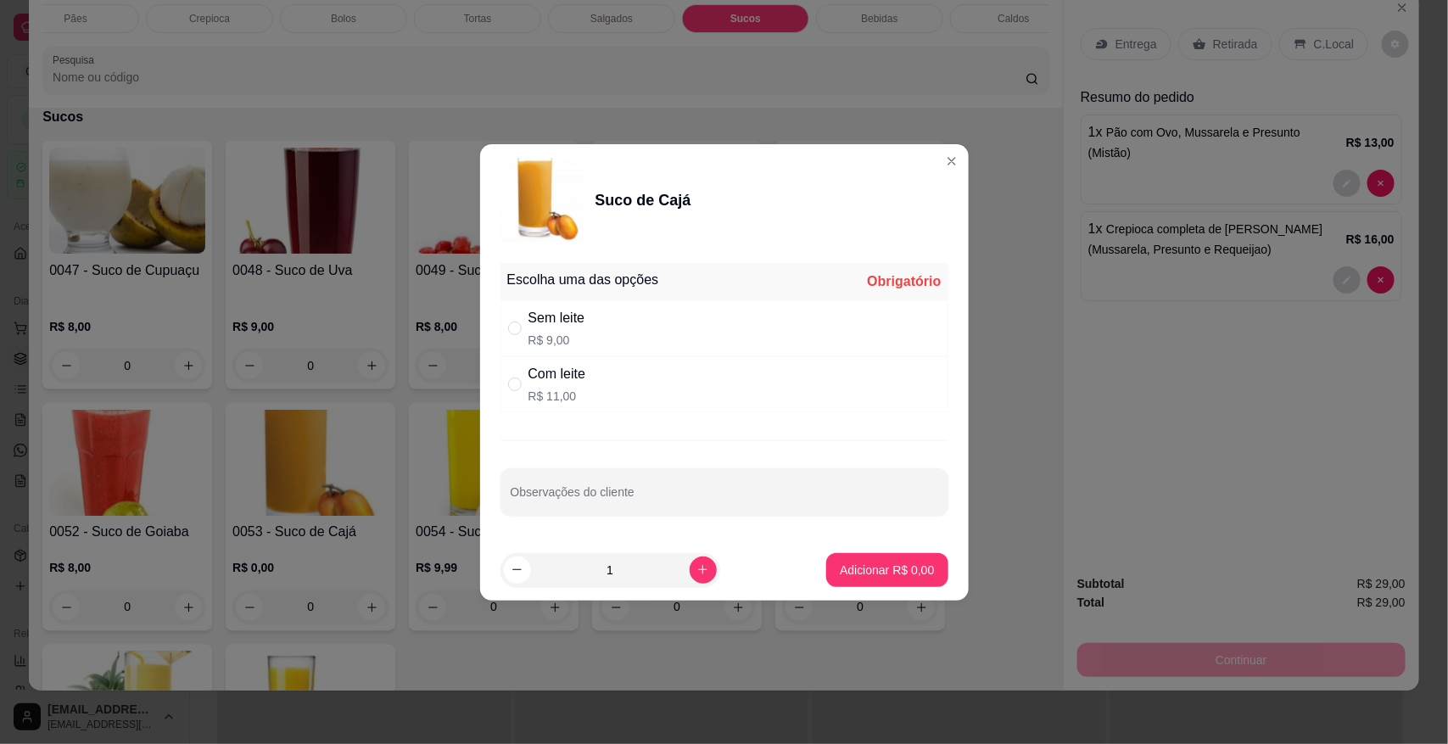
drag, startPoint x: 591, startPoint y: 316, endPoint x: 832, endPoint y: 563, distance: 345.0
click at [591, 316] on div "Sem leite R$ 9,00" at bounding box center [725, 328] width 448 height 56
radio input "true"
click at [861, 595] on footer "1 Adicionar R$ 9,00" at bounding box center [724, 570] width 489 height 61
click at [874, 551] on footer "1 Adicionar R$ 9,00" at bounding box center [724, 570] width 489 height 61
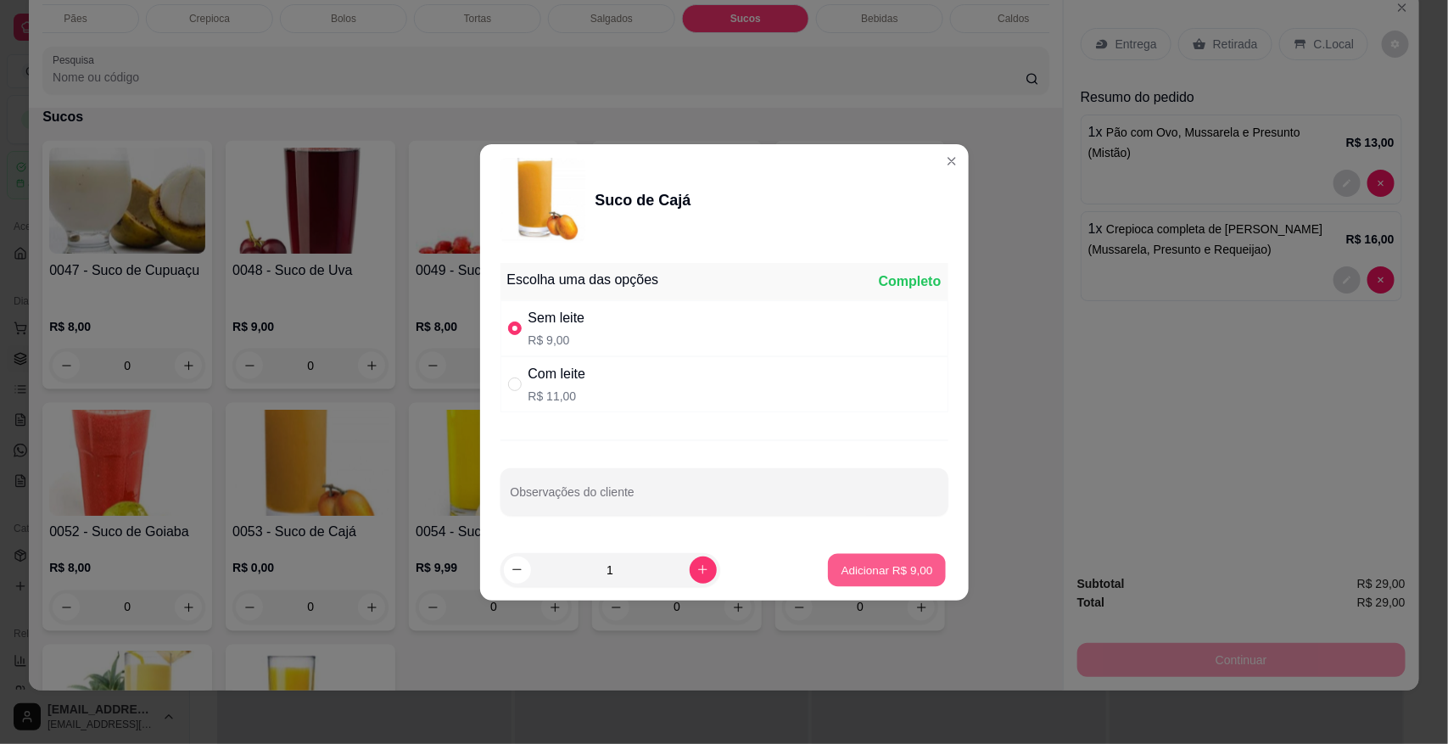
click at [858, 564] on p "Adicionar R$ 9,00" at bounding box center [888, 570] width 92 height 16
type input "1"
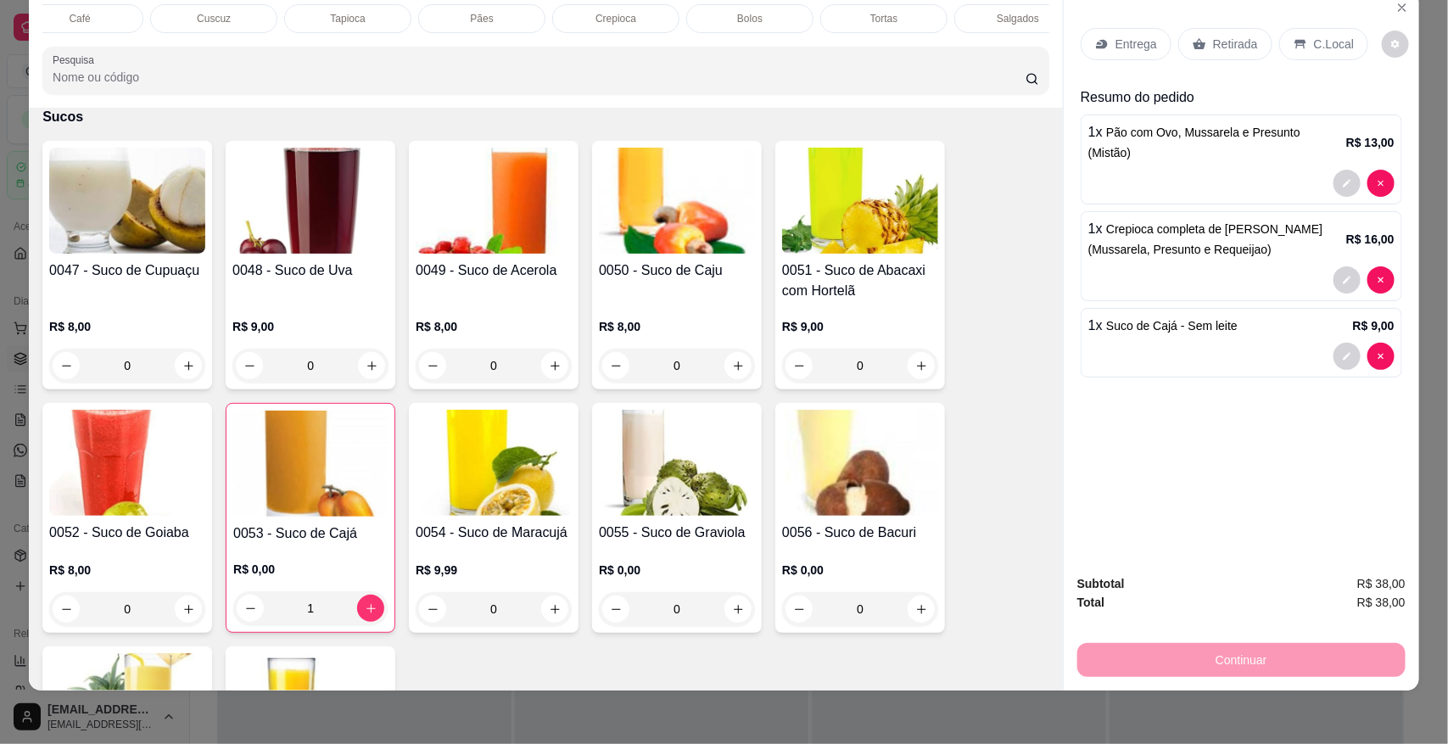
scroll to position [0, 0]
click at [516, 13] on div "Pães" at bounding box center [508, 18] width 127 height 29
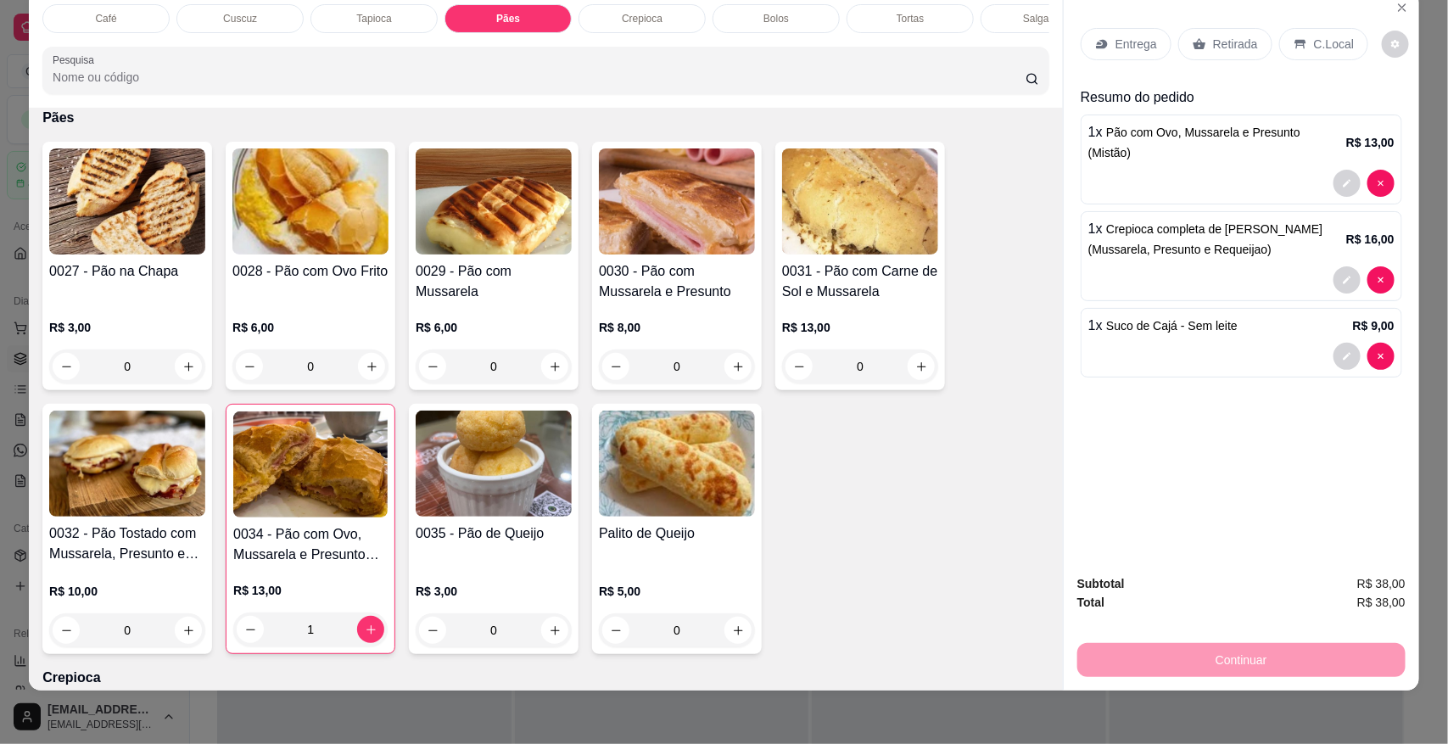
click at [132, 19] on div "Café" at bounding box center [105, 18] width 127 height 29
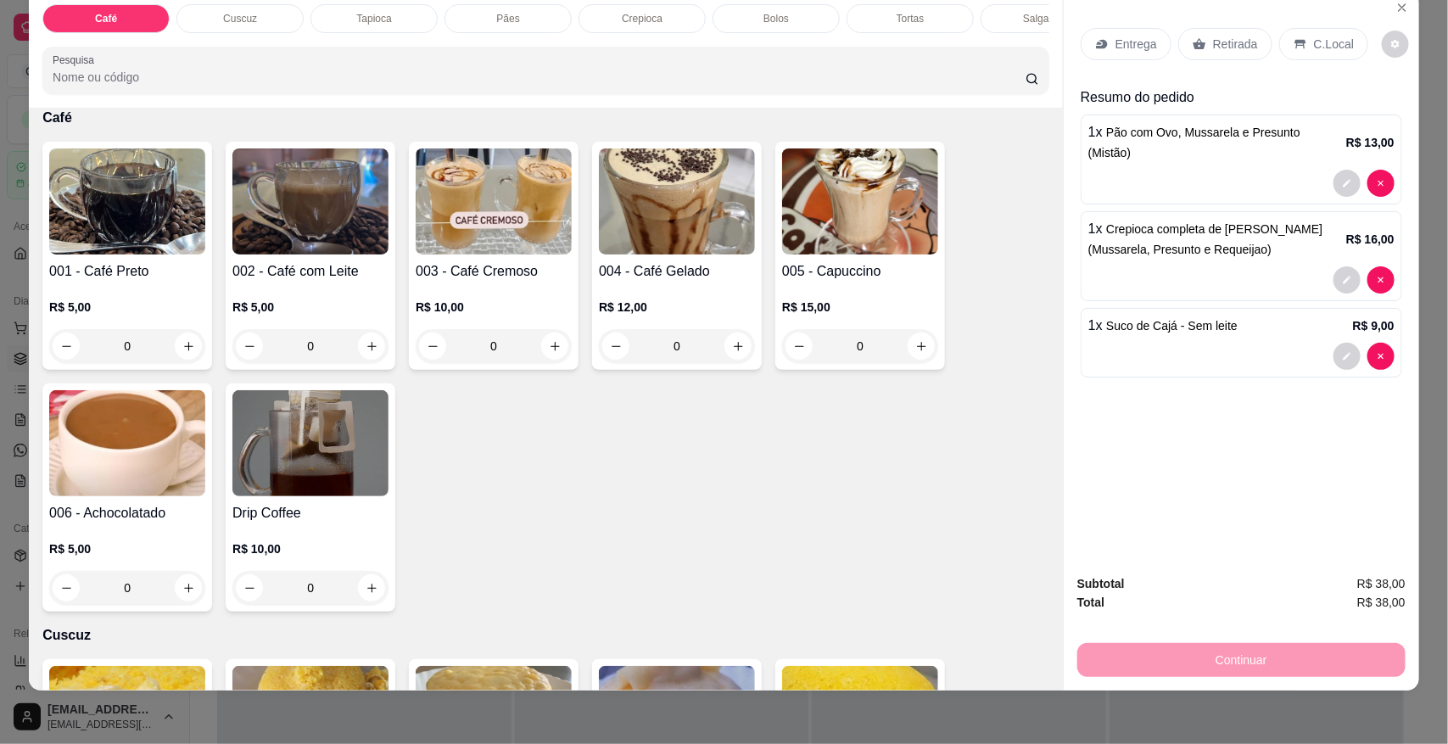
click at [783, 348] on div "0" at bounding box center [860, 346] width 156 height 34
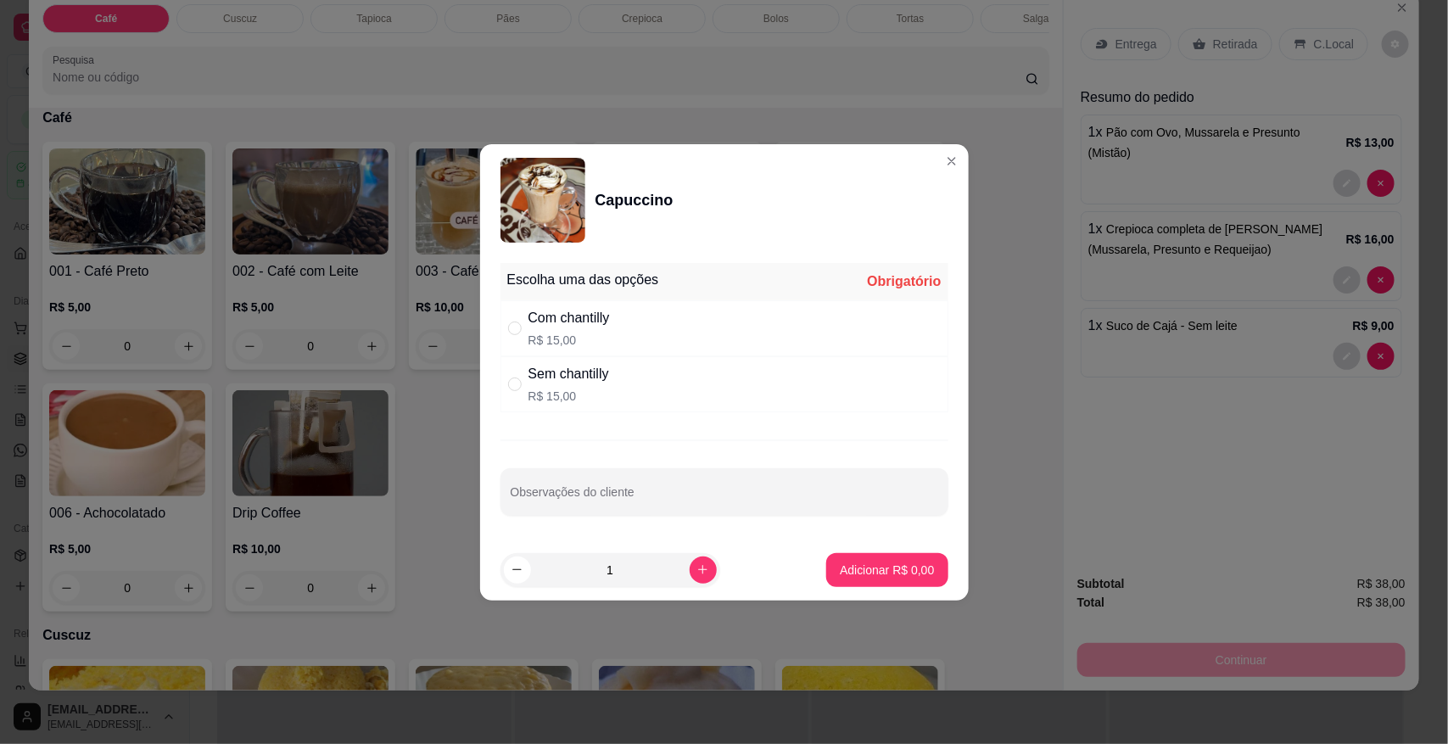
drag, startPoint x: 566, startPoint y: 339, endPoint x: 662, endPoint y: 471, distance: 162.7
click at [567, 339] on p "R$ 15,00" at bounding box center [569, 340] width 81 height 17
radio input "true"
click at [849, 573] on p "Adicionar R$ 15,00" at bounding box center [884, 570] width 98 height 16
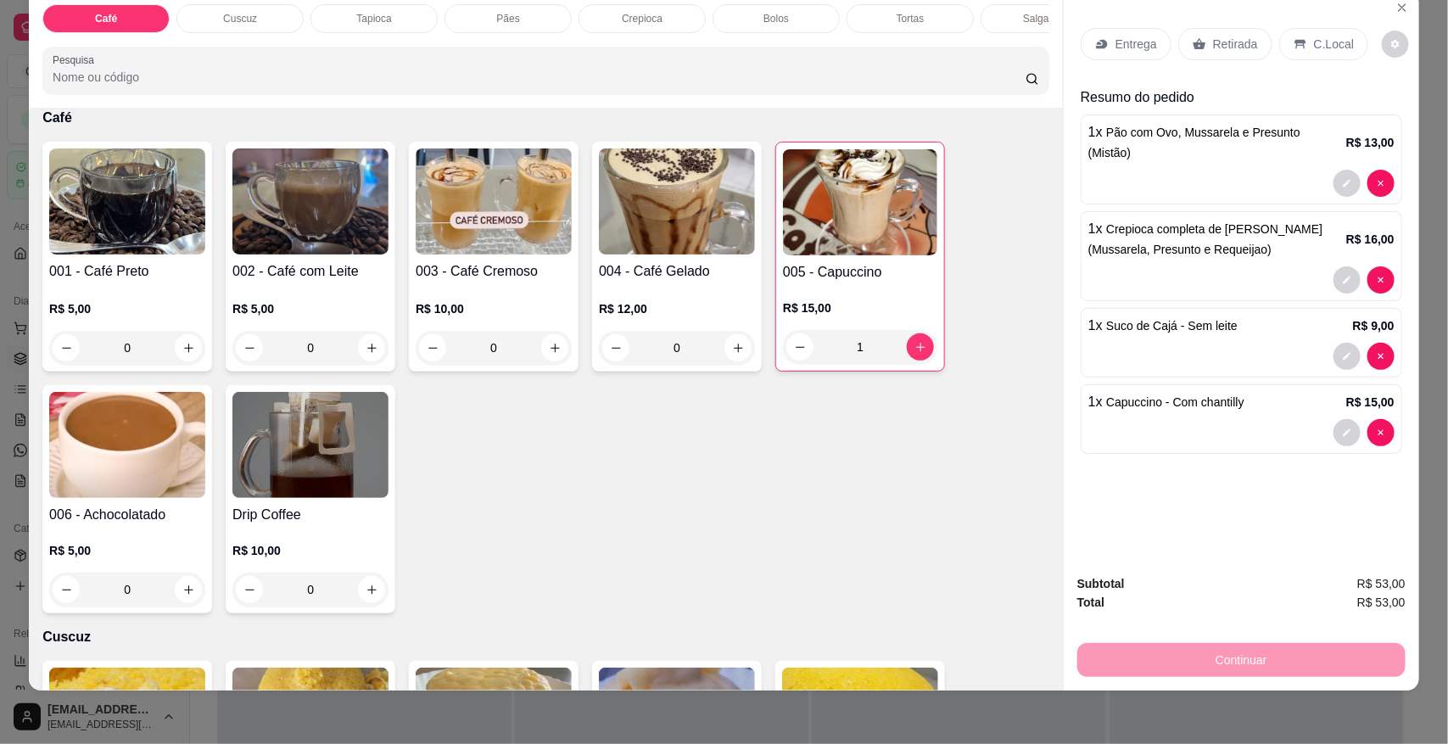
click at [1329, 52] on p "C.Local" at bounding box center [1334, 44] width 40 height 17
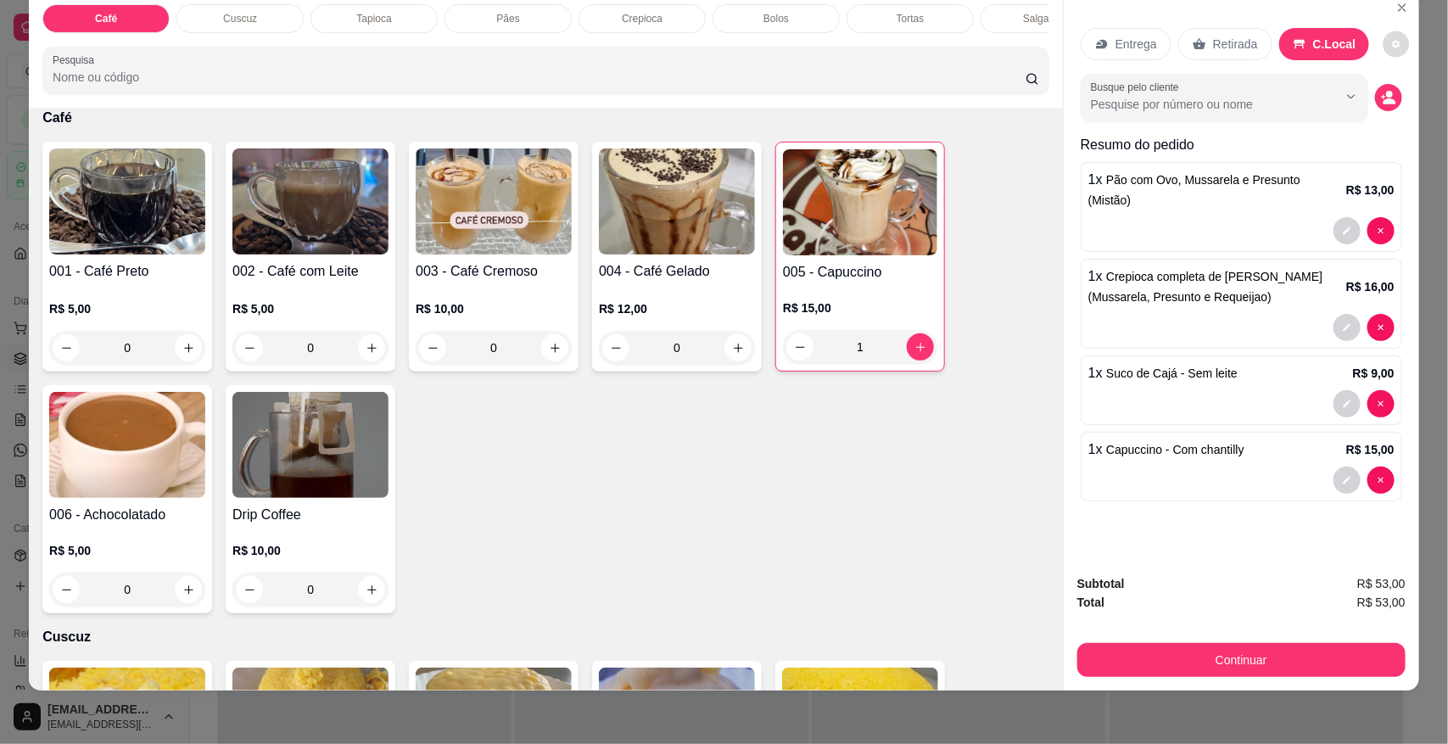
click at [1384, 42] on button "decrease-product-quantity" at bounding box center [1397, 44] width 26 height 26
click at [1103, 653] on button "Continuar" at bounding box center [1242, 660] width 328 height 34
click at [1078, 656] on div "Continuar" at bounding box center [1242, 658] width 328 height 38
click at [1078, 658] on button "Continuar" at bounding box center [1242, 660] width 328 height 34
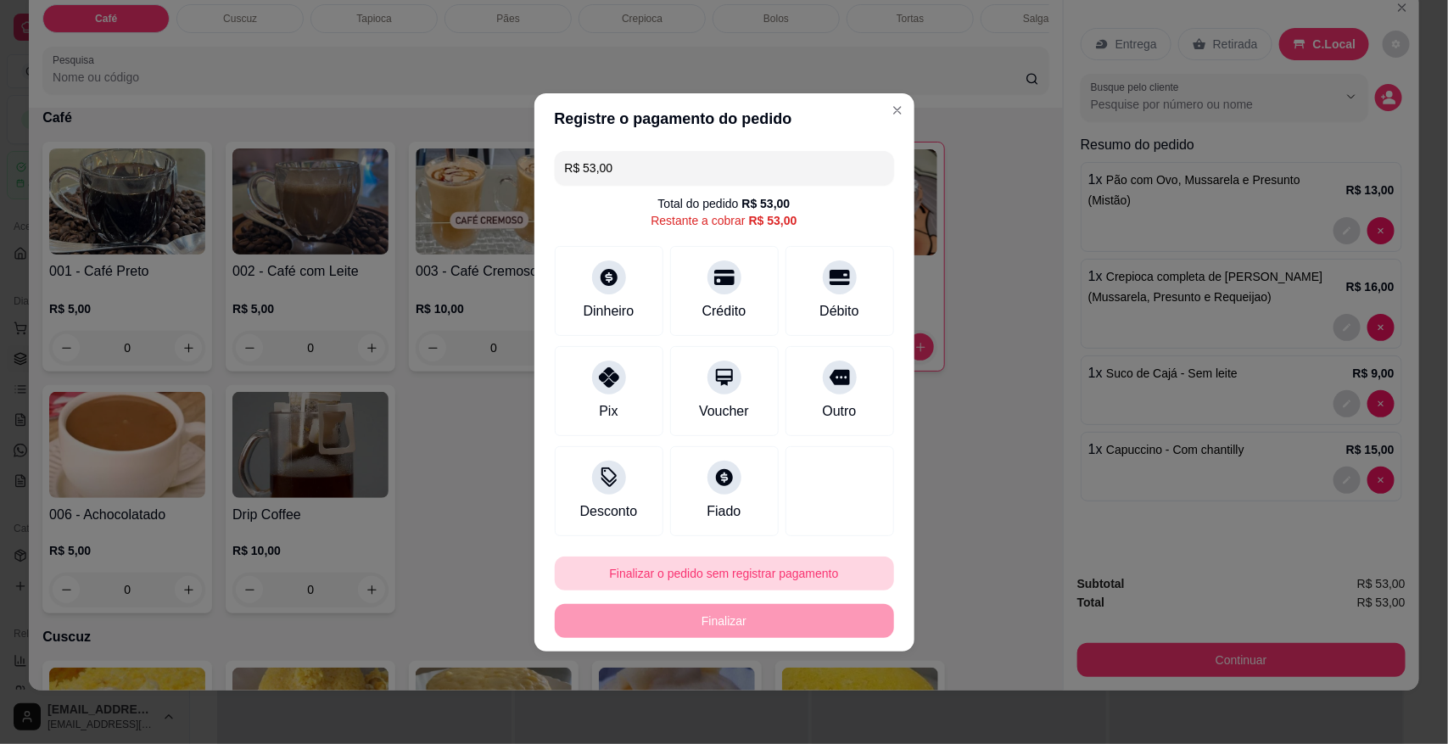
click at [815, 584] on button "Finalizar o pedido sem registrar pagamento" at bounding box center [724, 574] width 339 height 34
click at [854, 516] on button "Confirmar" at bounding box center [829, 525] width 63 height 26
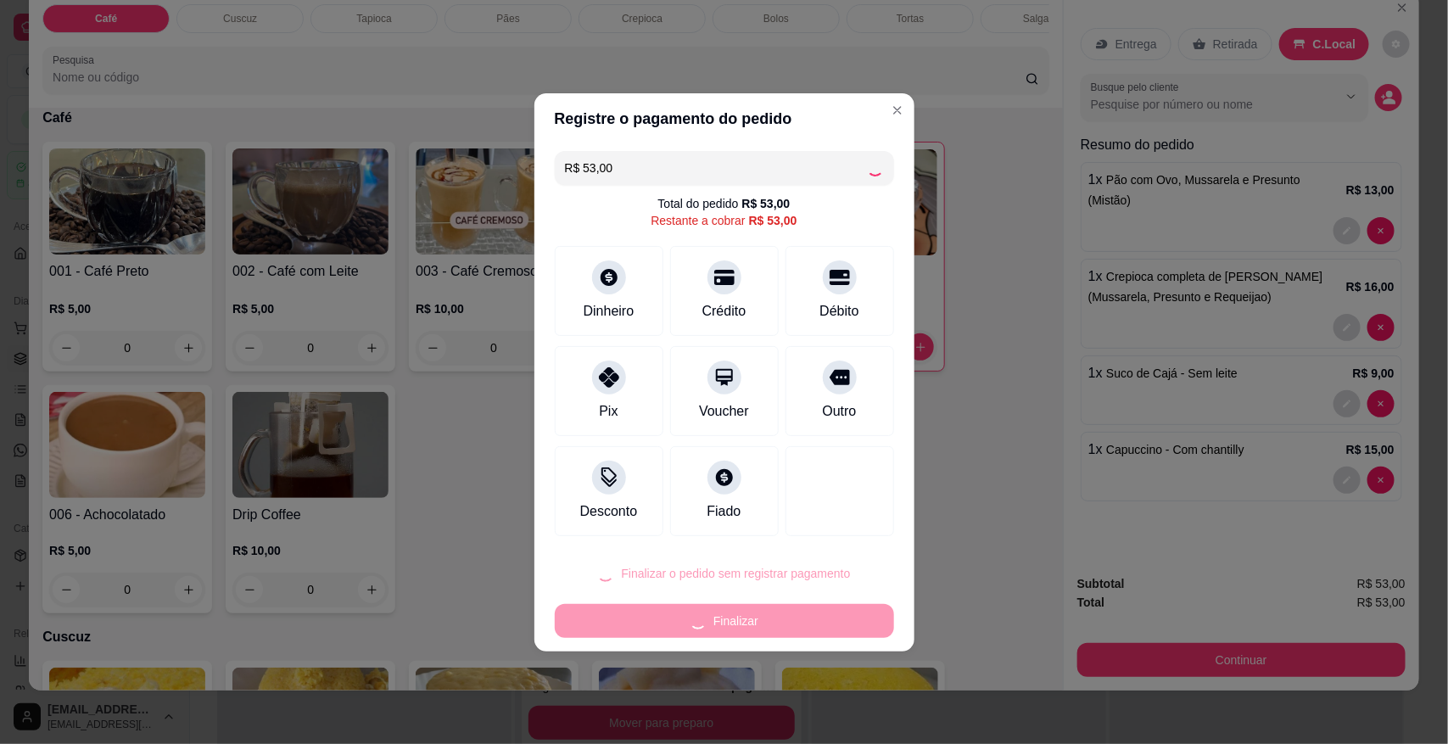
type input "0"
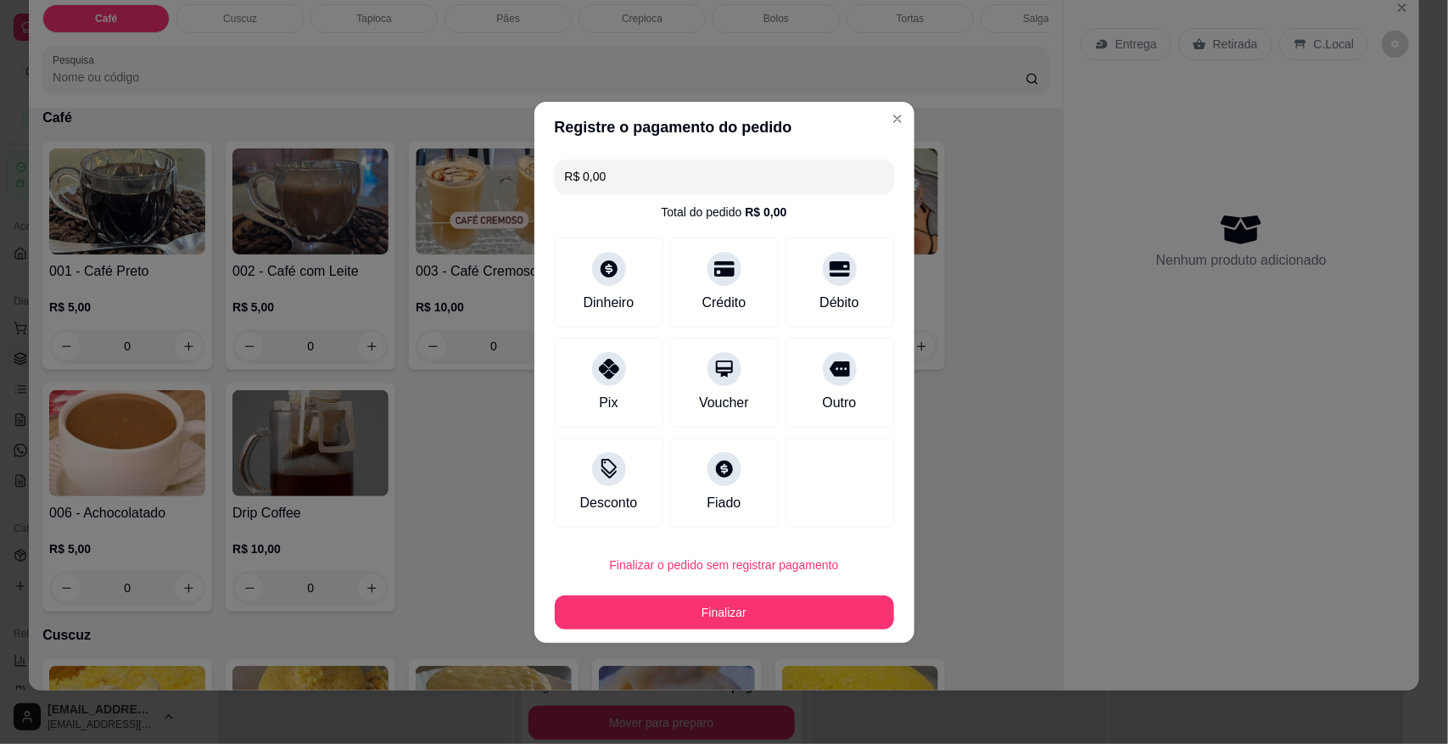
type input "R$ 0,00"
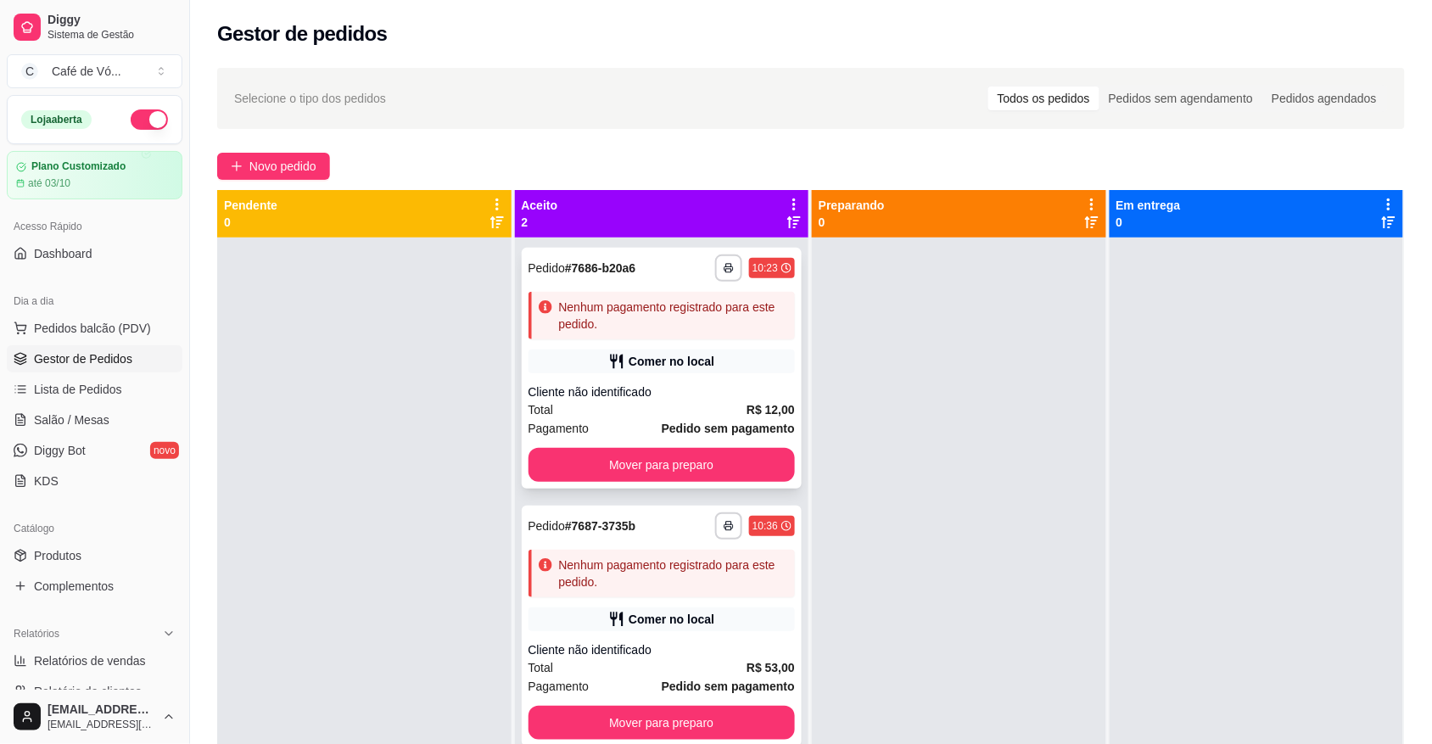
click at [781, 393] on div "Cliente não identificado" at bounding box center [662, 391] width 267 height 17
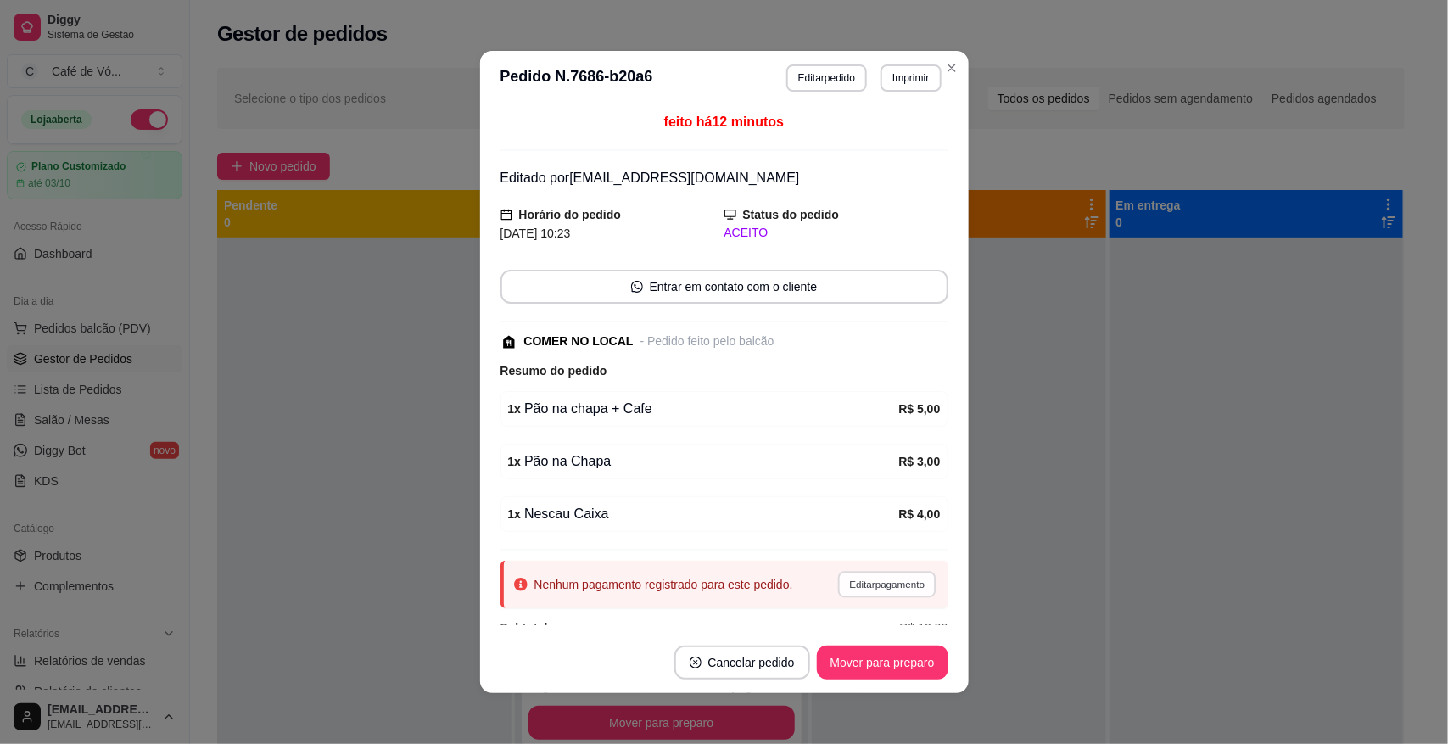
click at [876, 582] on button "Editar pagamento" at bounding box center [887, 584] width 98 height 26
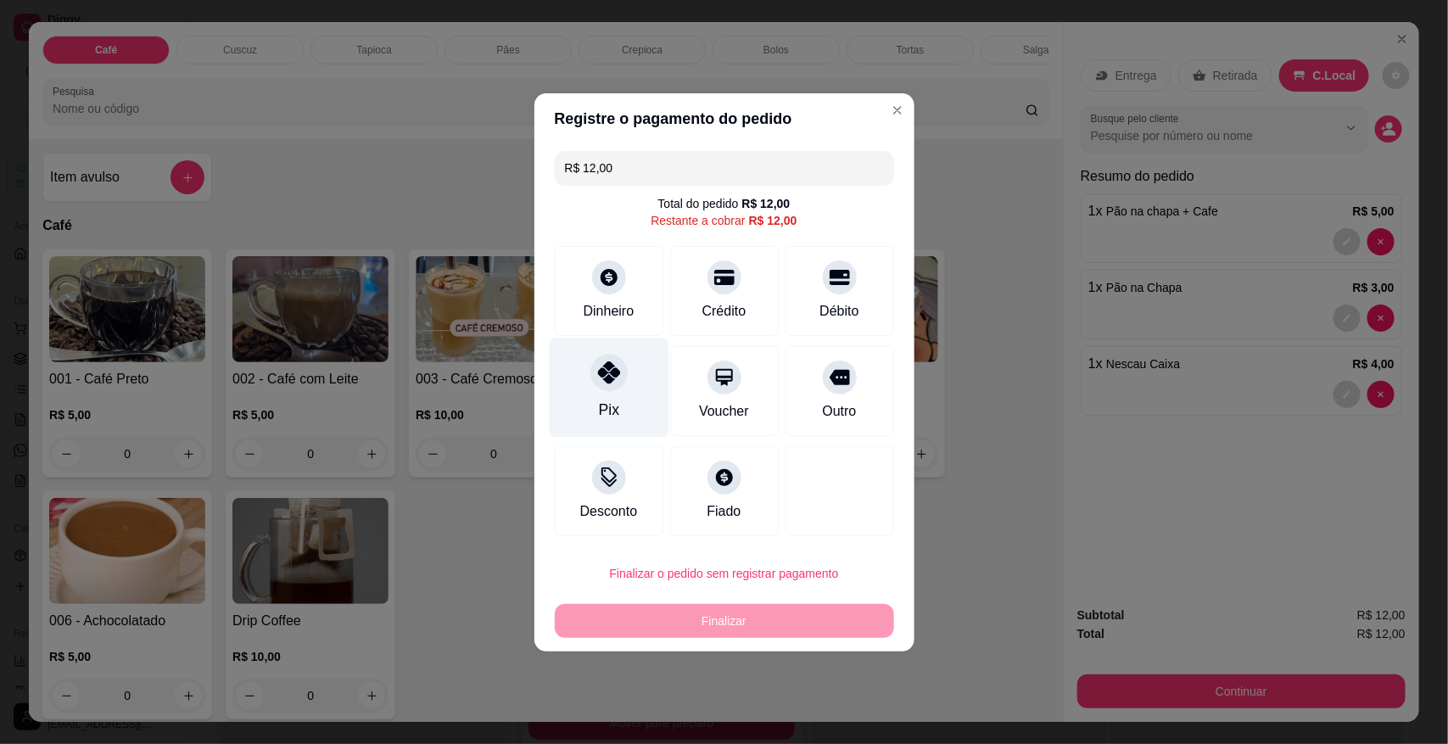
click at [612, 405] on div "Pix" at bounding box center [608, 410] width 20 height 22
type input "R$ 0,00"
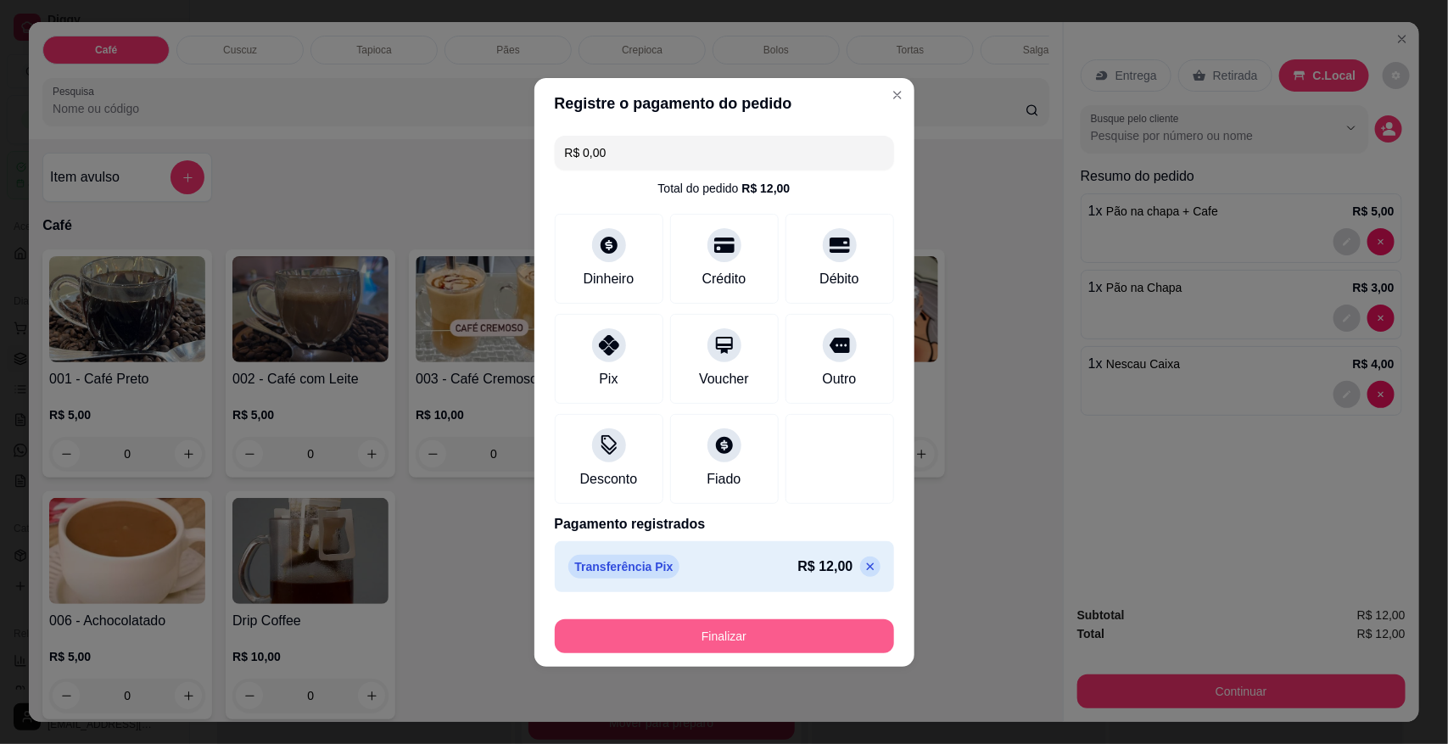
click at [611, 637] on button "Finalizar" at bounding box center [724, 636] width 339 height 34
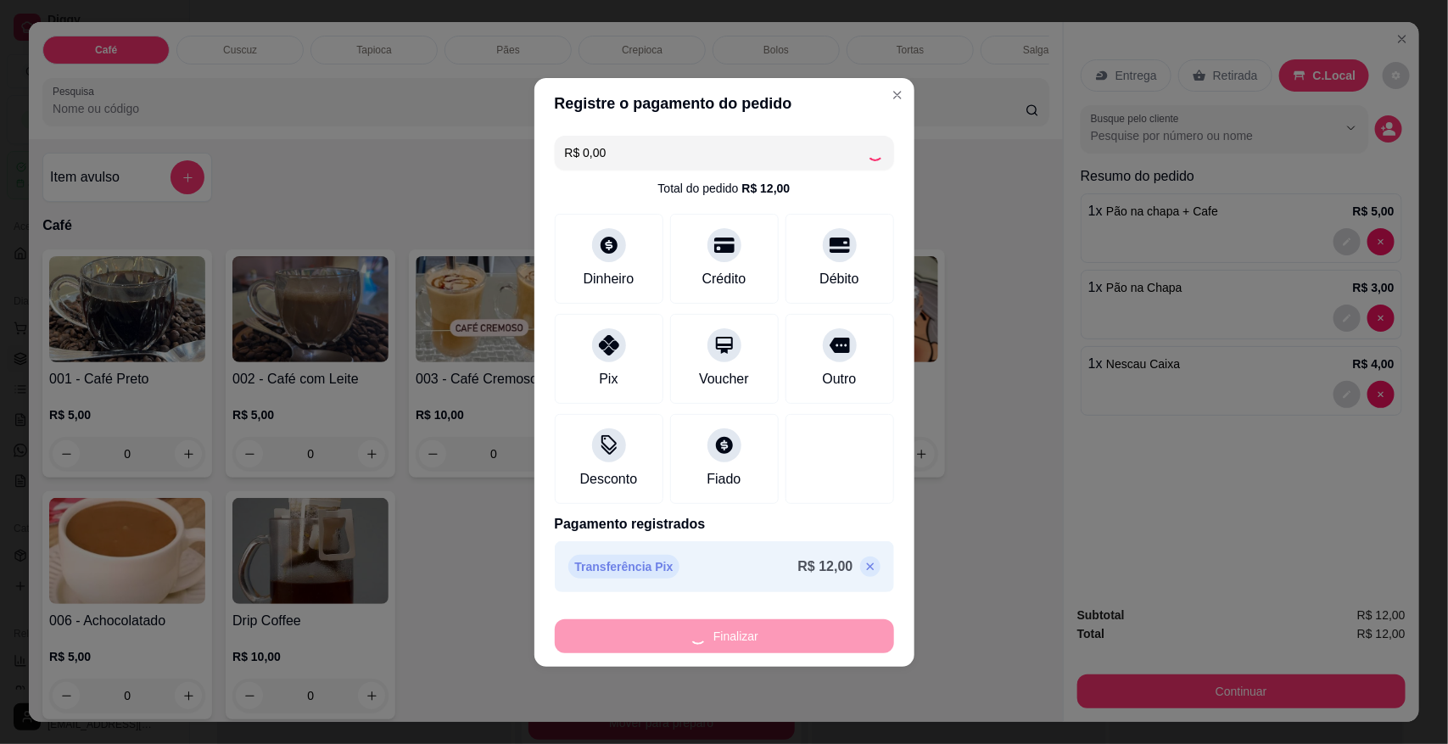
click at [611, 637] on div "Finalizar" at bounding box center [724, 636] width 339 height 34
drag, startPoint x: 611, startPoint y: 637, endPoint x: 598, endPoint y: 638, distance: 12.8
click at [600, 637] on div "Finalizar" at bounding box center [724, 636] width 339 height 34
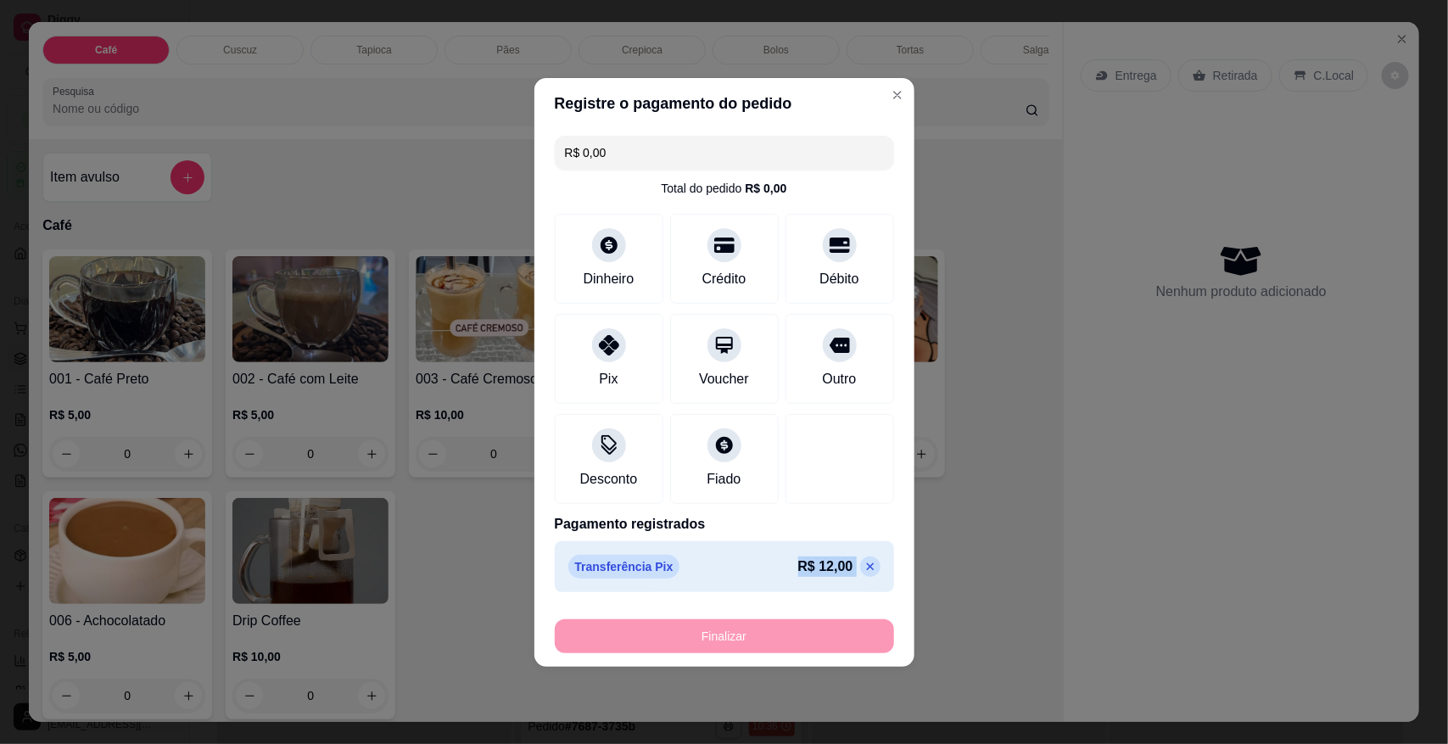
type input "0"
type input "-R$ 12,00"
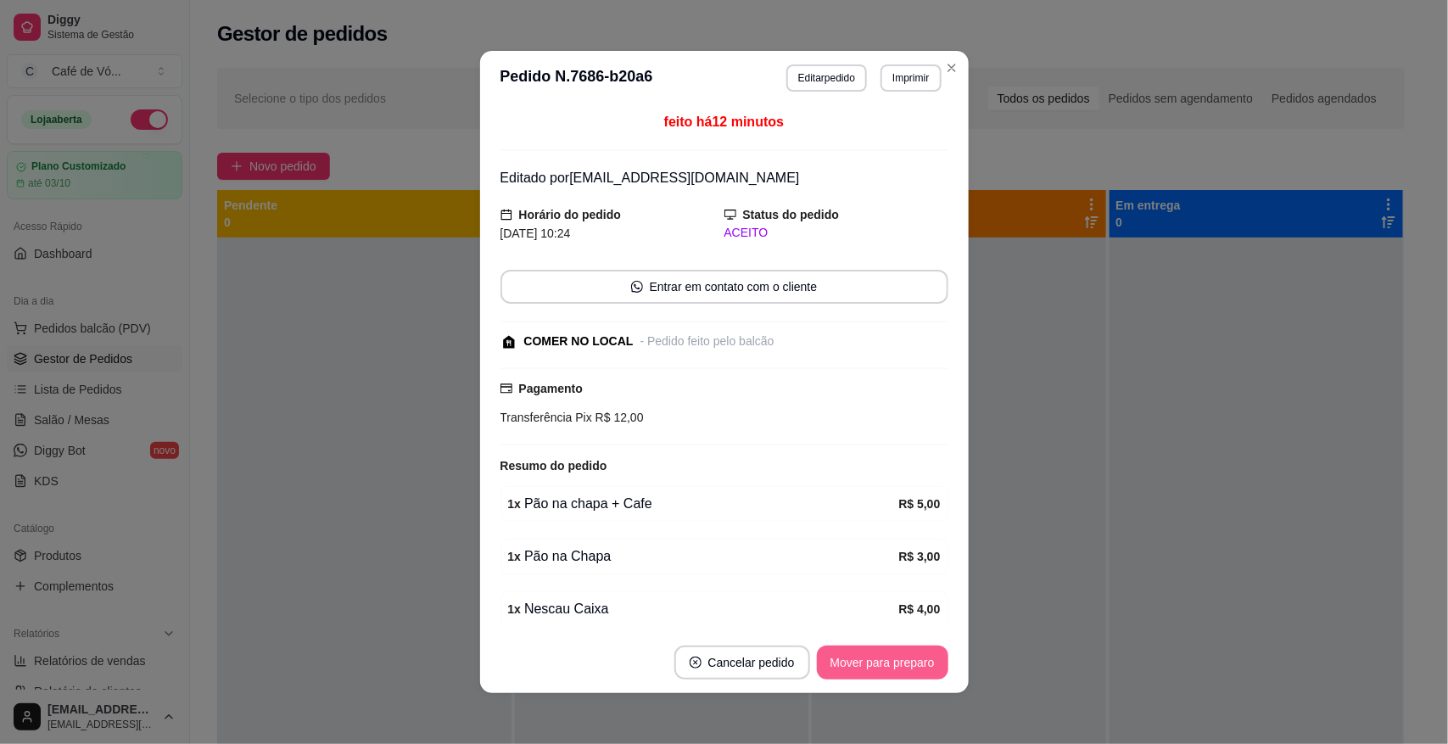
click at [853, 654] on button "Mover para preparo" at bounding box center [883, 663] width 132 height 34
click at [853, 655] on div "Mover para preparo" at bounding box center [870, 663] width 155 height 34
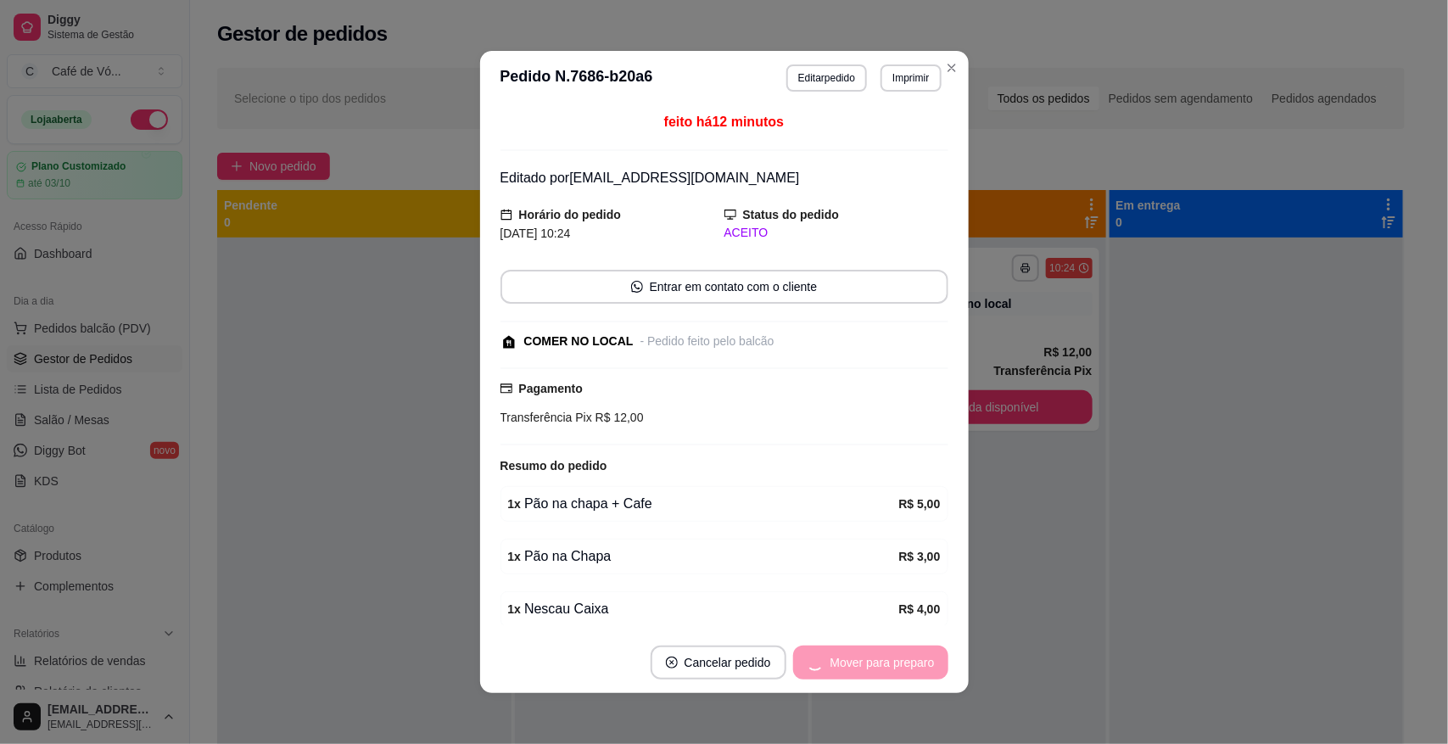
click at [853, 655] on div "Mover para preparo" at bounding box center [870, 663] width 155 height 34
click at [855, 655] on div "Mover para retirada disponível" at bounding box center [841, 663] width 211 height 34
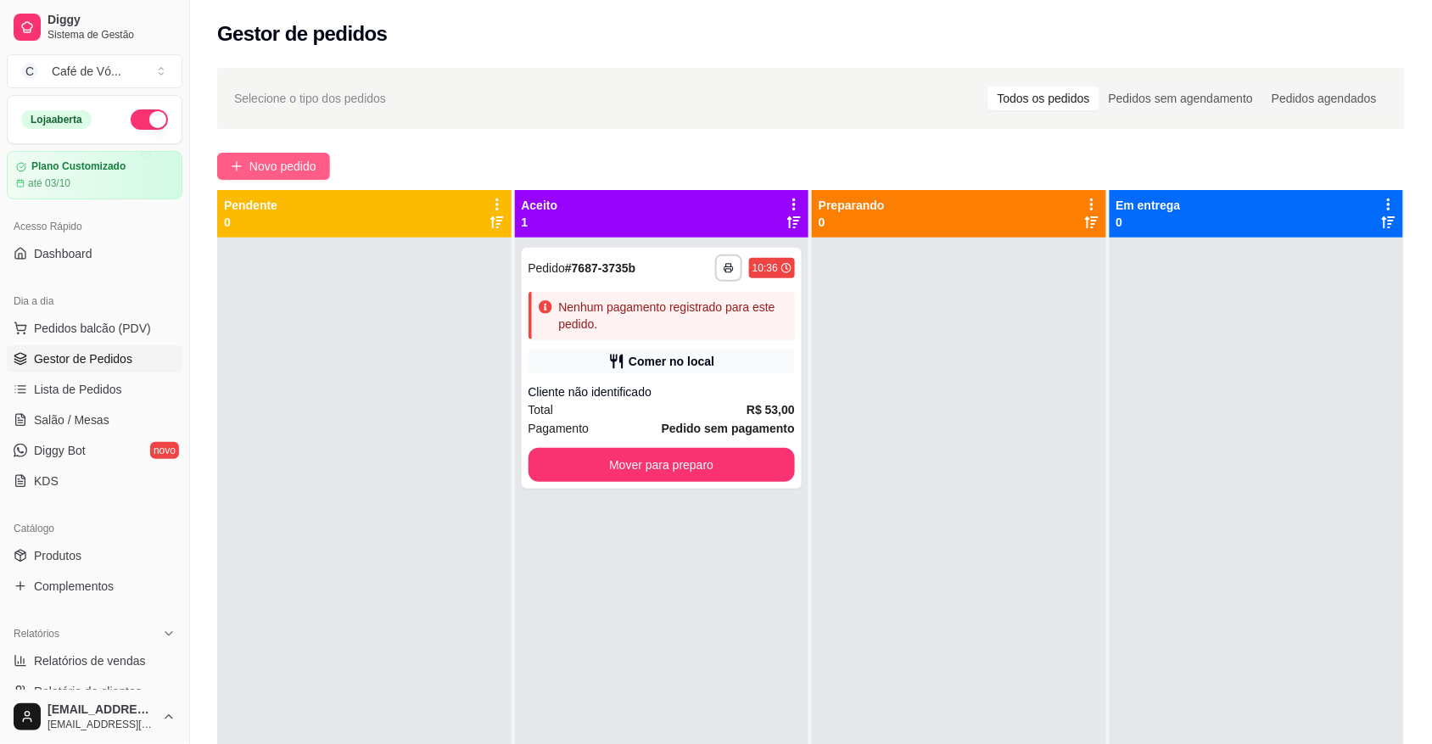
click at [297, 155] on button "Novo pedido" at bounding box center [273, 166] width 113 height 27
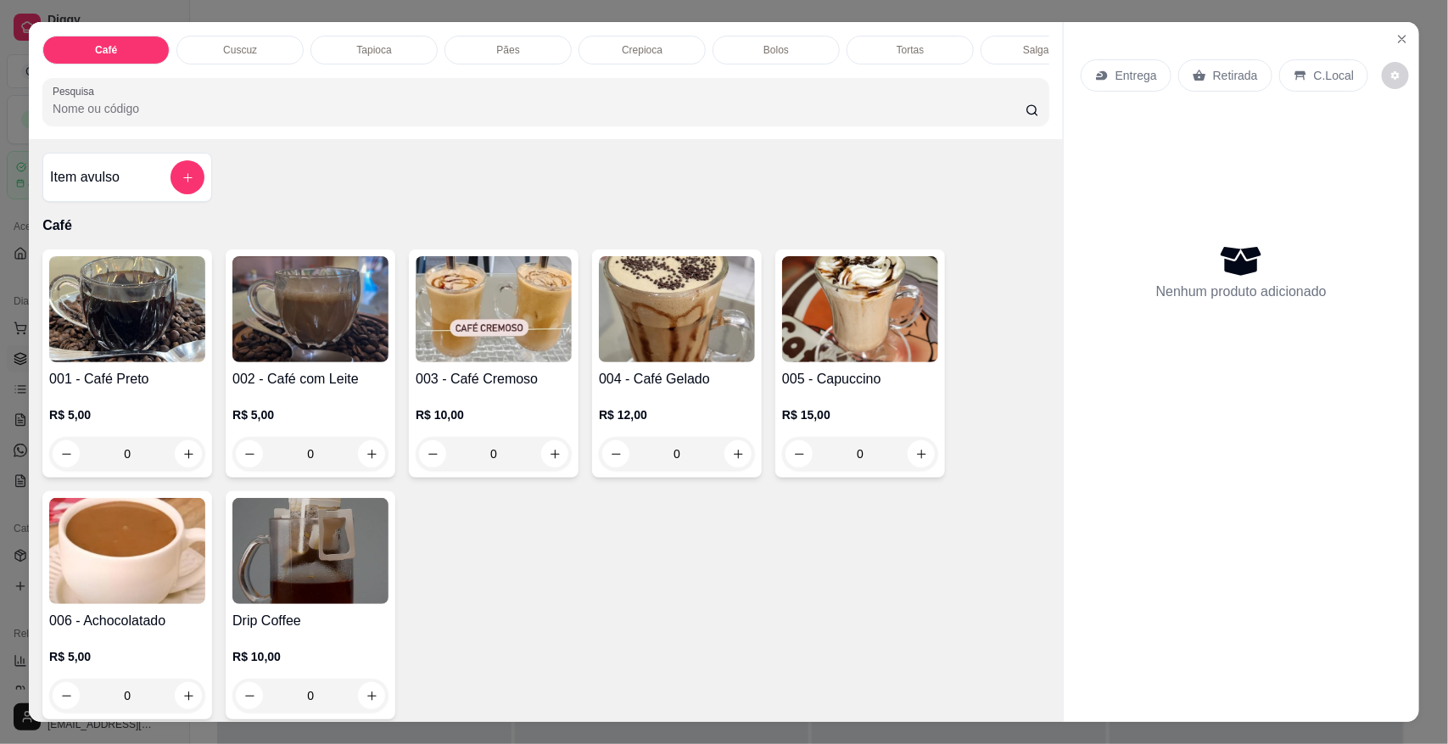
drag, startPoint x: 452, startPoint y: 45, endPoint x: 479, endPoint y: 99, distance: 60.7
click at [455, 45] on div "Pães" at bounding box center [508, 50] width 127 height 29
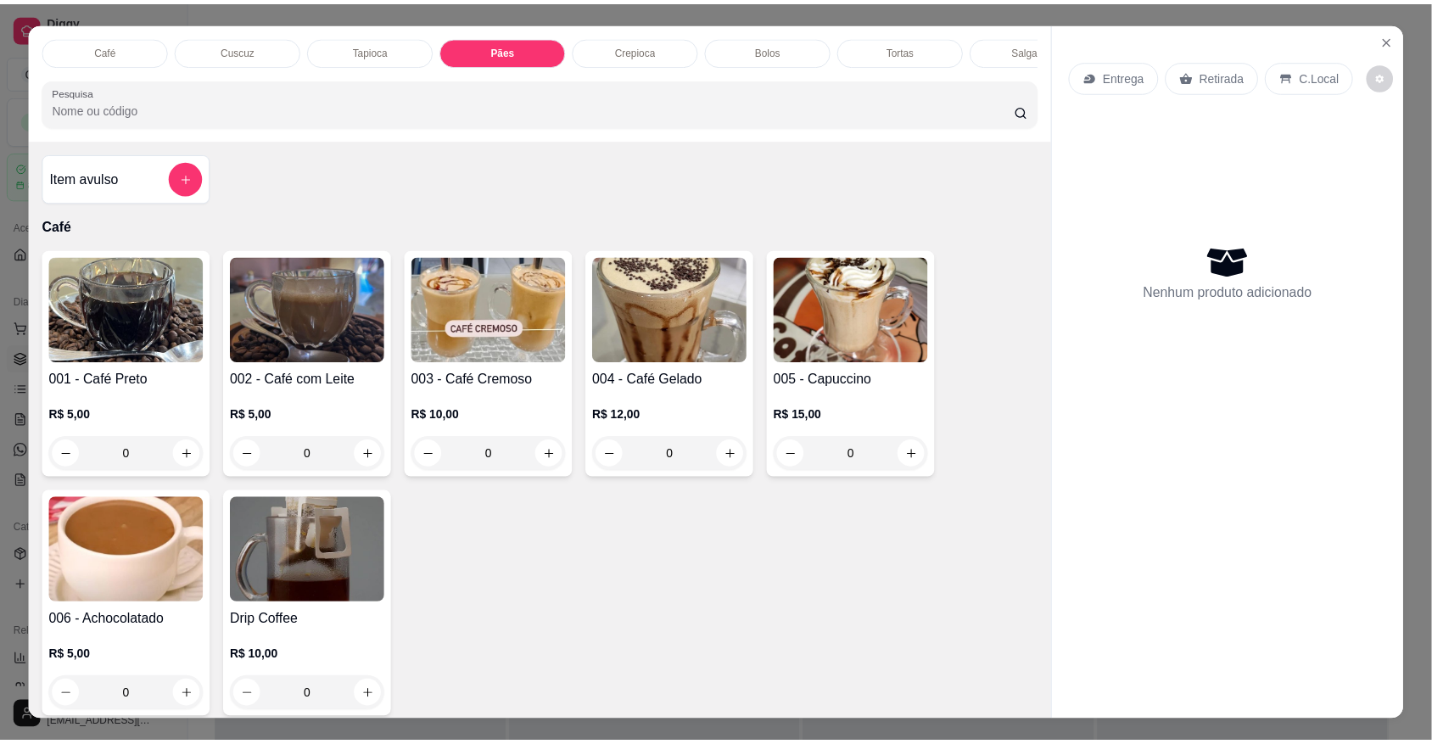
scroll to position [31, 0]
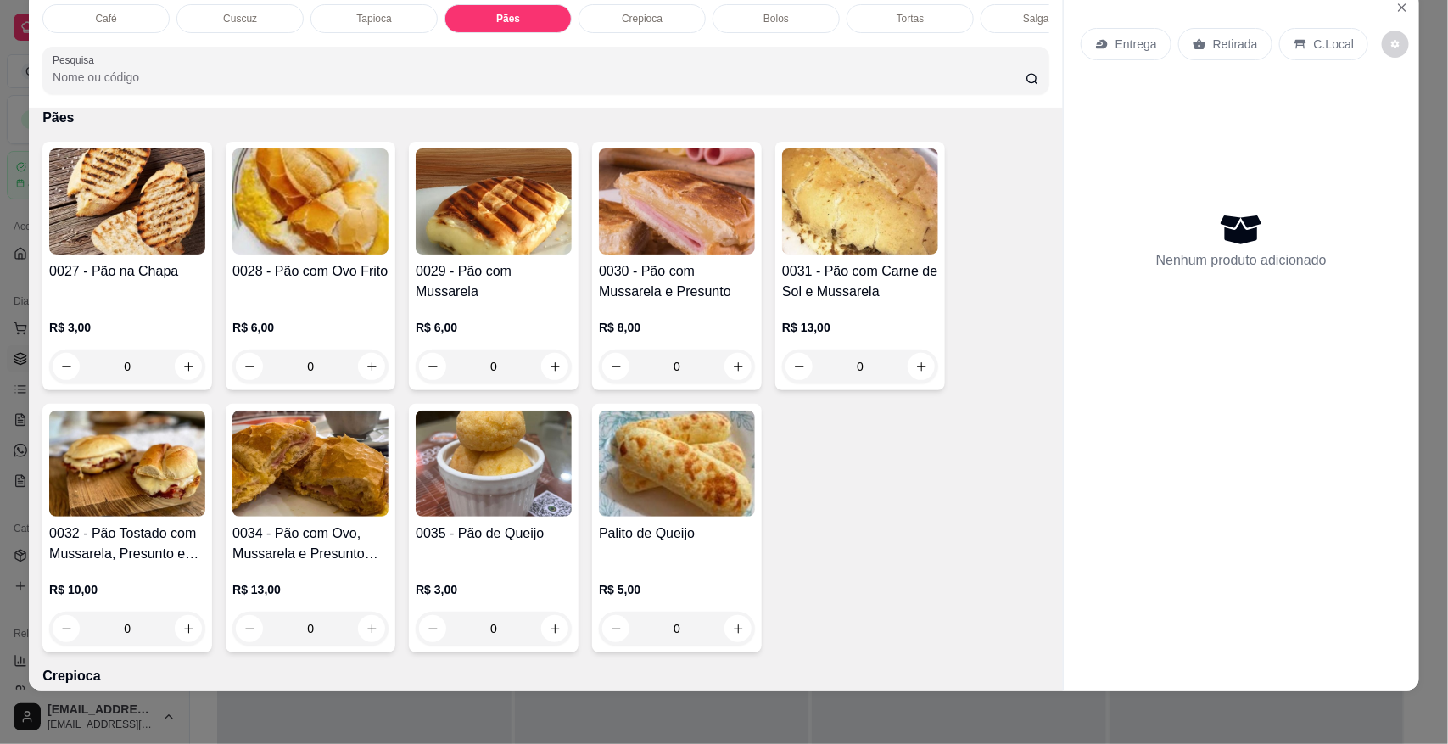
click at [324, 282] on h4 "0028 - Pão com Ovo Frito" at bounding box center [310, 271] width 156 height 20
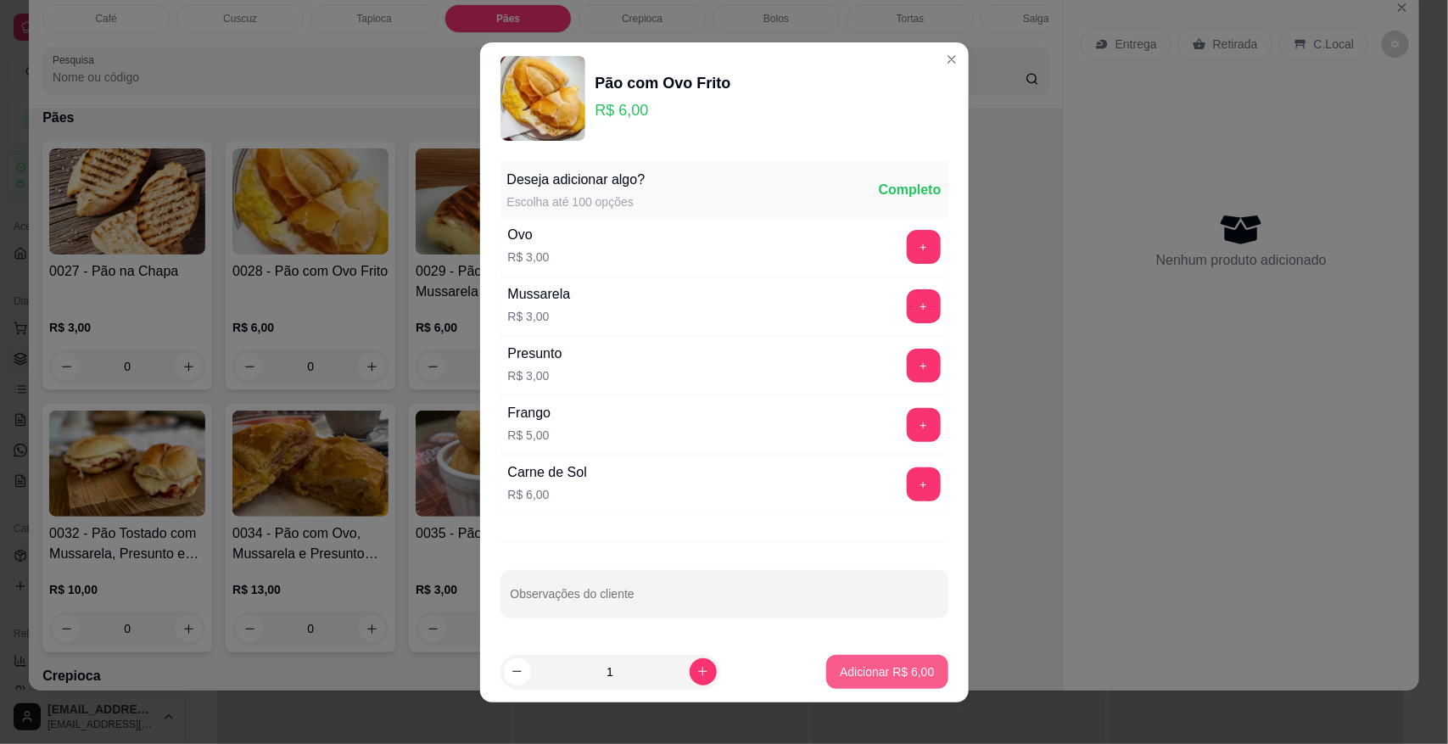
click at [878, 681] on button "Adicionar R$ 6,00" at bounding box center [886, 672] width 121 height 34
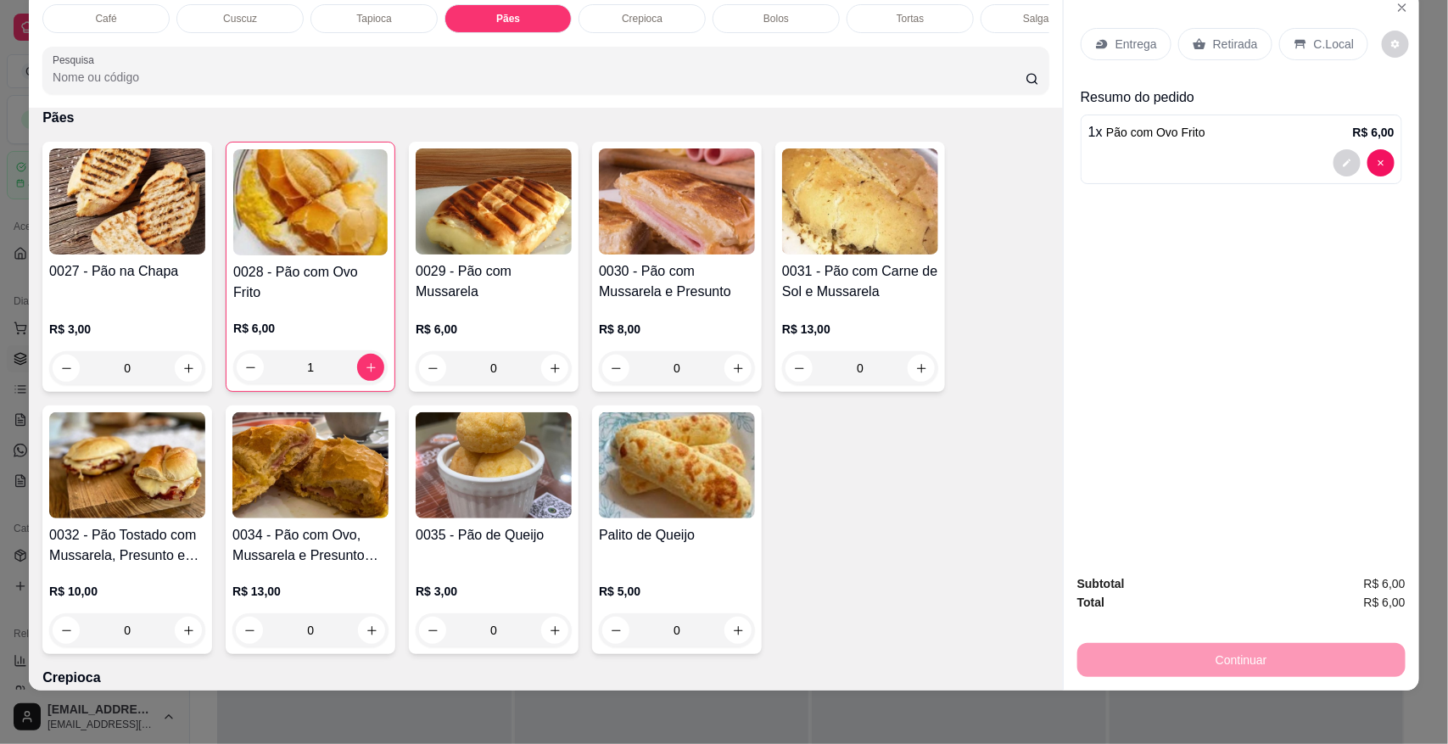
click at [1294, 38] on icon at bounding box center [1301, 44] width 14 height 14
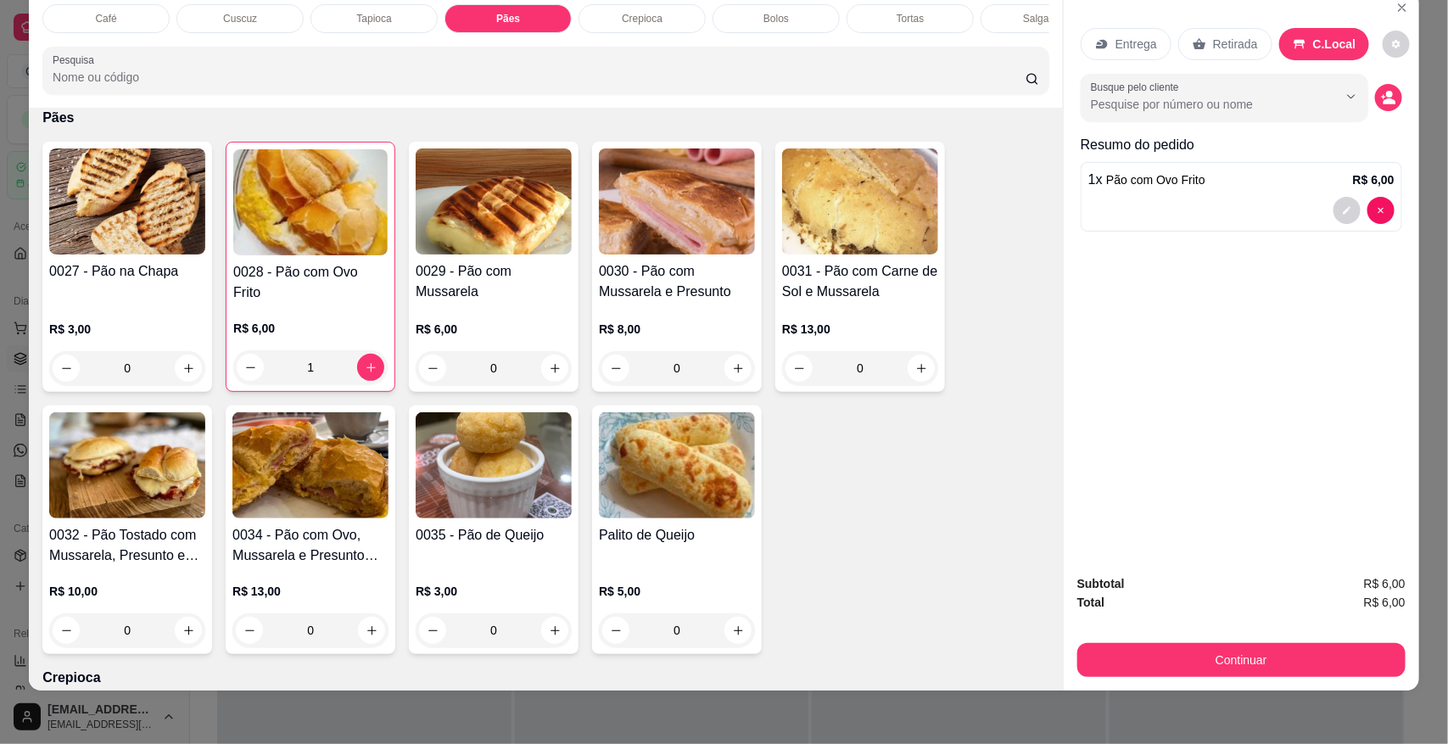
click at [1254, 646] on button "Continuar" at bounding box center [1242, 660] width 328 height 34
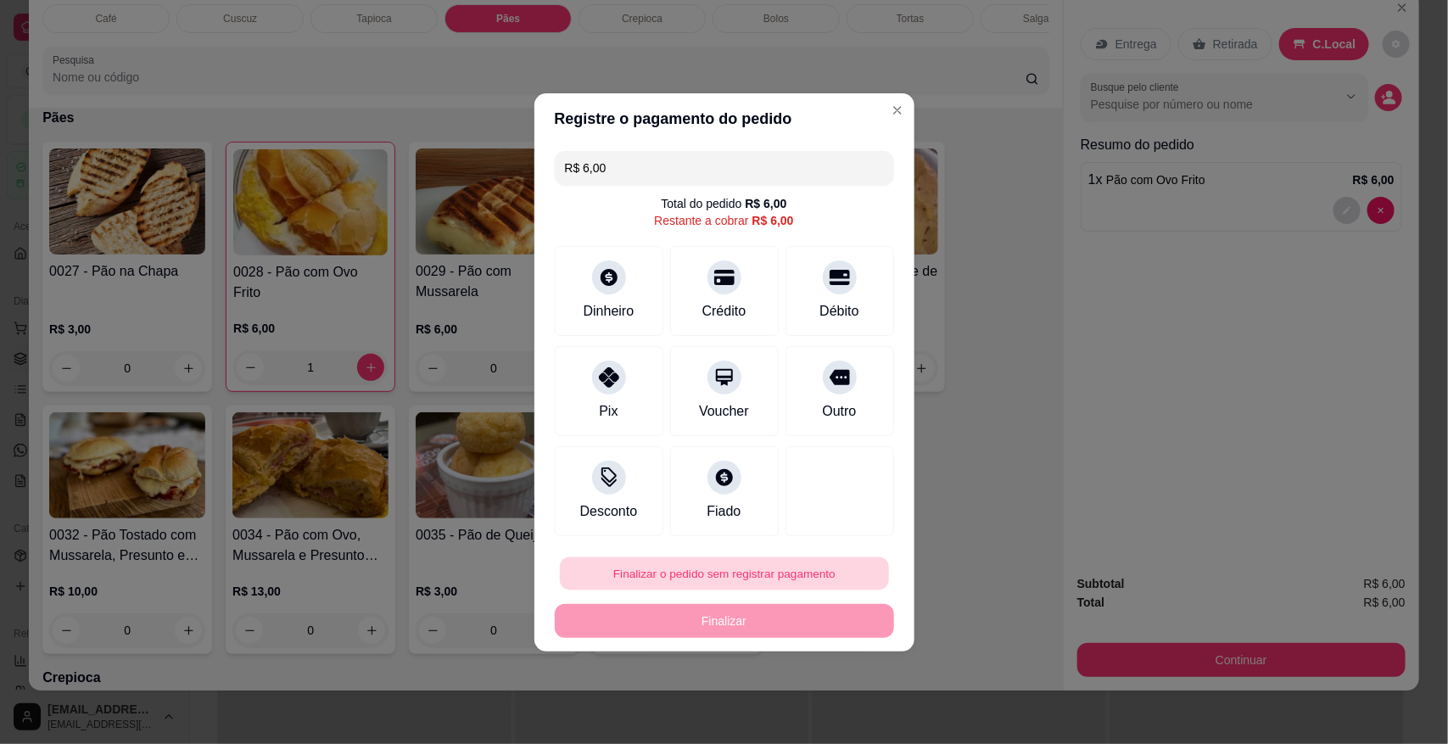
click at [820, 586] on button "Finalizar o pedido sem registrar pagamento" at bounding box center [724, 573] width 329 height 33
click at [844, 537] on button "Confirmar" at bounding box center [826, 525] width 63 height 26
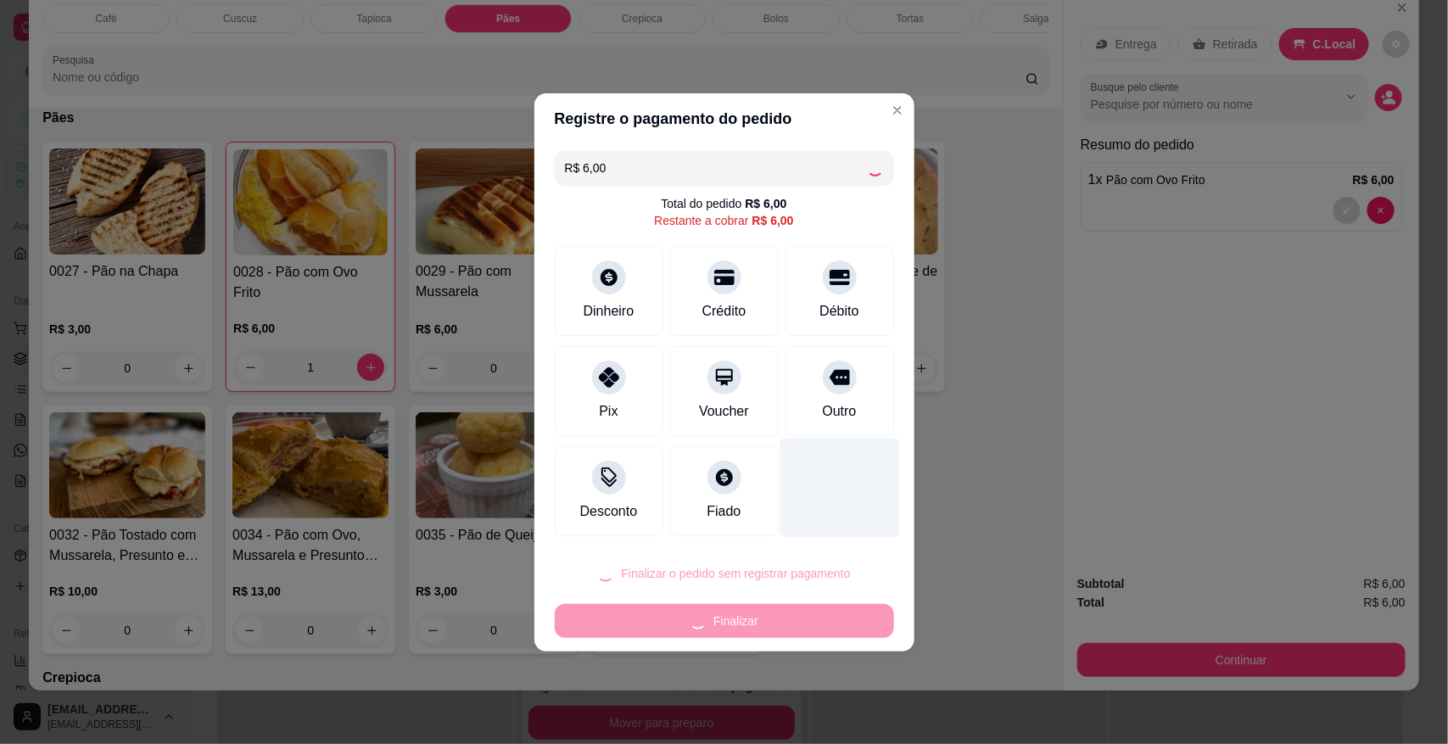
type input "0"
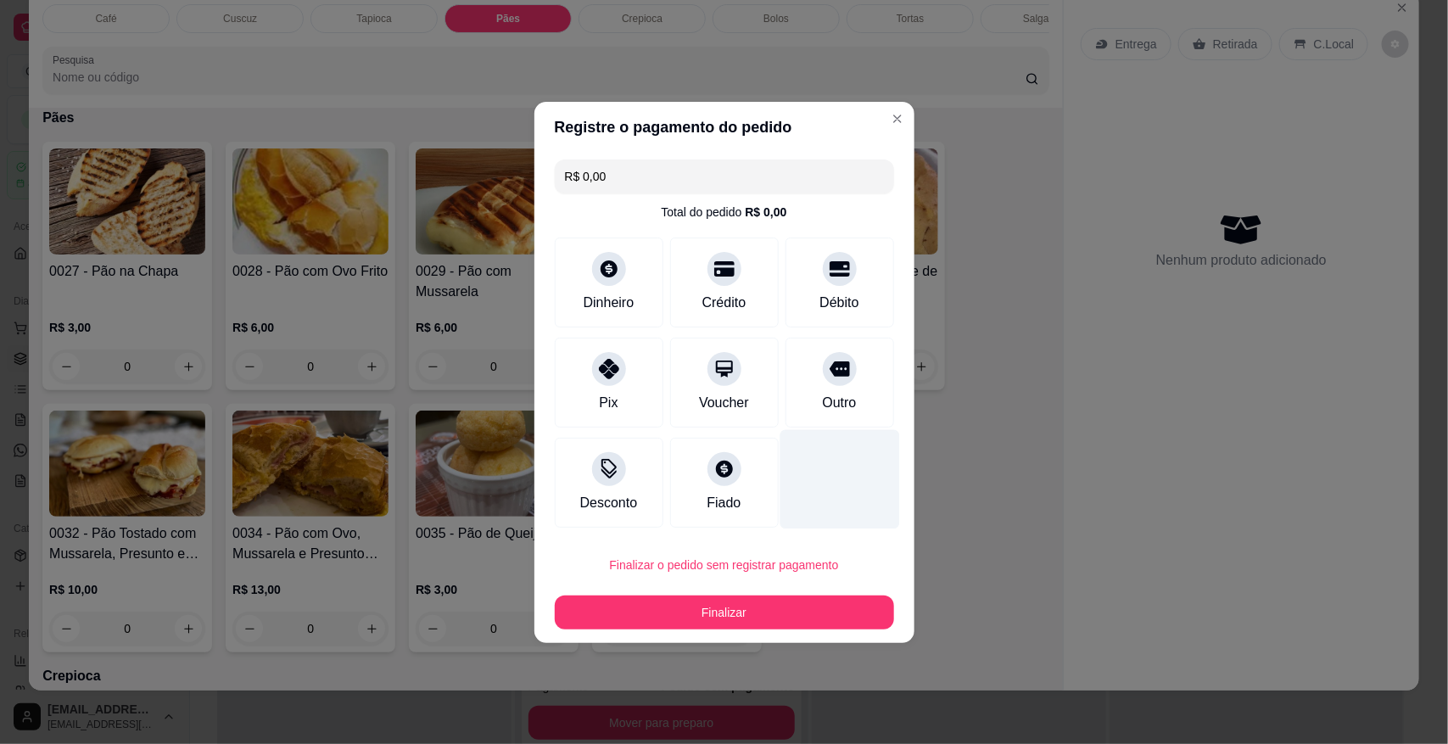
type input "R$ 0,00"
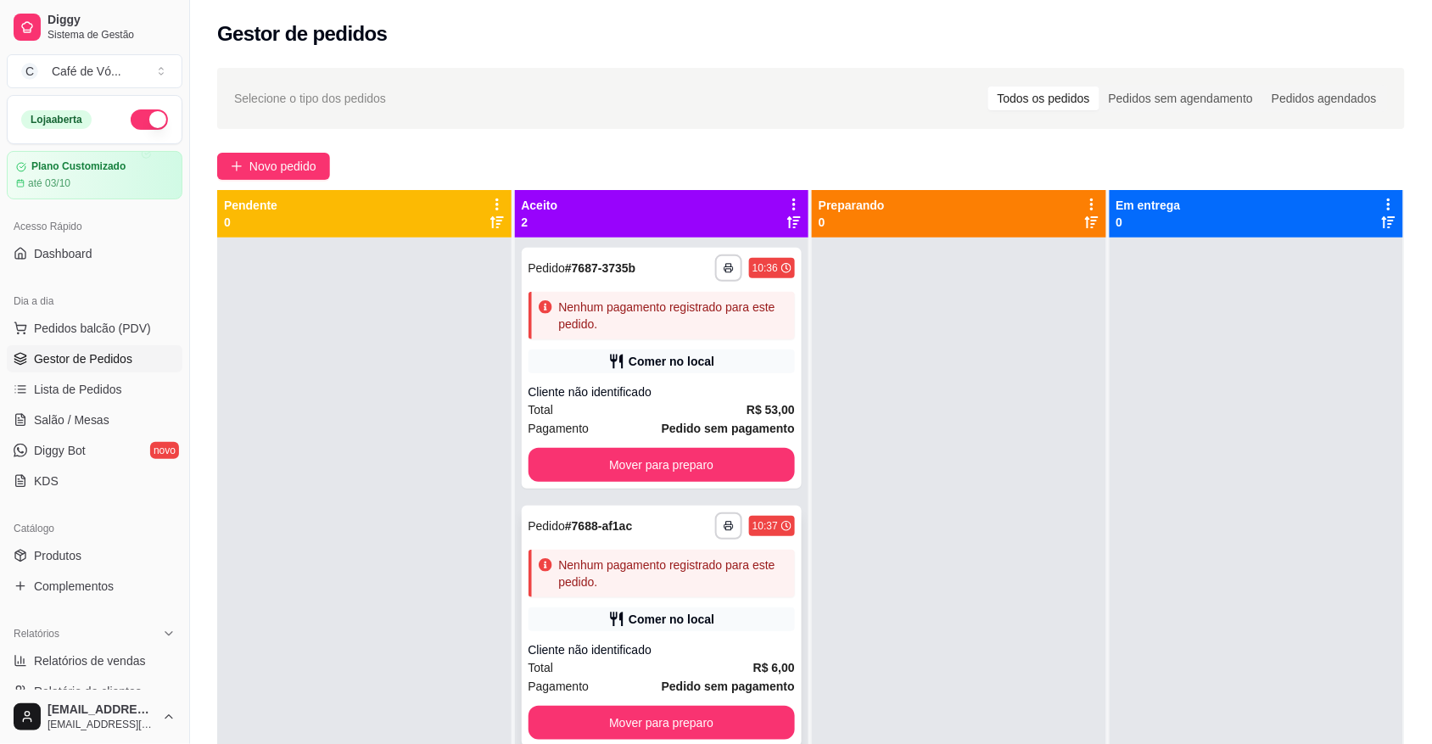
click at [697, 624] on div "Comer no local" at bounding box center [672, 619] width 86 height 17
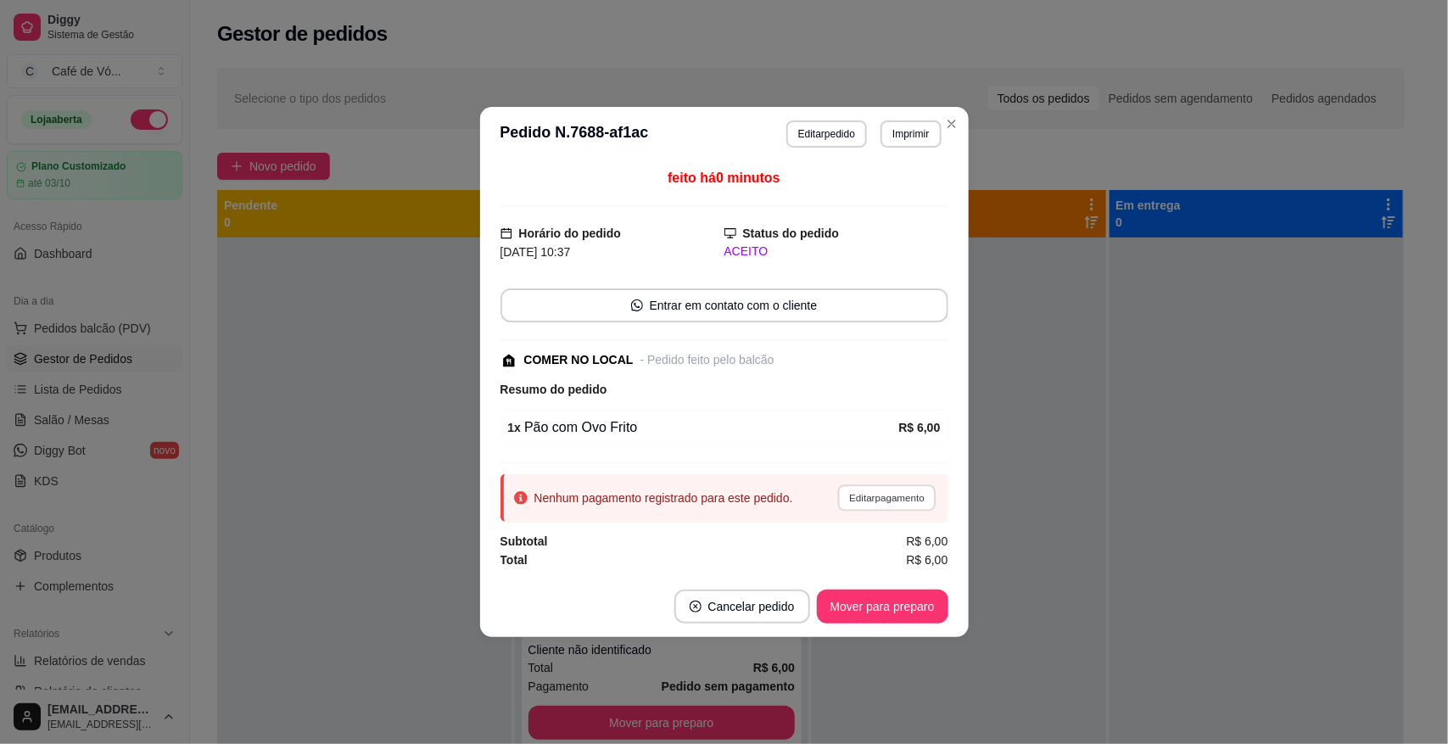
click at [881, 493] on button "Editar pagamento" at bounding box center [887, 497] width 98 height 26
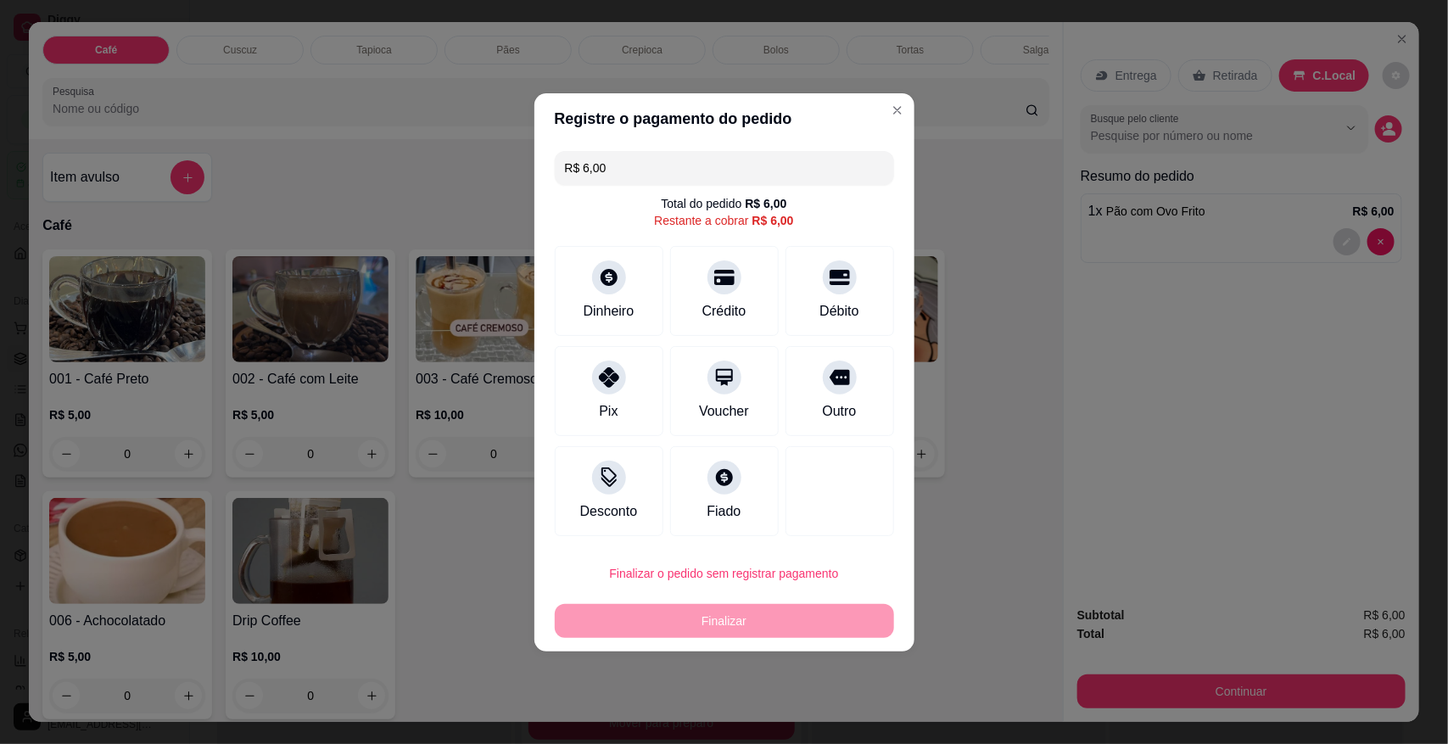
click at [834, 308] on div "Débito" at bounding box center [839, 311] width 39 height 20
type input "R$ 0,00"
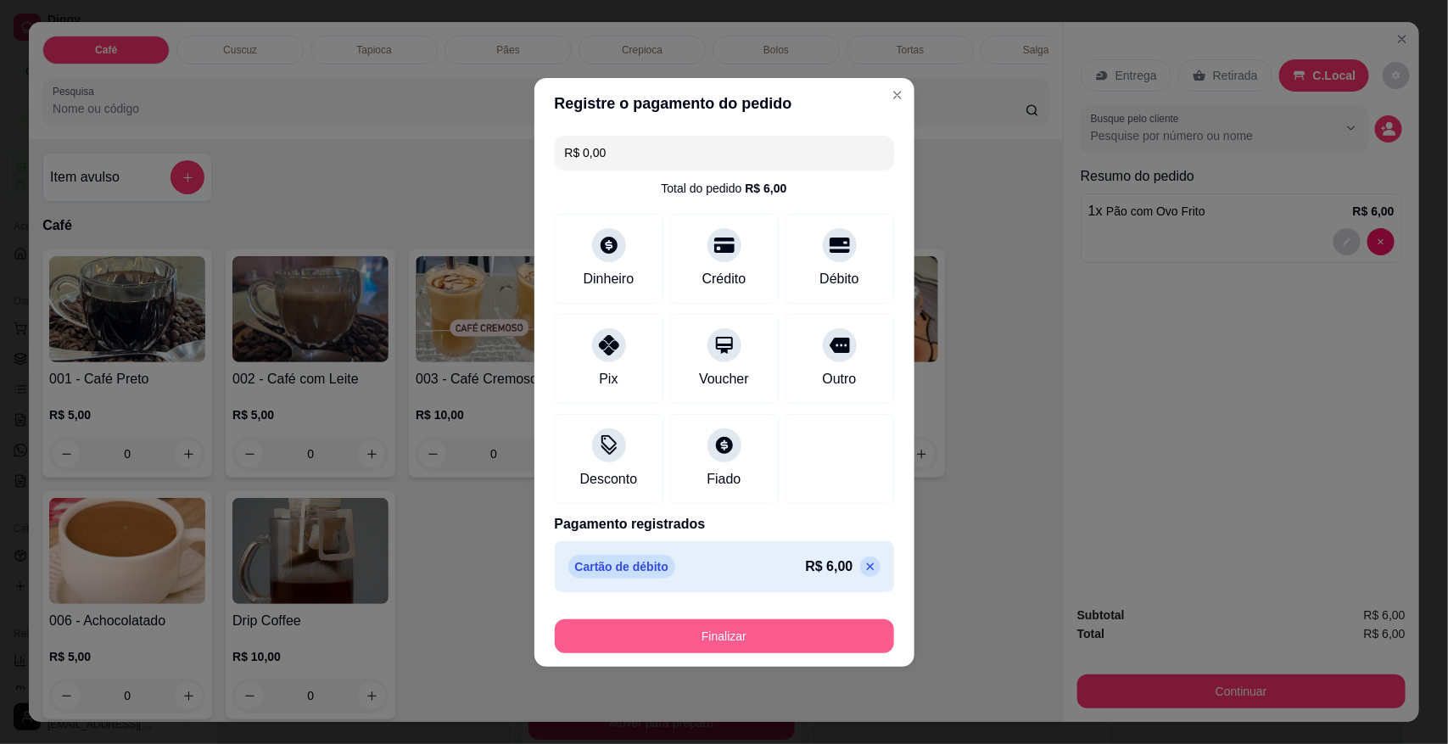
click at [705, 628] on button "Finalizar" at bounding box center [724, 636] width 339 height 34
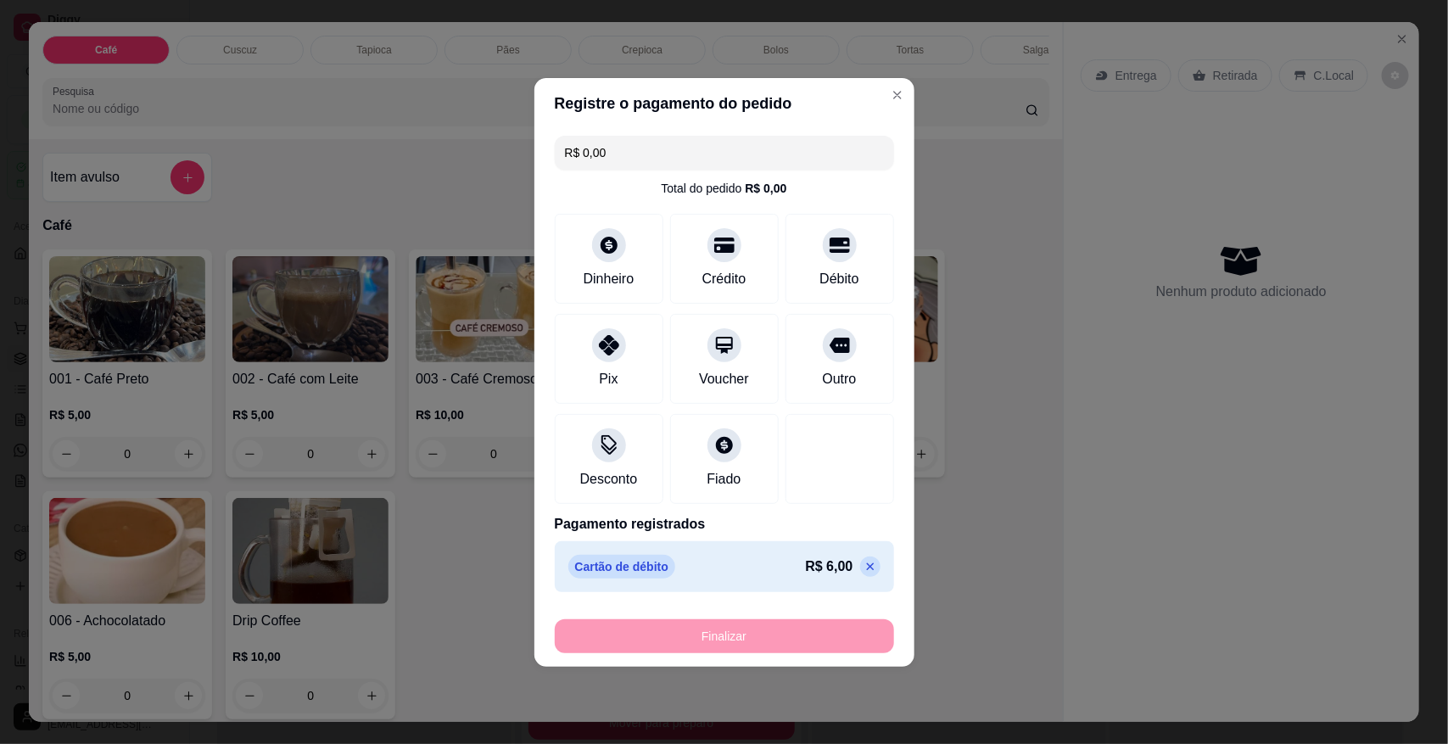
type input "0"
type input "-R$ 6,00"
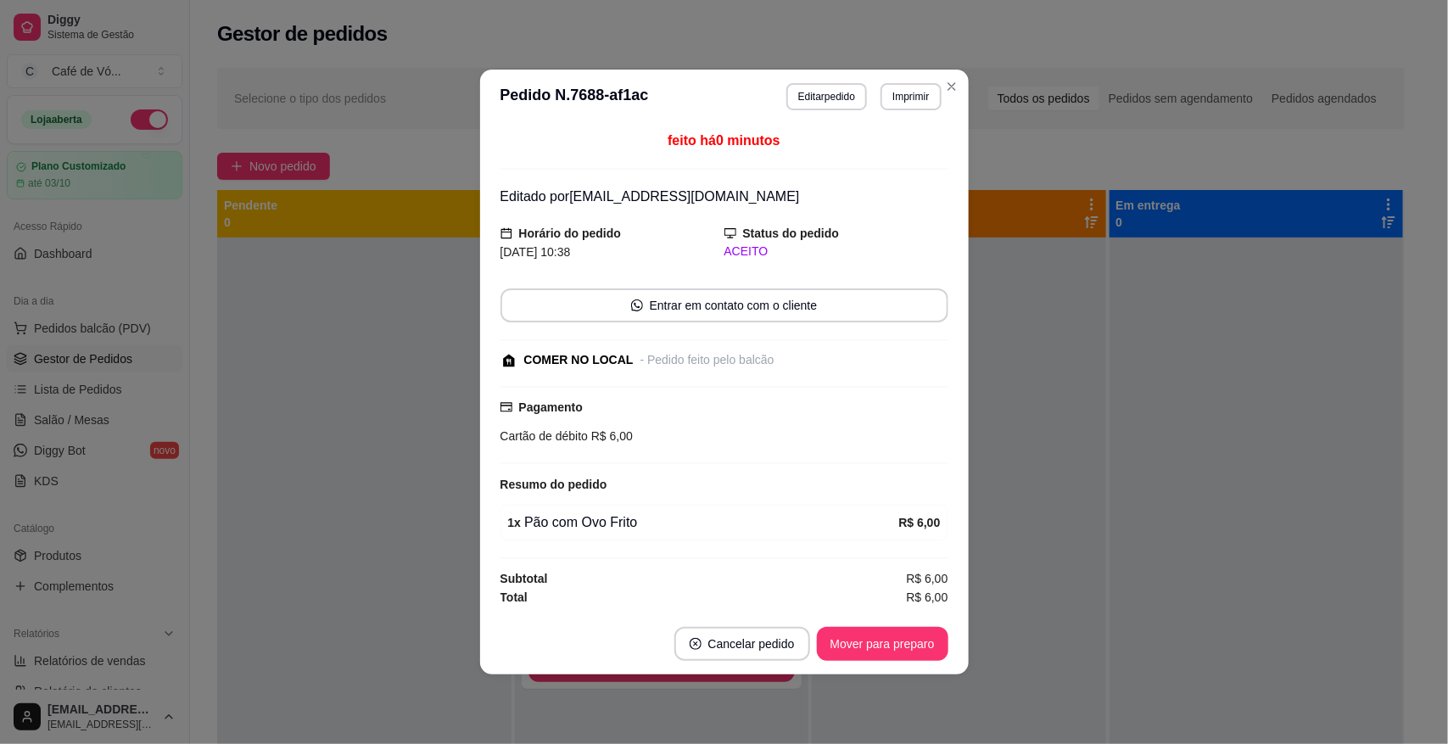
click at [831, 670] on footer "Cancelar pedido Mover para preparo" at bounding box center [724, 643] width 489 height 61
click at [876, 646] on button "Mover para preparo" at bounding box center [883, 644] width 132 height 34
click at [876, 646] on div "Mover para preparo" at bounding box center [870, 644] width 155 height 34
click at [880, 642] on div "Mover para preparo" at bounding box center [870, 644] width 155 height 34
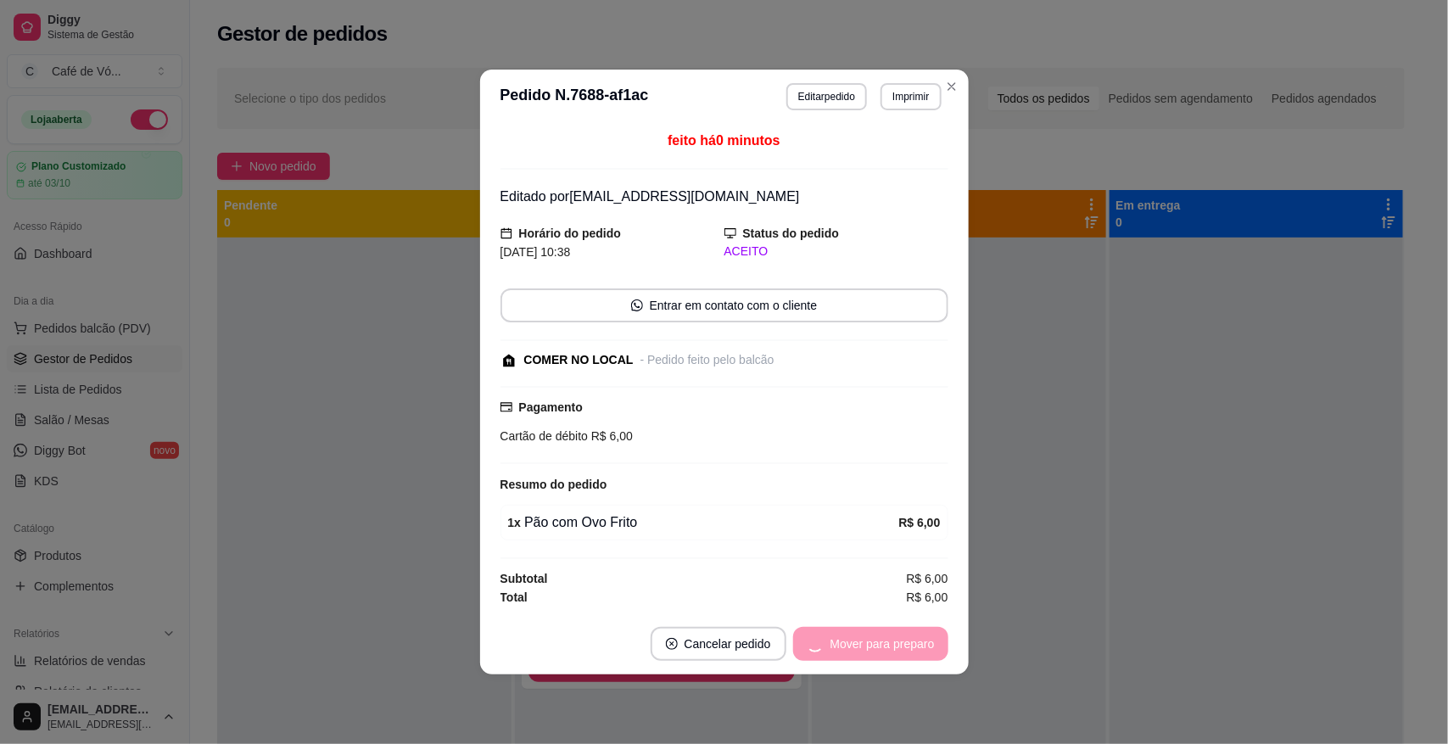
click at [880, 639] on div "Mover para preparo" at bounding box center [870, 644] width 155 height 34
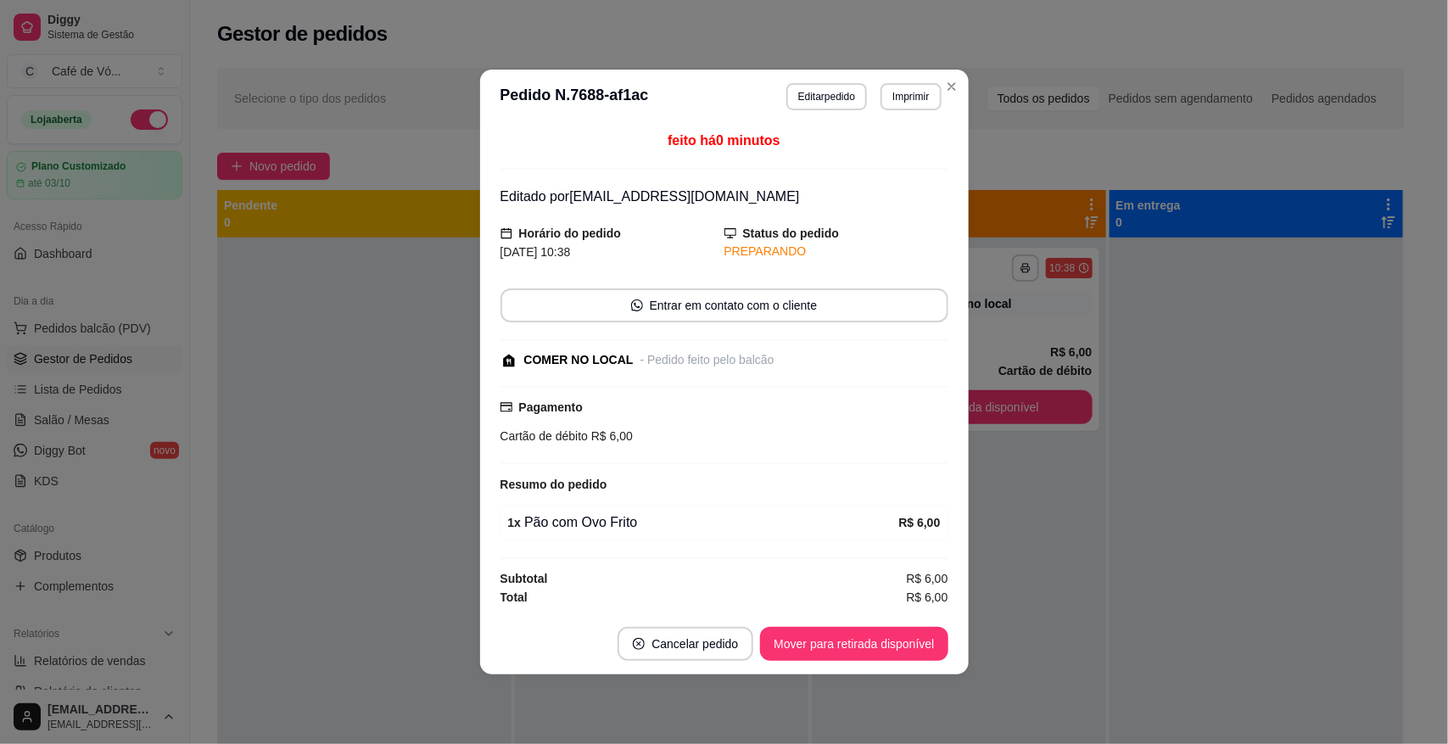
click at [880, 639] on button "Mover para retirada disponível" at bounding box center [854, 644] width 188 height 34
click at [880, 641] on div "Mover para retirada disponível" at bounding box center [841, 644] width 211 height 34
click at [884, 641] on div "Mover para retirada disponível" at bounding box center [841, 644] width 211 height 34
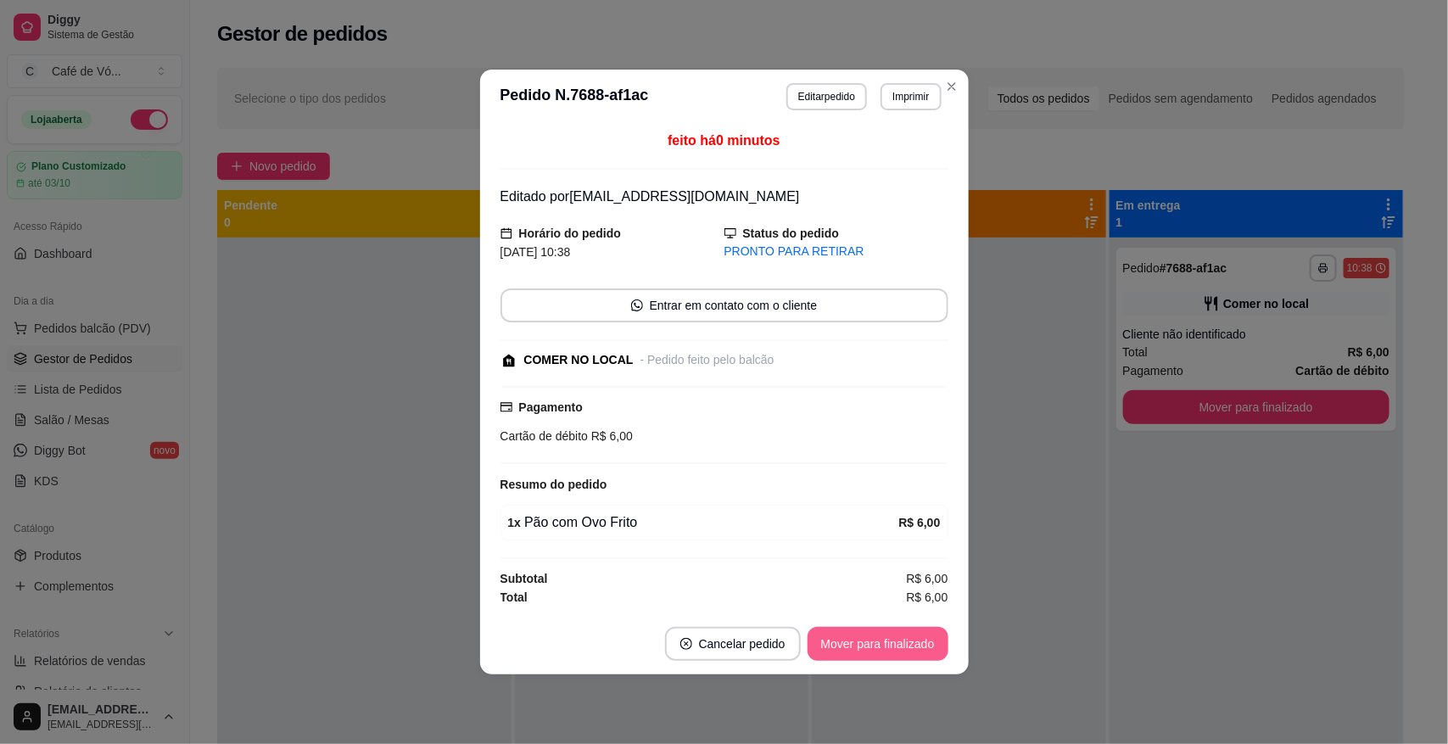
click at [892, 645] on button "Mover para finalizado" at bounding box center [878, 644] width 141 height 34
click at [900, 650] on div "Mover para finalizado" at bounding box center [866, 644] width 165 height 34
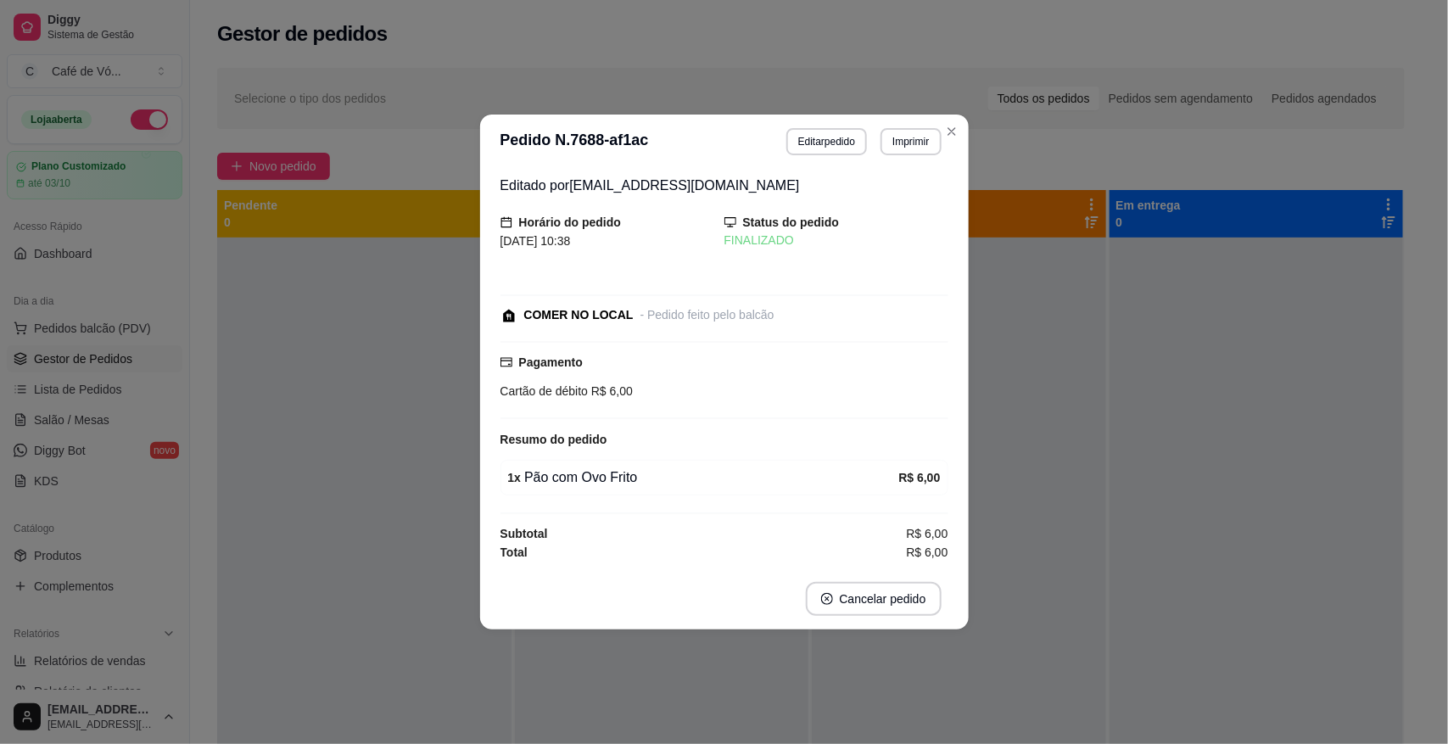
click at [961, 585] on section "**********" at bounding box center [724, 372] width 489 height 515
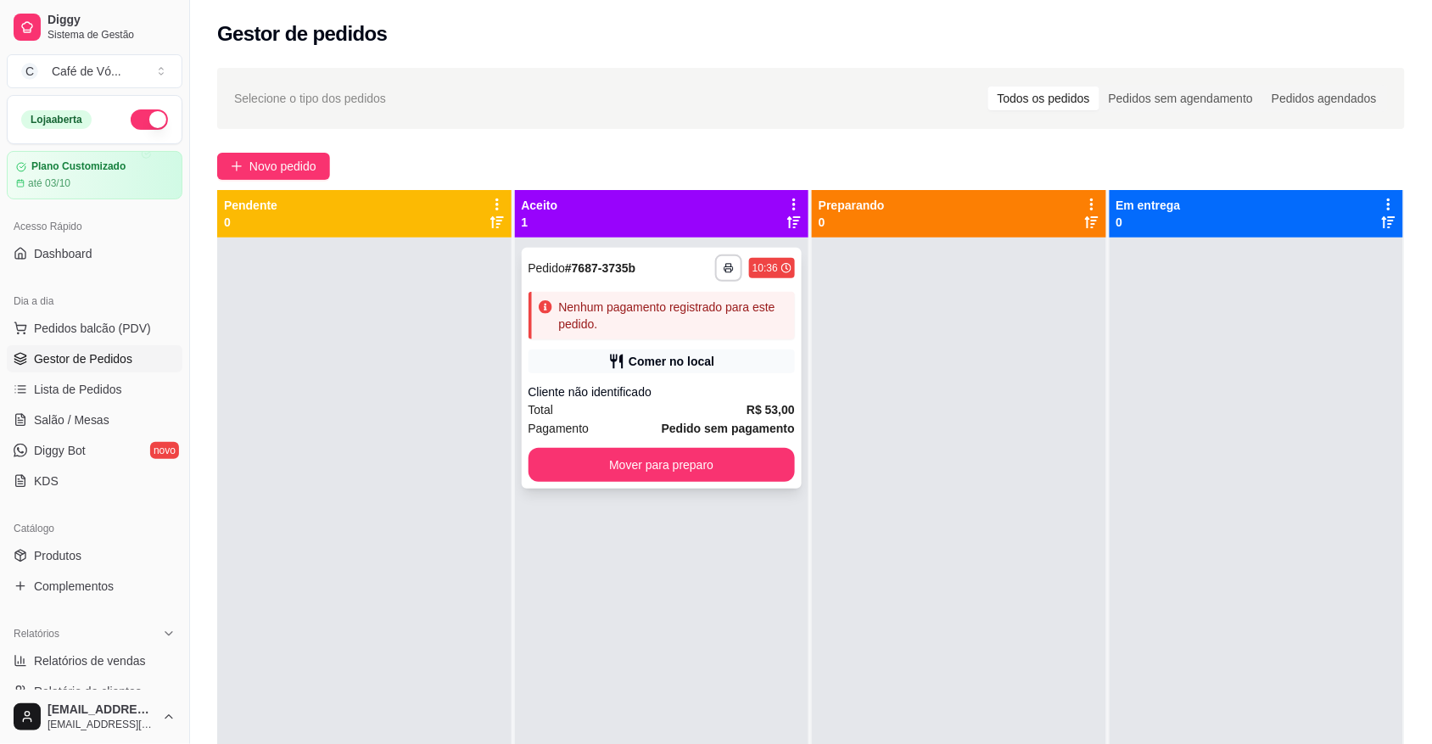
click at [624, 340] on div "**********" at bounding box center [662, 368] width 281 height 241
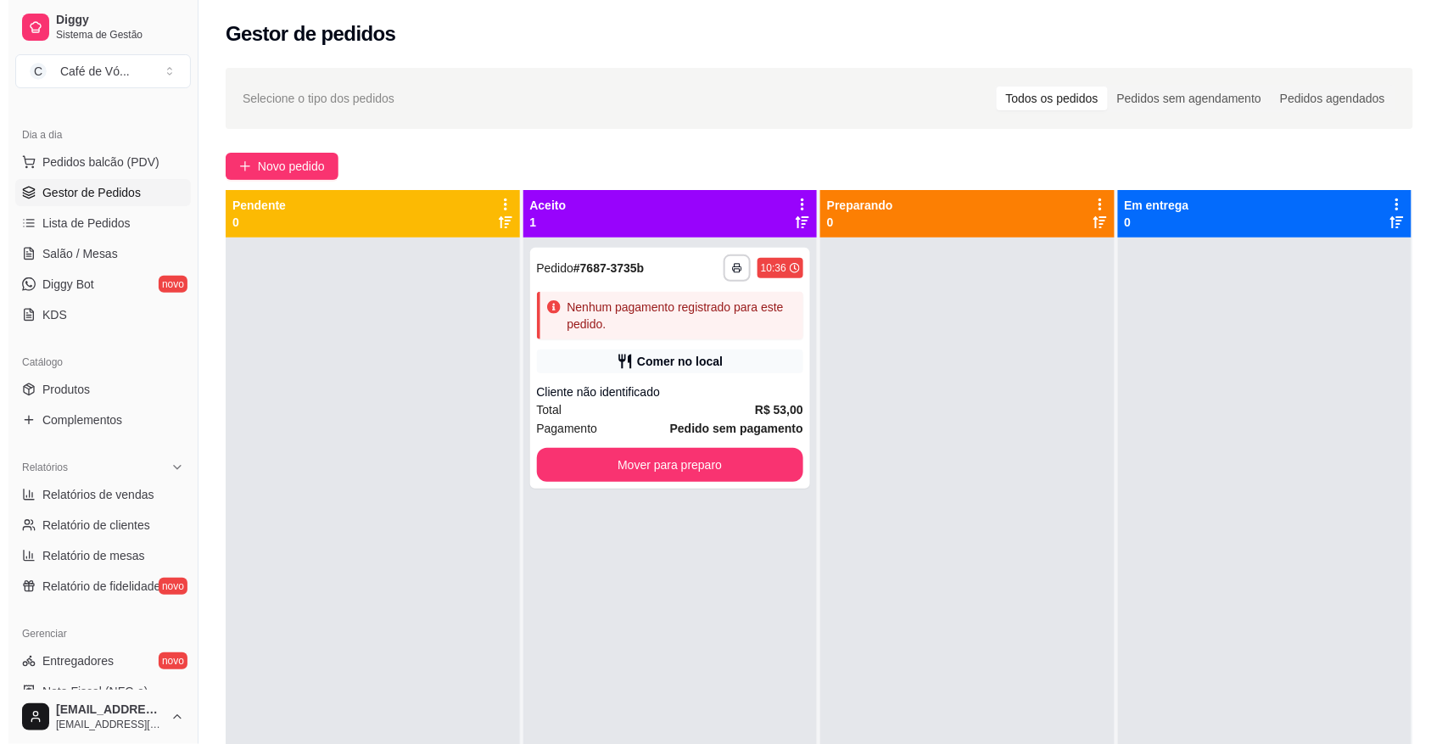
scroll to position [172, 0]
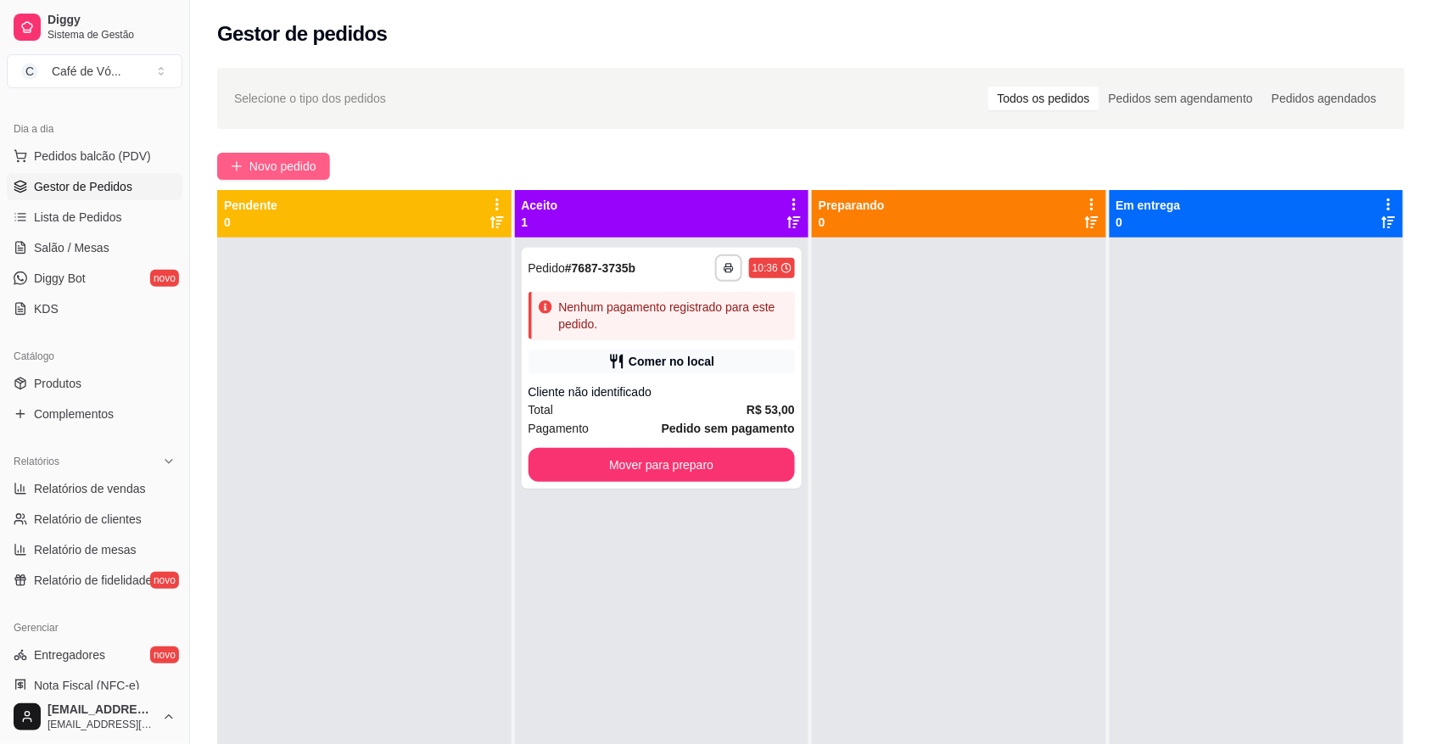
click at [238, 165] on icon "plus" at bounding box center [237, 166] width 12 height 12
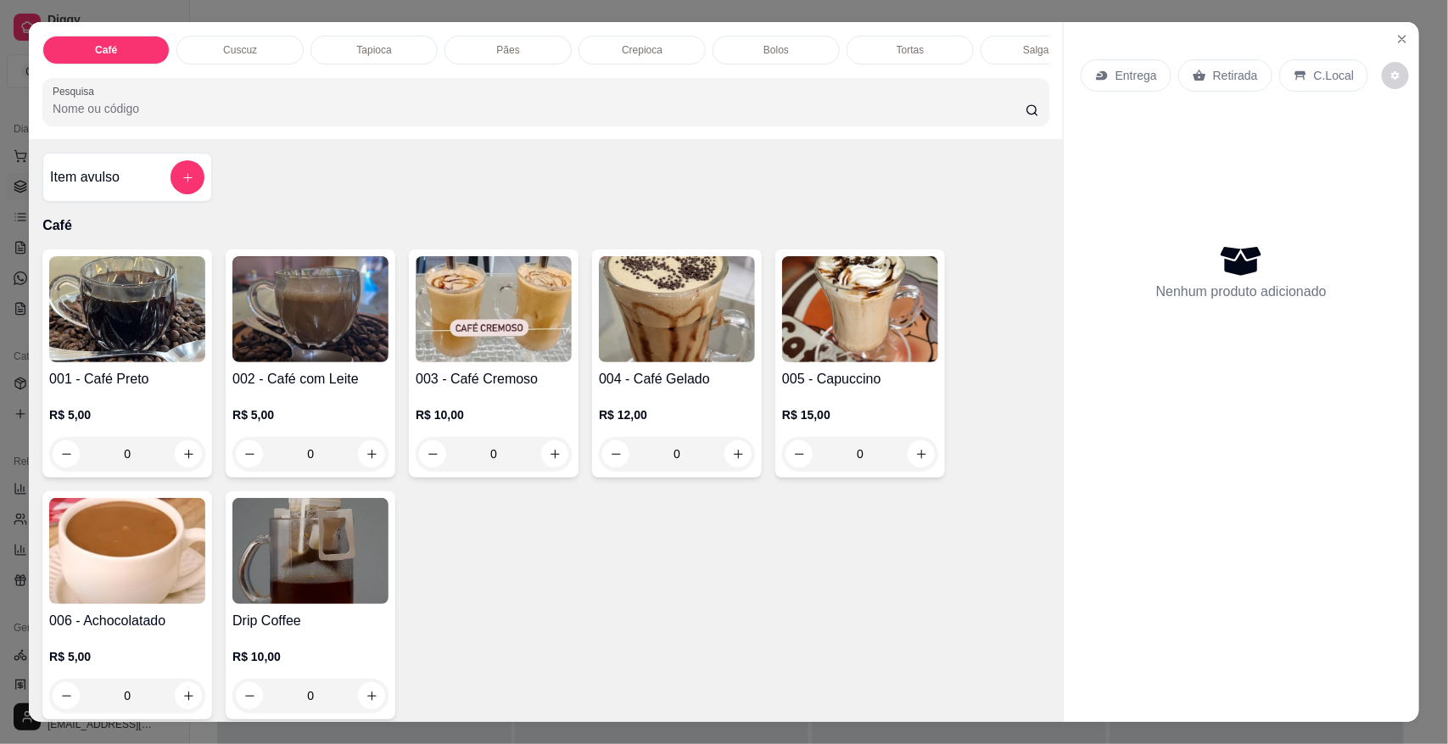
click at [858, 361] on img at bounding box center [860, 309] width 156 height 106
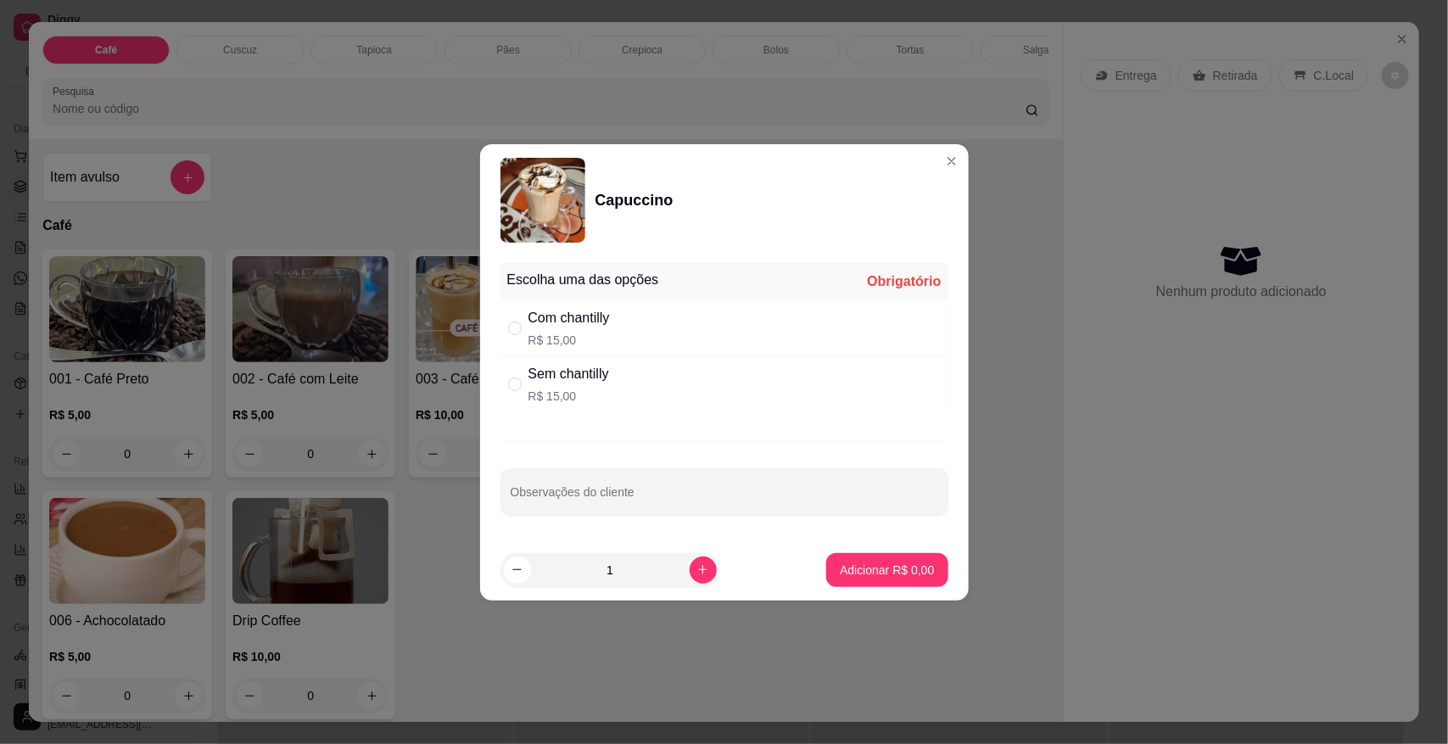
click at [690, 327] on div "Com chantilly R$ 15,00" at bounding box center [725, 328] width 448 height 56
click at [688, 371] on div "Sem chantilly R$ 15,00" at bounding box center [725, 384] width 448 height 56
radio input "false"
radio input "true"
click at [843, 563] on p "Adicionar R$ 15,00" at bounding box center [883, 570] width 101 height 17
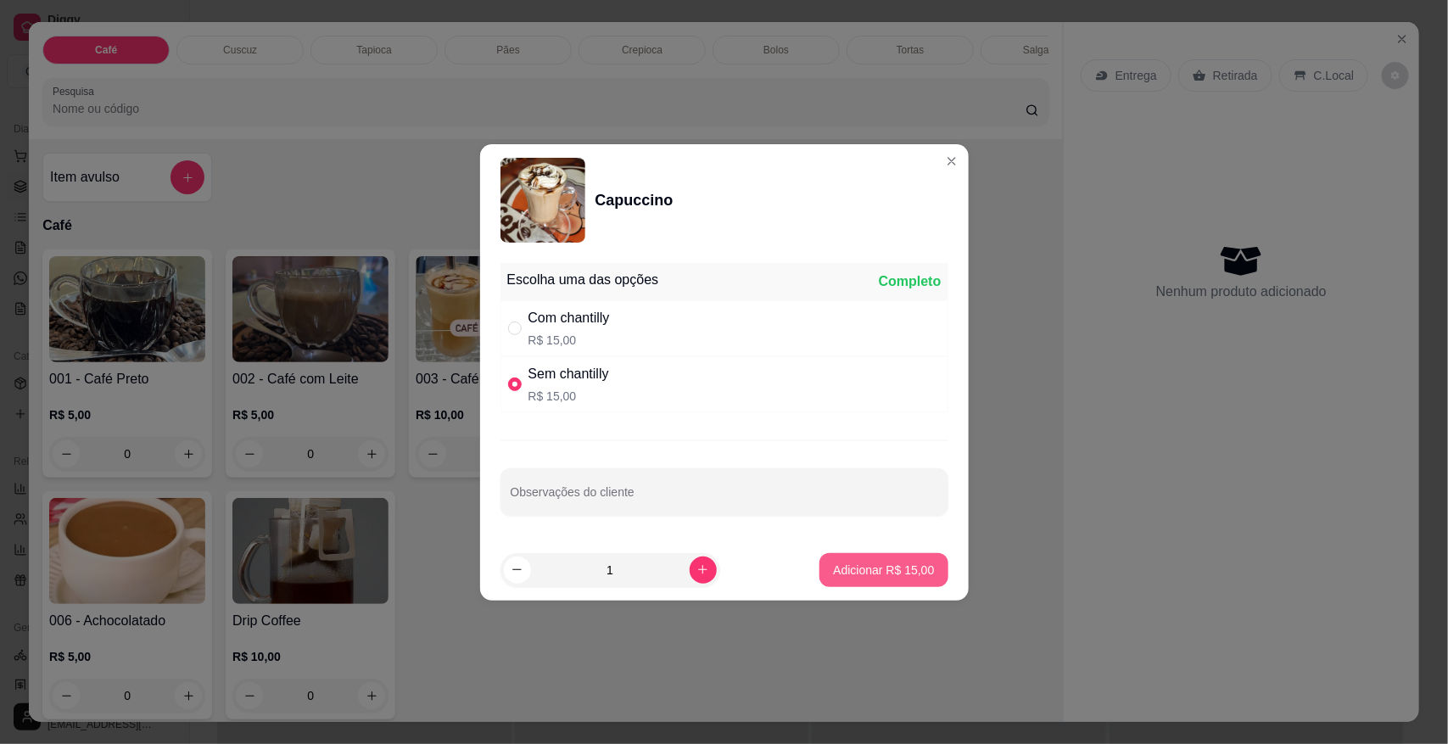
type input "1"
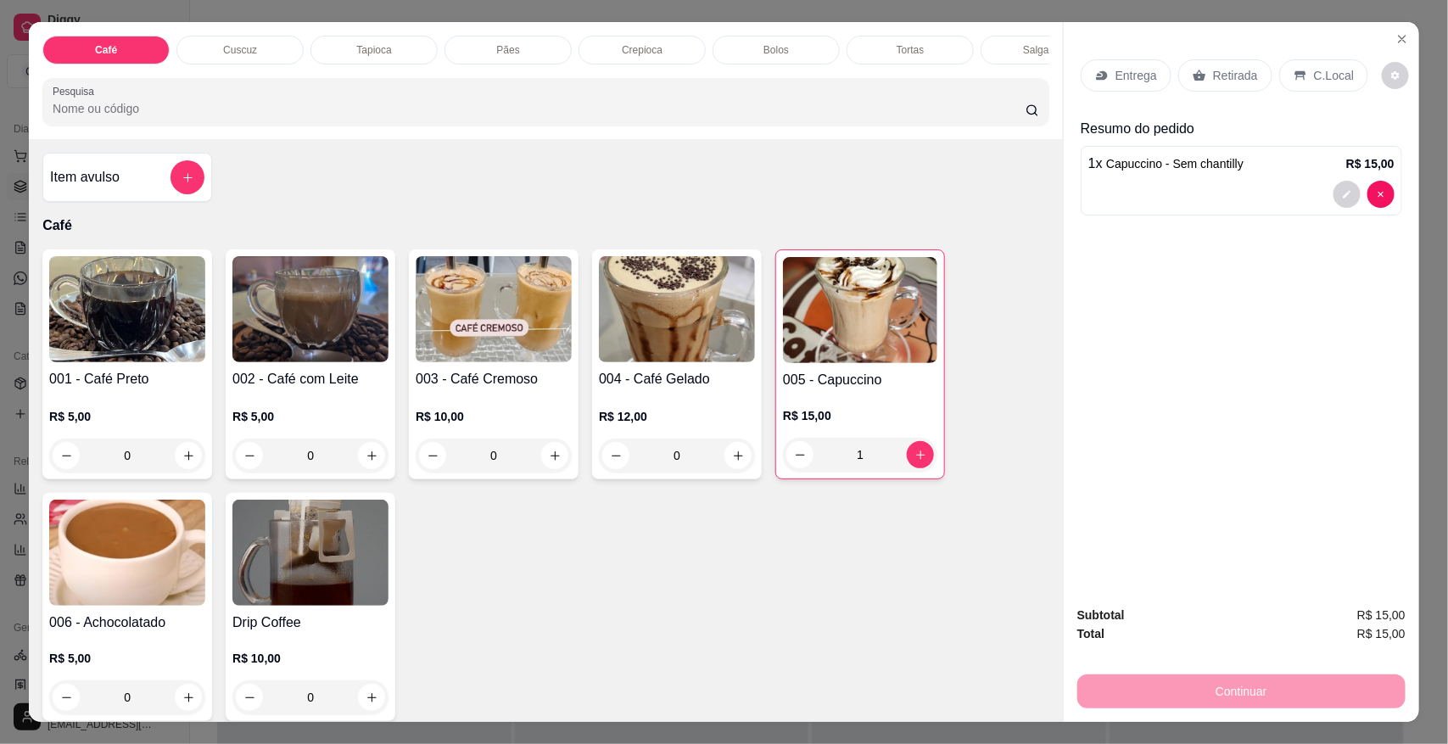
drag, startPoint x: 601, startPoint y: 56, endPoint x: 544, endPoint y: 171, distance: 128.6
click at [602, 56] on div "Crepioca" at bounding box center [642, 50] width 127 height 29
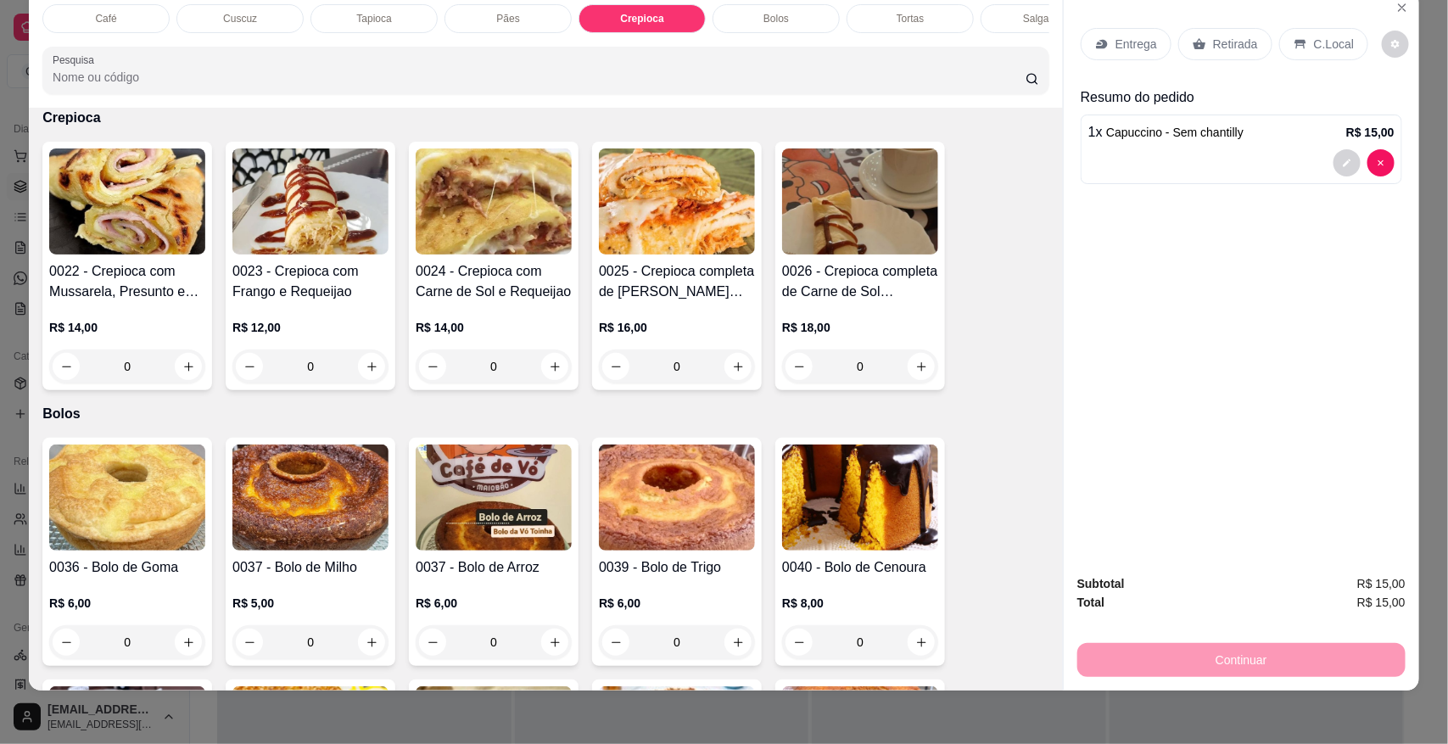
click at [140, 383] on div "0" at bounding box center [127, 367] width 156 height 34
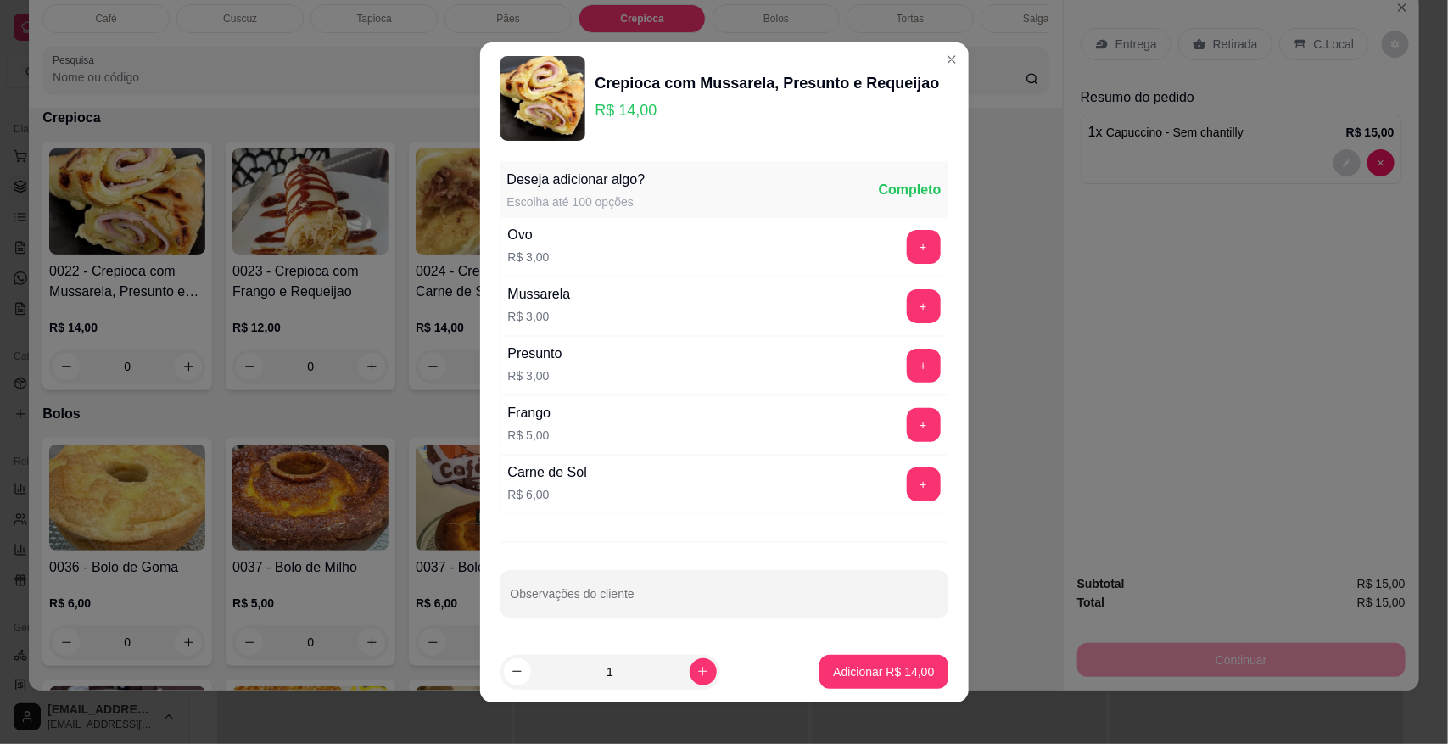
drag, startPoint x: 820, startPoint y: 694, endPoint x: 836, endPoint y: 688, distance: 16.4
click at [825, 692] on footer "1 Adicionar R$ 14,00" at bounding box center [724, 671] width 489 height 61
click at [847, 684] on button "Adicionar R$ 14,00" at bounding box center [884, 672] width 128 height 34
type input "1"
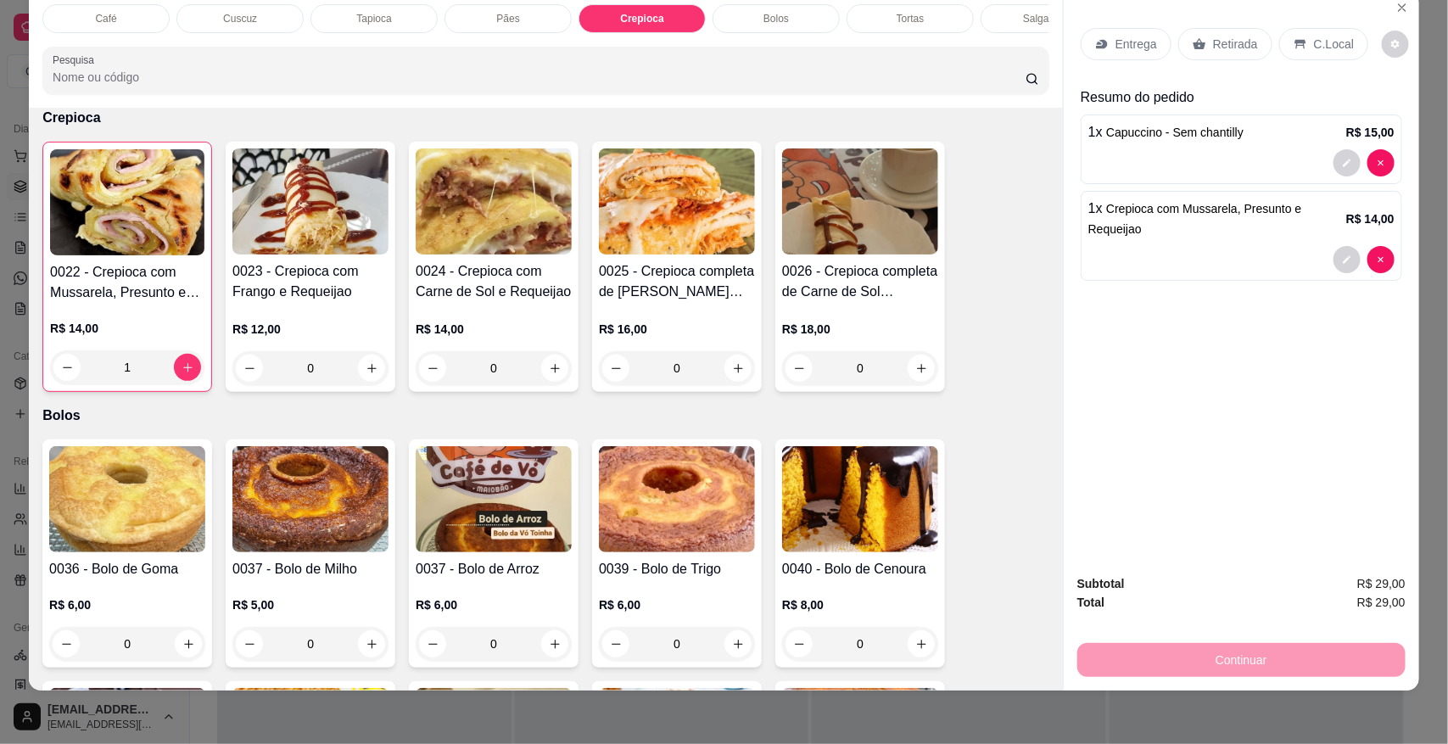
click at [1314, 44] on p "C.Local" at bounding box center [1334, 44] width 40 height 17
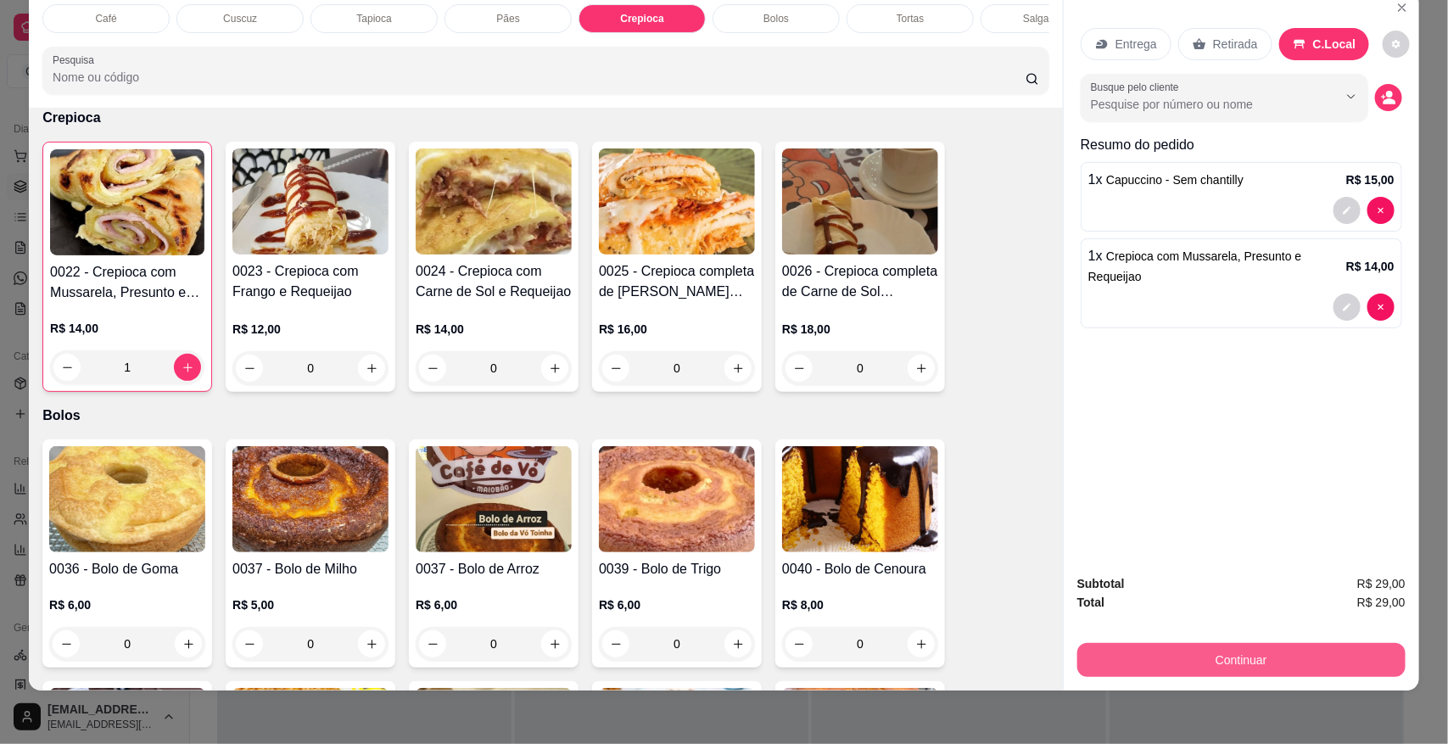
click at [1083, 658] on button "Continuar" at bounding box center [1242, 660] width 328 height 34
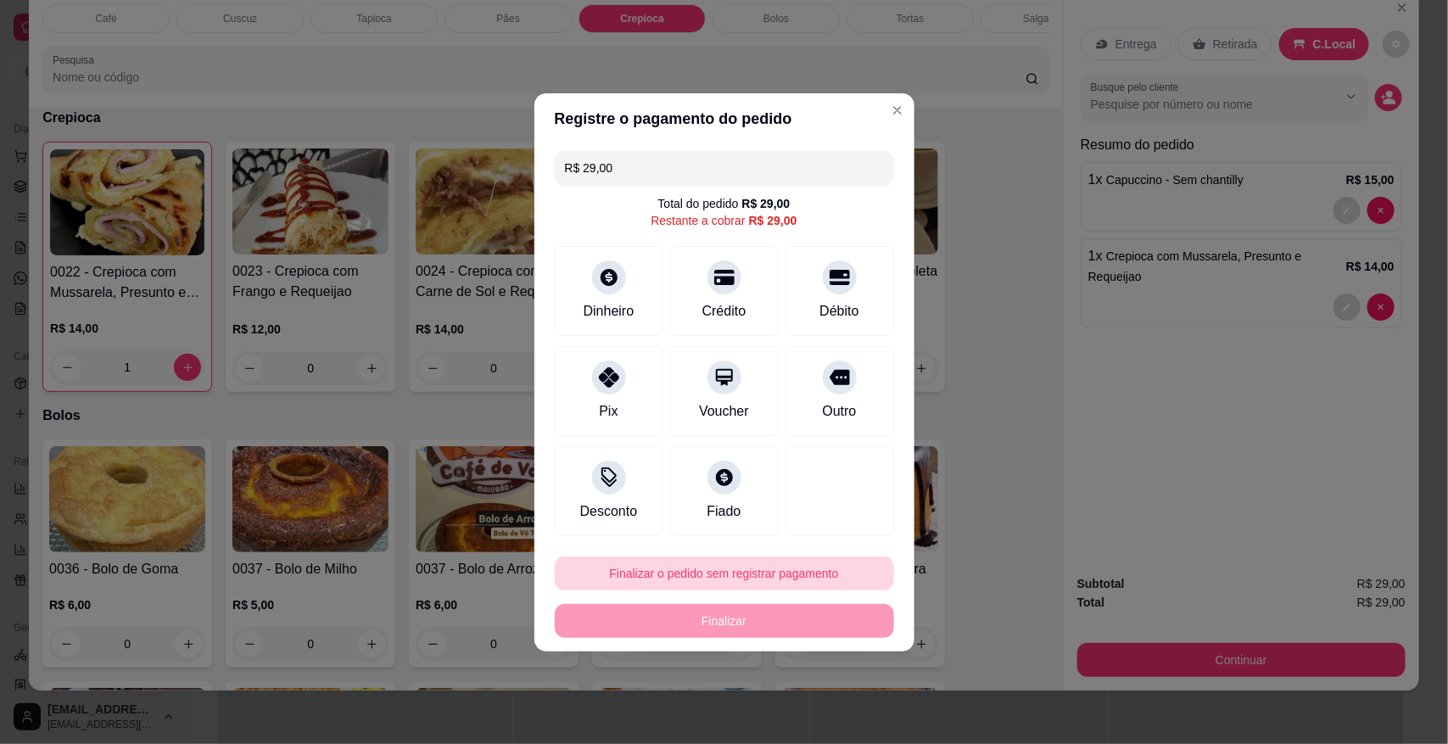
click at [641, 579] on button "Finalizar o pedido sem registrar pagamento" at bounding box center [724, 574] width 339 height 34
click at [820, 537] on button "Confirmar" at bounding box center [825, 525] width 63 height 26
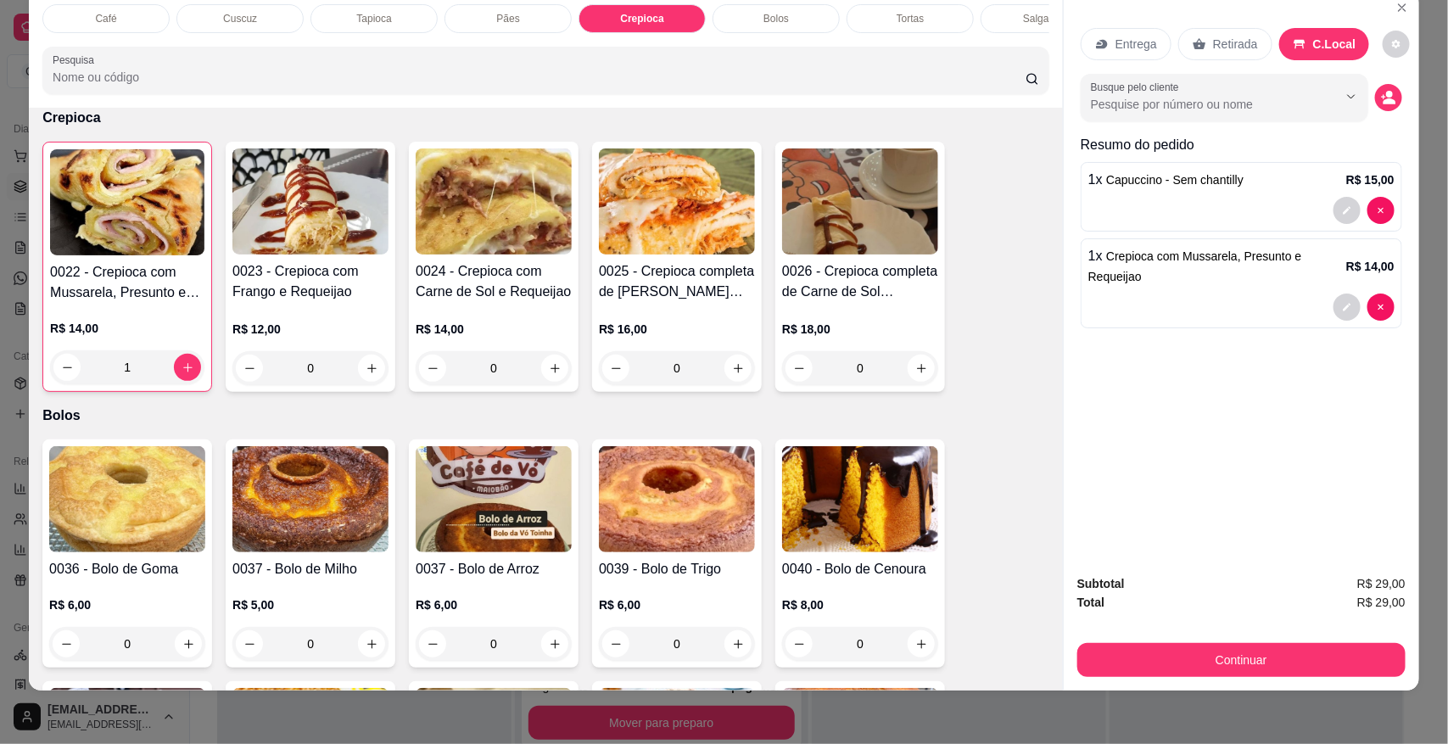
type input "0"
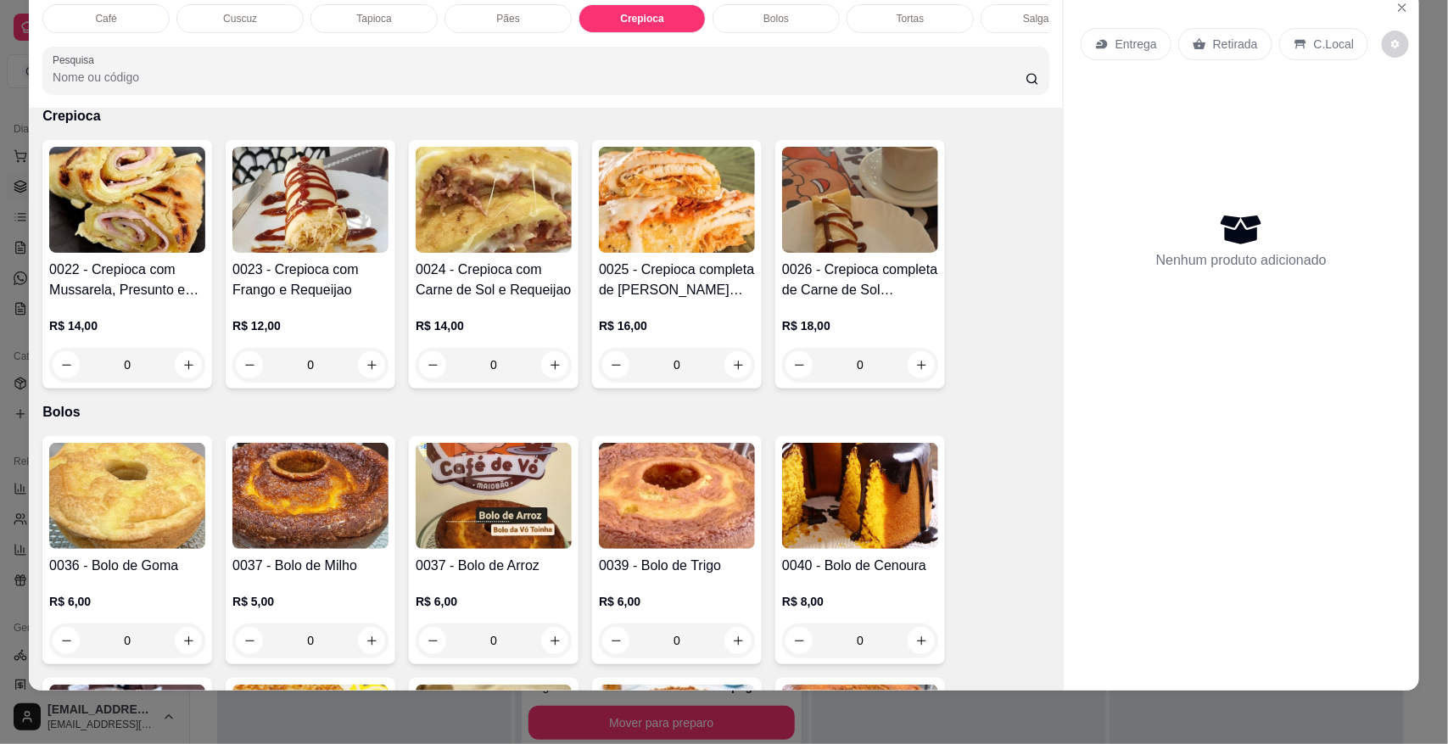
scroll to position [2268, 0]
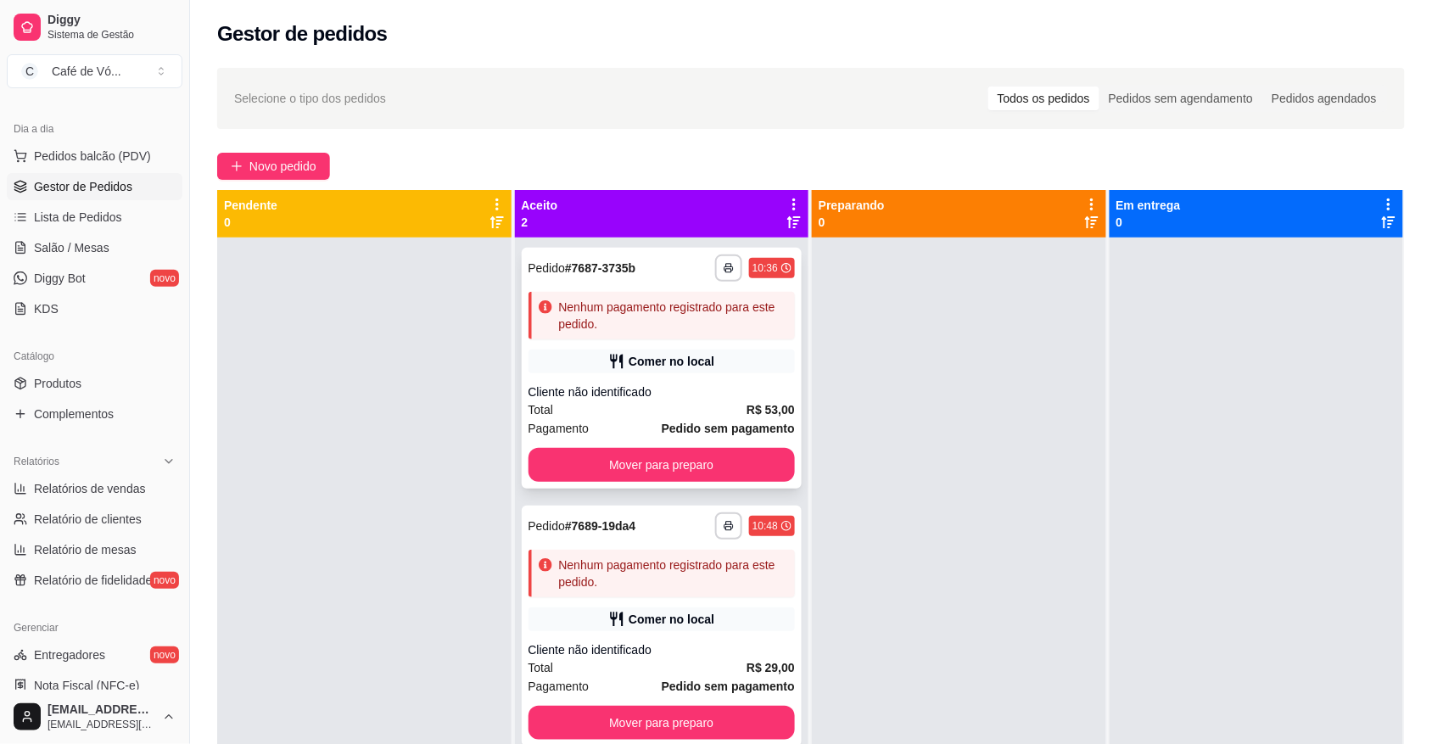
click at [739, 335] on div "Nenhum pagamento registrado para este pedido." at bounding box center [662, 316] width 267 height 48
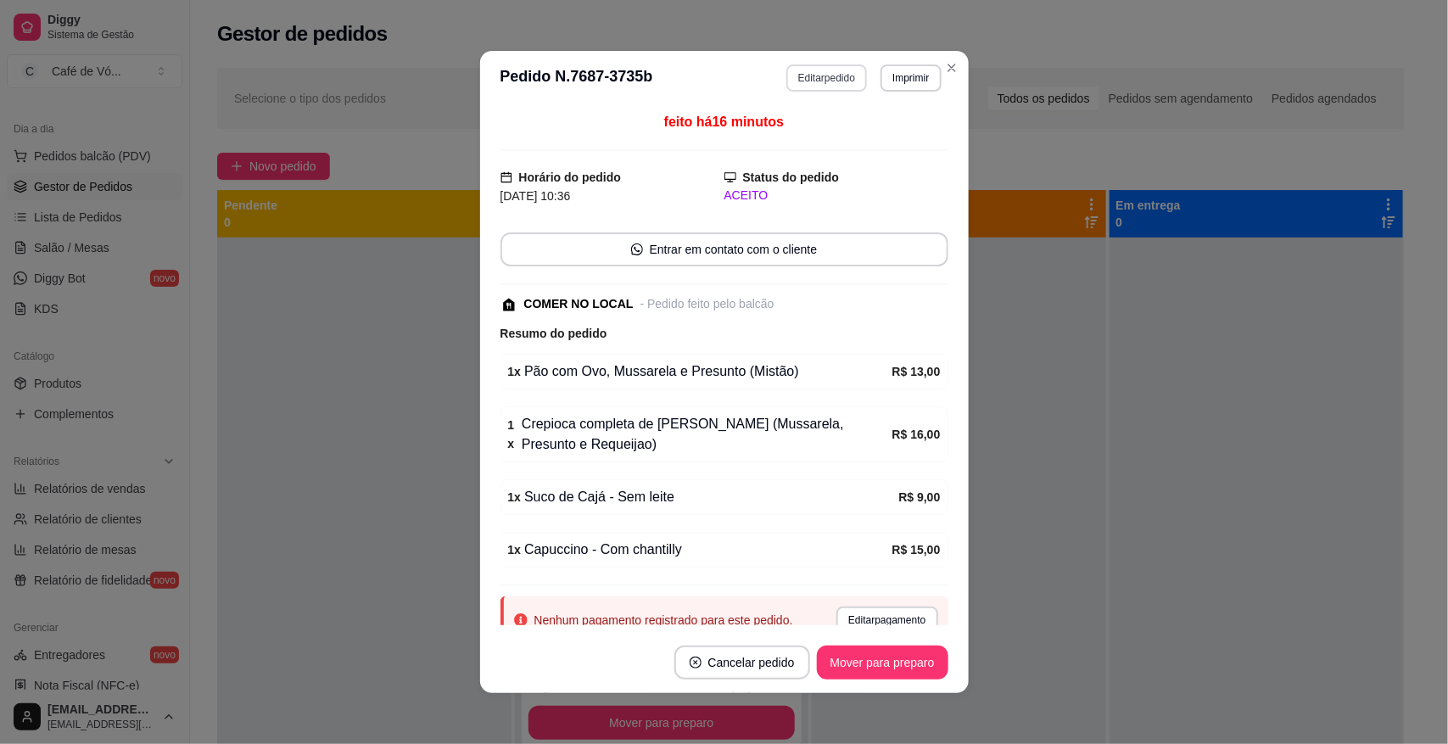
click at [815, 73] on button "Editar pedido" at bounding box center [827, 77] width 81 height 27
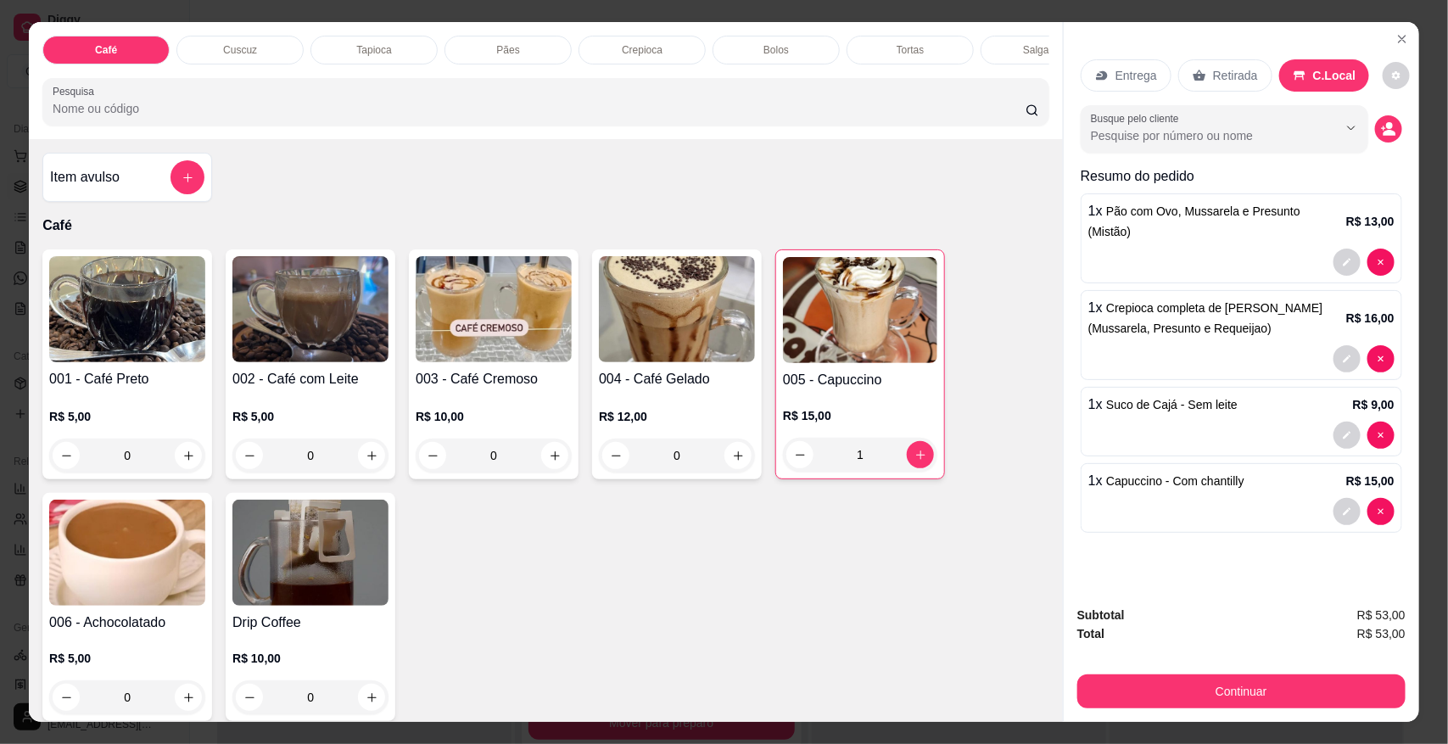
click at [490, 60] on div "Pães" at bounding box center [508, 50] width 127 height 29
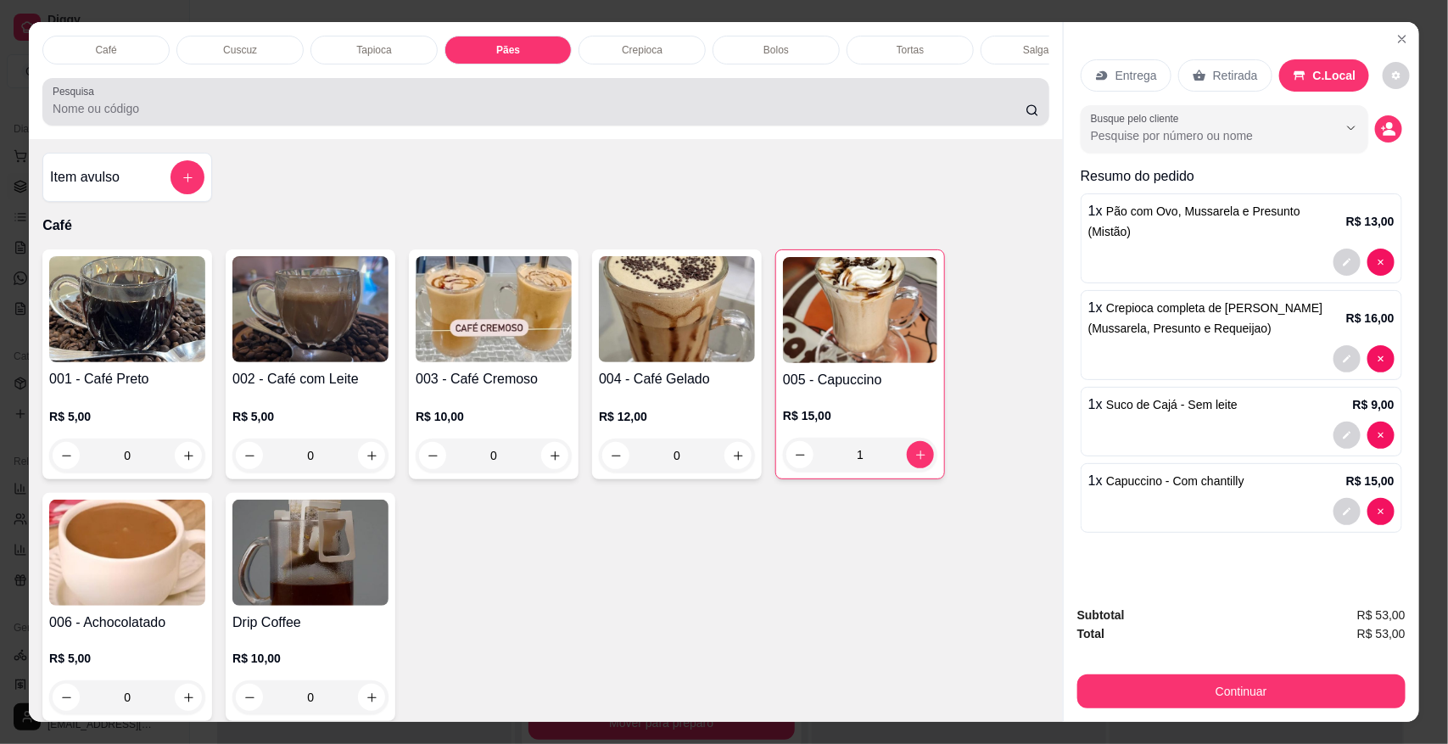
scroll to position [31, 0]
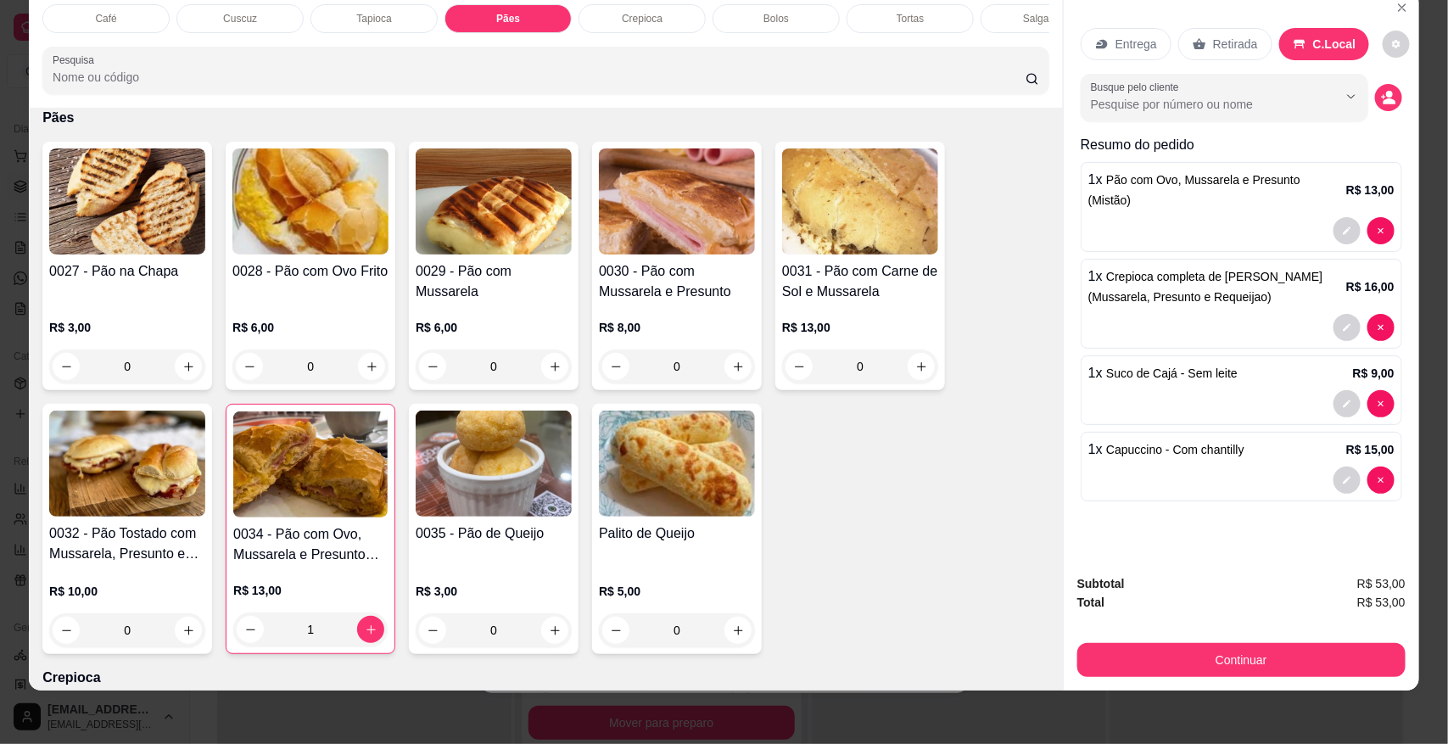
click at [305, 282] on h4 "0028 - Pão com Ovo Frito" at bounding box center [310, 271] width 156 height 20
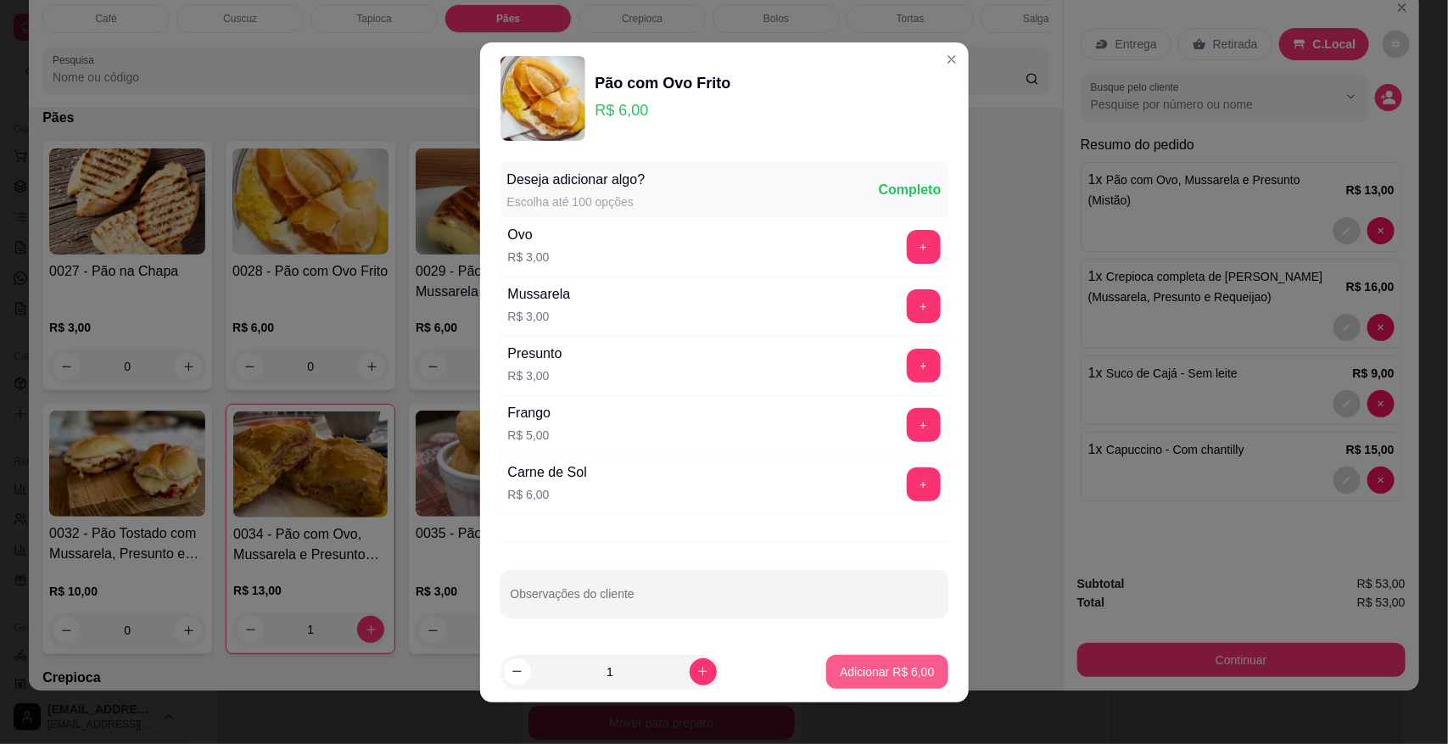
click at [868, 671] on p "Adicionar R$ 6,00" at bounding box center [887, 671] width 94 height 17
type input "1"
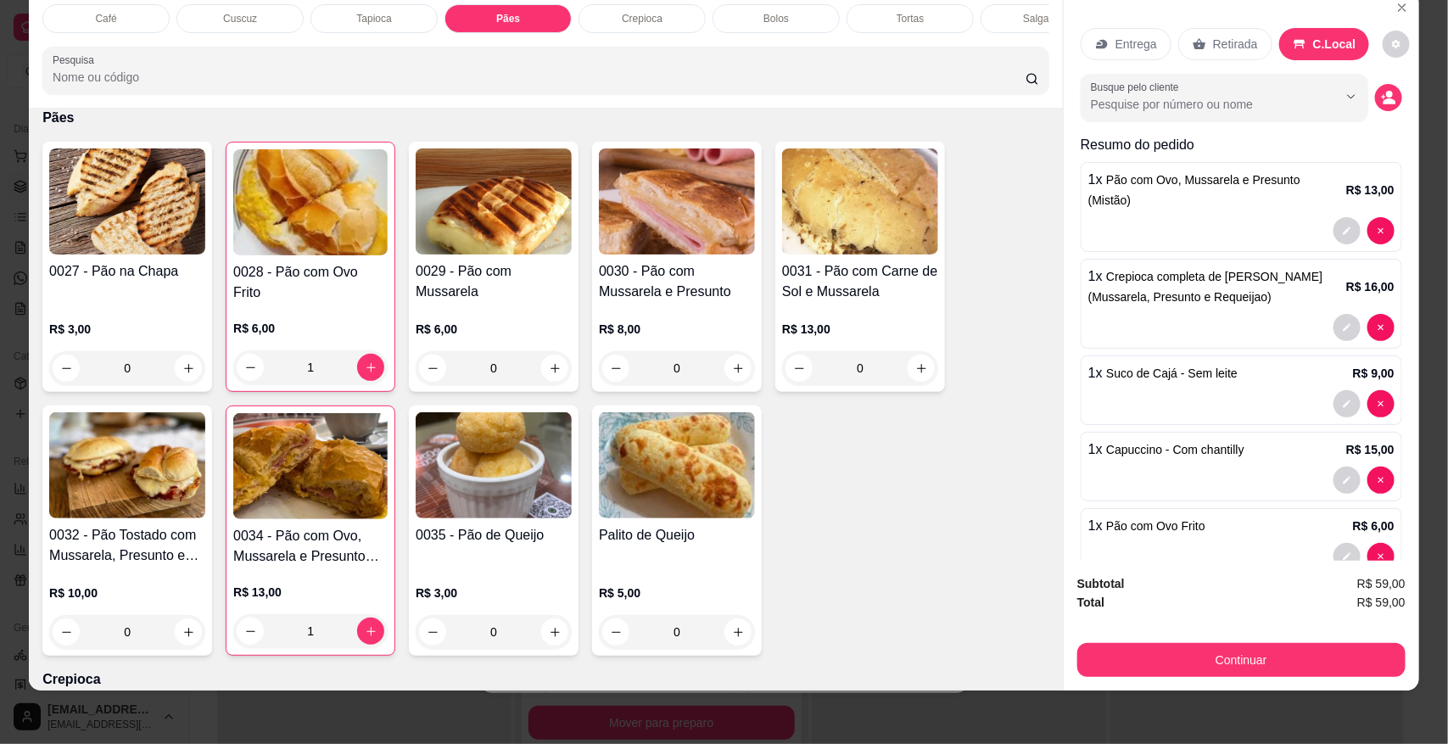
click at [787, 9] on div "Bolos" at bounding box center [776, 18] width 127 height 29
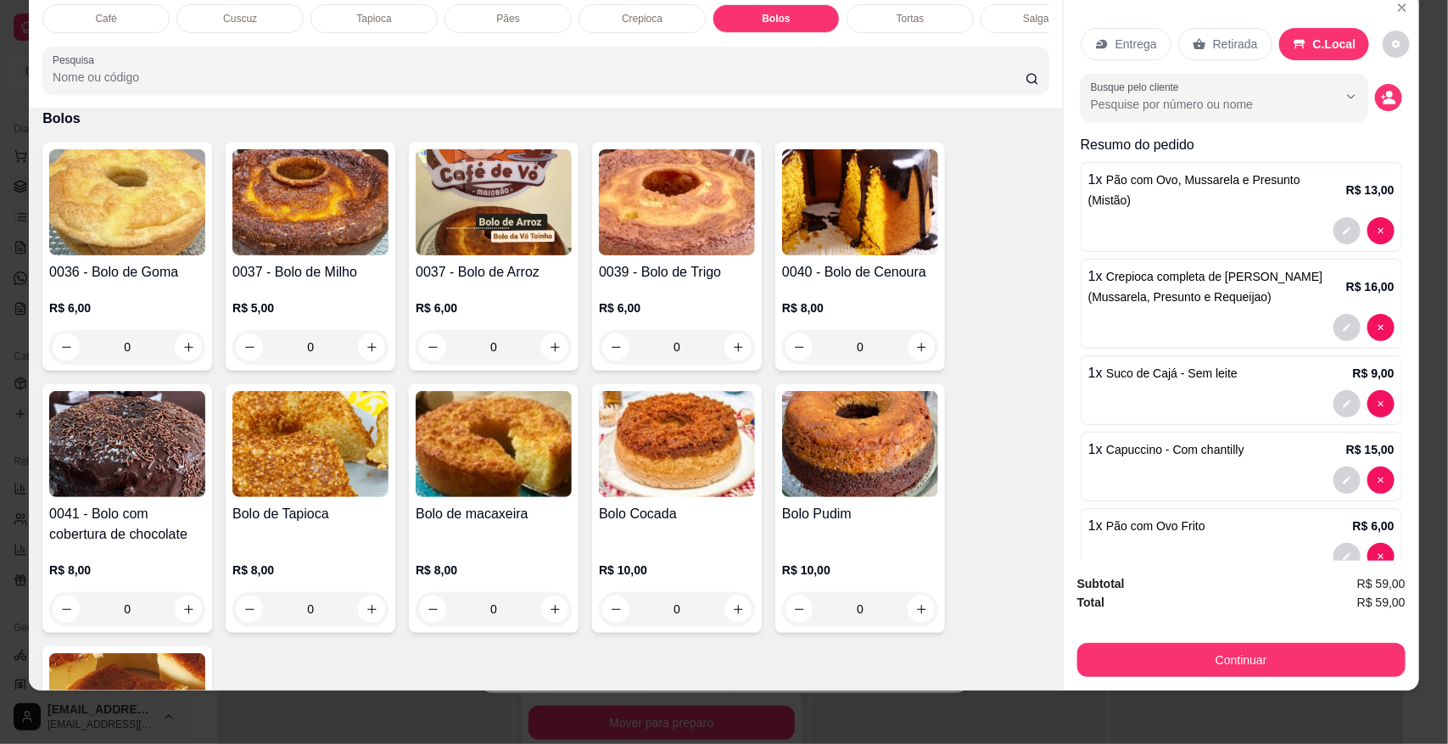
click at [332, 316] on p "R$ 5,00" at bounding box center [310, 308] width 156 height 17
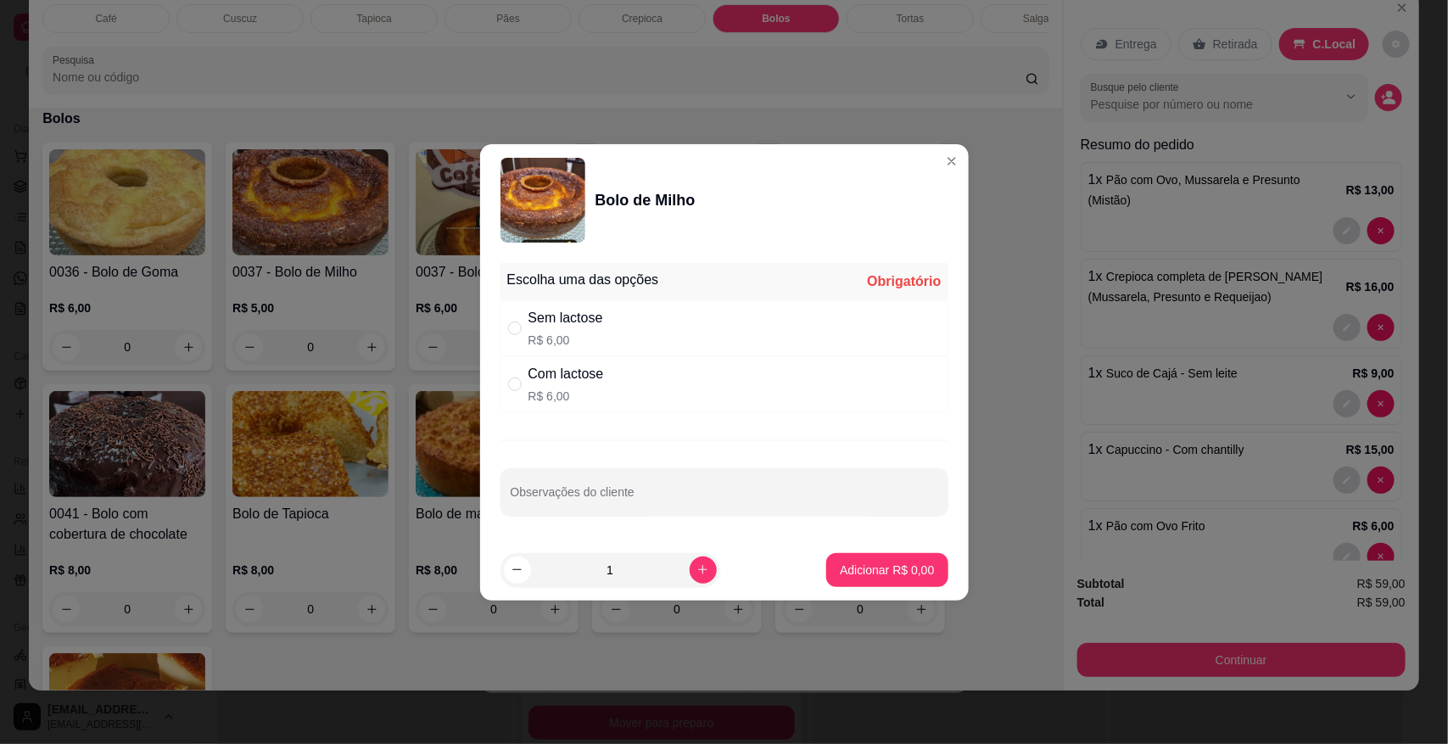
click at [632, 378] on div "Com lactose R$ 6,00" at bounding box center [725, 384] width 448 height 56
radio input "true"
click at [840, 564] on p "Adicionar R$ 6,00" at bounding box center [887, 570] width 94 height 17
type input "1"
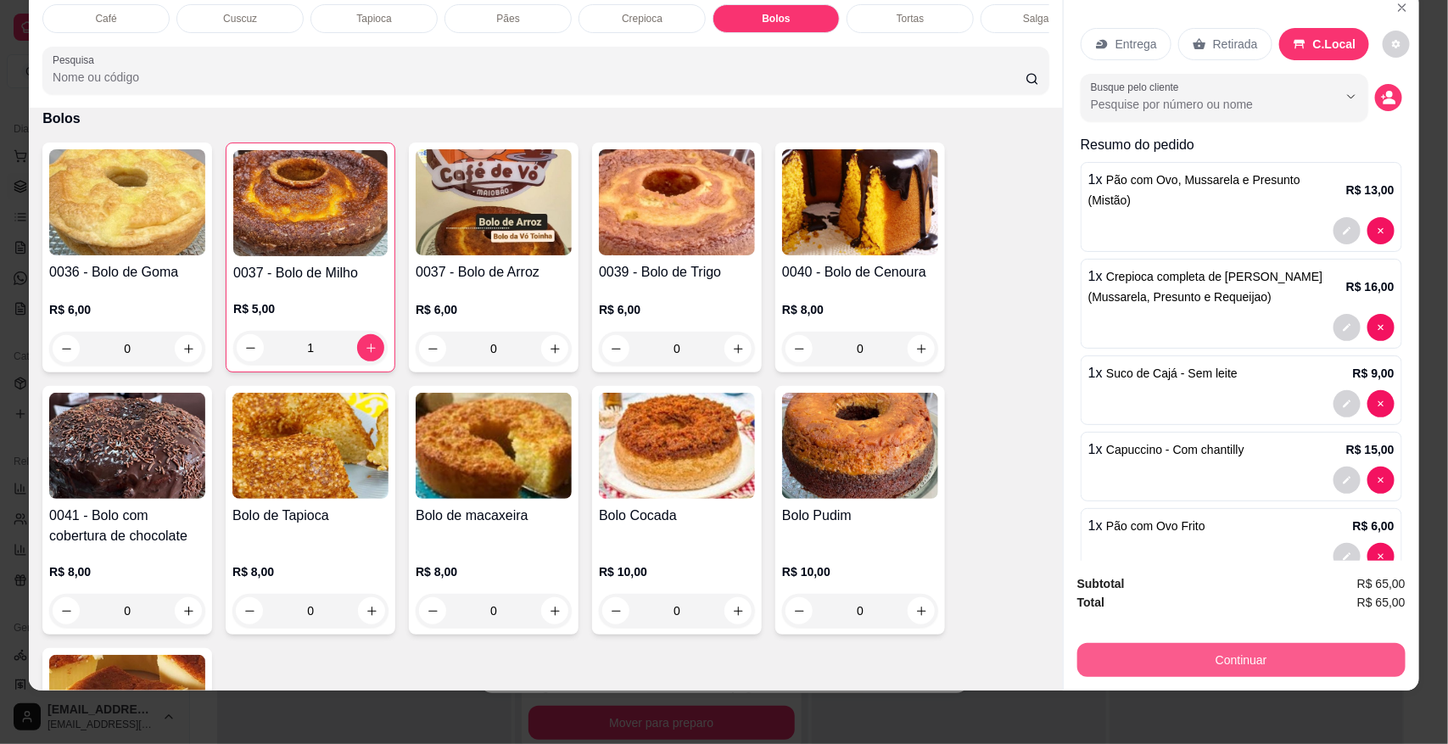
click at [1156, 650] on button "Continuar" at bounding box center [1242, 660] width 328 height 34
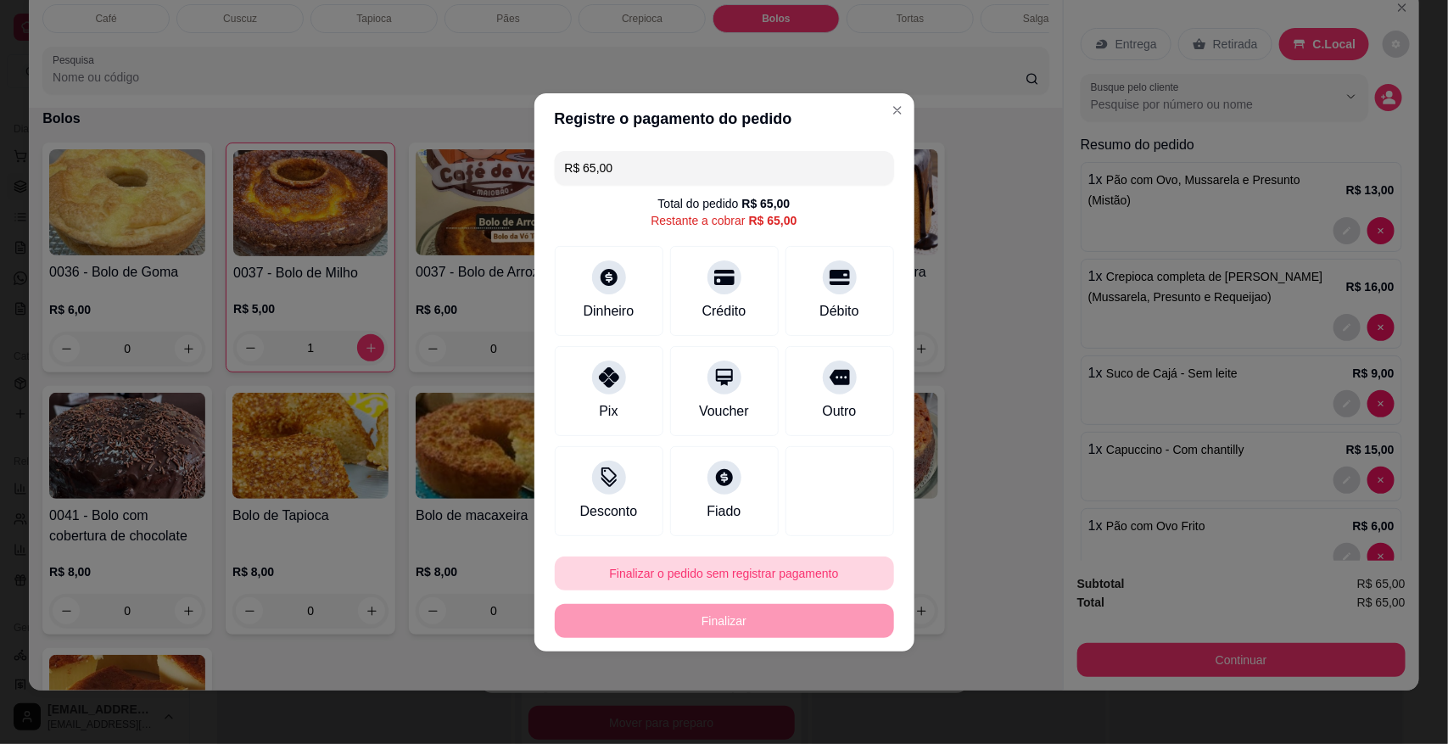
click at [715, 561] on button "Finalizar o pedido sem registrar pagamento" at bounding box center [724, 574] width 339 height 34
click at [849, 531] on button "Confirmar" at bounding box center [827, 524] width 60 height 25
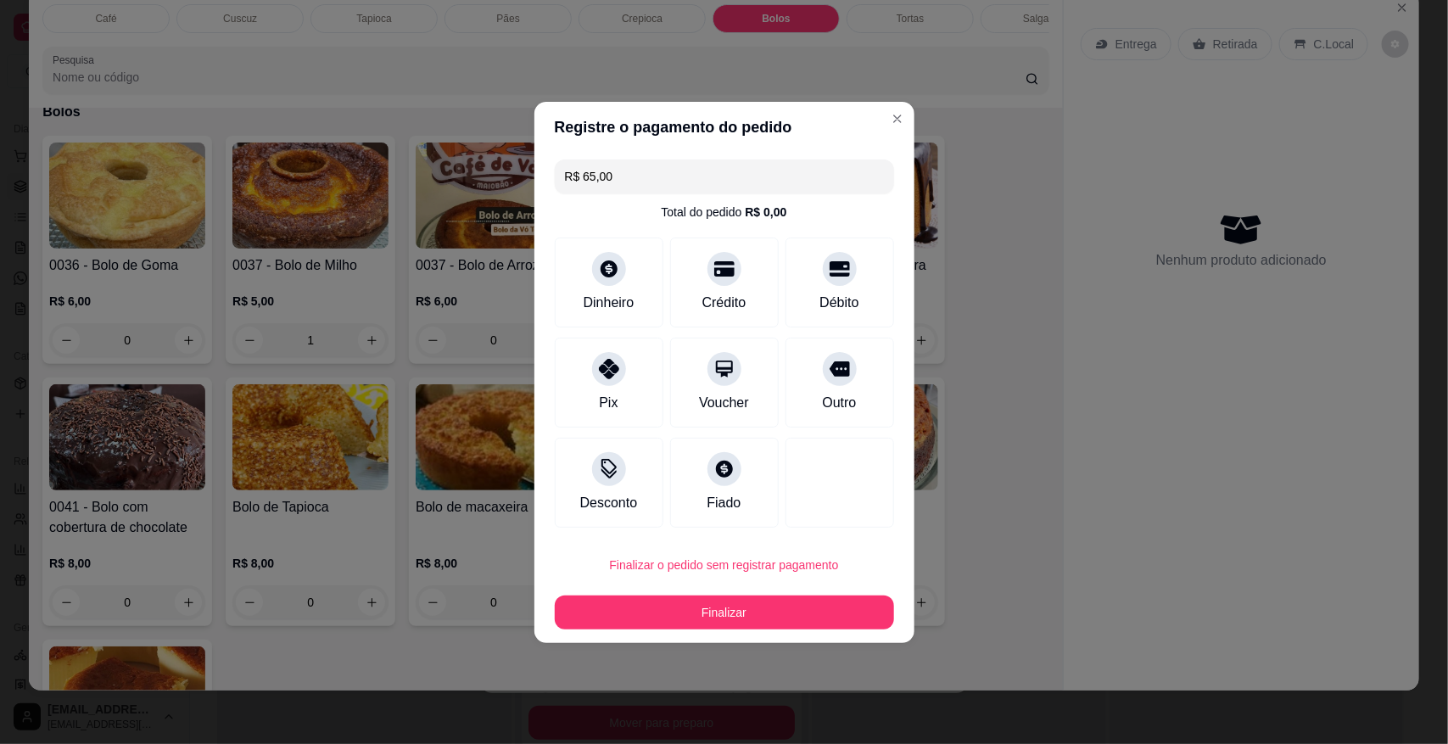
type input "0"
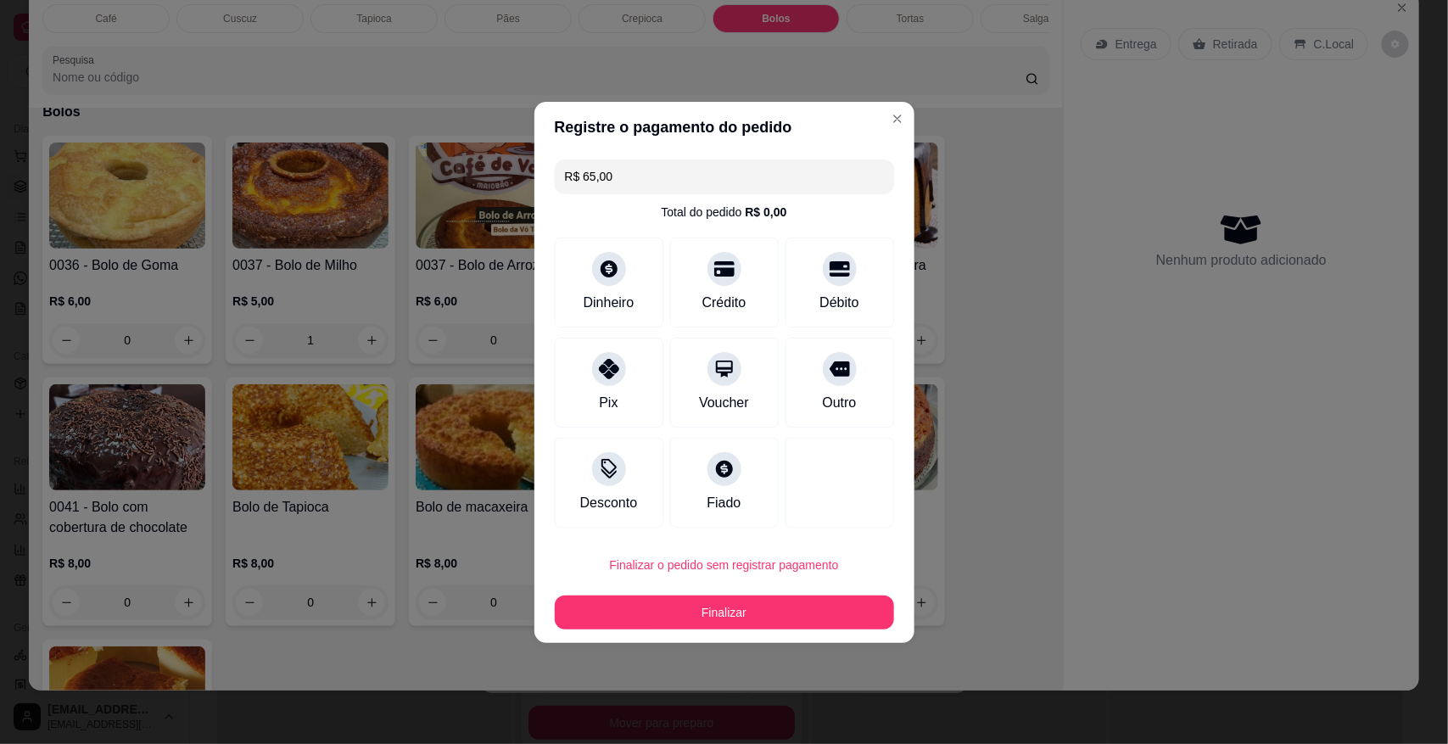
type input "0"
type input "R$ 0,00"
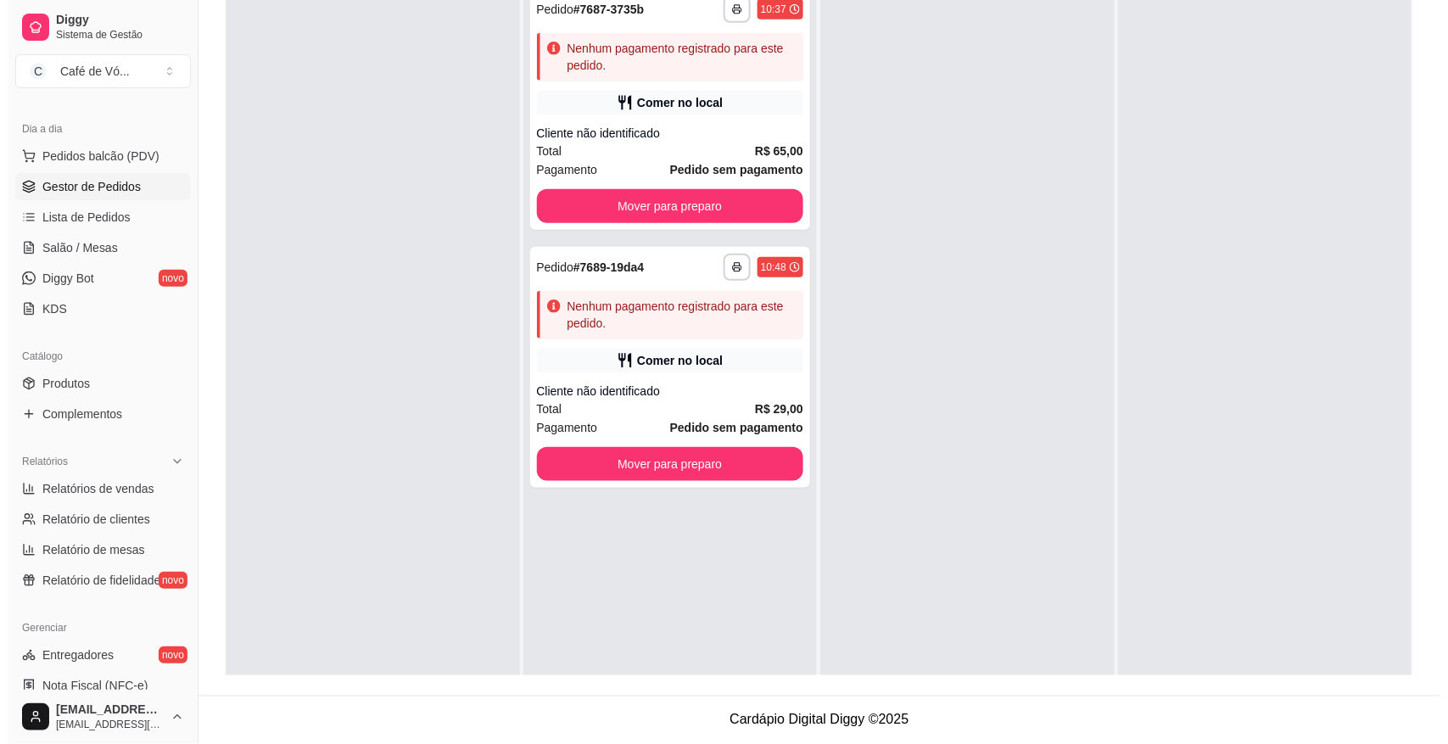
scroll to position [0, 0]
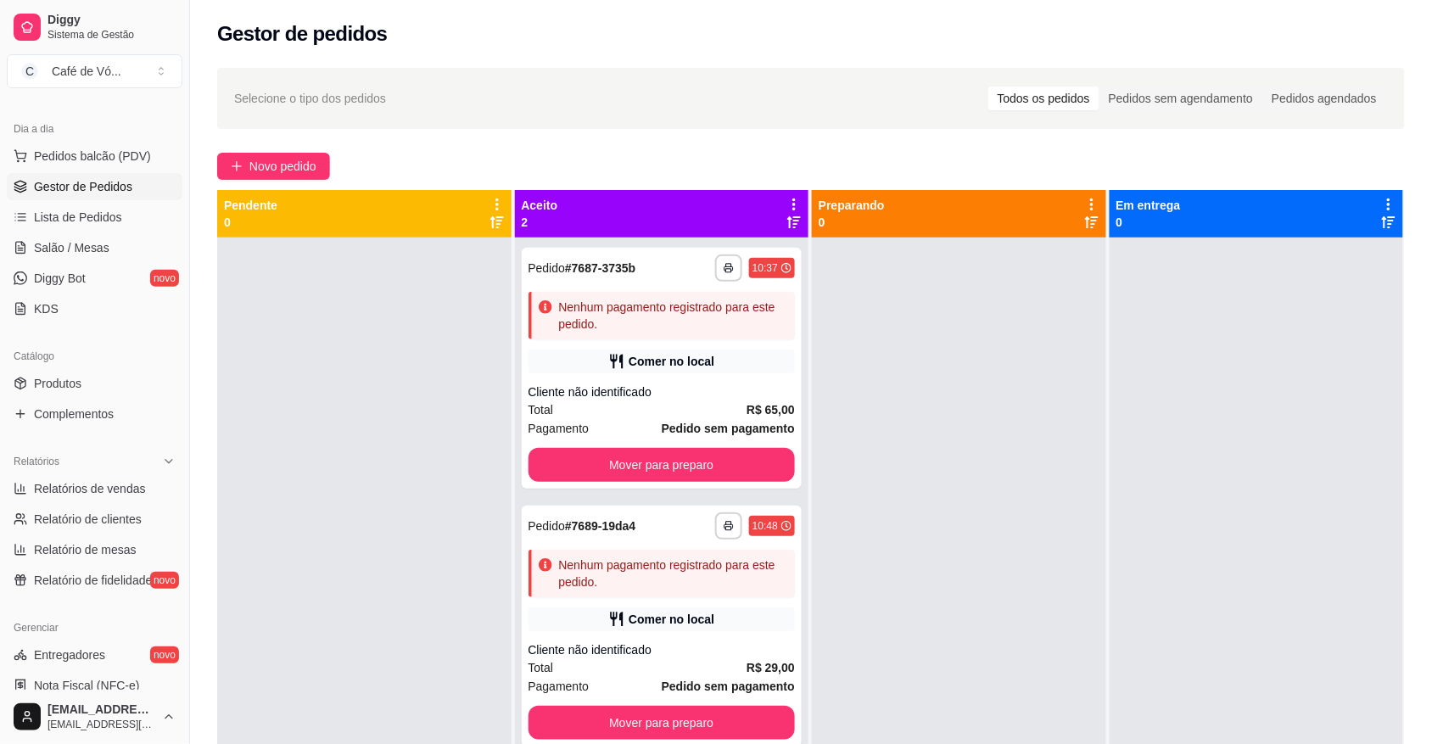
drag, startPoint x: 671, startPoint y: 690, endPoint x: 1172, endPoint y: 485, distance: 540.7
click at [1172, 485] on div at bounding box center [1257, 610] width 294 height 744
click at [115, 496] on span "Relatórios de vendas" at bounding box center [90, 488] width 112 height 17
select select "ALL"
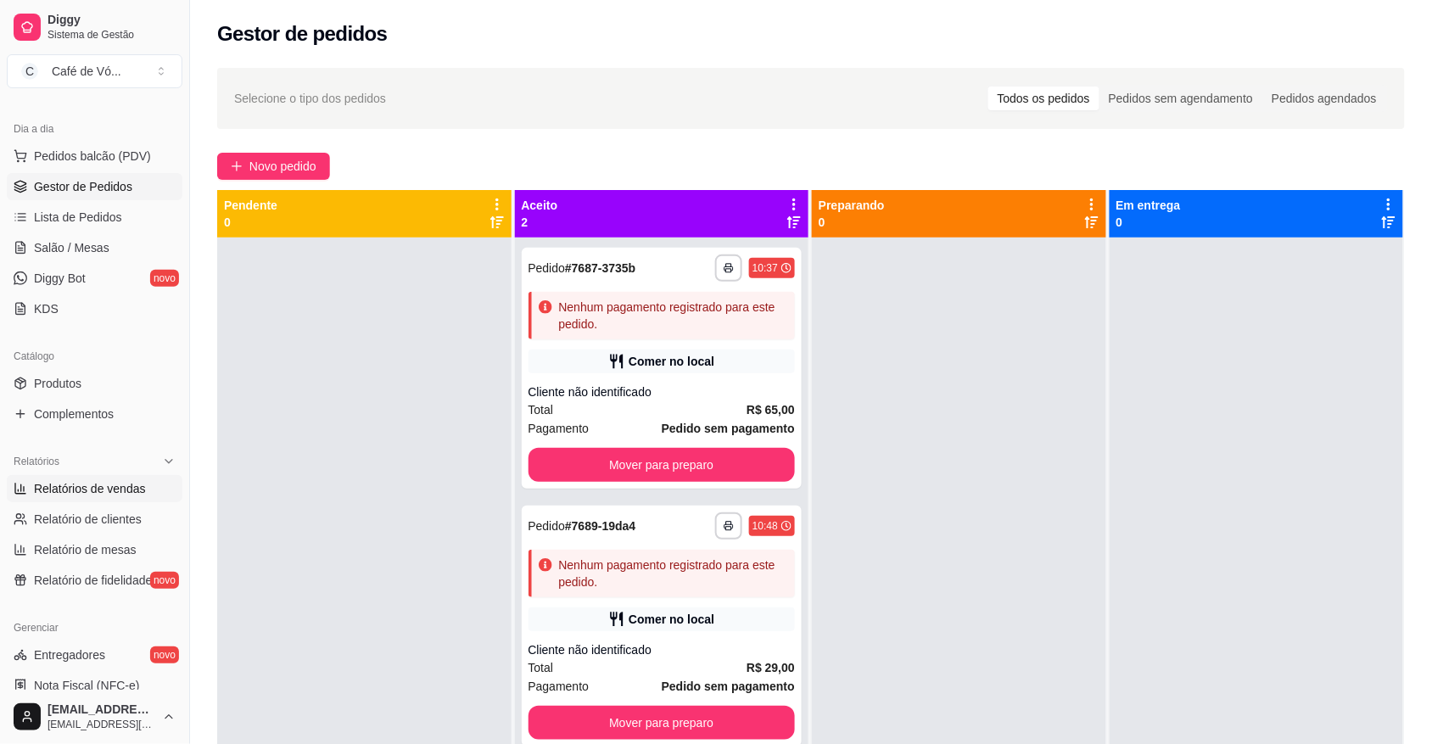
select select "0"
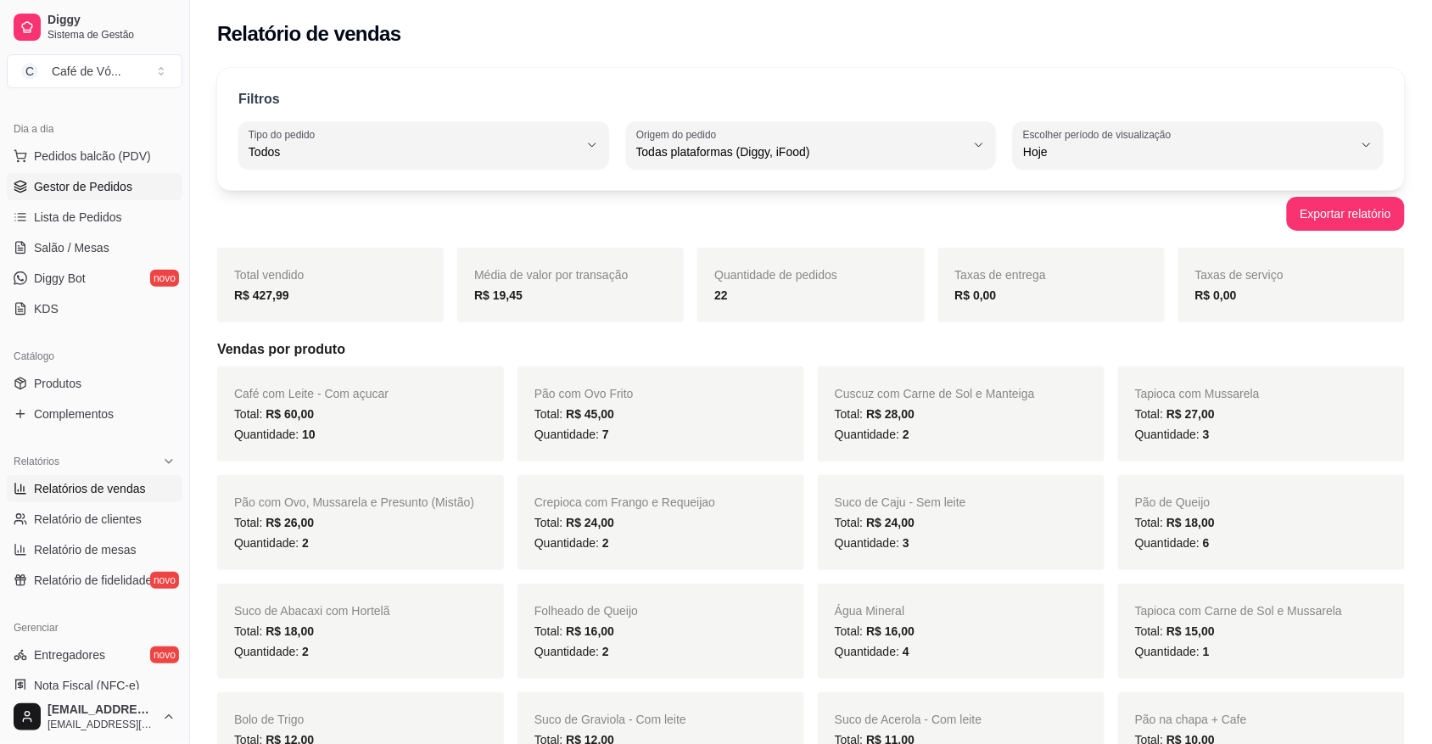
click at [110, 179] on span "Gestor de Pedidos" at bounding box center [83, 186] width 98 height 17
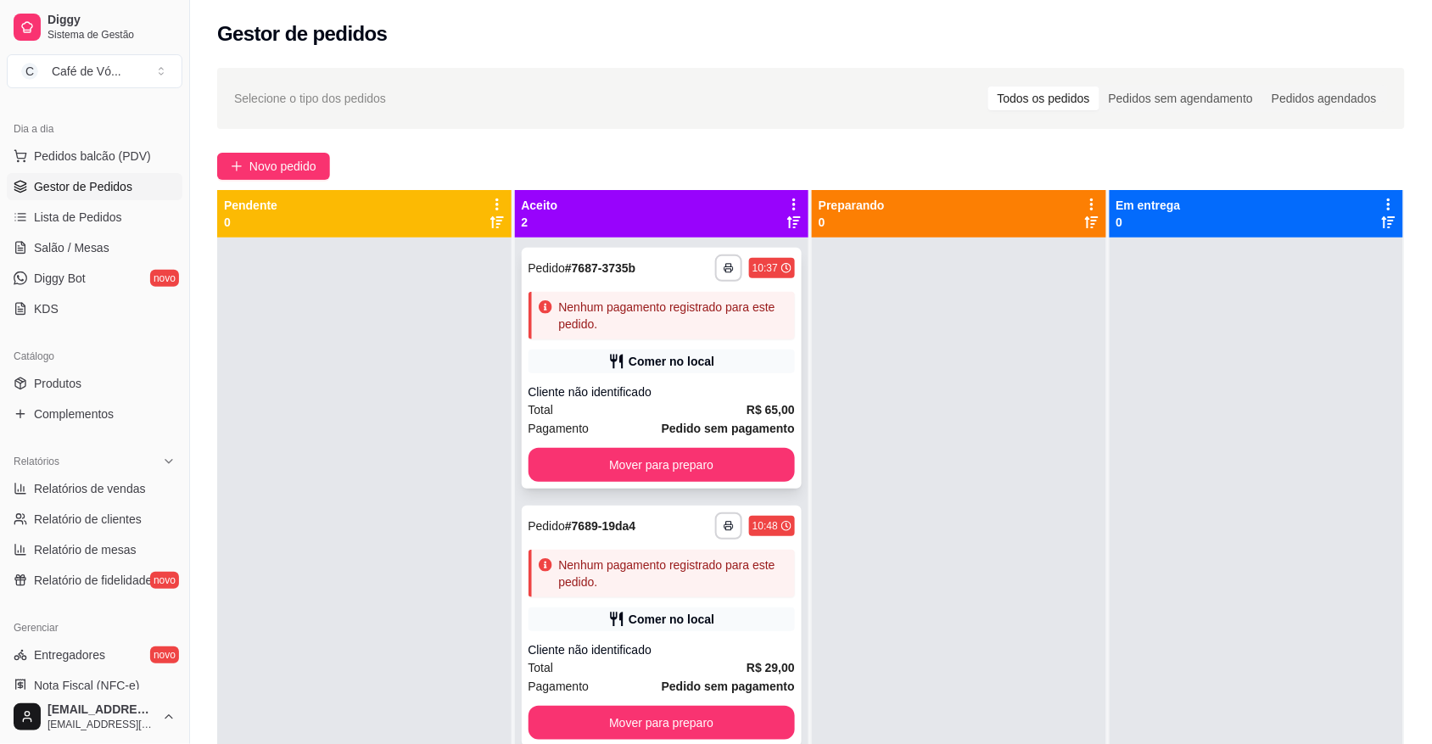
click at [653, 362] on div "Comer no local" at bounding box center [672, 361] width 86 height 17
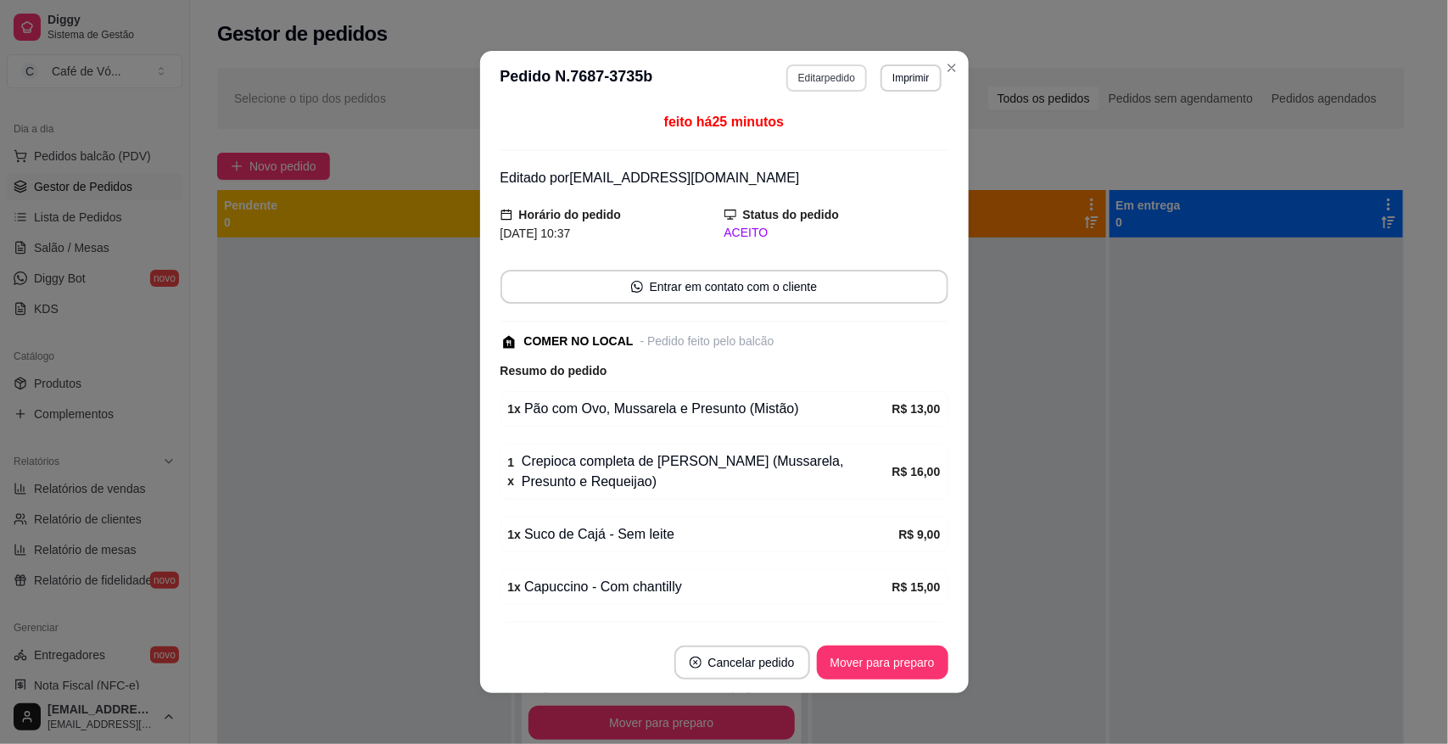
click at [820, 78] on button "Editar pedido" at bounding box center [827, 77] width 81 height 27
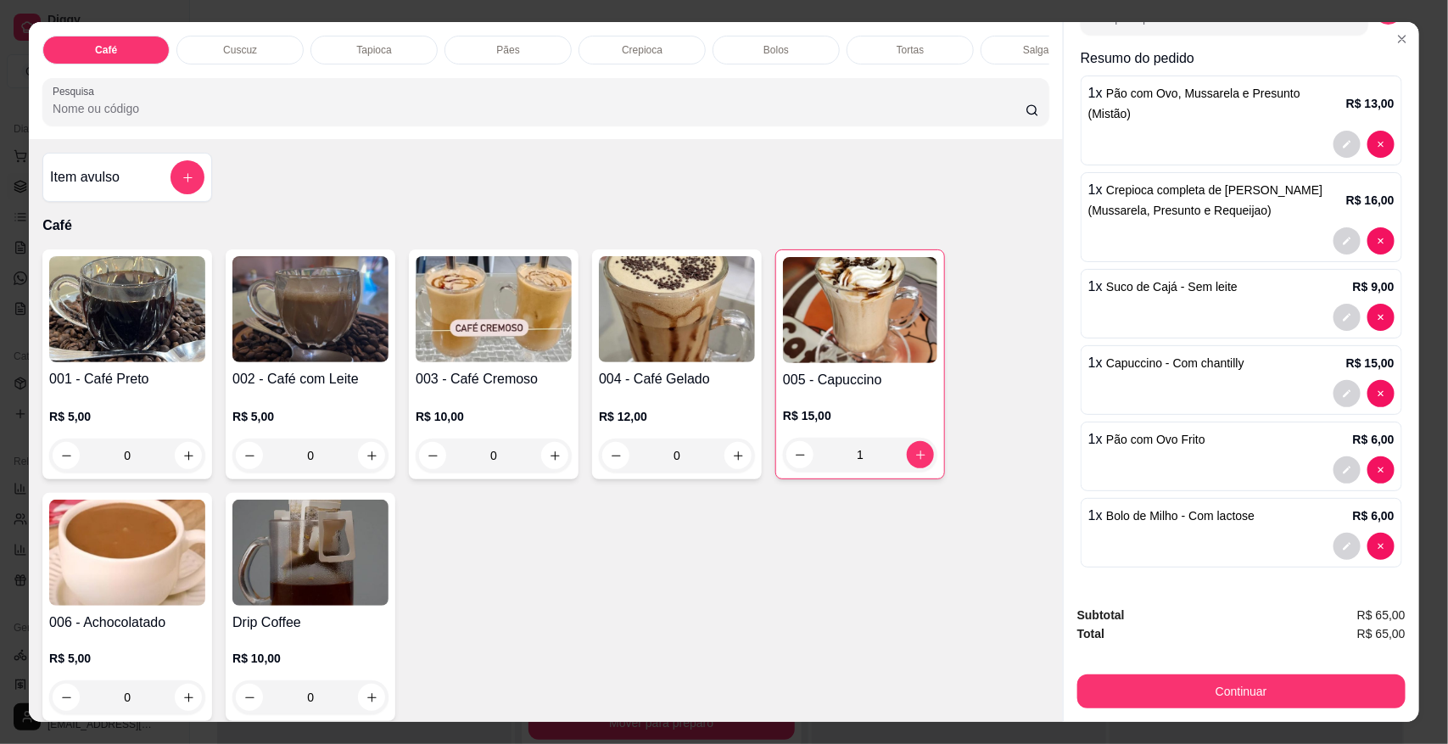
scroll to position [0, 594]
click at [667, 53] on div "Bebidas" at bounding box center [718, 50] width 127 height 29
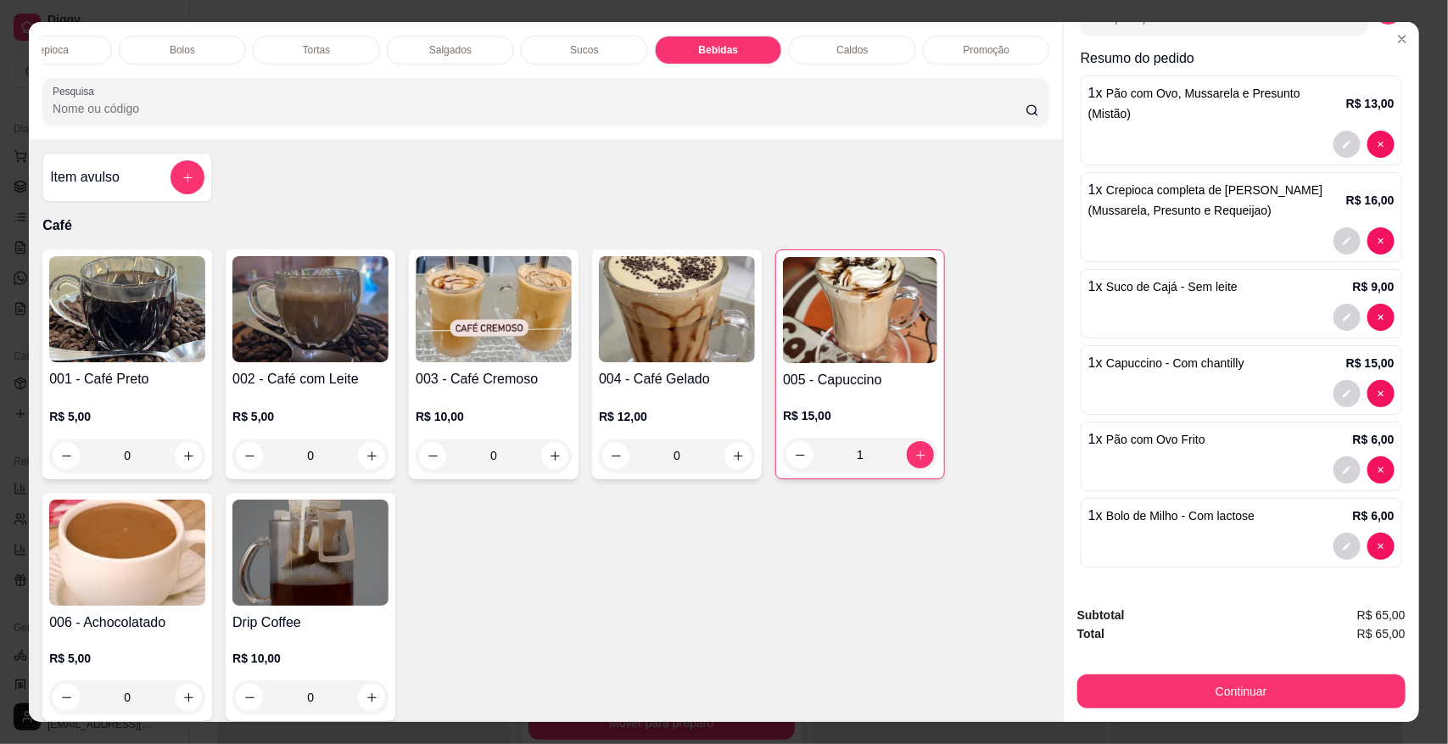
scroll to position [31, 0]
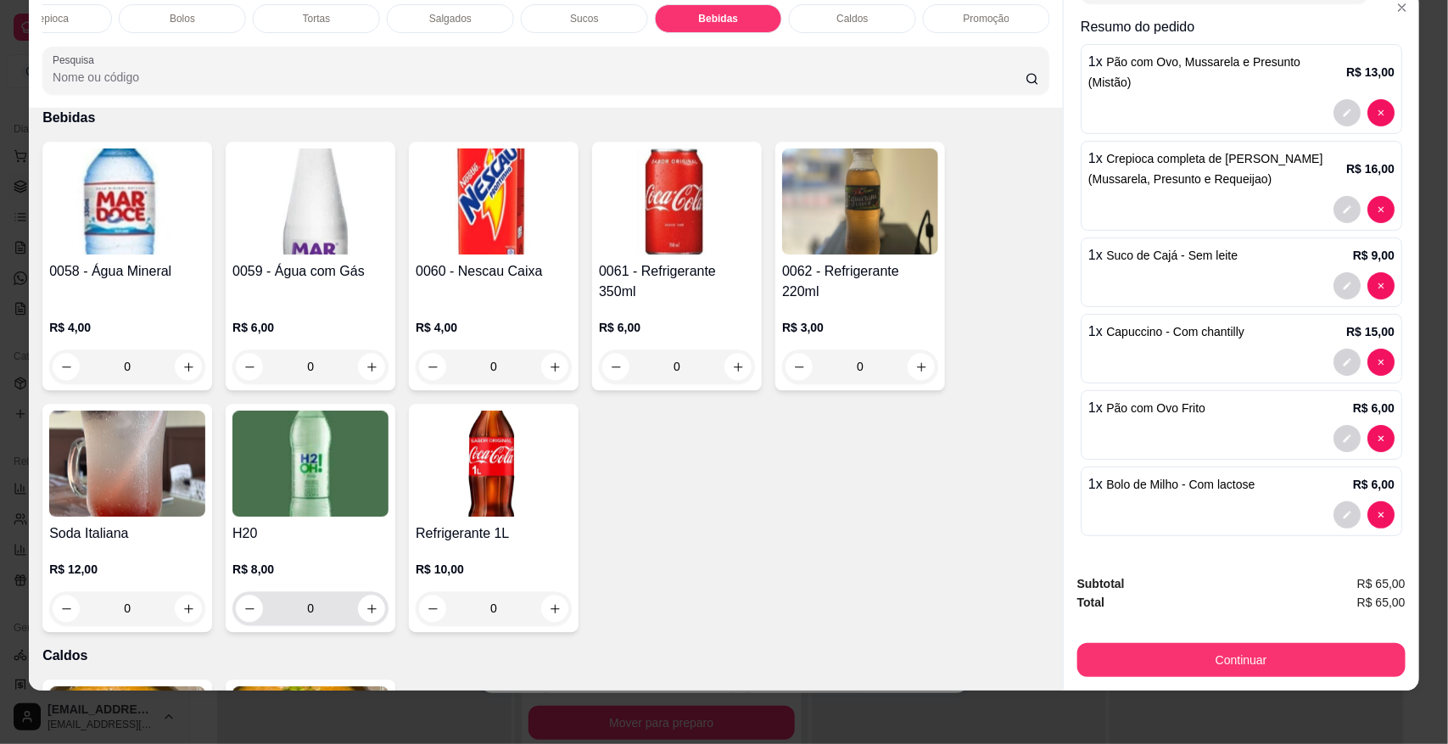
click at [322, 604] on input "0" at bounding box center [310, 608] width 95 height 34
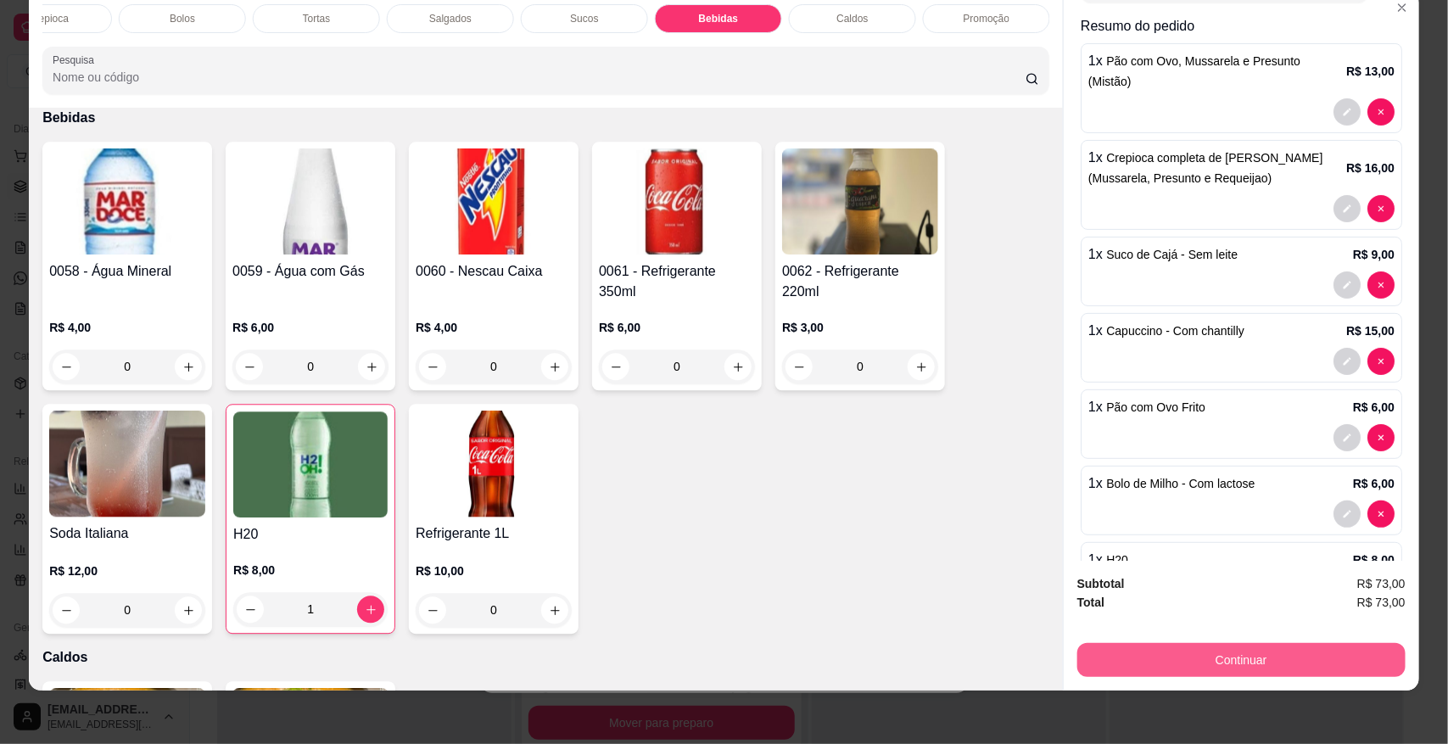
type input "1"
click at [1100, 662] on button "Continuar" at bounding box center [1242, 660] width 328 height 34
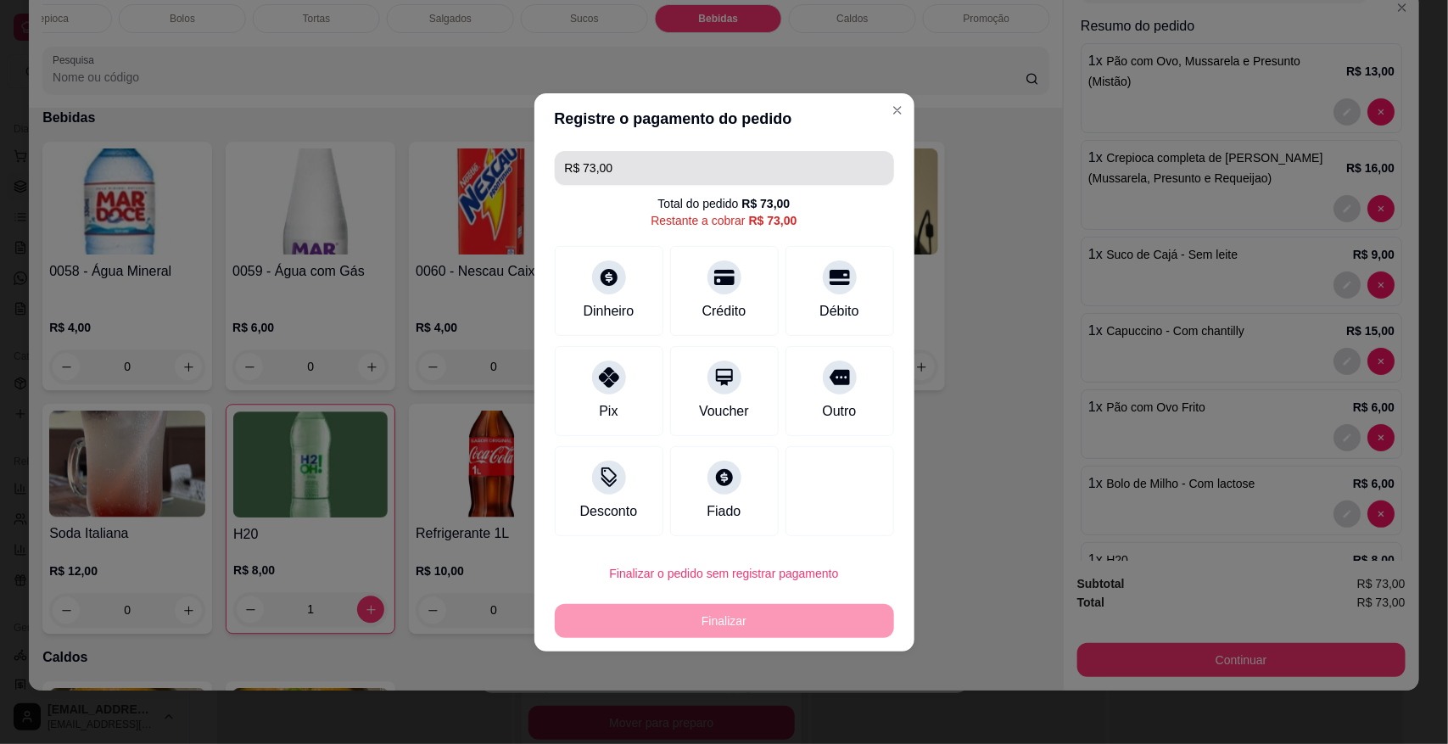
click at [825, 167] on input "R$ 73,00" at bounding box center [724, 168] width 319 height 34
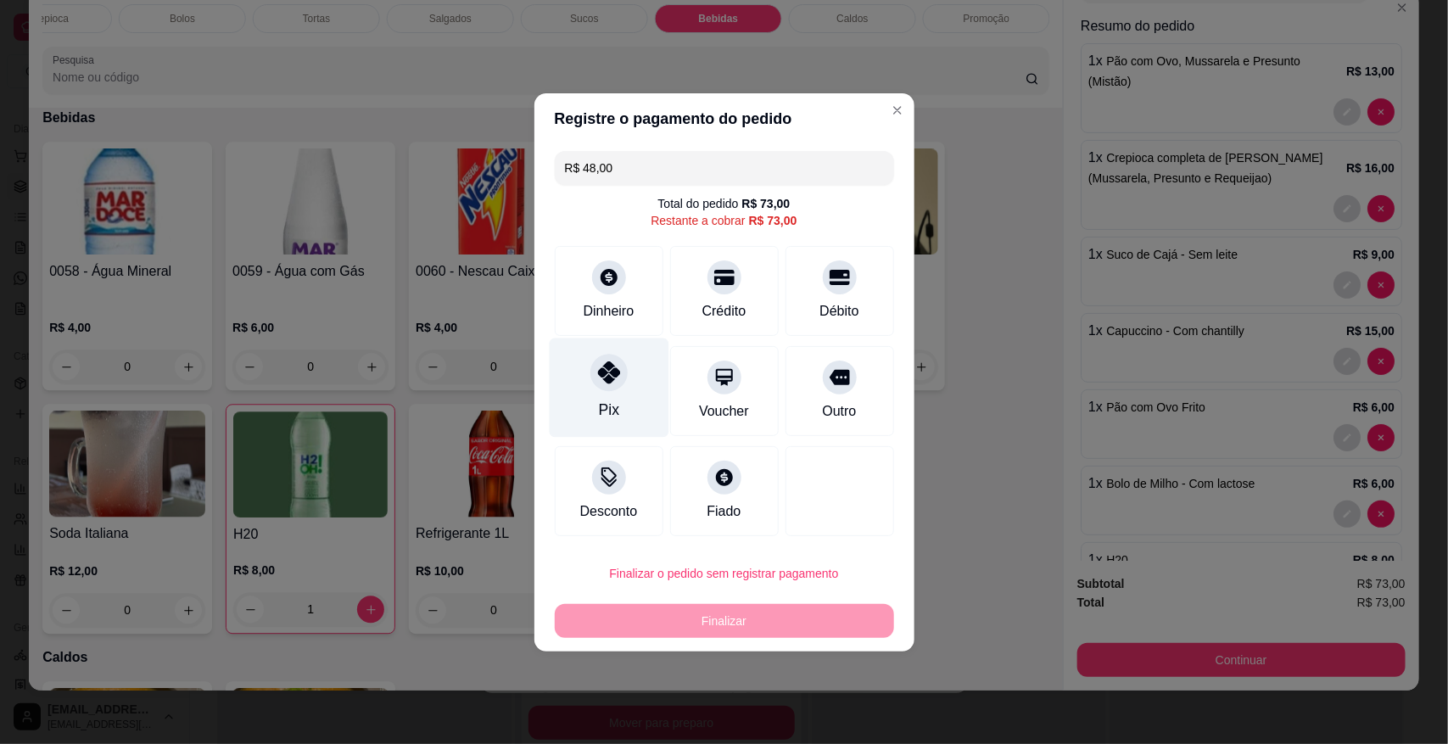
click at [621, 371] on div at bounding box center [609, 372] width 37 height 37
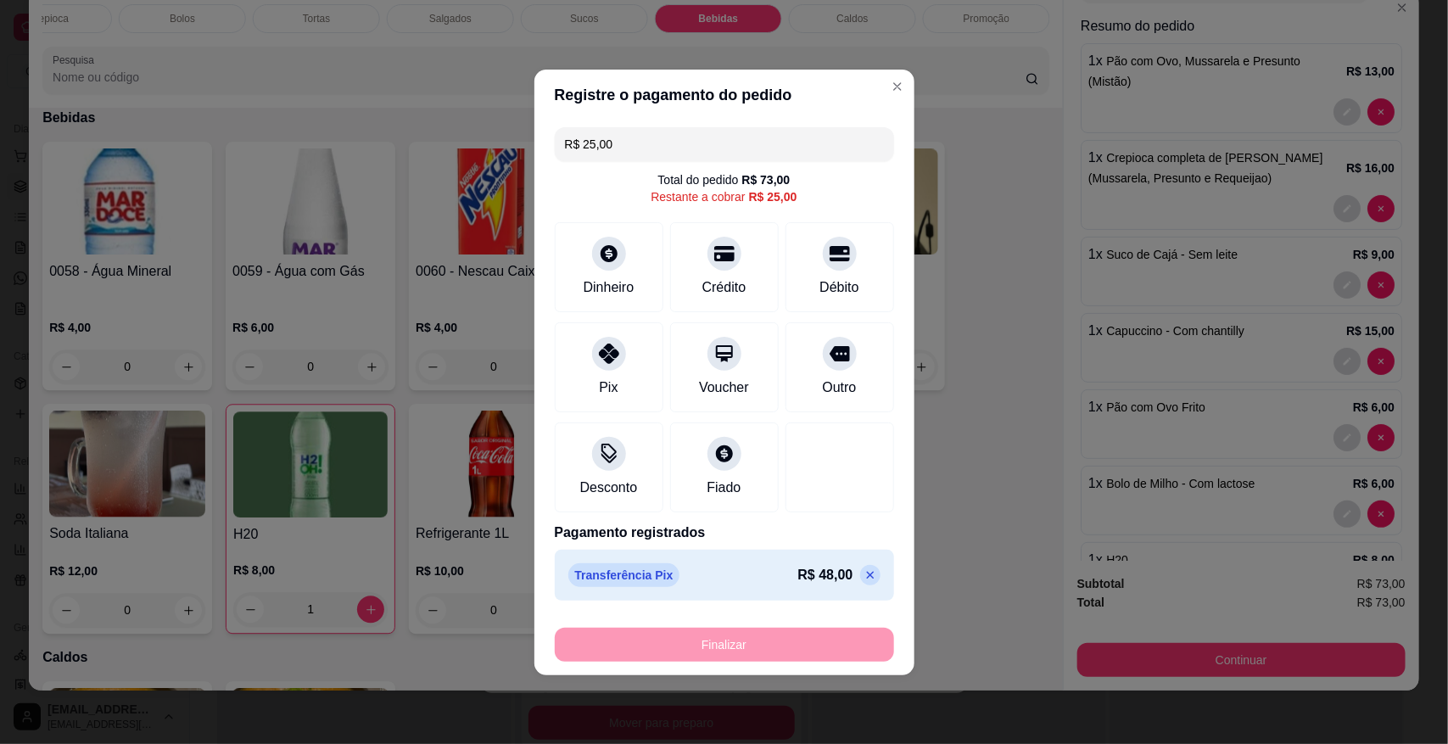
click at [604, 371] on div "Pix" at bounding box center [609, 367] width 109 height 90
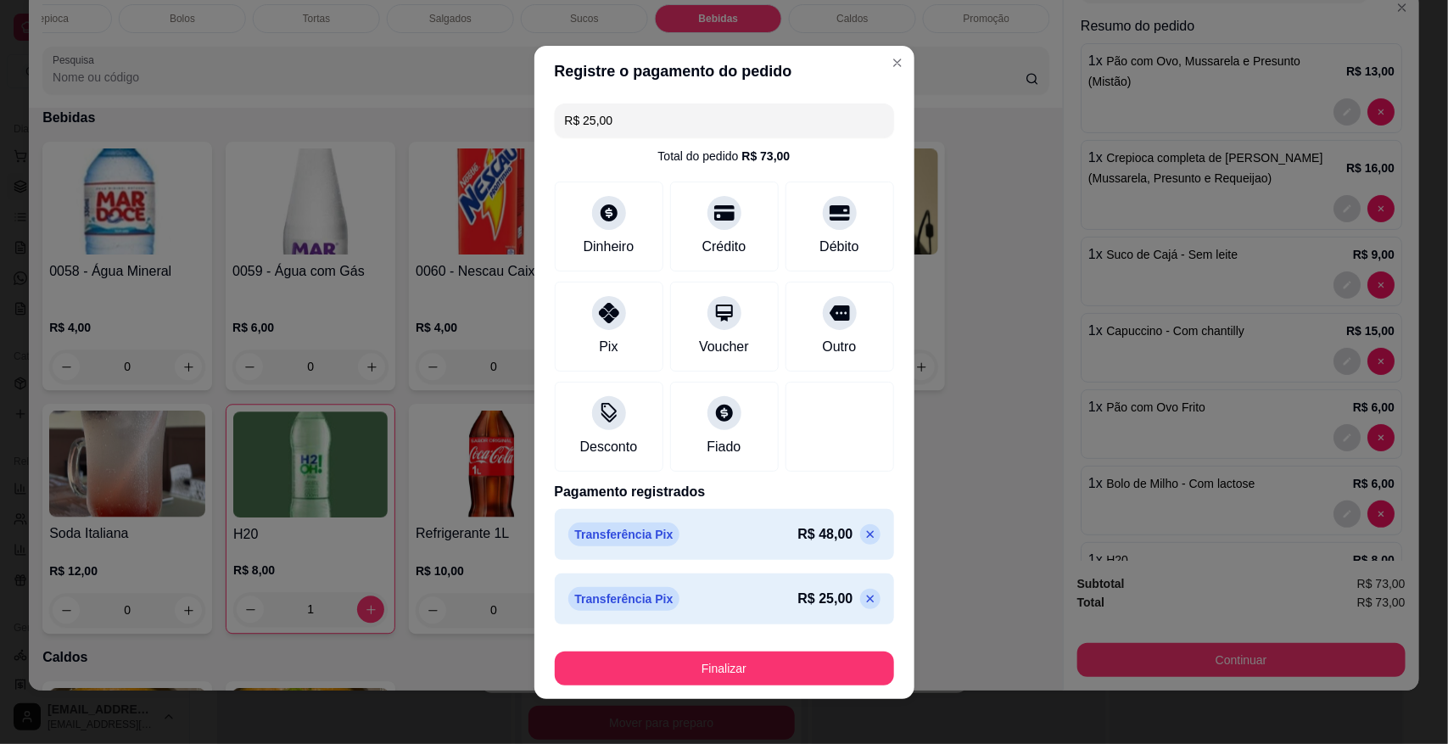
type input "R$ 0,00"
click at [675, 647] on div "Finalizar" at bounding box center [724, 665] width 339 height 41
click at [675, 653] on button "Finalizar" at bounding box center [724, 669] width 339 height 34
click at [675, 653] on div "Finalizar" at bounding box center [724, 669] width 339 height 34
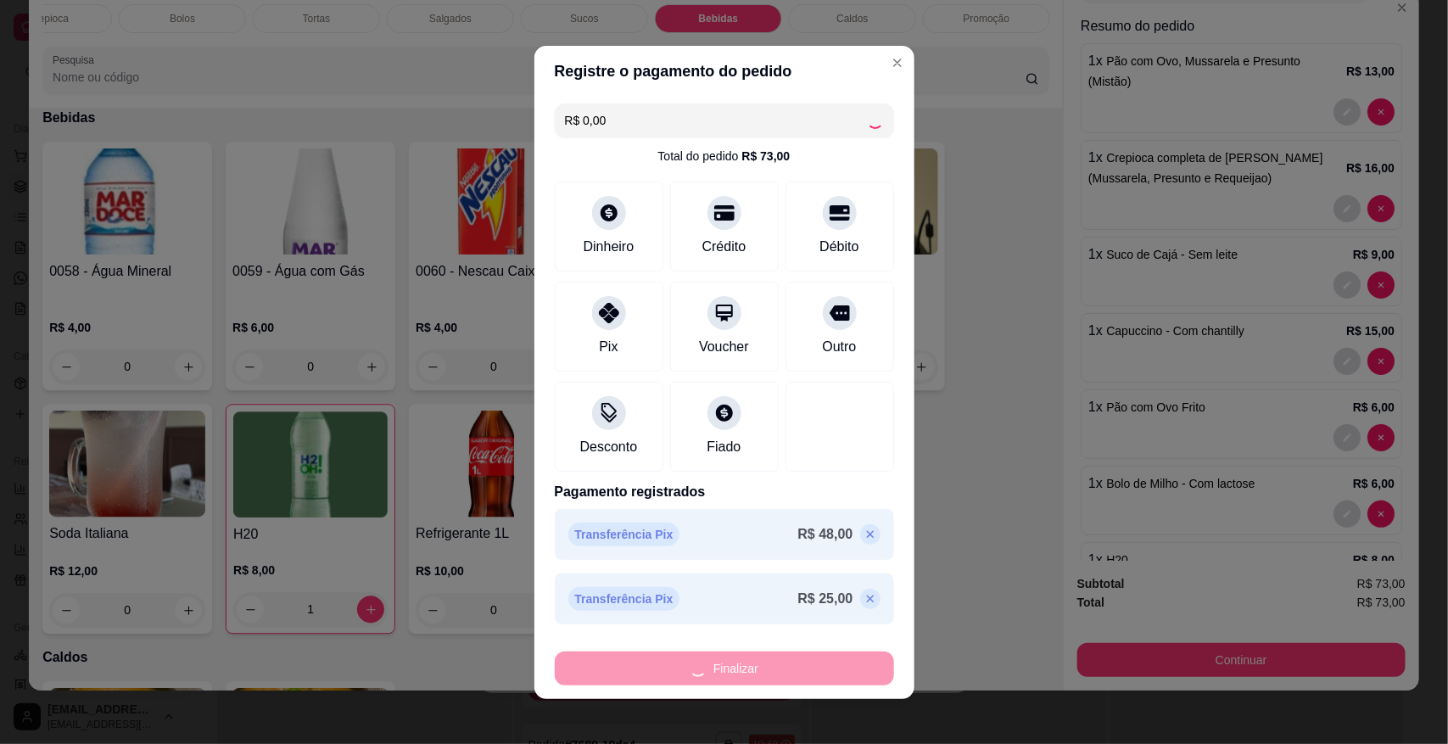
type input "0"
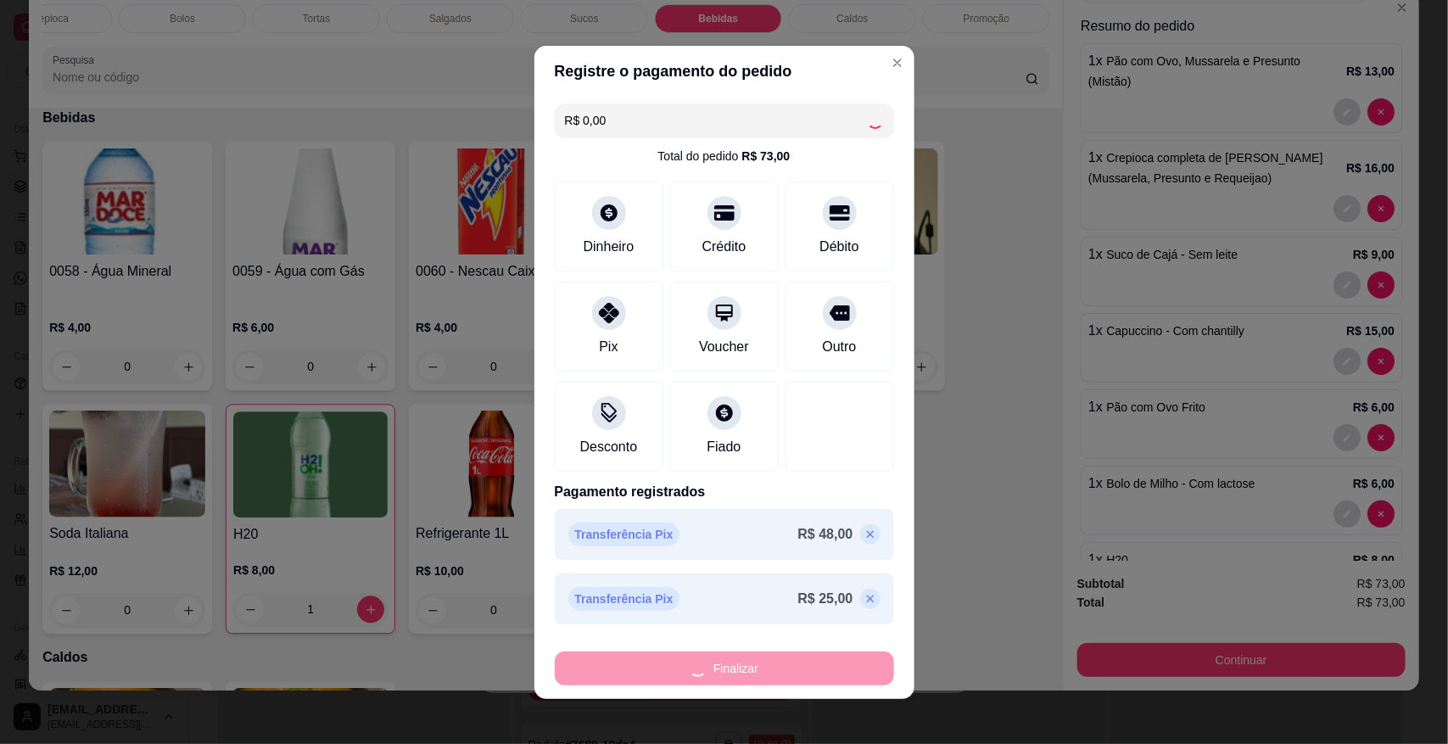
type input "0"
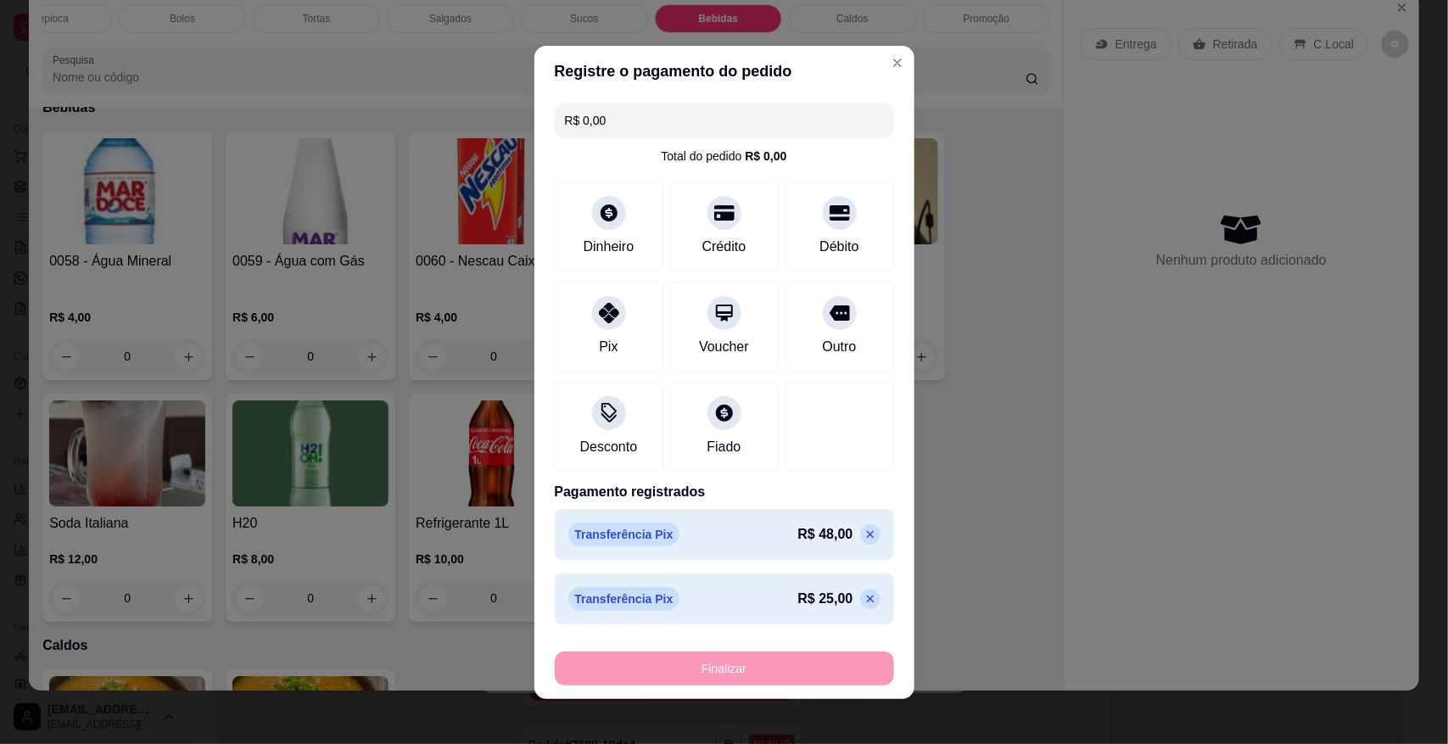
type input "-R$ 73,00"
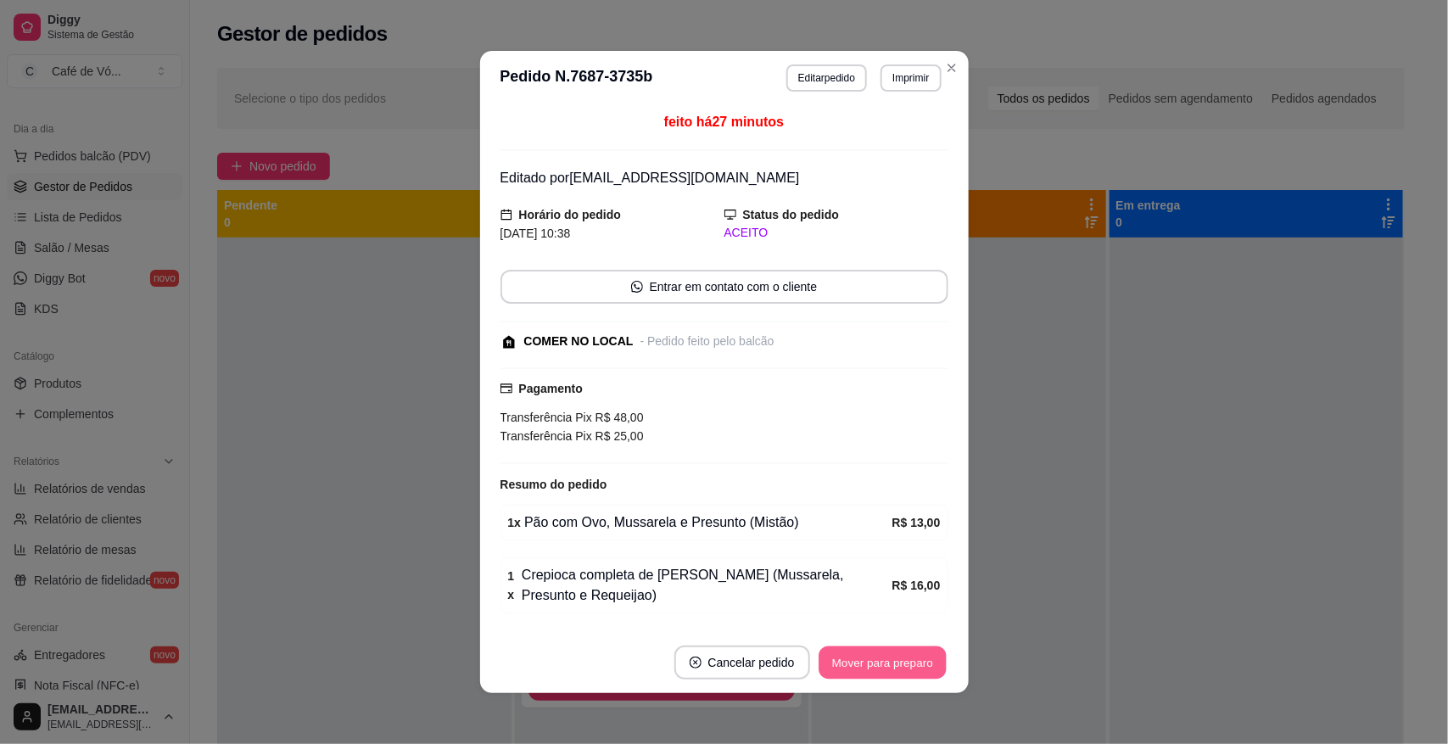
click at [855, 650] on button "Mover para preparo" at bounding box center [882, 663] width 127 height 33
click at [855, 650] on div "Mover para preparo" at bounding box center [870, 663] width 155 height 34
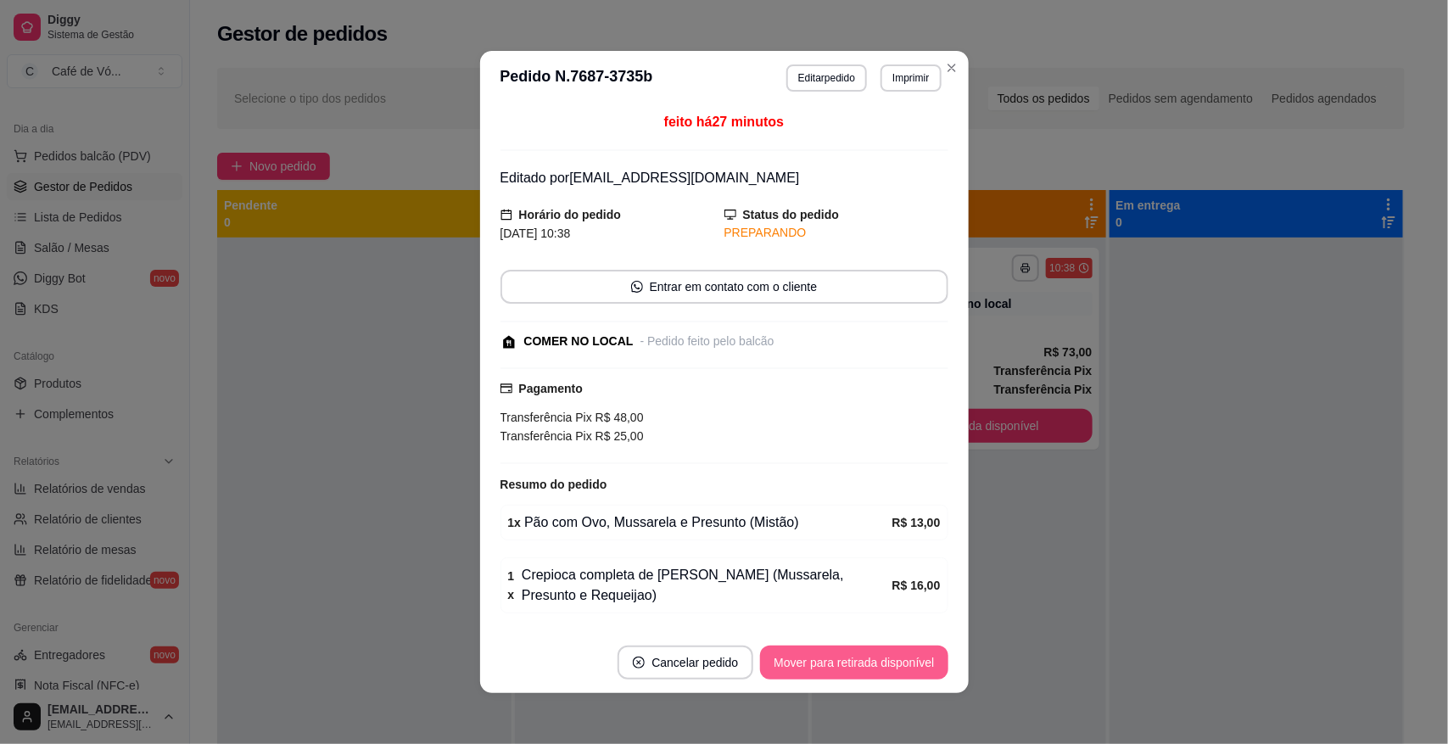
click at [857, 650] on button "Mover para retirada disponível" at bounding box center [854, 663] width 188 height 34
click at [857, 650] on div "Mover para retirada disponível" at bounding box center [841, 663] width 211 height 34
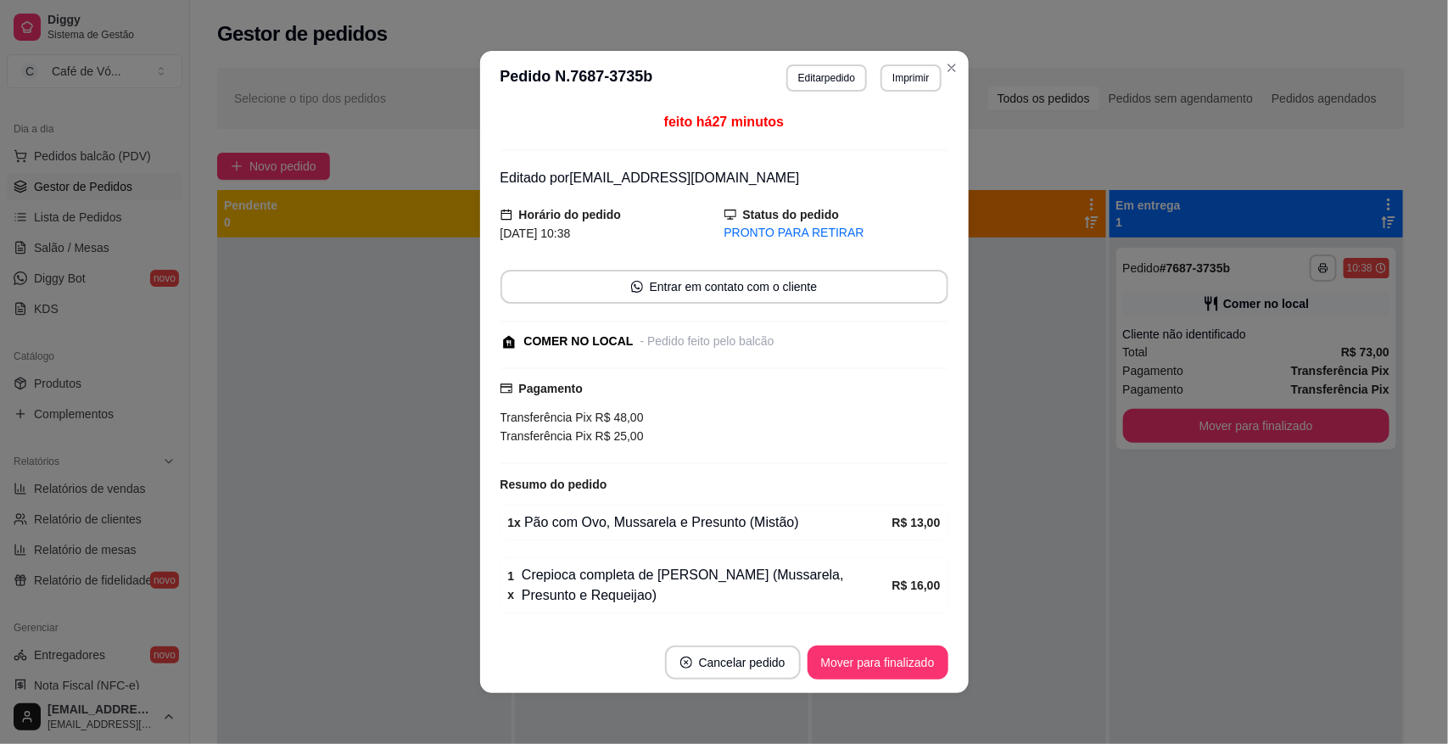
click at [885, 643] on footer "Cancelar pedido Mover para finalizado" at bounding box center [724, 662] width 489 height 61
click at [888, 666] on button "Mover para finalizado" at bounding box center [877, 663] width 137 height 33
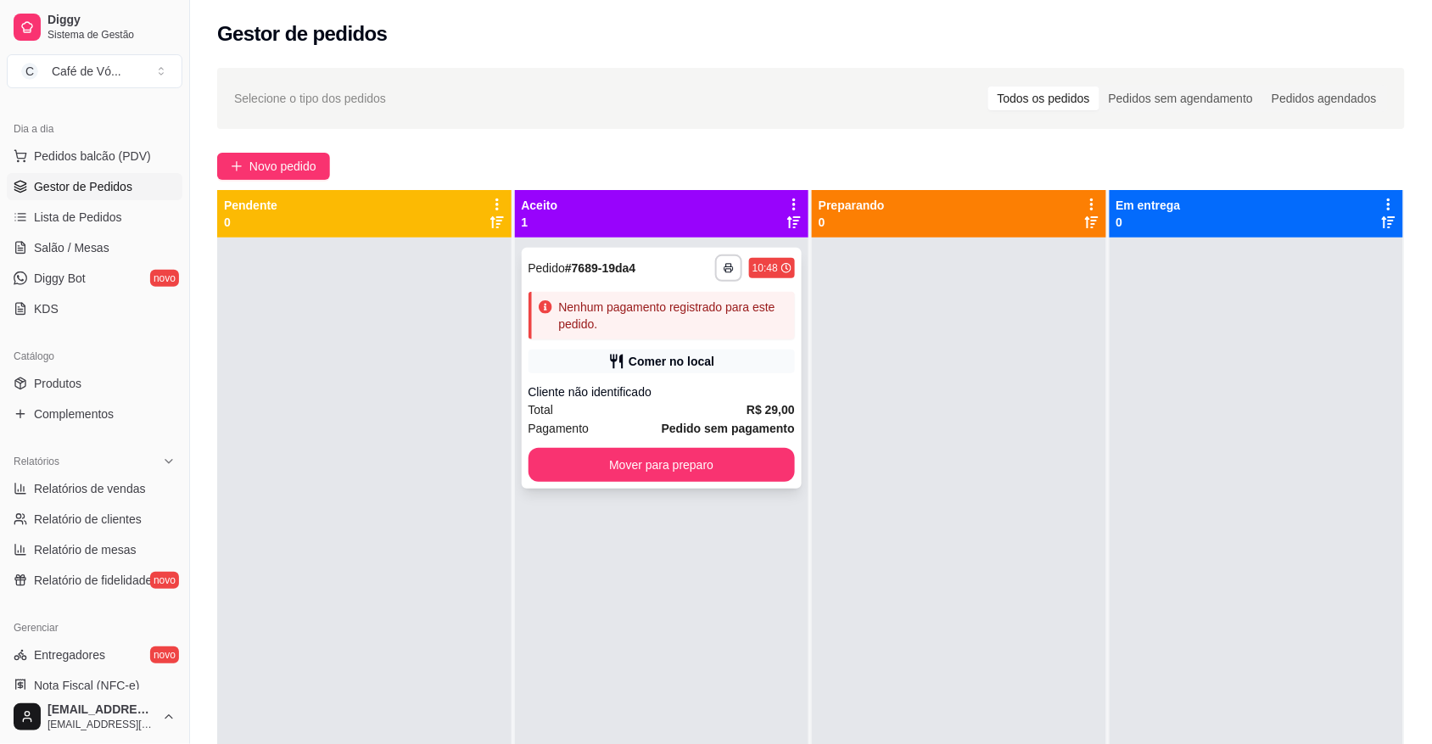
click at [776, 383] on div "Cliente não identificado" at bounding box center [662, 391] width 267 height 17
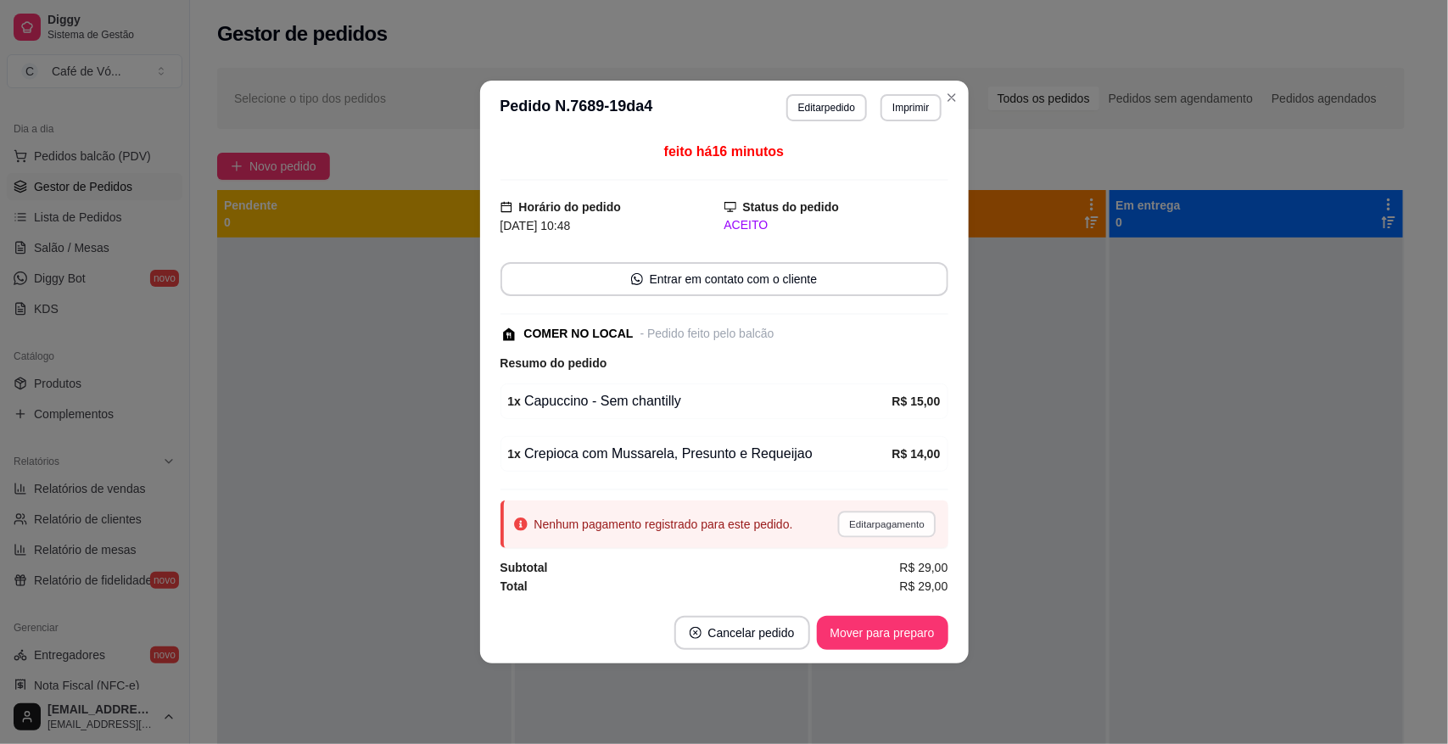
click at [882, 523] on button "Editar pagamento" at bounding box center [887, 524] width 98 height 26
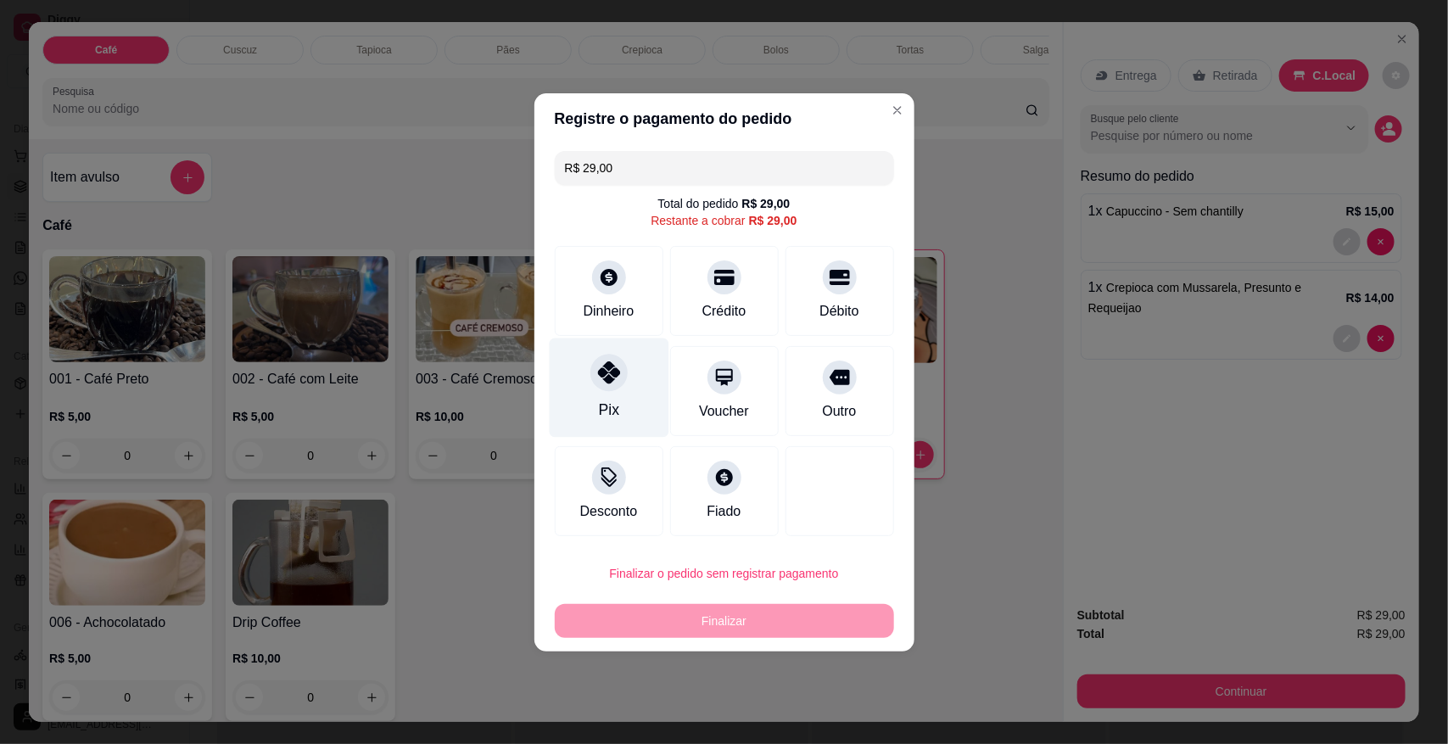
click at [568, 371] on div "Pix" at bounding box center [609, 387] width 120 height 99
type input "R$ 0,00"
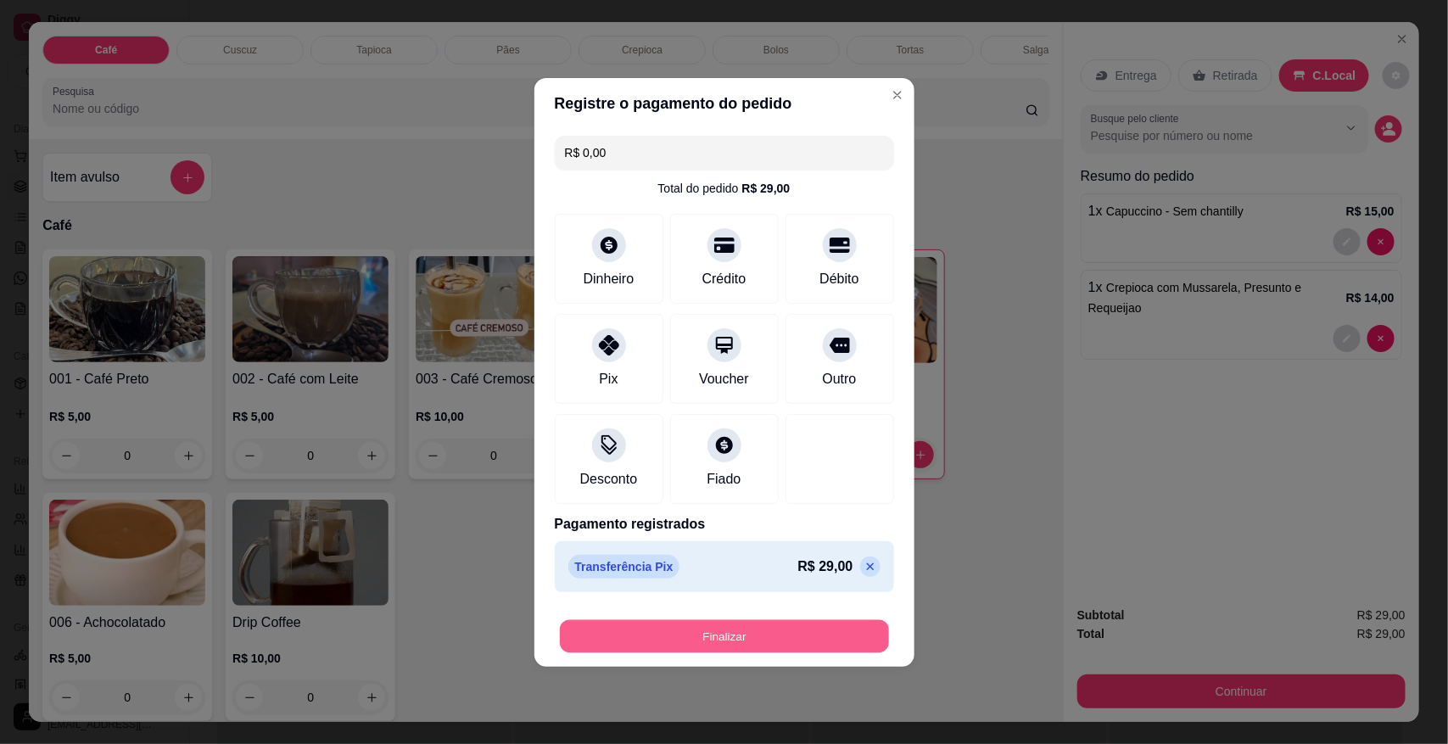
click at [650, 642] on button "Finalizar" at bounding box center [724, 635] width 329 height 33
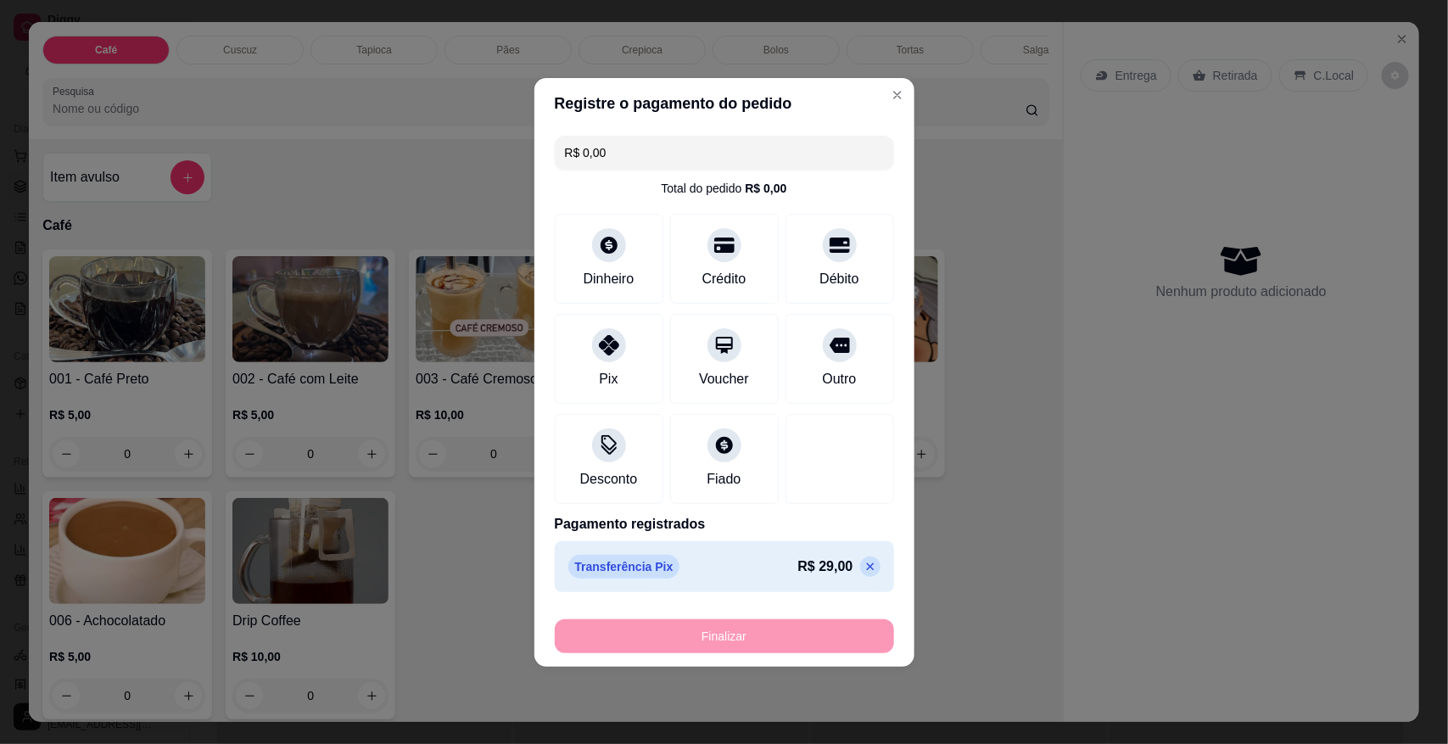
type input "0"
type input "-R$ 29,00"
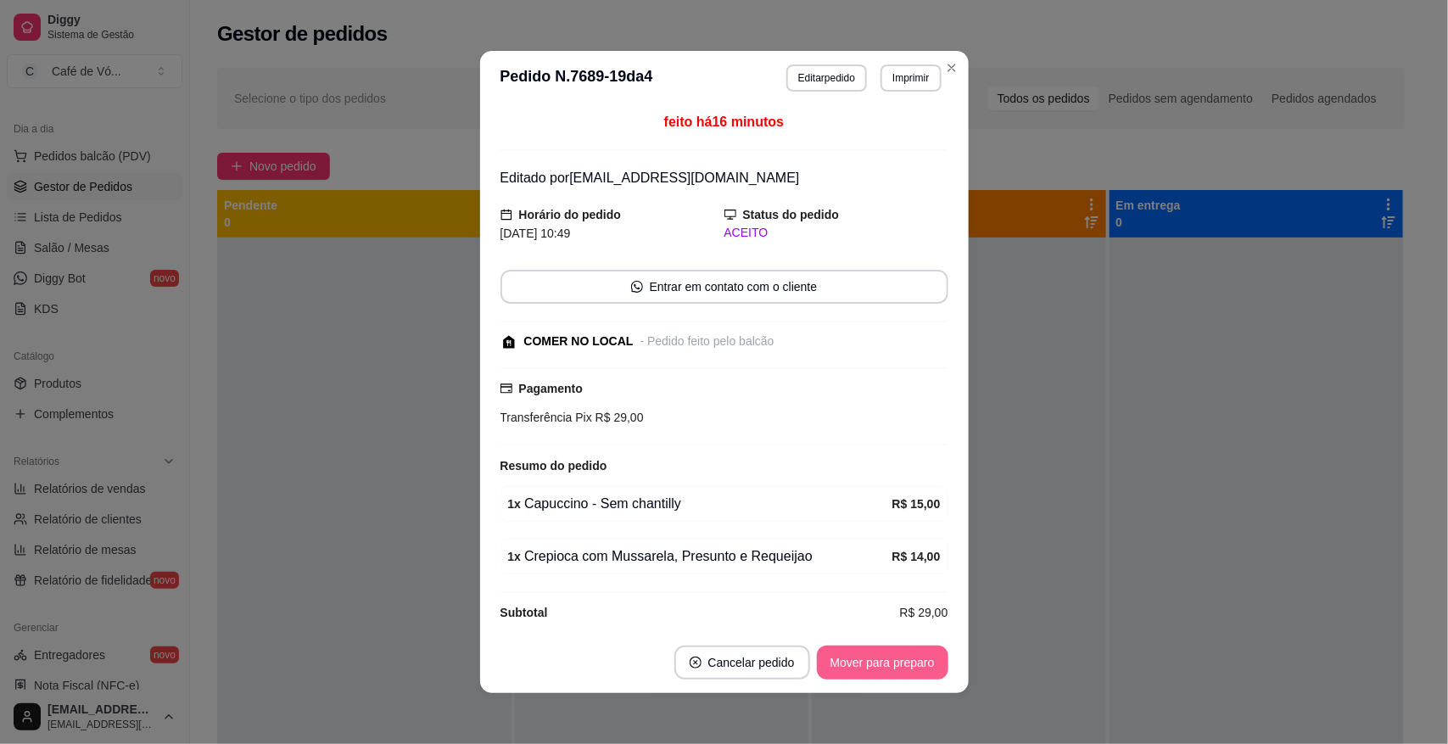
click at [908, 662] on button "Mover para preparo" at bounding box center [883, 663] width 132 height 34
click at [910, 662] on div "Mover para preparo" at bounding box center [870, 663] width 155 height 34
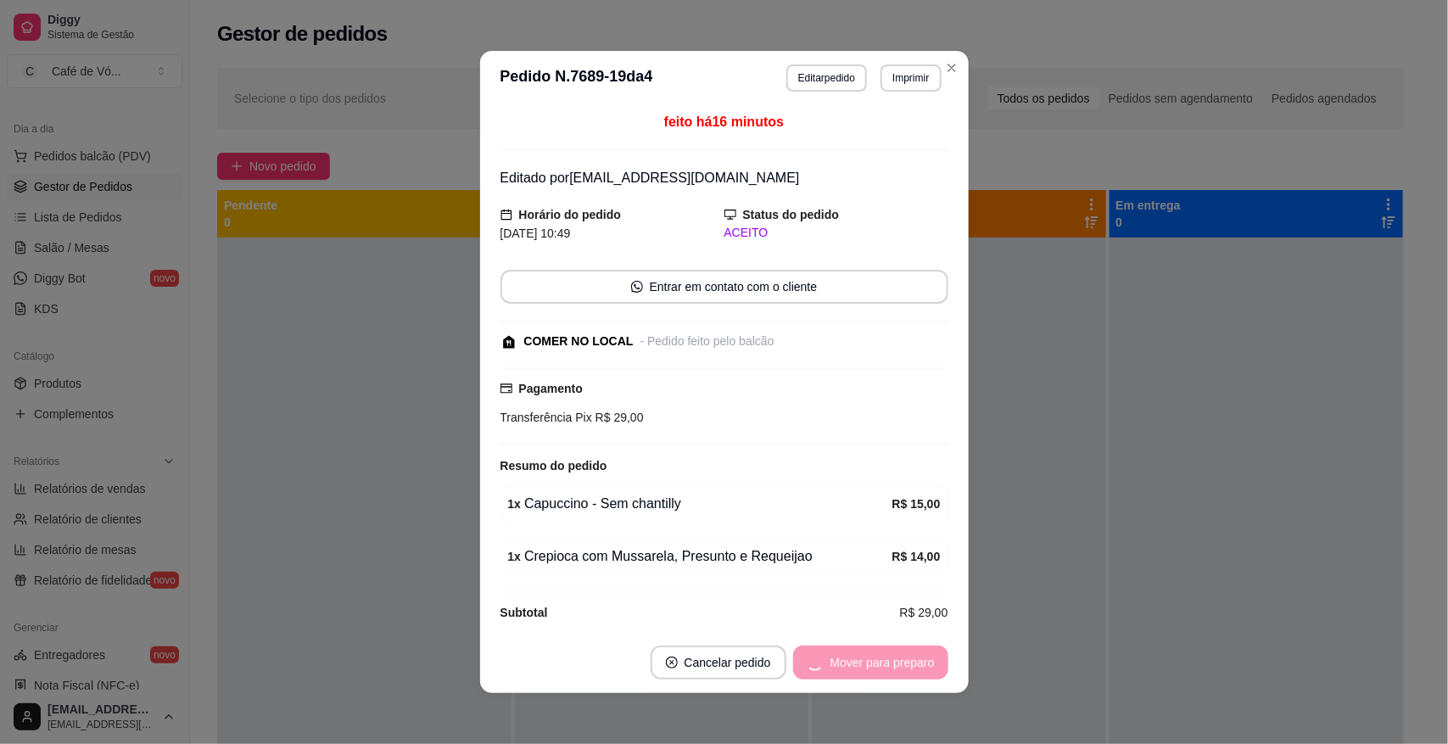
click at [910, 662] on div "Mover para preparo" at bounding box center [870, 663] width 155 height 34
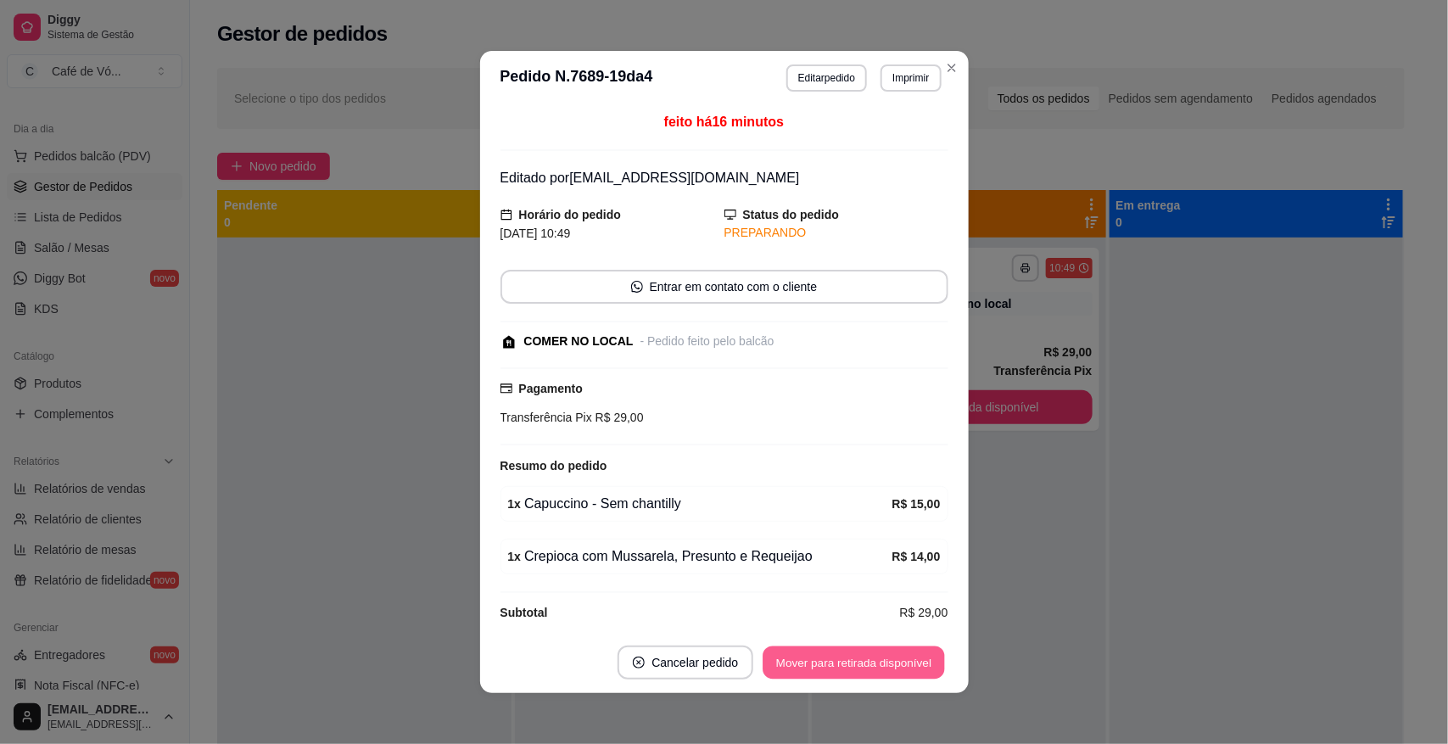
click at [910, 662] on button "Mover para retirada disponível" at bounding box center [855, 663] width 182 height 33
click at [910, 662] on div "Mover para retirada disponível" at bounding box center [854, 663] width 188 height 34
click at [910, 662] on div "Mover para retirada disponível" at bounding box center [841, 663] width 211 height 34
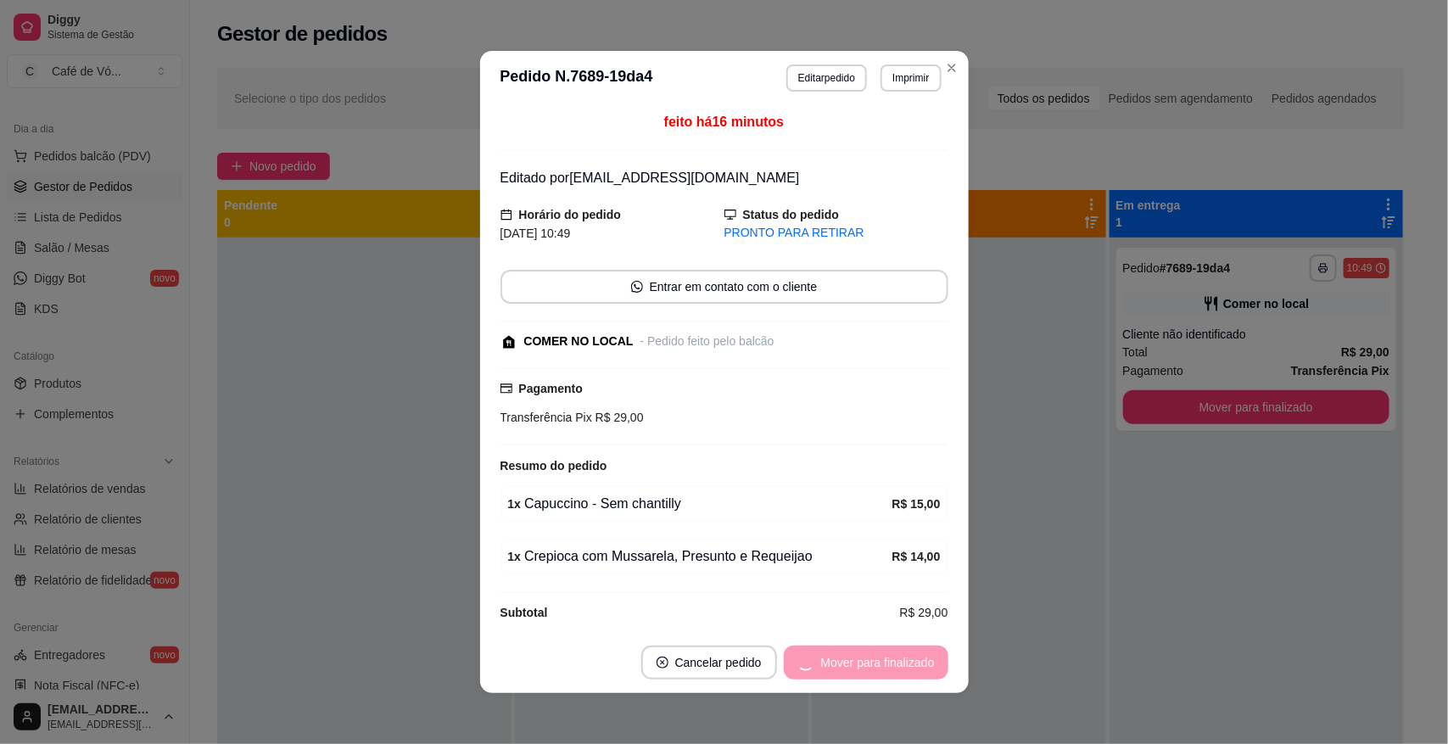
click at [910, 662] on div "Mover para finalizado" at bounding box center [866, 663] width 165 height 34
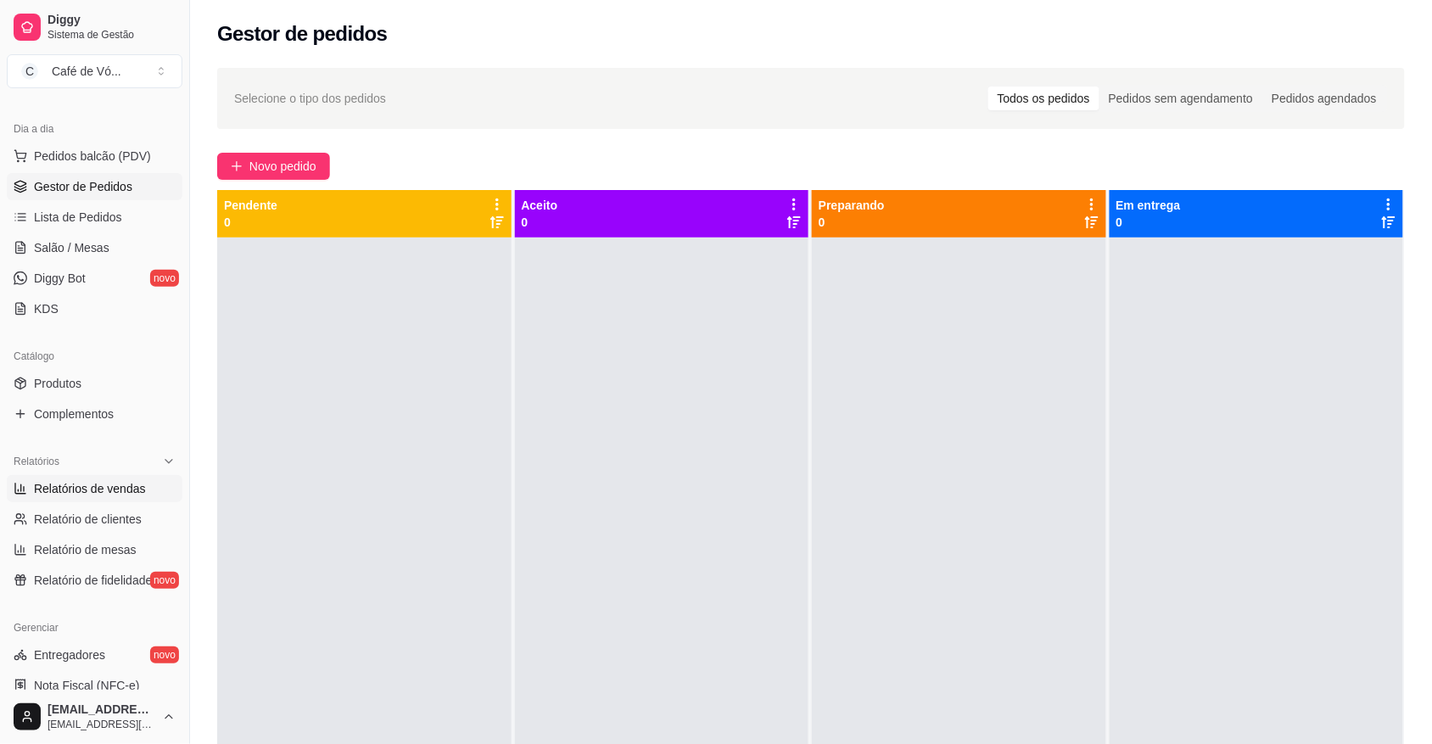
click at [147, 494] on link "Relatórios de vendas" at bounding box center [95, 488] width 176 height 27
select select "ALL"
select select "0"
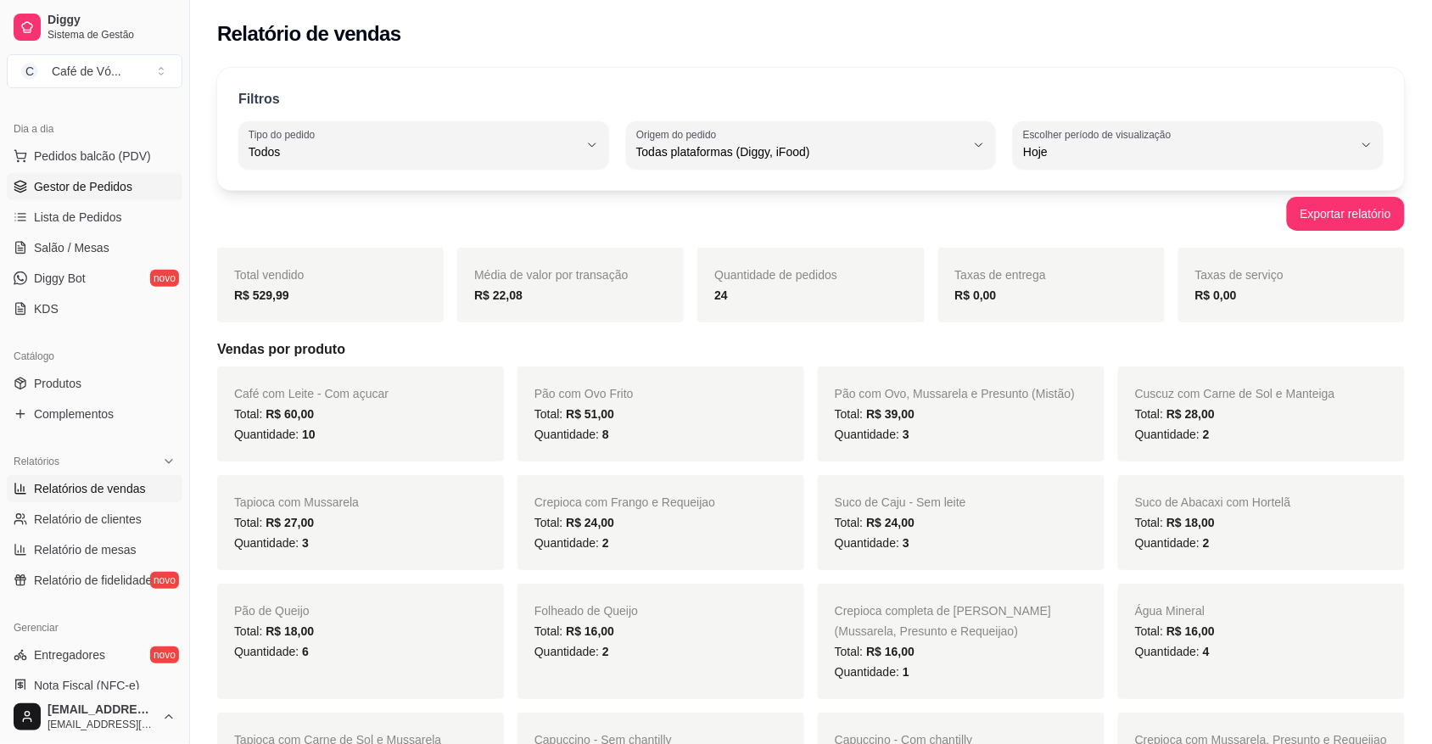
click at [138, 184] on link "Gestor de Pedidos" at bounding box center [95, 186] width 176 height 27
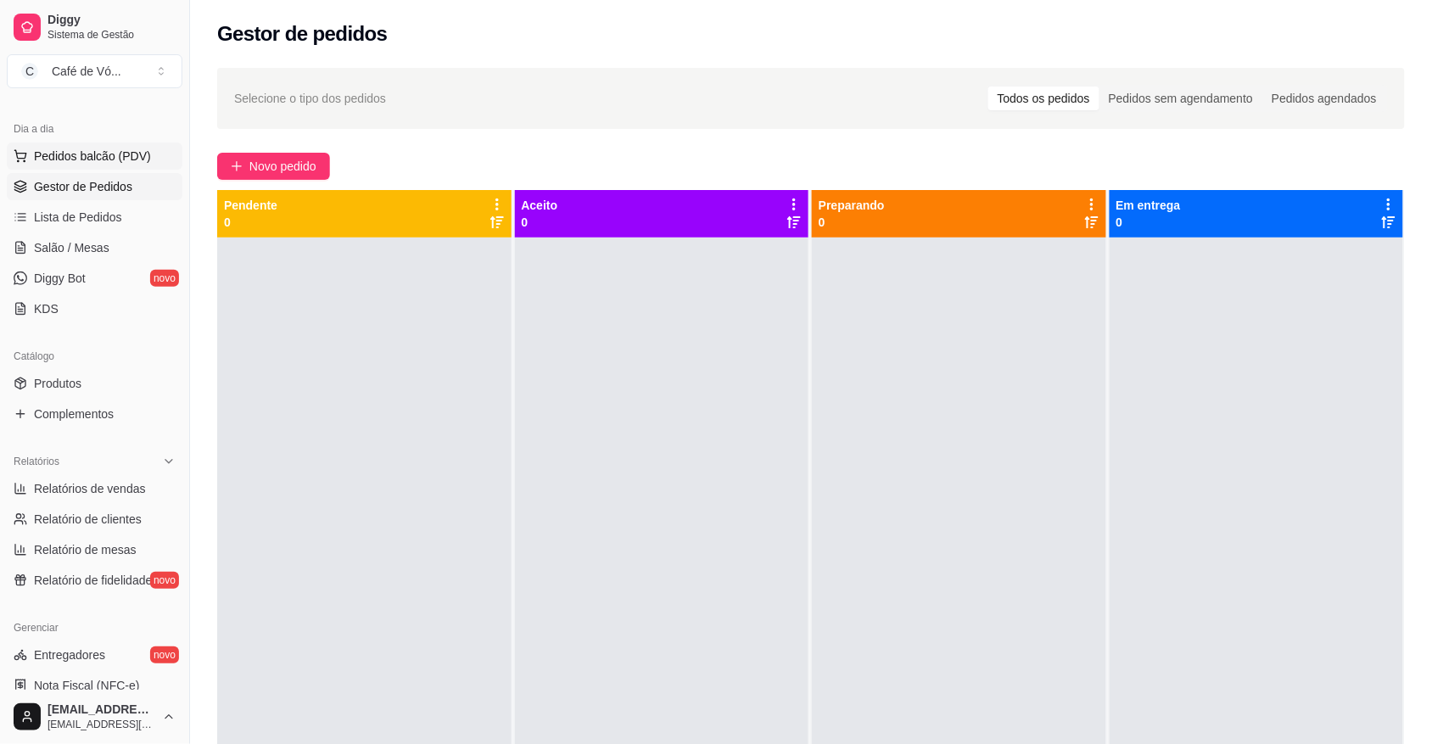
click at [153, 143] on button "Pedidos balcão (PDV)" at bounding box center [95, 156] width 176 height 27
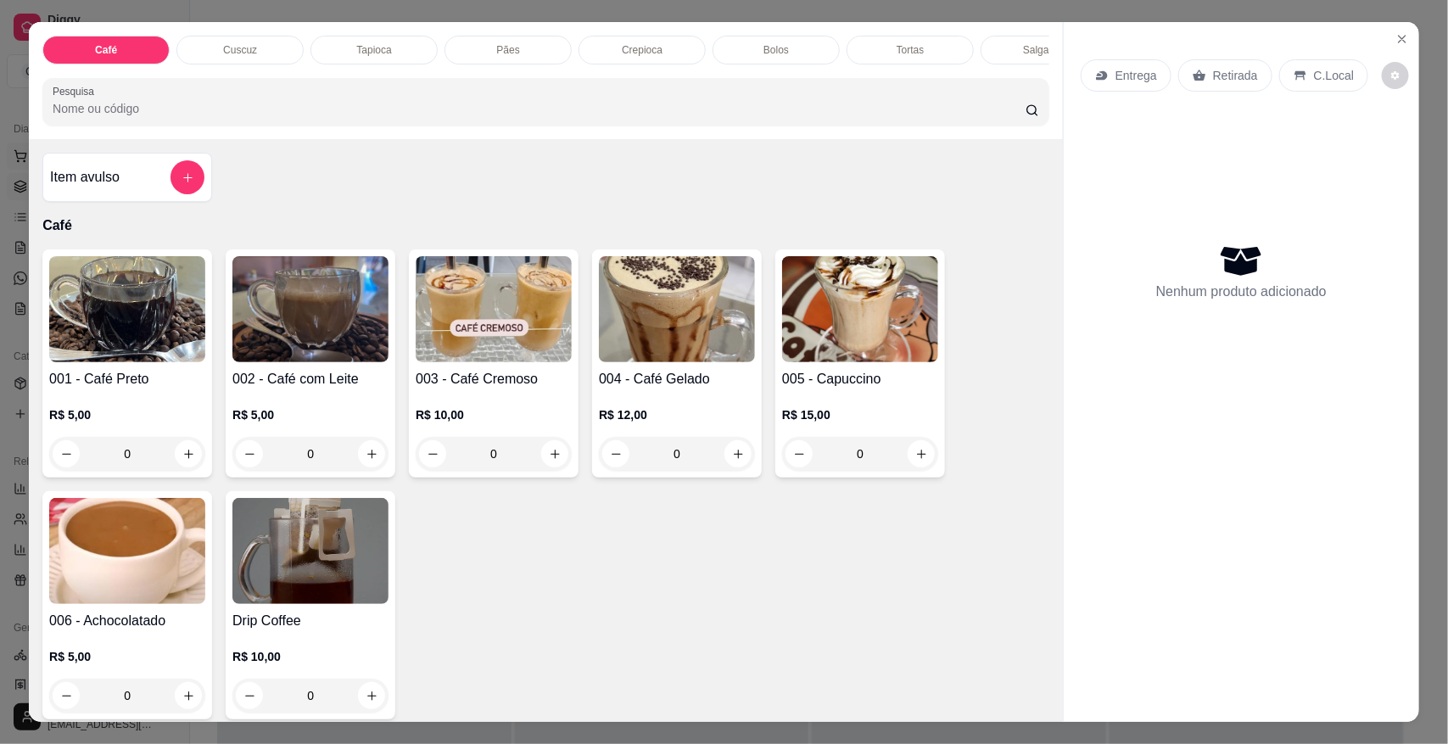
scroll to position [31, 0]
